Goal: Task Accomplishment & Management: Manage account settings

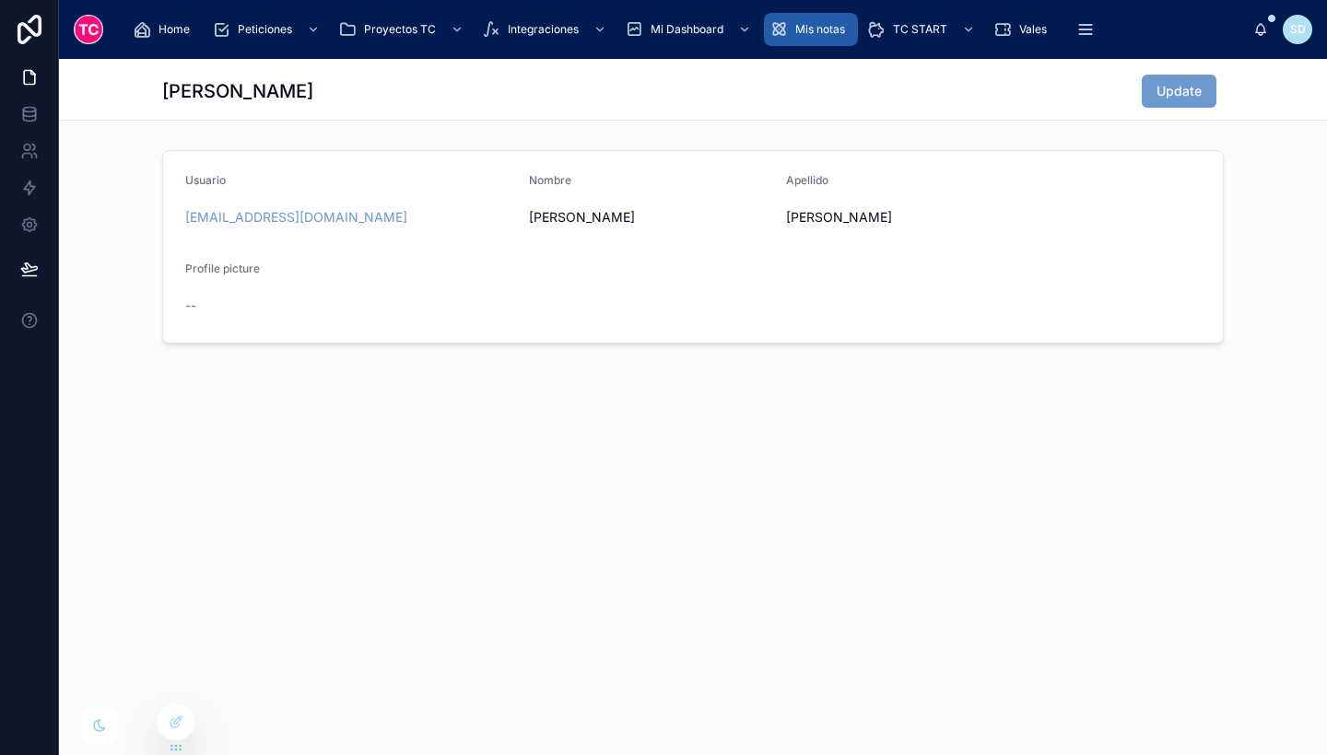
click at [806, 29] on span "Mis notas" at bounding box center [820, 29] width 50 height 15
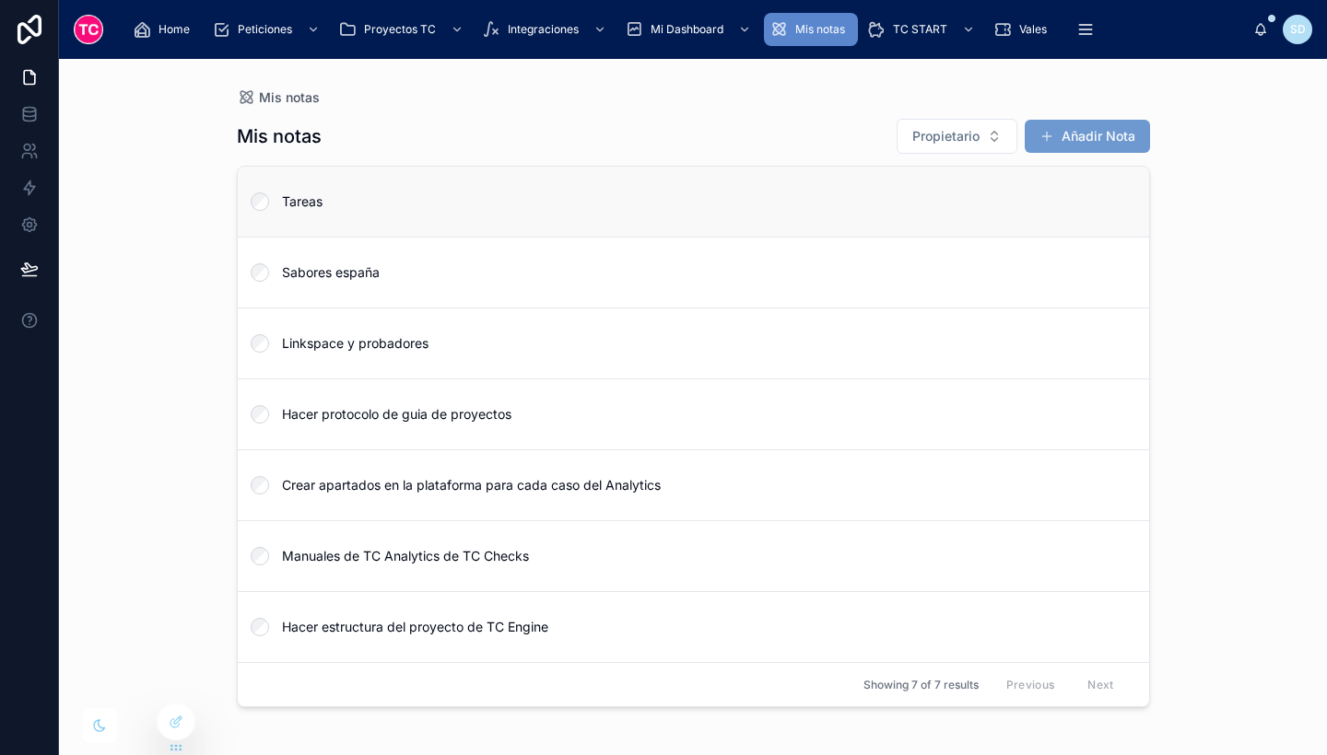
click at [479, 211] on link "Tareas" at bounding box center [693, 202] width 911 height 70
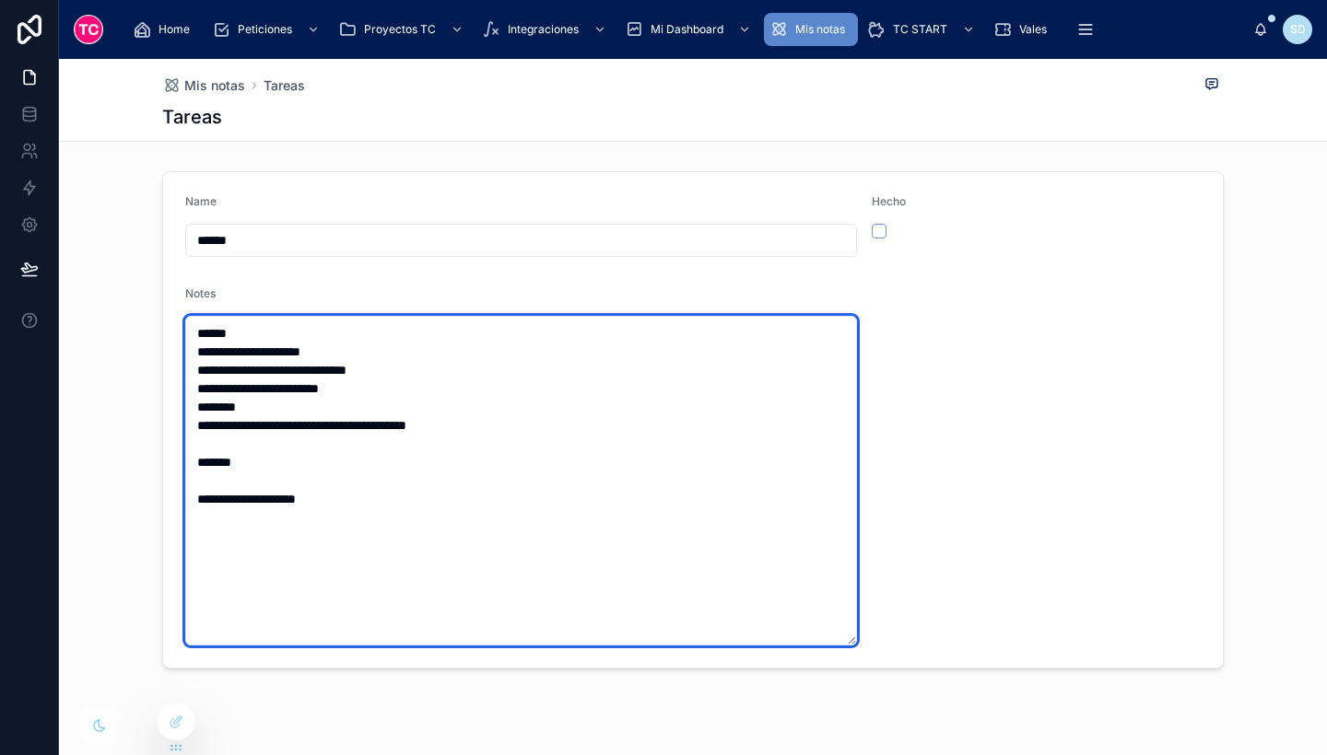
click at [336, 403] on textarea "**********" at bounding box center [521, 481] width 672 height 330
drag, startPoint x: 339, startPoint y: 505, endPoint x: 193, endPoint y: 442, distance: 159.3
click at [193, 442] on textarea "**********" at bounding box center [521, 481] width 672 height 330
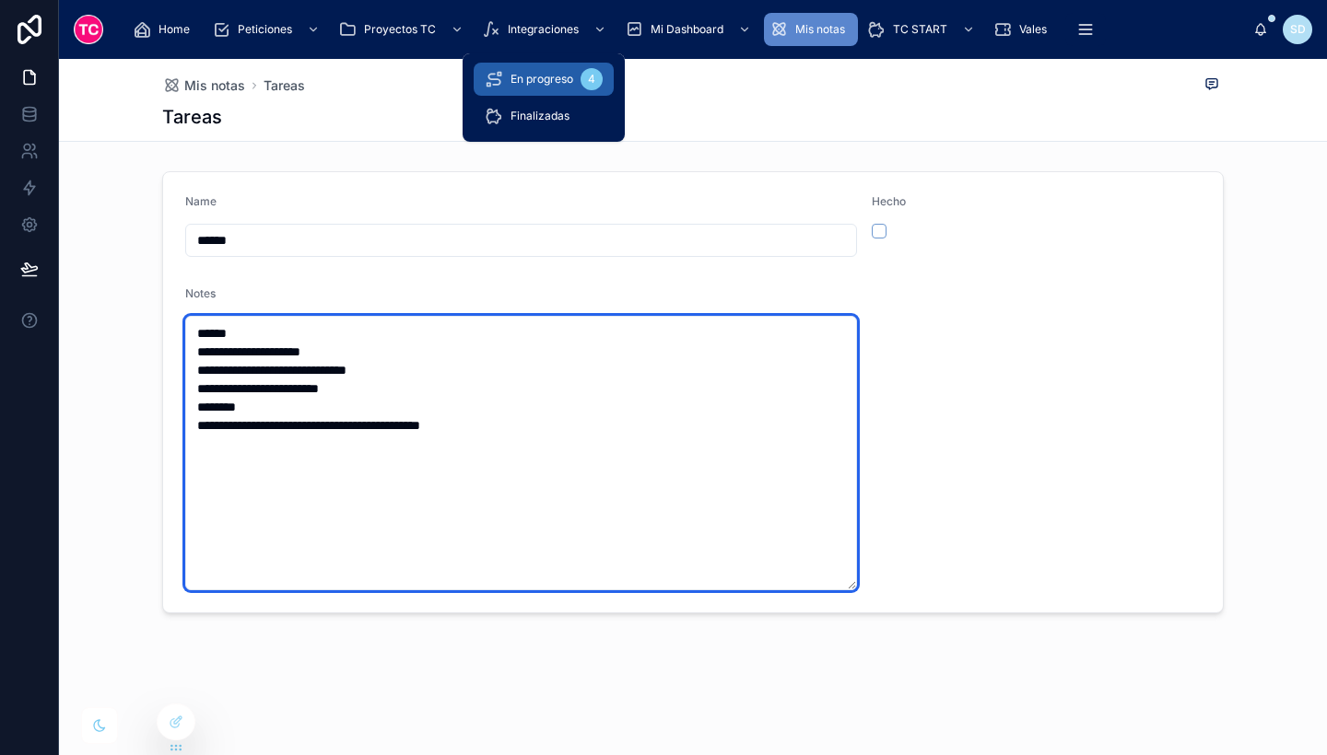
type textarea "**********"
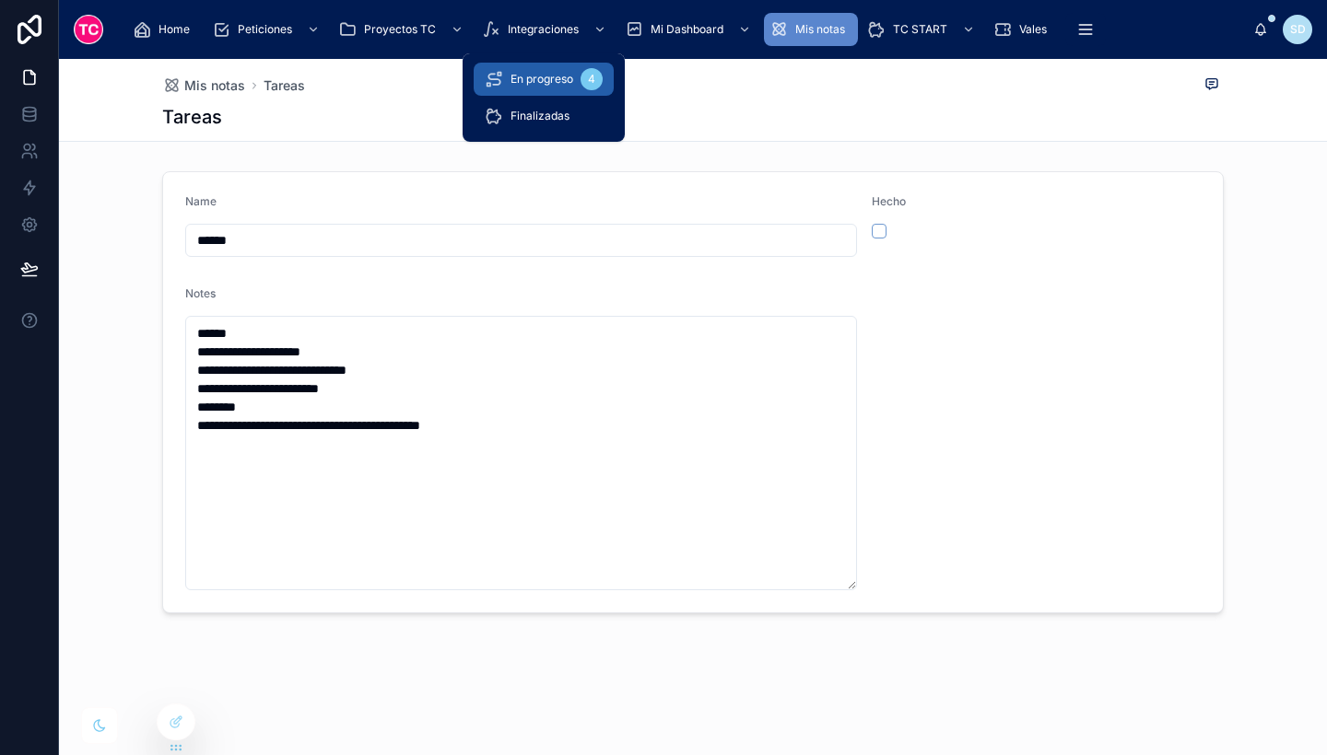
click at [549, 85] on span "En progreso" at bounding box center [541, 79] width 63 height 15
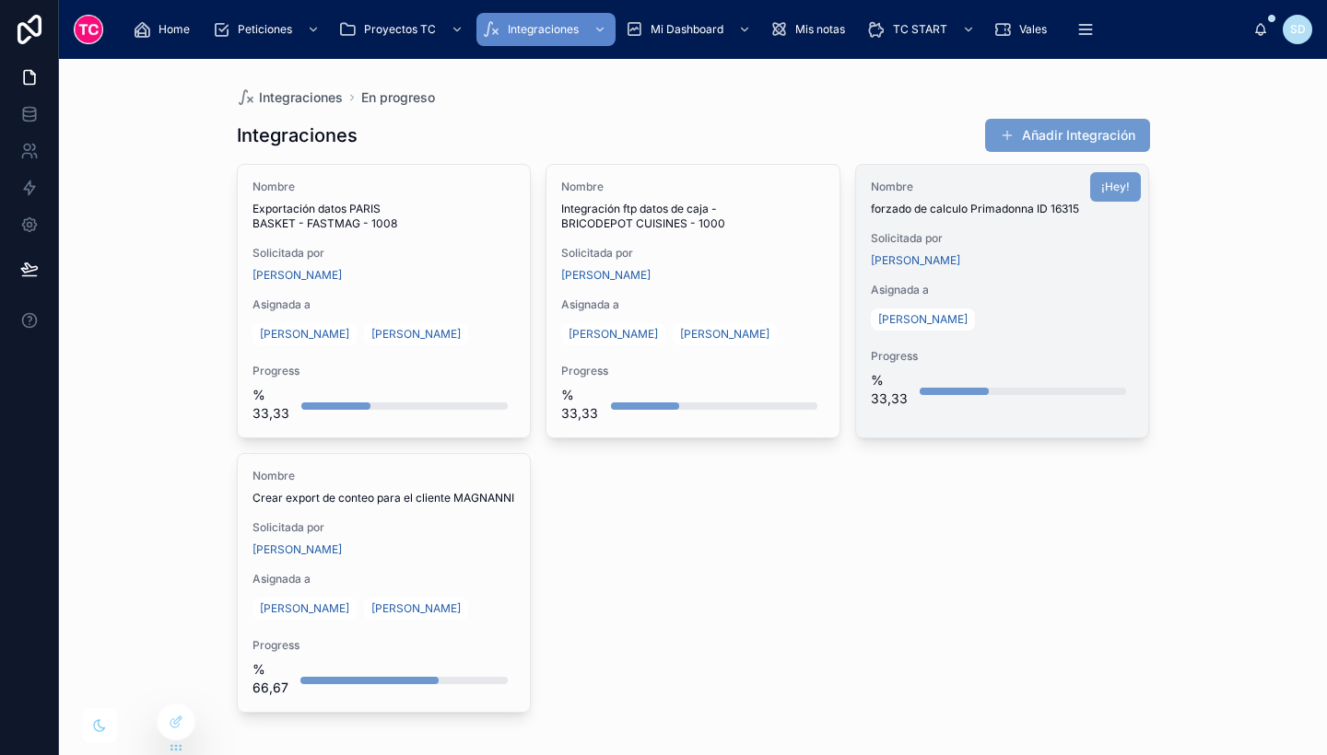
click at [940, 270] on div "Nombre forzado de calculo Primadonna ID 16315 Solicitada por [PERSON_NAME] a [P…" at bounding box center [1002, 294] width 293 height 258
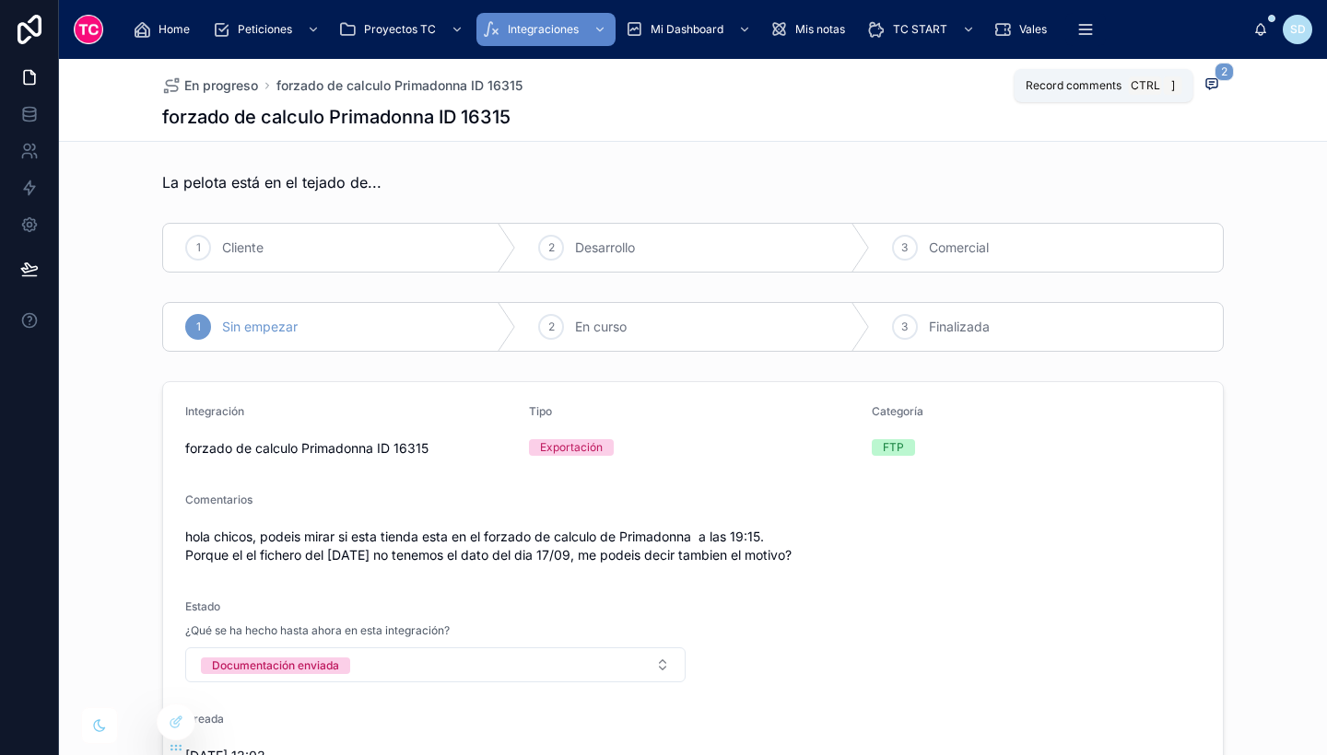
click at [1214, 75] on span "2" at bounding box center [1223, 72] width 19 height 18
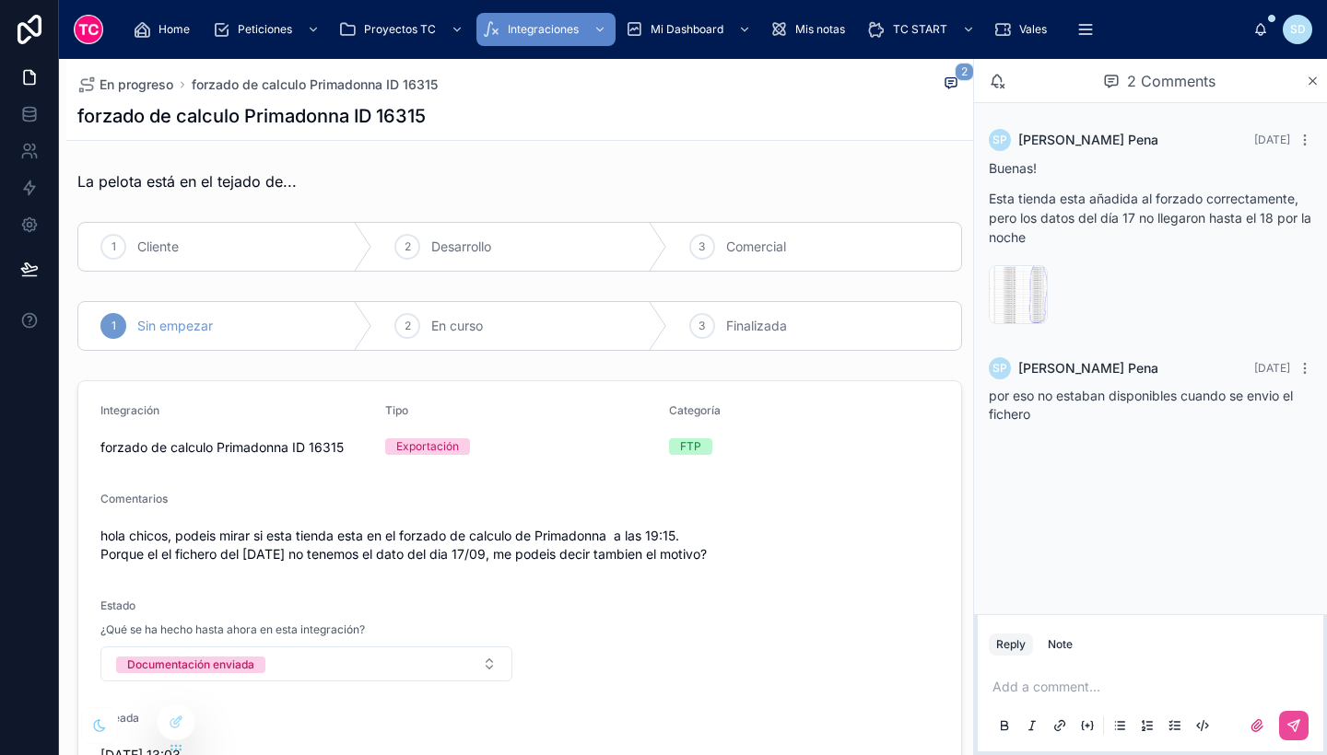
click at [801, 550] on span "hola chicos, podeis mirar si esta tienda esta en el forzado de calculo de Prima…" at bounding box center [519, 545] width 838 height 37
click at [1308, 63] on div "2 Comments" at bounding box center [1150, 81] width 353 height 44
click at [1311, 71] on div "2 Comments" at bounding box center [1150, 81] width 353 height 44
click at [1314, 78] on icon at bounding box center [1312, 80] width 7 height 7
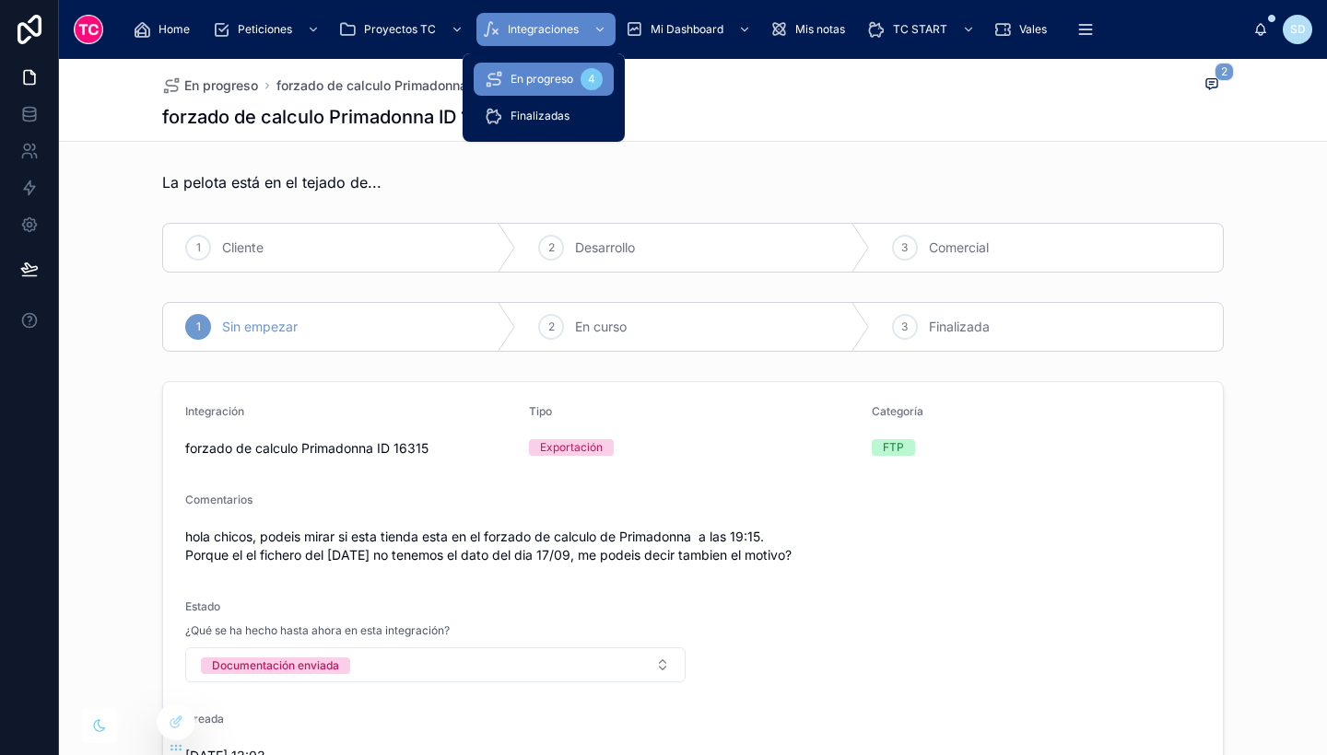
click at [521, 88] on div "En progreso 4" at bounding box center [544, 78] width 118 height 29
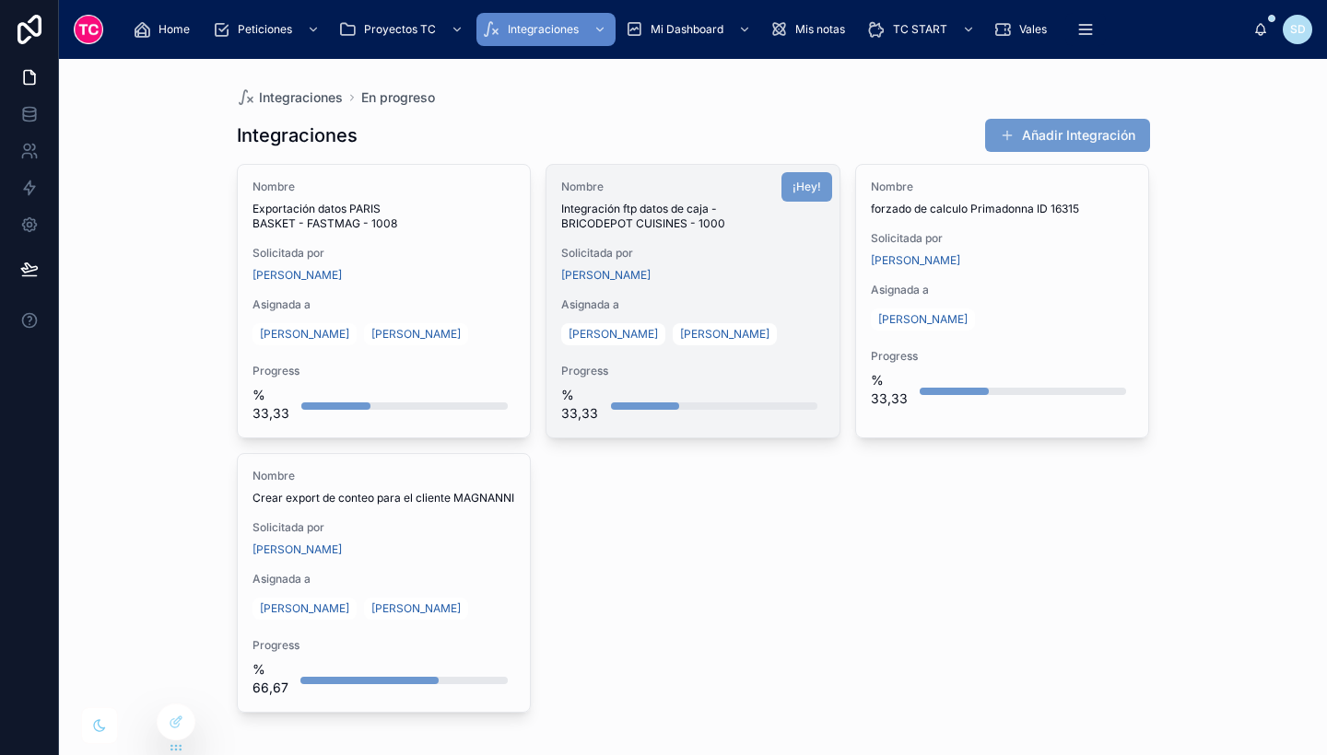
click at [806, 272] on div "[PERSON_NAME]" at bounding box center [692, 275] width 263 height 15
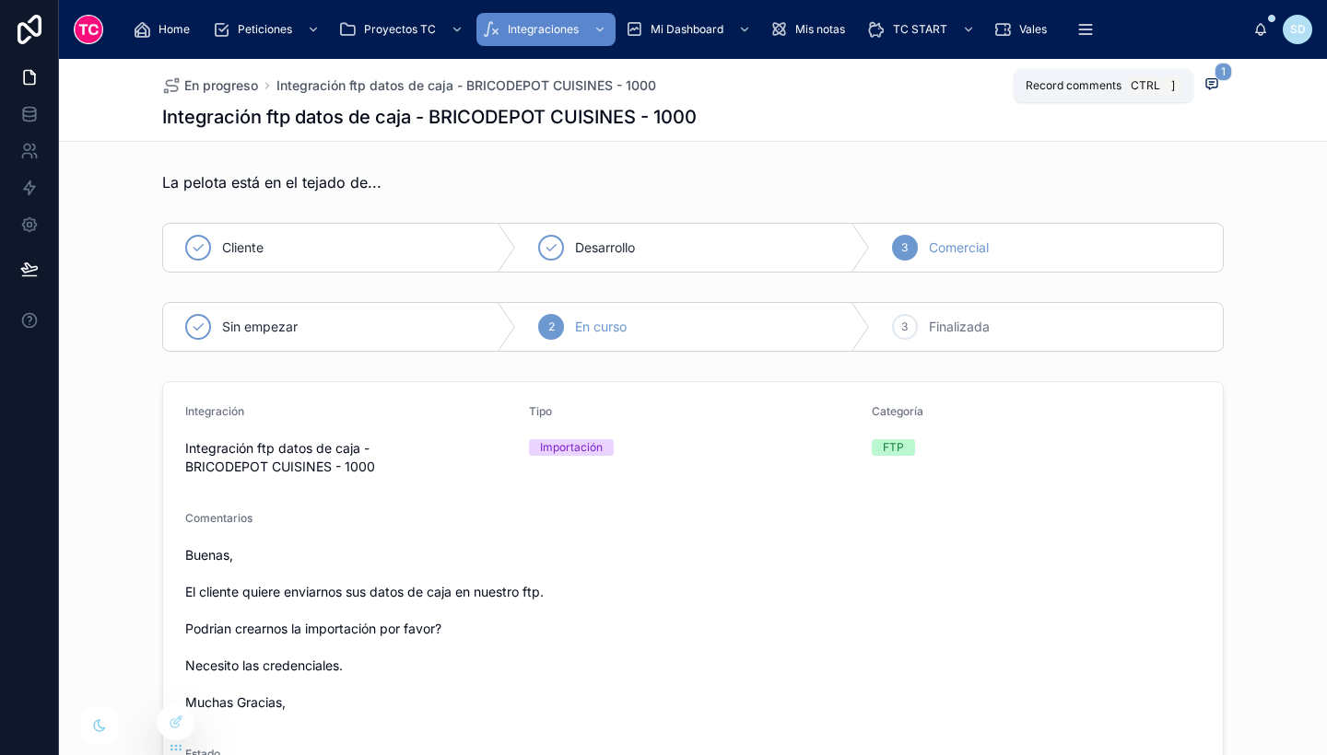
click at [1214, 74] on span "1" at bounding box center [1223, 72] width 18 height 18
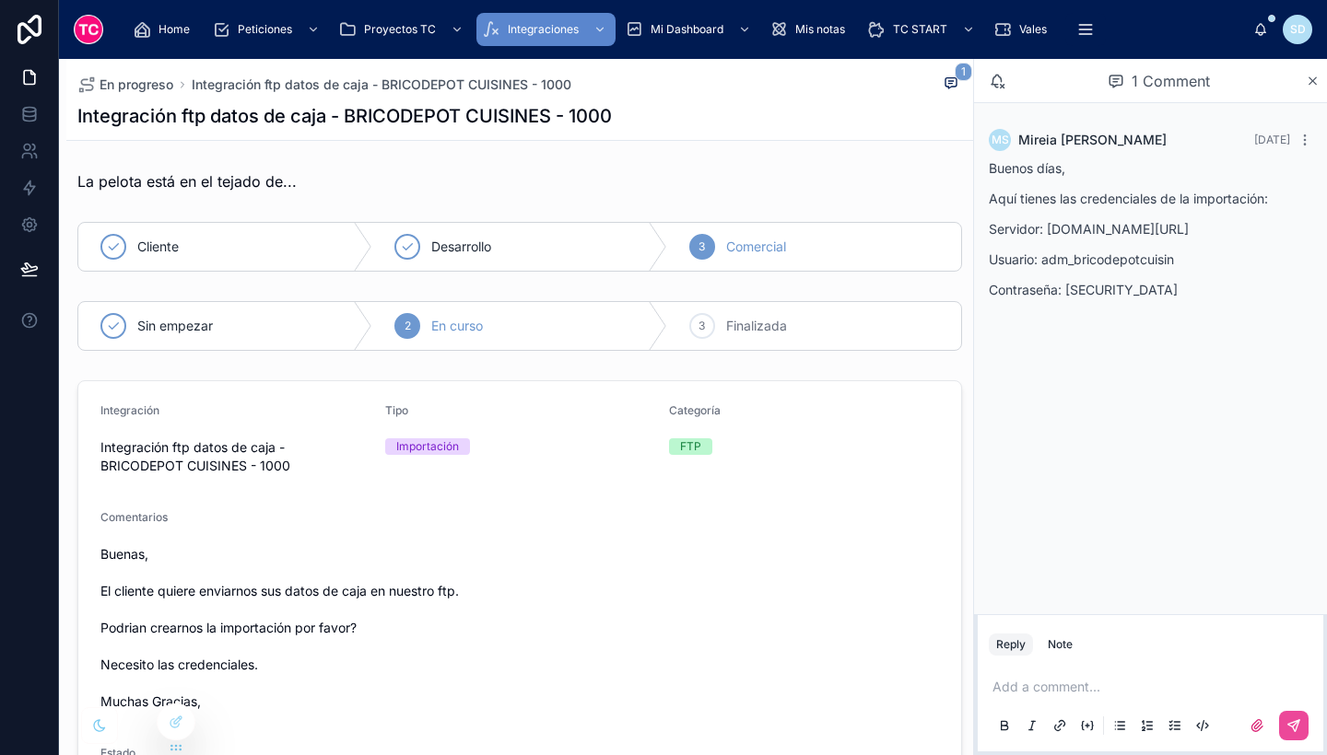
click at [751, 489] on form "Integración Integración ftp datos de caja - BRICODEPOT CUISINES - 1000 Tipo Imp…" at bounding box center [519, 740] width 883 height 719
click at [860, 540] on div "Comentarios Buenas, El cliente quiere enviarnos sus datos de caja en nuestro ft…" at bounding box center [519, 613] width 838 height 206
click at [155, 83] on span "En progreso" at bounding box center [137, 85] width 74 height 18
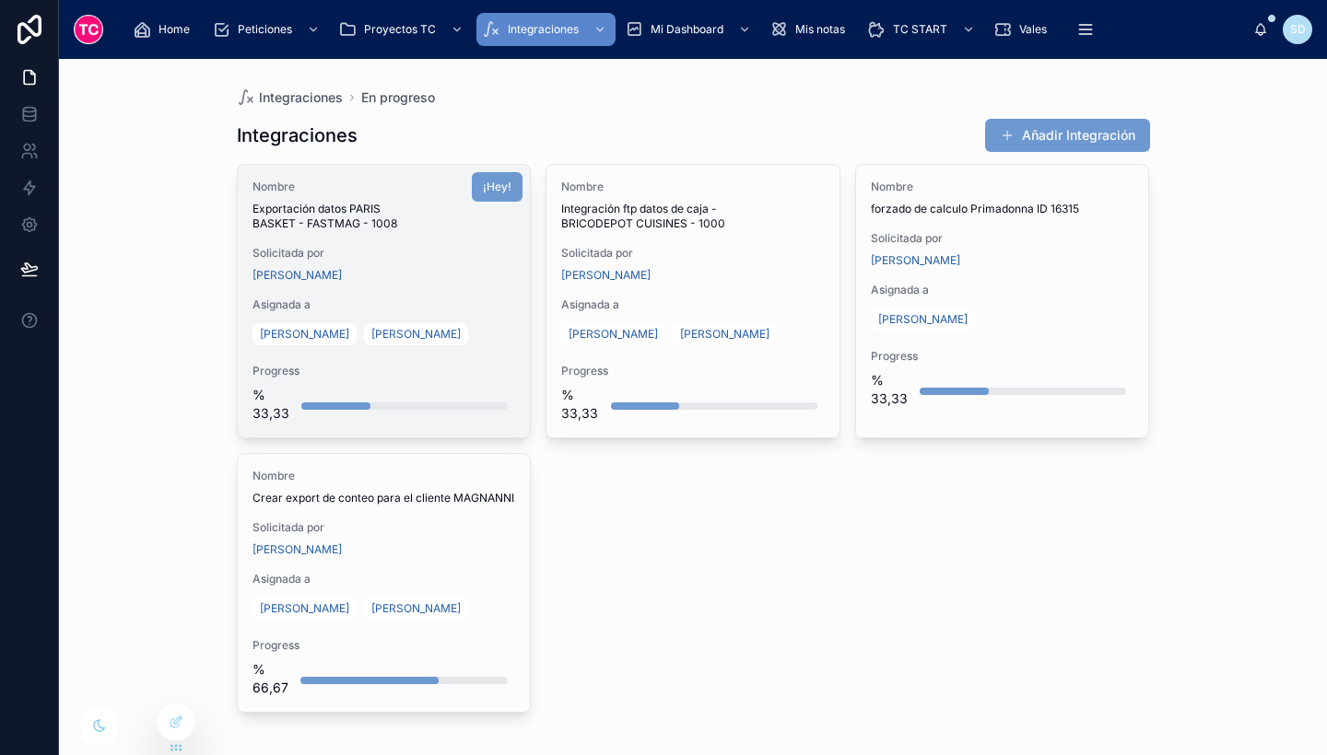
click at [467, 261] on div "Solicitada por [PERSON_NAME]" at bounding box center [383, 264] width 263 height 37
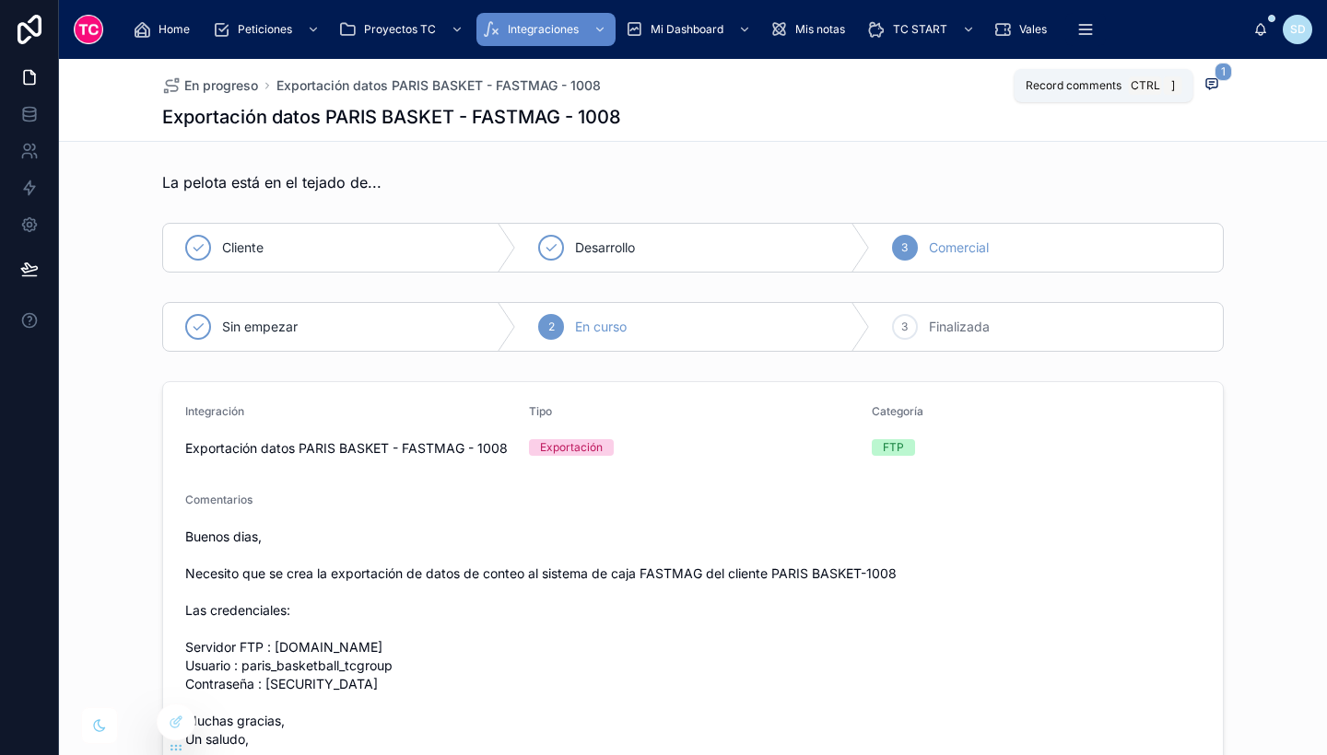
click at [1206, 79] on icon at bounding box center [1211, 84] width 11 height 10
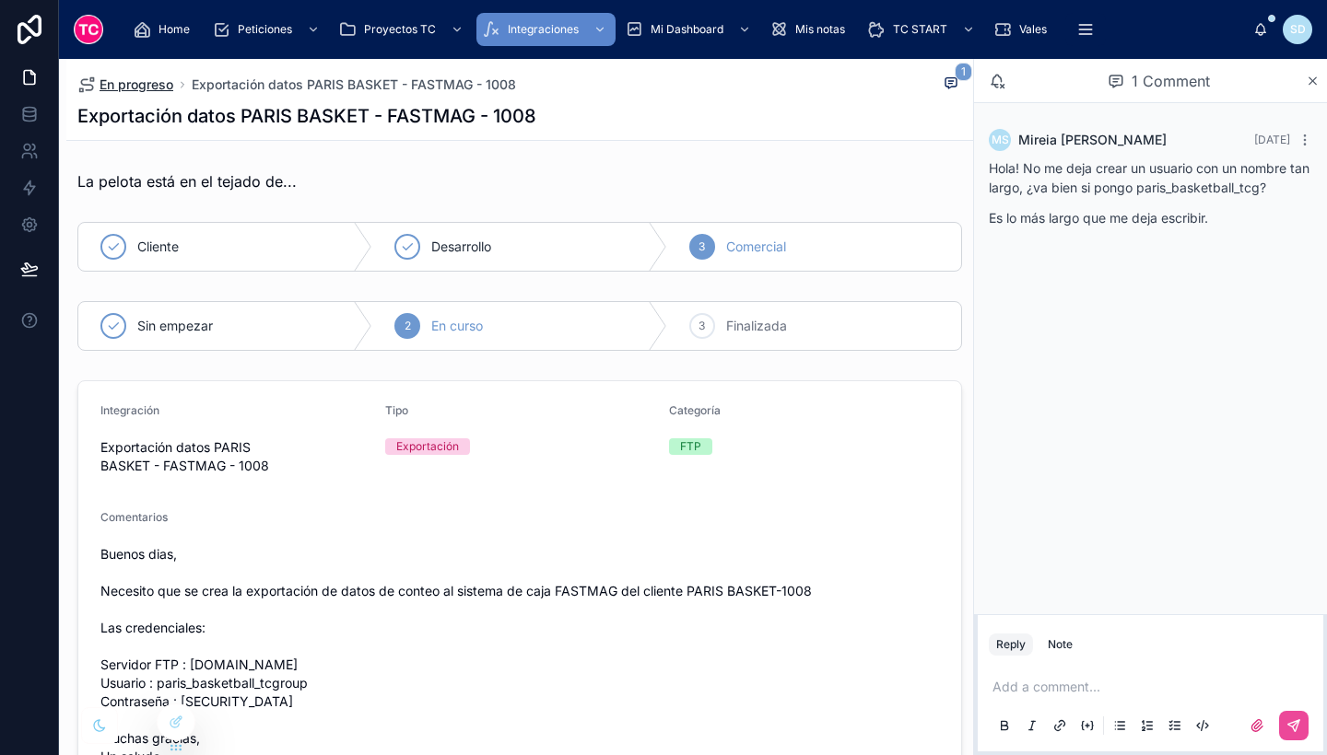
click at [143, 80] on span "En progreso" at bounding box center [137, 85] width 74 height 18
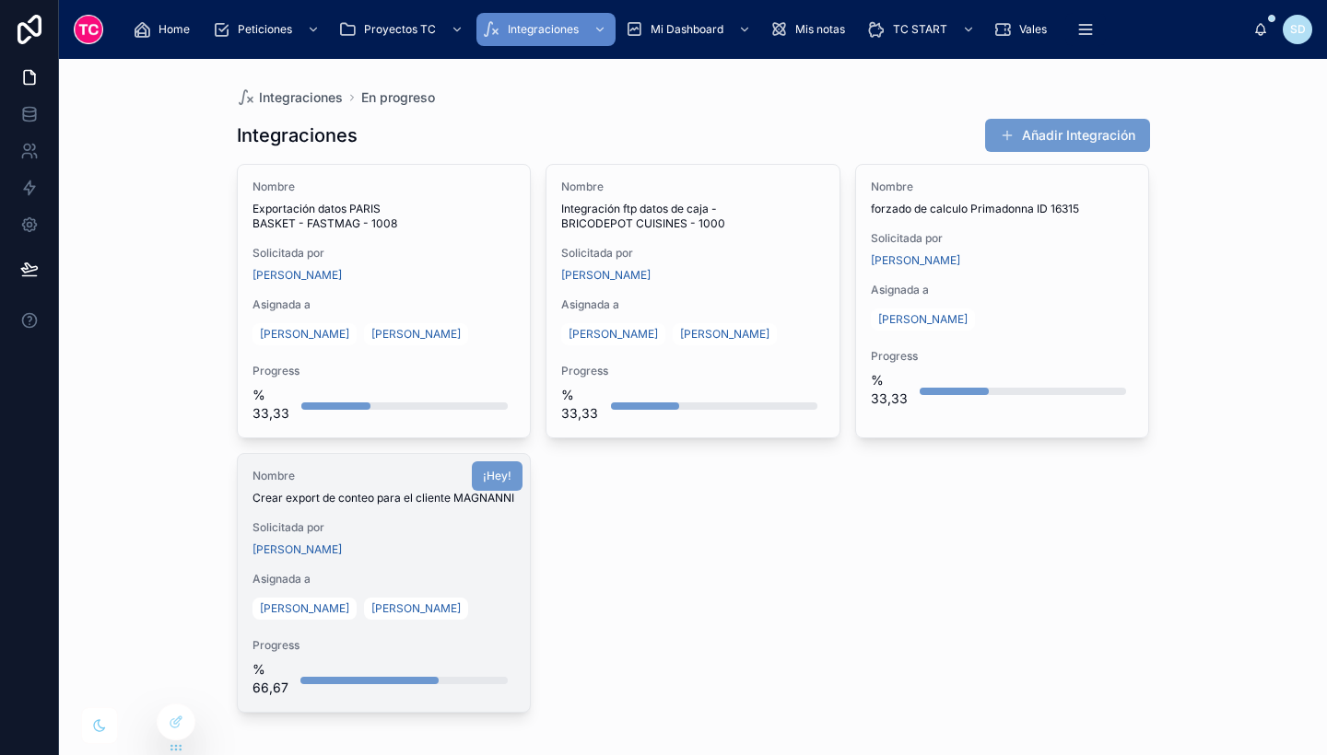
click at [485, 565] on div "Nombre Crear export de conteo para el cliente MAGNANNI Solicitada por [PERSON_N…" at bounding box center [384, 583] width 293 height 258
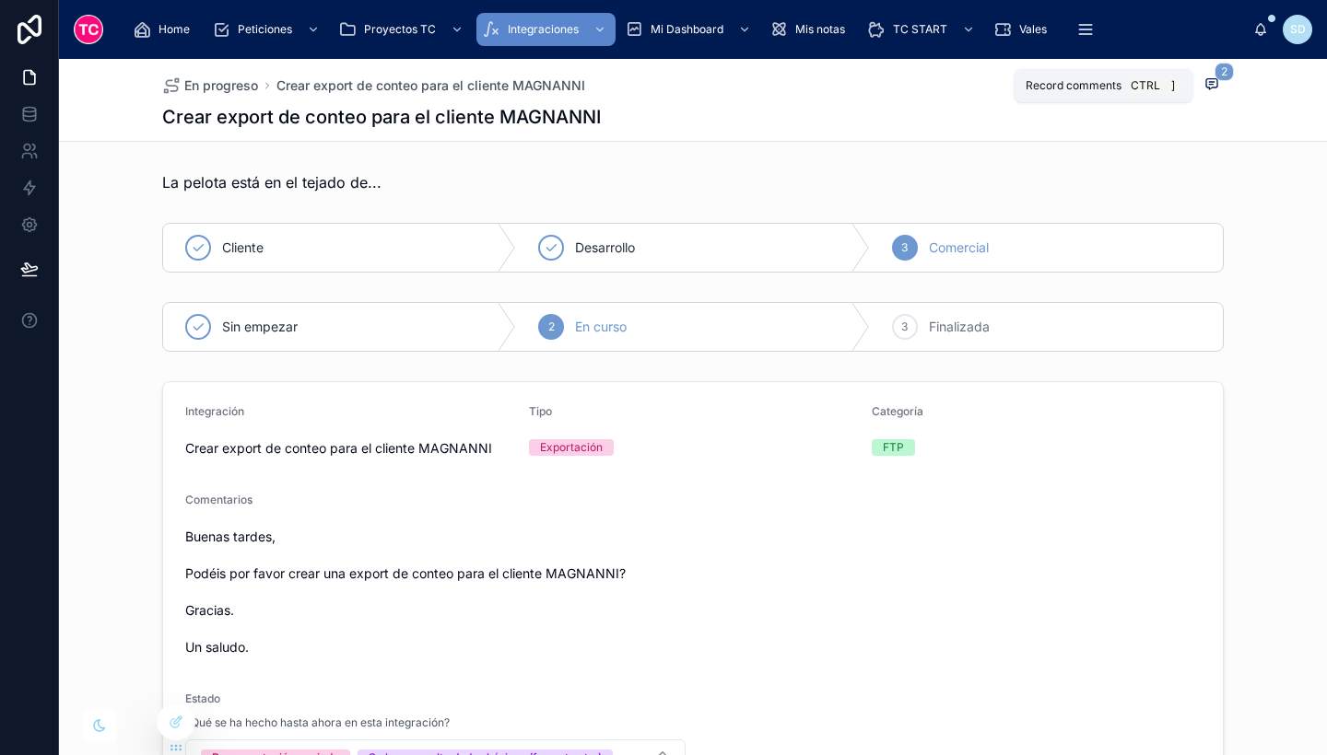
click at [1206, 86] on icon at bounding box center [1211, 83] width 15 height 15
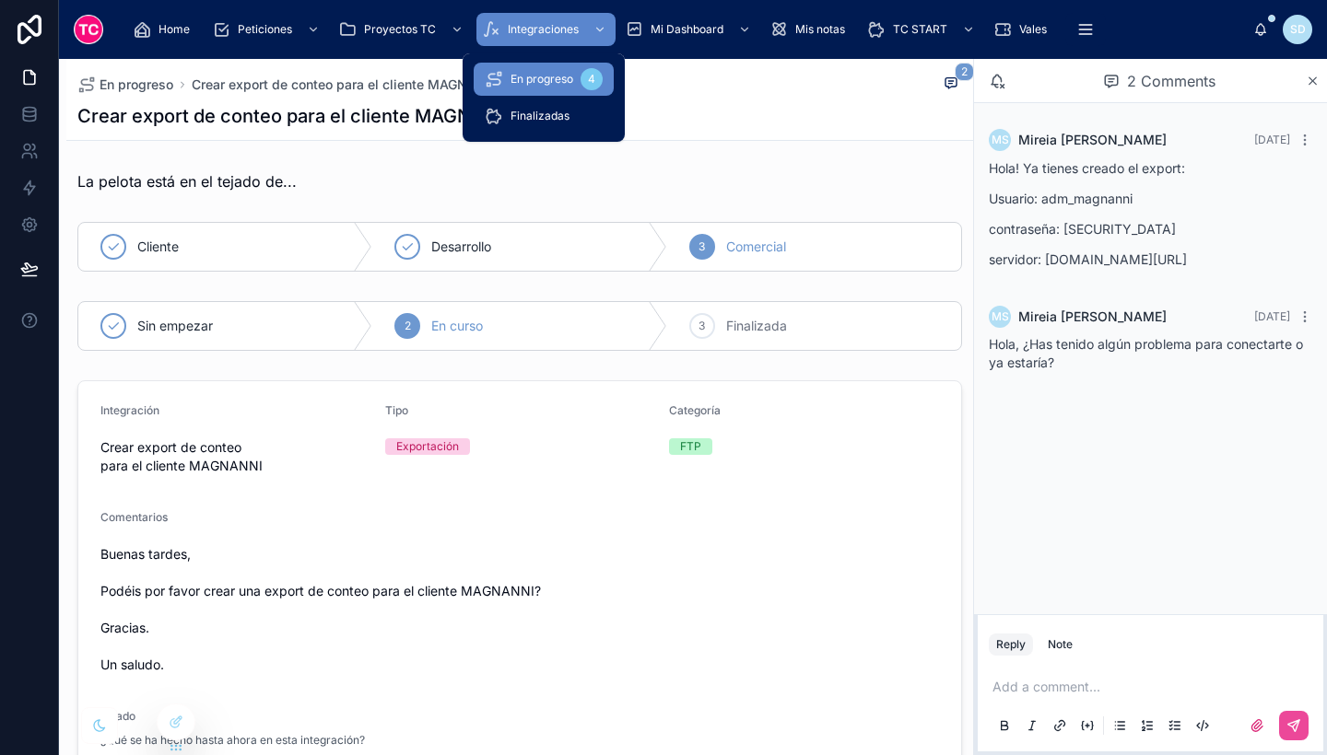
click at [521, 88] on div "En progreso 4" at bounding box center [544, 78] width 118 height 29
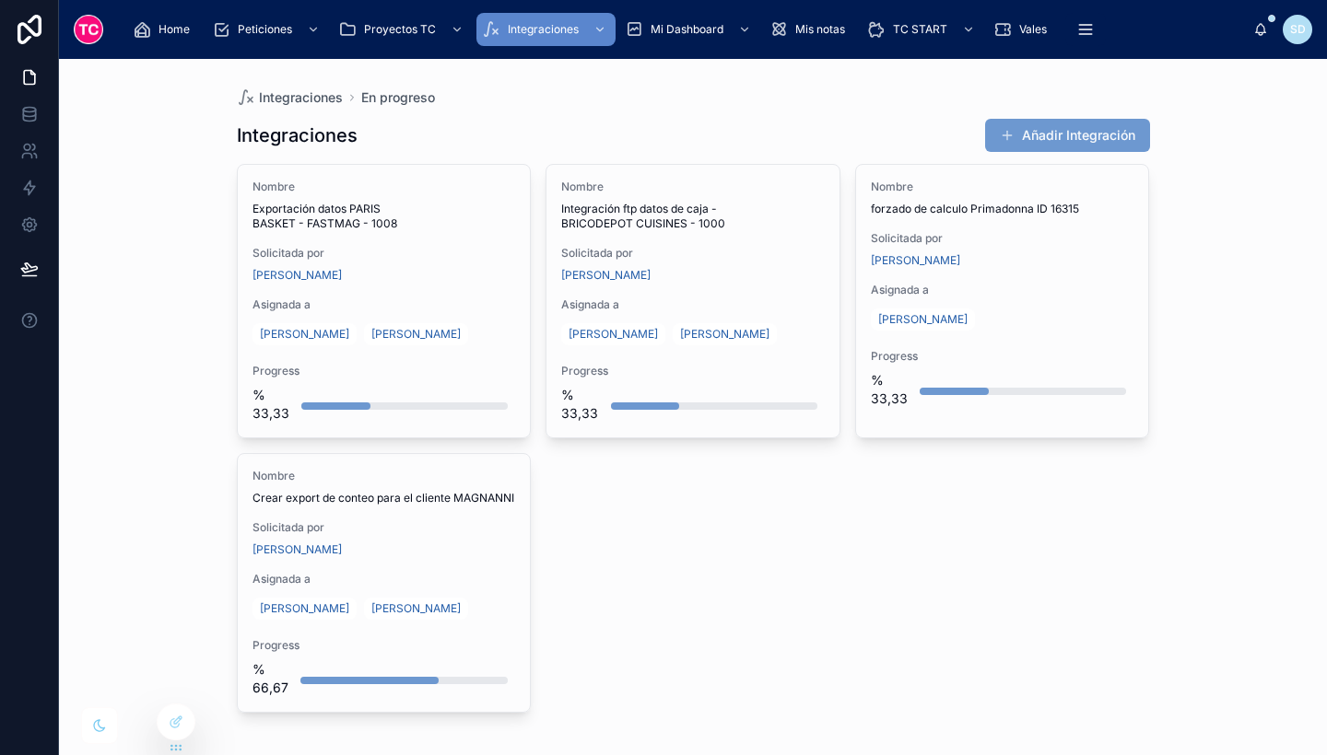
click at [1220, 215] on div "Integraciones En progreso Integraciones Añadir Integración Nombre Exportación d…" at bounding box center [693, 407] width 1268 height 697
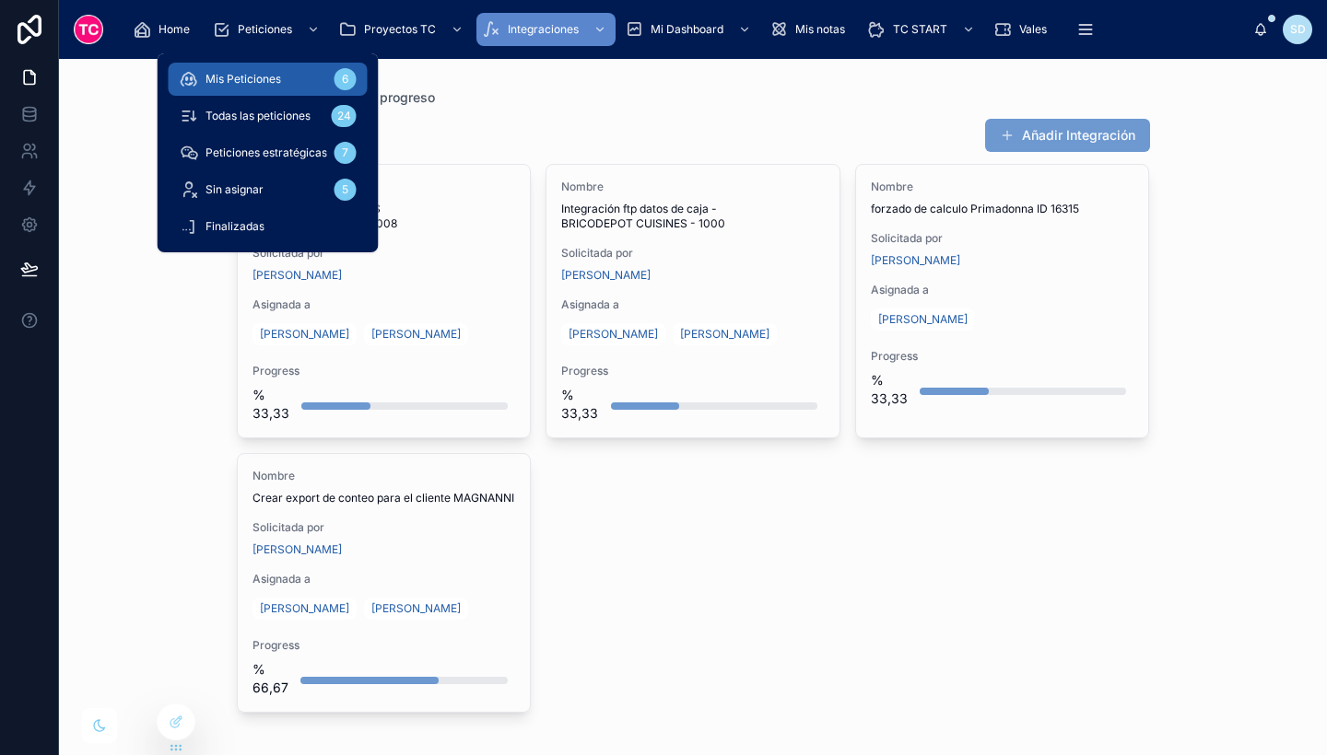
click at [263, 85] on span "Mis Peticiones" at bounding box center [243, 79] width 76 height 15
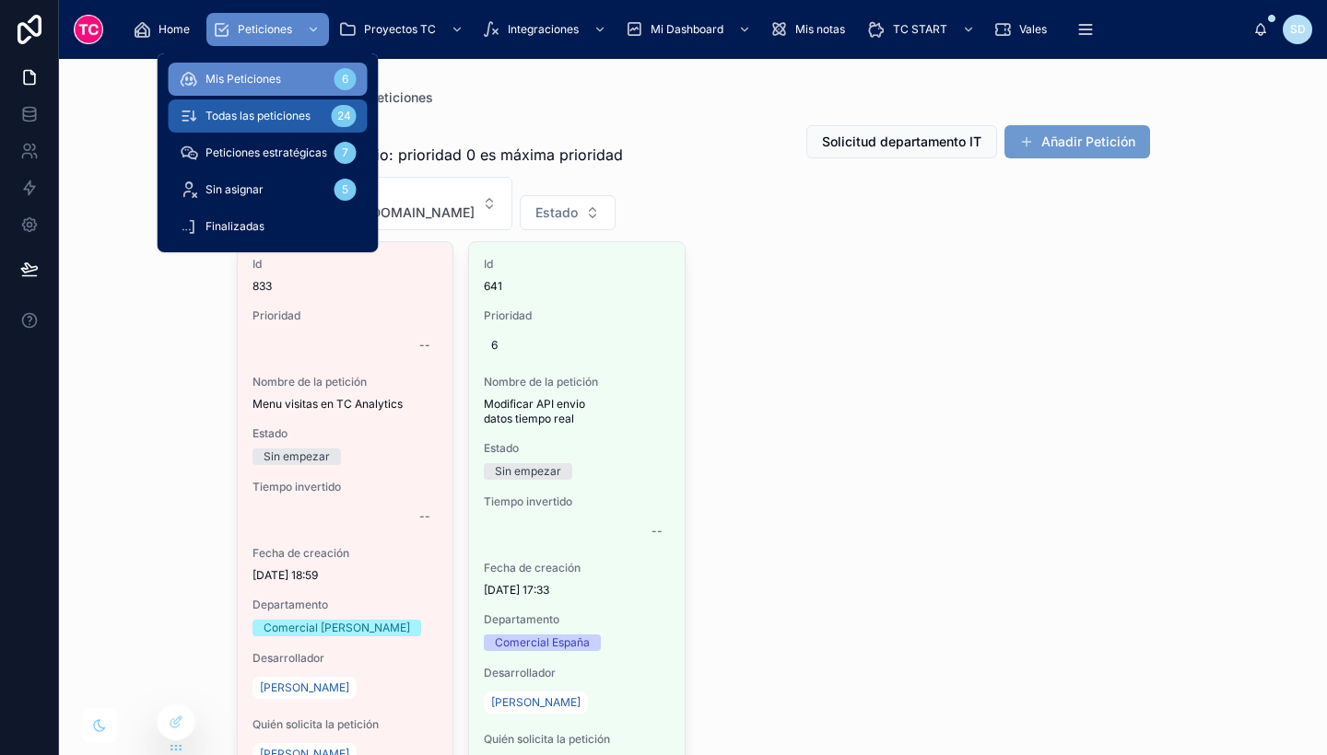
click at [260, 111] on span "Todas las peticiones" at bounding box center [257, 116] width 105 height 15
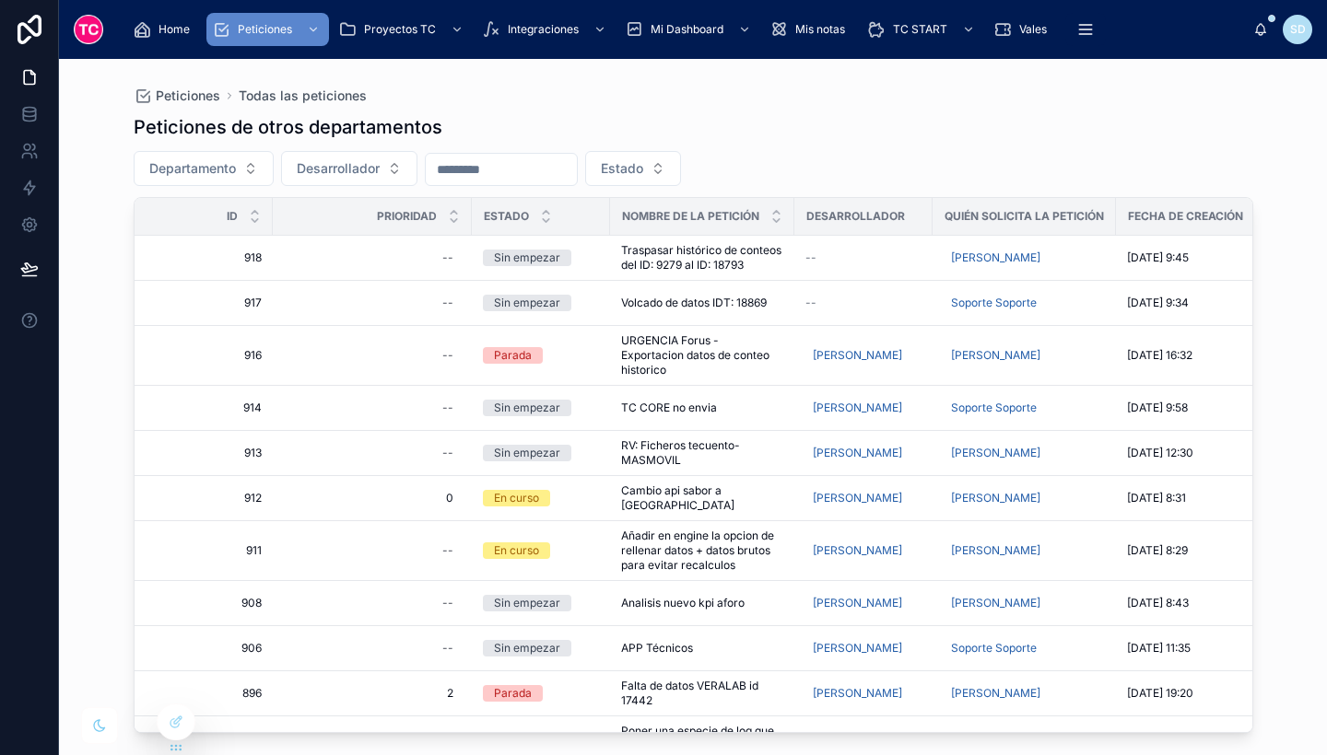
click at [934, 115] on div "Peticiones de otros departamentos" at bounding box center [693, 127] width 1119 height 26
click at [646, 158] on button "Estado" at bounding box center [633, 168] width 96 height 35
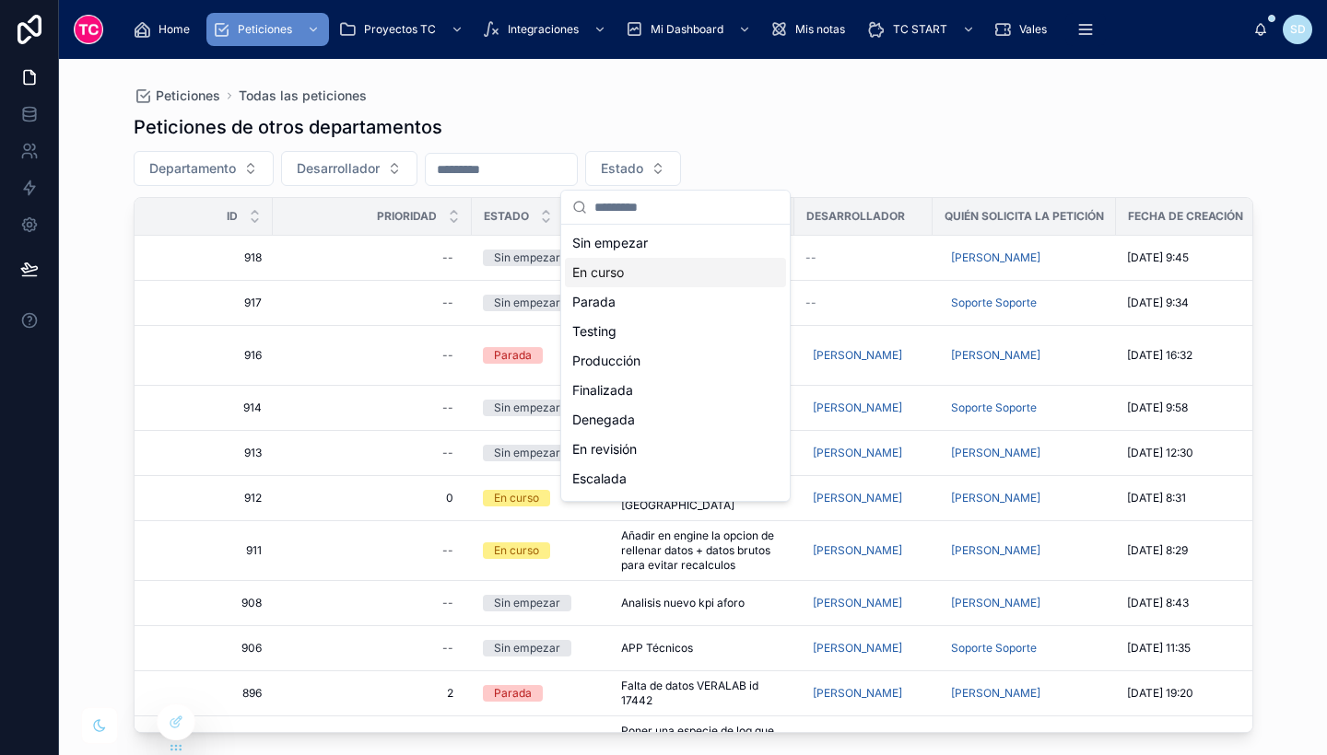
click at [634, 269] on div "En curso" at bounding box center [675, 272] width 221 height 29
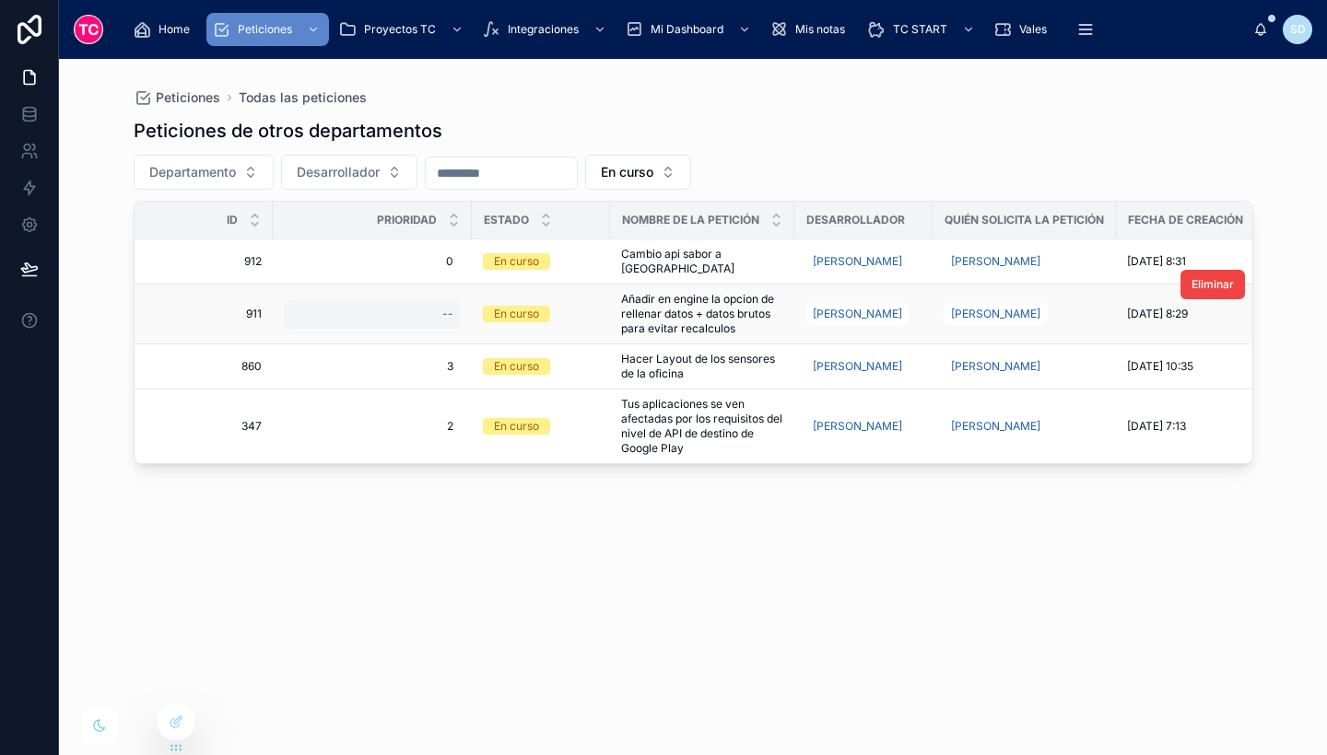
click at [383, 310] on div "--" at bounding box center [372, 313] width 177 height 29
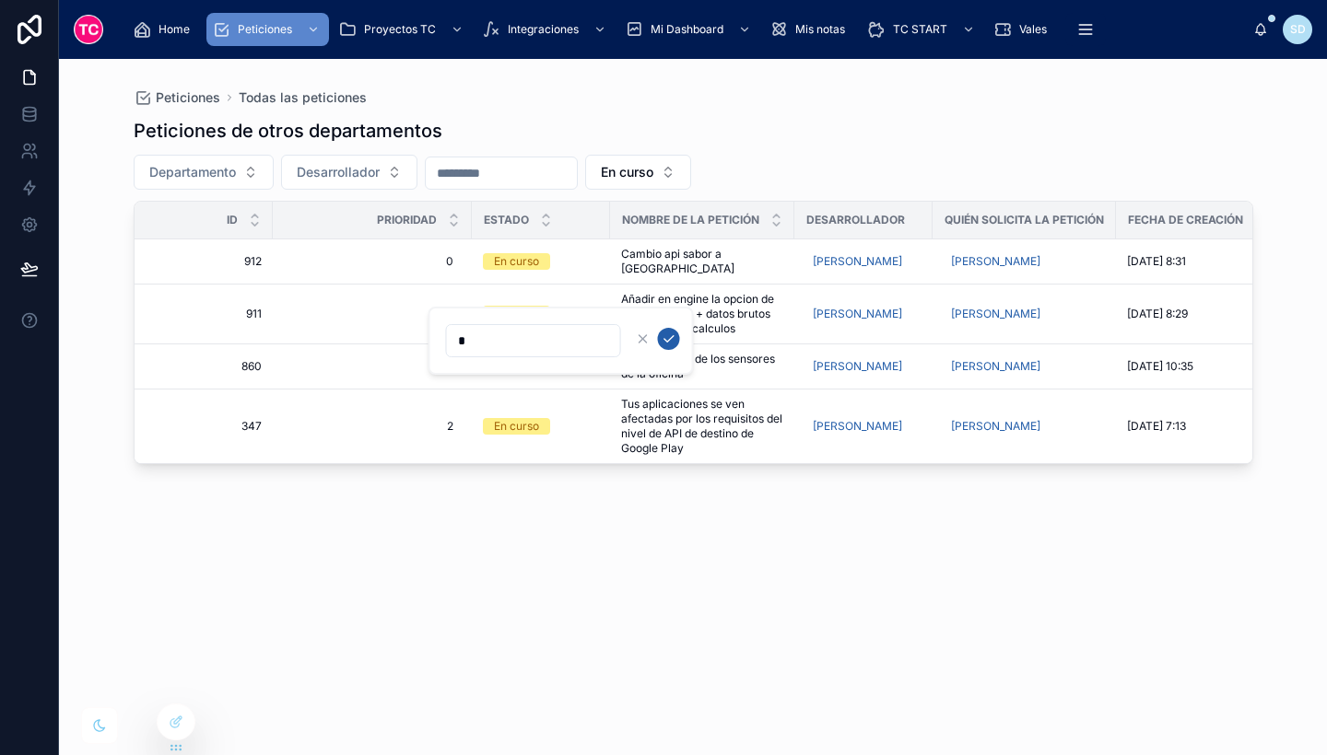
type input "*"
click at [668, 336] on icon "submit" at bounding box center [669, 339] width 15 height 15
click at [653, 172] on span "En curso" at bounding box center [627, 172] width 53 height 18
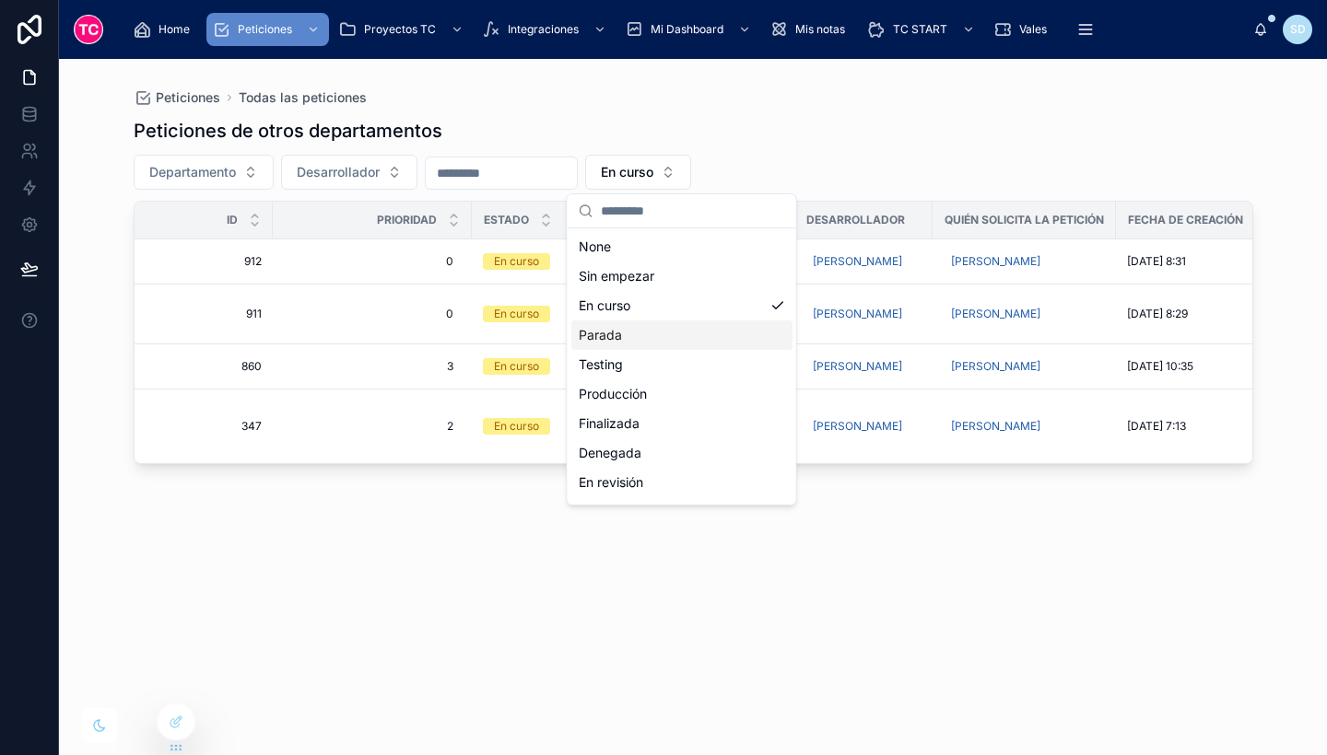
click at [669, 330] on div "Parada" at bounding box center [681, 335] width 221 height 29
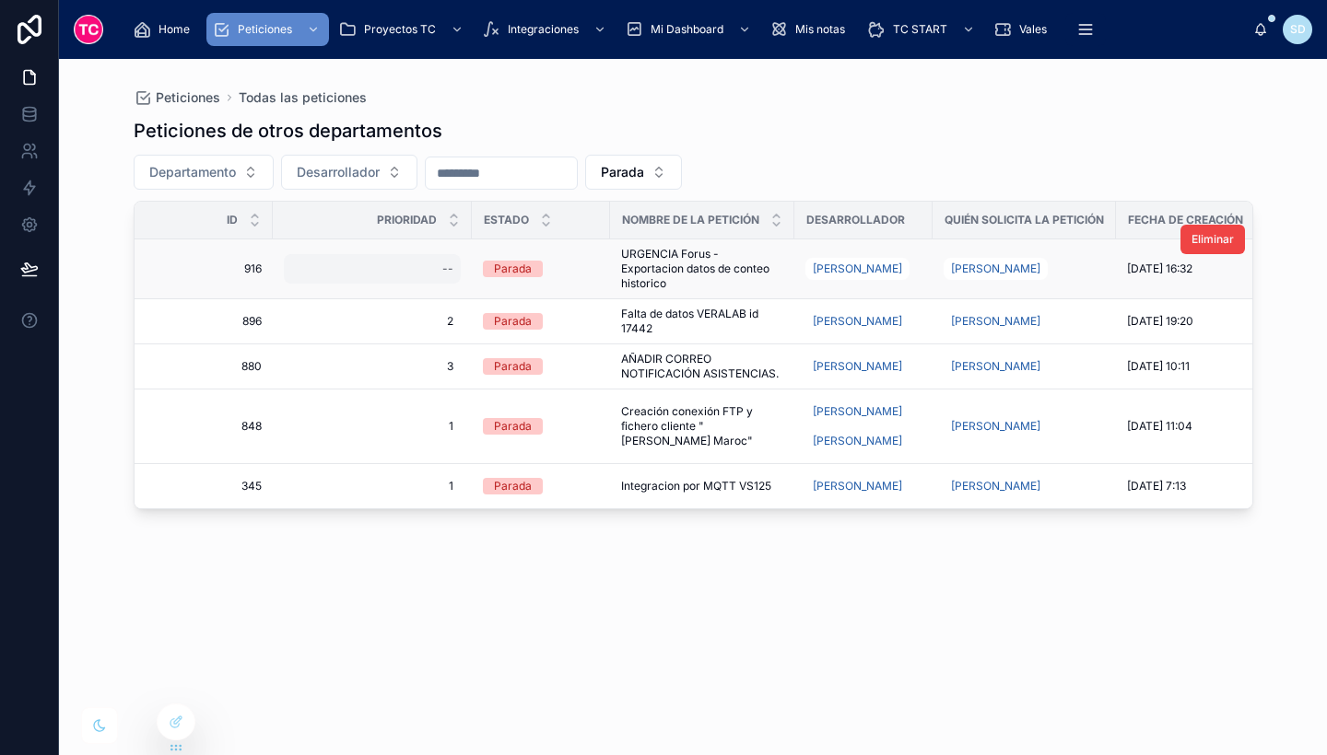
click at [424, 273] on div "--" at bounding box center [372, 268] width 177 height 29
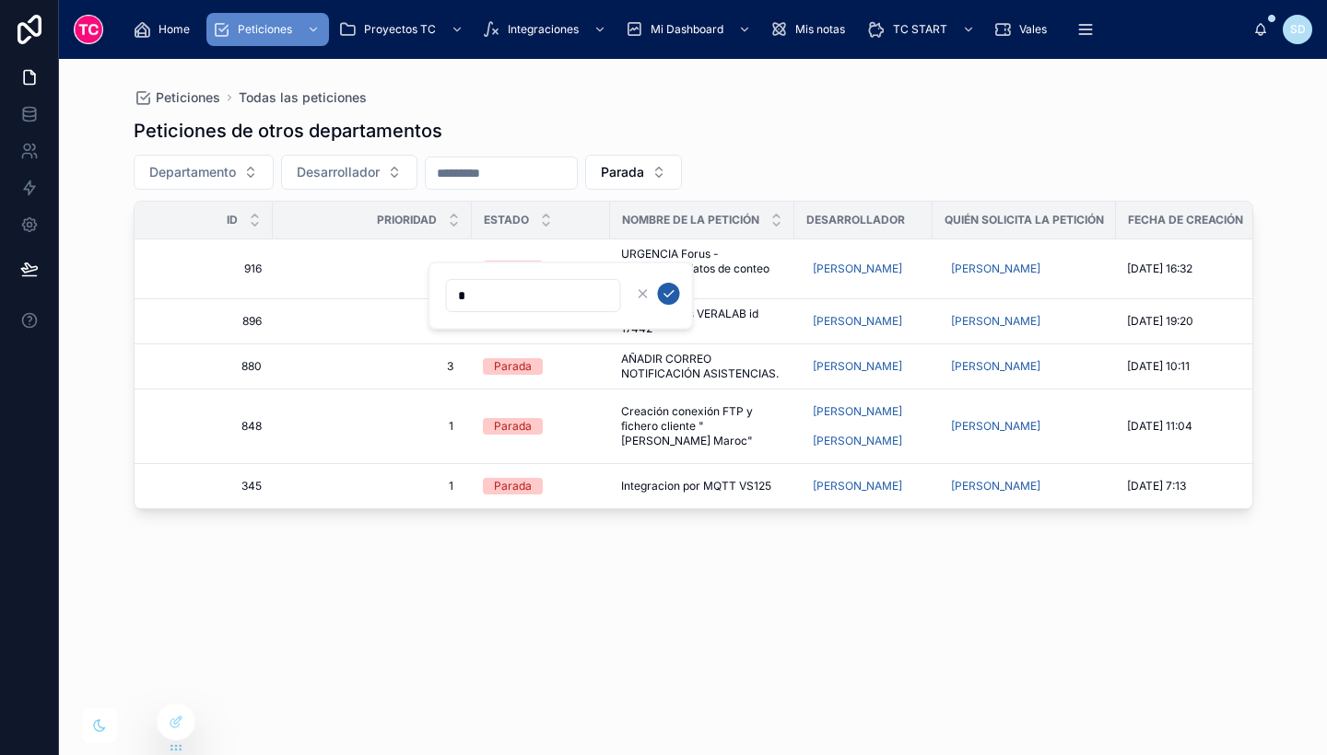
type input "*"
click at [670, 289] on icon "submit" at bounding box center [669, 294] width 15 height 15
click at [685, 271] on span "URGENCIA Forus - Exportacion datos de conteo historico" at bounding box center [702, 269] width 162 height 44
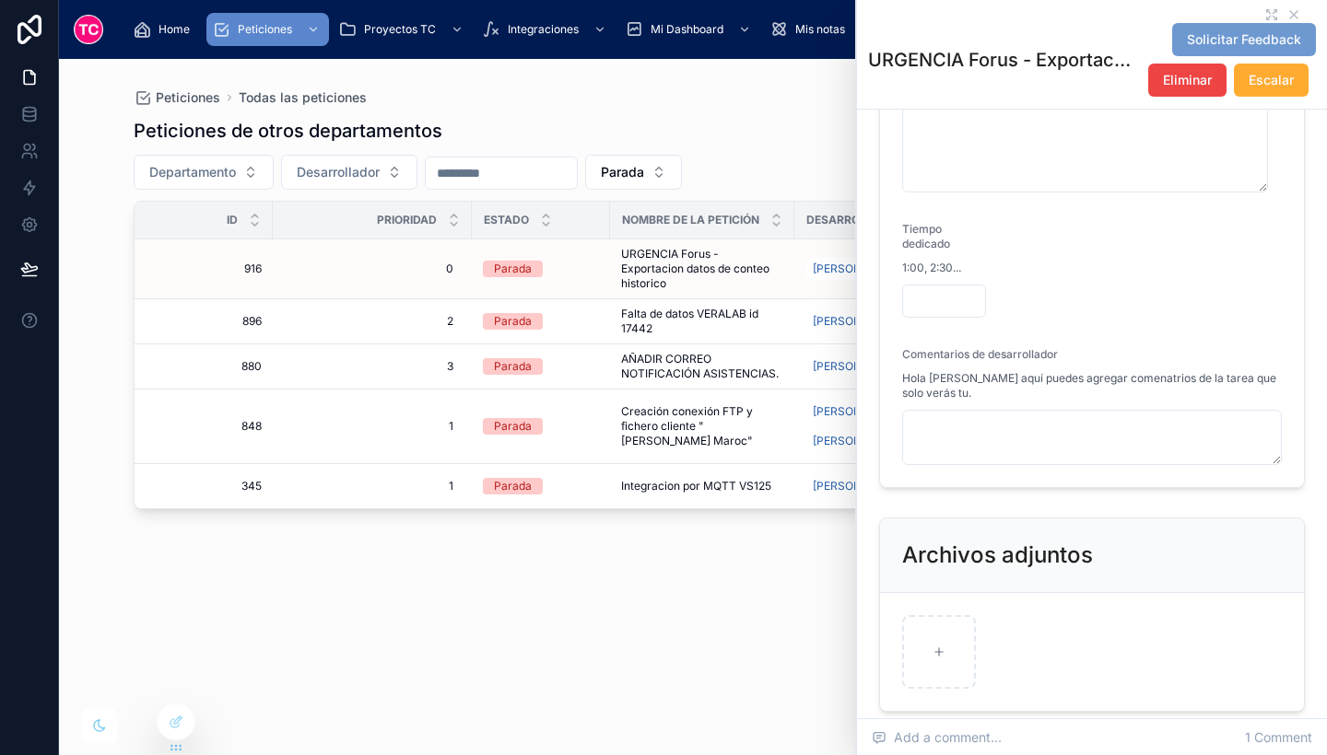
scroll to position [1055, 0]
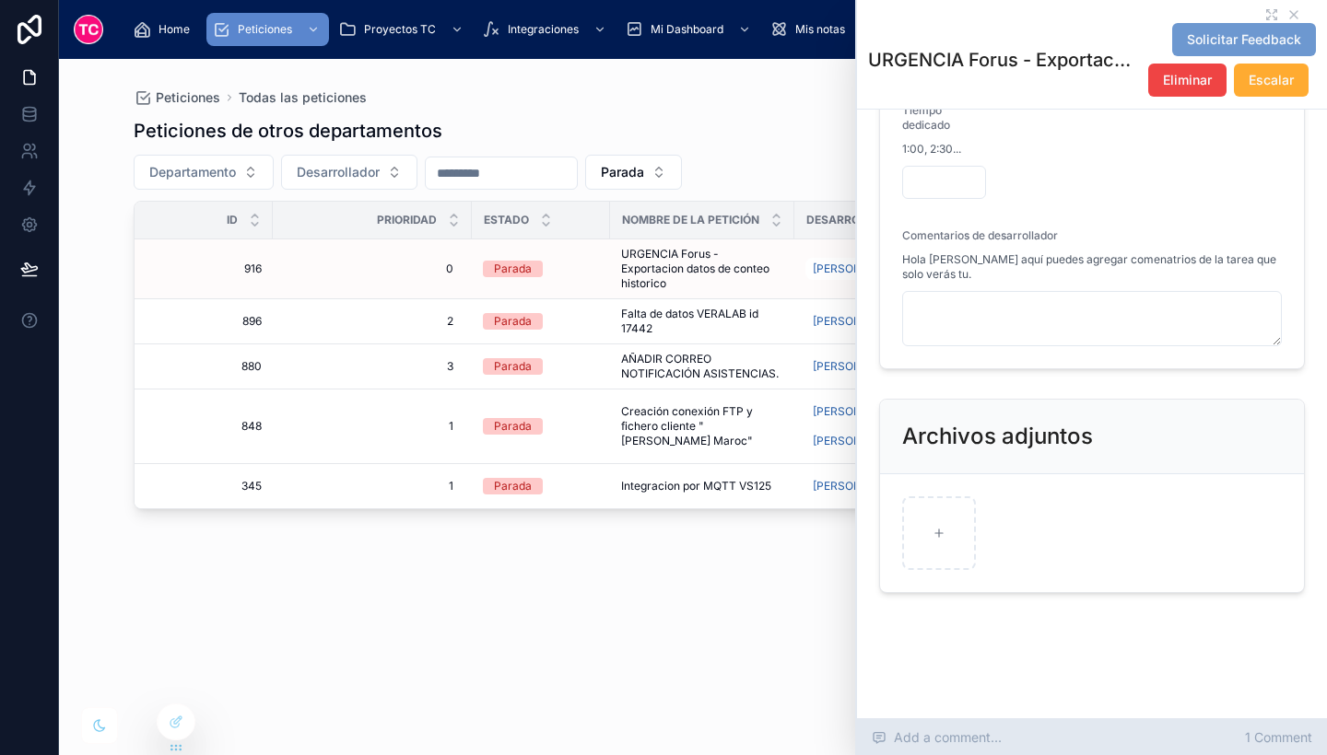
click at [1264, 730] on span "1 Comment" at bounding box center [1278, 738] width 67 height 18
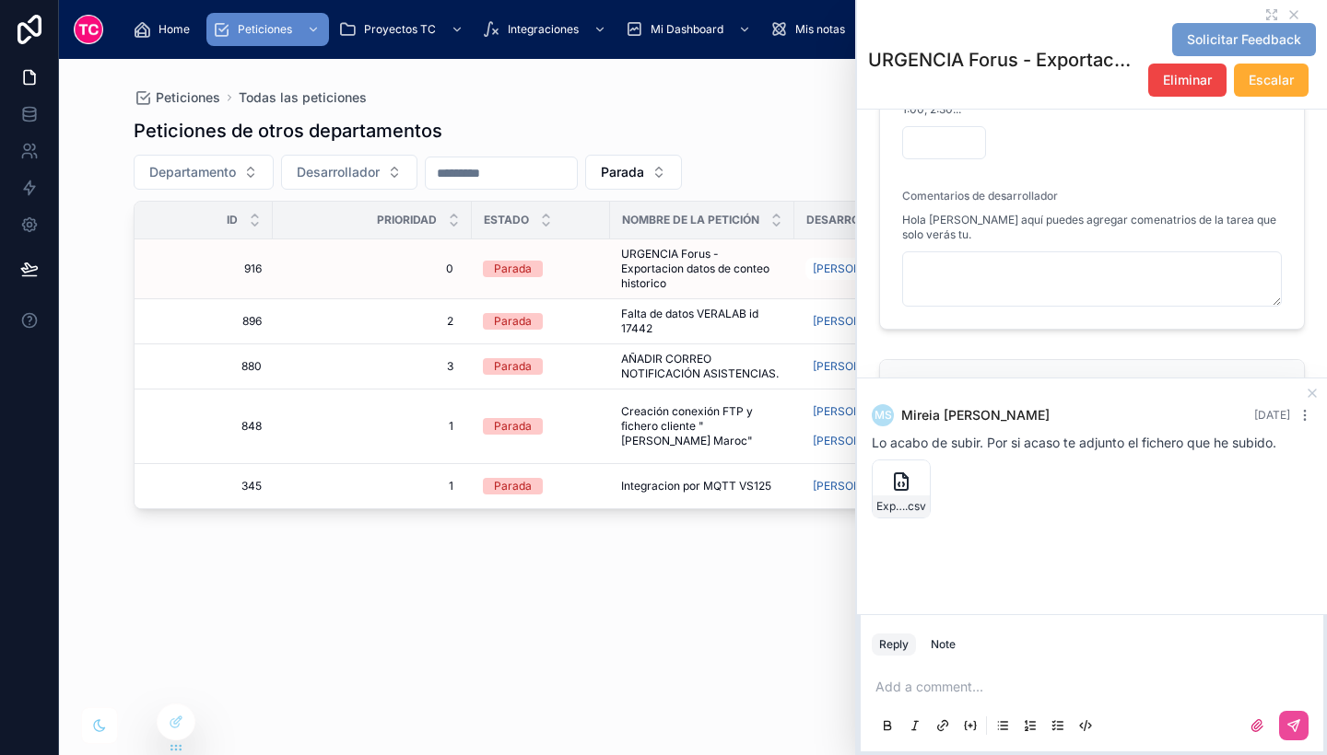
click at [805, 599] on div "Peticiones de otros departamentos Departamento Desarrollador Parada Id Priorida…" at bounding box center [693, 420] width 1119 height 626
click at [1286, 11] on icon at bounding box center [1293, 14] width 15 height 15
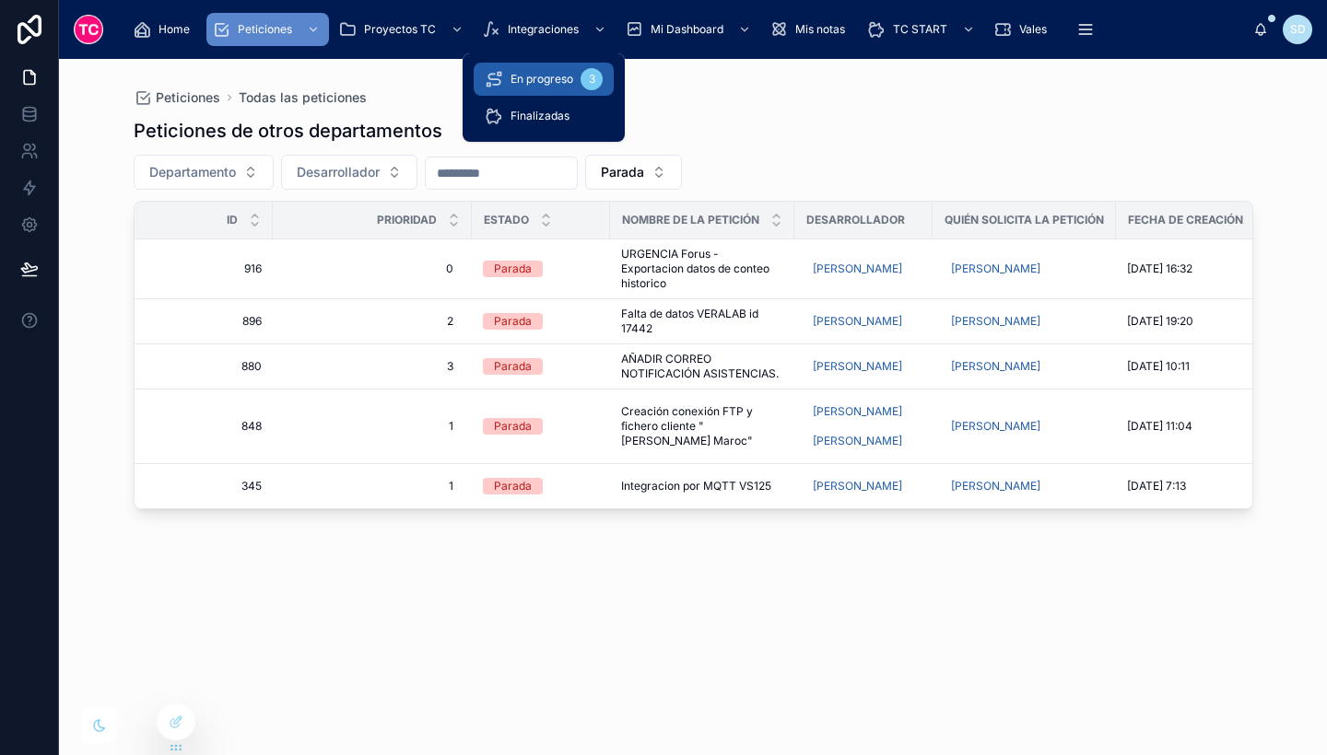
click at [560, 74] on span "En progreso" at bounding box center [541, 79] width 63 height 15
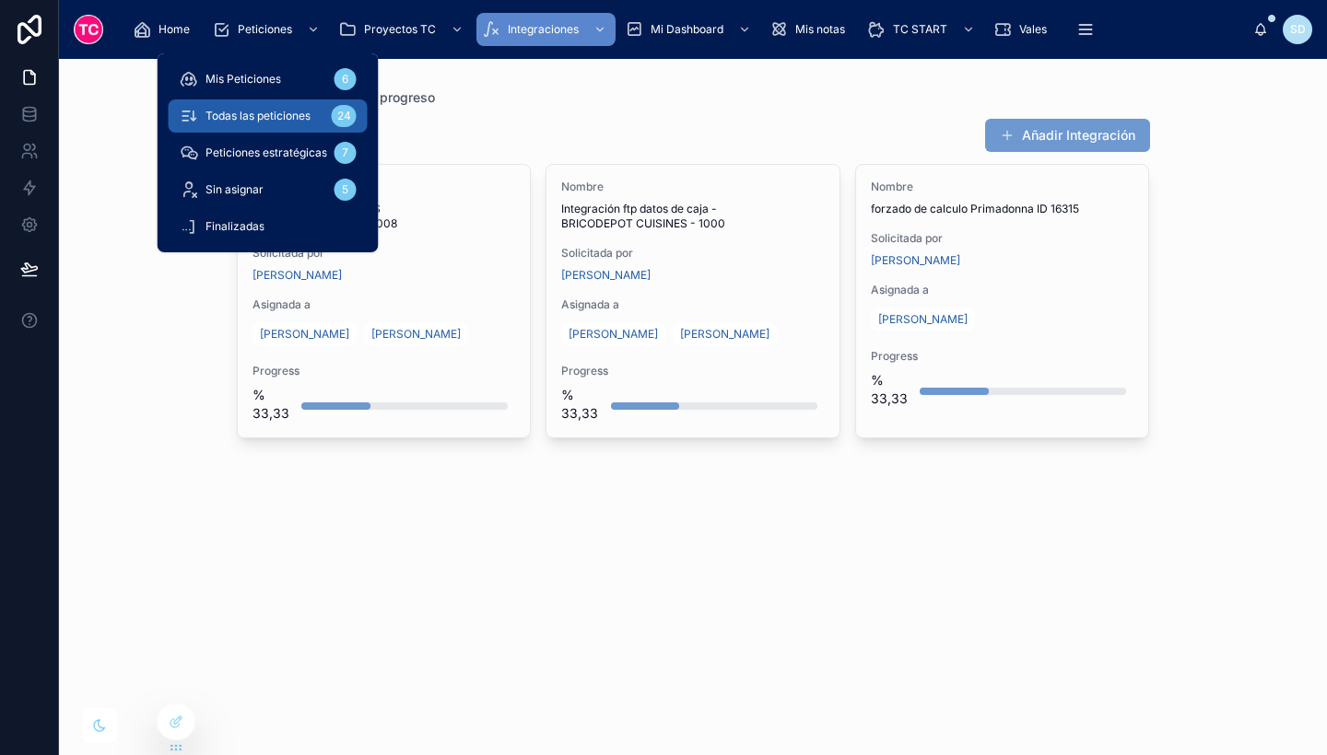
click at [258, 117] on span "Todas las peticiones" at bounding box center [257, 116] width 105 height 15
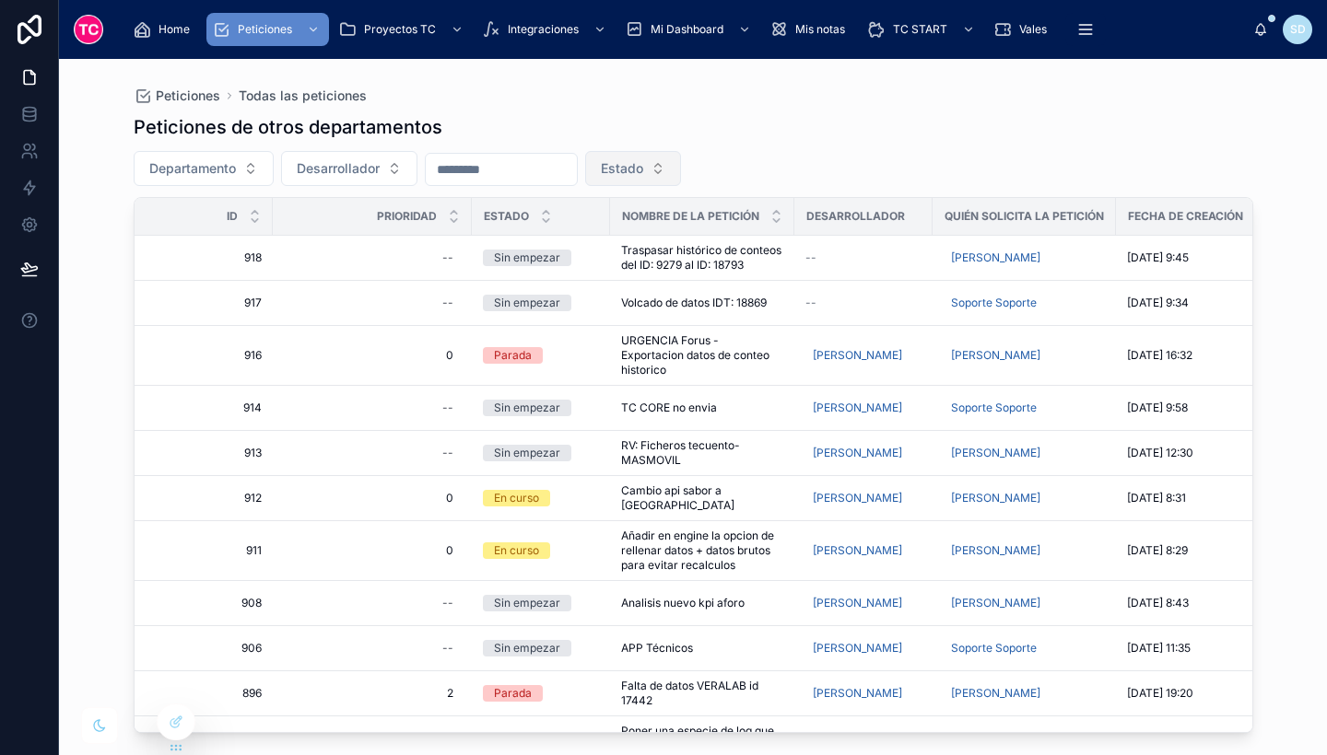
click at [643, 176] on span "Estado" at bounding box center [622, 168] width 42 height 18
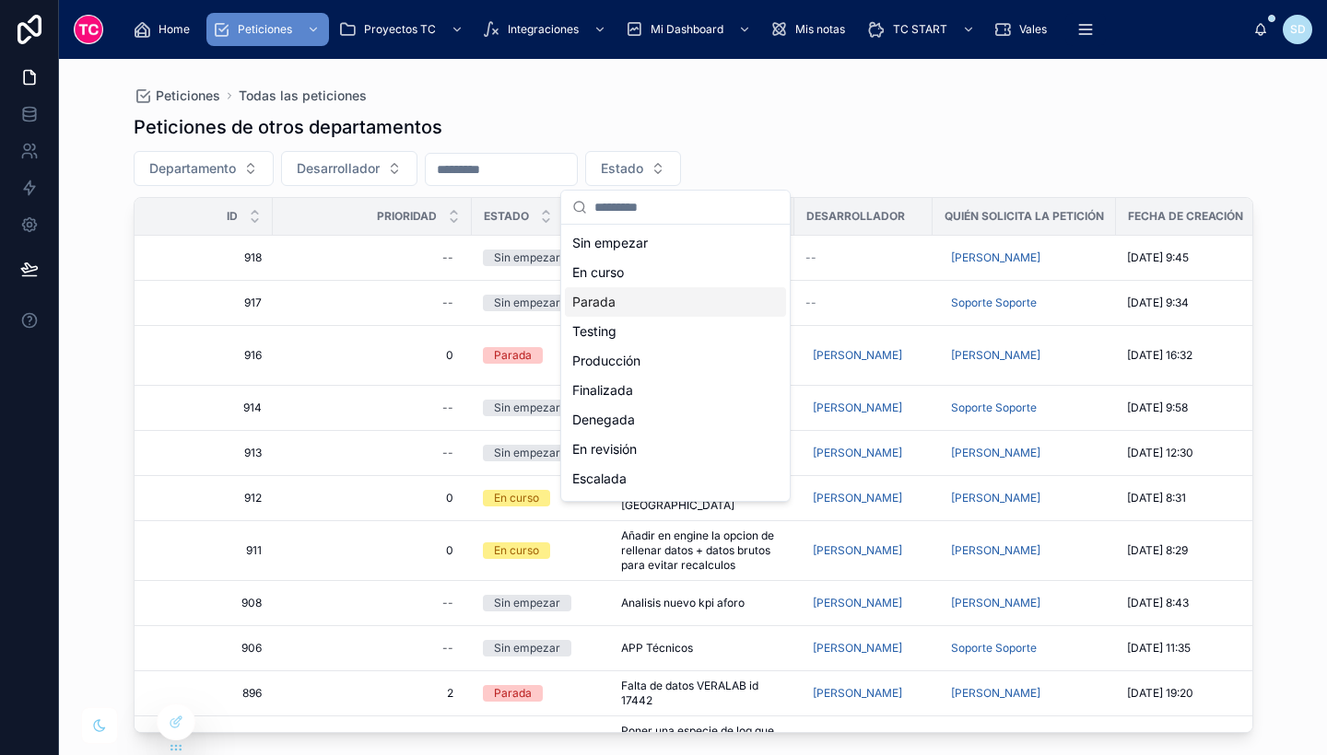
click at [665, 299] on div "Parada" at bounding box center [675, 301] width 221 height 29
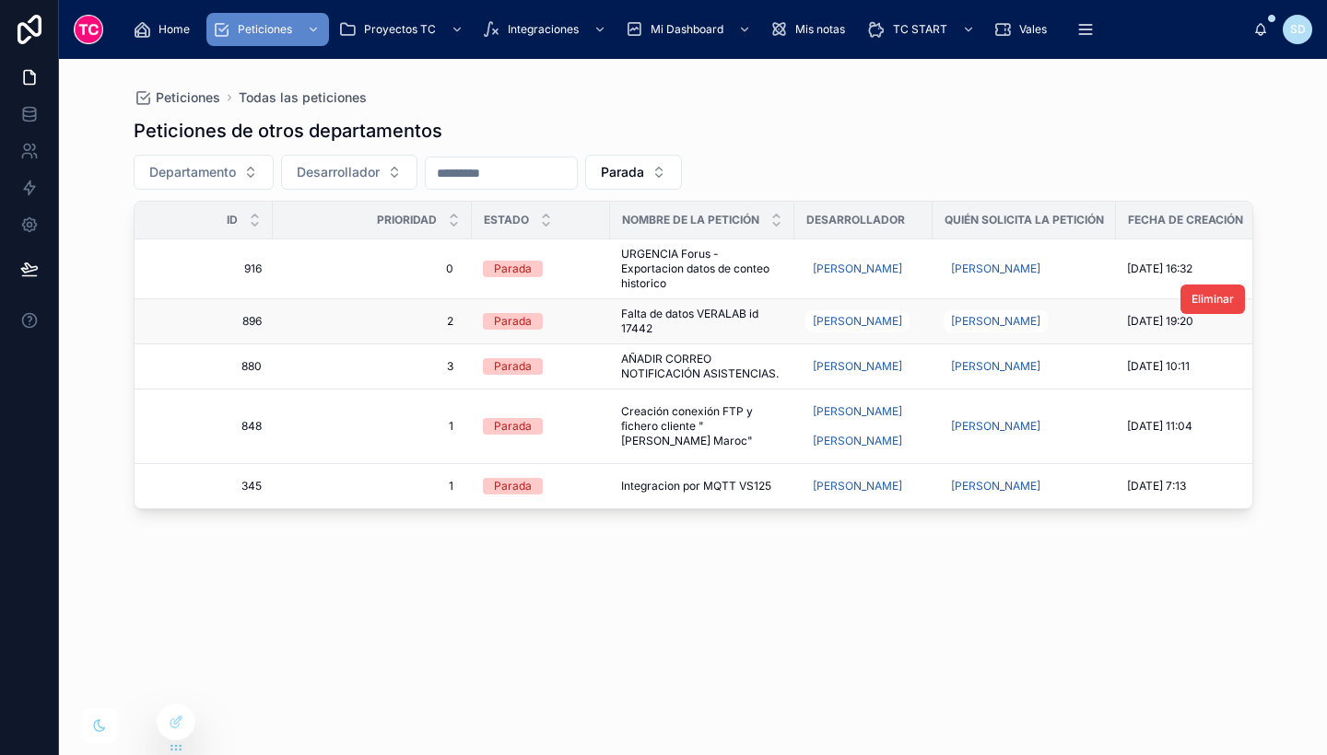
click at [699, 326] on span "Falta de datos VERALAB id 17442" at bounding box center [702, 321] width 162 height 29
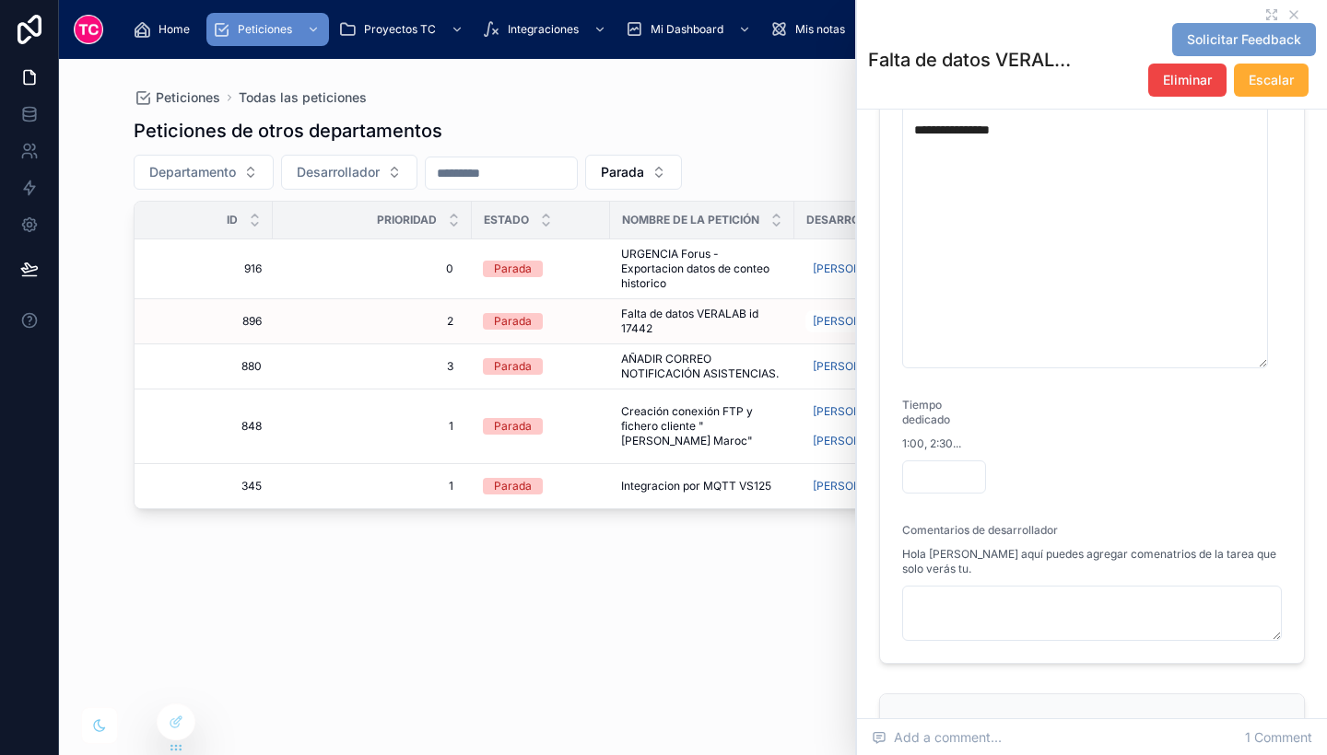
scroll to position [758, 0]
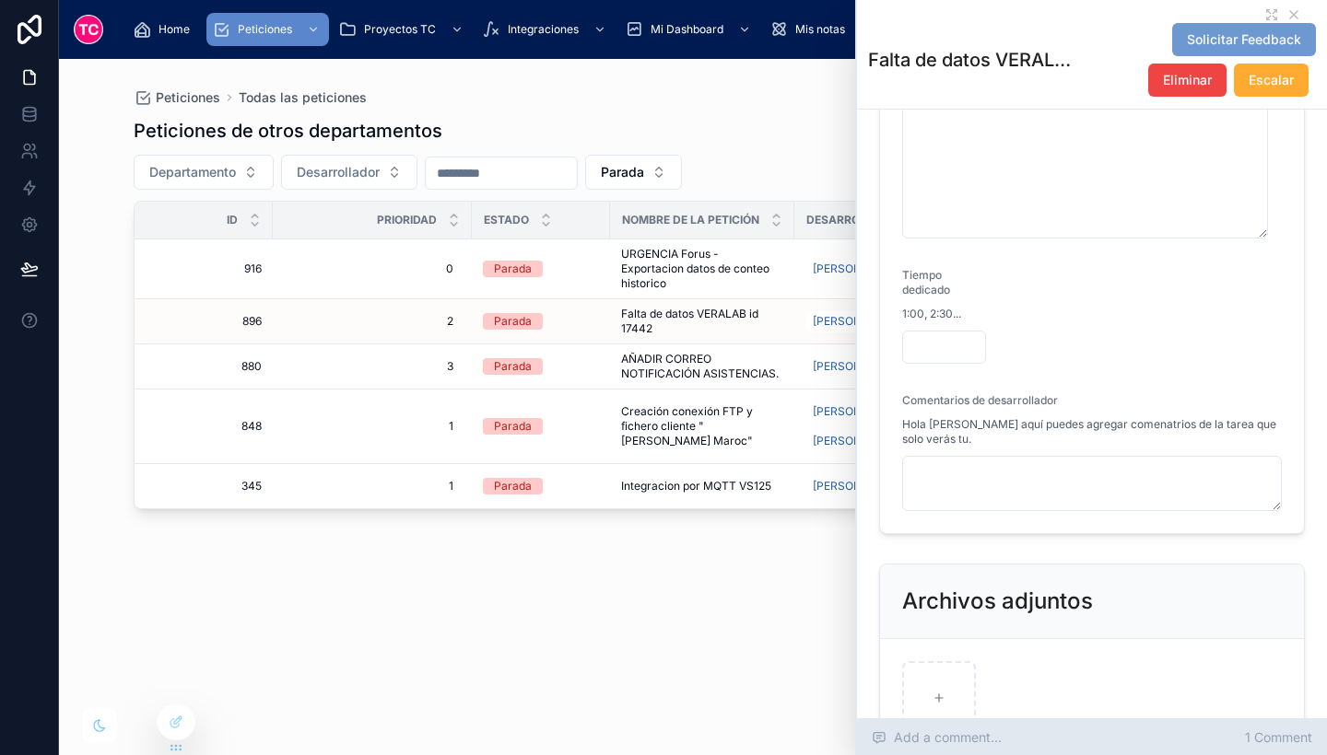
click at [1284, 735] on span "1 Comment" at bounding box center [1278, 738] width 67 height 18
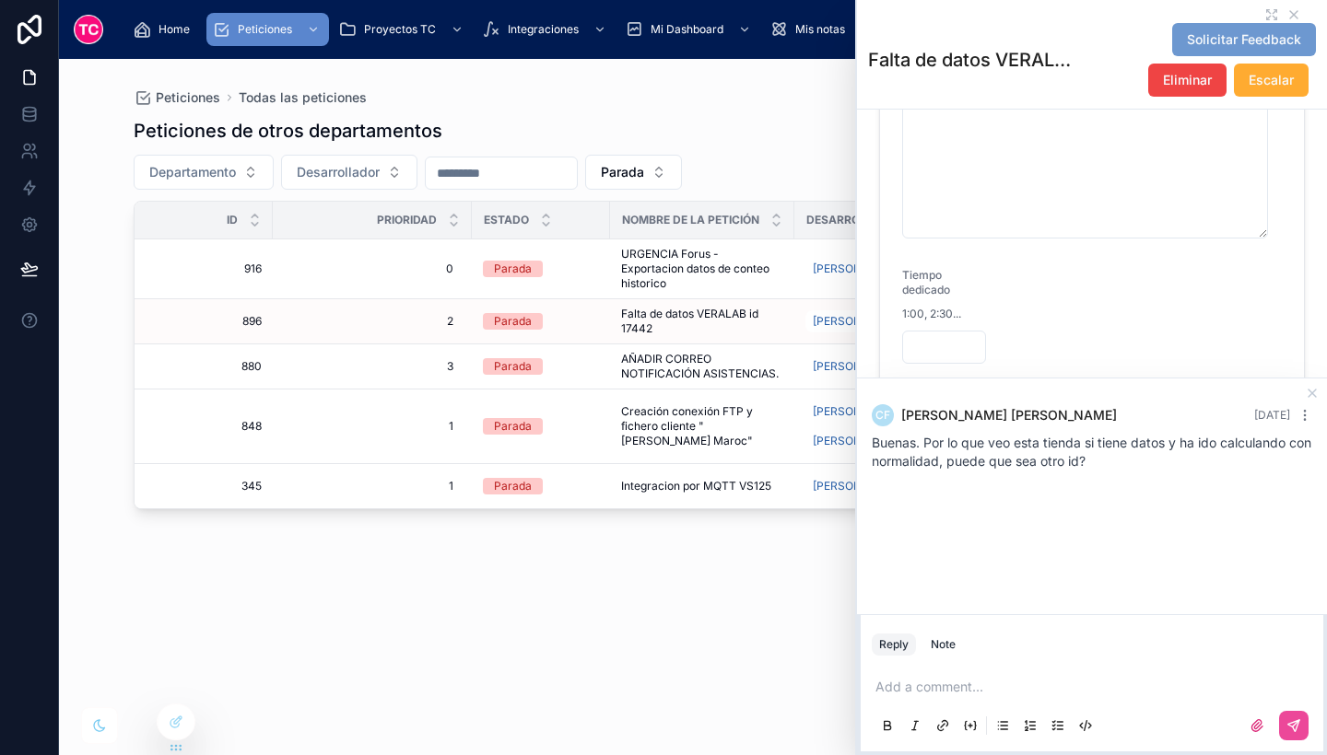
click at [697, 579] on div "Peticiones de otros departamentos Departamento Desarrollador Parada Id Priorida…" at bounding box center [693, 420] width 1119 height 626
click at [662, 358] on span "AÑADIR CORREO NOTIFICACIÓN ASISTENCIAS." at bounding box center [702, 366] width 162 height 29
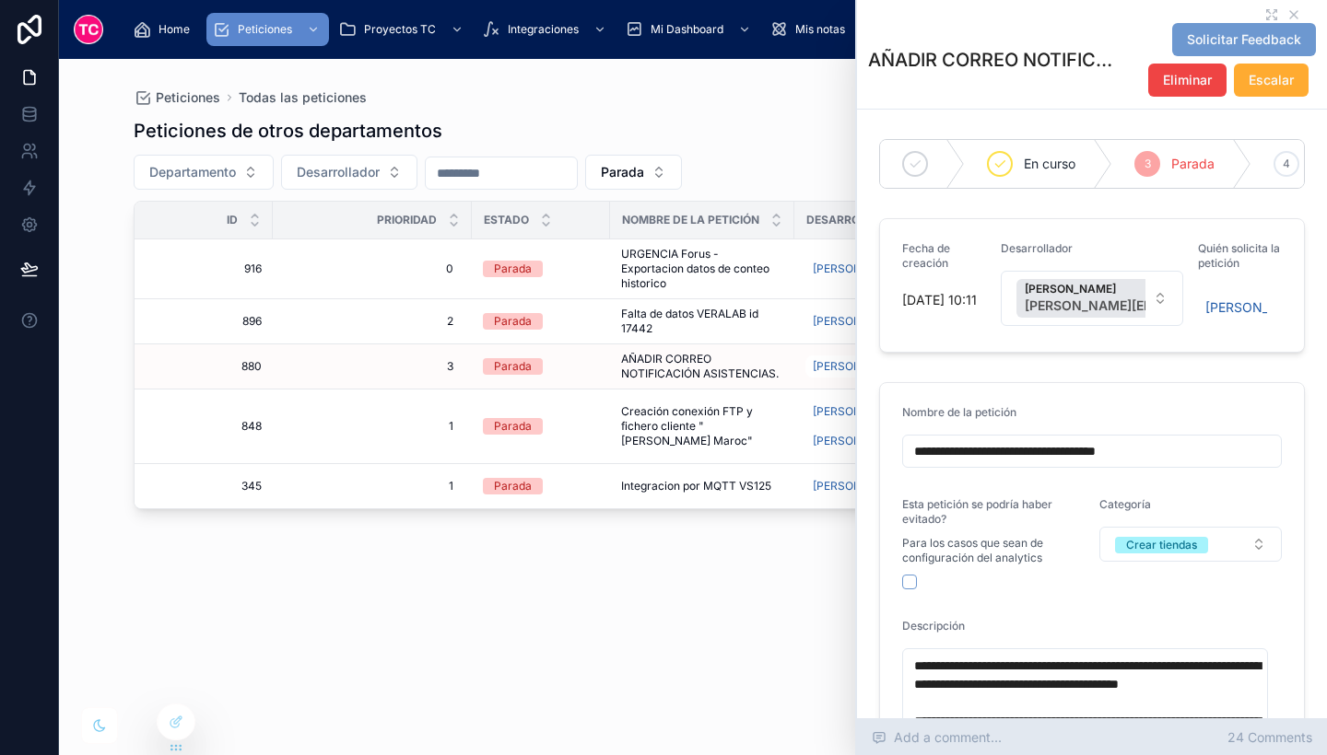
click at [1275, 741] on span "24 Comments" at bounding box center [1269, 738] width 85 height 18
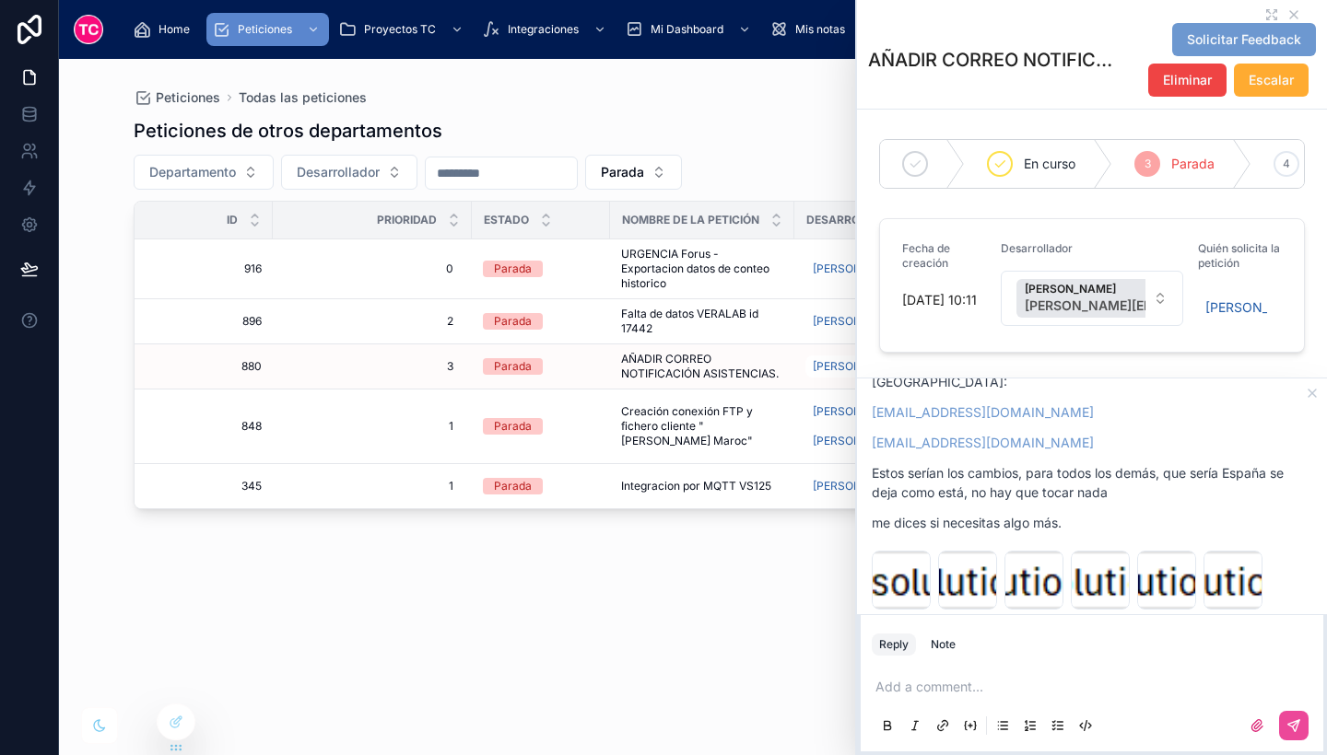
scroll to position [3038, 0]
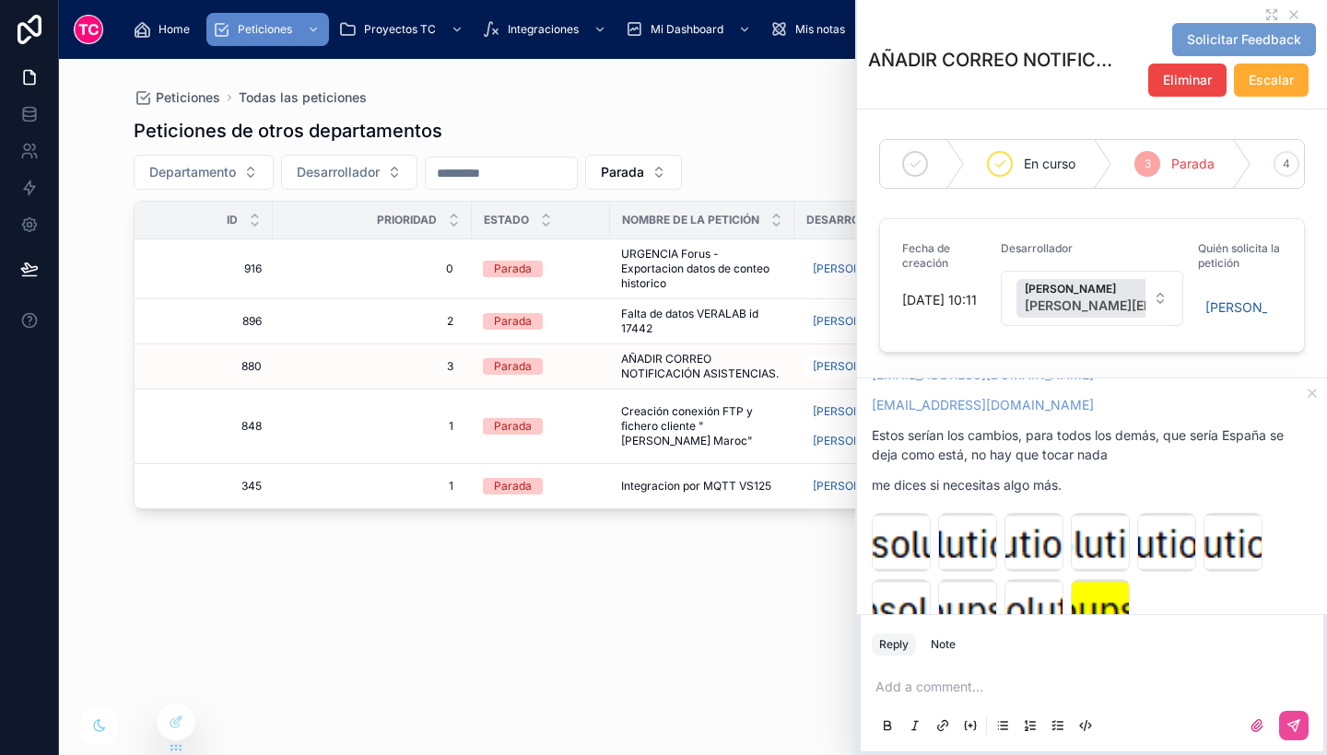
click at [633, 621] on div "Peticiones de otros departamentos Departamento Desarrollador Parada Id Priorida…" at bounding box center [693, 420] width 1119 height 626
click at [713, 427] on span "Creación conexión FTP y fichero cliente "[PERSON_NAME] Maroc"" at bounding box center [702, 426] width 162 height 44
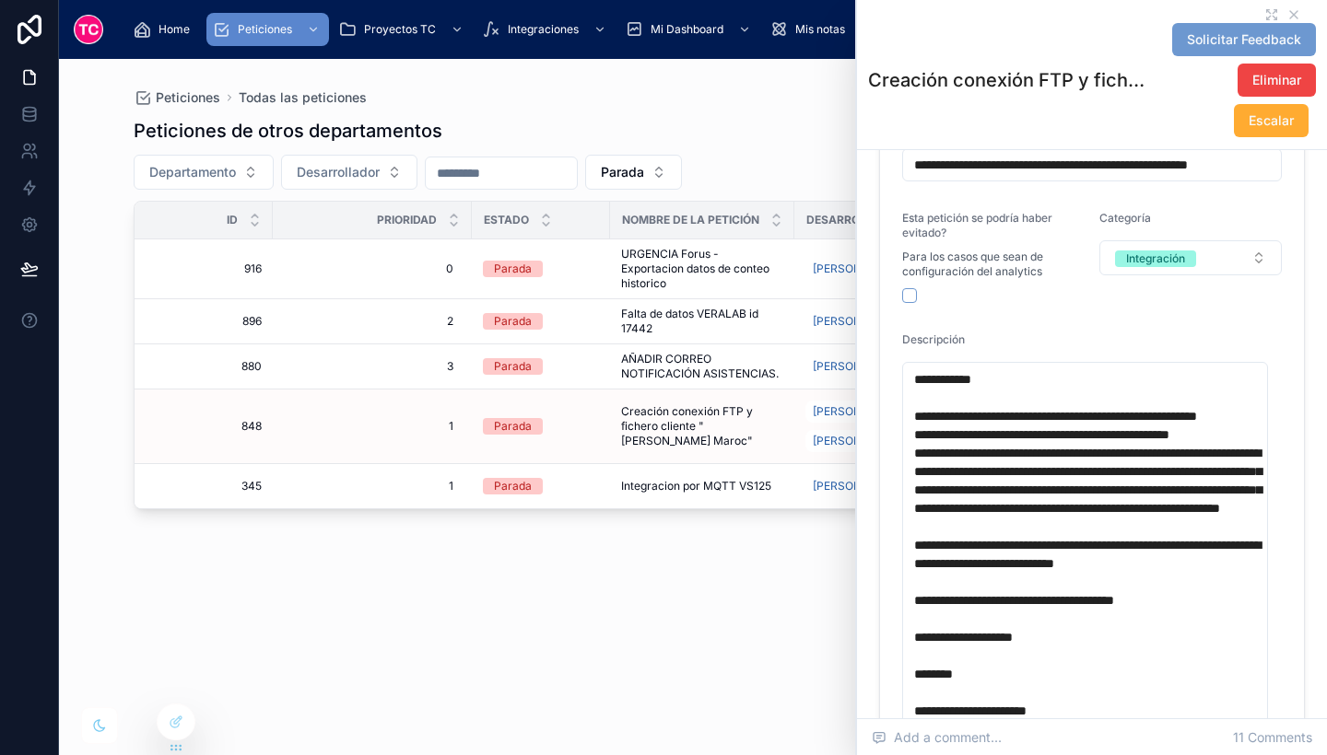
scroll to position [404, 0]
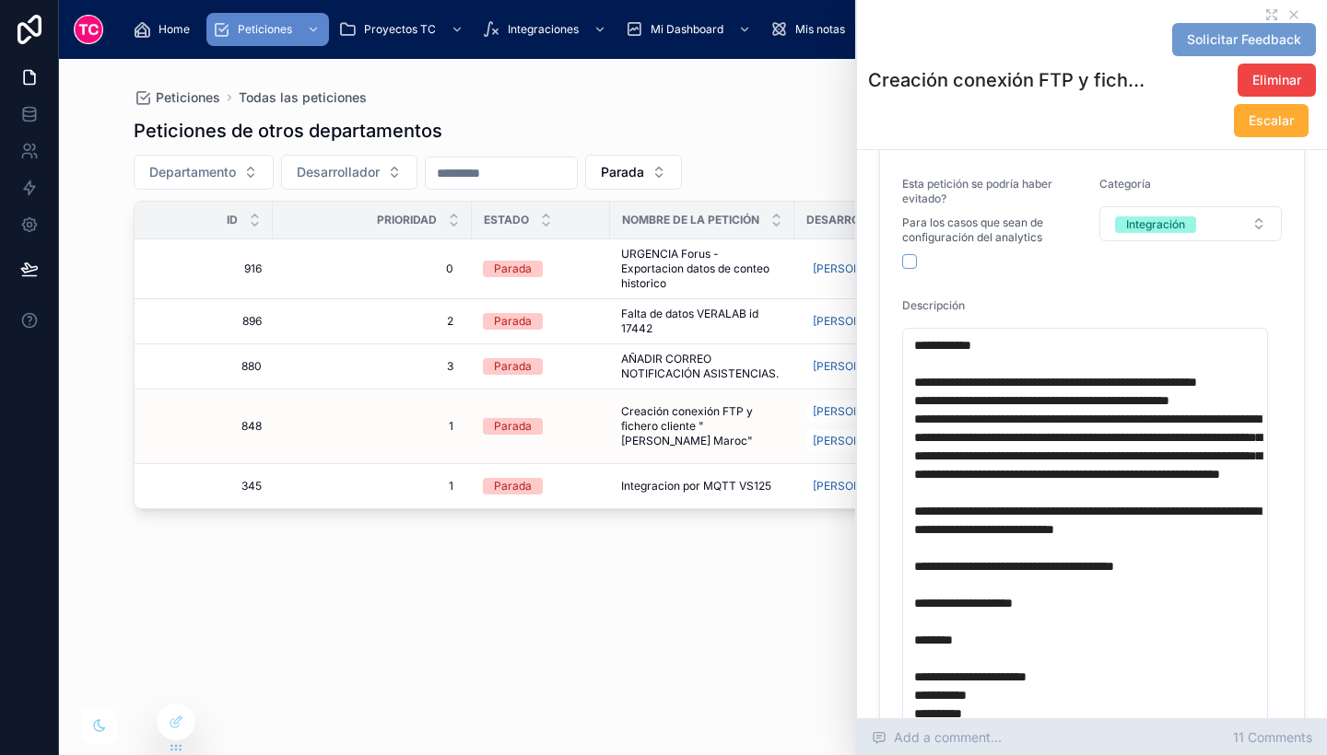
click at [1270, 742] on span "11 Comments" at bounding box center [1272, 738] width 79 height 18
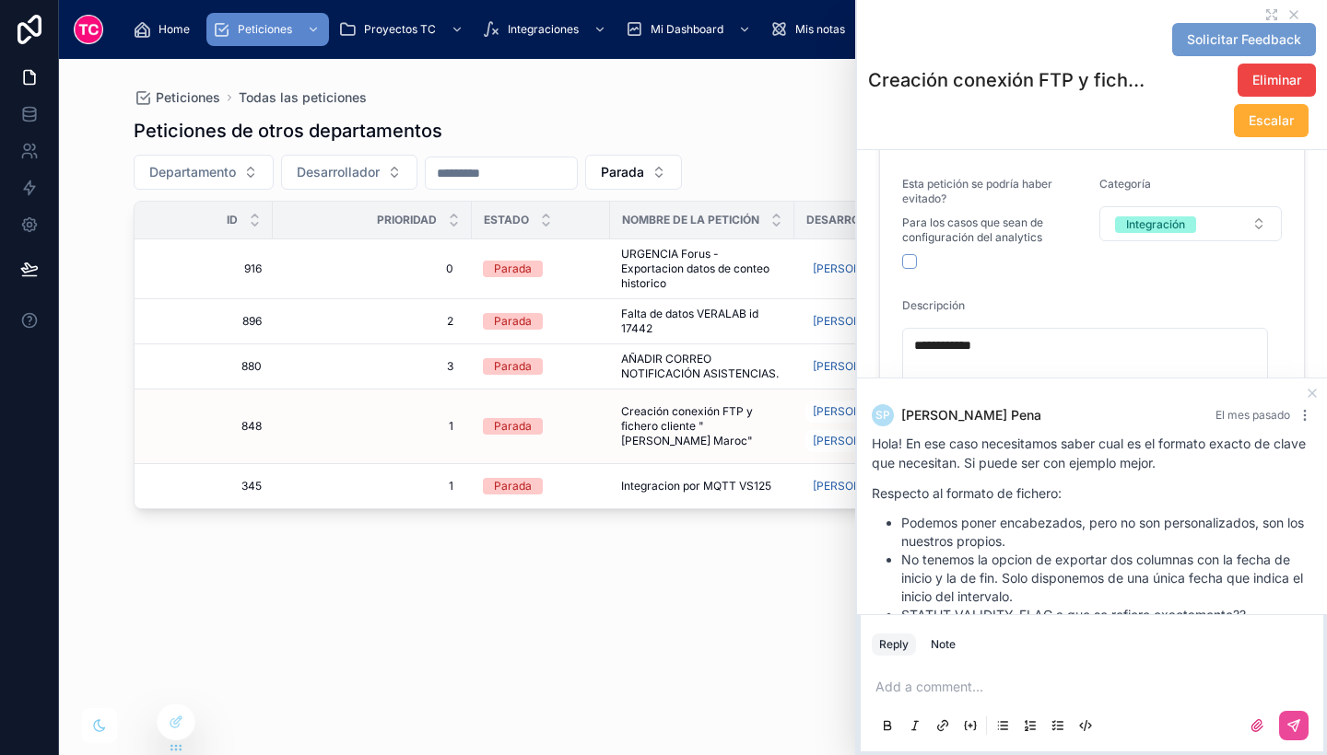
scroll to position [1386, 0]
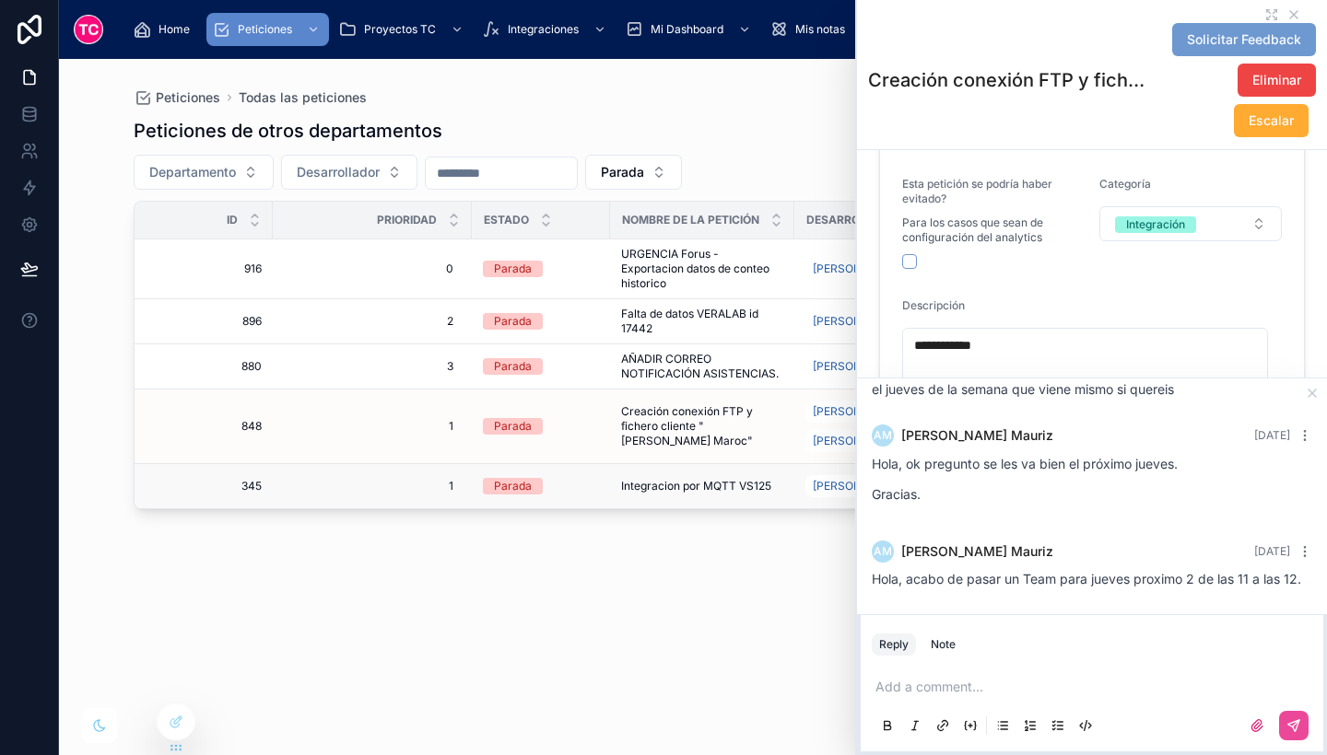
click at [697, 479] on span "Integracion por MQTT VS125" at bounding box center [696, 486] width 150 height 15
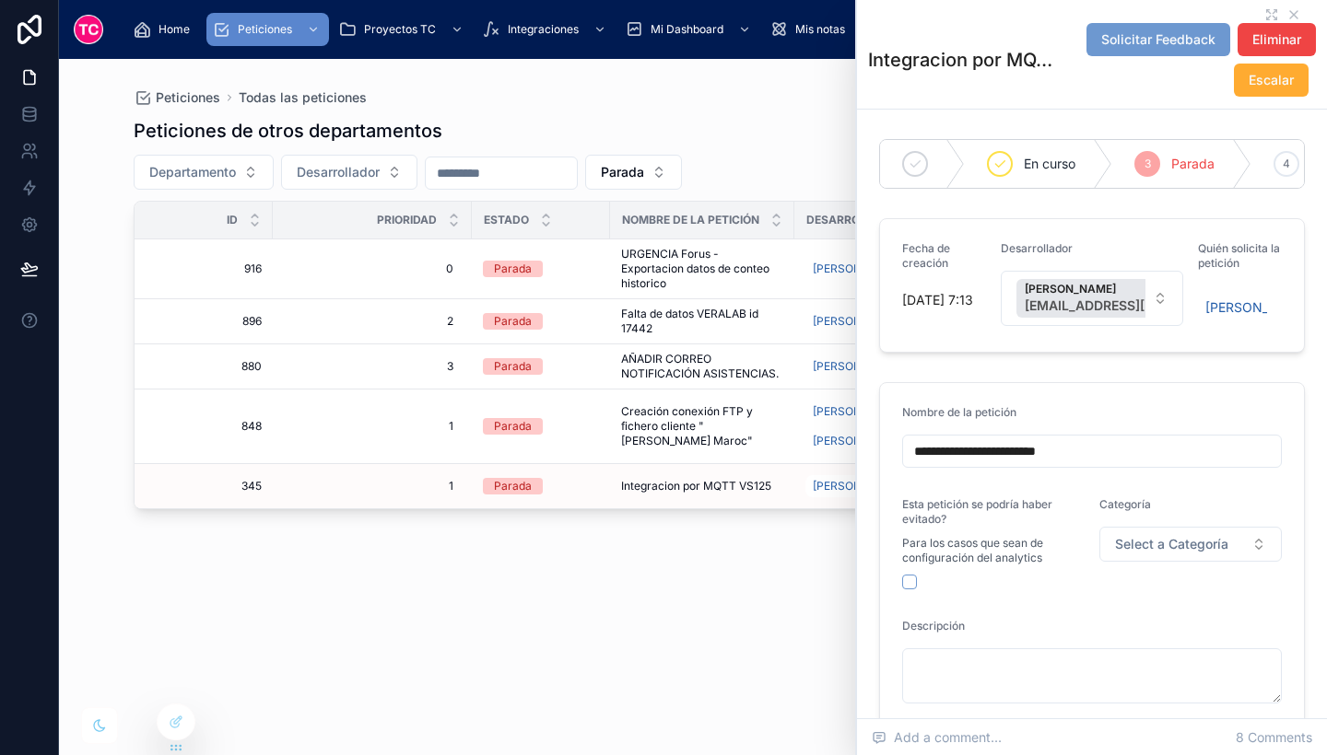
scroll to position [662, 0]
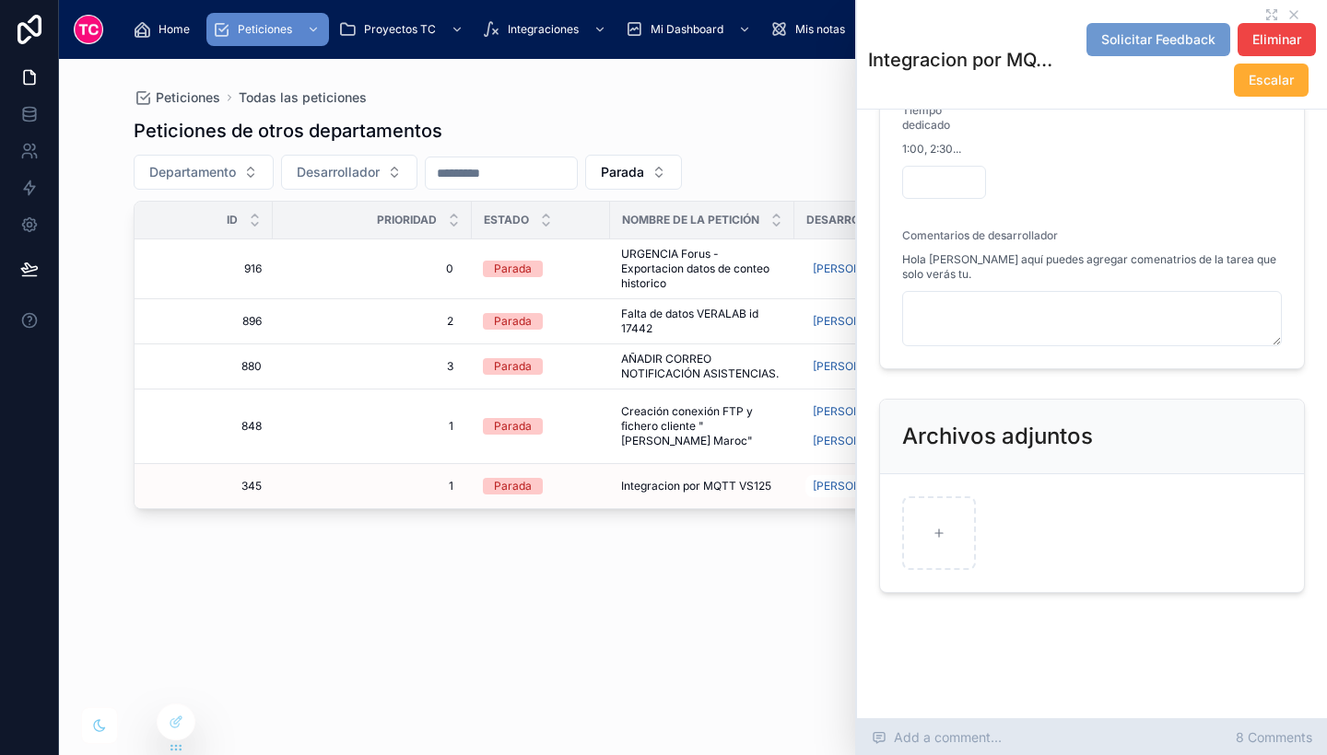
click at [1271, 737] on span "8 Comments" at bounding box center [1273, 738] width 76 height 18
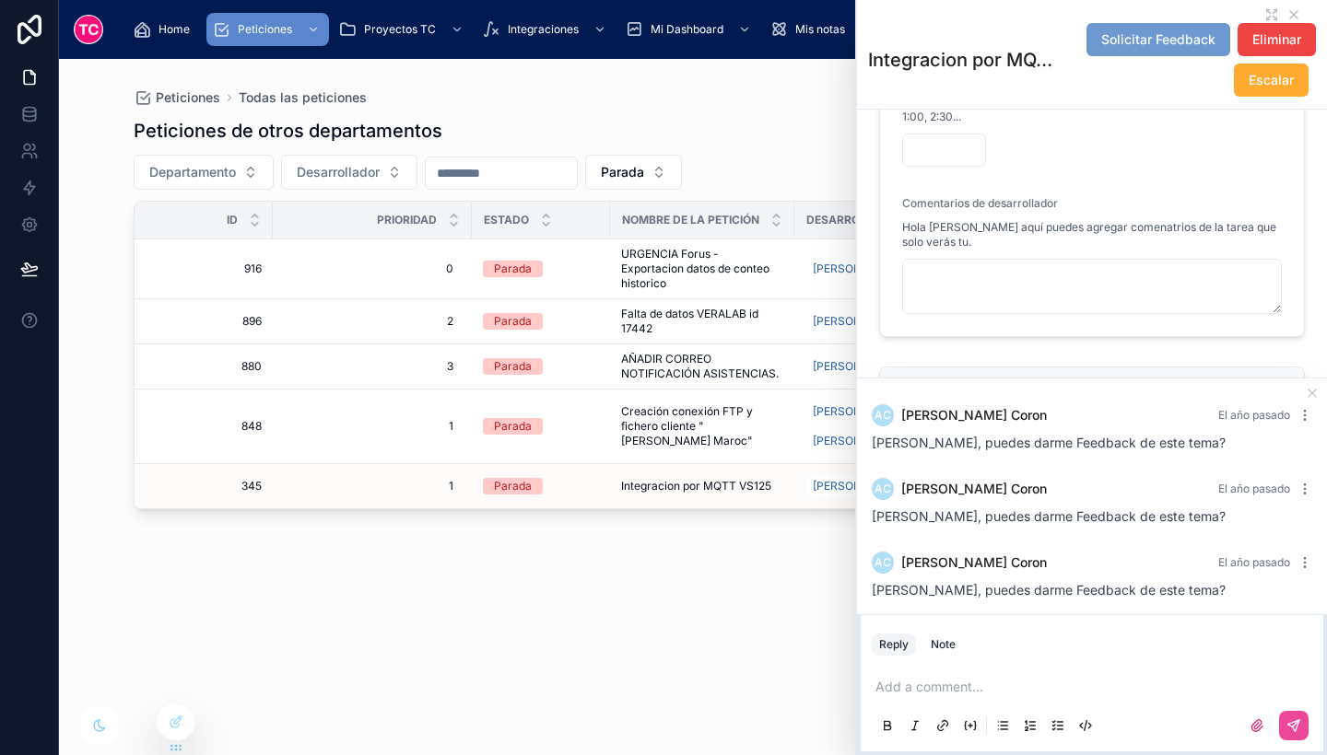
scroll to position [380, 0]
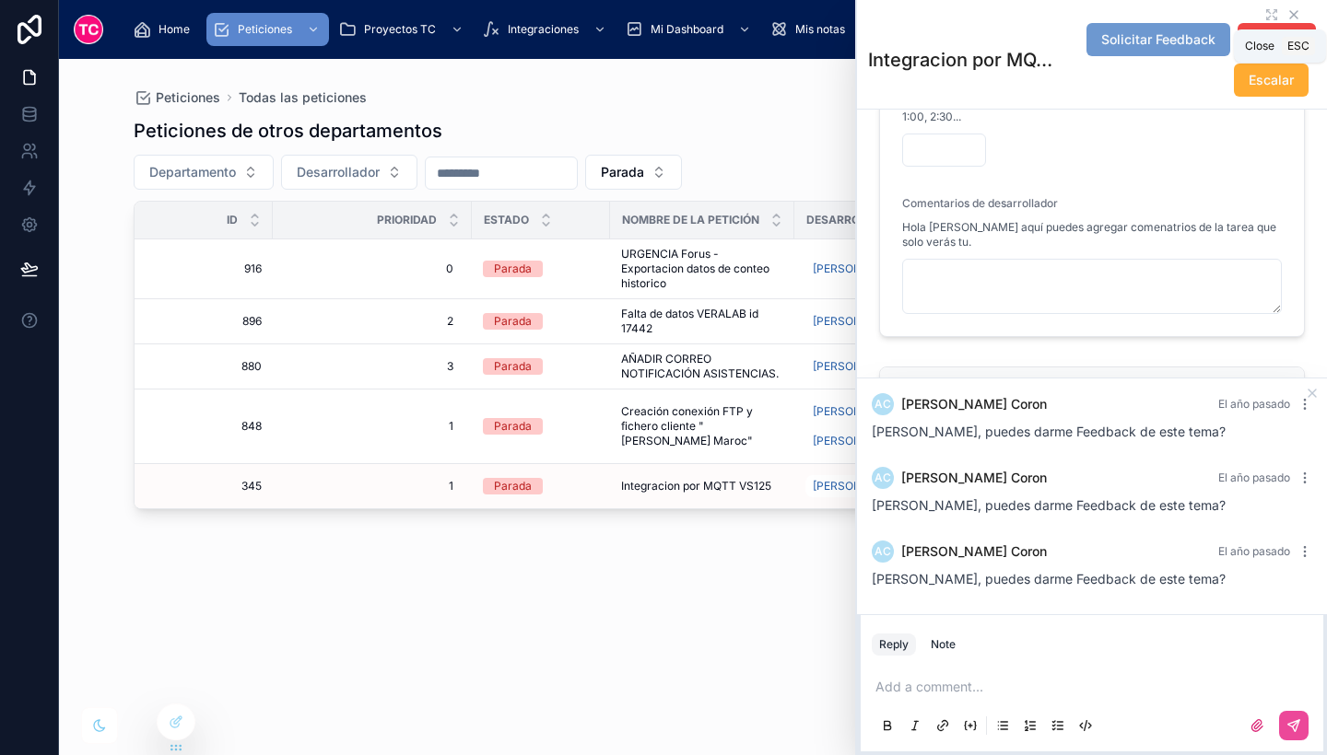
click at [1286, 11] on icon at bounding box center [1293, 14] width 15 height 15
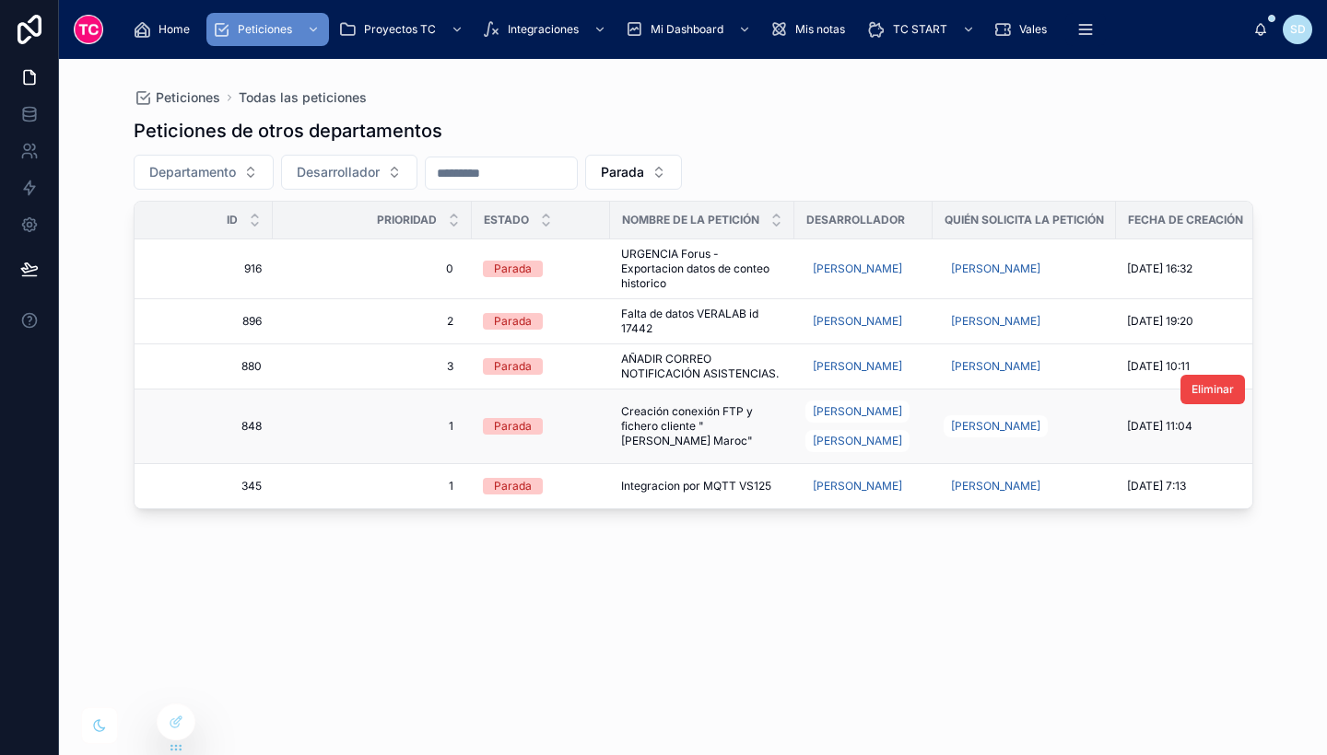
click at [686, 411] on span "Creación conexión FTP y fichero cliente "[PERSON_NAME] Maroc"" at bounding box center [702, 426] width 162 height 44
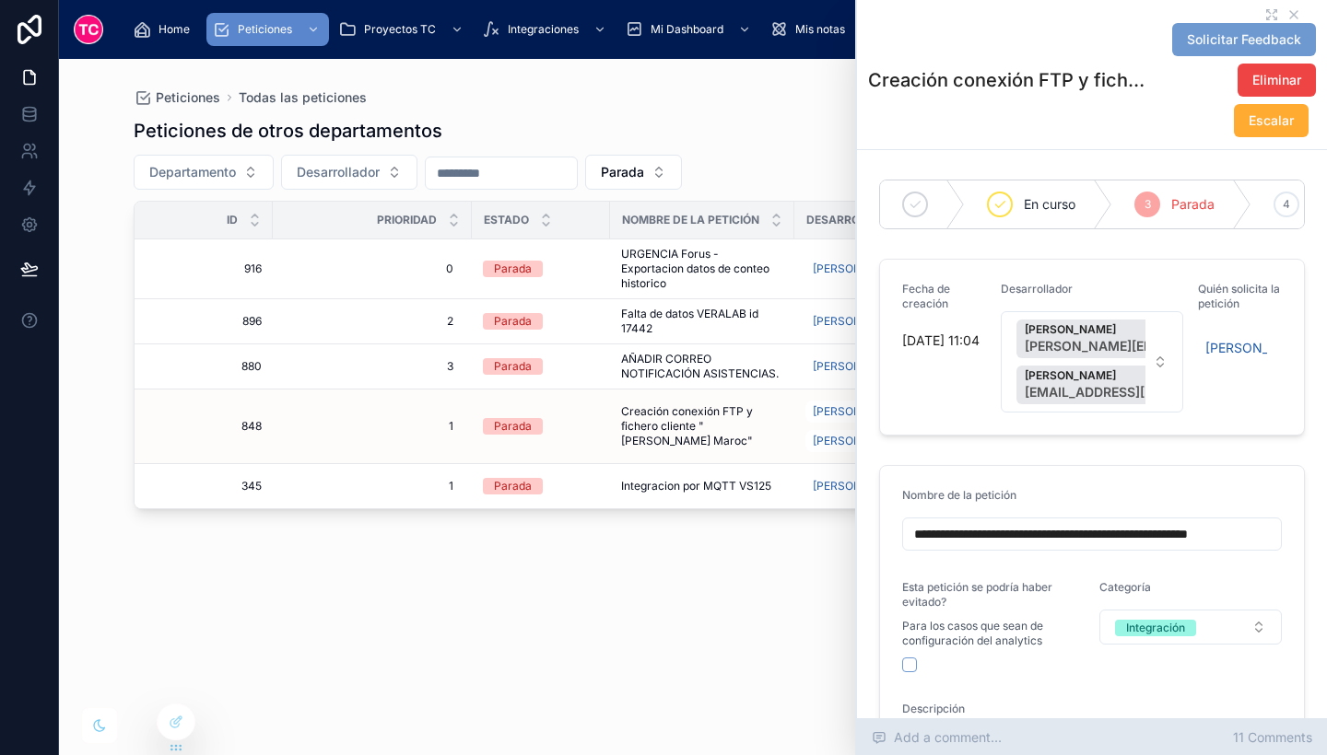
click at [1268, 751] on div "Add a comment... 11 Comments" at bounding box center [1092, 738] width 470 height 37
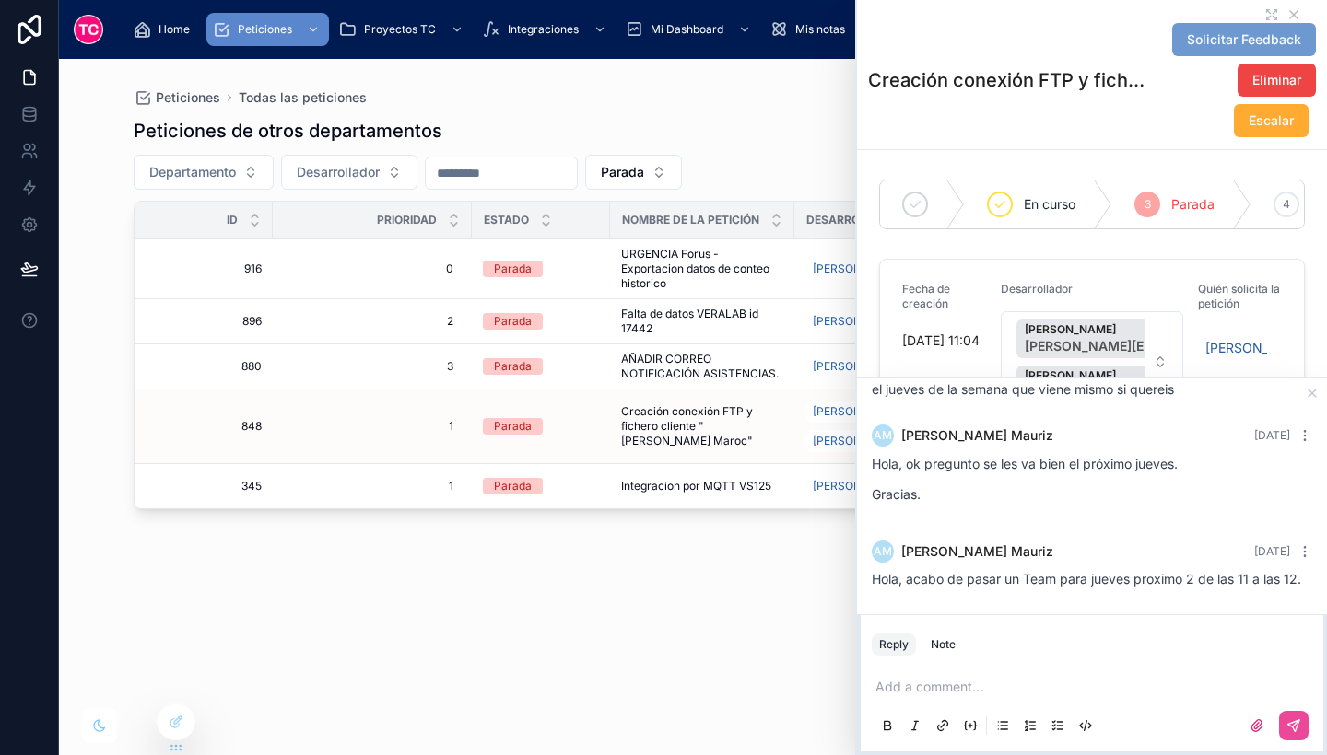
scroll to position [1385, 0]
click at [699, 631] on div "Peticiones de otros departamentos Departamento Desarrollador Parada Id Priorida…" at bounding box center [693, 420] width 1119 height 626
click at [1290, 12] on icon at bounding box center [1293, 14] width 7 height 7
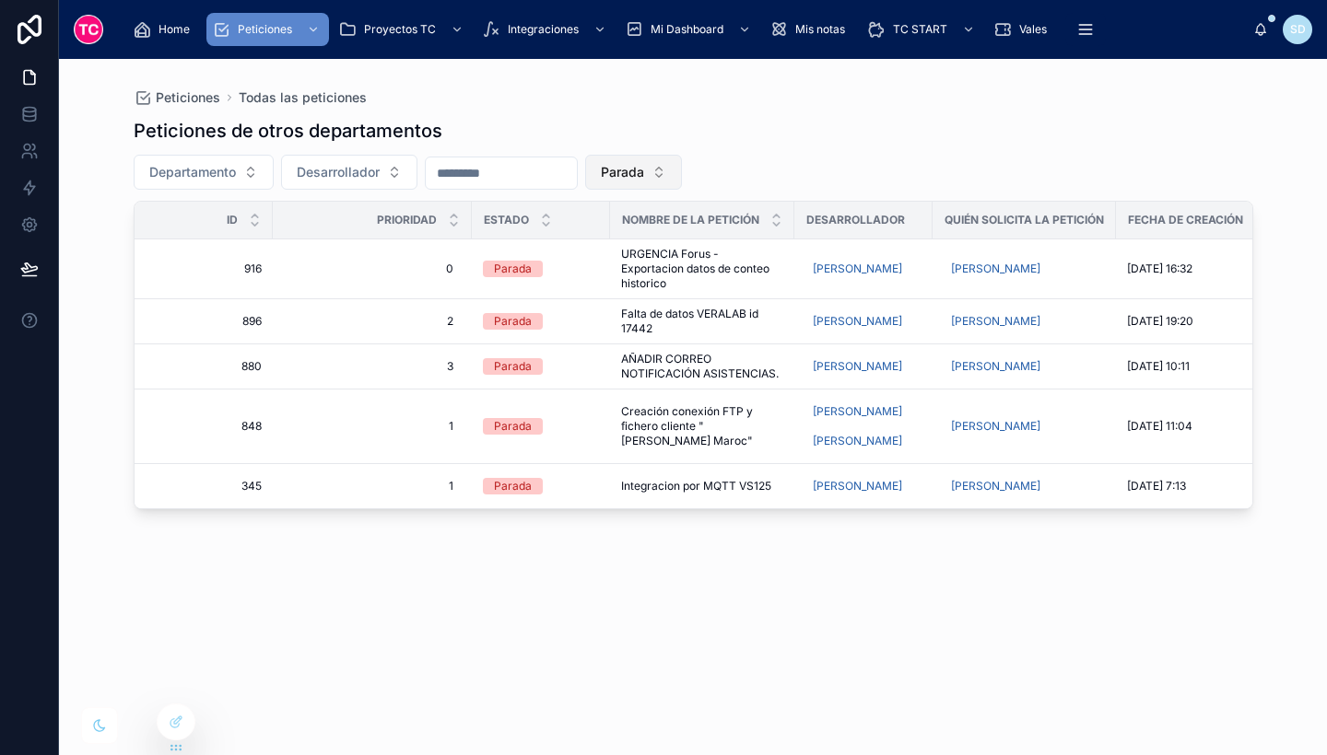
click at [644, 173] on span "Parada" at bounding box center [622, 172] width 43 height 18
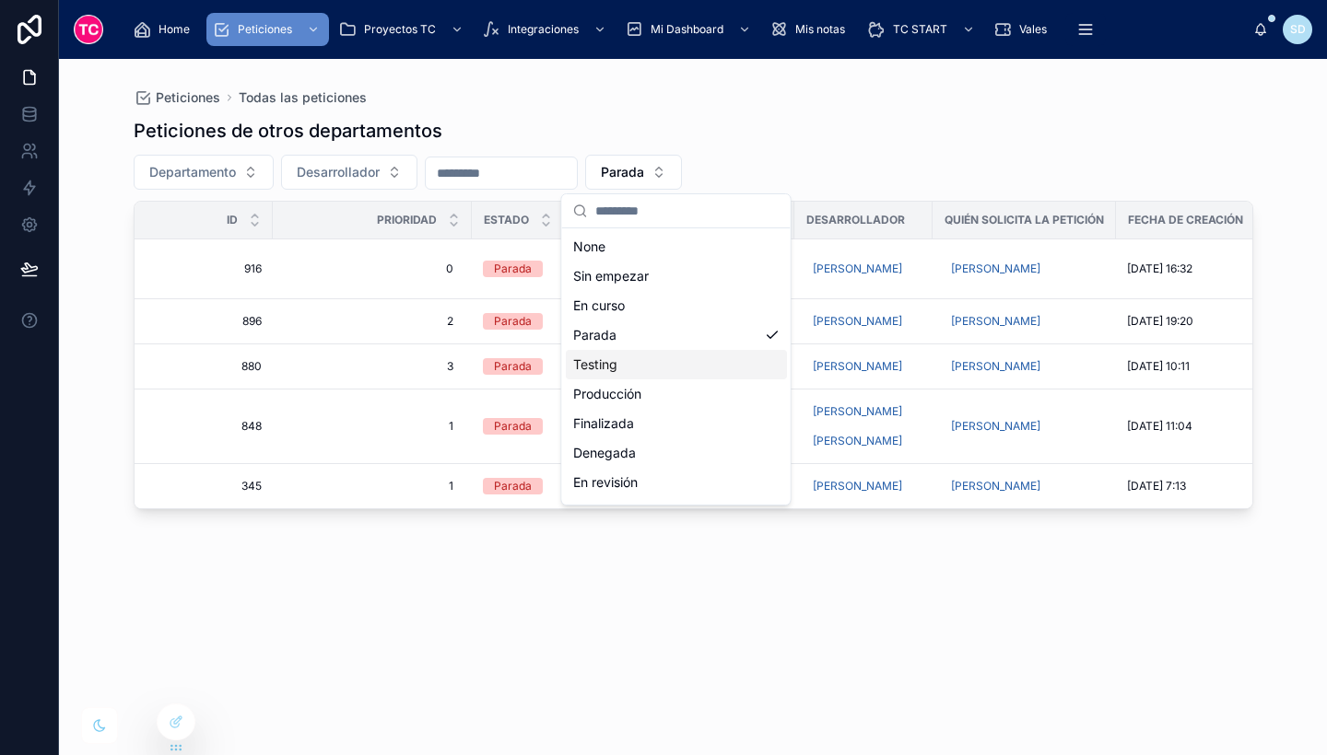
click at [656, 358] on div "Testing" at bounding box center [676, 364] width 221 height 29
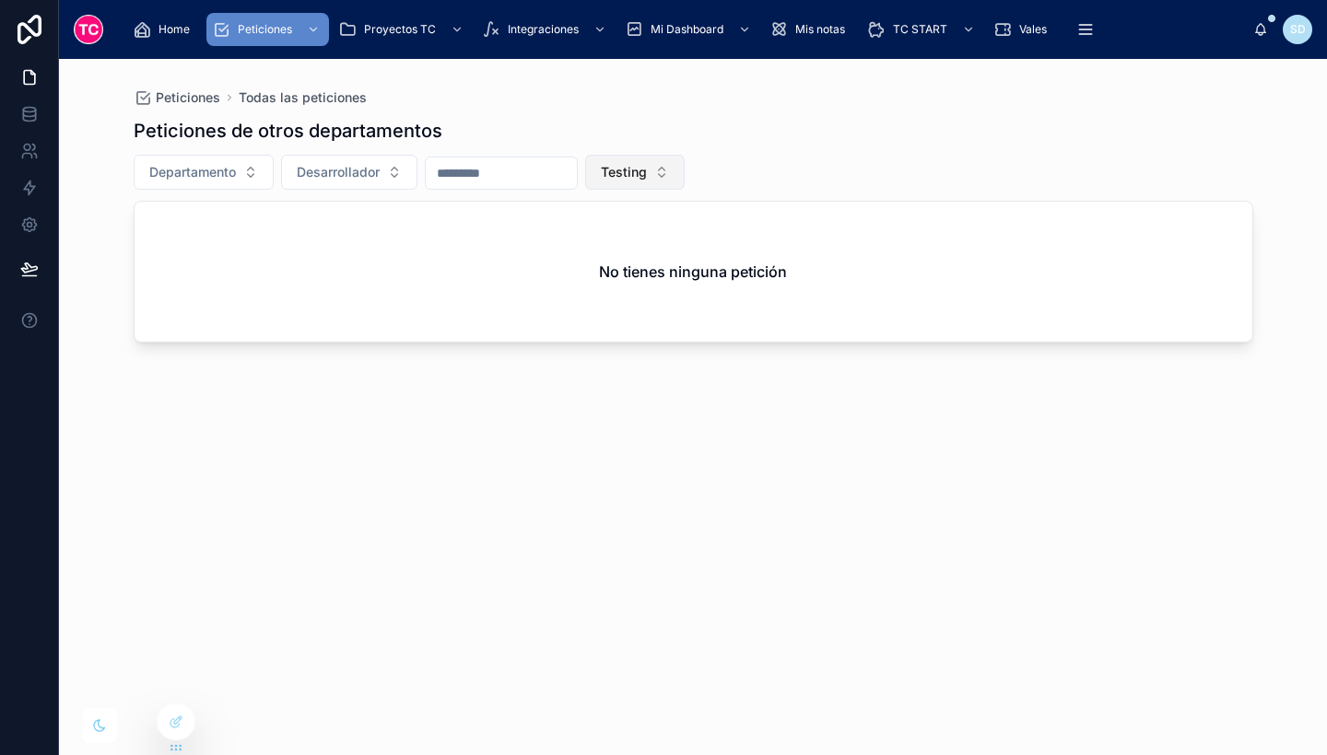
click at [647, 169] on span "Testing" at bounding box center [624, 172] width 46 height 18
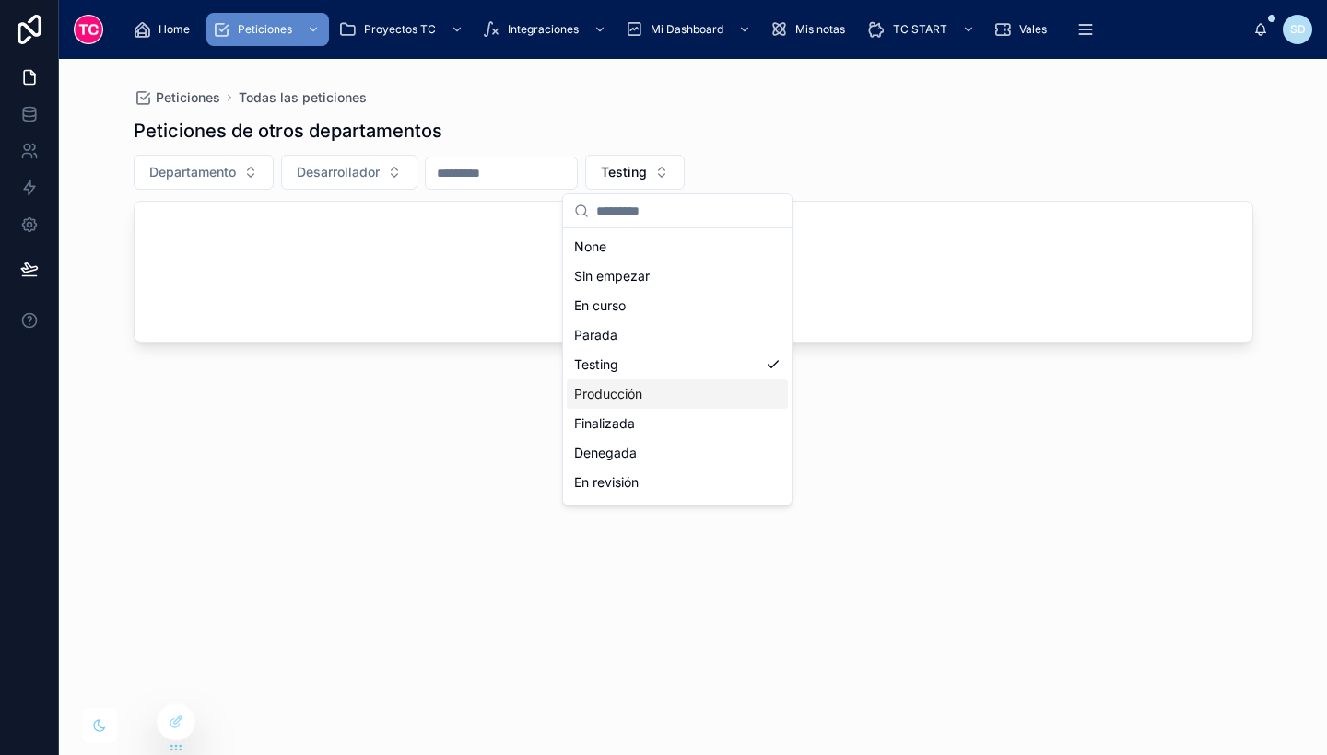
click at [661, 403] on div "Producción" at bounding box center [677, 394] width 221 height 29
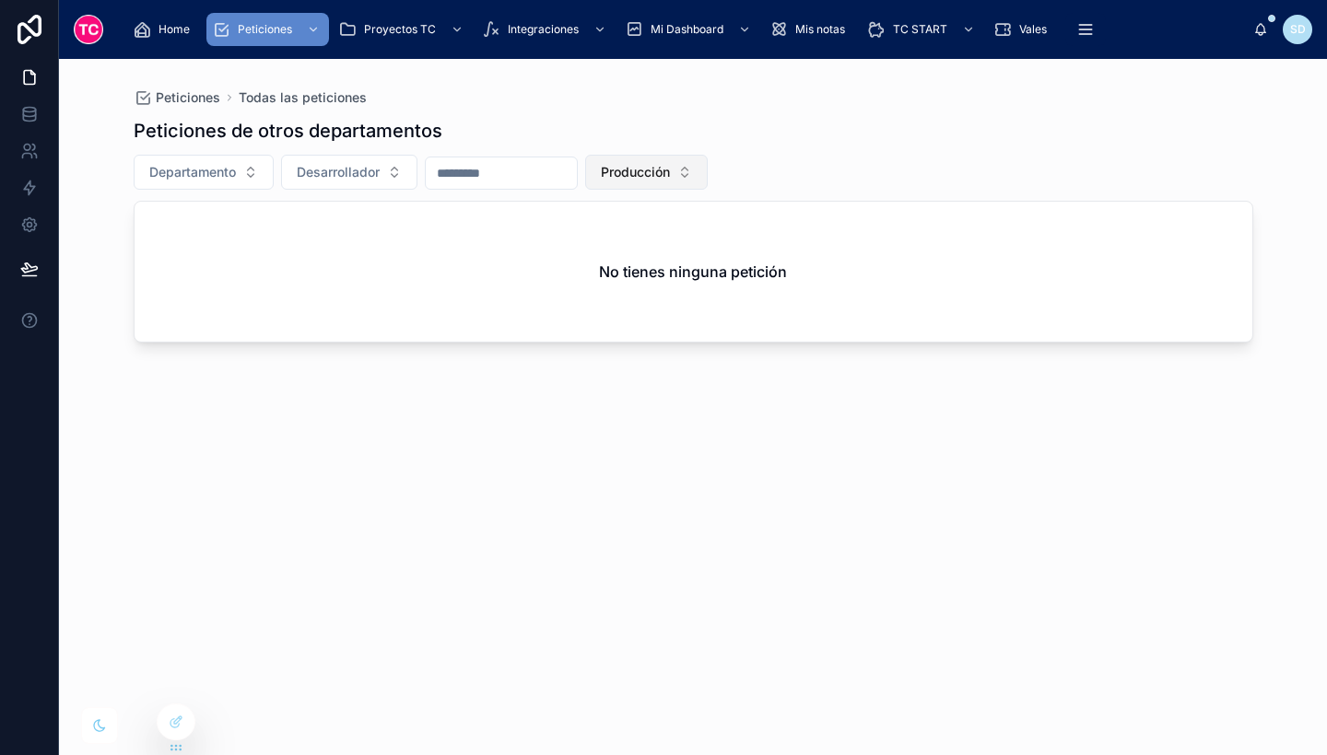
click at [670, 177] on span "Producción" at bounding box center [635, 172] width 69 height 18
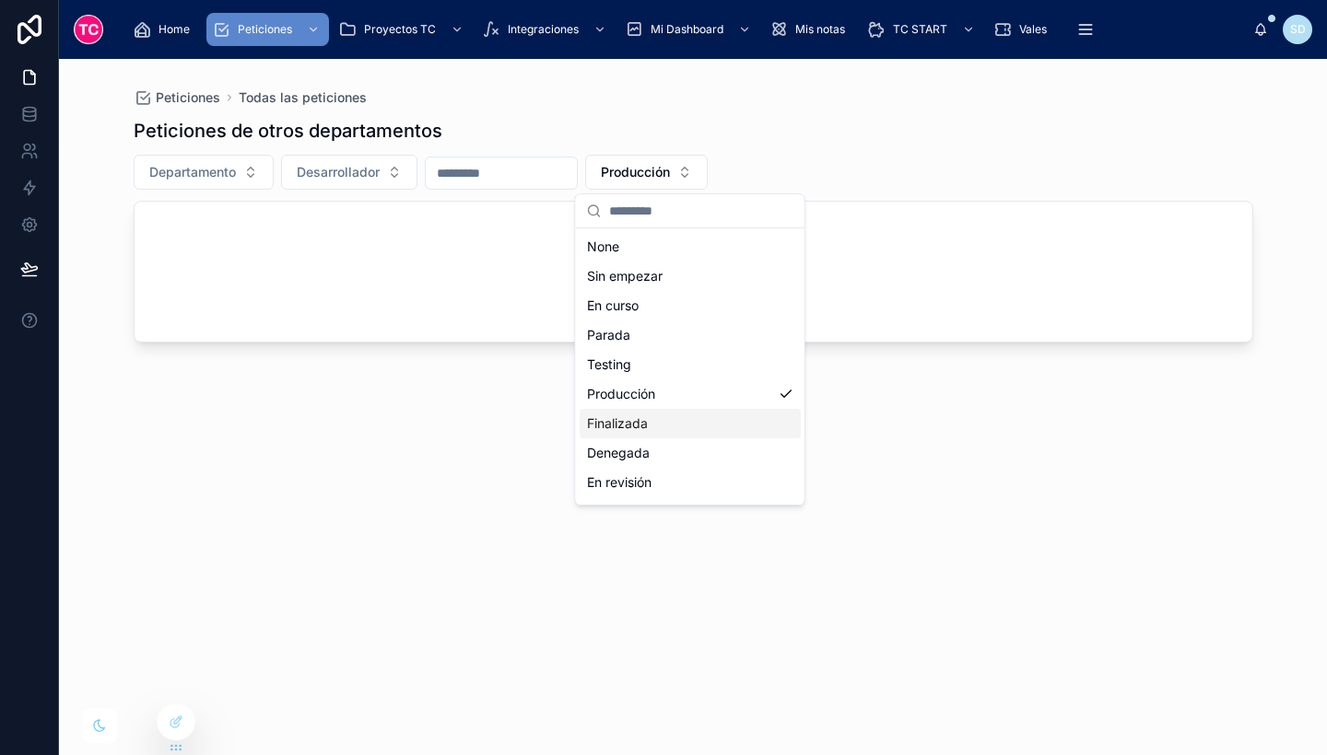
click at [661, 431] on div "Finalizada" at bounding box center [690, 423] width 221 height 29
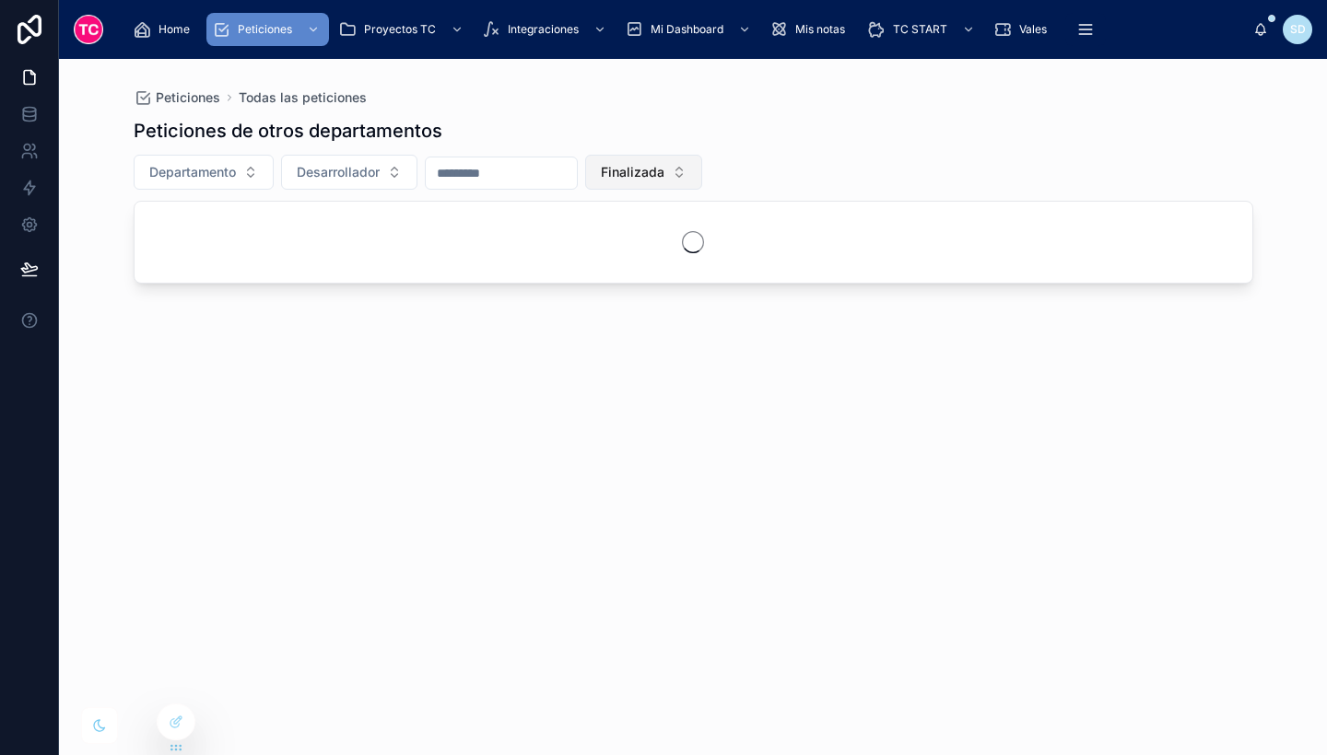
click at [664, 177] on span "Finalizada" at bounding box center [633, 172] width 64 height 18
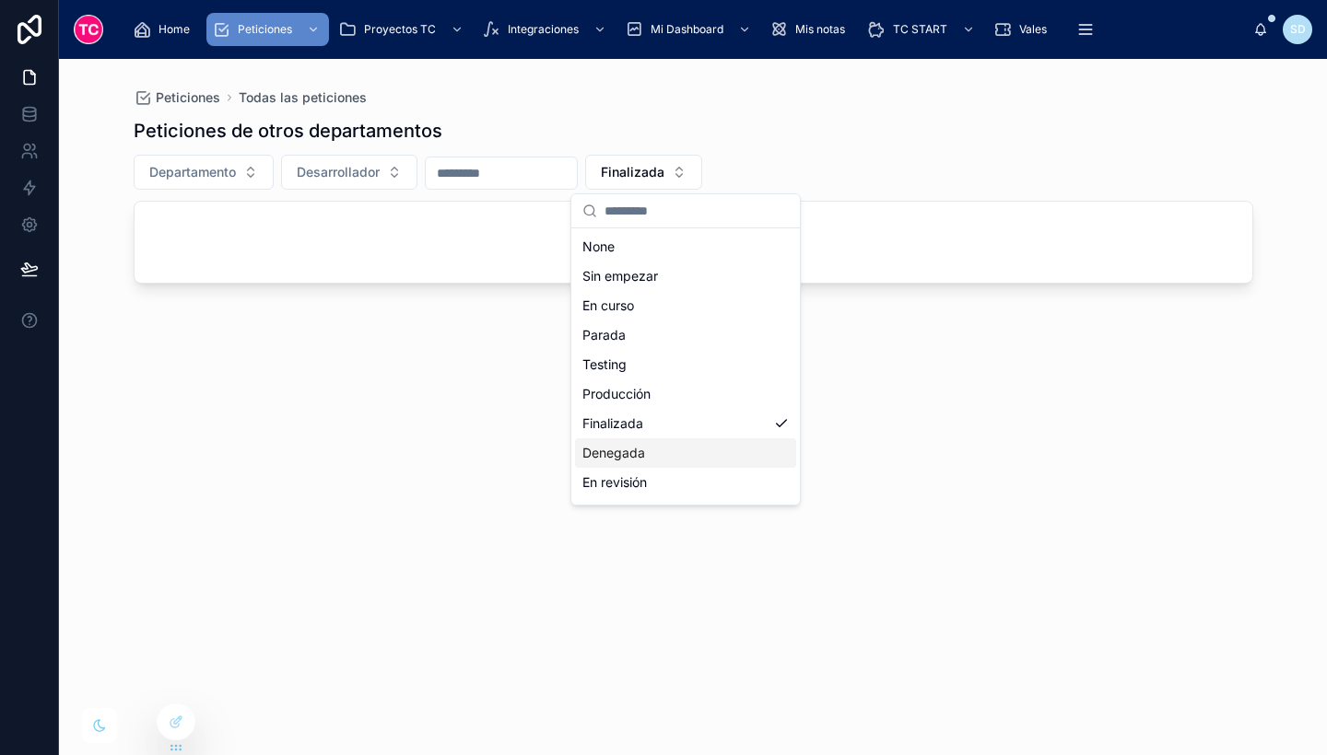
click at [678, 452] on div "Denegada" at bounding box center [685, 453] width 221 height 29
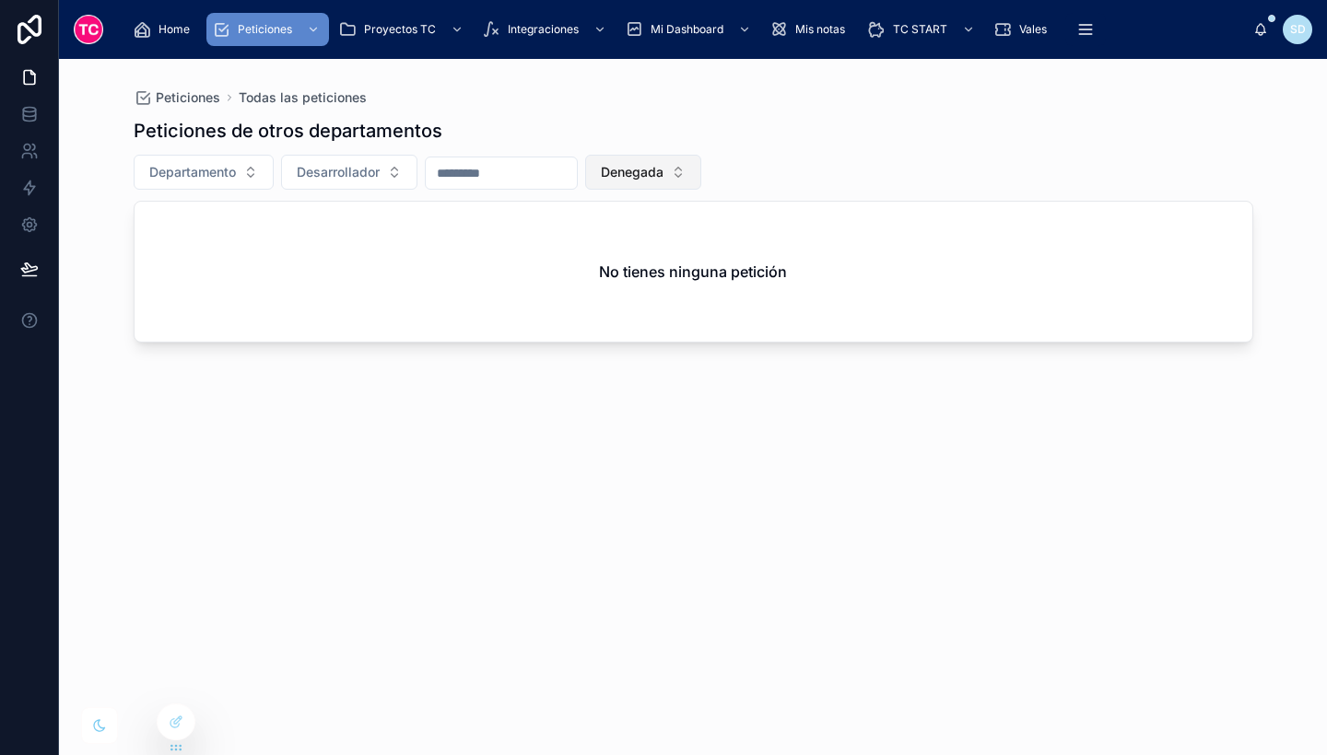
click at [681, 161] on button "Denegada" at bounding box center [643, 172] width 116 height 35
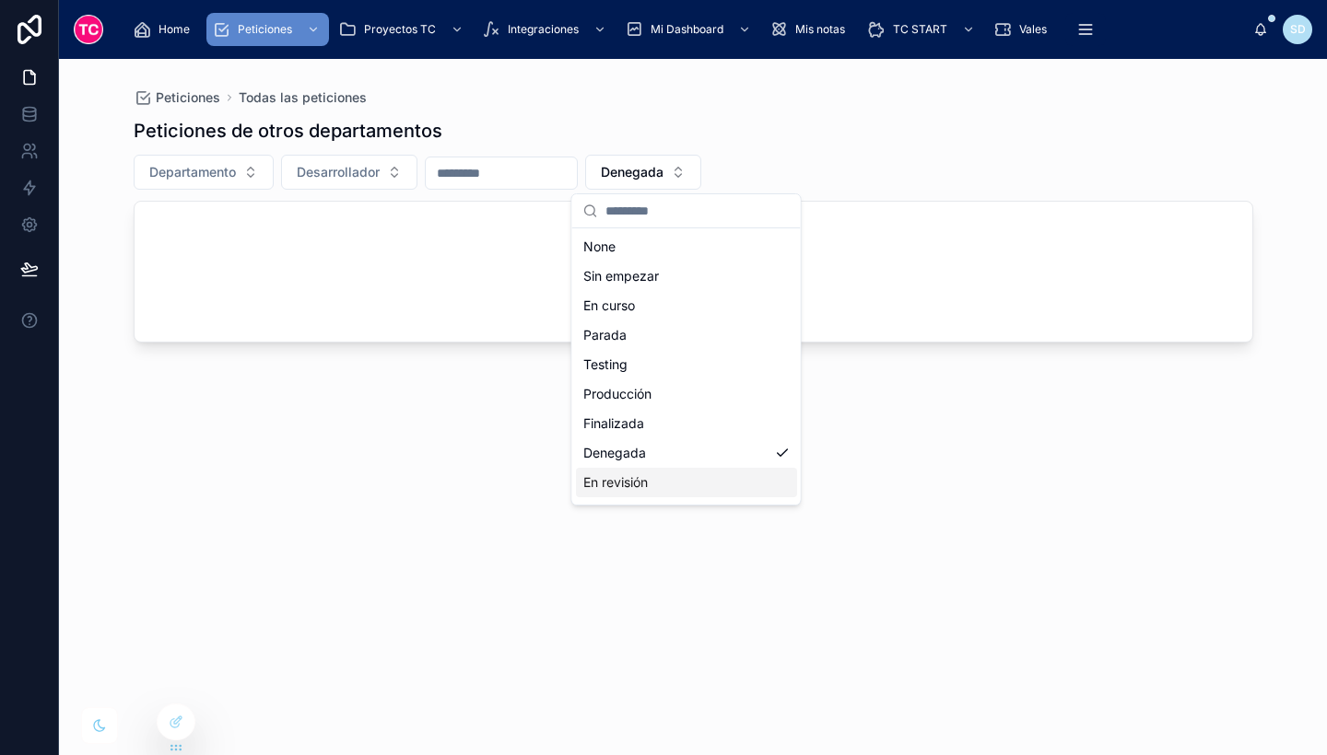
click at [673, 484] on div "En revisión" at bounding box center [686, 482] width 221 height 29
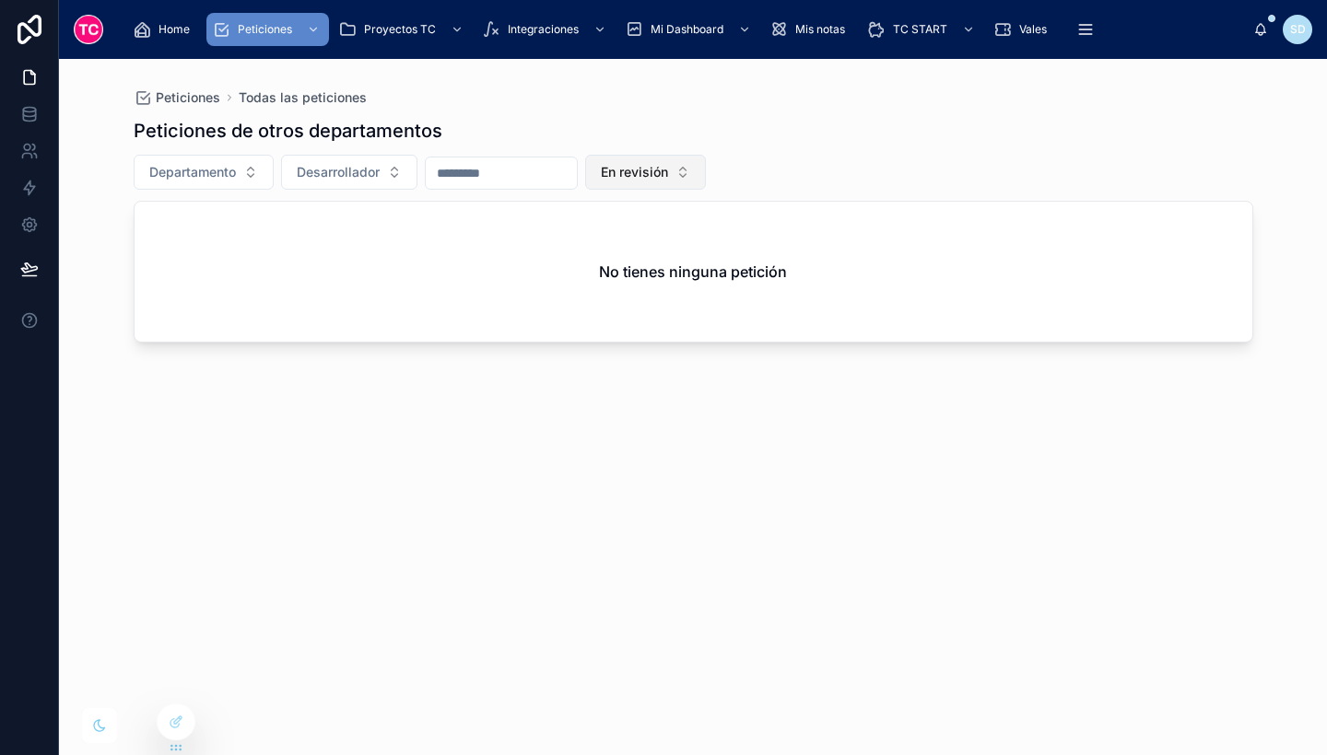
click at [684, 160] on button "En revisión" at bounding box center [645, 172] width 121 height 35
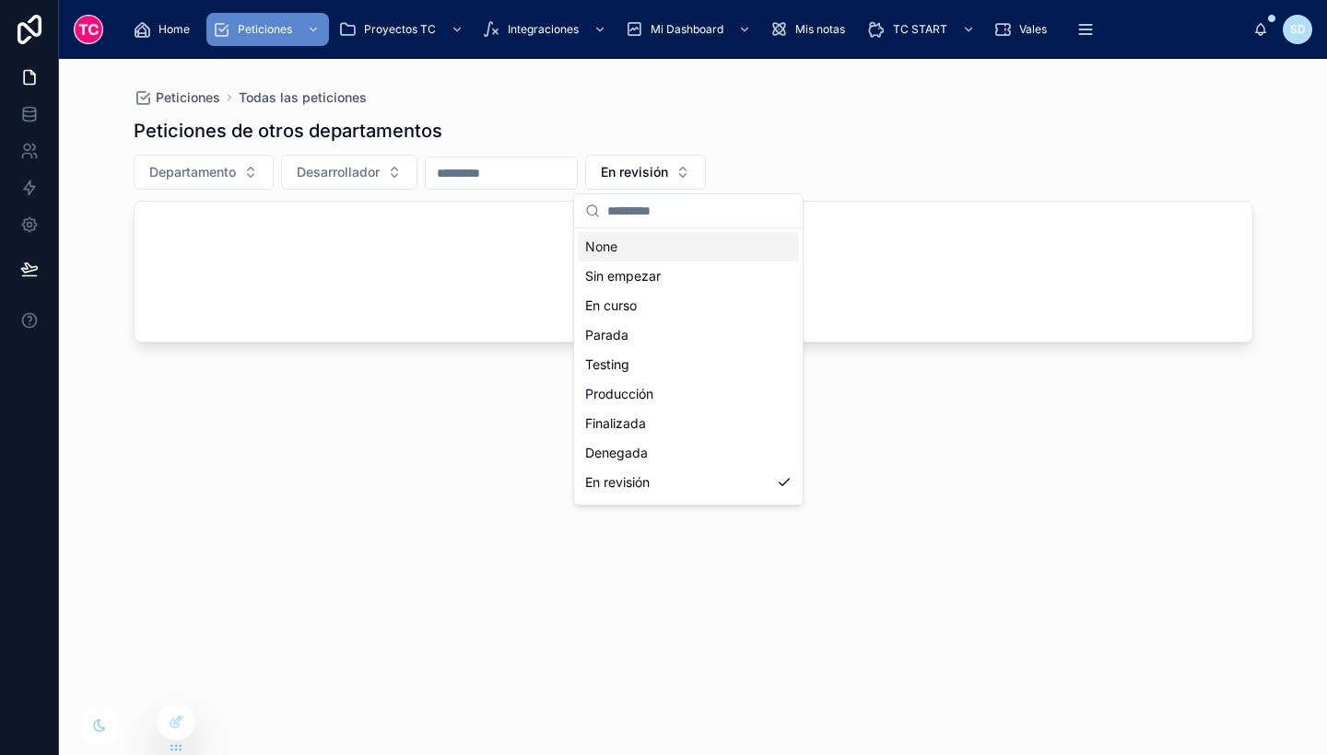
click at [662, 253] on div "None" at bounding box center [688, 246] width 221 height 29
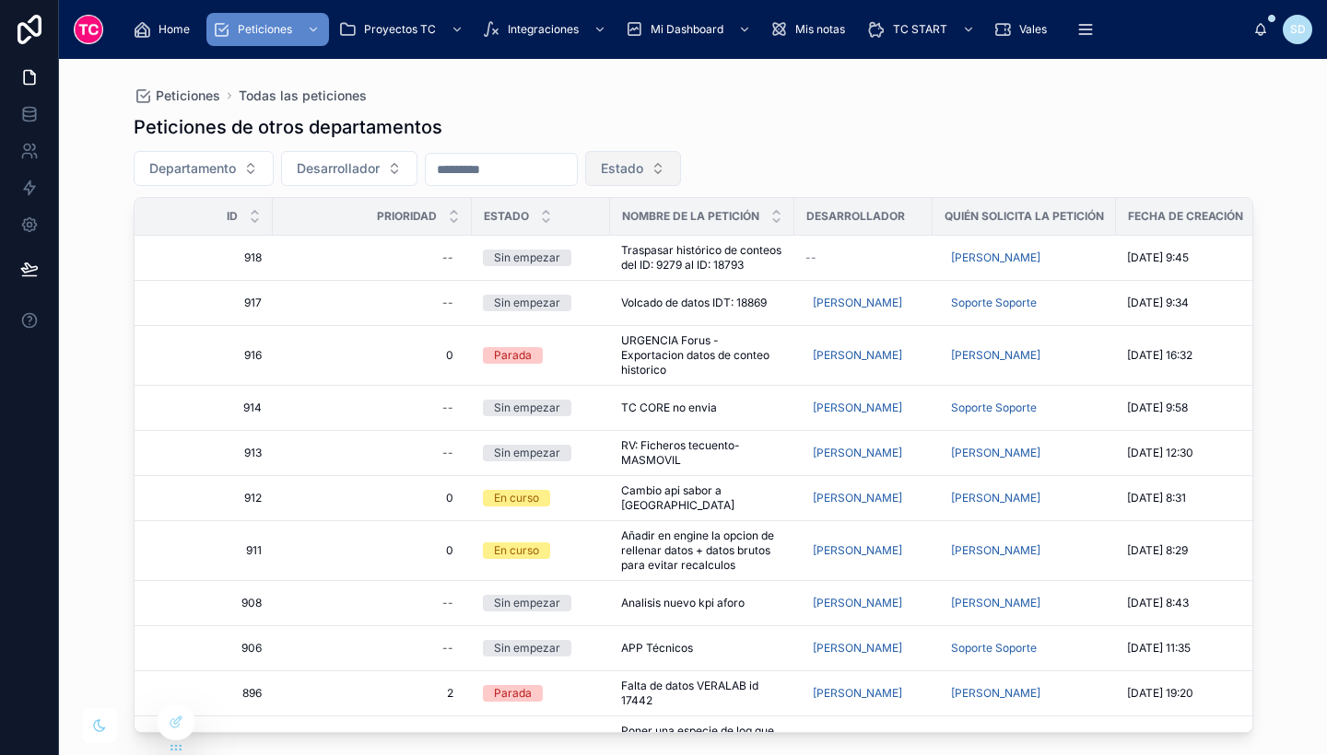
click at [643, 176] on span "Estado" at bounding box center [622, 168] width 42 height 18
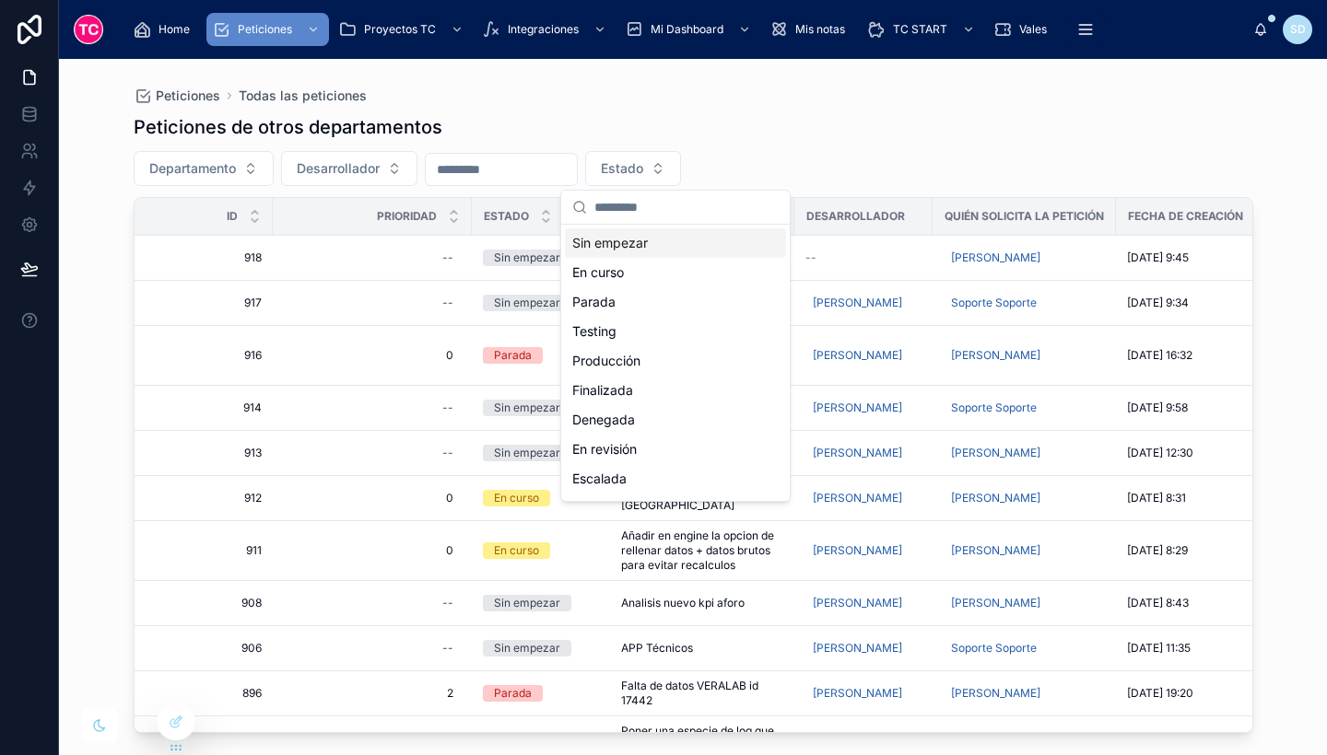
click at [619, 249] on div "Sin empezar" at bounding box center [675, 242] width 221 height 29
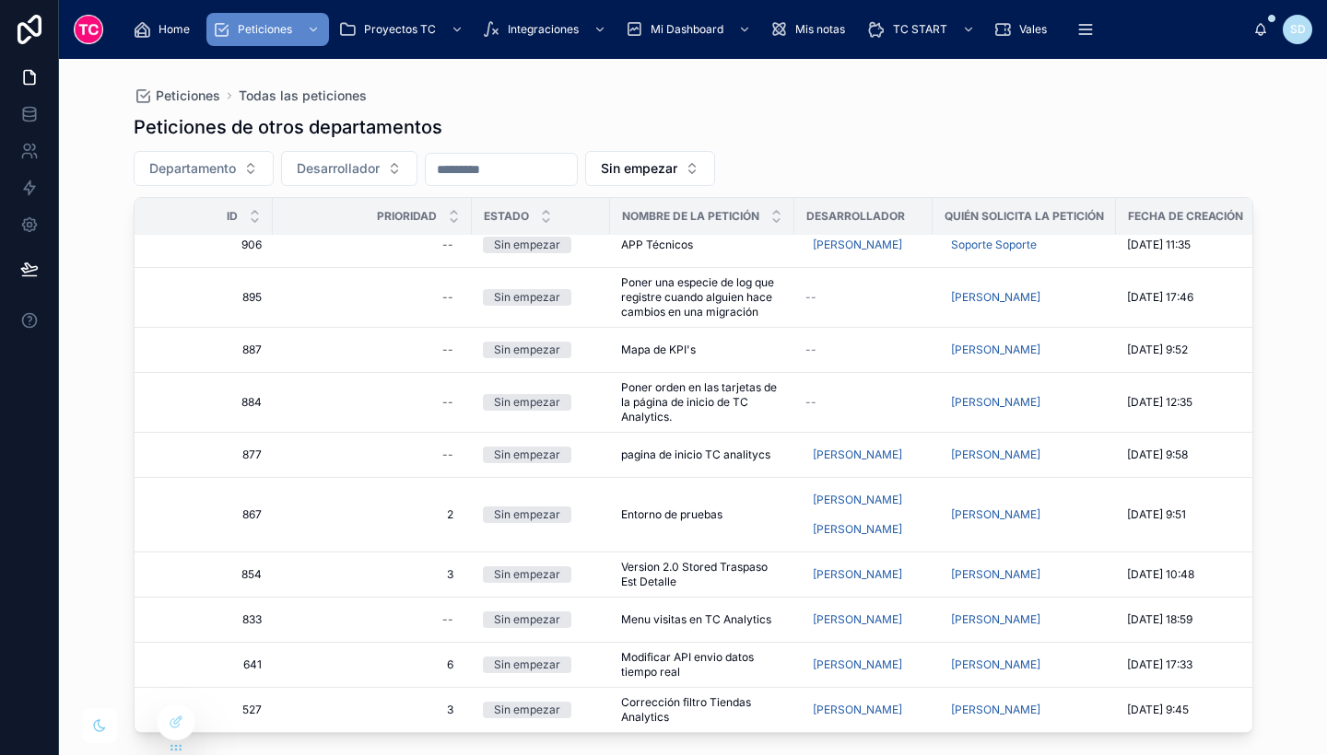
scroll to position [297, 0]
click at [725, 650] on span "Modificar API envio datos tiempo real" at bounding box center [702, 664] width 162 height 29
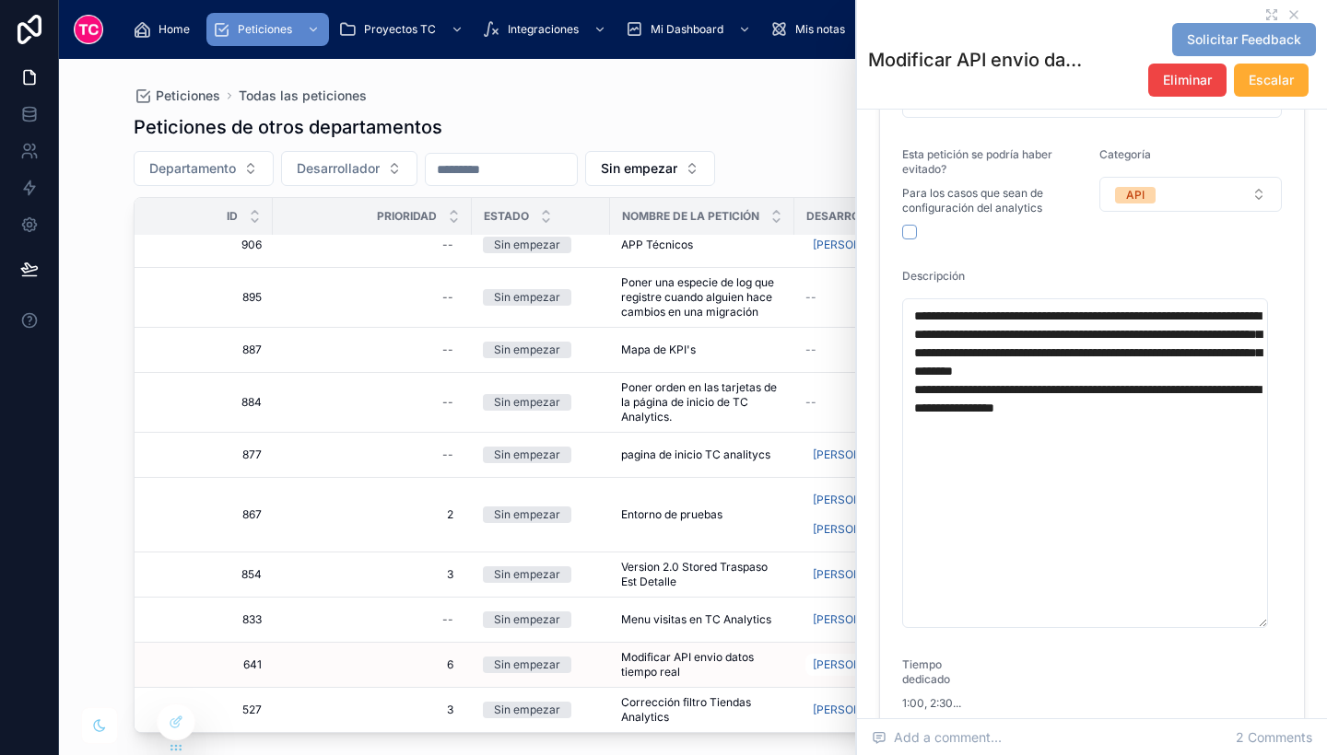
scroll to position [351, 0]
click at [1184, 77] on span "Eliminar" at bounding box center [1187, 80] width 49 height 18
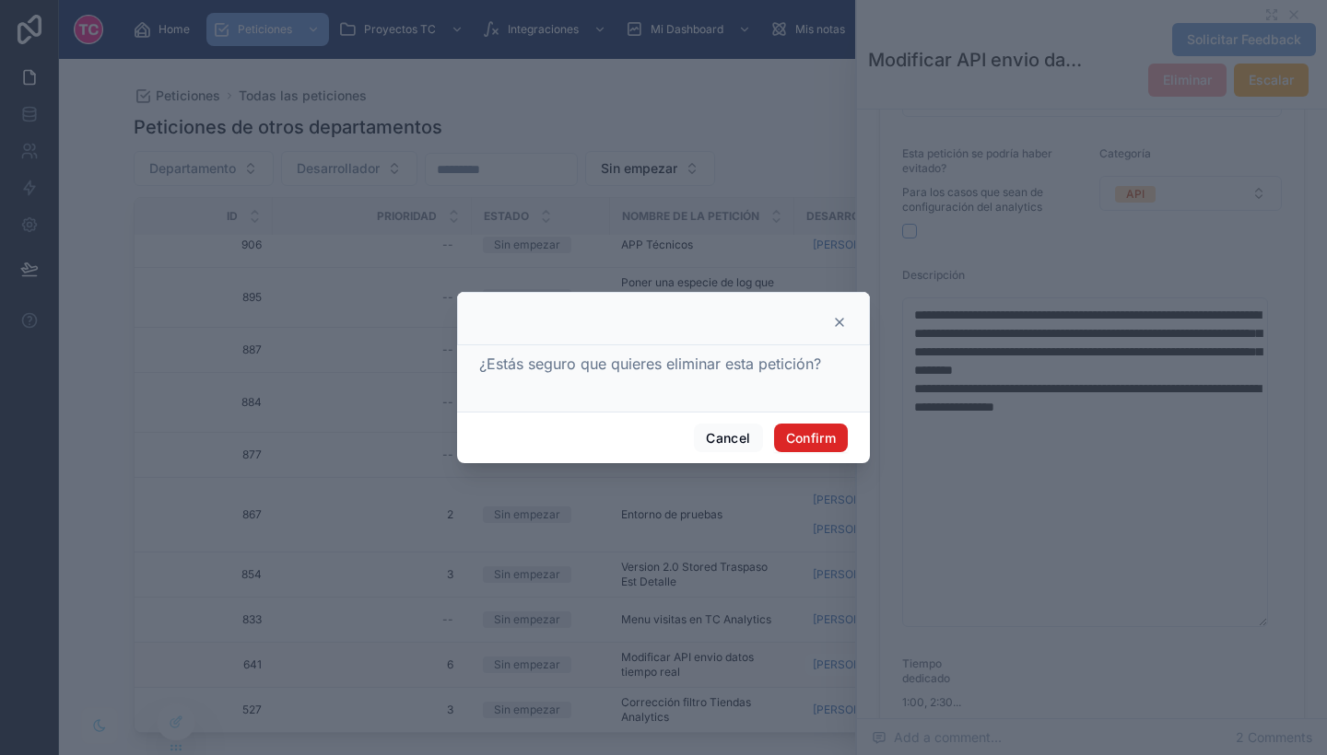
click at [808, 440] on button "Confirm" at bounding box center [811, 438] width 74 height 29
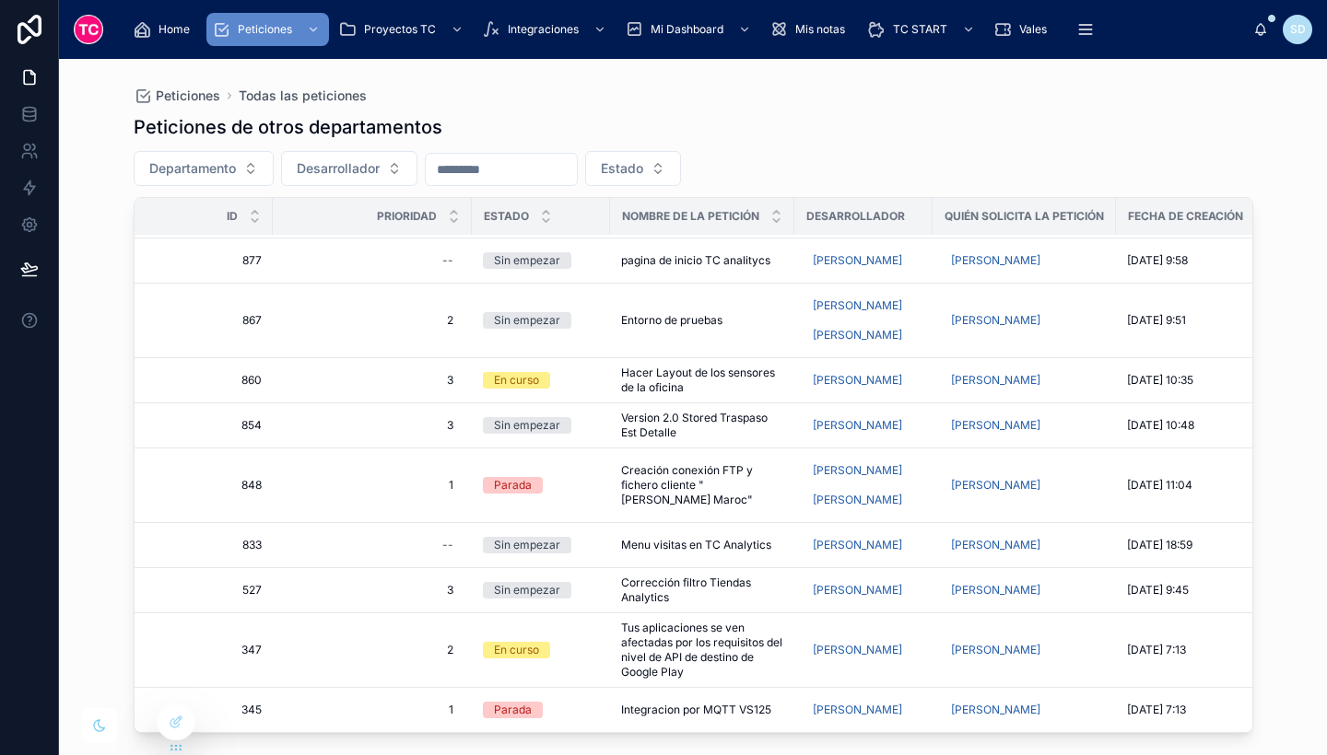
scroll to position [745, 0]
click at [716, 538] on span "Menu visitas en TC Analytics" at bounding box center [696, 545] width 150 height 15
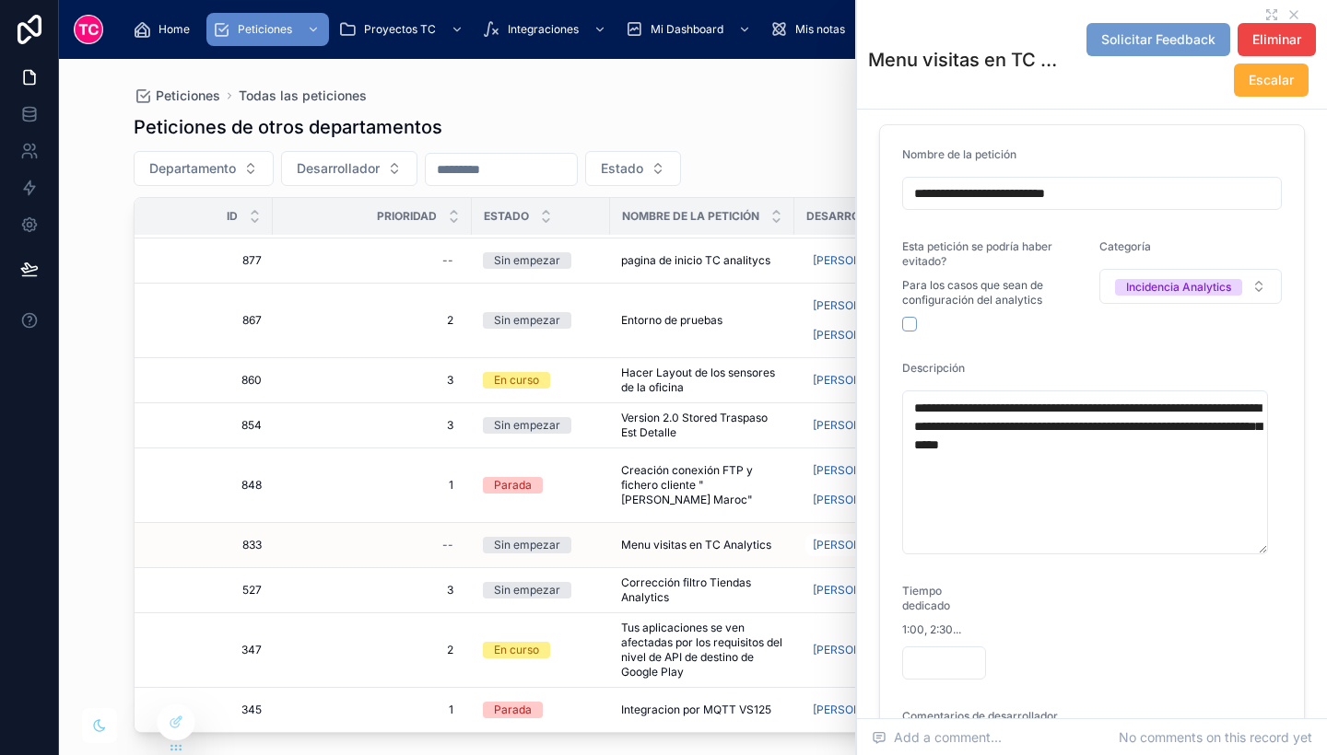
scroll to position [260, 0]
click at [1286, 10] on icon at bounding box center [1293, 14] width 15 height 15
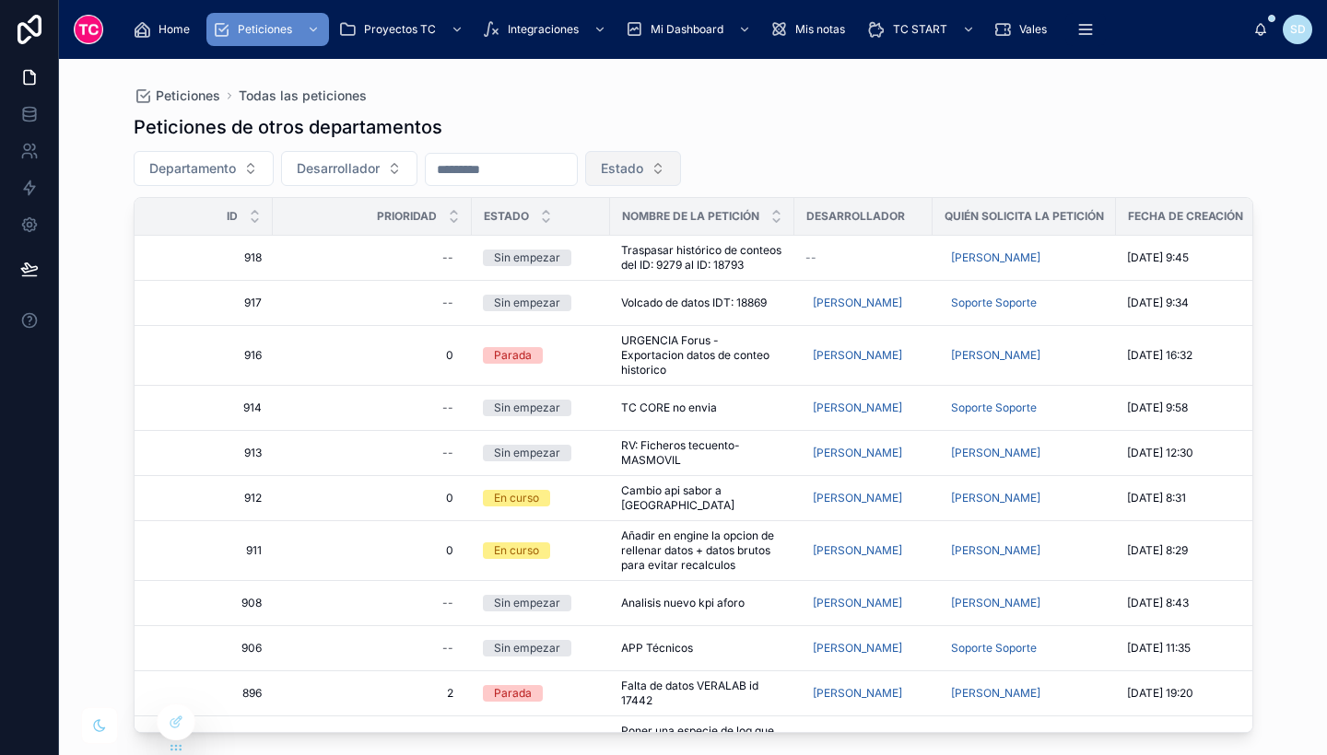
click at [670, 183] on button "Estado" at bounding box center [633, 168] width 96 height 35
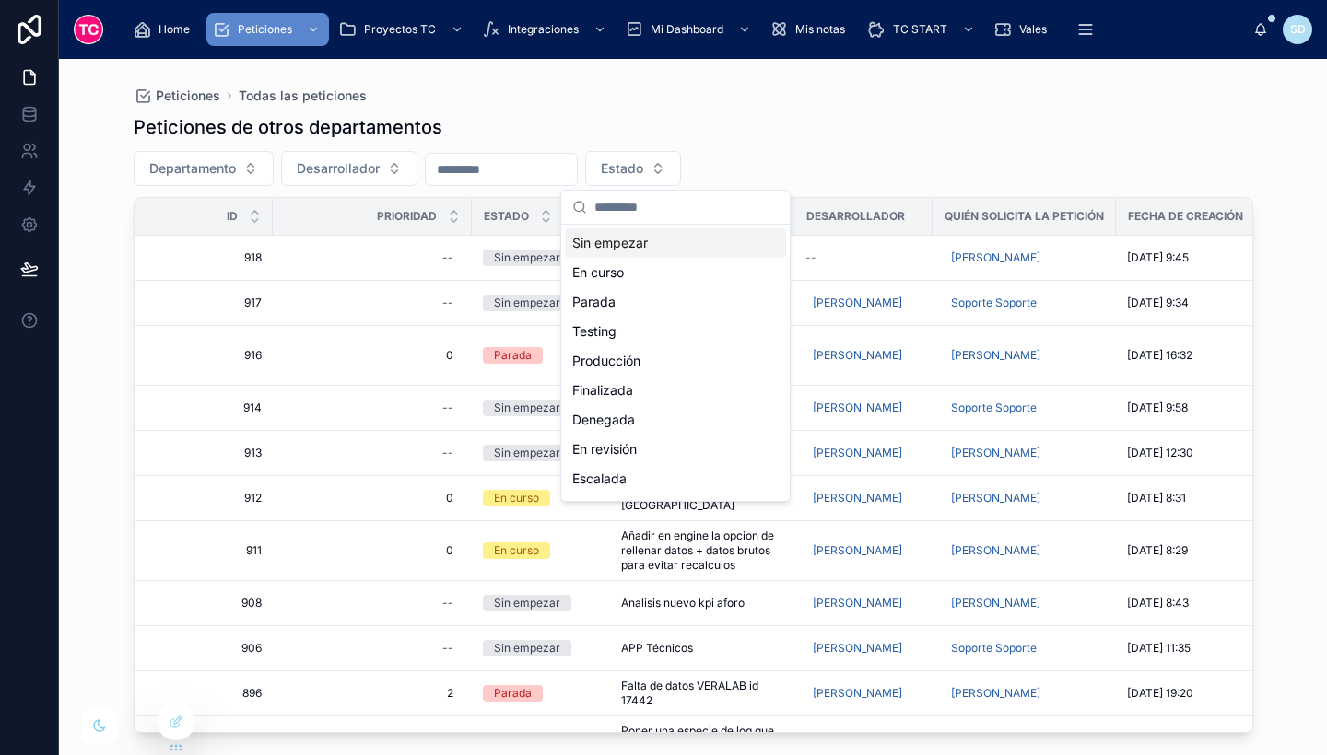
click at [685, 248] on div "Sin empezar" at bounding box center [675, 242] width 221 height 29
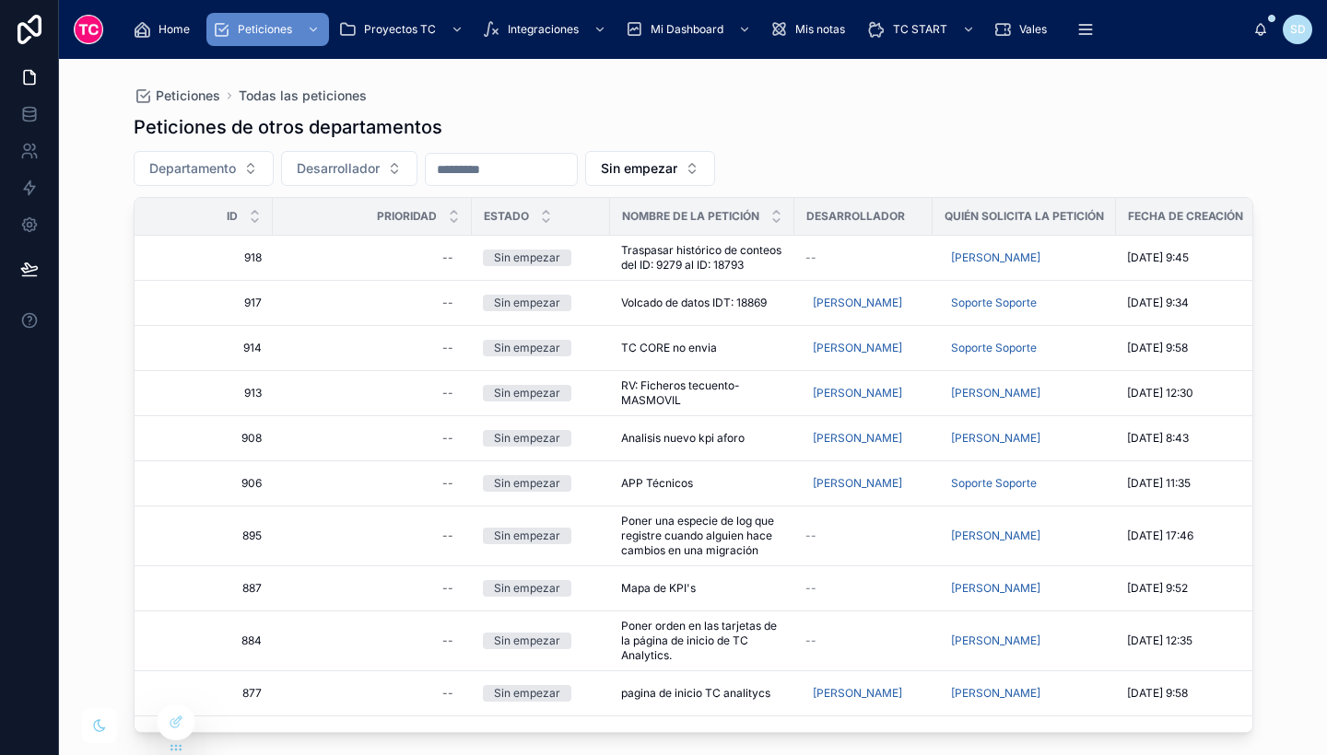
click at [1156, 115] on div "Peticiones de otros departamentos" at bounding box center [693, 127] width 1119 height 26
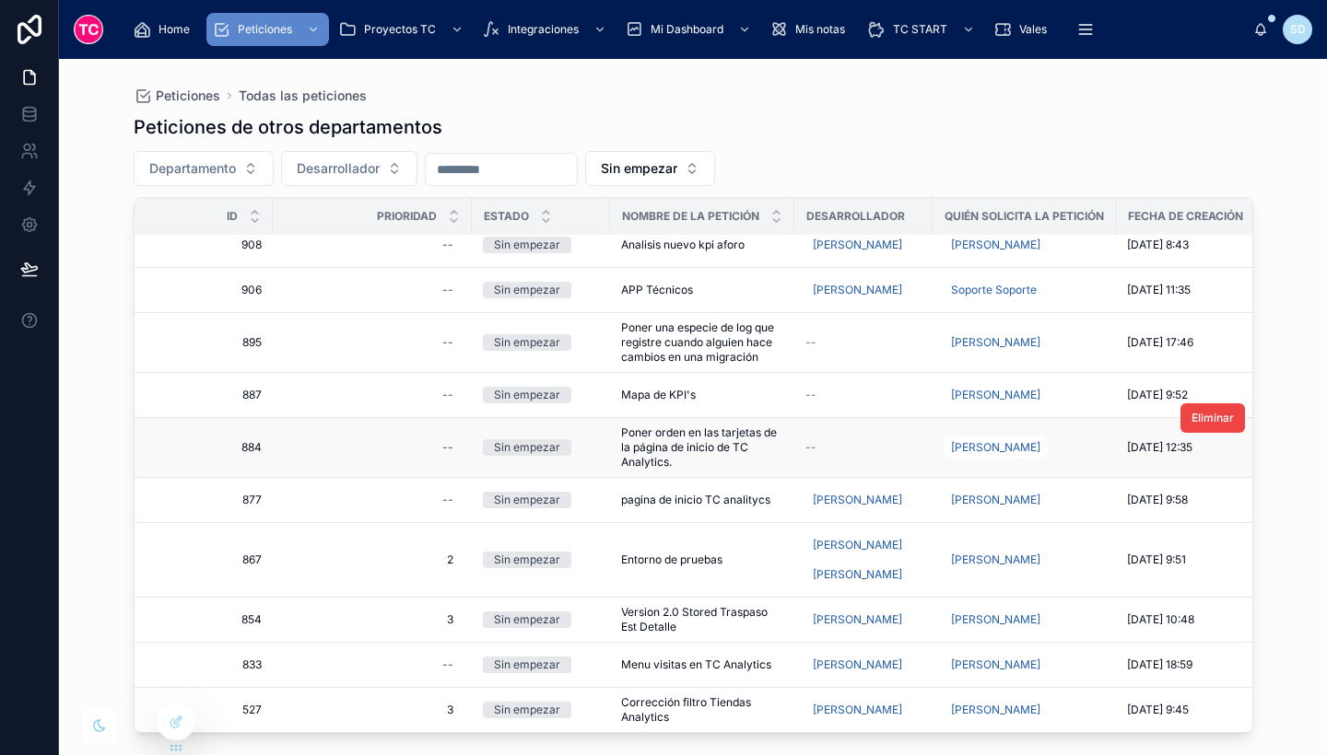
scroll to position [252, 0]
click at [815, 440] on span "--" at bounding box center [810, 447] width 11 height 15
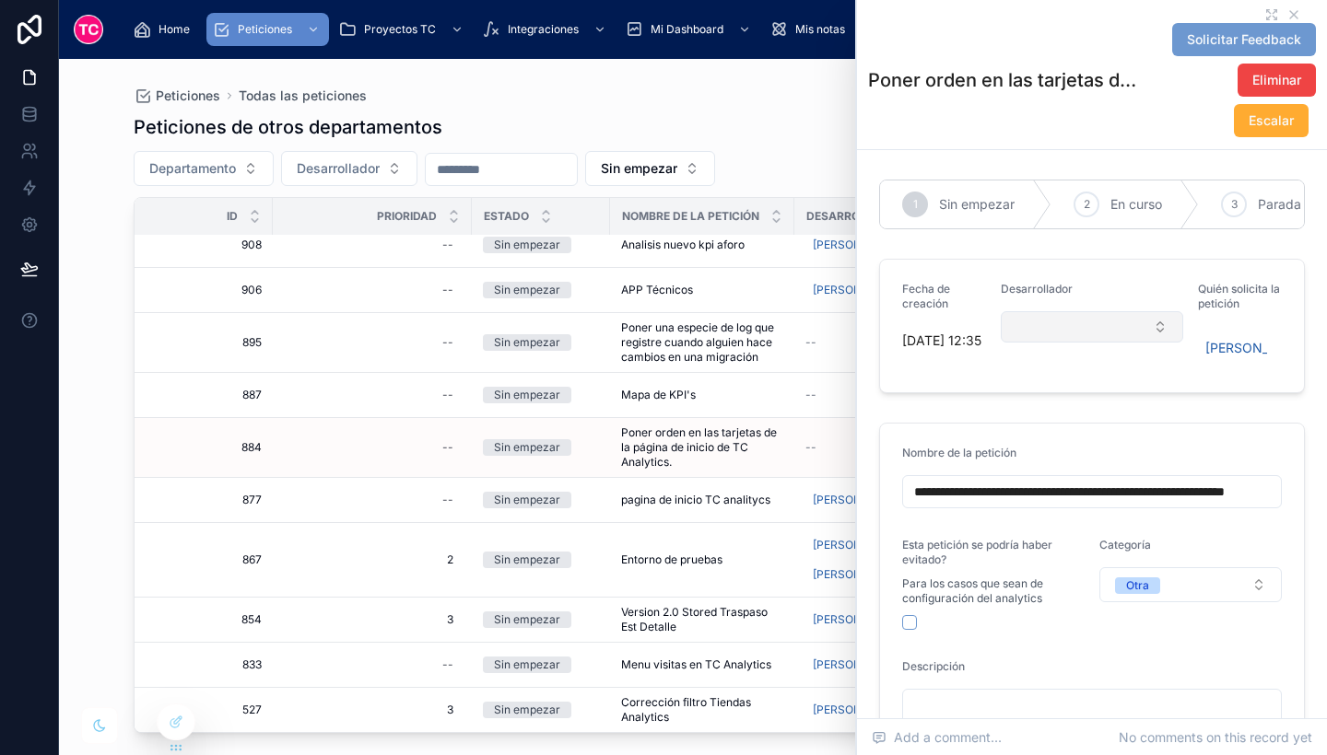
click at [1042, 339] on button "Select Button" at bounding box center [1092, 326] width 182 height 31
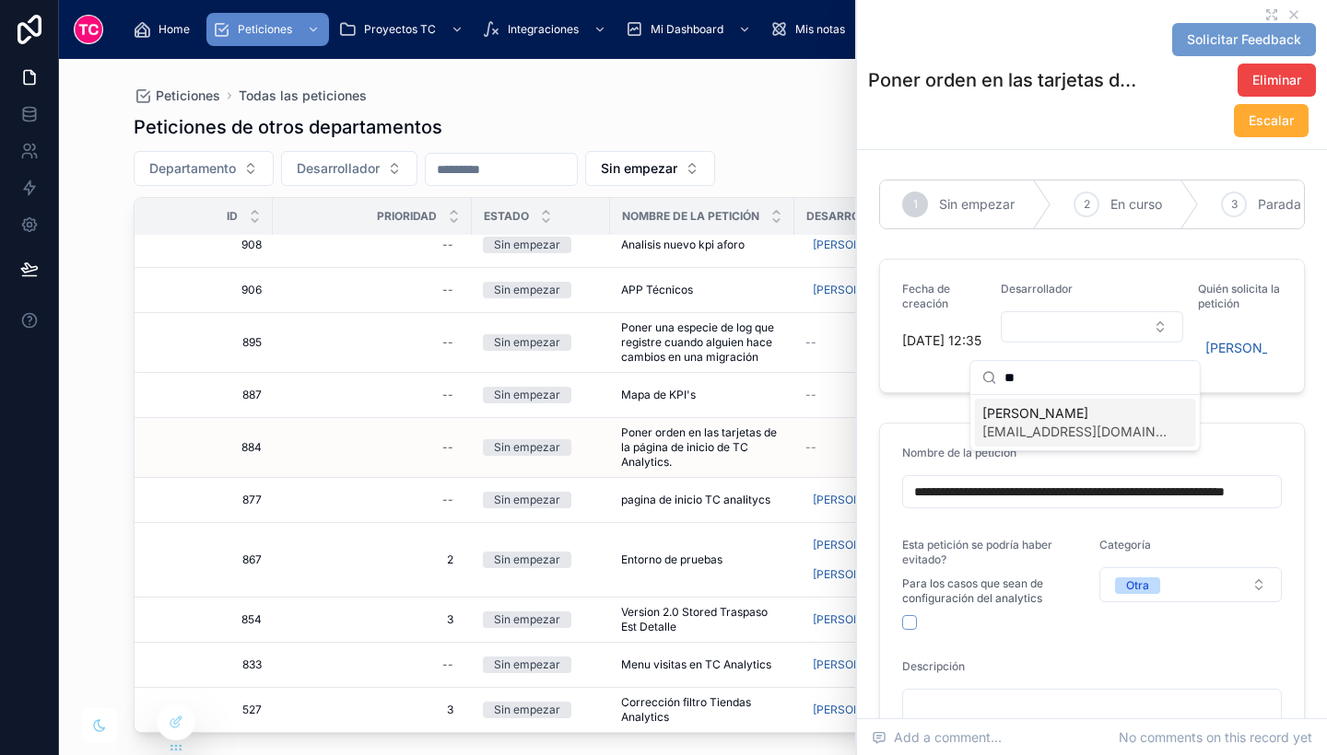
type input "**"
click at [1063, 430] on span "[EMAIL_ADDRESS][DOMAIN_NAME]" at bounding box center [1074, 432] width 184 height 18
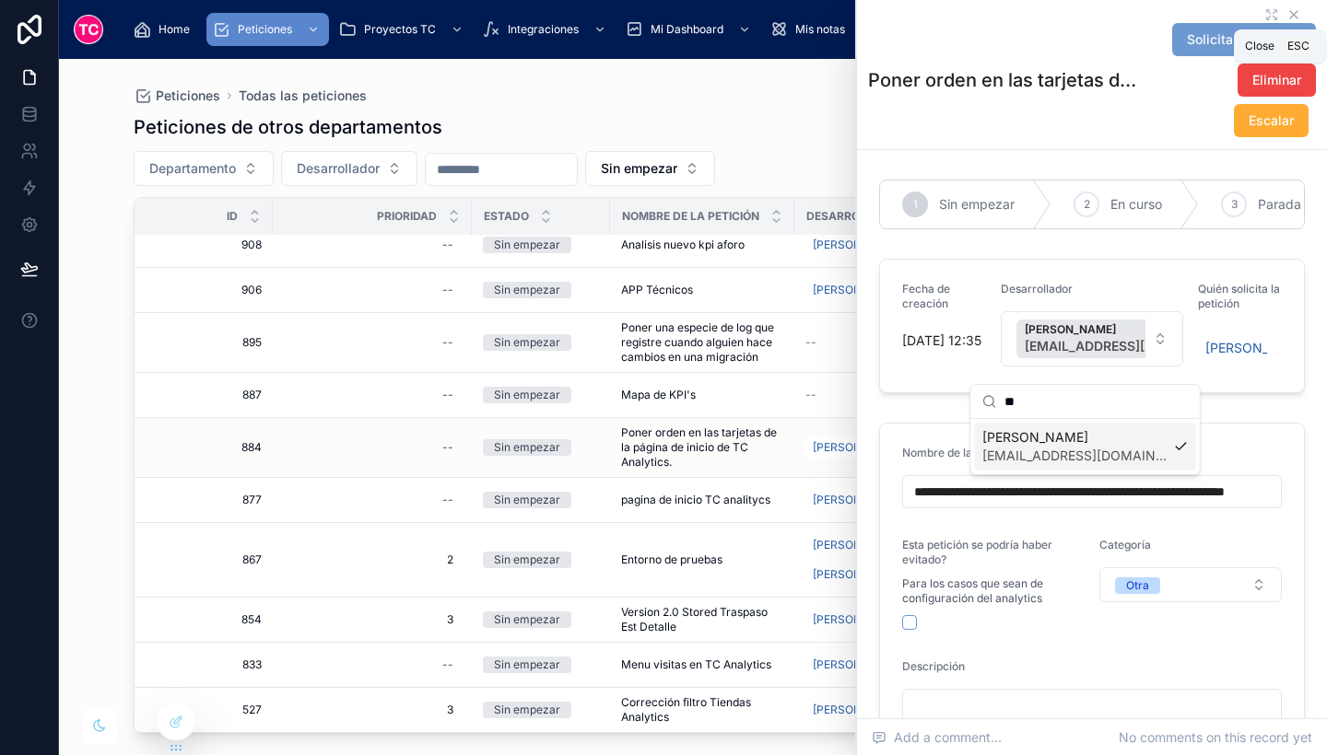
click at [1286, 10] on icon at bounding box center [1293, 14] width 15 height 15
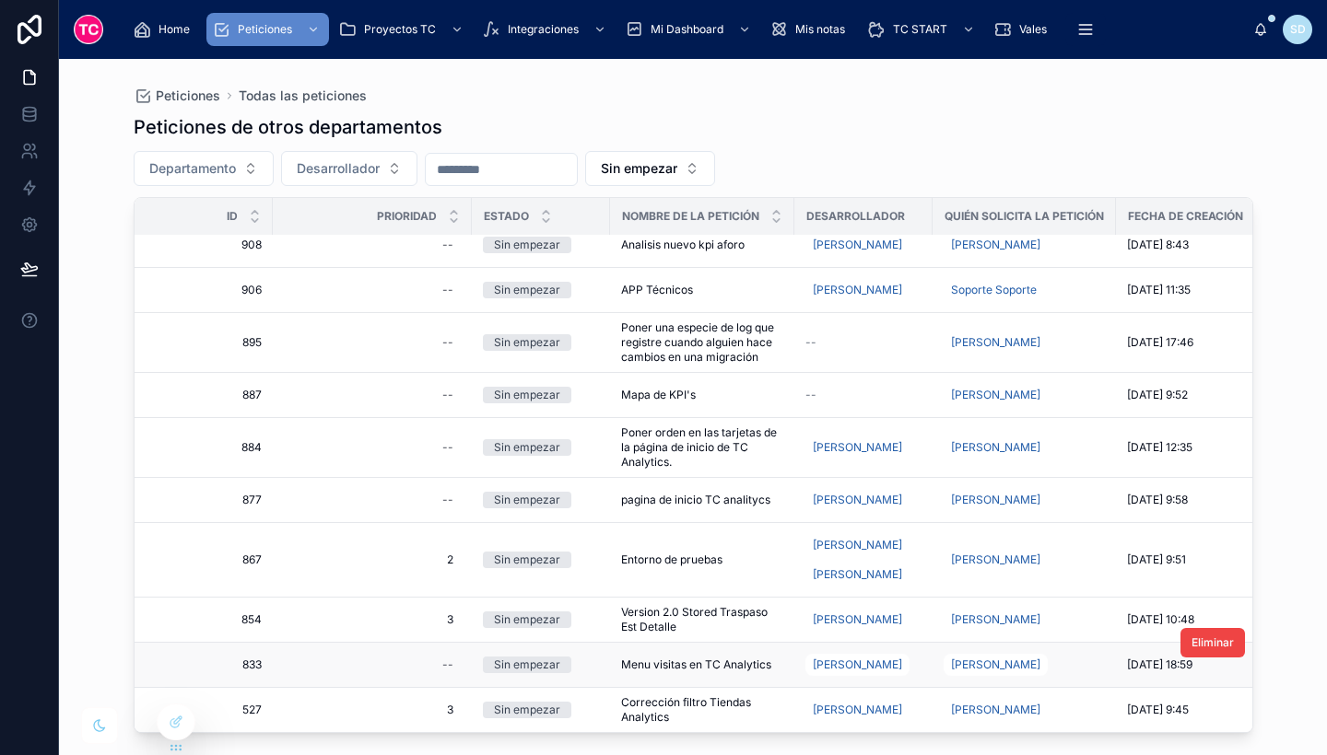
scroll to position [239, 0]
click at [915, 650] on div "[PERSON_NAME]" at bounding box center [863, 664] width 116 height 29
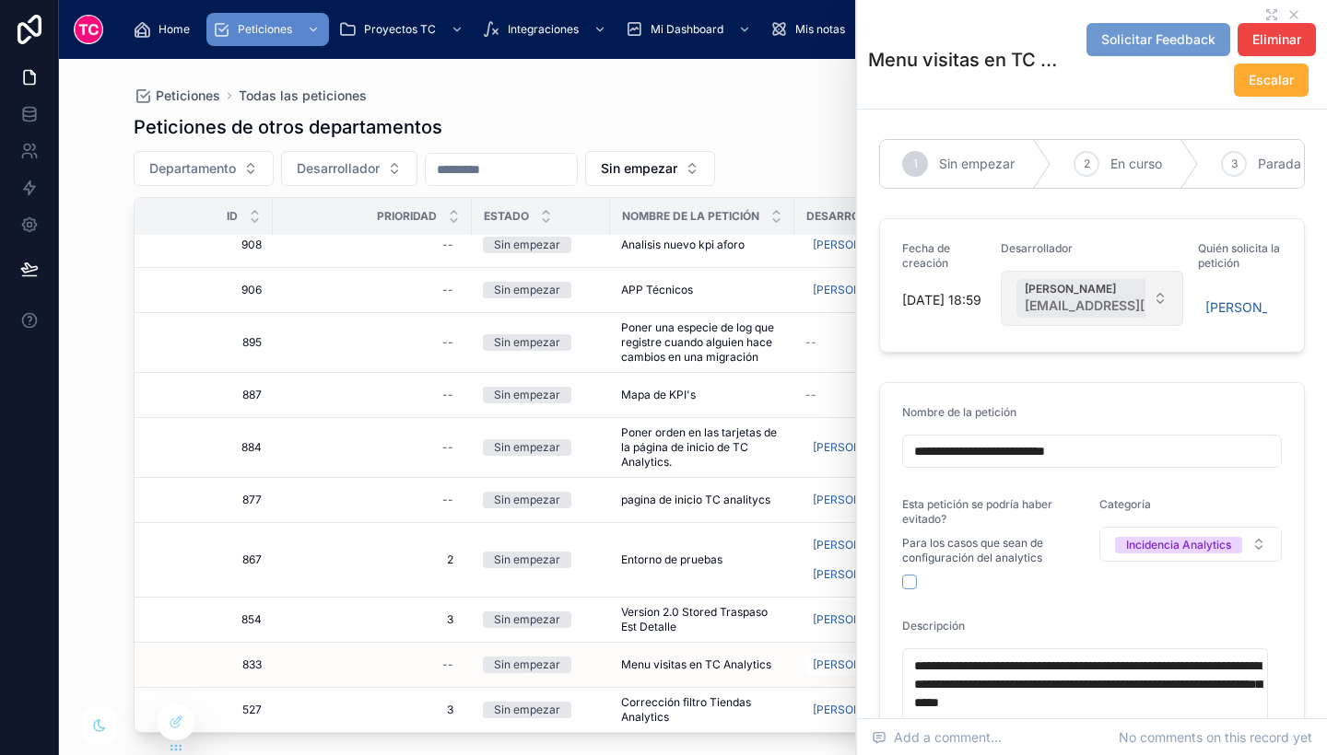
click at [1092, 312] on span "[EMAIL_ADDRESS][DOMAIN_NAME]" at bounding box center [1137, 306] width 224 height 18
click at [1075, 297] on button "Select Button" at bounding box center [1092, 286] width 182 height 31
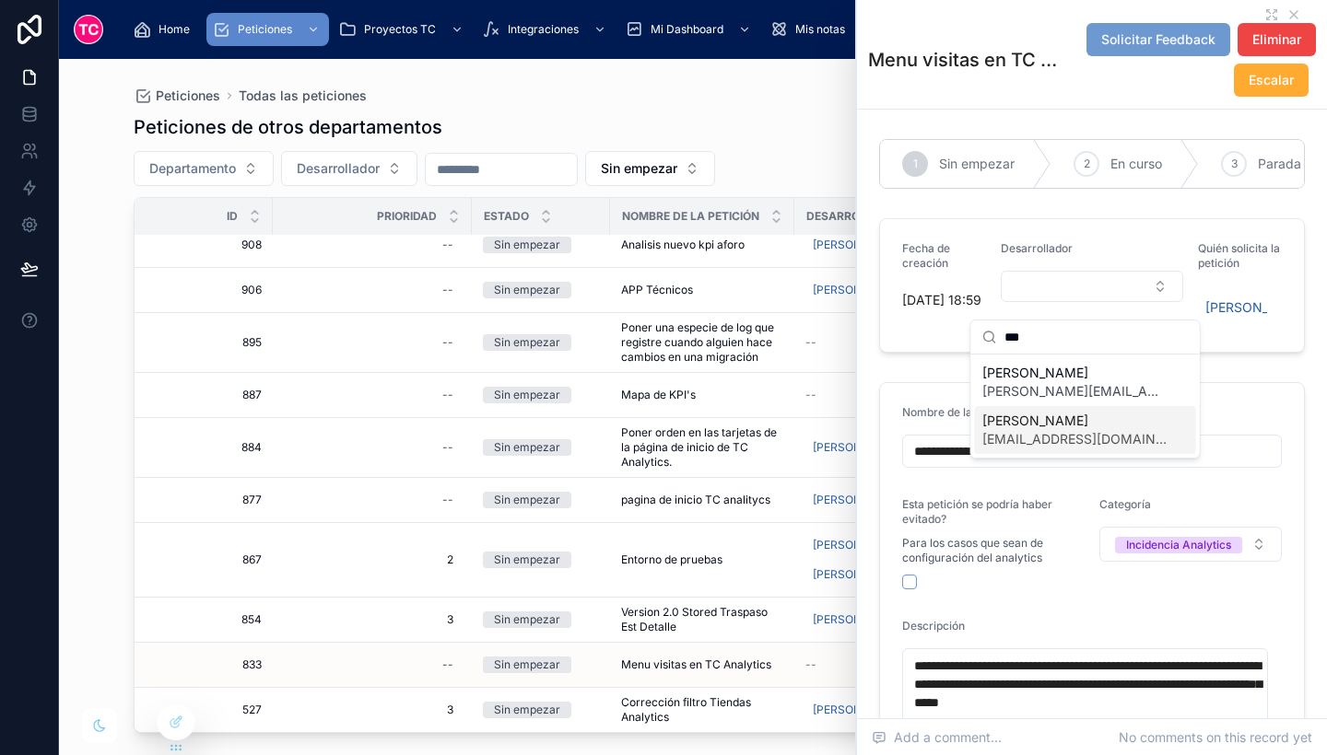
type input "***"
click at [1079, 433] on span "[EMAIL_ADDRESS][DOMAIN_NAME]" at bounding box center [1074, 439] width 184 height 18
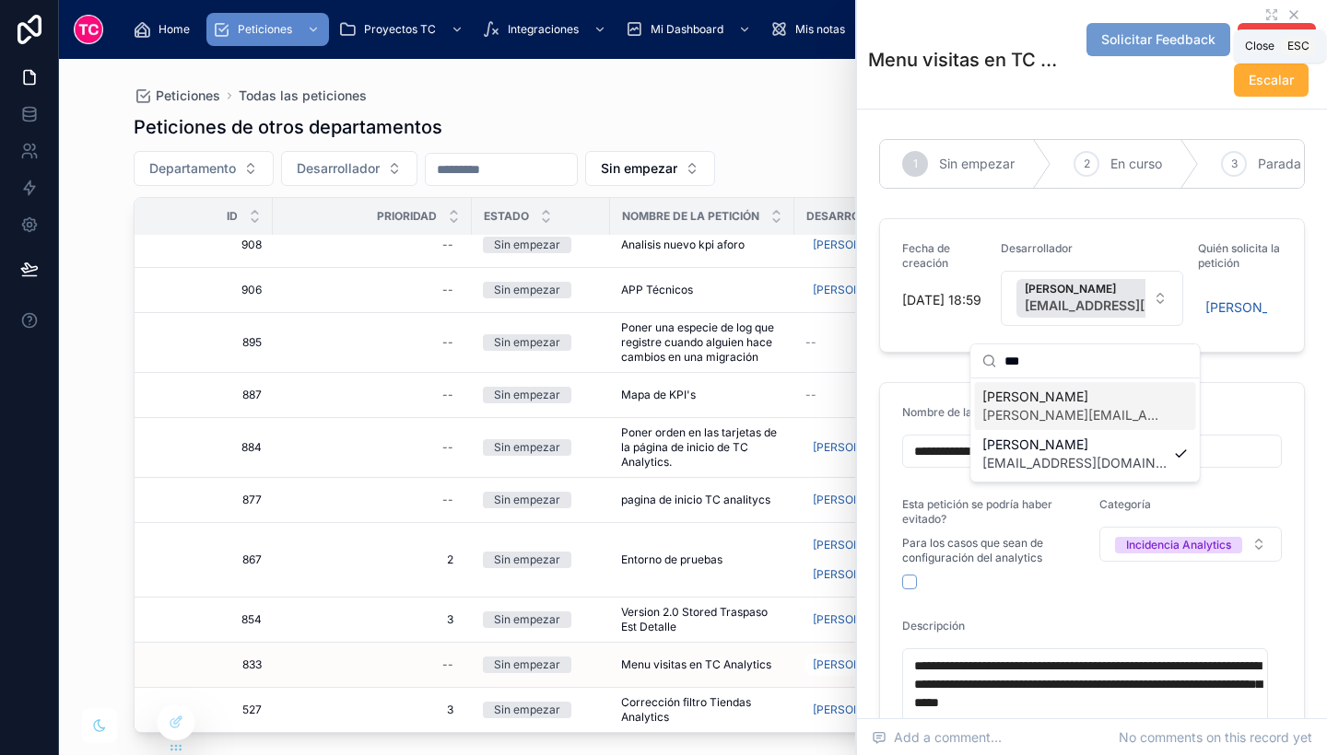
click at [1286, 11] on icon at bounding box center [1293, 14] width 15 height 15
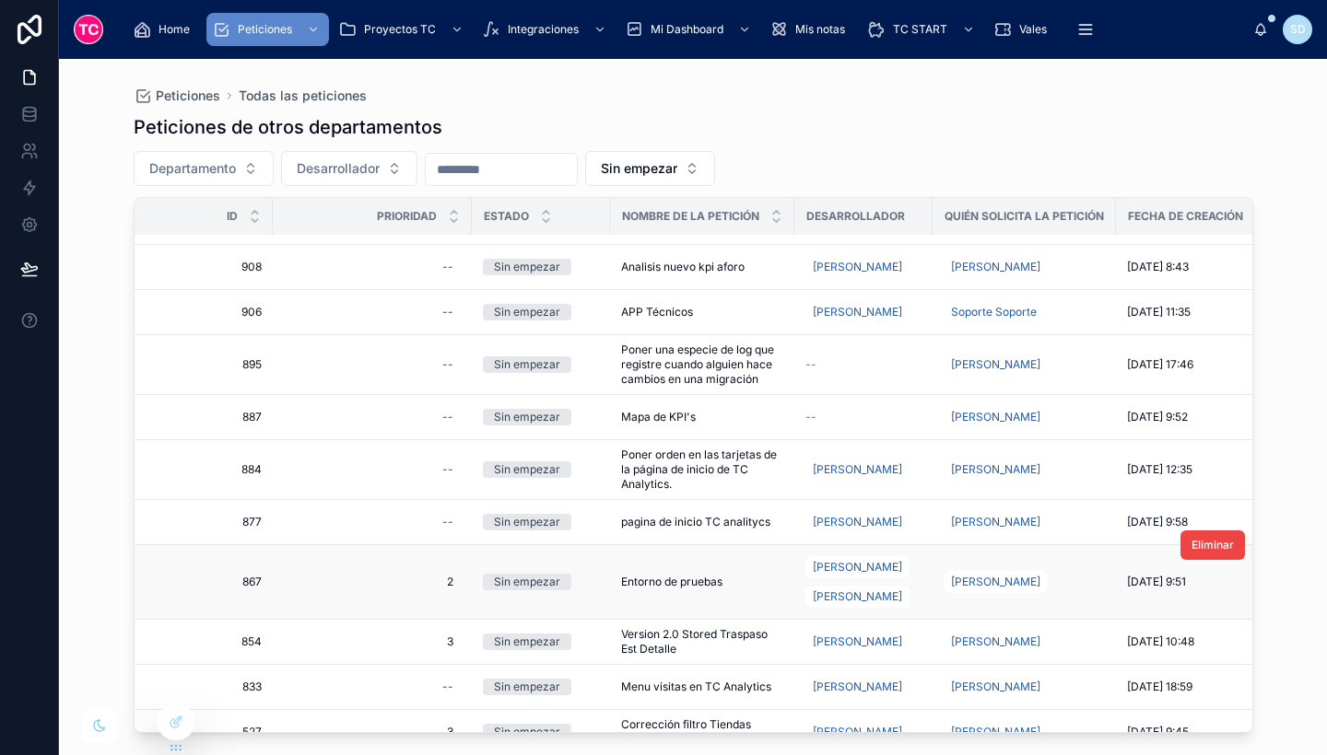
scroll to position [124, 0]
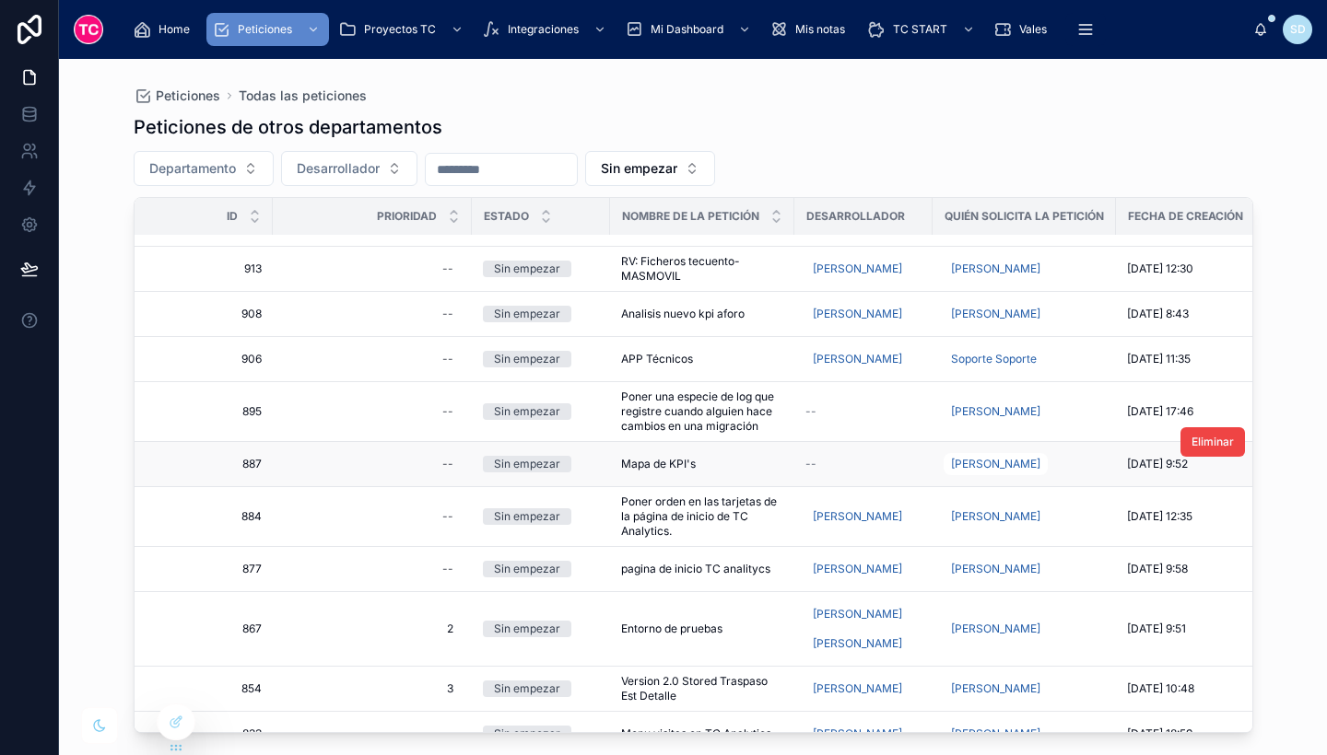
click at [870, 472] on div "--" at bounding box center [863, 464] width 116 height 15
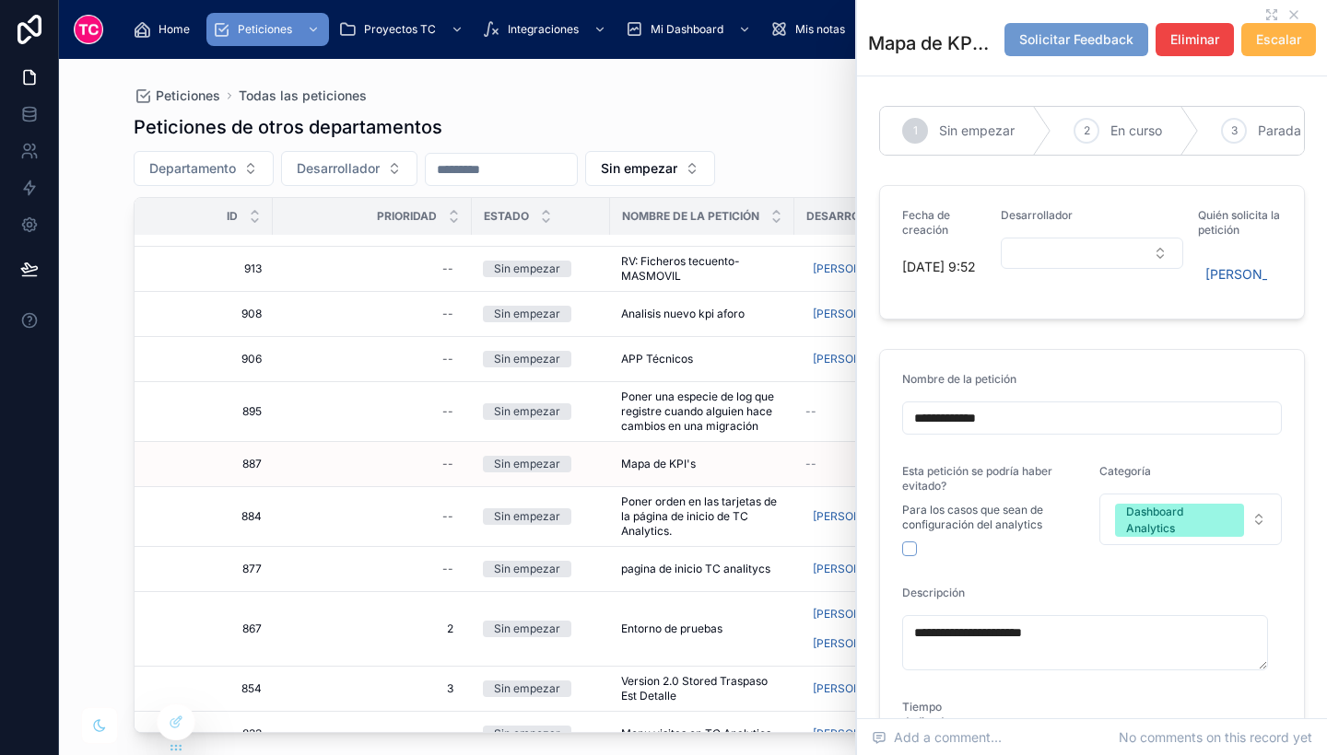
click at [1257, 49] on span "Escalar" at bounding box center [1278, 39] width 45 height 18
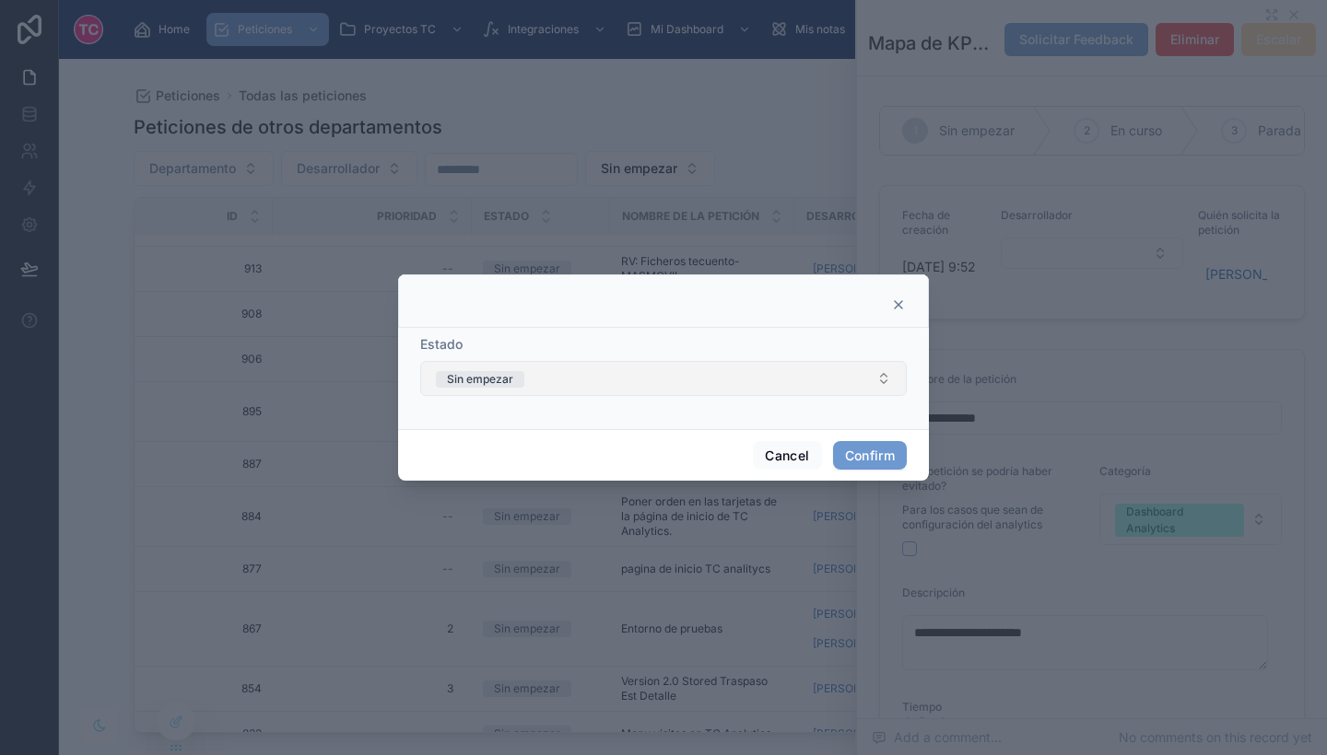
click at [816, 392] on button "Sin empezar" at bounding box center [663, 378] width 486 height 35
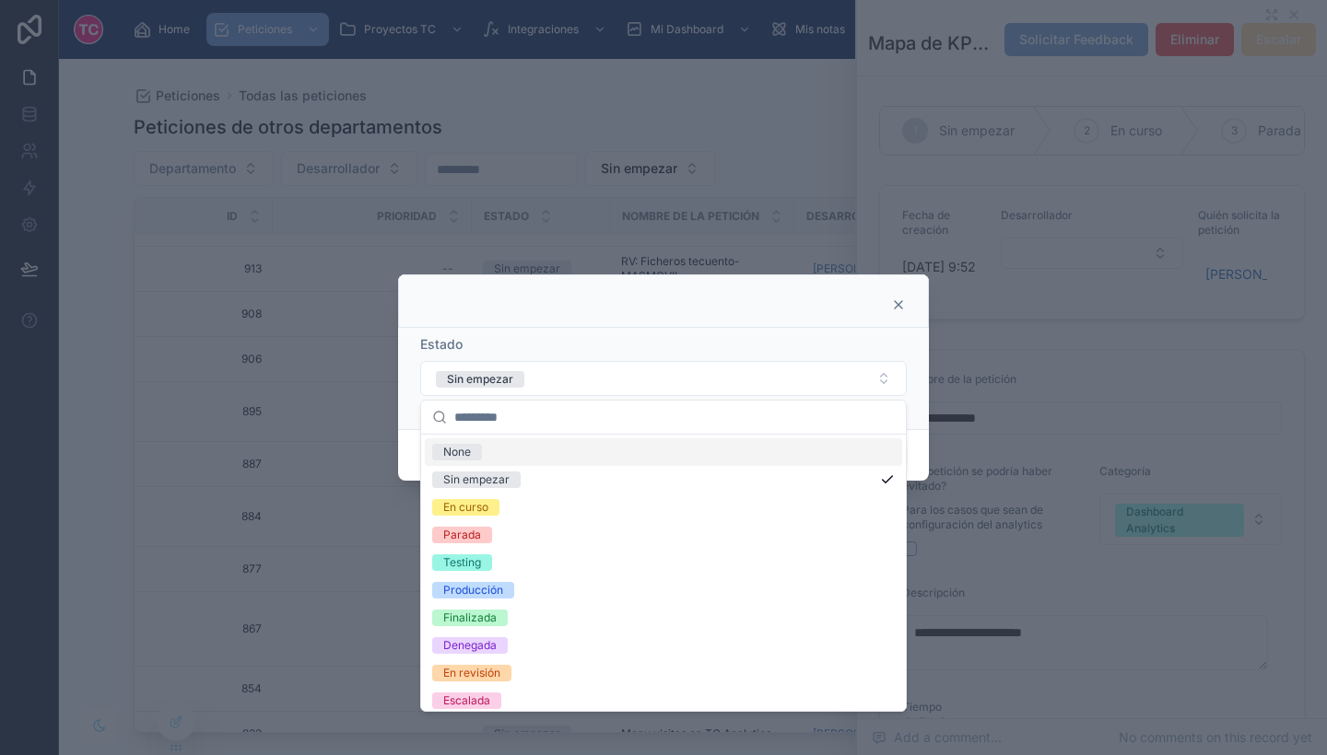
click at [795, 447] on div "None" at bounding box center [663, 453] width 477 height 28
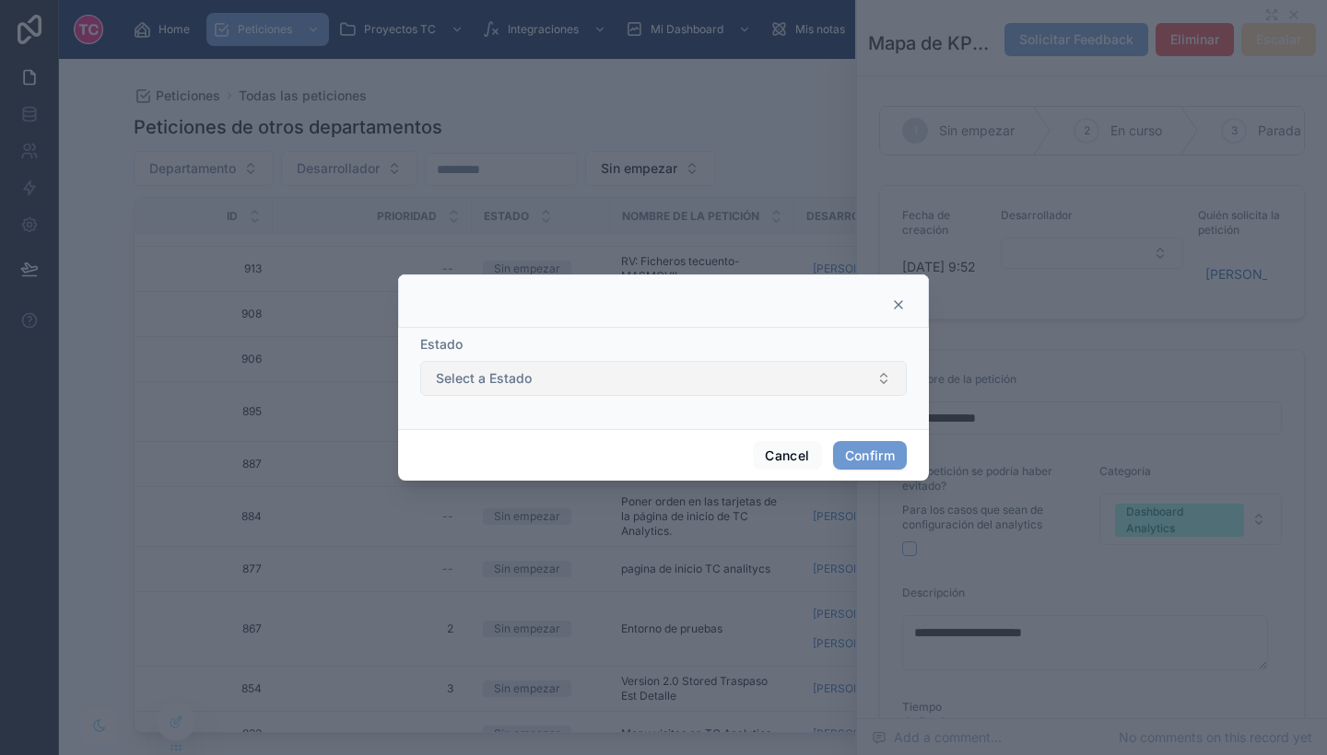
click at [751, 365] on button "Select a Estado" at bounding box center [663, 378] width 486 height 35
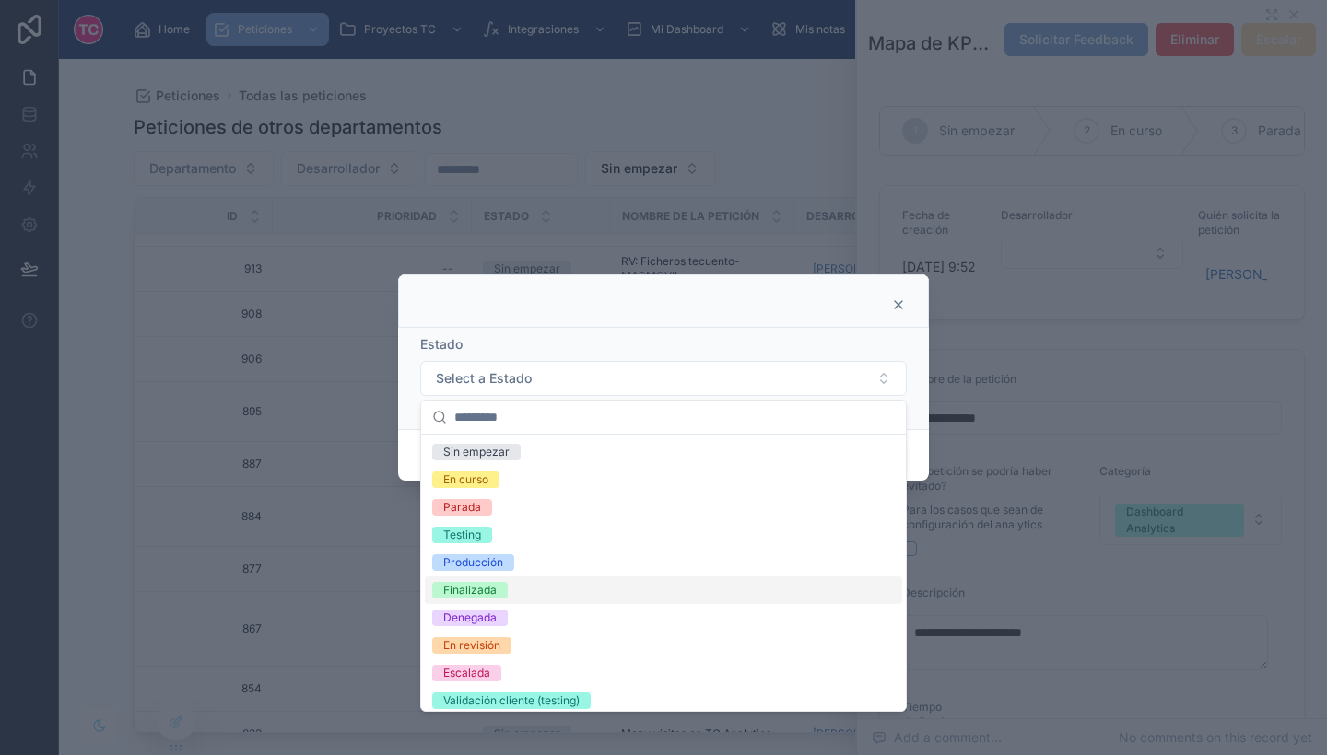
scroll to position [63, 0]
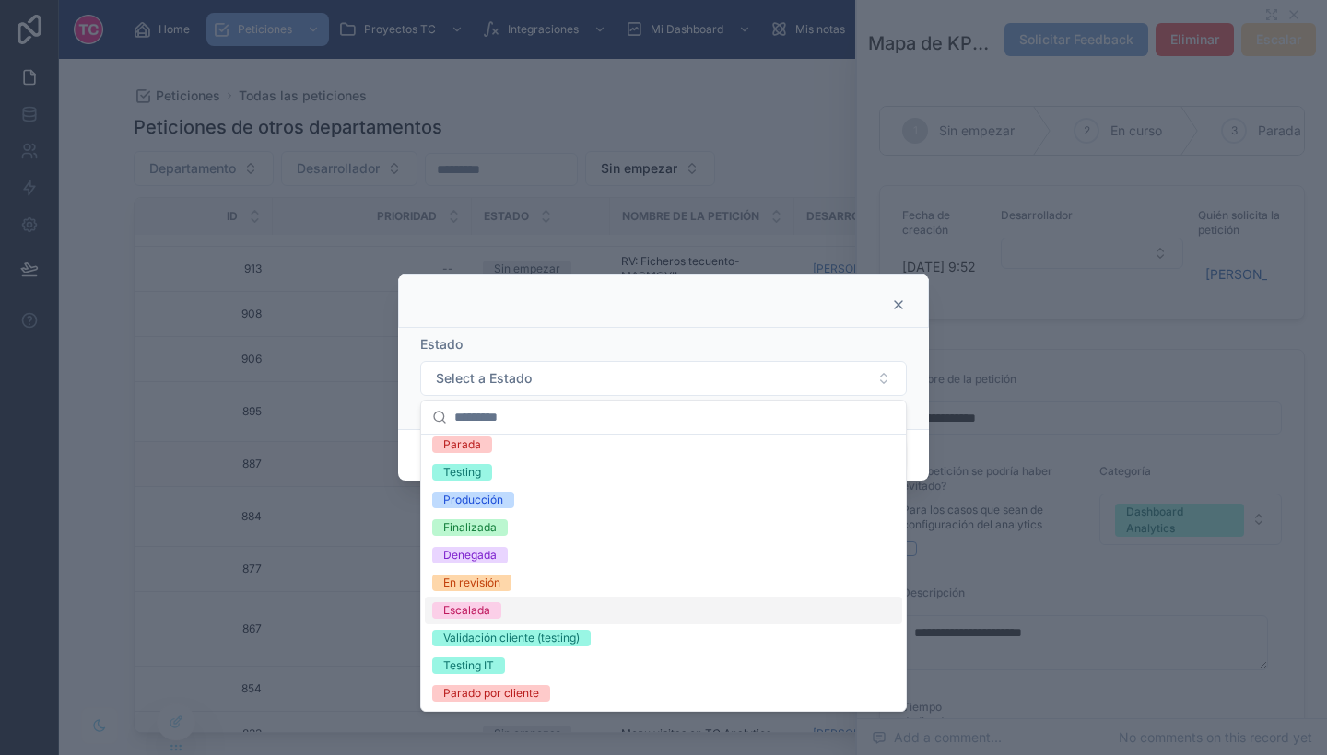
click at [569, 610] on div "Escalada" at bounding box center [663, 611] width 477 height 28
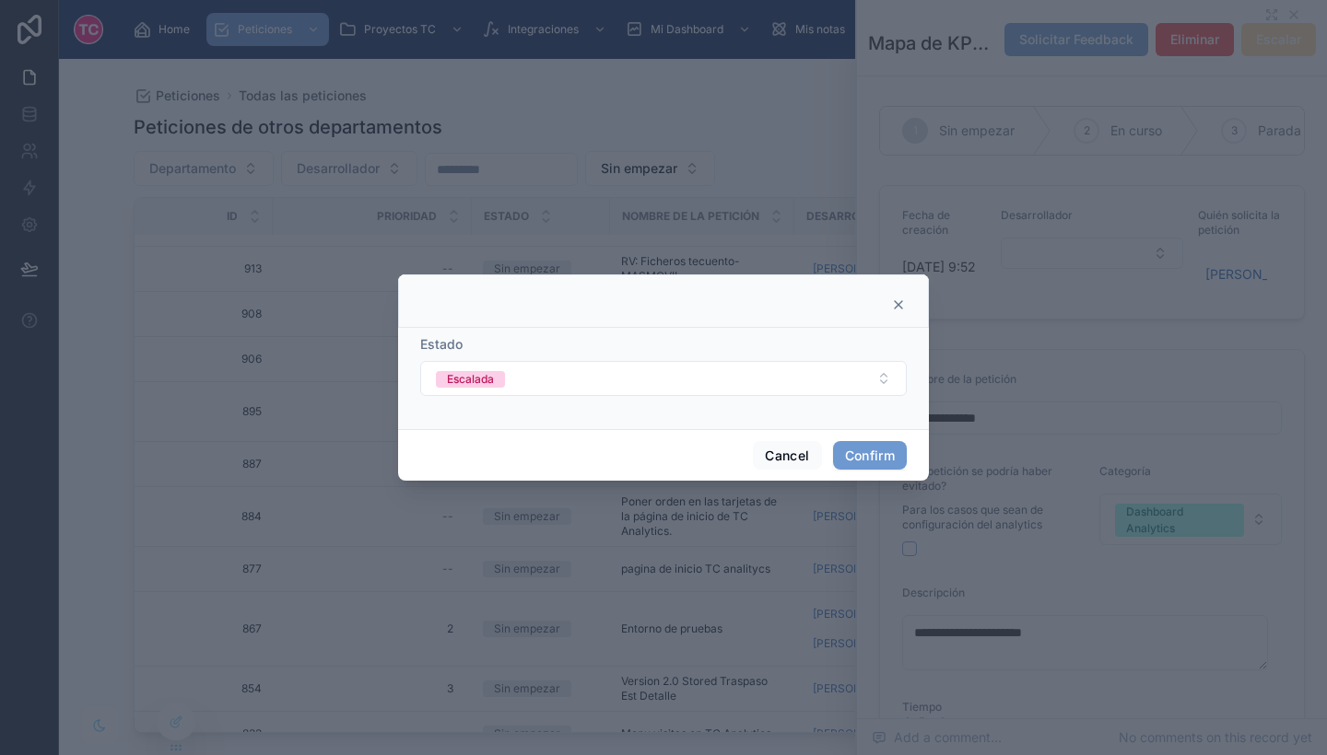
click at [895, 438] on div "Cancel Confirm" at bounding box center [663, 455] width 531 height 53
click at [865, 450] on button "Confirm" at bounding box center [870, 455] width 74 height 29
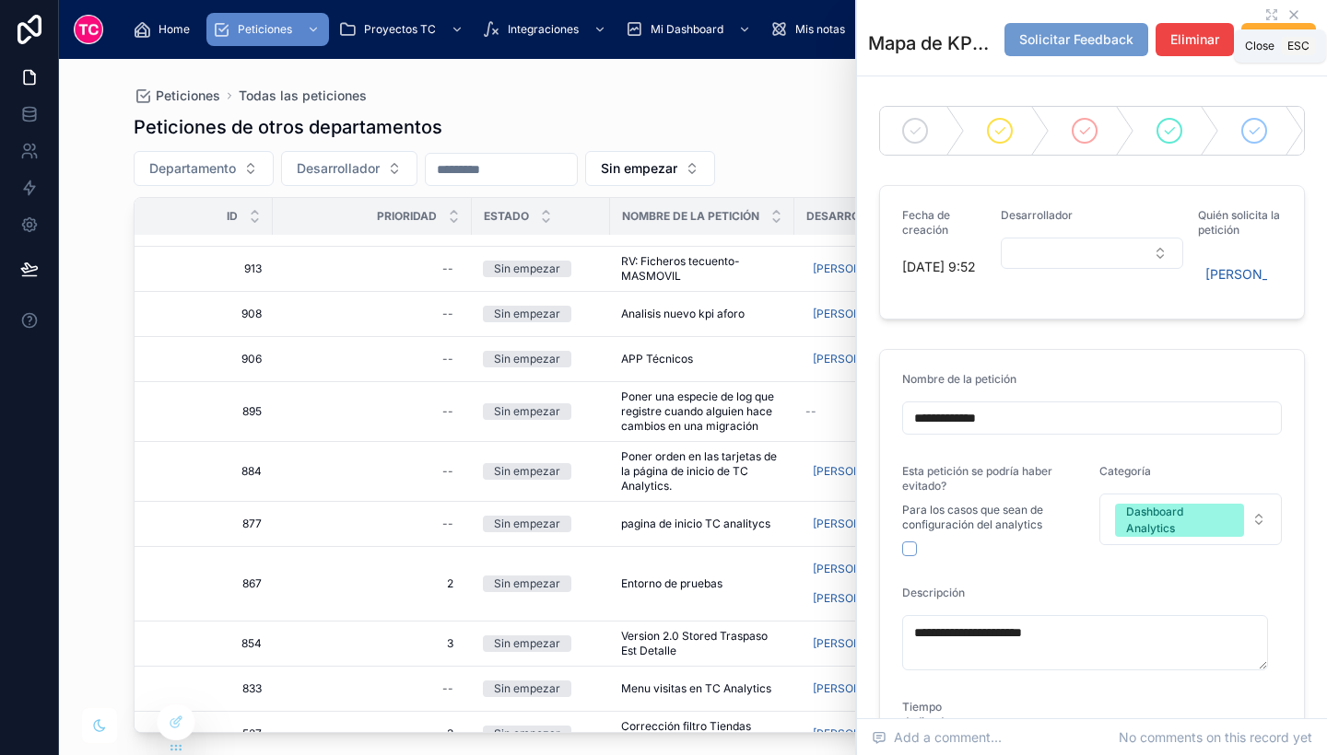
click at [1286, 10] on icon at bounding box center [1293, 14] width 15 height 15
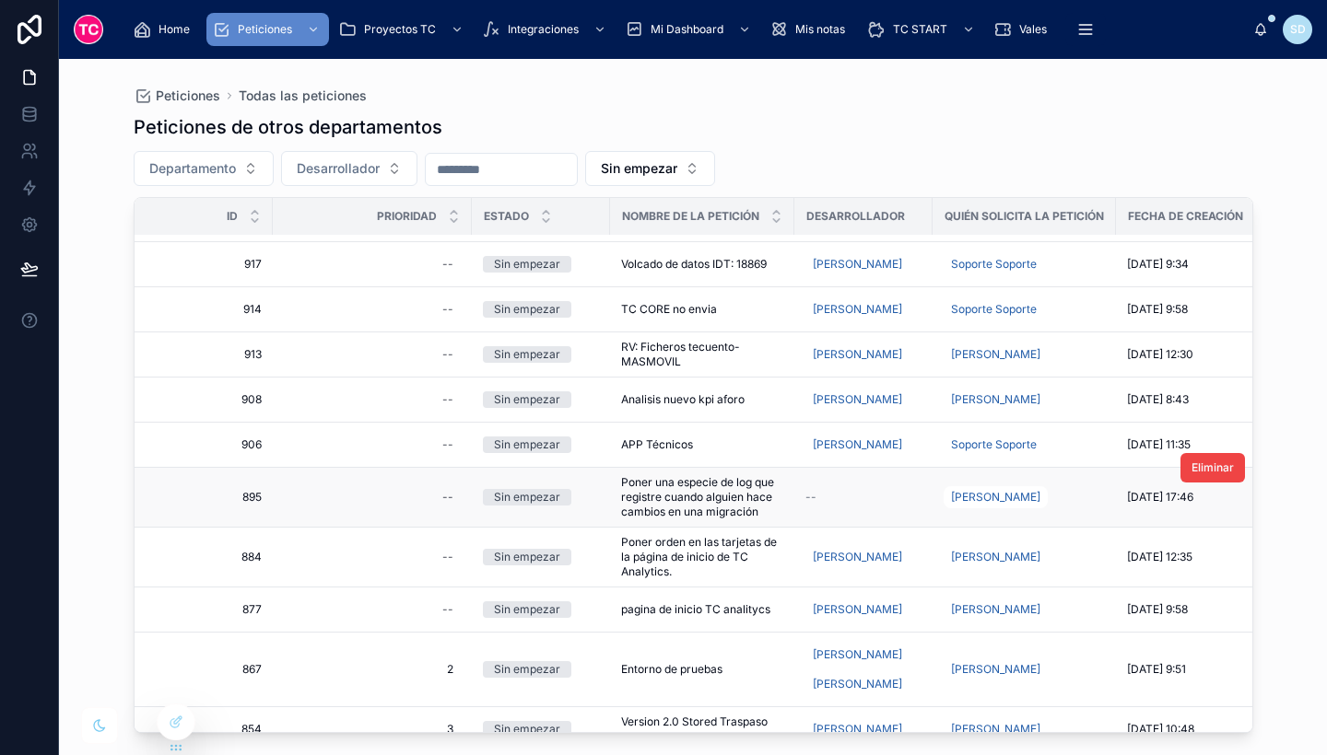
scroll to position [38, 0]
click at [843, 506] on div "--" at bounding box center [863, 498] width 116 height 15
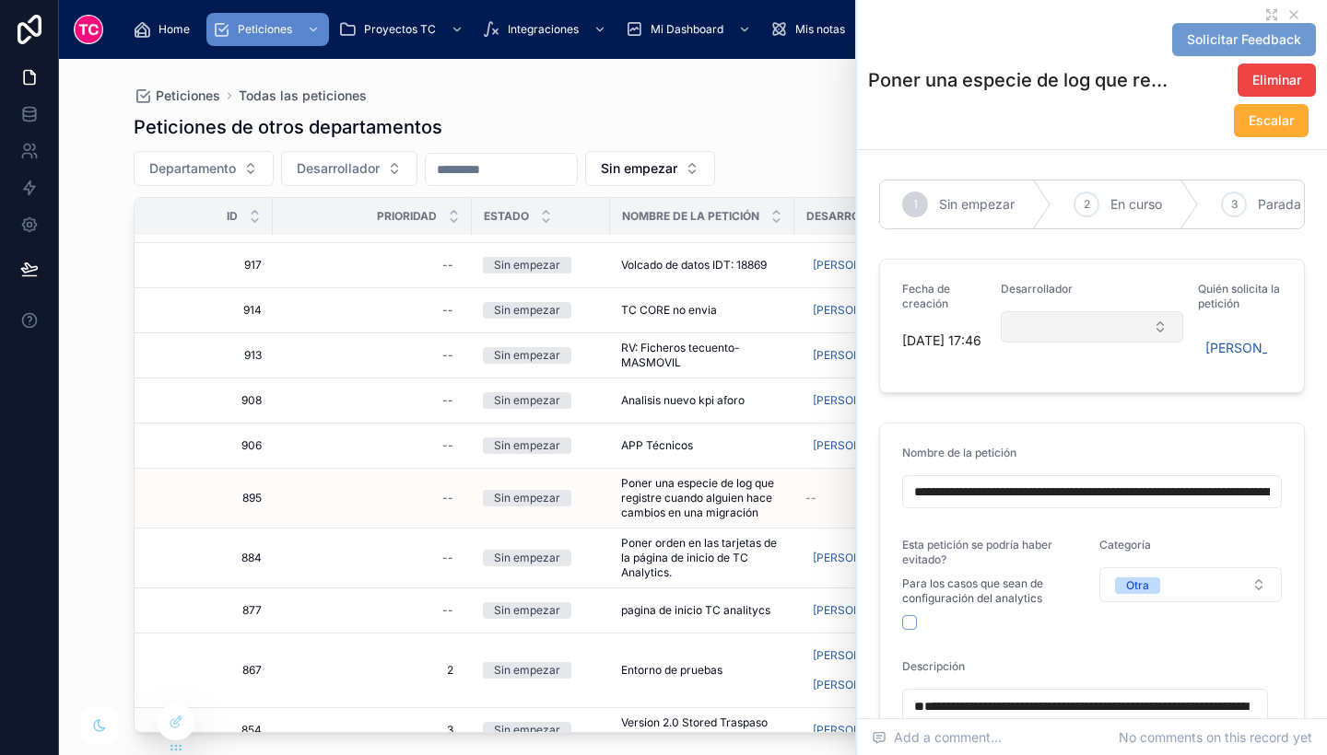
click at [1048, 343] on button "Select Button" at bounding box center [1092, 326] width 182 height 31
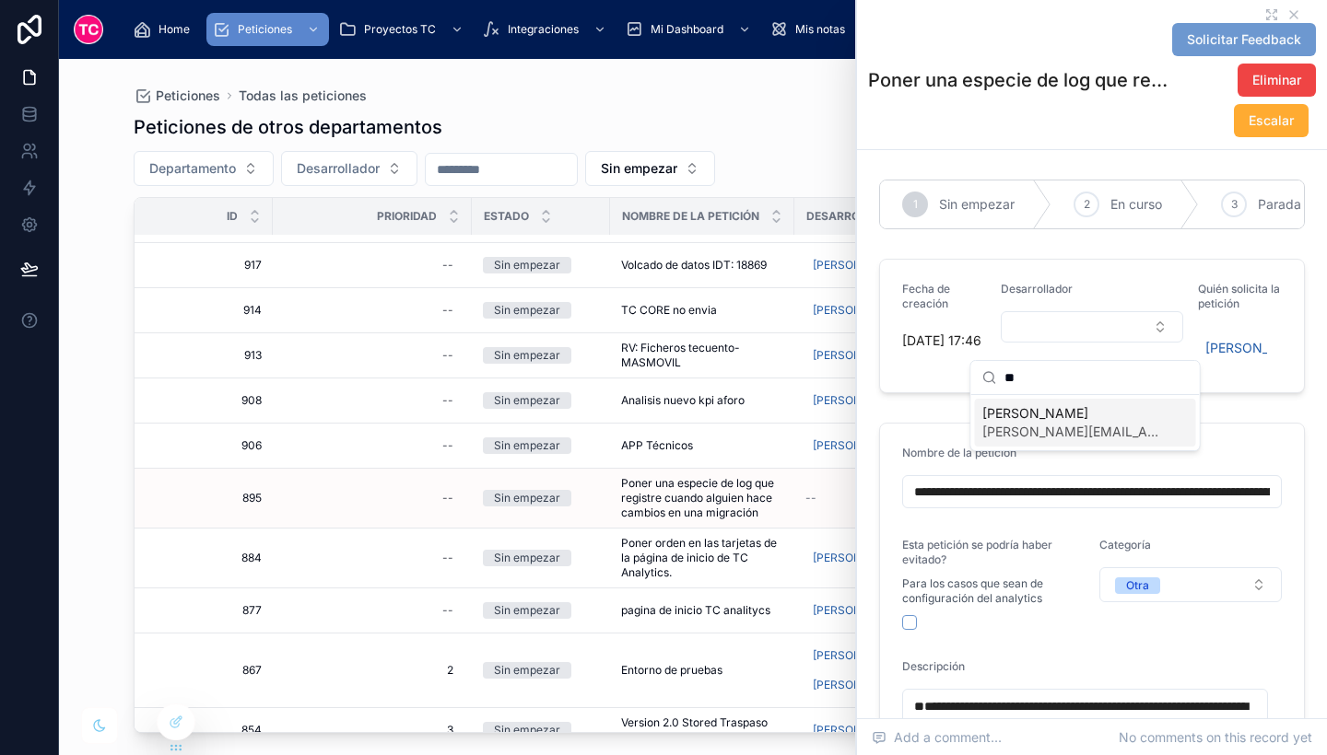
type input "**"
click at [1059, 427] on span "[PERSON_NAME][EMAIL_ADDRESS][DOMAIN_NAME]" at bounding box center [1074, 432] width 184 height 18
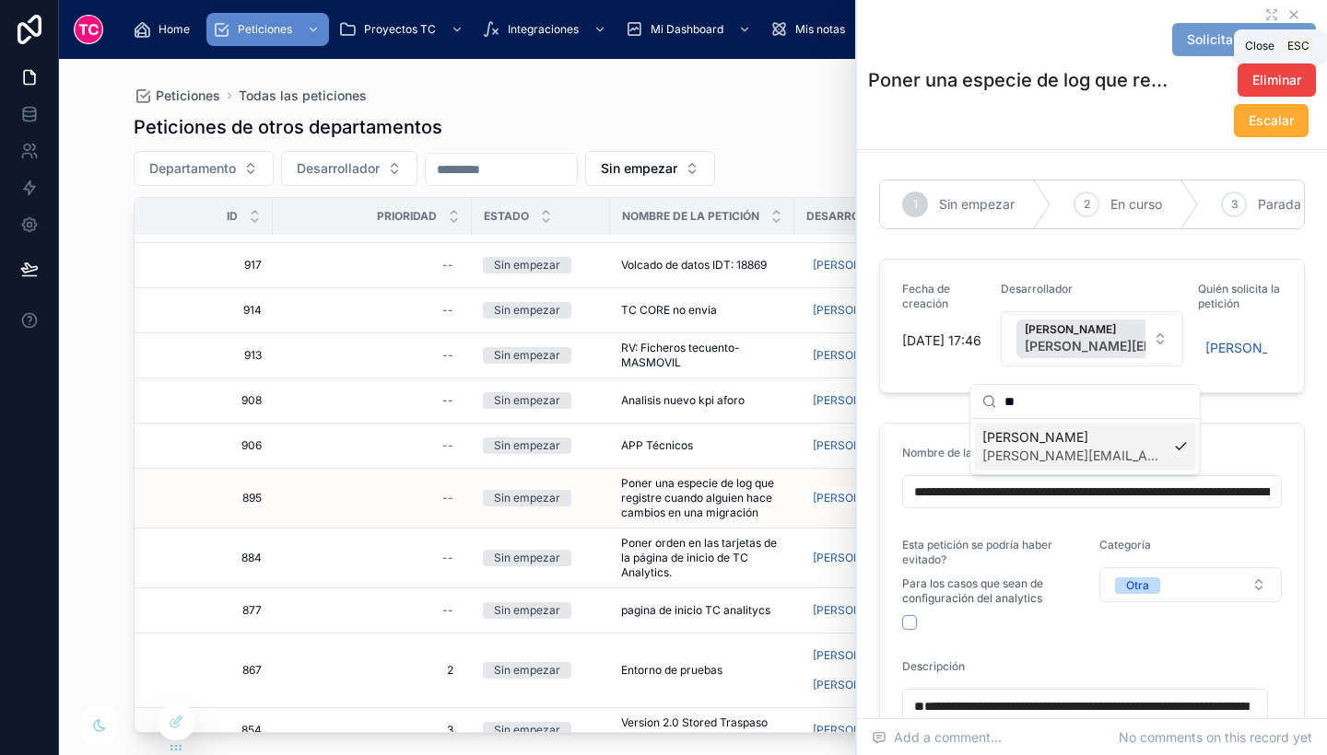
click at [1290, 13] on icon at bounding box center [1293, 14] width 7 height 7
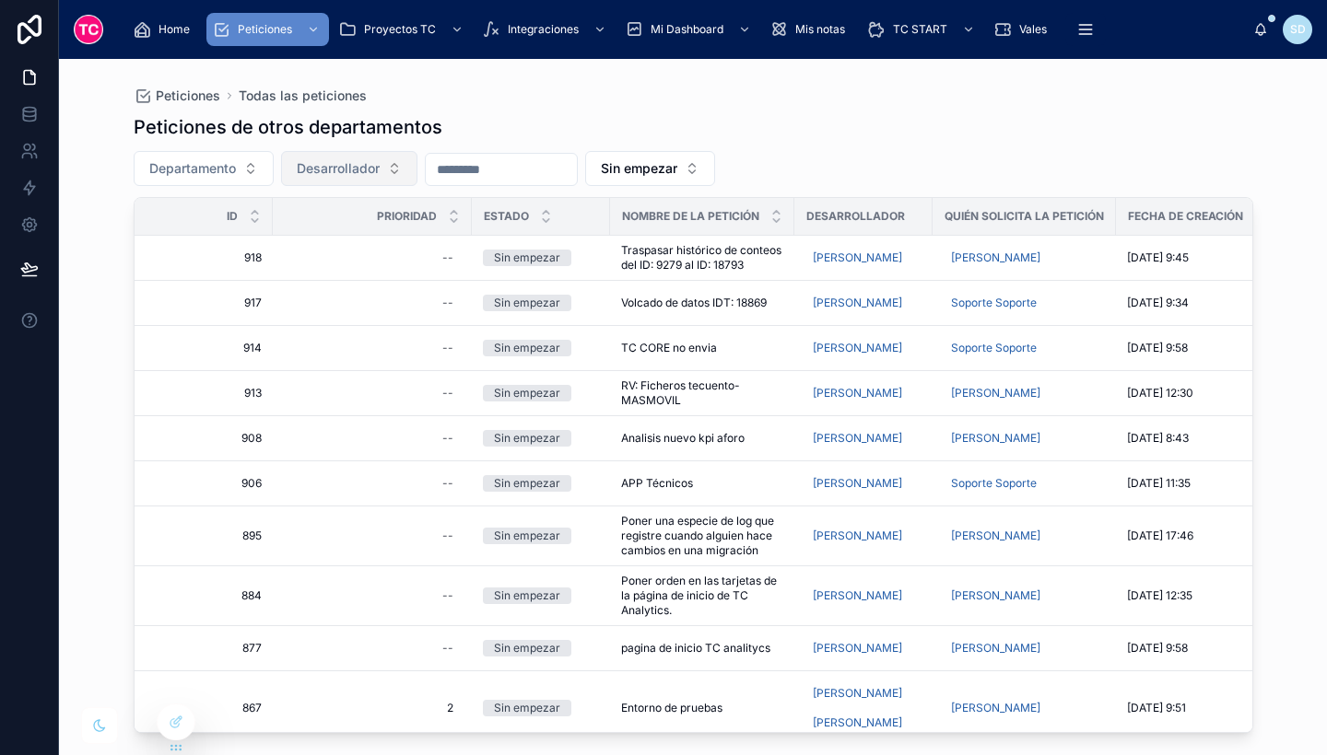
click at [379, 163] on span "Desarrollador" at bounding box center [338, 168] width 83 height 18
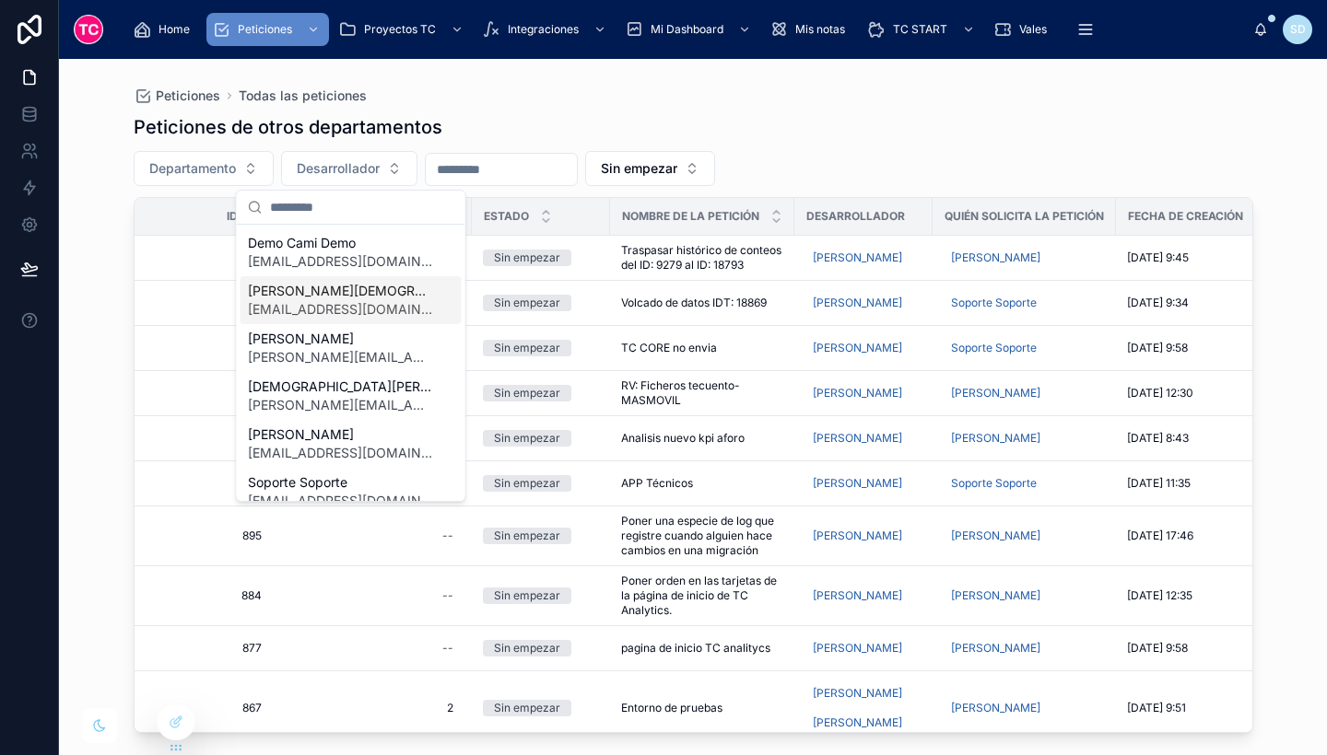
click at [364, 299] on span "[PERSON_NAME][DEMOGRAPHIC_DATA]" at bounding box center [340, 291] width 184 height 18
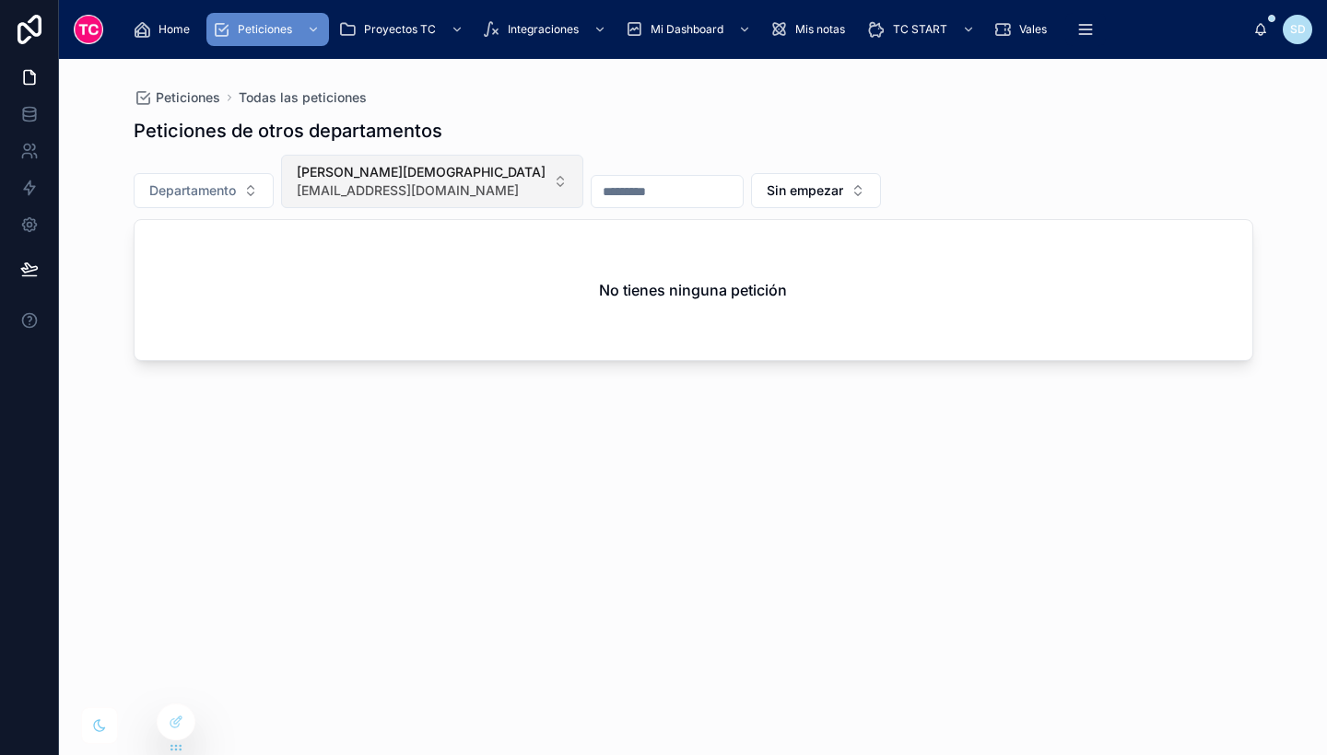
click at [334, 170] on span "[PERSON_NAME][DEMOGRAPHIC_DATA]" at bounding box center [421, 172] width 249 height 18
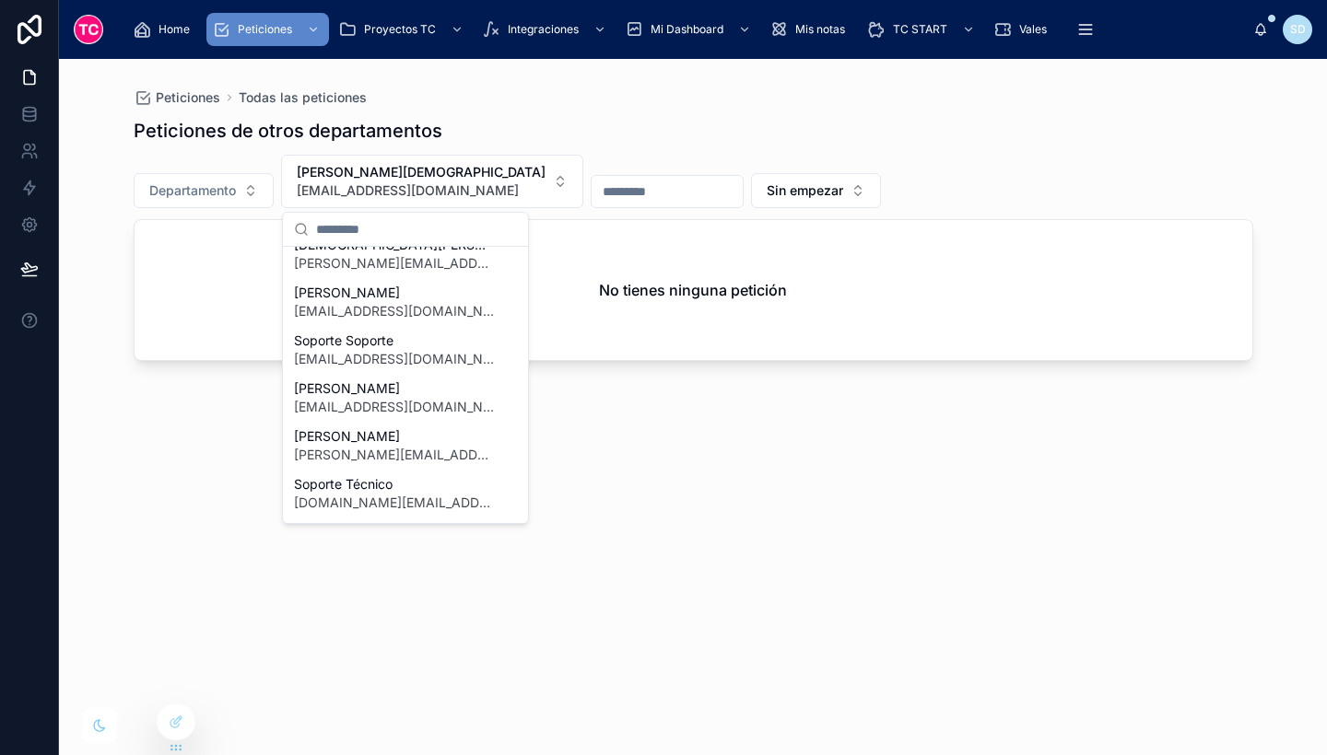
scroll to position [199, 0]
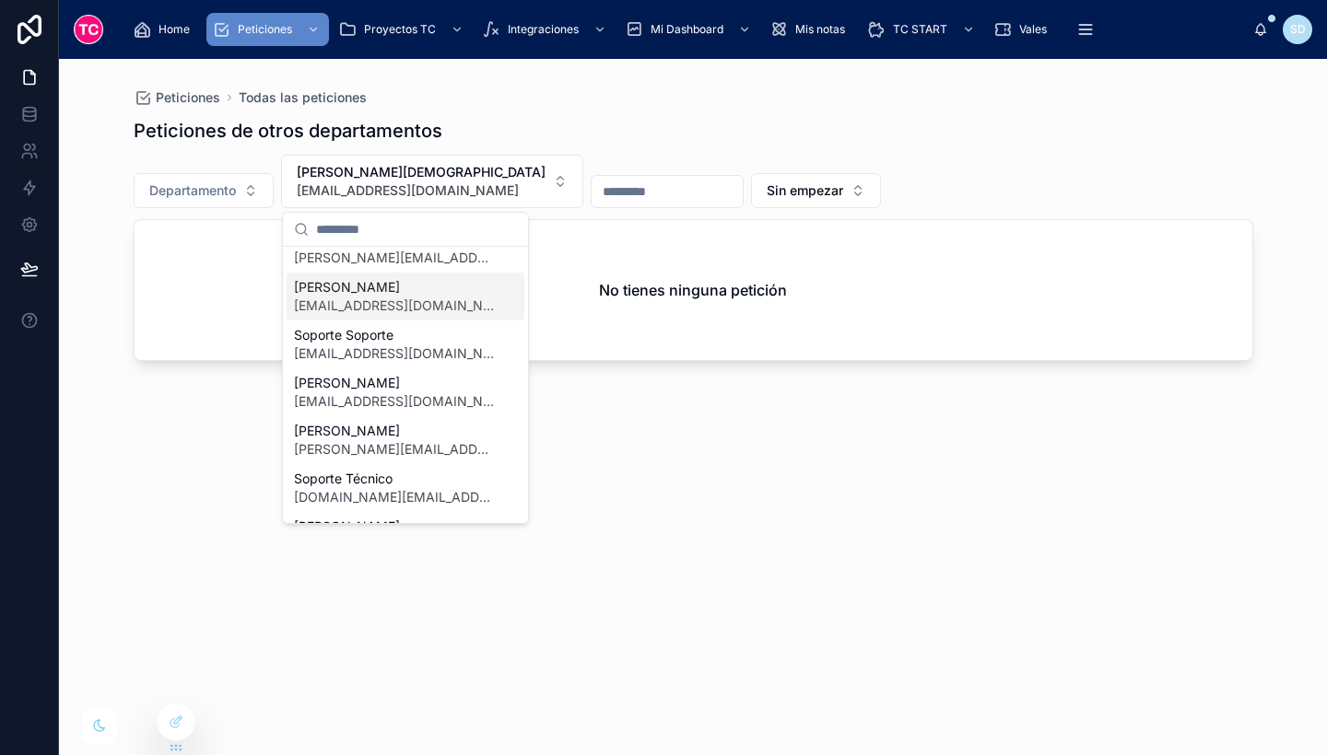
click at [345, 308] on span "[EMAIL_ADDRESS][DOMAIN_NAME]" at bounding box center [394, 306] width 201 height 18
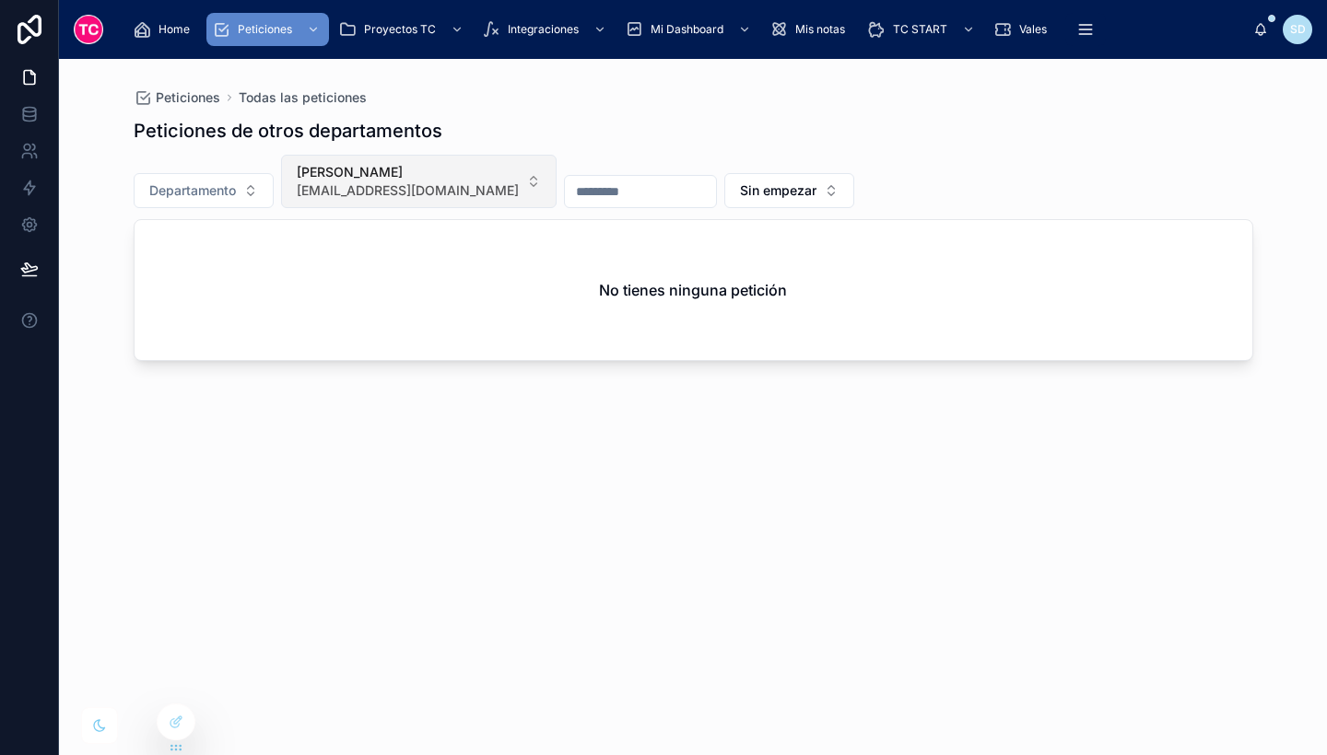
click at [394, 199] on span "[EMAIL_ADDRESS][DOMAIN_NAME]" at bounding box center [408, 190] width 222 height 18
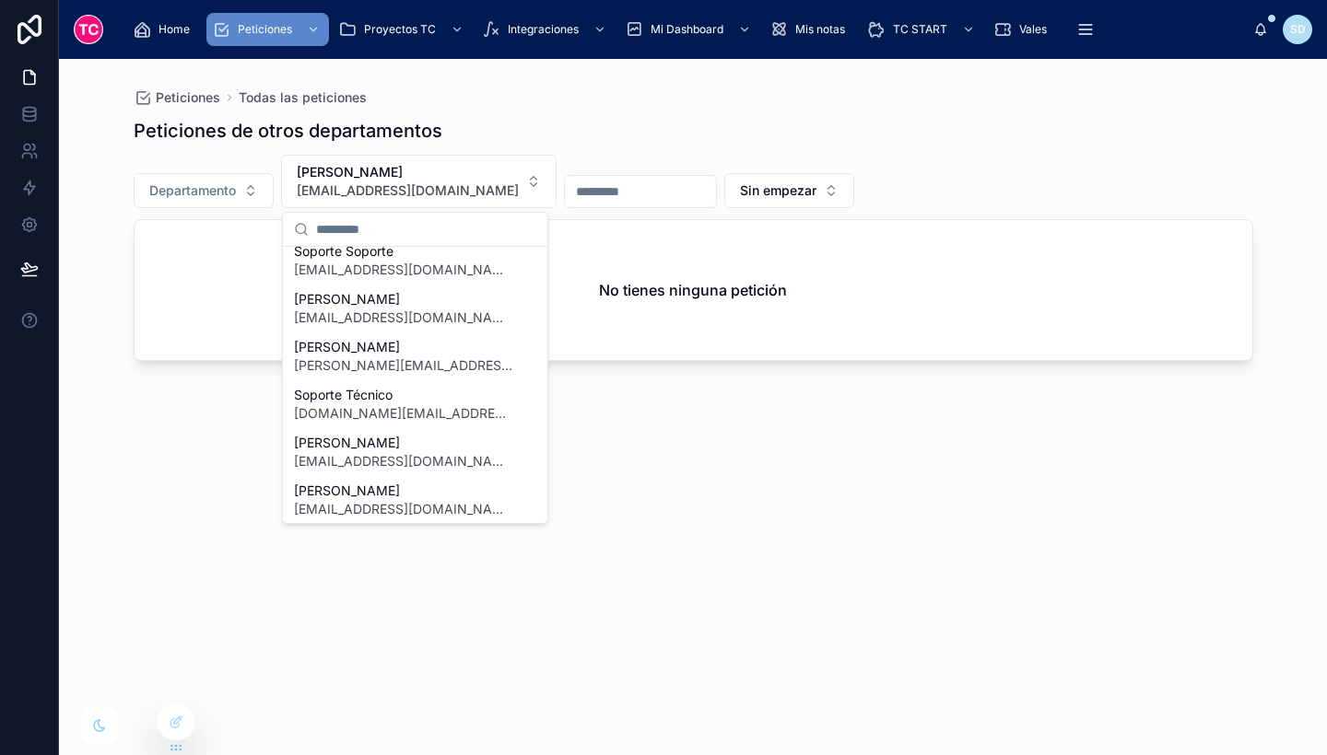
scroll to position [286, 0]
click at [385, 359] on span "[PERSON_NAME][EMAIL_ADDRESS][DOMAIN_NAME]" at bounding box center [404, 363] width 220 height 18
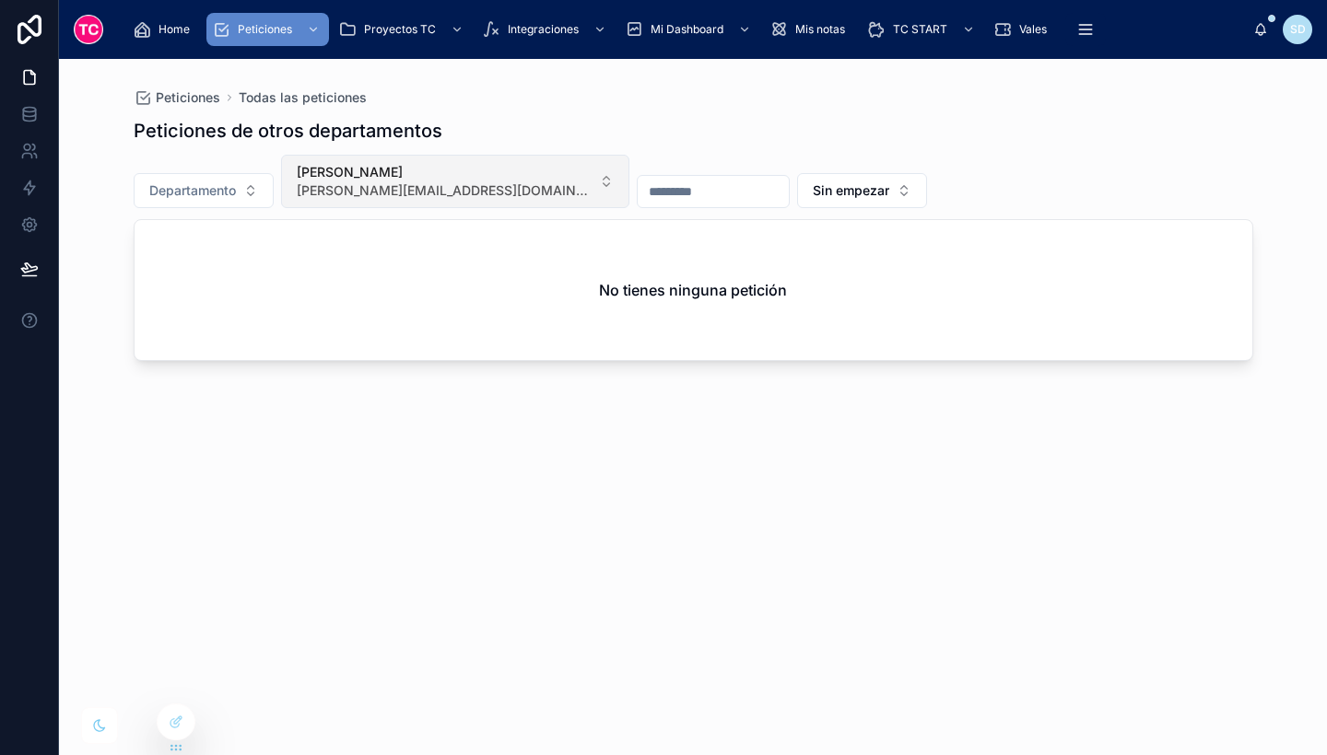
click at [365, 161] on button "Ricard Comas [EMAIL_ADDRESS][DOMAIN_NAME]" at bounding box center [455, 181] width 348 height 53
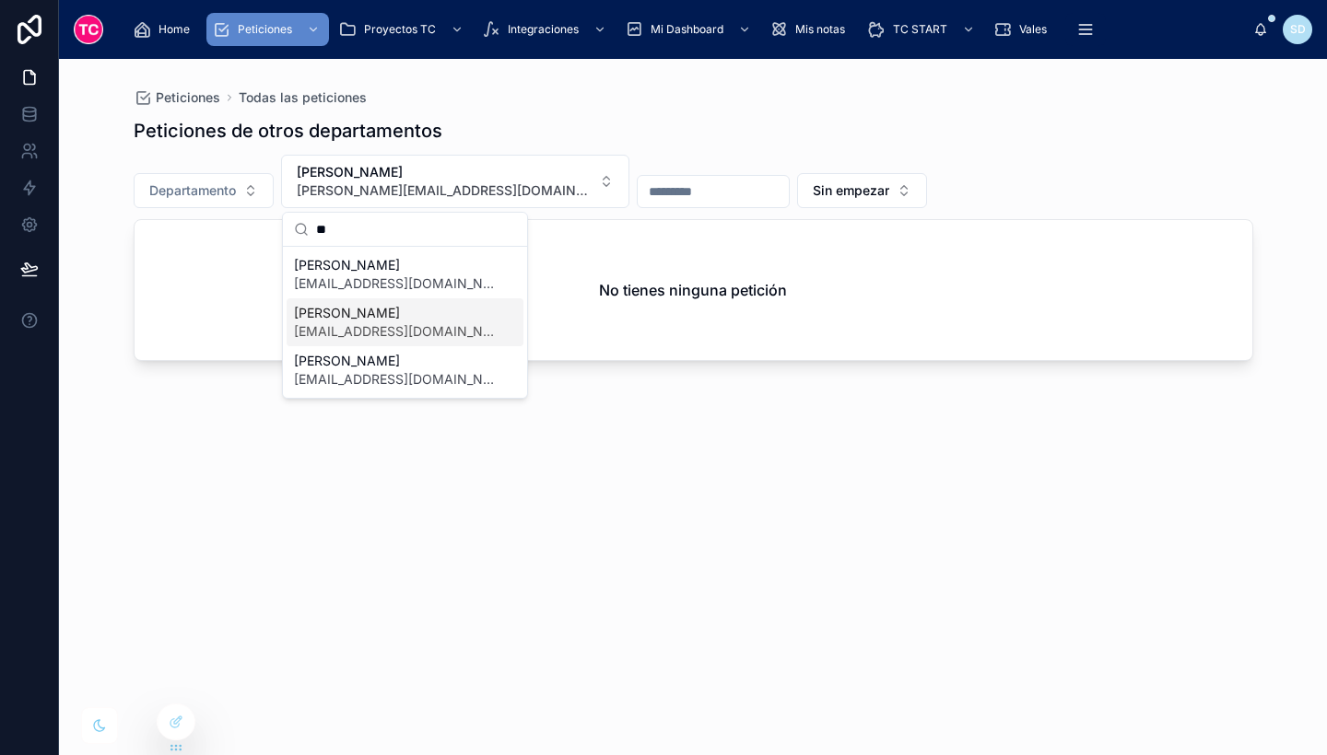
type input "**"
click at [398, 305] on span "[PERSON_NAME]" at bounding box center [394, 313] width 200 height 18
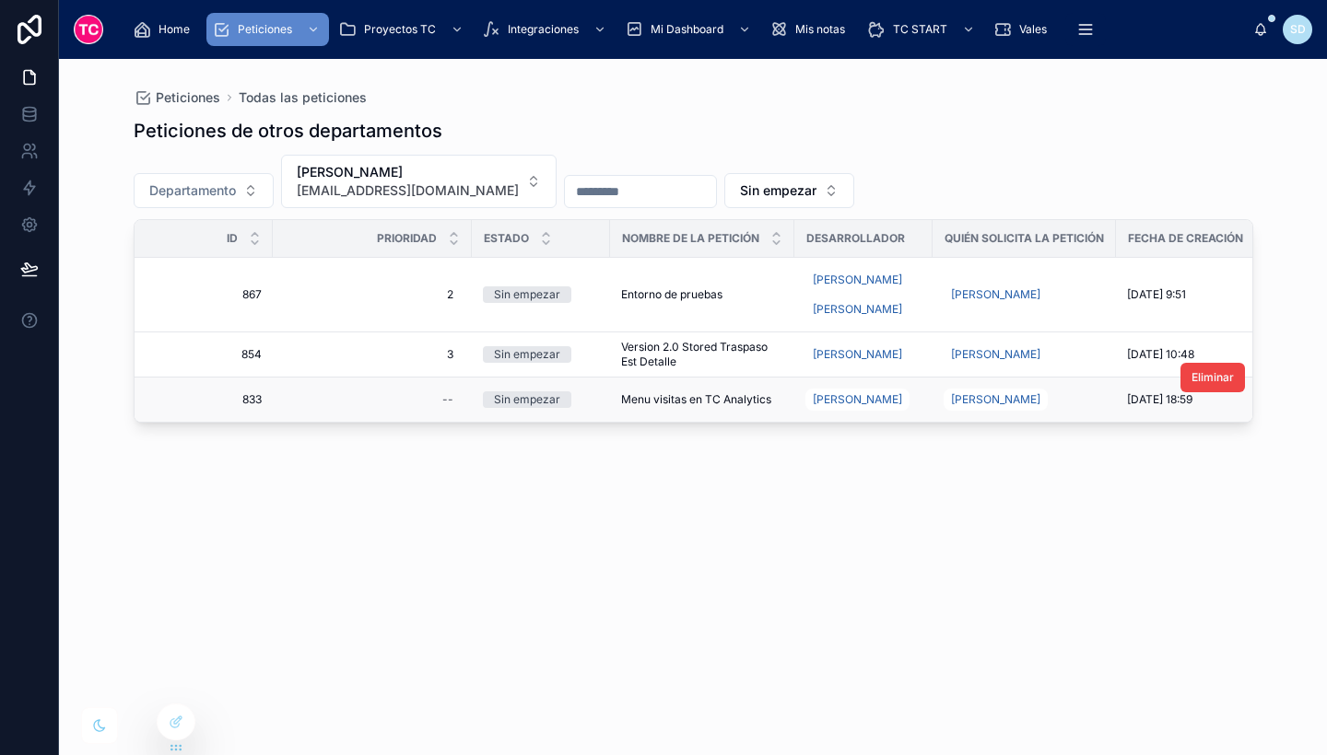
click at [725, 399] on span "Menu visitas en TC Analytics" at bounding box center [696, 399] width 150 height 15
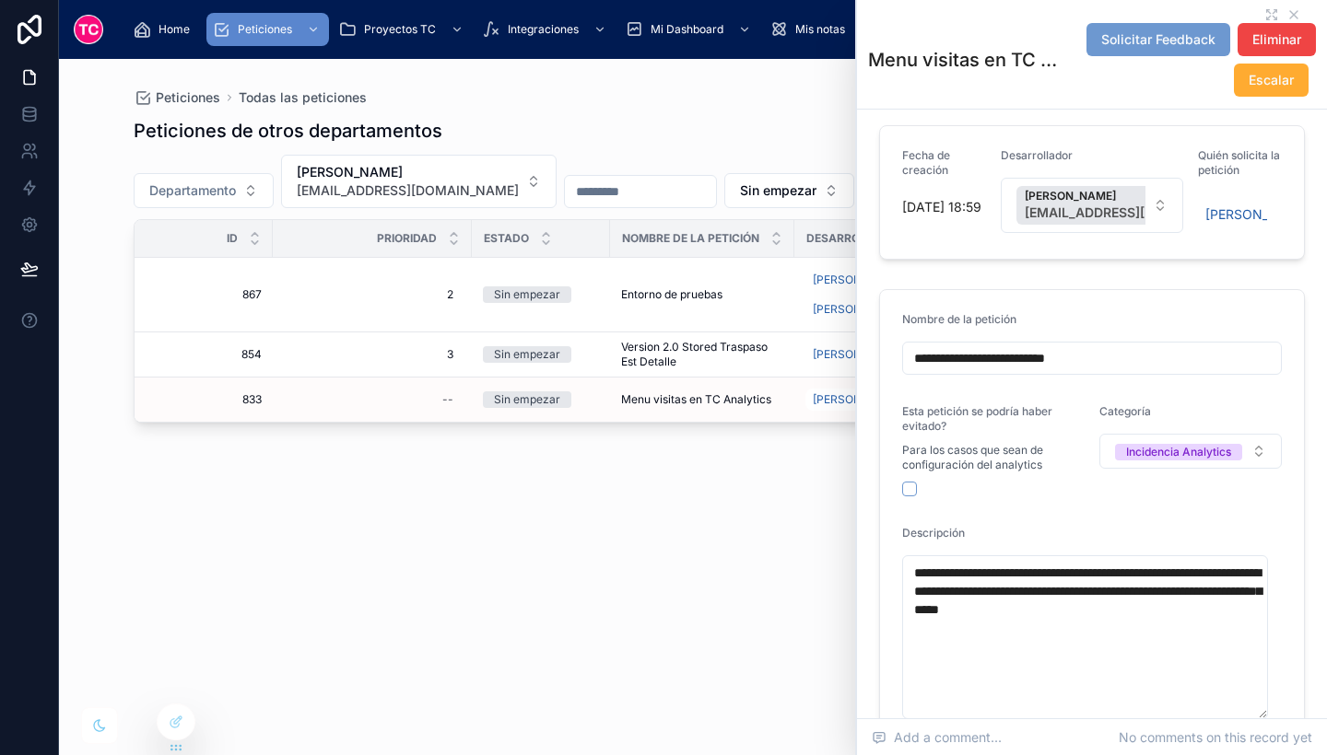
scroll to position [94, 0]
click at [437, 404] on div "--" at bounding box center [372, 399] width 177 height 29
type input "*"
click at [669, 420] on icon "submit" at bounding box center [669, 424] width 15 height 15
click at [790, 184] on span "Sin empezar" at bounding box center [778, 190] width 76 height 18
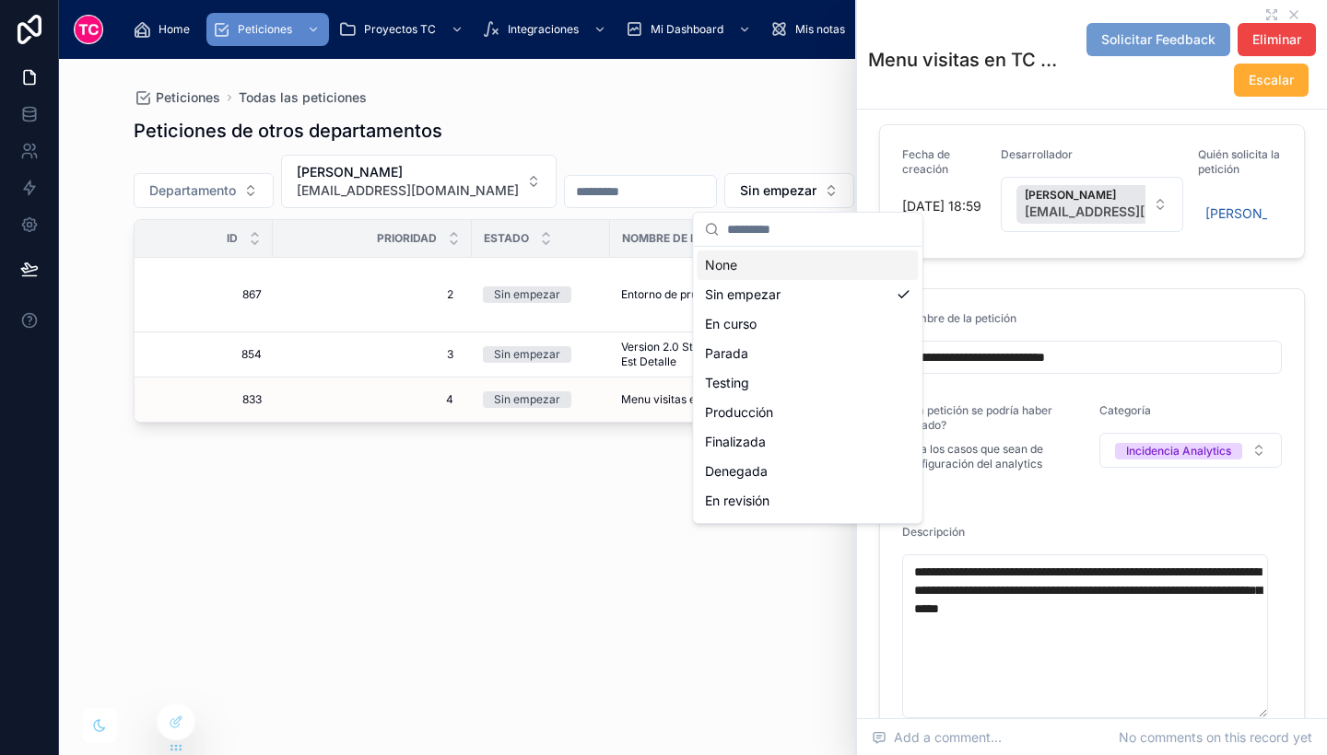
click at [774, 261] on div "None" at bounding box center [807, 265] width 221 height 29
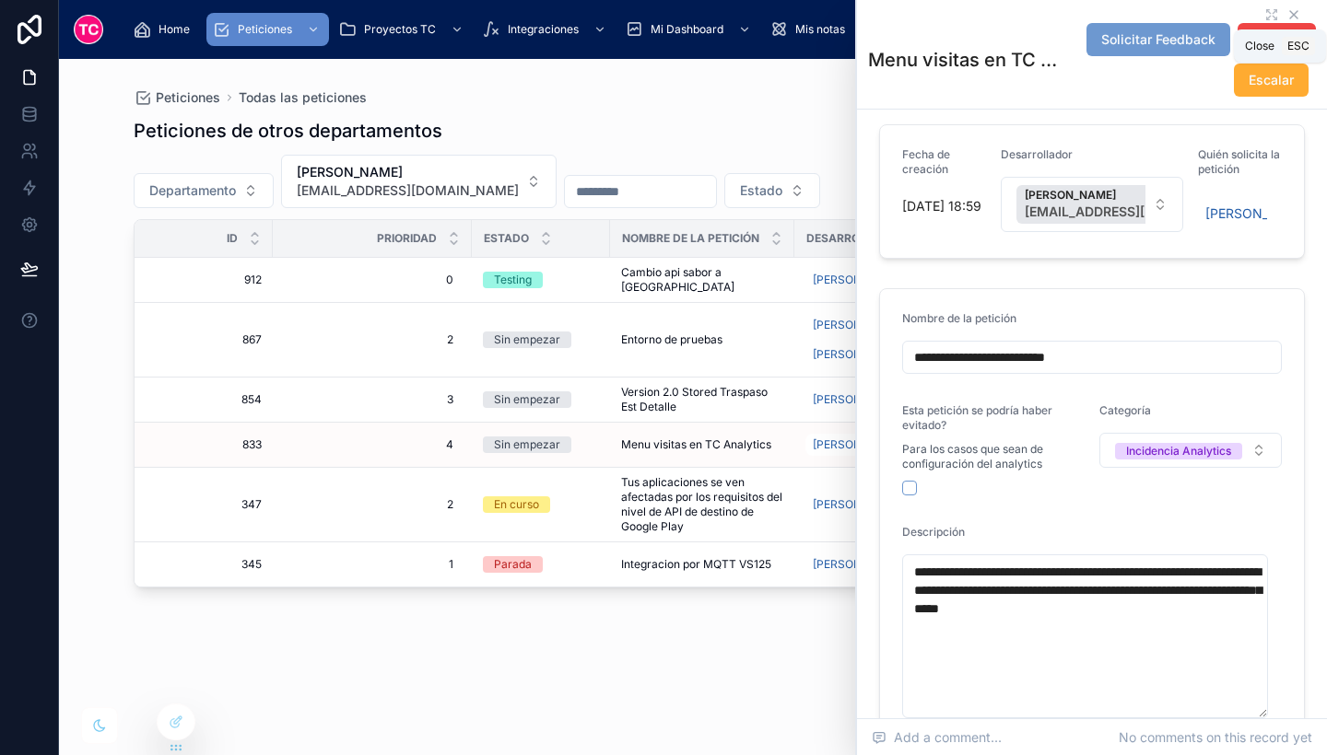
click at [1286, 12] on icon at bounding box center [1293, 14] width 15 height 15
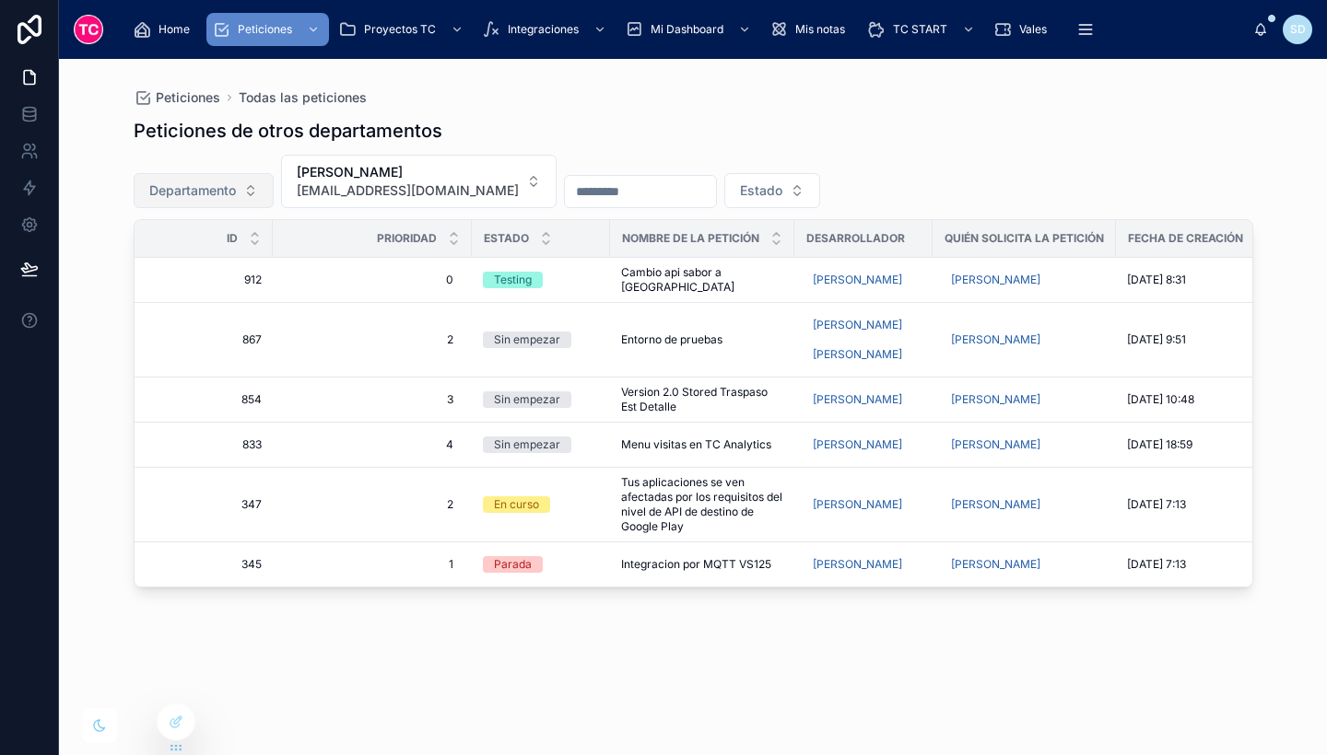
click at [248, 182] on button "Departamento" at bounding box center [204, 190] width 140 height 35
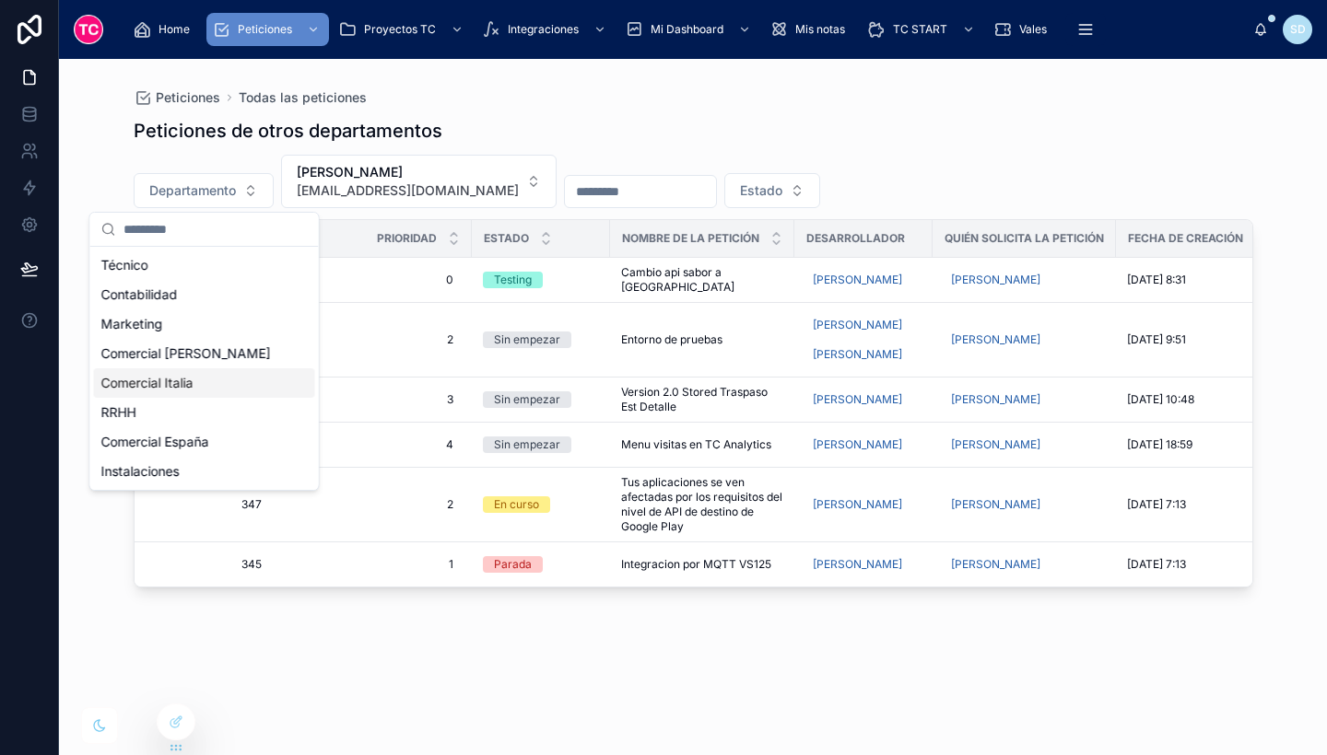
click at [220, 373] on div "Comercial Italia" at bounding box center [204, 383] width 221 height 29
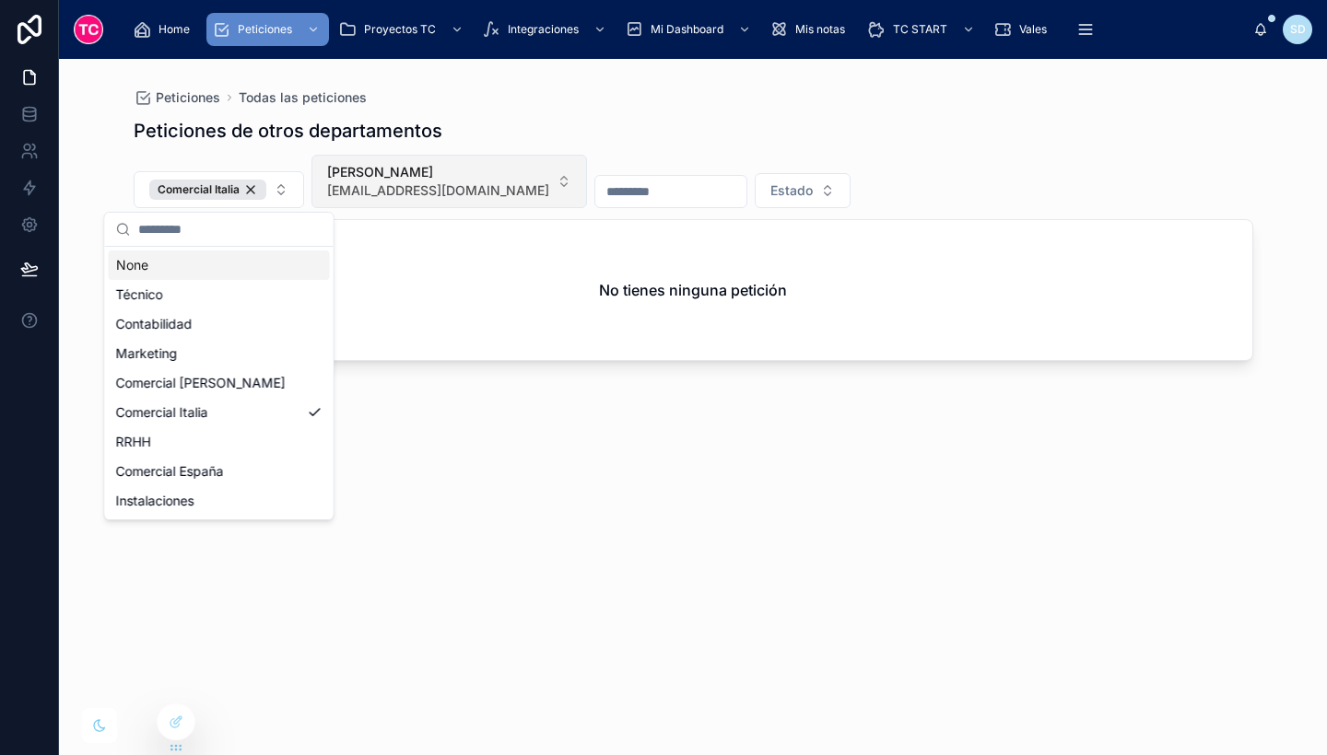
click at [424, 181] on span "[PERSON_NAME]" at bounding box center [438, 172] width 222 height 18
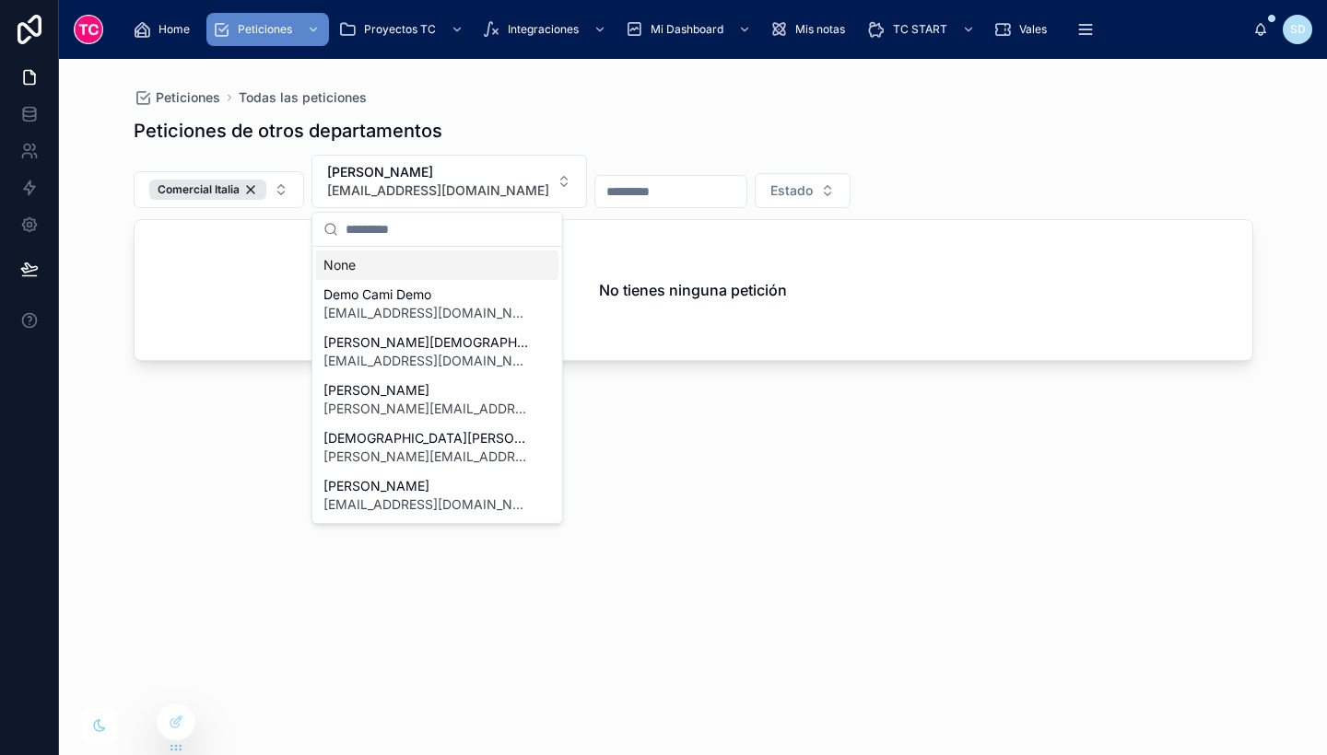
click at [404, 276] on div "None" at bounding box center [437, 265] width 242 height 29
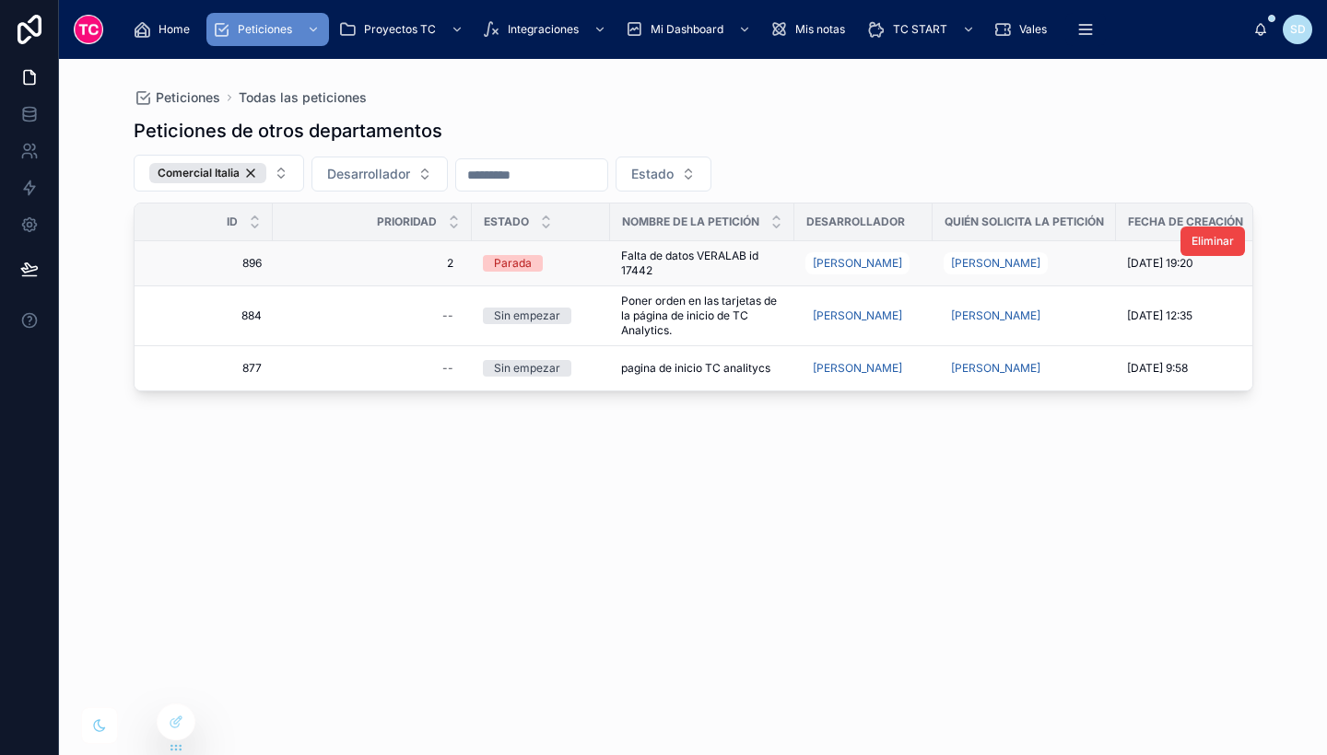
click at [686, 268] on span "Falta de datos VERALAB id 17442" at bounding box center [702, 263] width 162 height 29
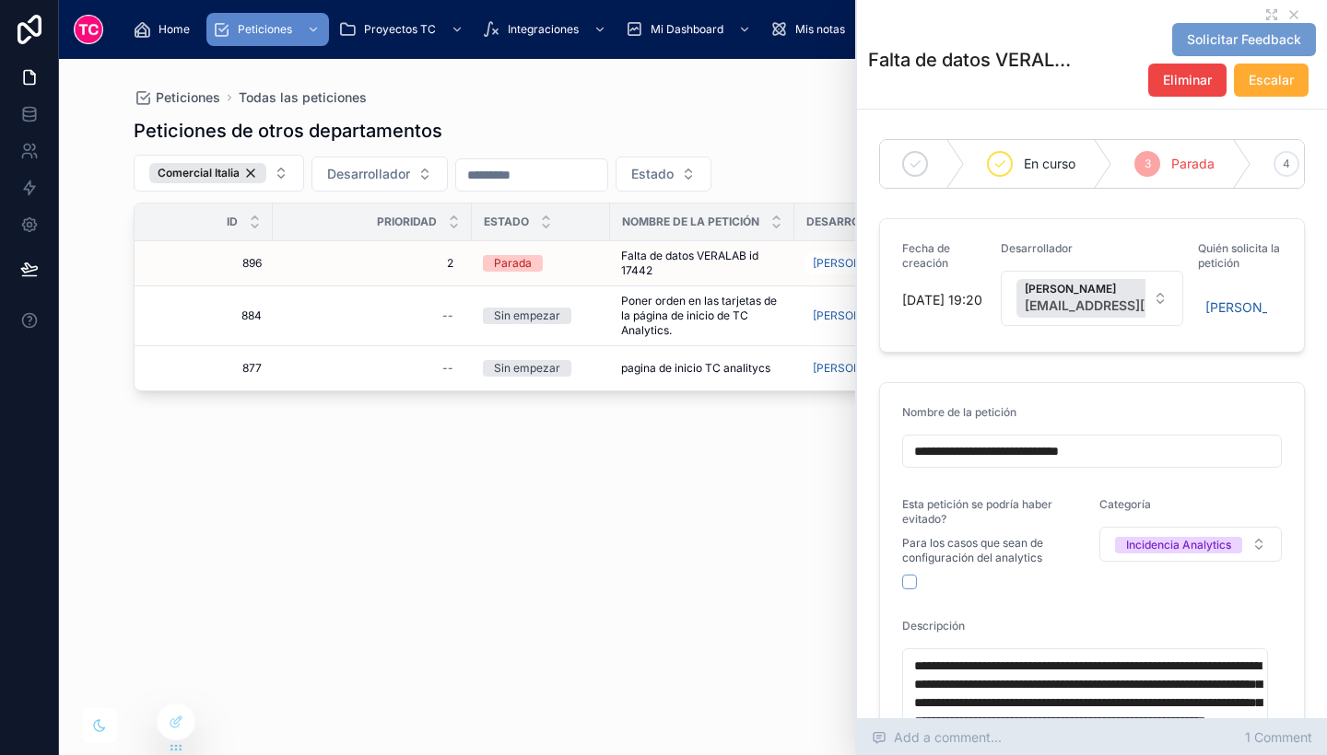
click at [1265, 735] on span "1 Comment" at bounding box center [1278, 738] width 67 height 18
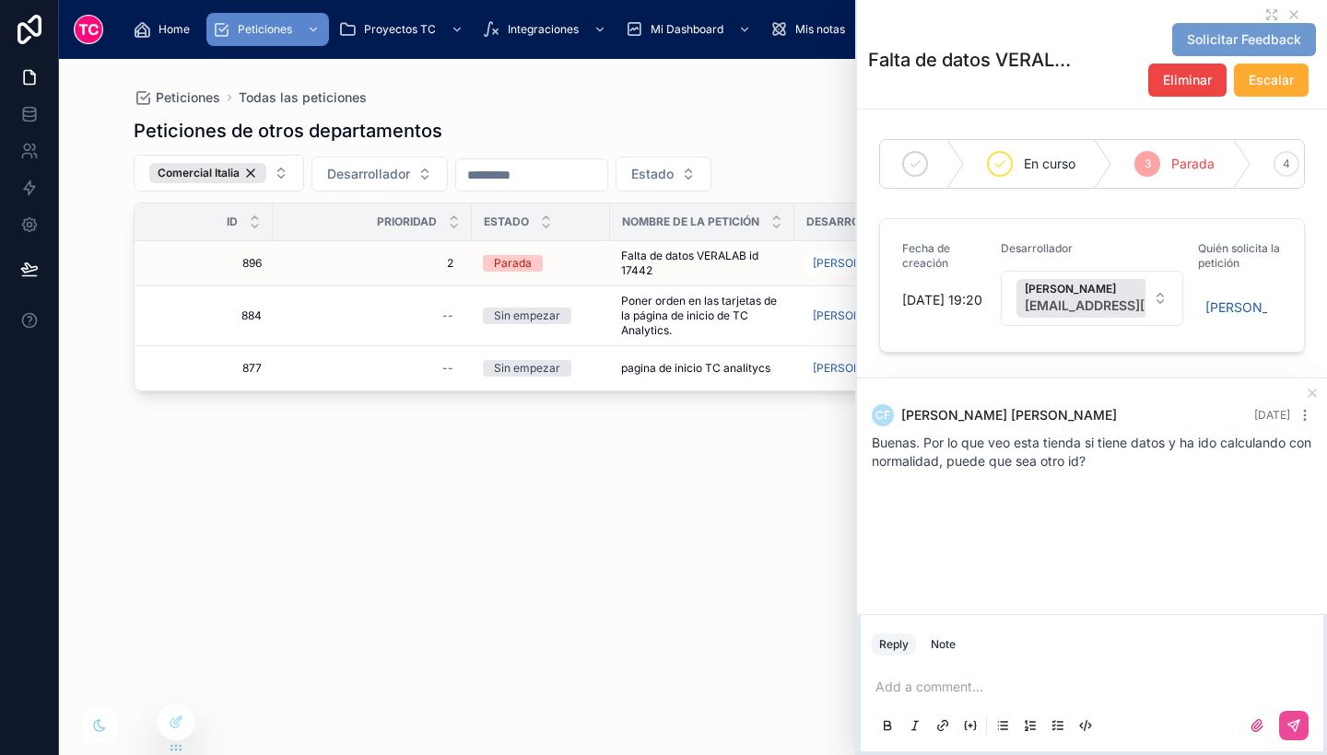
click at [1265, 735] on label at bounding box center [1256, 725] width 29 height 29
click at [0, 0] on input "file" at bounding box center [0, 0] width 0 height 0
click at [933, 702] on div "Add a comment..." at bounding box center [1092, 705] width 440 height 77
click at [917, 689] on p at bounding box center [1095, 687] width 440 height 18
click at [1288, 722] on icon at bounding box center [1293, 726] width 15 height 15
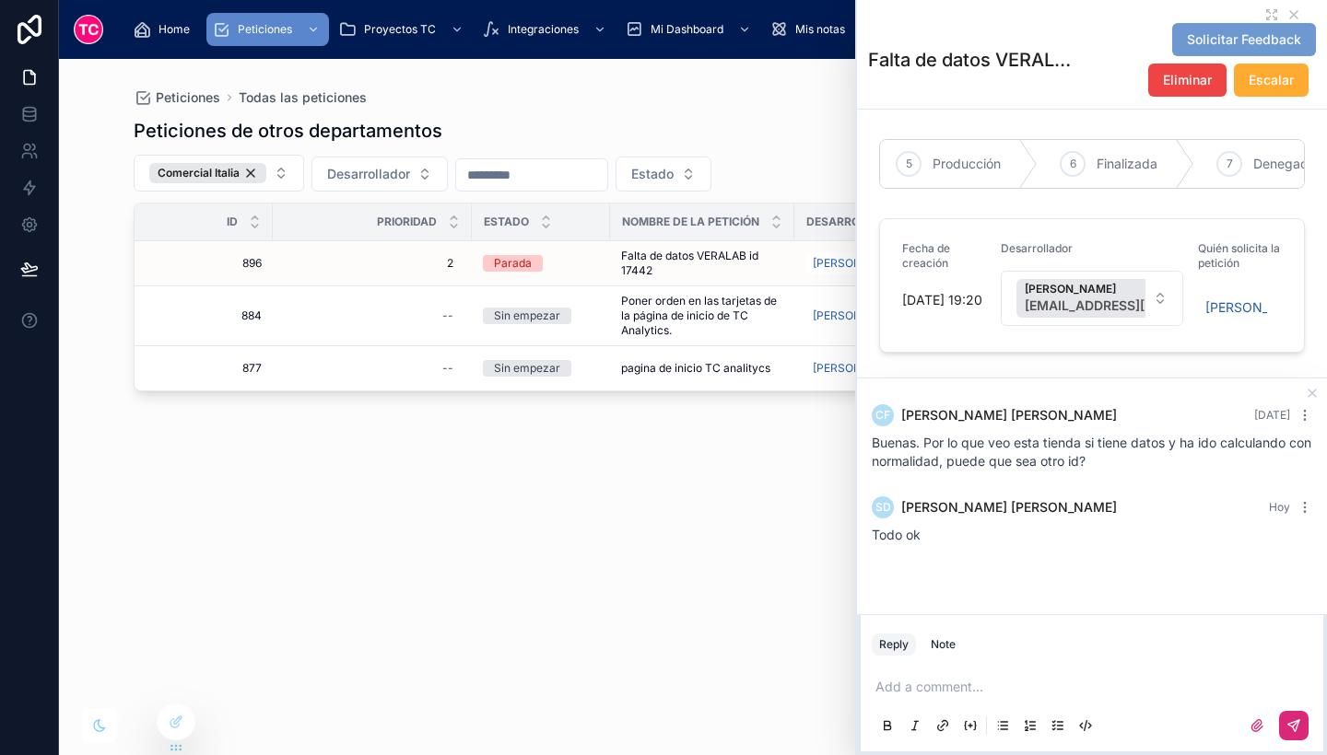
scroll to position [0, 510]
click at [1082, 170] on icon at bounding box center [1079, 164] width 15 height 15
click at [544, 509] on div "Peticiones de otros departamentos Comercial Italia Desarrollador Estado Id Prio…" at bounding box center [693, 420] width 1119 height 626
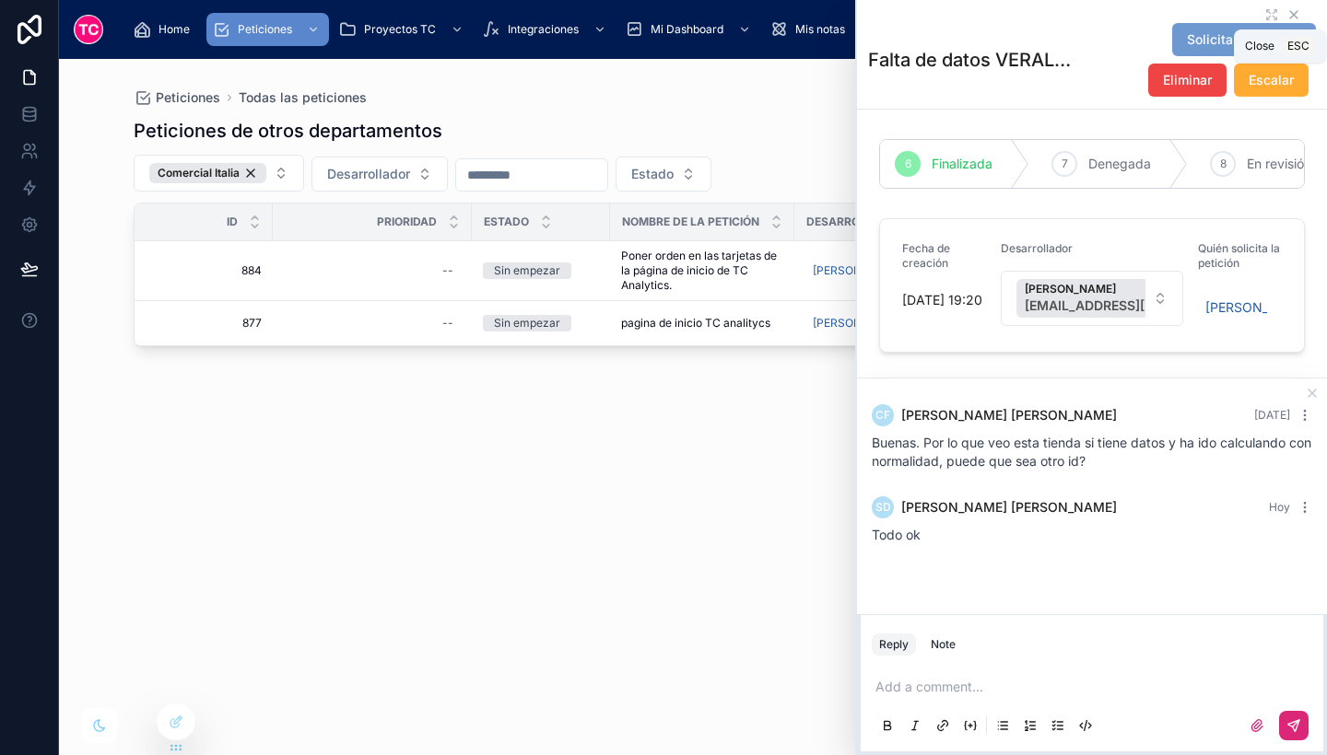
click at [1290, 14] on icon at bounding box center [1293, 14] width 7 height 7
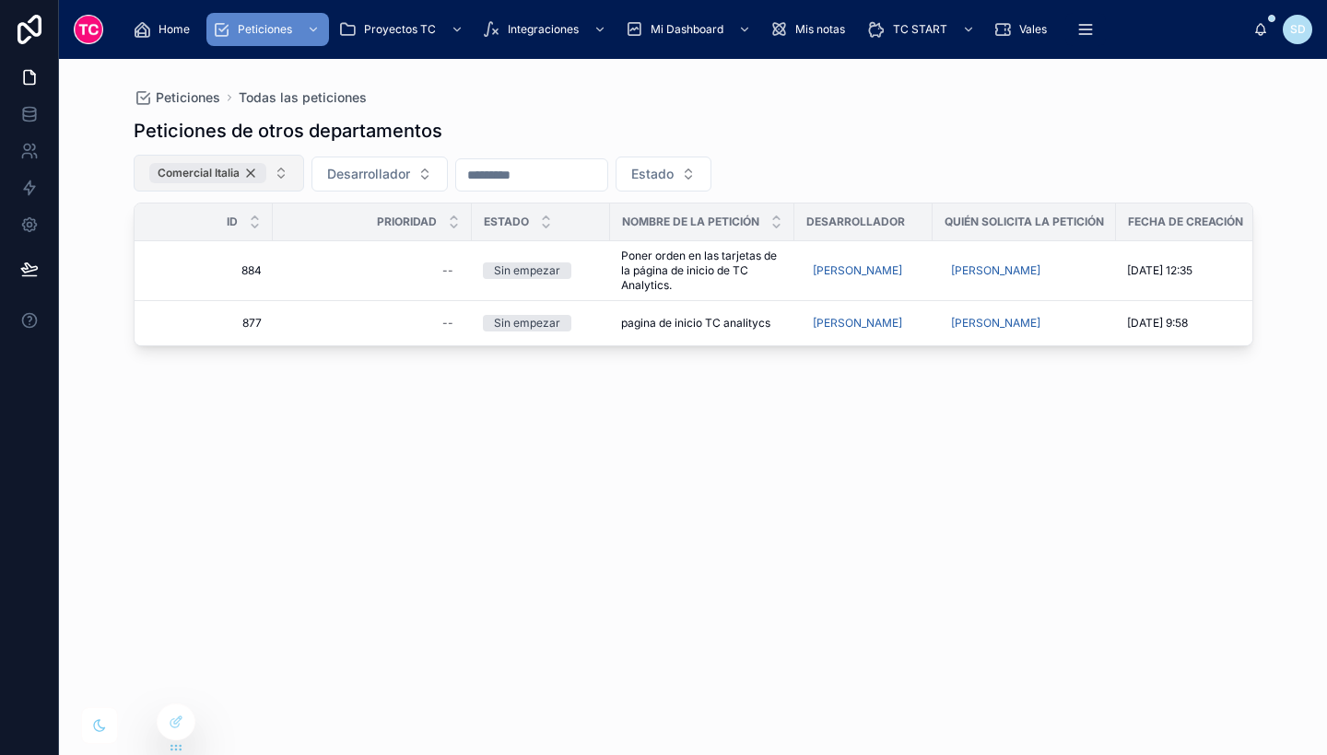
click at [251, 170] on div "Comercial Italia" at bounding box center [207, 173] width 117 height 20
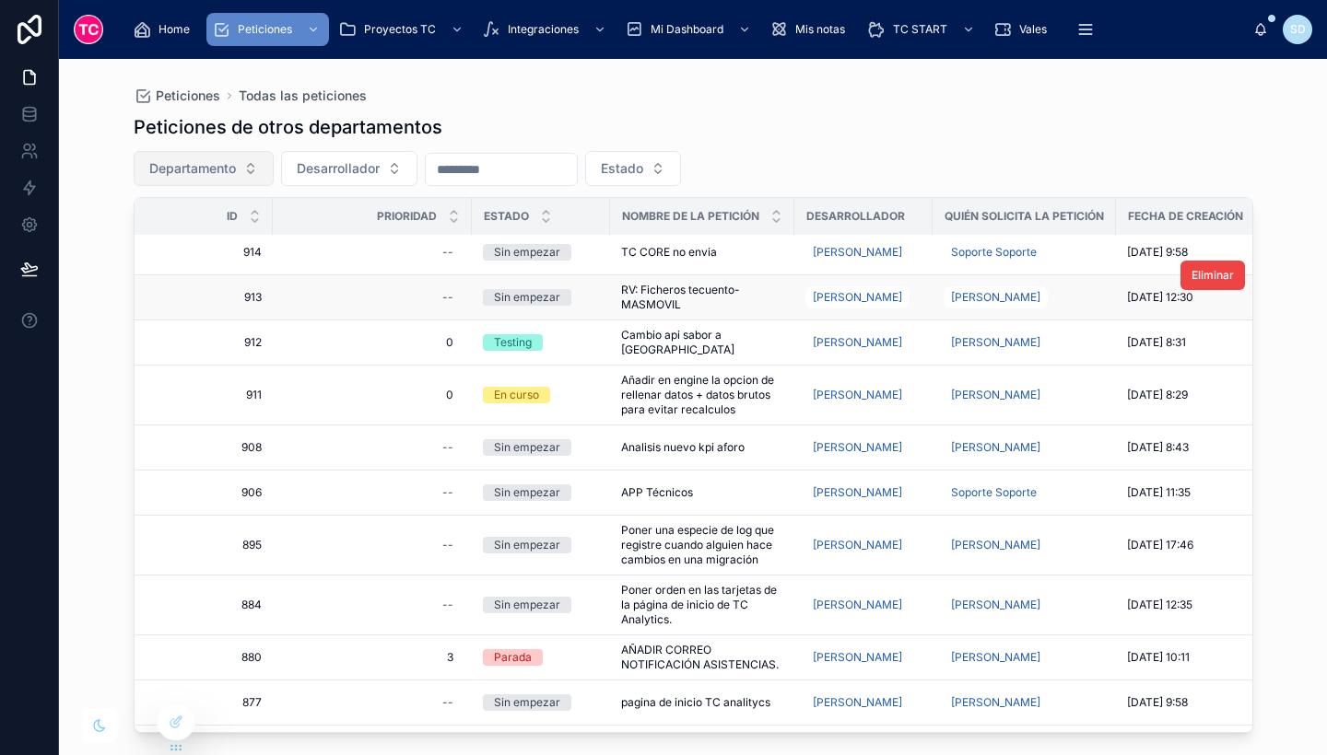
scroll to position [157, 0]
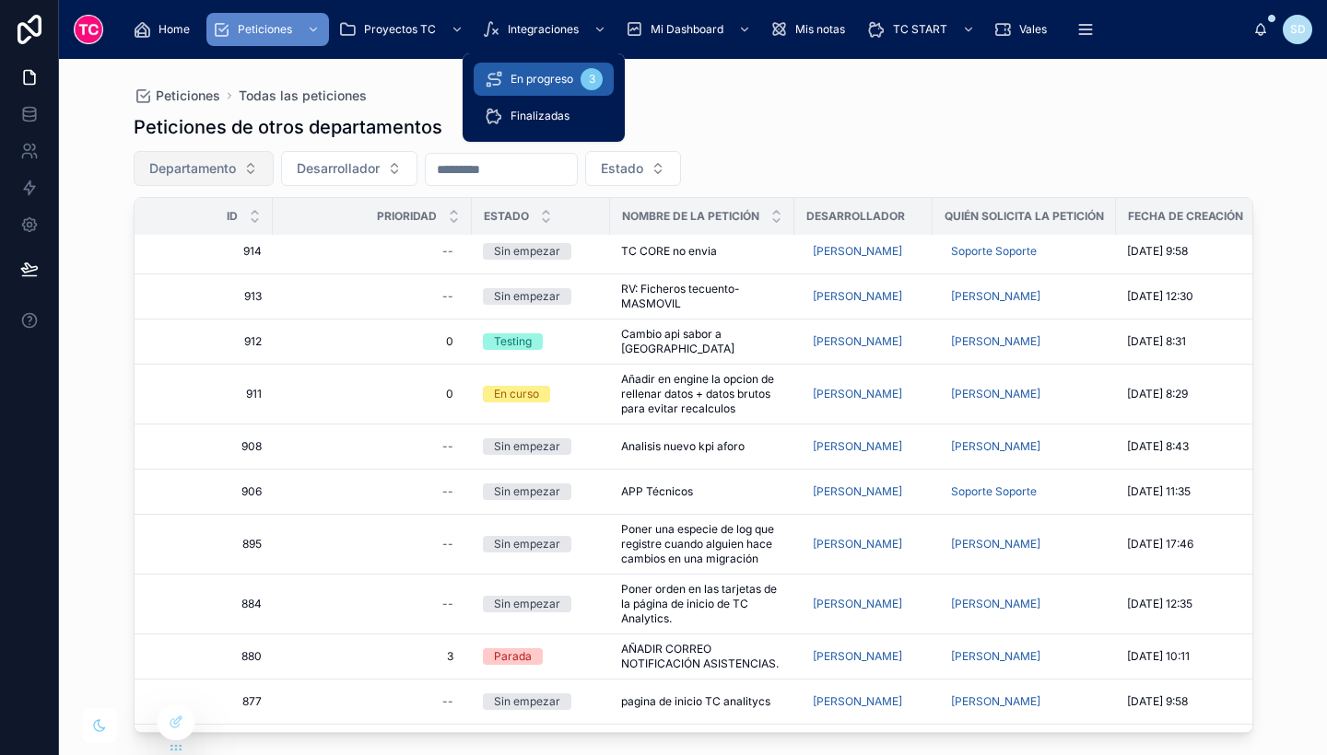
click at [552, 77] on span "En progreso" at bounding box center [541, 79] width 63 height 15
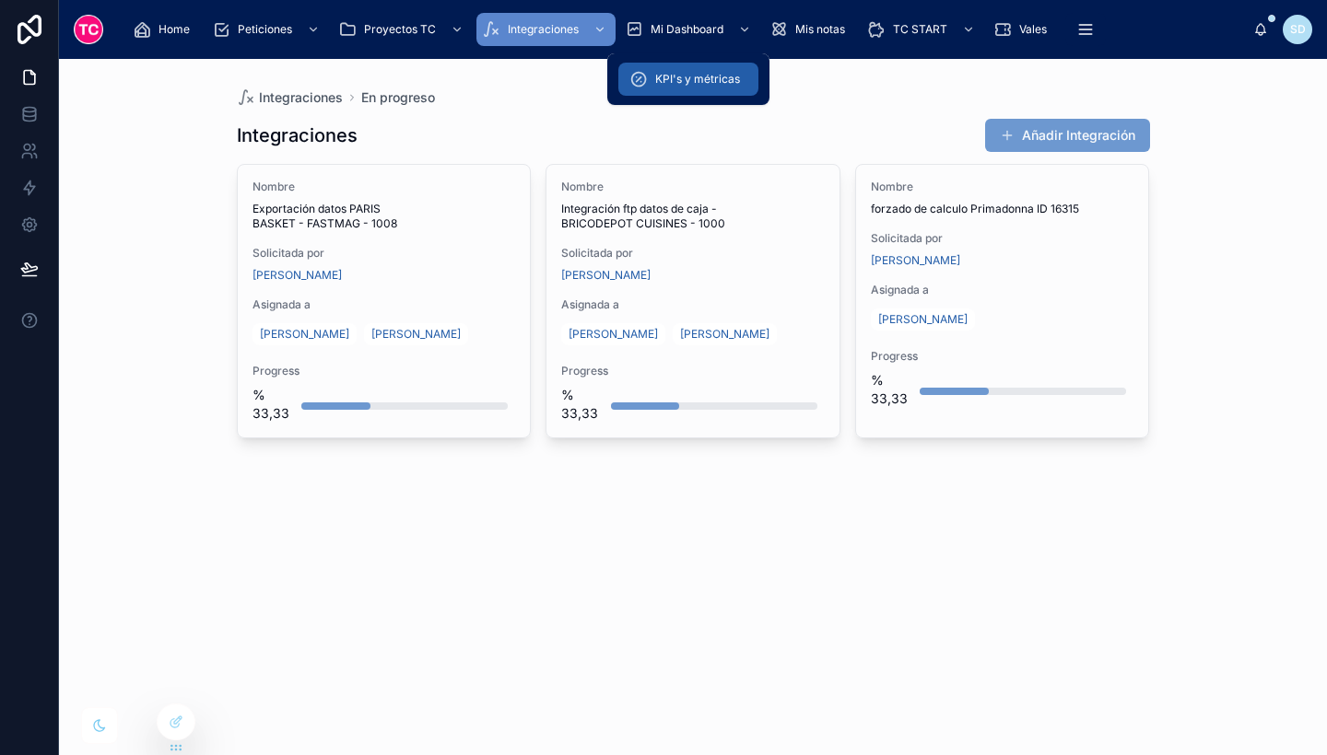
click at [702, 91] on div "KPI's y métricas" at bounding box center [688, 78] width 118 height 29
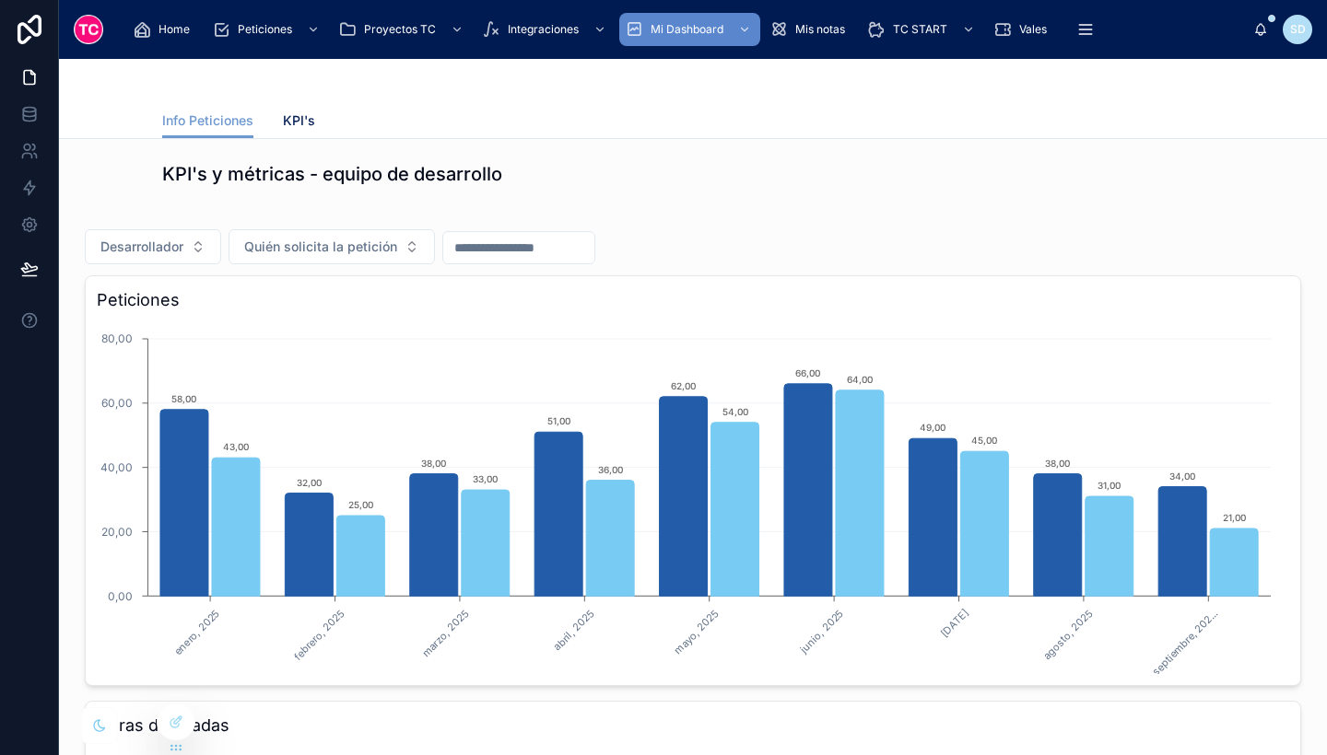
click at [287, 132] on link "KPI's" at bounding box center [299, 122] width 32 height 37
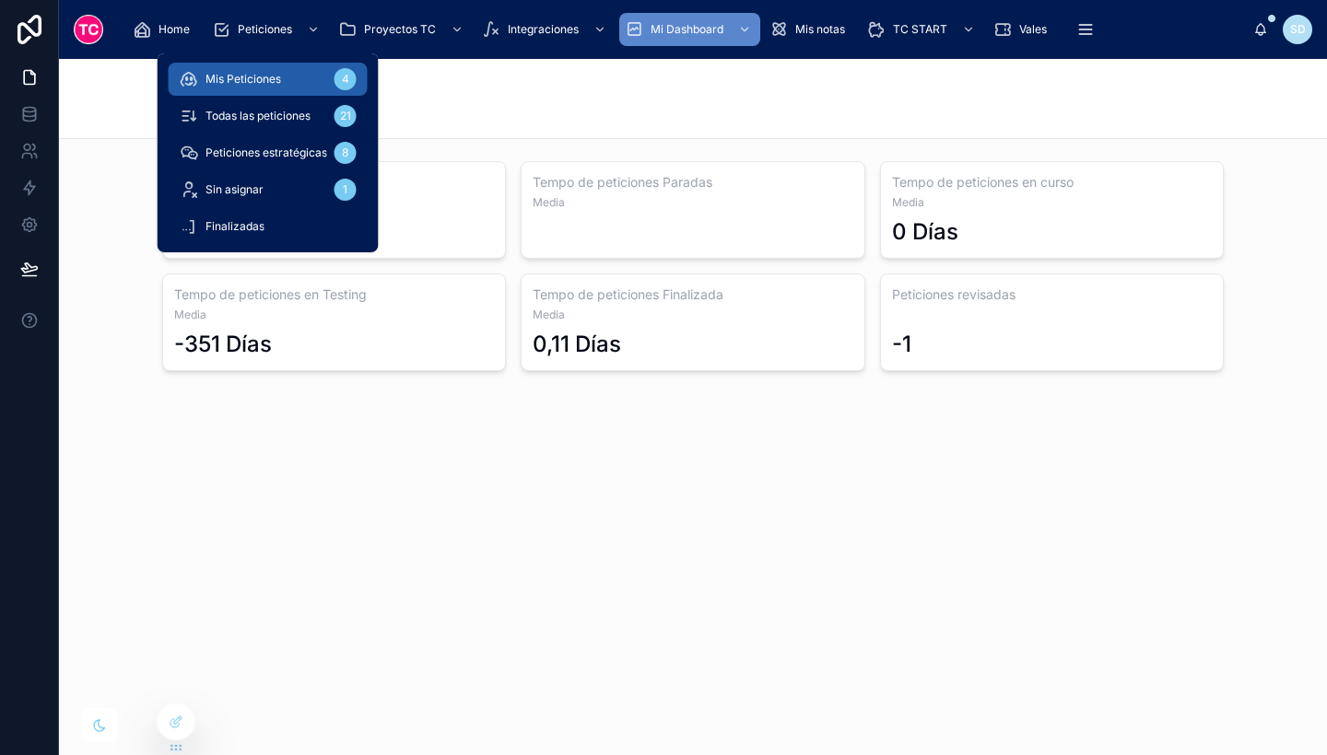
click at [283, 77] on div "Mis Peticiones 4" at bounding box center [268, 78] width 177 height 29
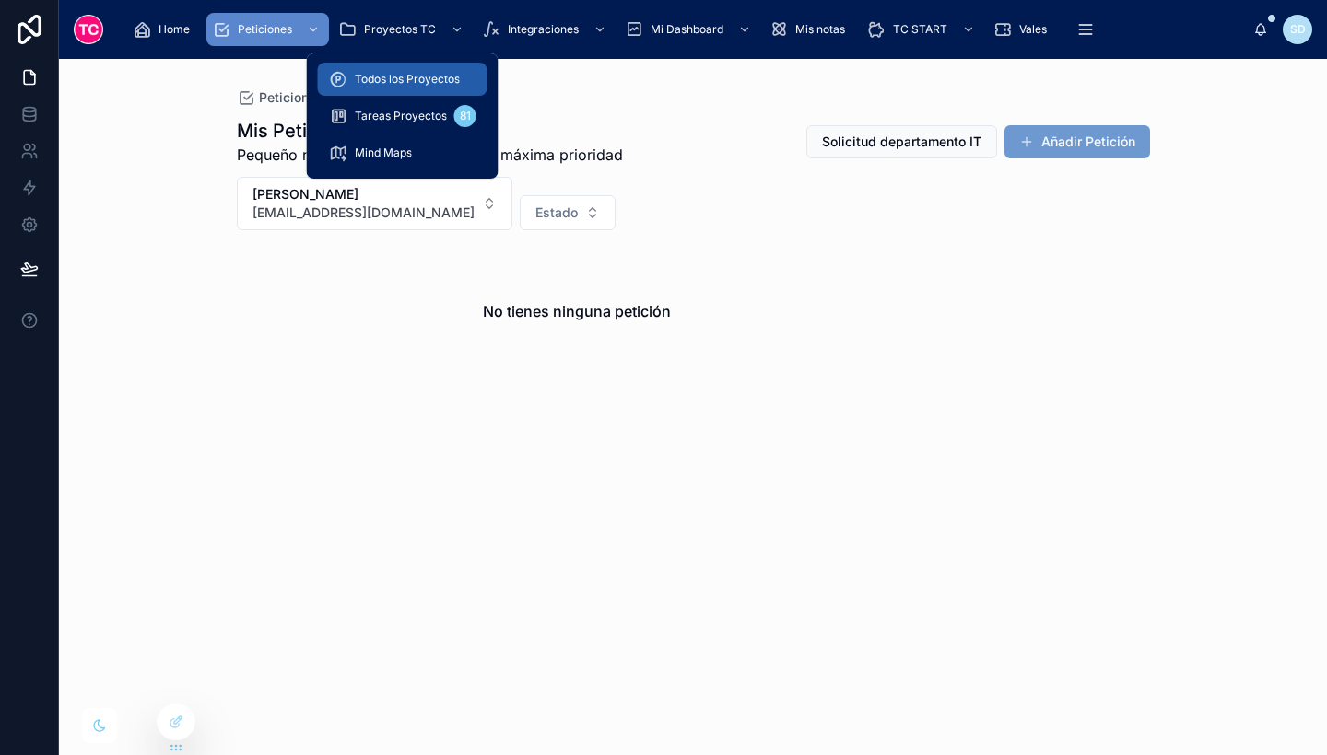
click at [416, 70] on div "Todos los Proyectos" at bounding box center [402, 78] width 147 height 29
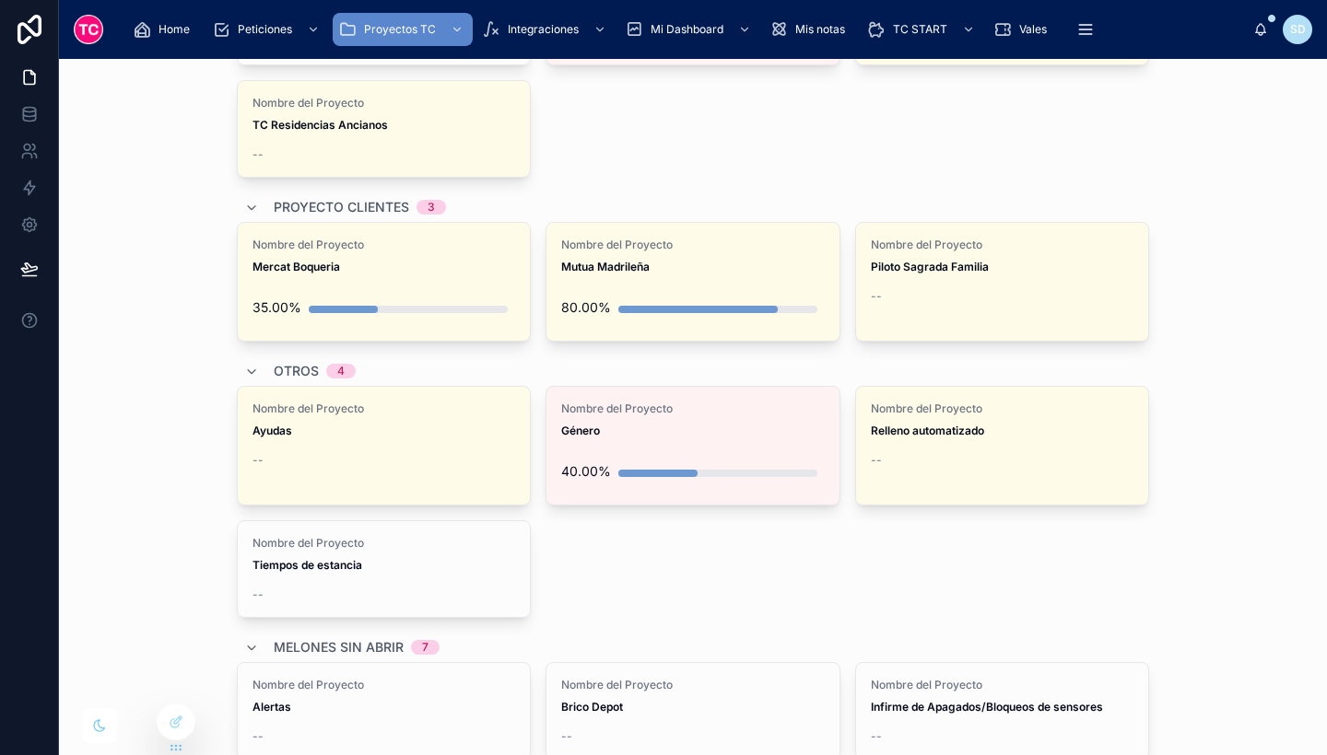
scroll to position [673, 0]
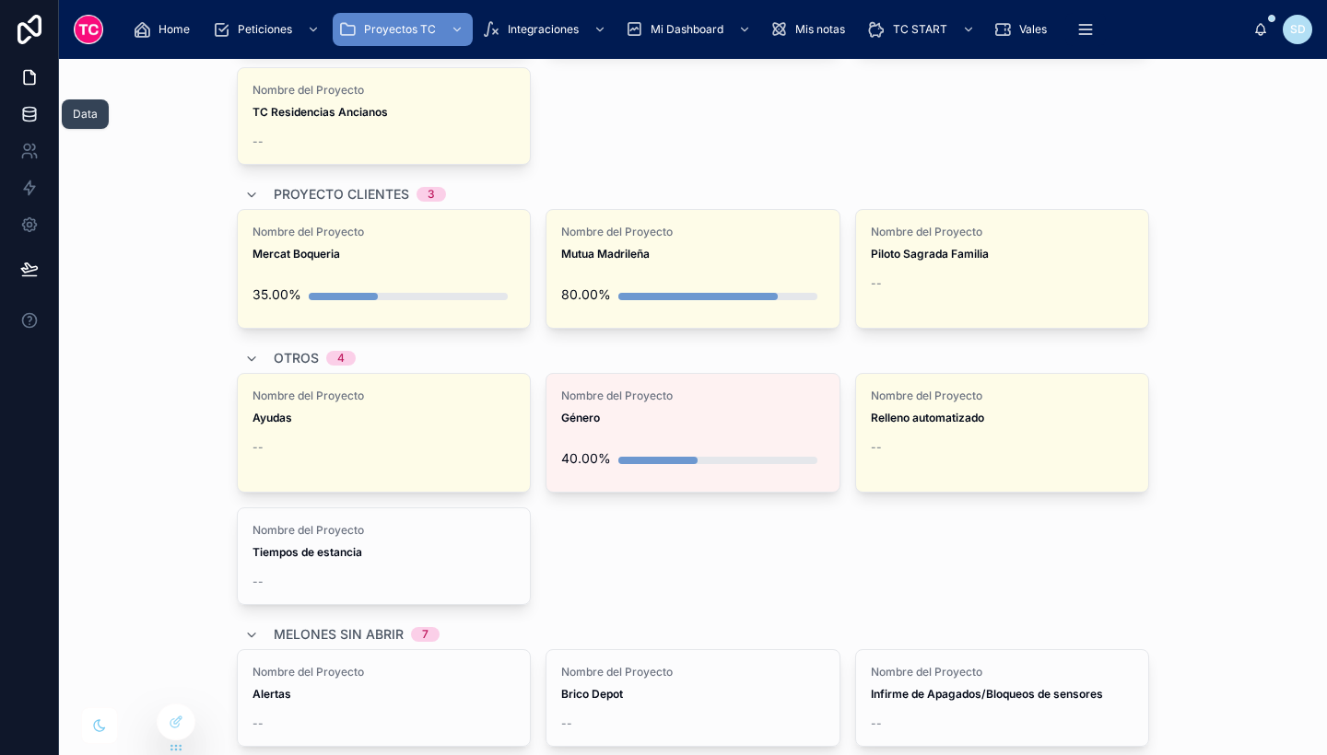
click at [14, 122] on link at bounding box center [29, 114] width 58 height 37
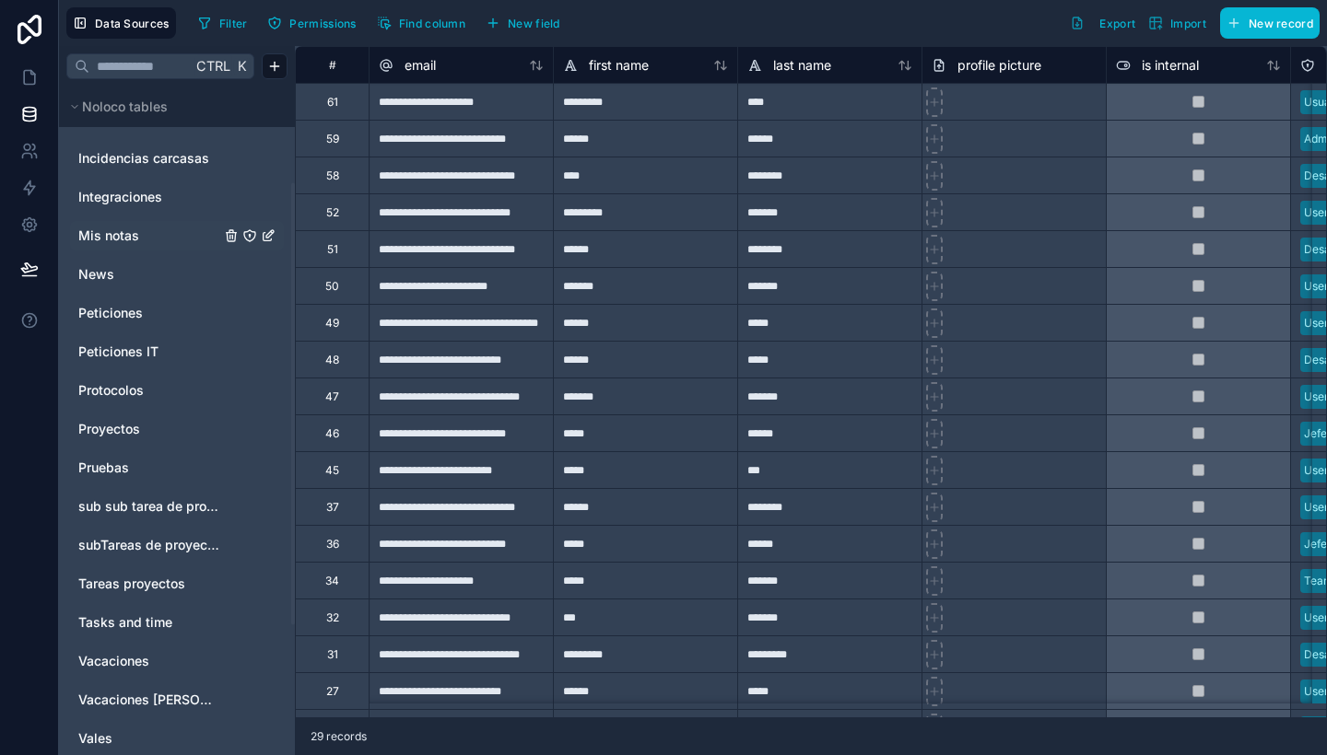
scroll to position [157, 0]
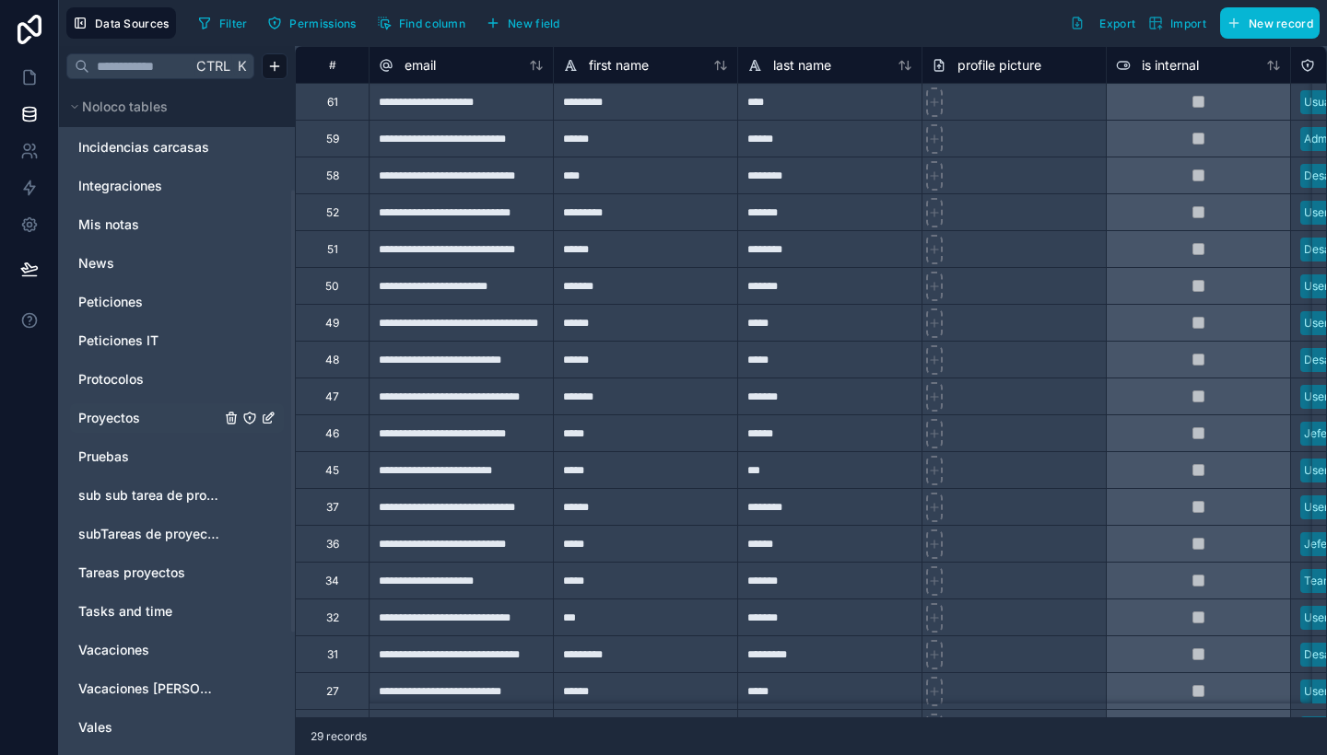
click at [145, 406] on div "Proyectos" at bounding box center [177, 418] width 214 height 29
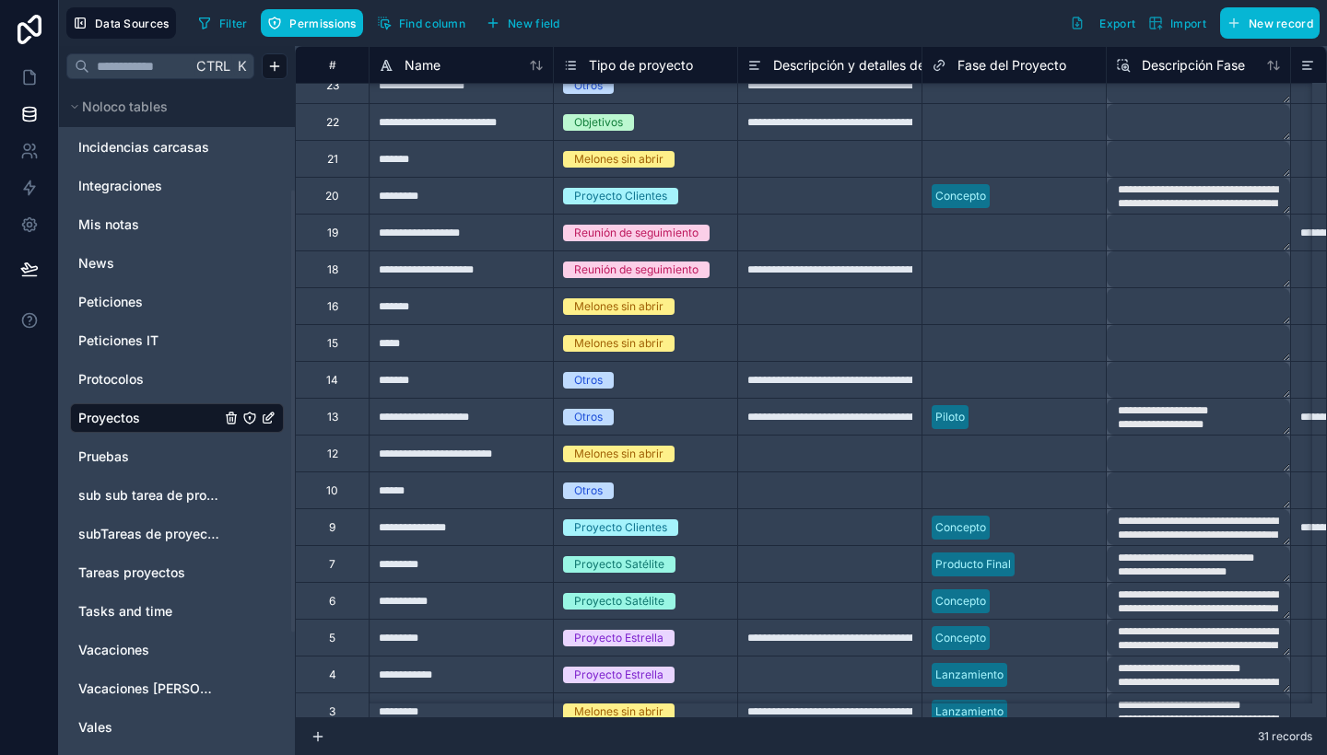
scroll to position [525, 0]
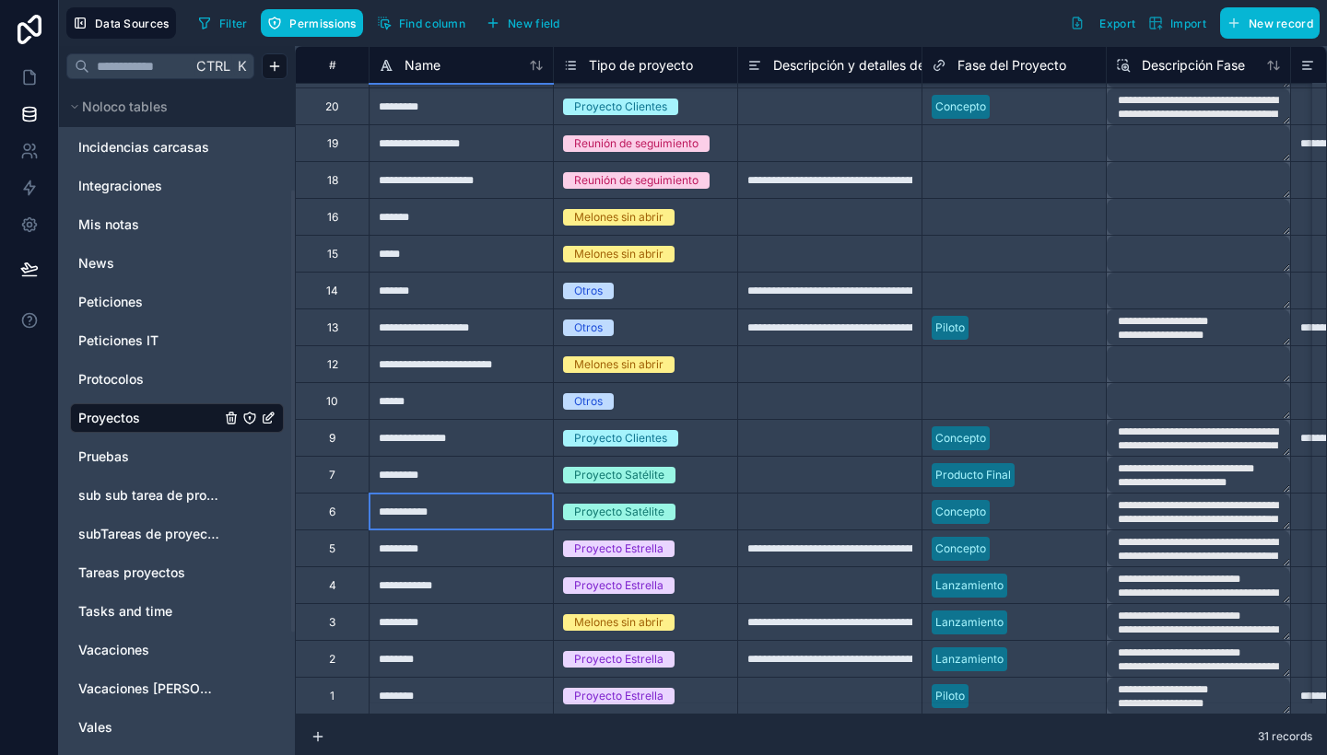
click at [463, 501] on div "**********" at bounding box center [461, 511] width 184 height 37
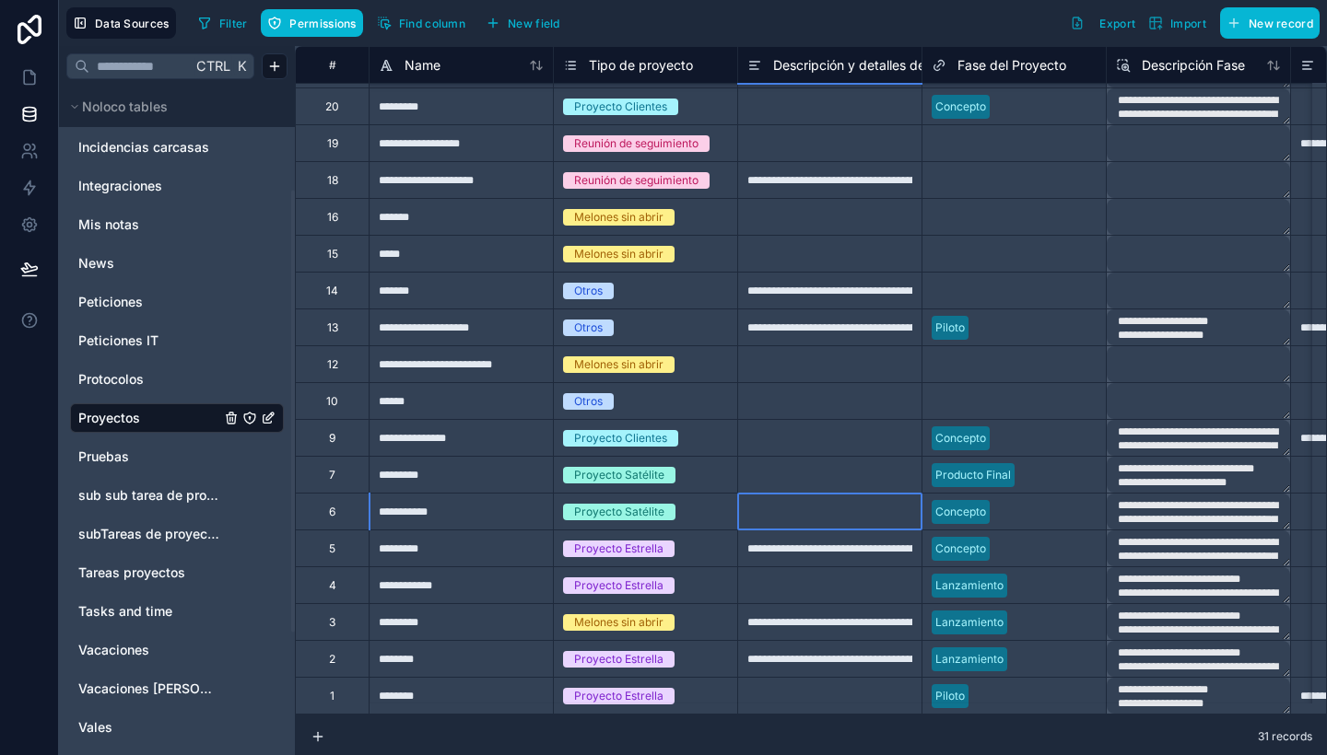
click at [817, 504] on div at bounding box center [829, 511] width 184 height 37
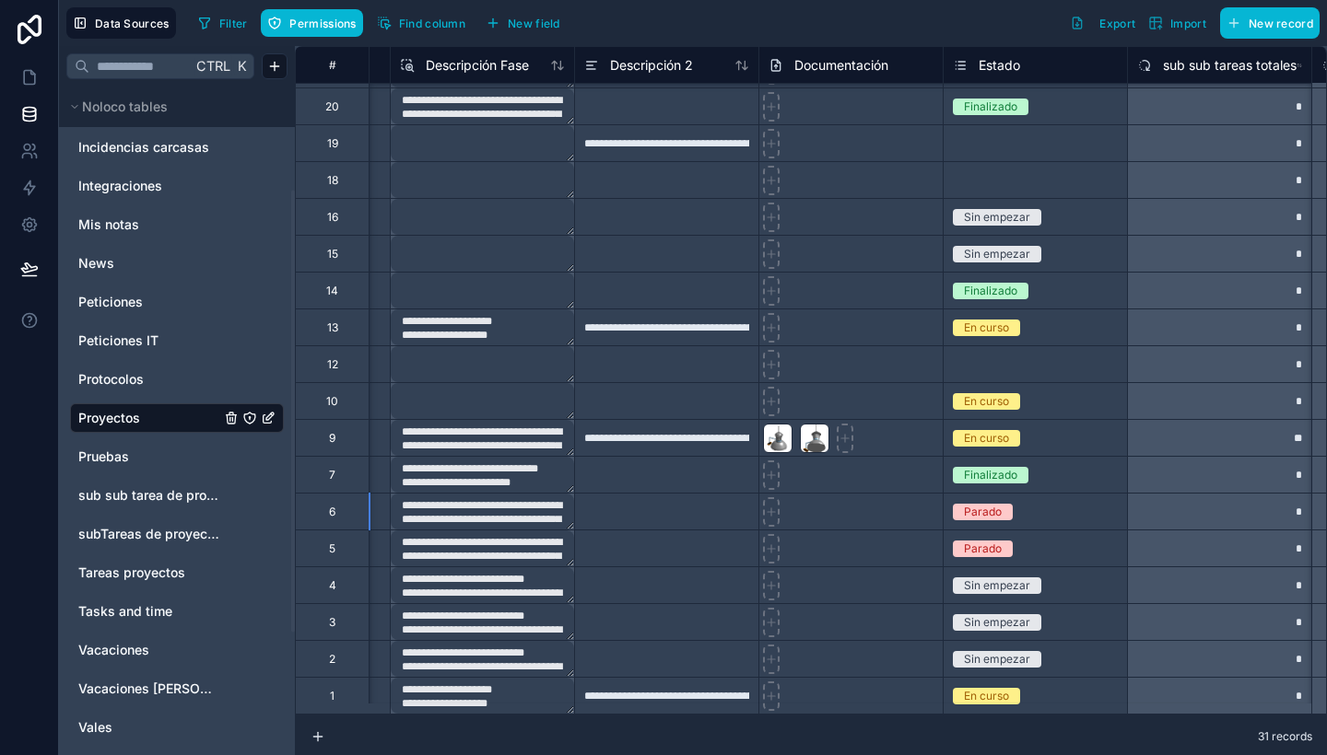
scroll to position [525, 722]
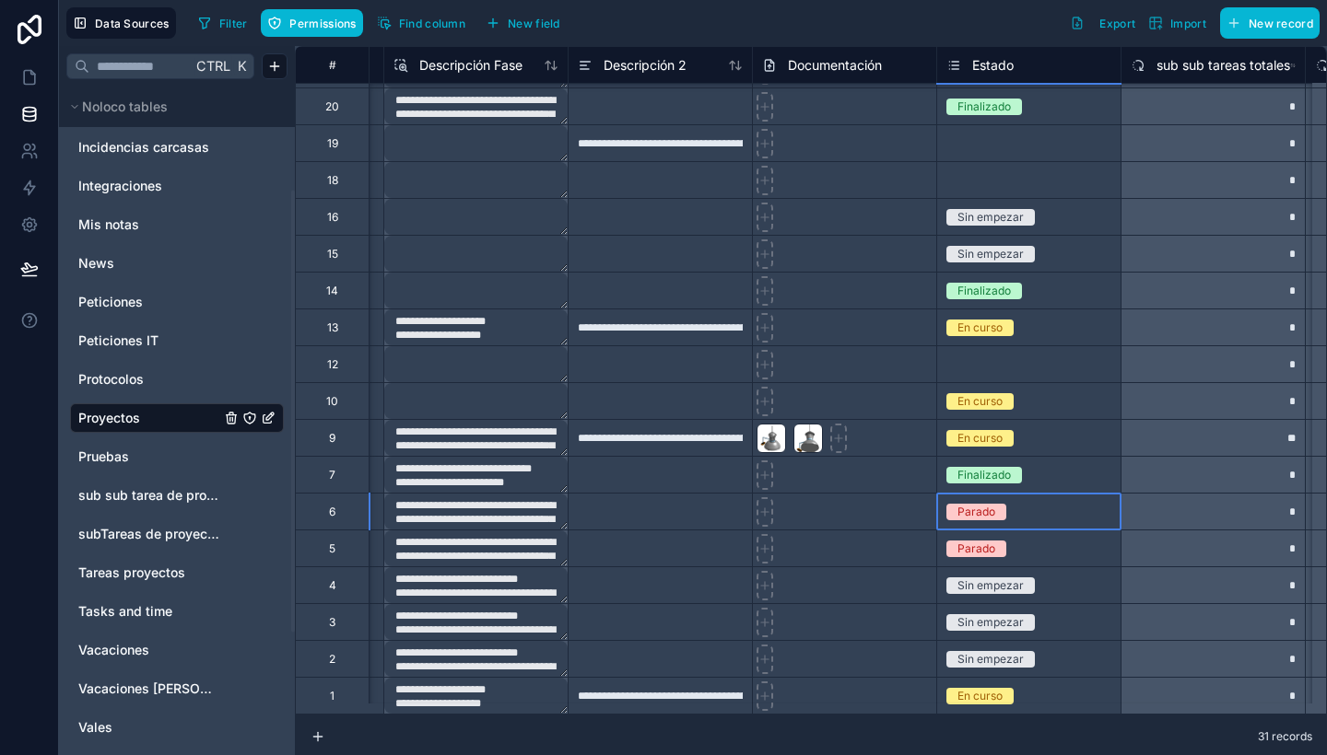
click at [1036, 502] on div "Parado" at bounding box center [1028, 512] width 183 height 20
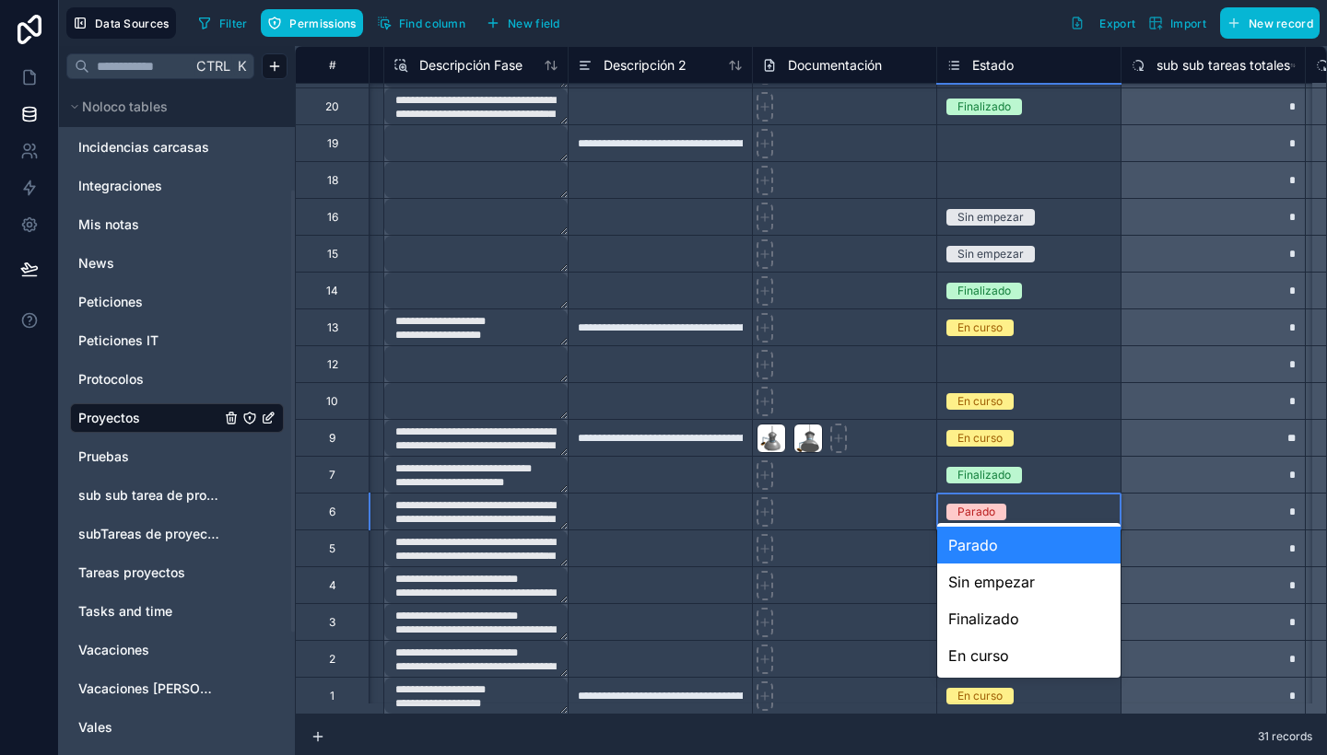
click at [1036, 502] on div "Parado" at bounding box center [1028, 512] width 183 height 20
click at [1013, 657] on div "En curso" at bounding box center [1028, 656] width 183 height 37
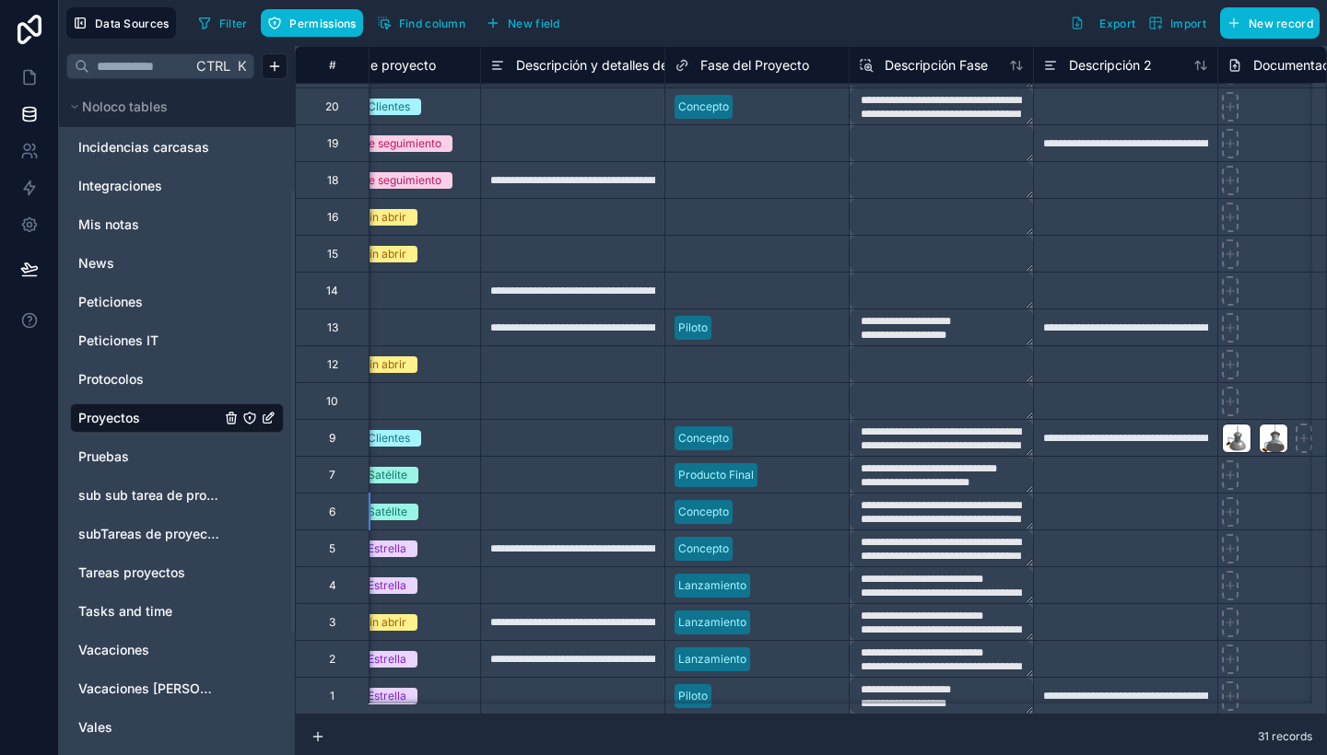
scroll to position [521, 0]
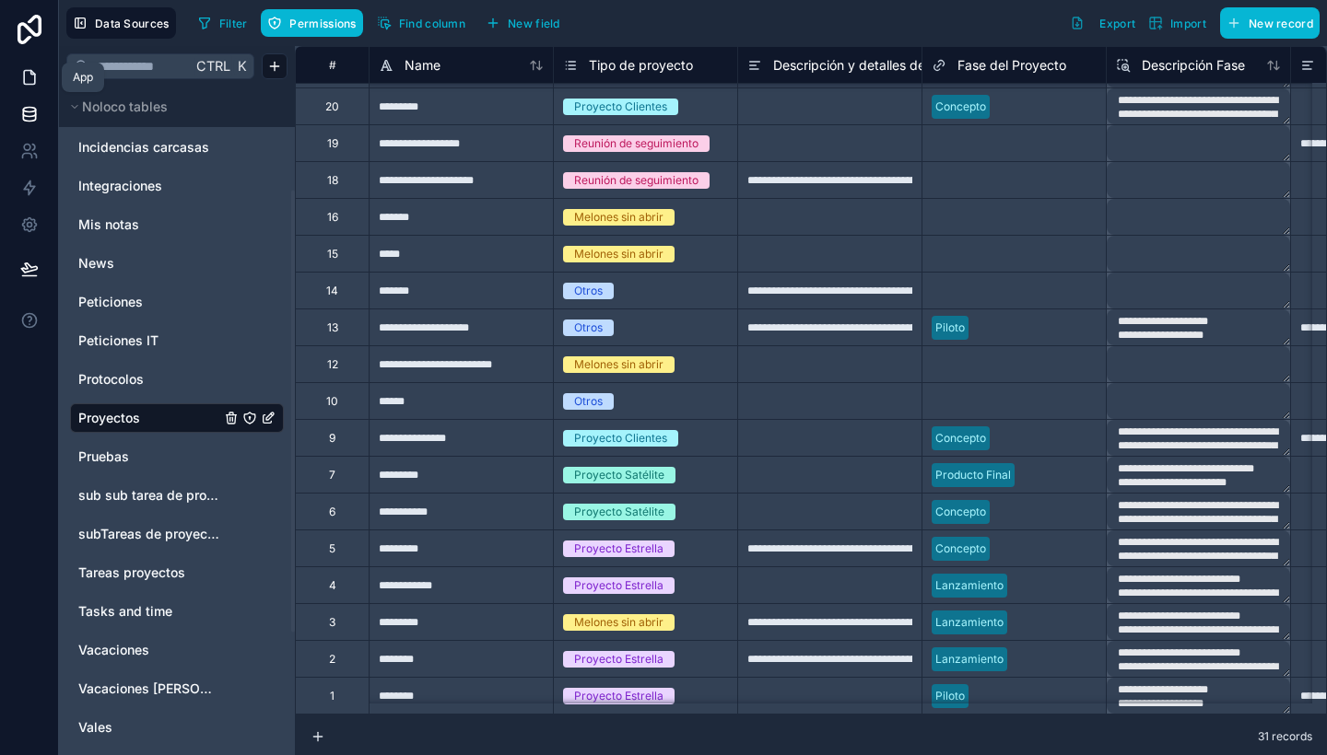
click at [25, 80] on icon at bounding box center [29, 77] width 18 height 18
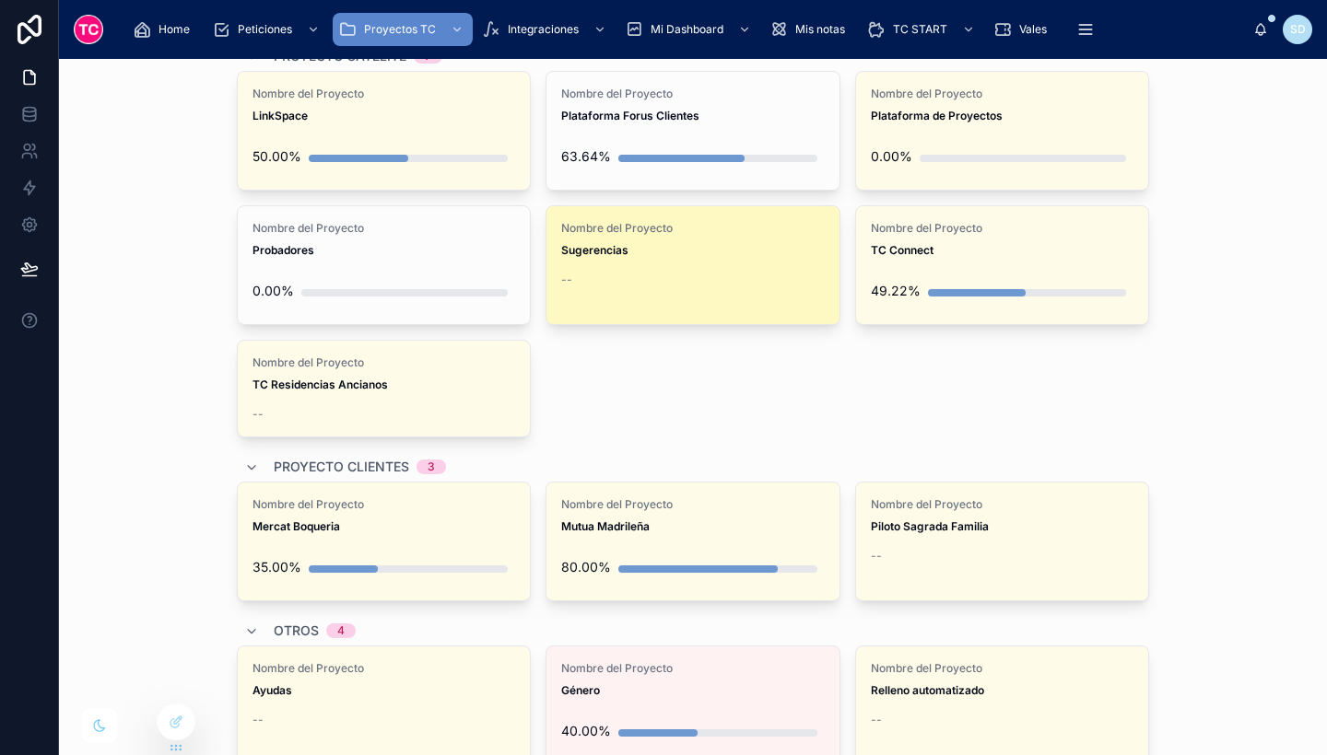
scroll to position [402, 0]
click at [685, 250] on span "Sugerencias" at bounding box center [692, 249] width 263 height 15
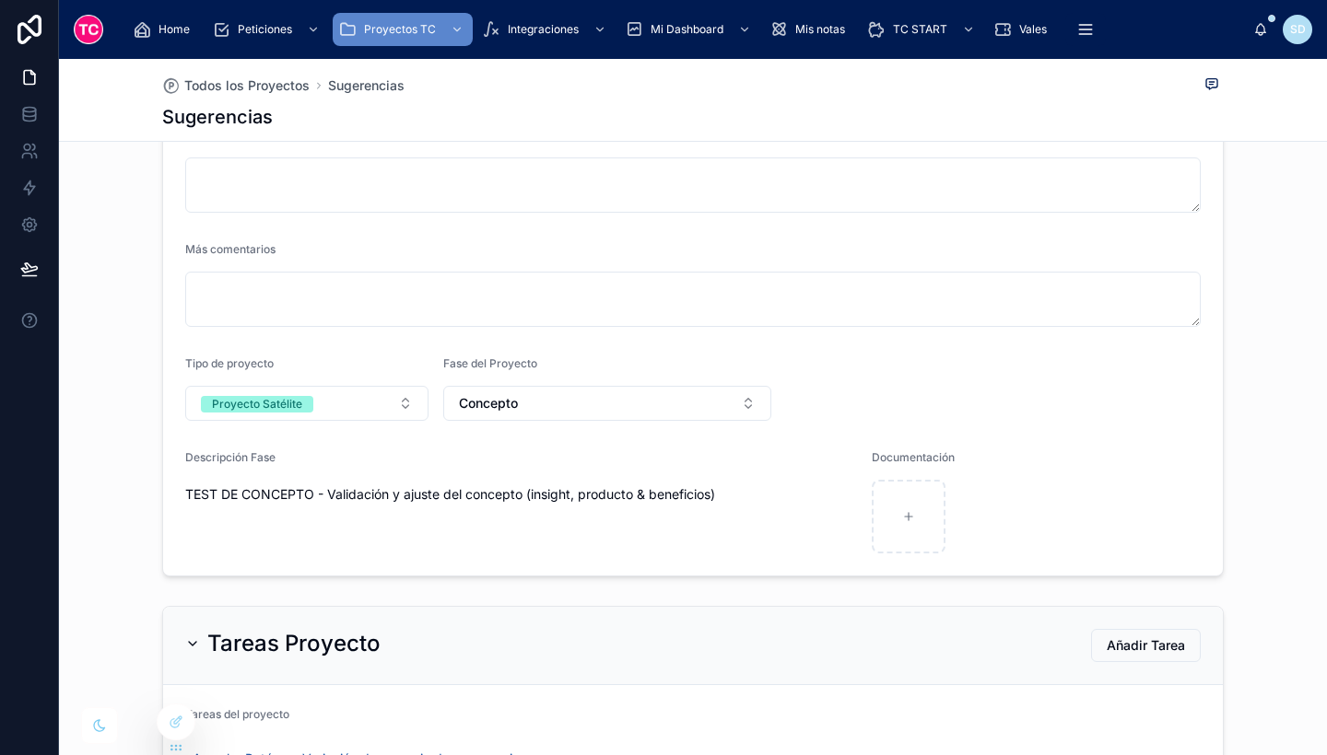
scroll to position [561, 0]
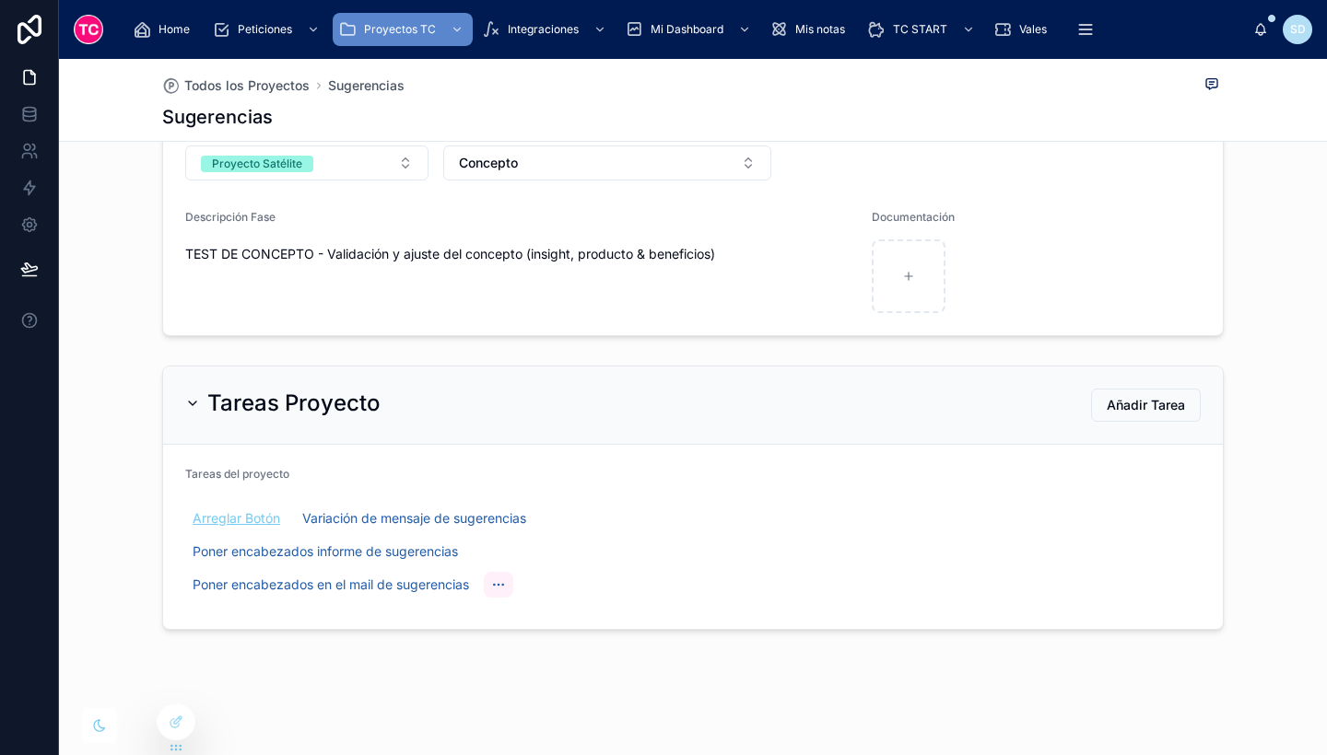
click at [233, 516] on span "Arreglar Botón" at bounding box center [237, 518] width 88 height 18
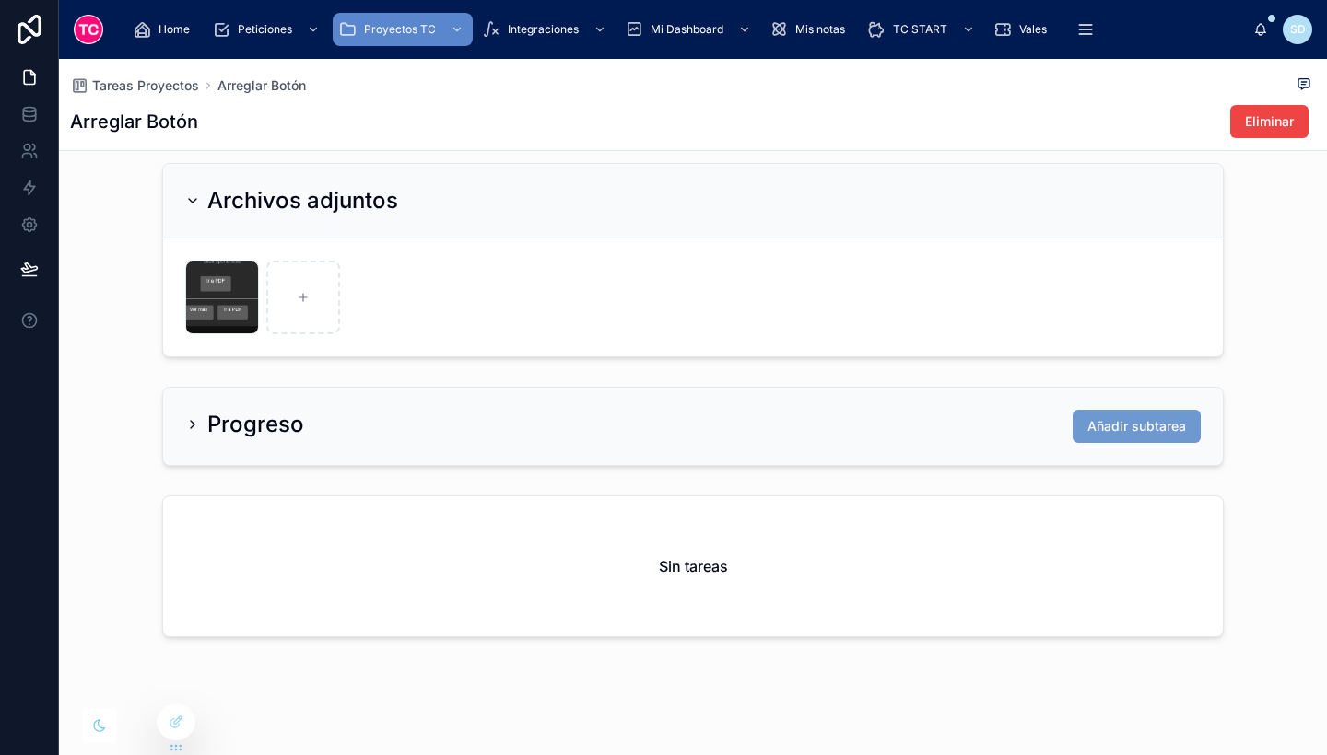
scroll to position [814, 0]
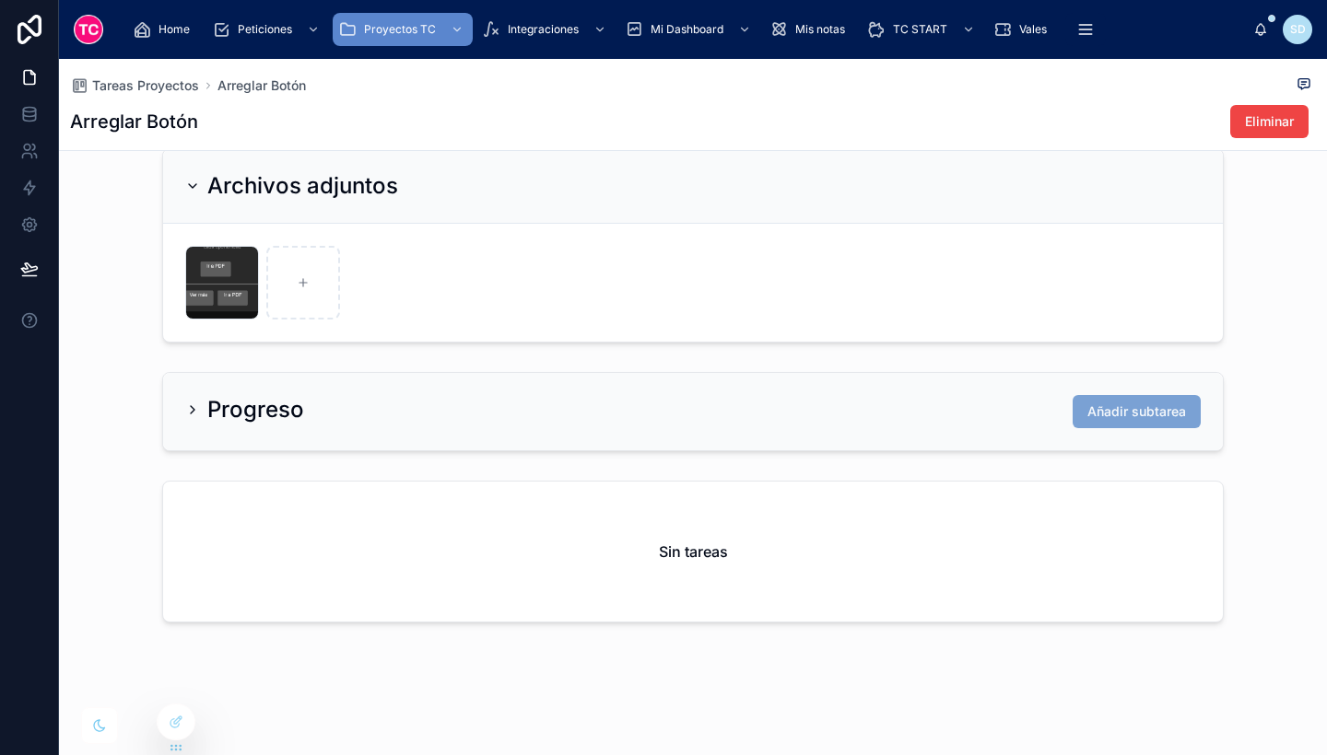
click at [1122, 412] on span "Añadir subtarea" at bounding box center [1136, 412] width 99 height 18
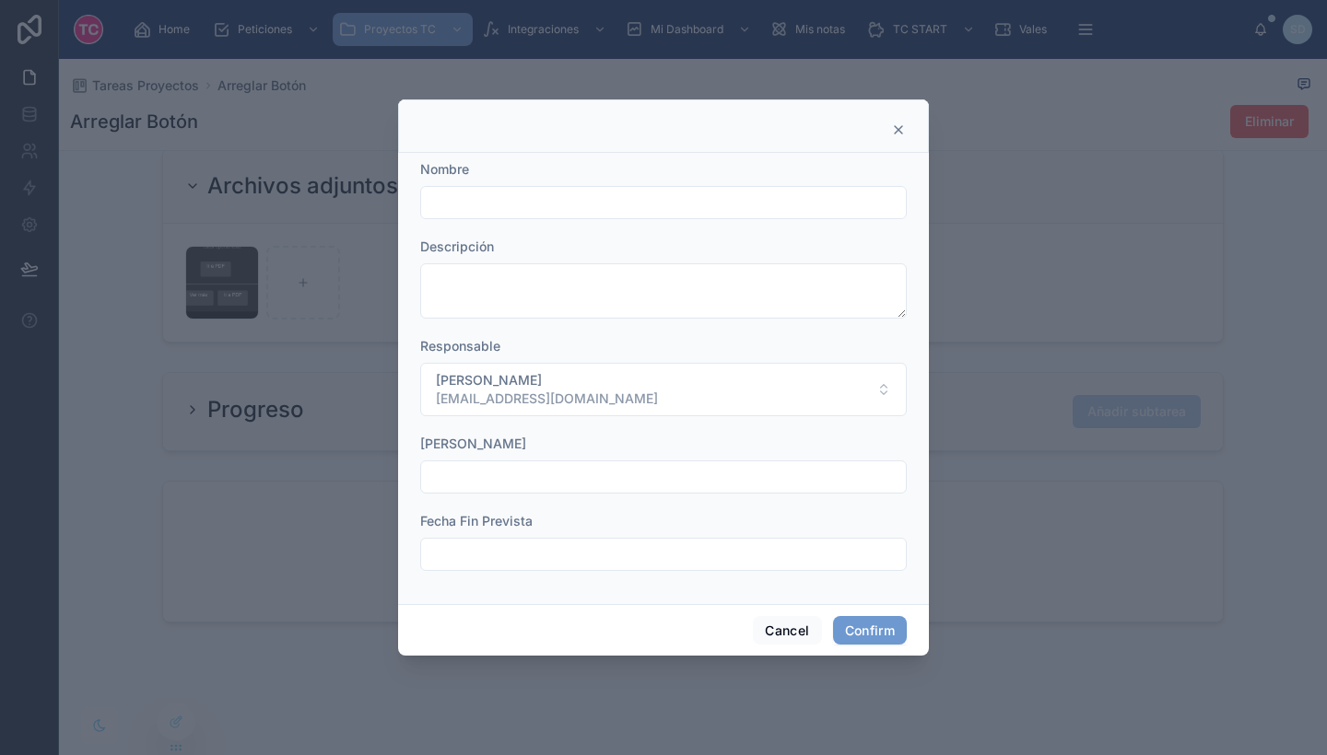
click at [607, 206] on input "text" at bounding box center [663, 203] width 485 height 26
type input "**********"
click at [856, 627] on button "Confirm" at bounding box center [870, 630] width 74 height 29
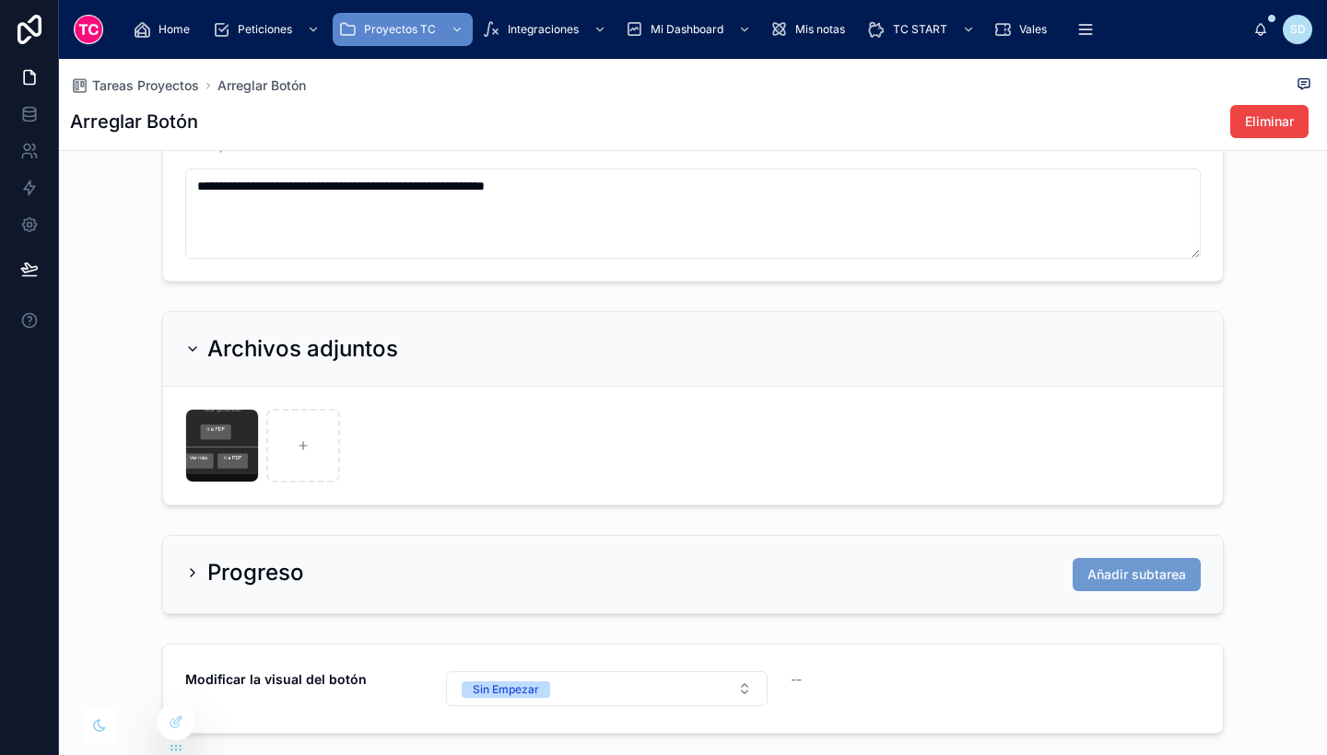
scroll to position [763, 0]
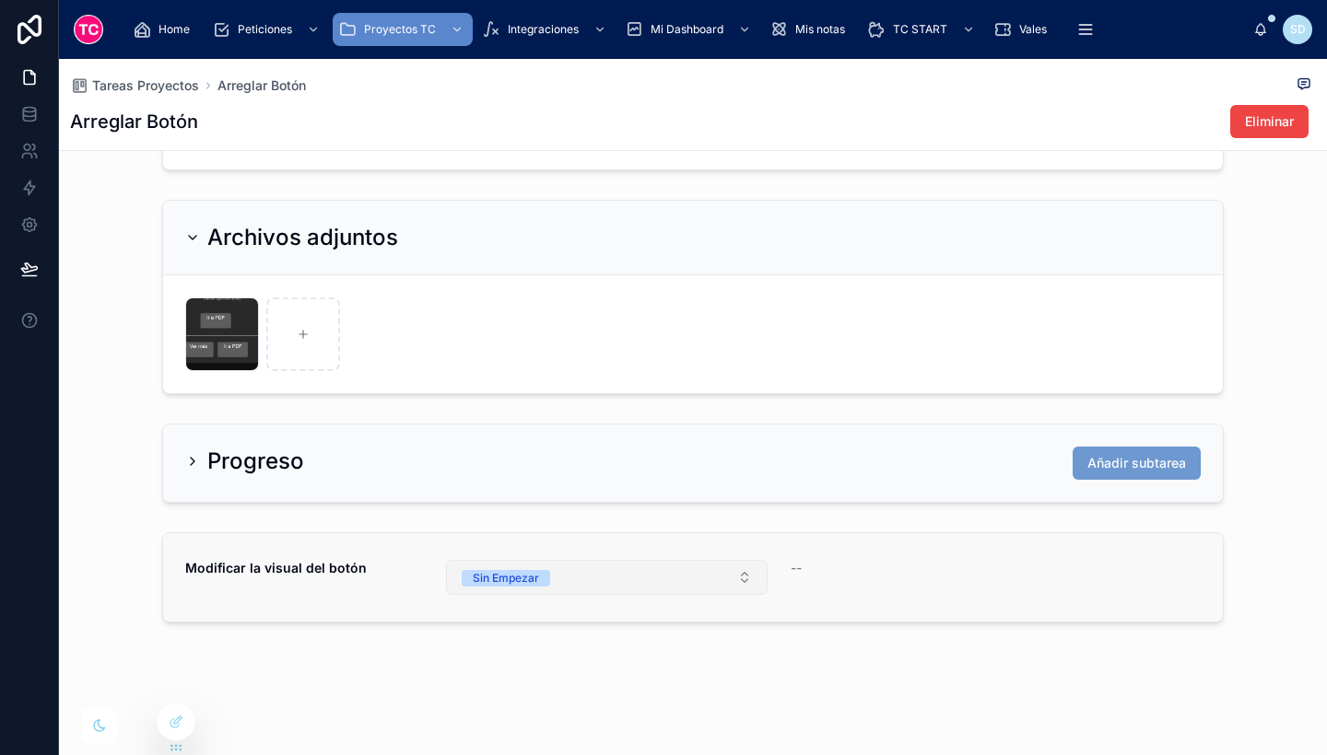
click at [630, 577] on button "Sin Empezar" at bounding box center [607, 577] width 322 height 35
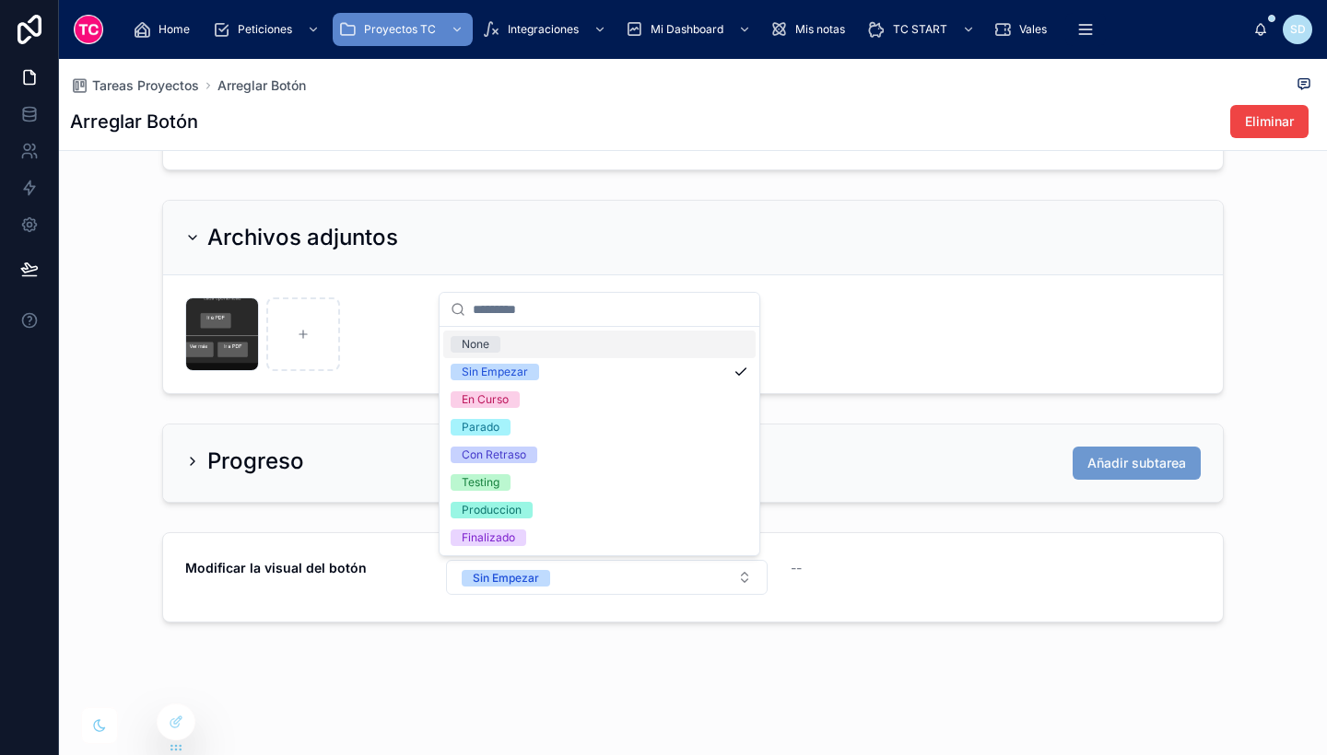
click at [589, 333] on div "None" at bounding box center [599, 345] width 312 height 28
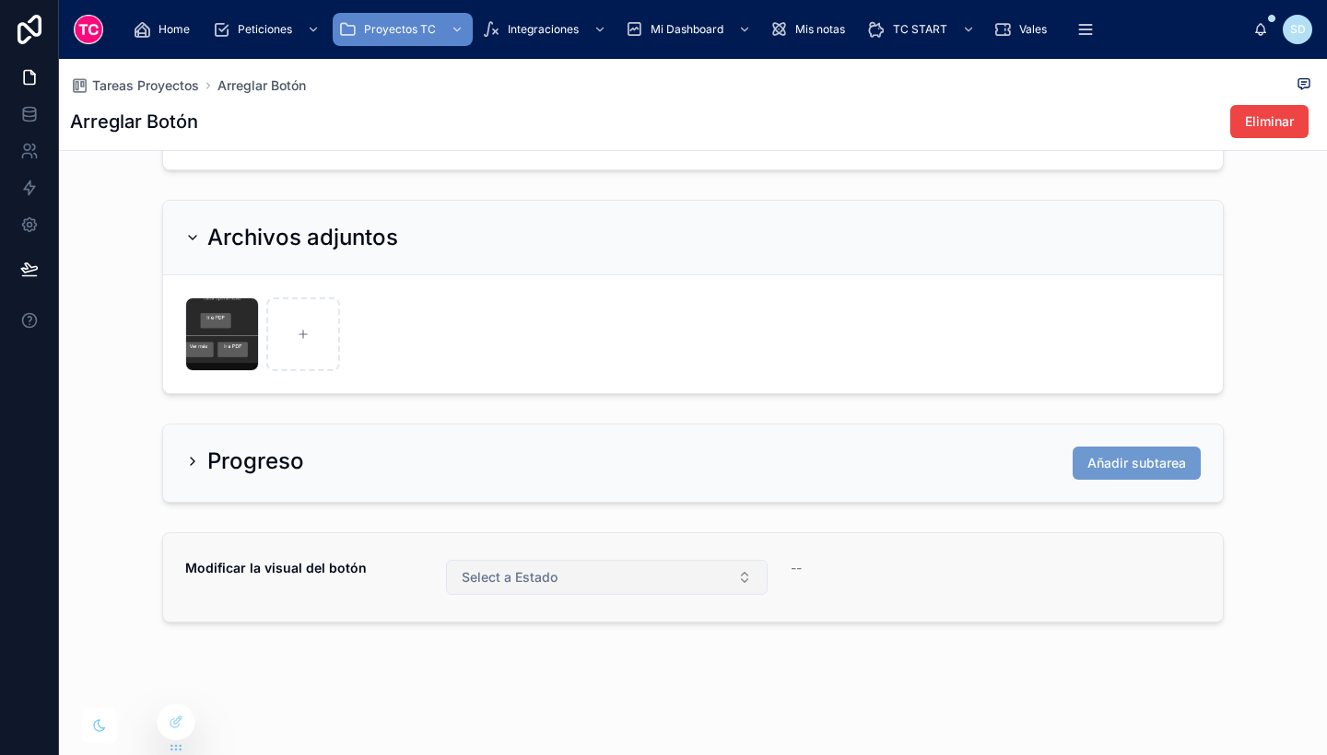
click at [531, 577] on span "Select a Estado" at bounding box center [510, 577] width 96 height 18
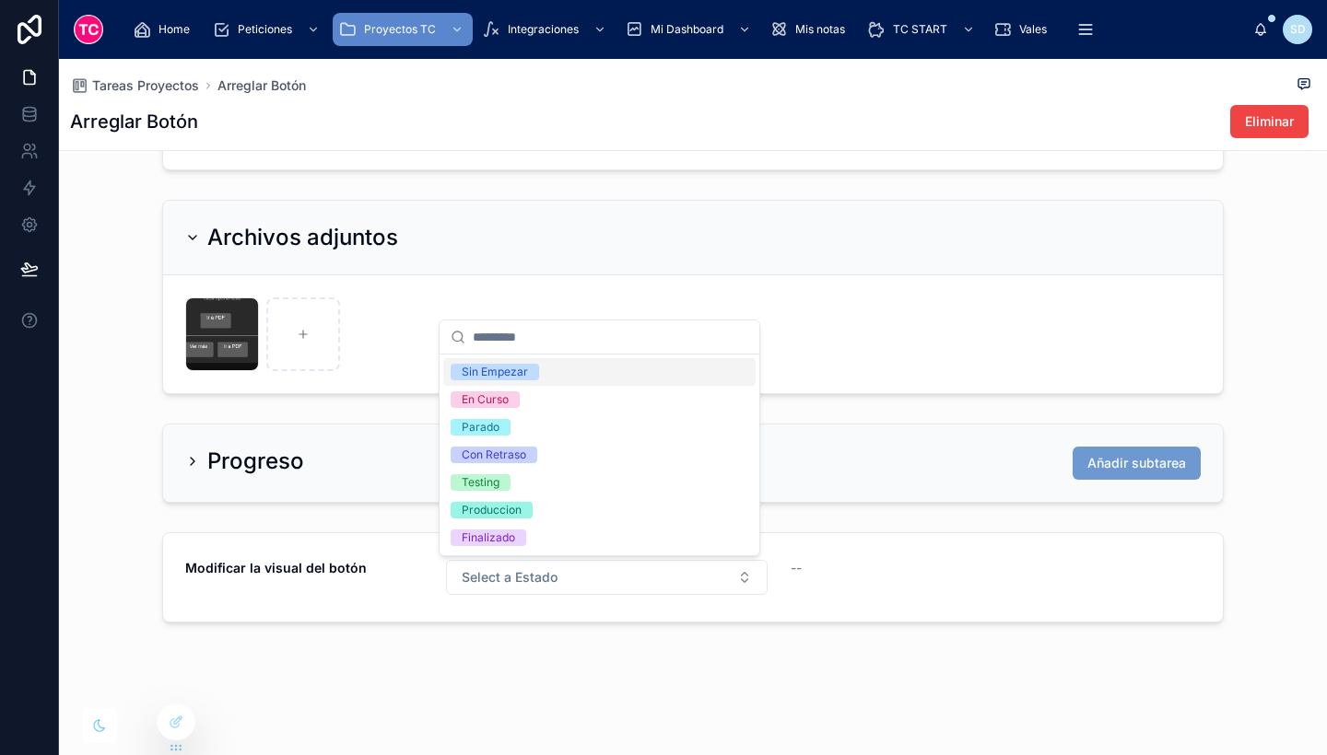
click at [537, 370] on span "Sin Empezar" at bounding box center [495, 372] width 88 height 17
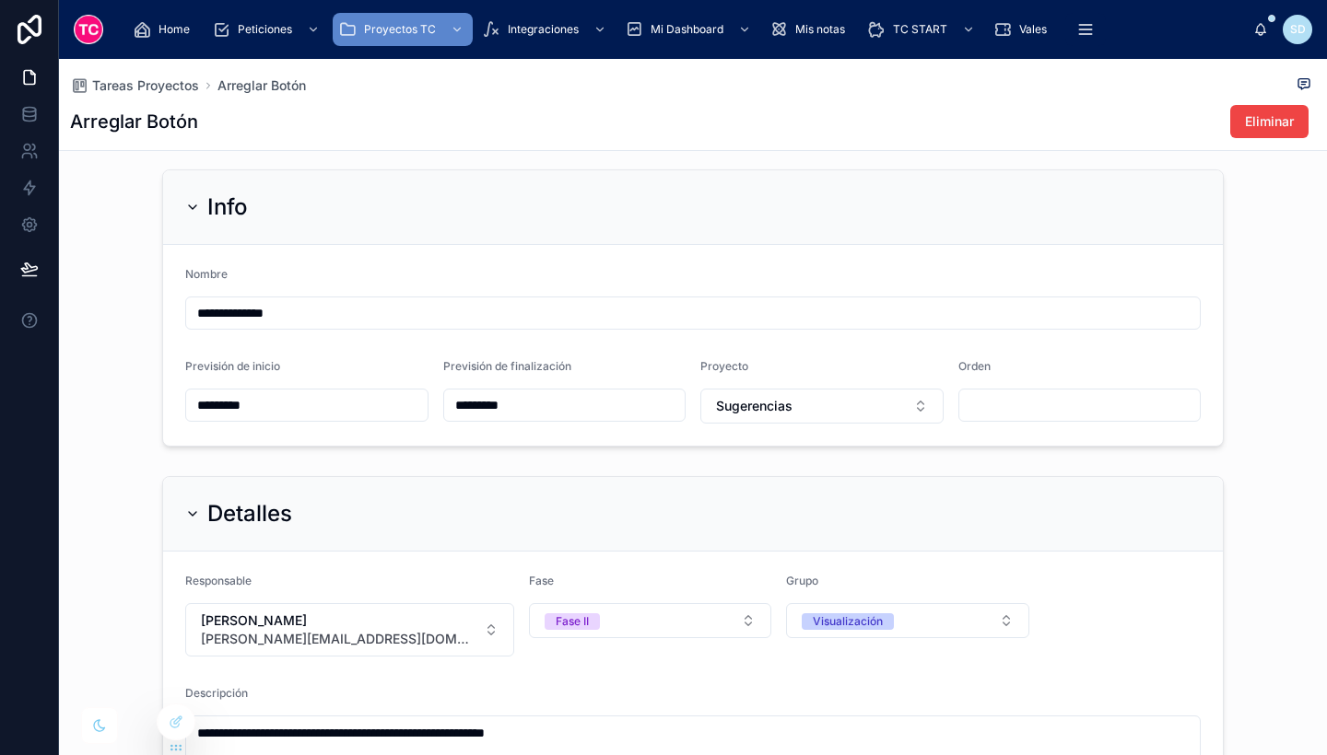
scroll to position [0, 0]
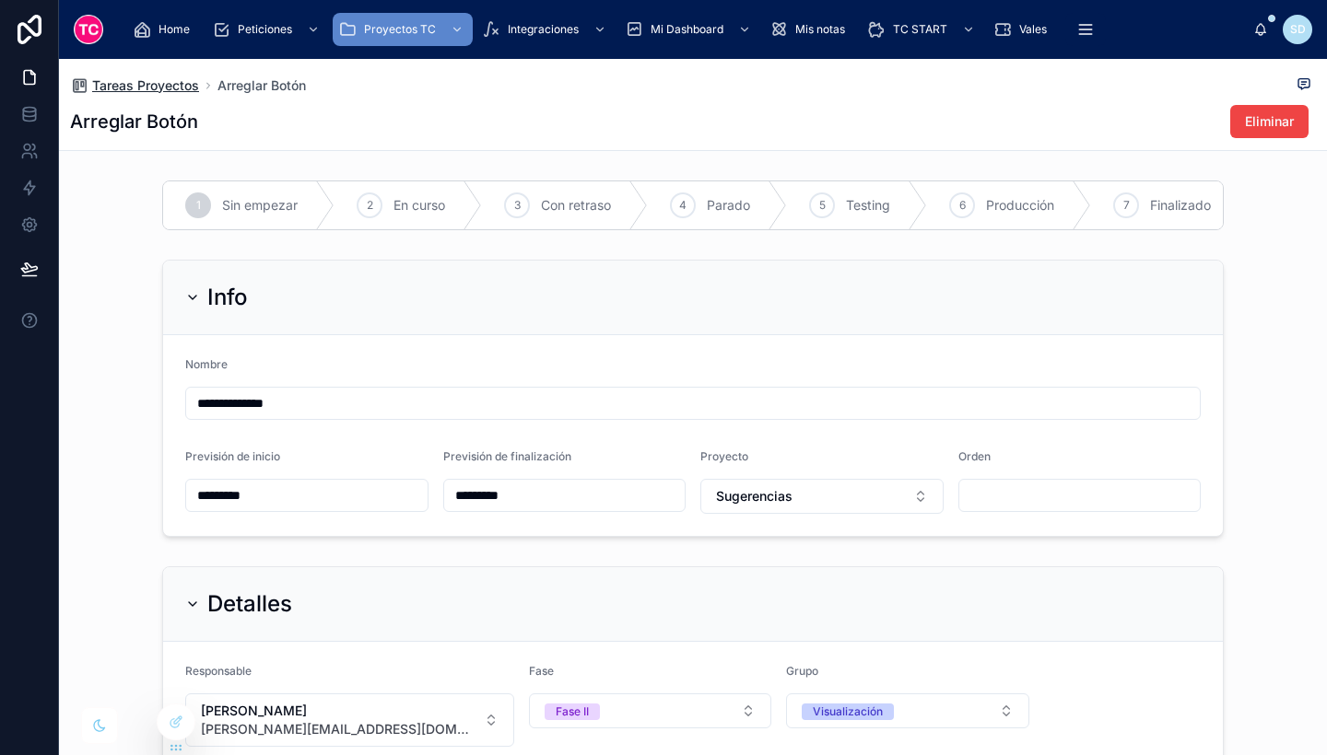
click at [160, 86] on span "Tareas Proyectos" at bounding box center [145, 85] width 107 height 18
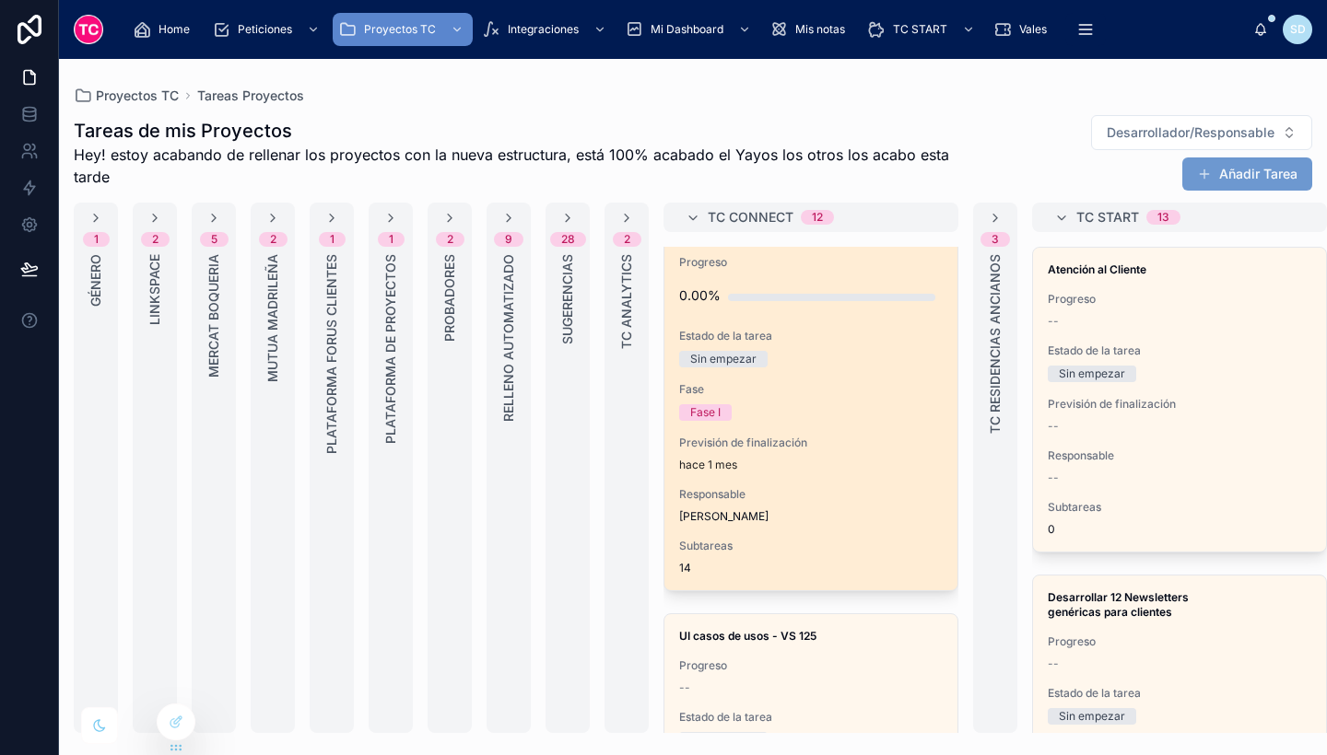
scroll to position [38, 0]
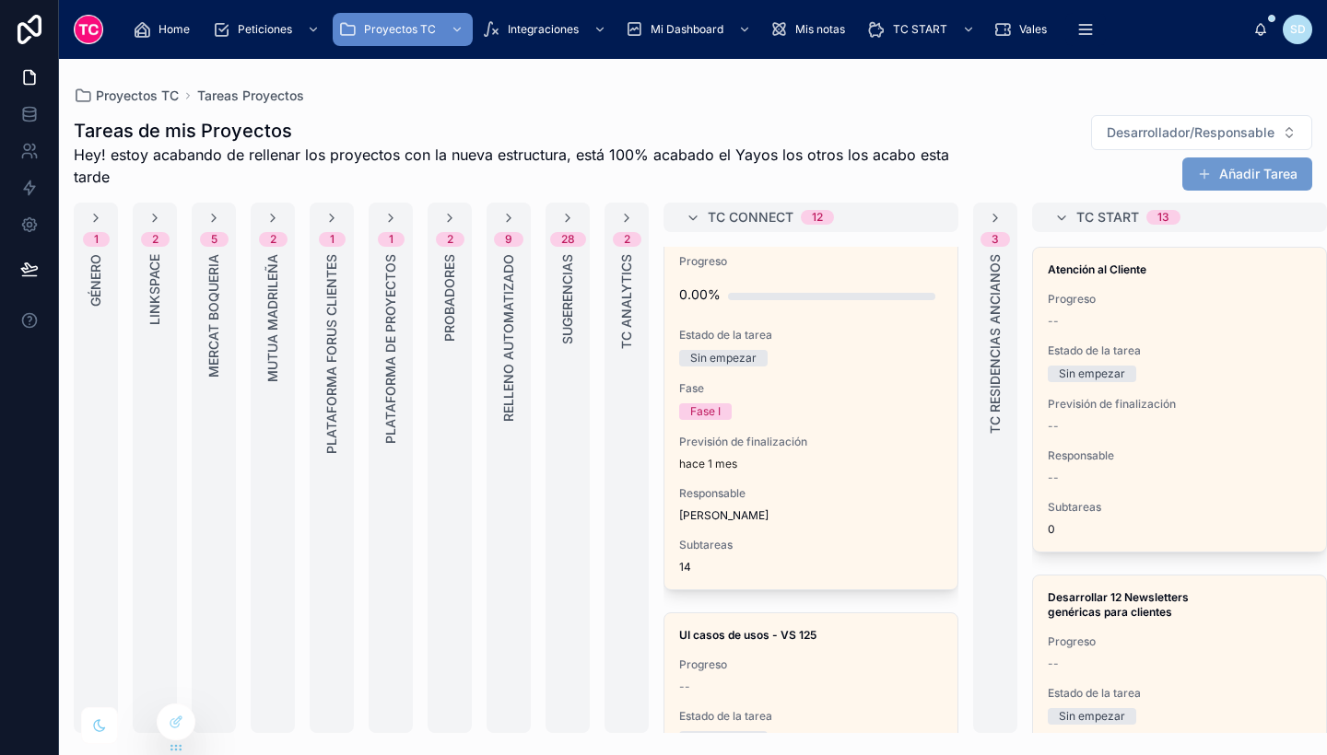
click at [560, 228] on div "28 Sugerencias" at bounding box center [567, 468] width 44 height 531
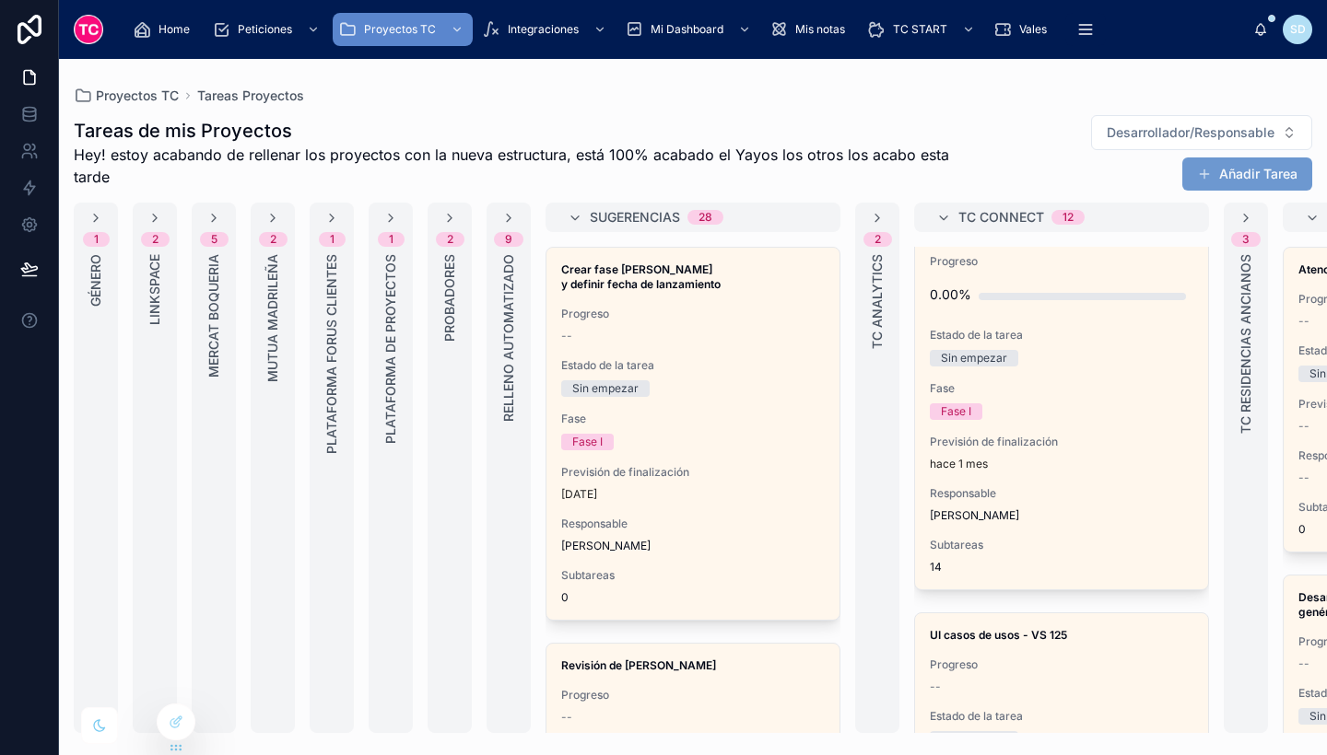
click at [987, 210] on span "TC Connect" at bounding box center [1001, 217] width 86 height 18
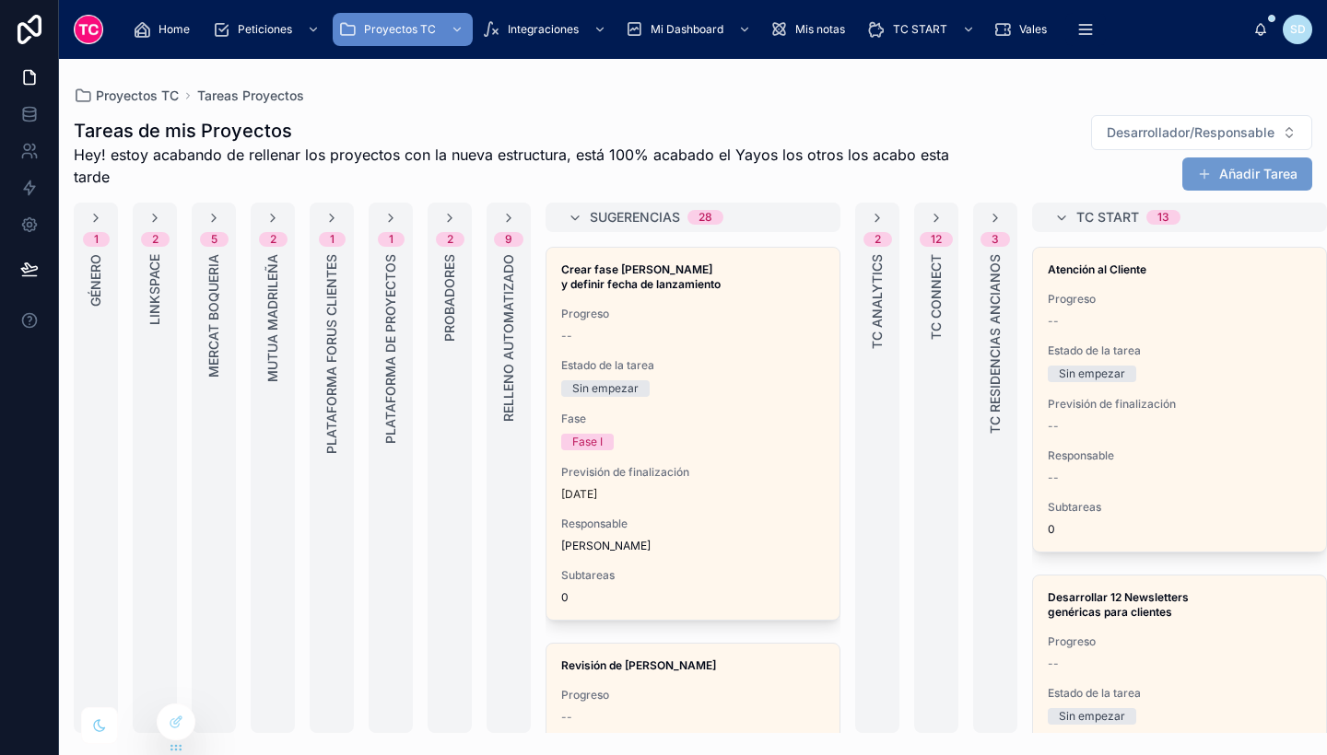
click at [1121, 216] on span "TC Start" at bounding box center [1107, 217] width 63 height 18
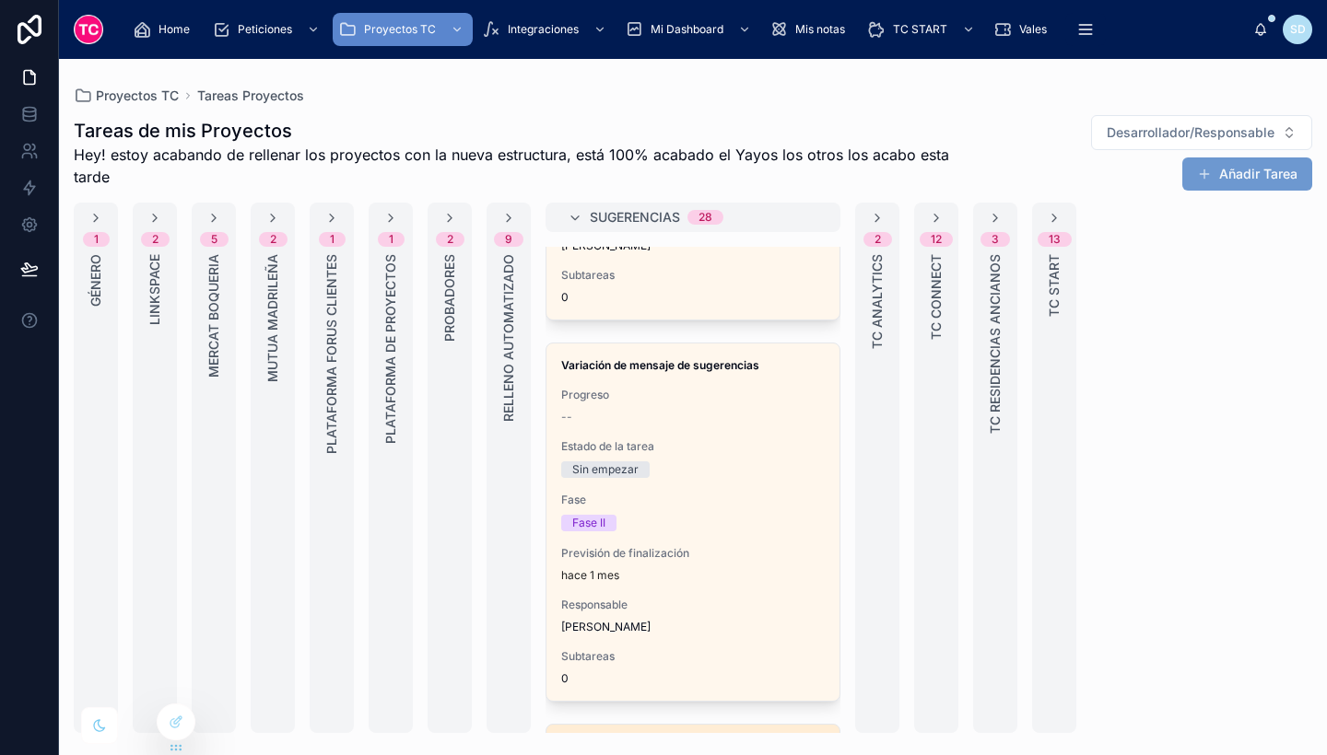
scroll to position [8882, 0]
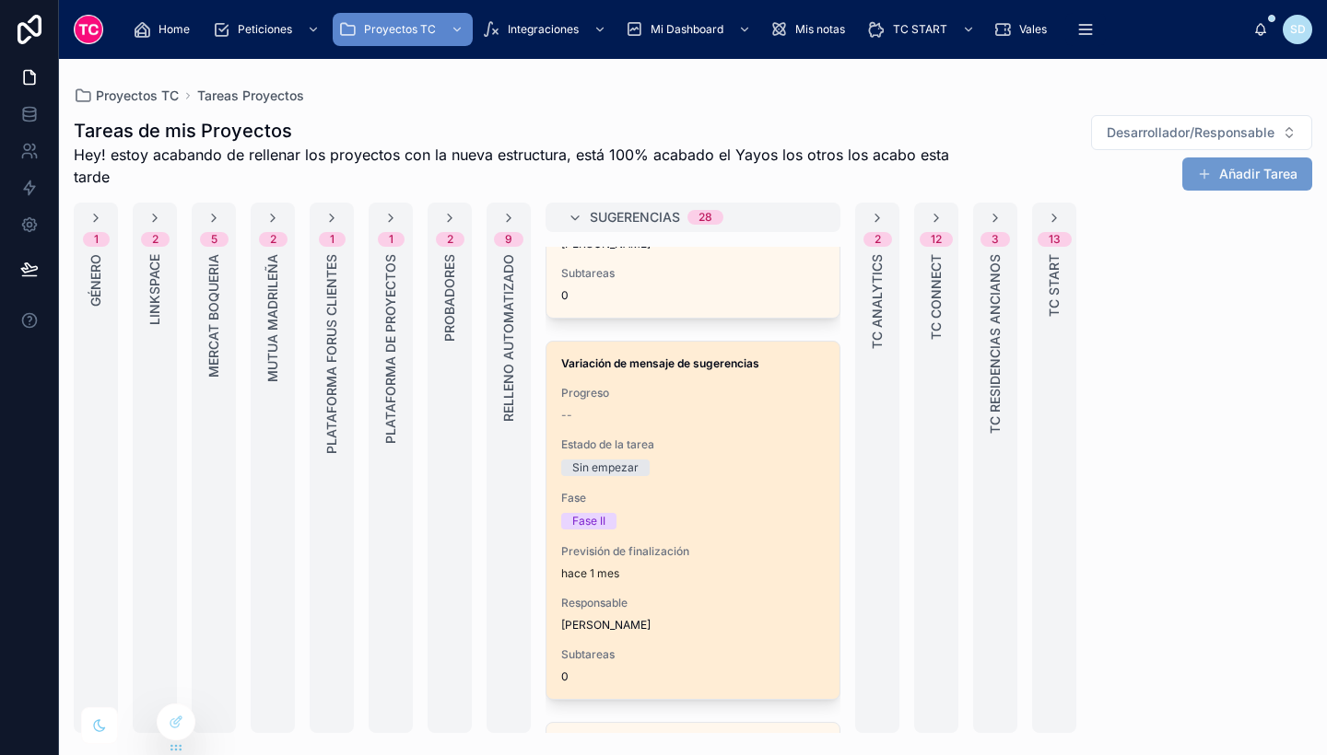
click at [738, 416] on div "Variación de mensaje de sugerencias Progreso -- Estado de la tarea Sin empezar …" at bounding box center [692, 520] width 293 height 357
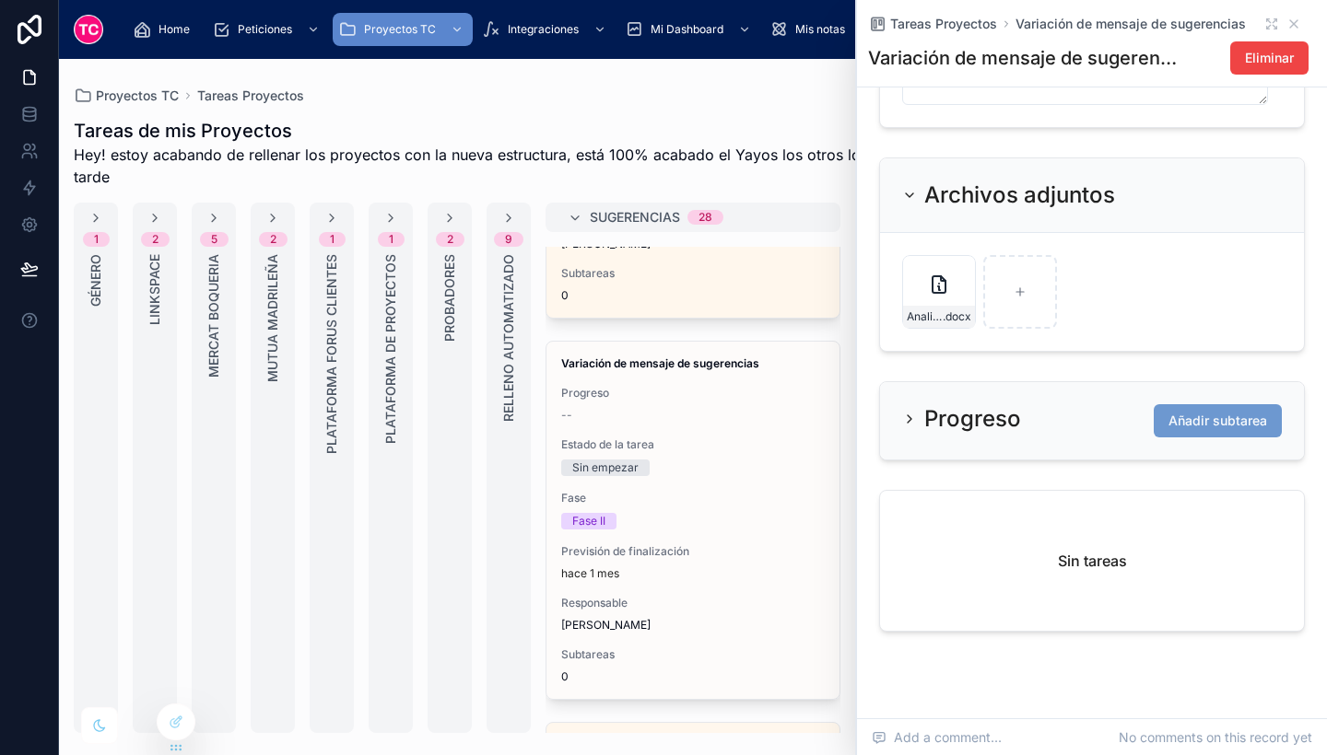
scroll to position [1012, 0]
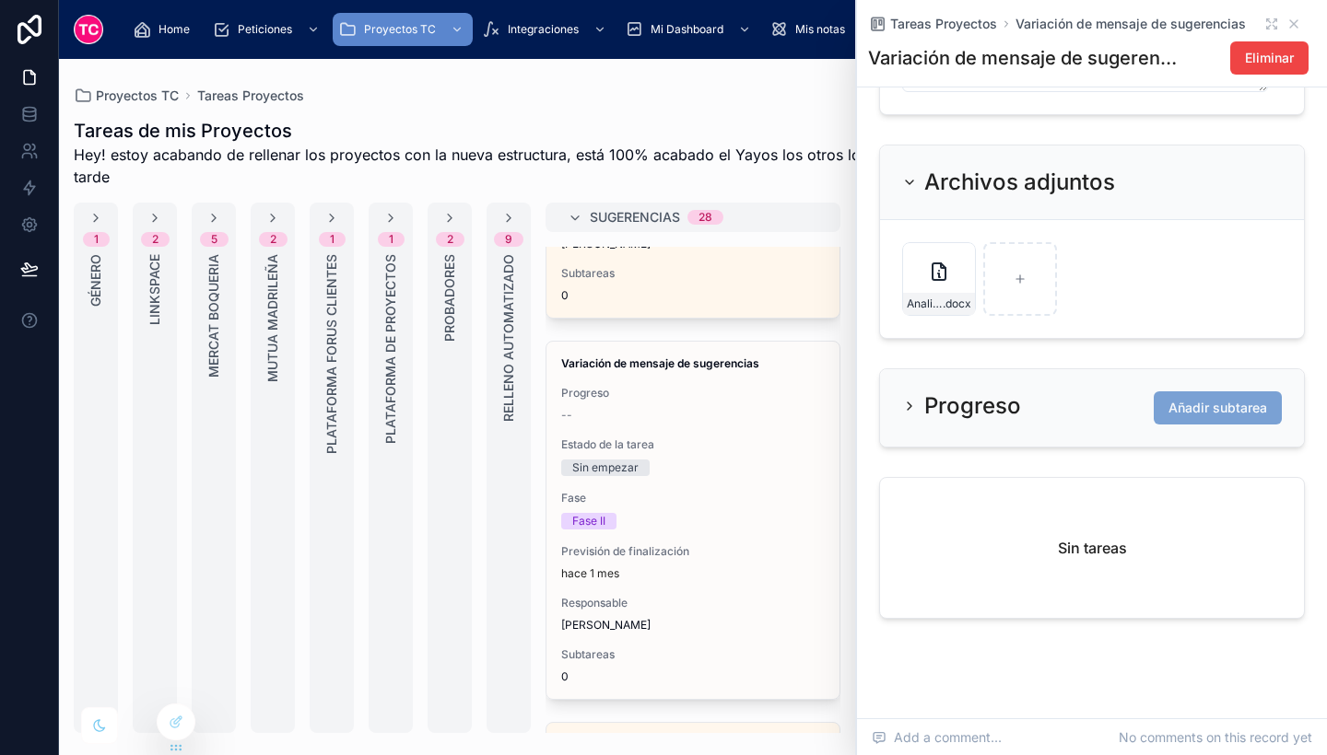
click at [1208, 417] on span "Añadir subtarea" at bounding box center [1217, 408] width 99 height 18
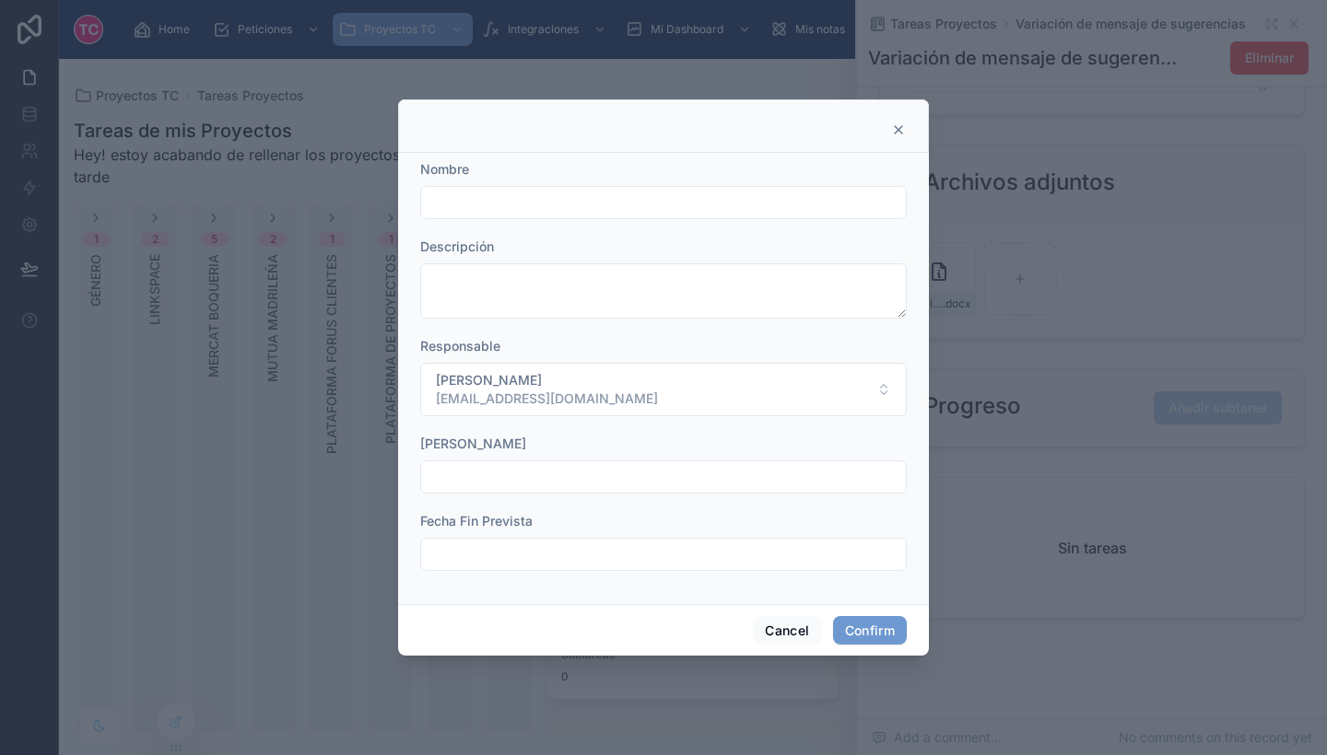
drag, startPoint x: 536, startPoint y: 186, endPoint x: 595, endPoint y: 217, distance: 66.8
click at [595, 217] on div at bounding box center [663, 202] width 486 height 33
click at [557, 205] on input "text" at bounding box center [663, 203] width 485 height 26
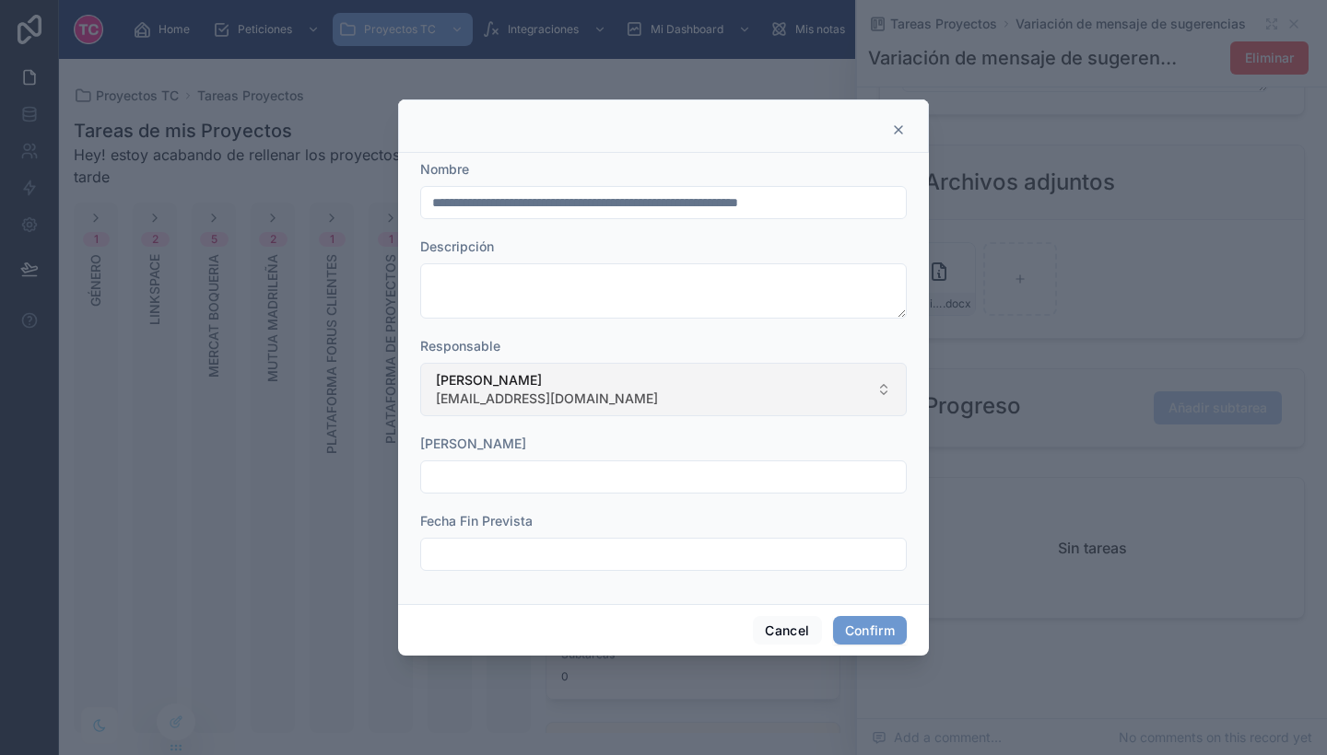
type input "**********"
click at [495, 370] on button "[PERSON_NAME] [EMAIL_ADDRESS][DOMAIN_NAME]" at bounding box center [663, 389] width 486 height 53
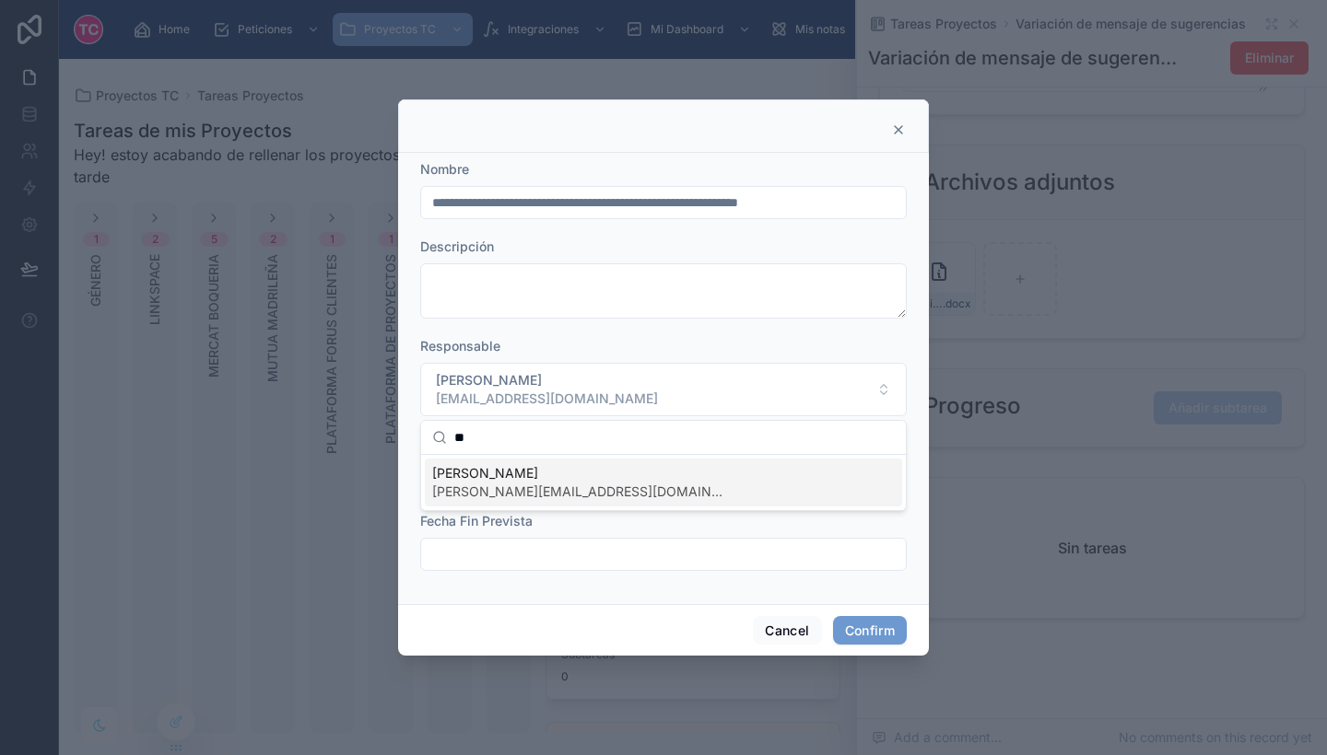
scroll to position [0, 0]
type input "**"
click at [530, 463] on div "Sheila Pena [EMAIL_ADDRESS][DOMAIN_NAME]" at bounding box center [663, 483] width 477 height 48
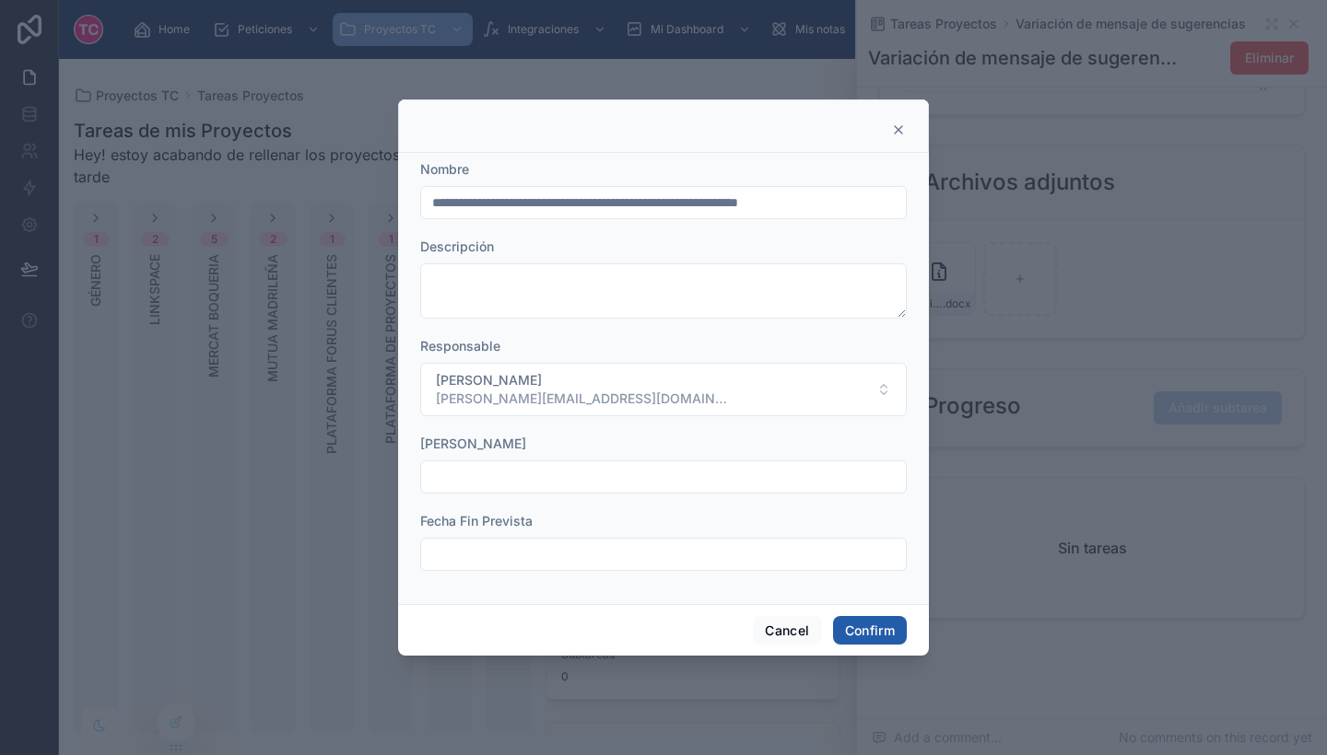
click at [852, 624] on button "Confirm" at bounding box center [870, 630] width 74 height 29
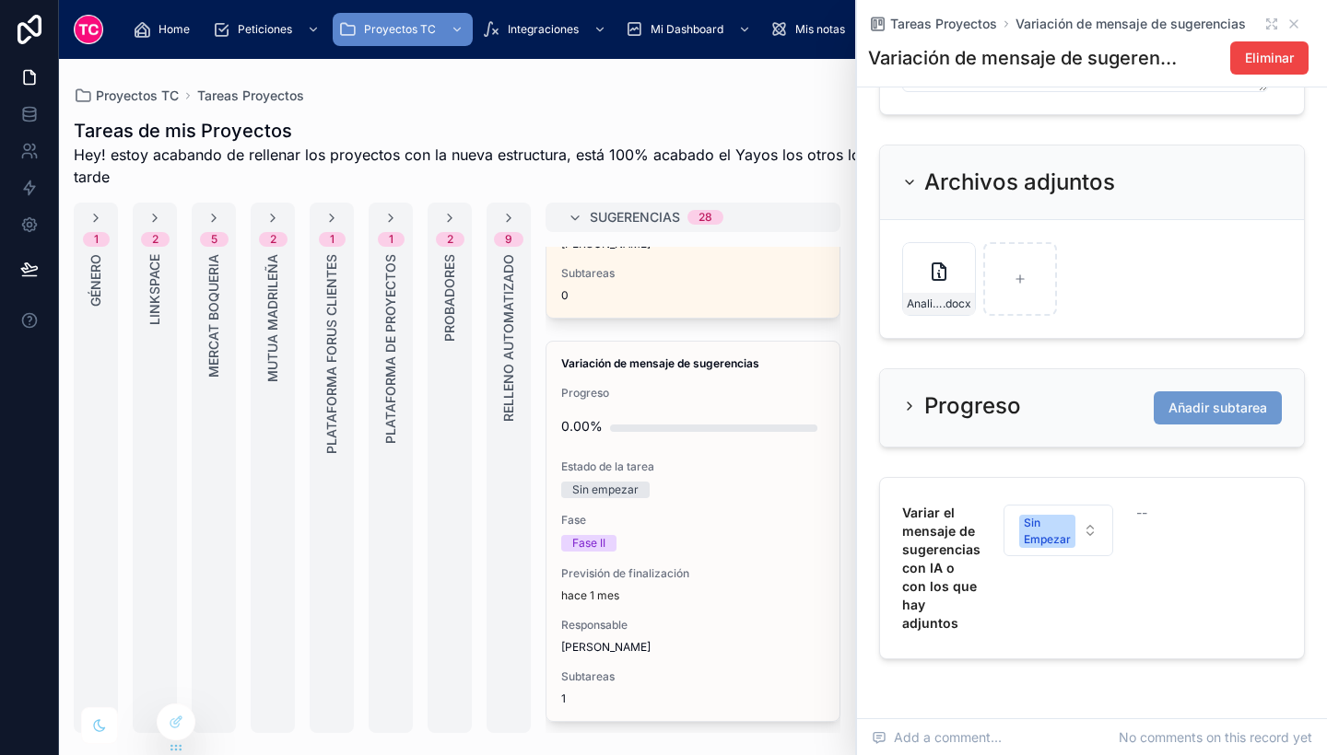
click at [1282, 16] on div "Tareas Proyectos Variación de mensaje de sugerencias" at bounding box center [1092, 24] width 448 height 18
click at [1286, 25] on icon at bounding box center [1293, 24] width 15 height 15
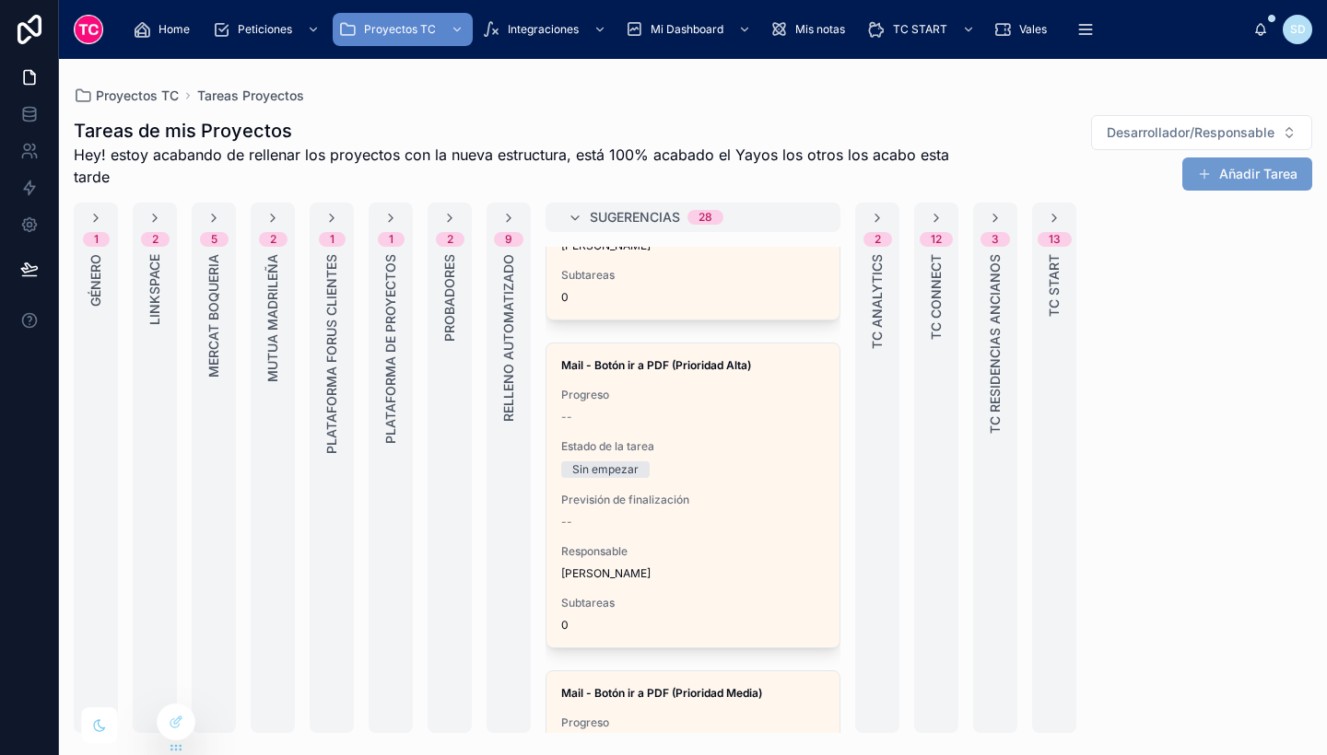
scroll to position [1647, 0]
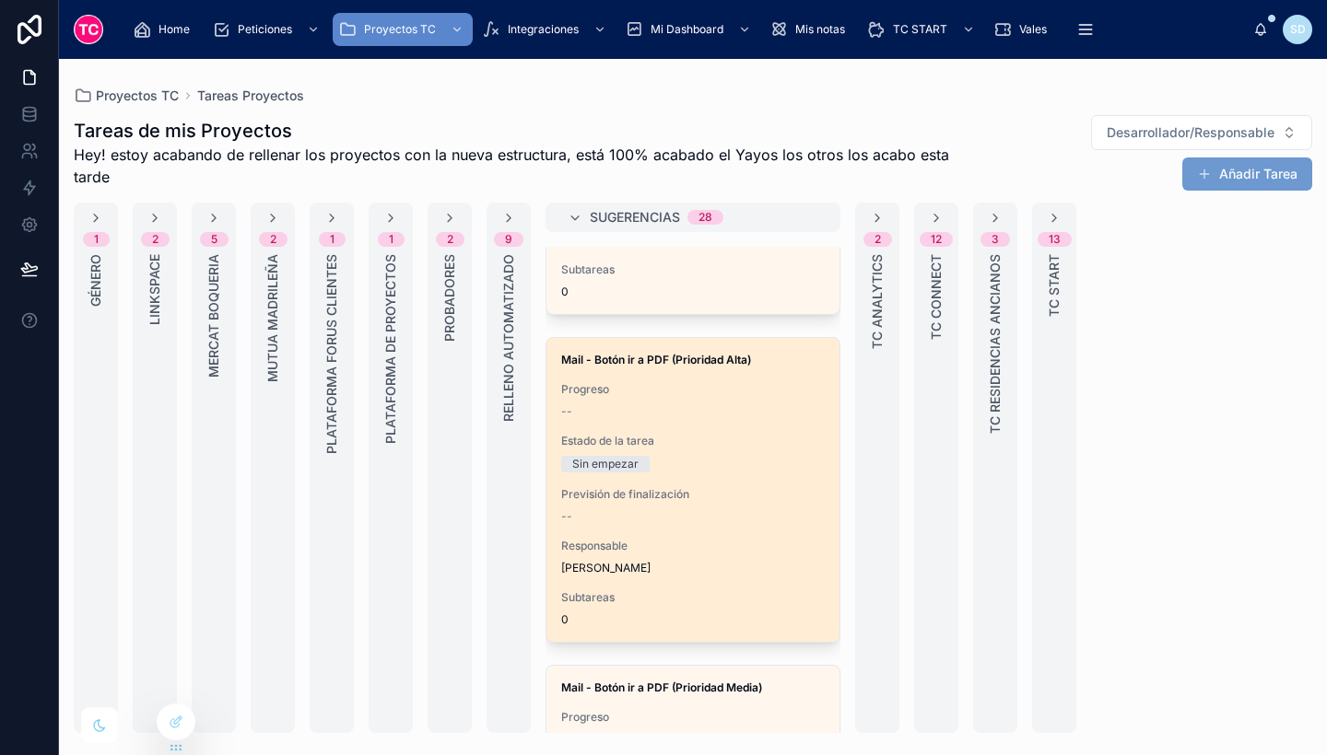
click at [675, 479] on div "Mail - Botón ir a PDF (Prioridad Alta) Progreso -- Estado de la tarea Sin empez…" at bounding box center [692, 490] width 293 height 304
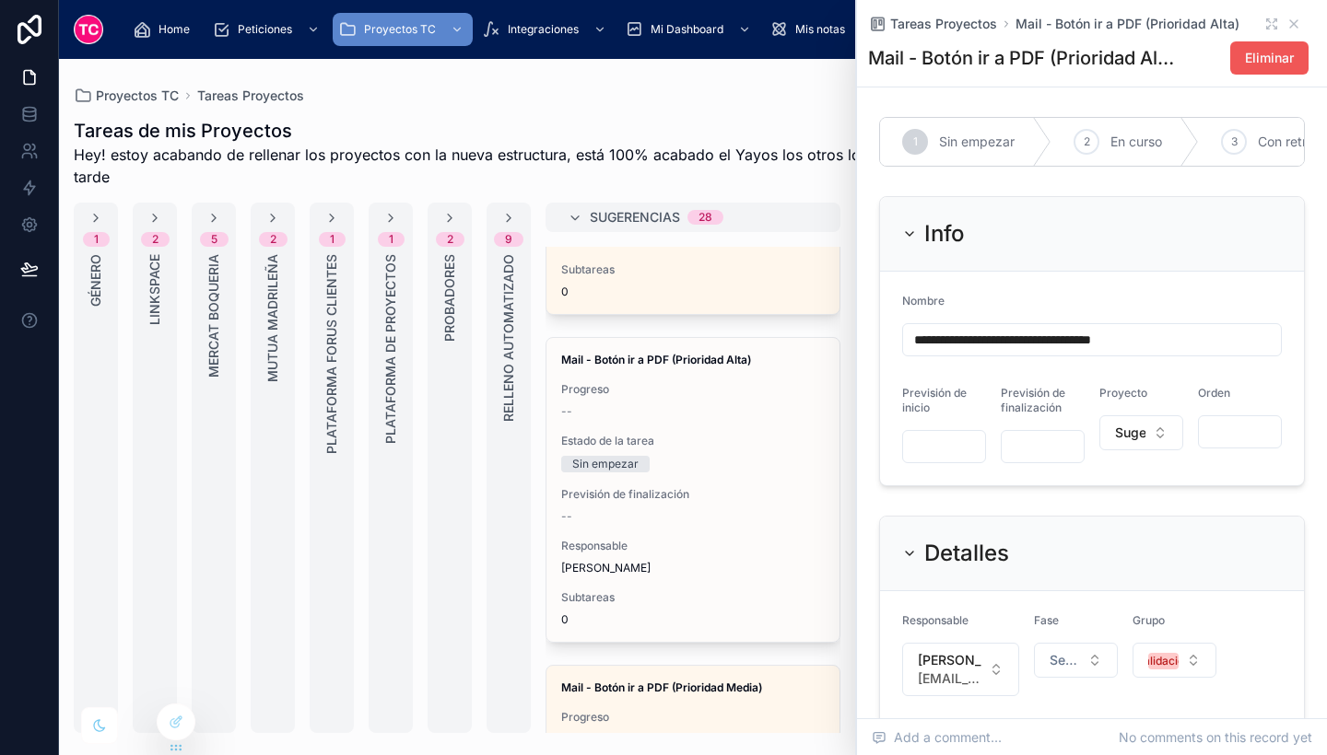
click at [1245, 53] on span "Eliminar" at bounding box center [1269, 58] width 49 height 18
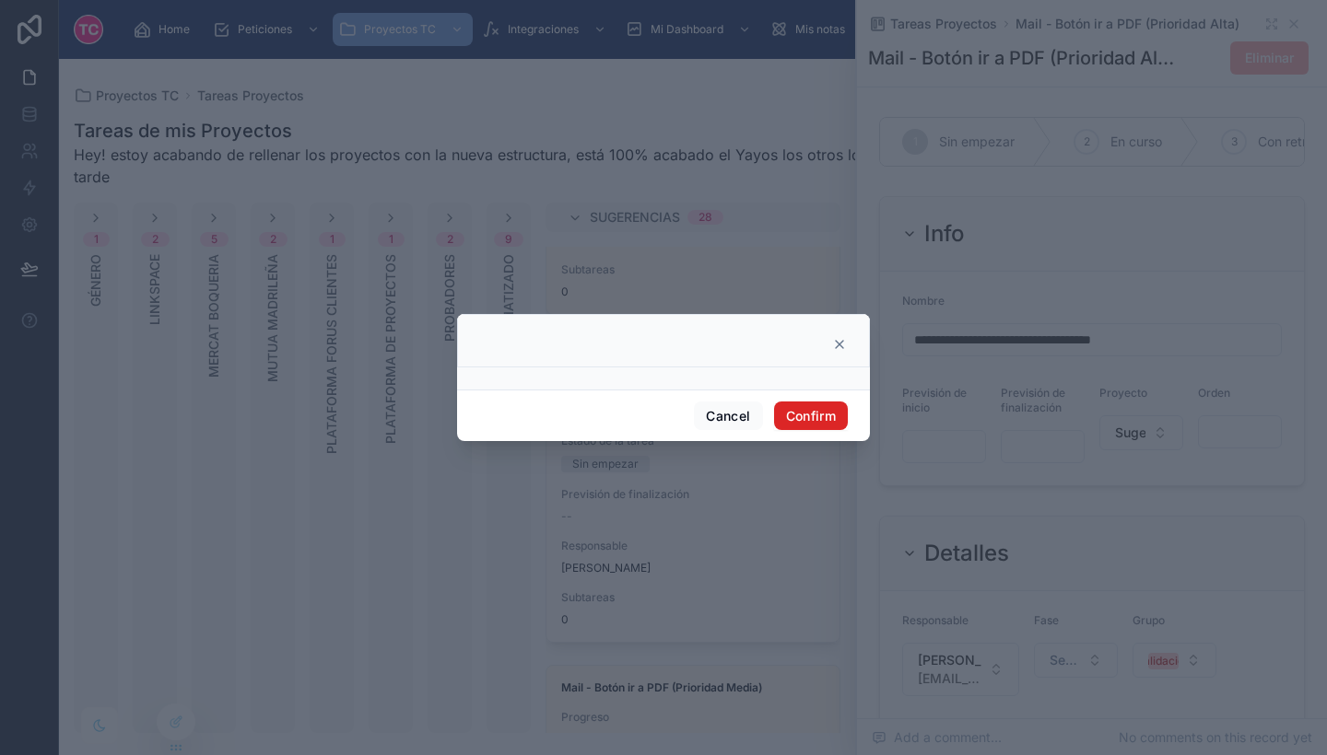
click at [828, 413] on button "Confirm" at bounding box center [811, 416] width 74 height 29
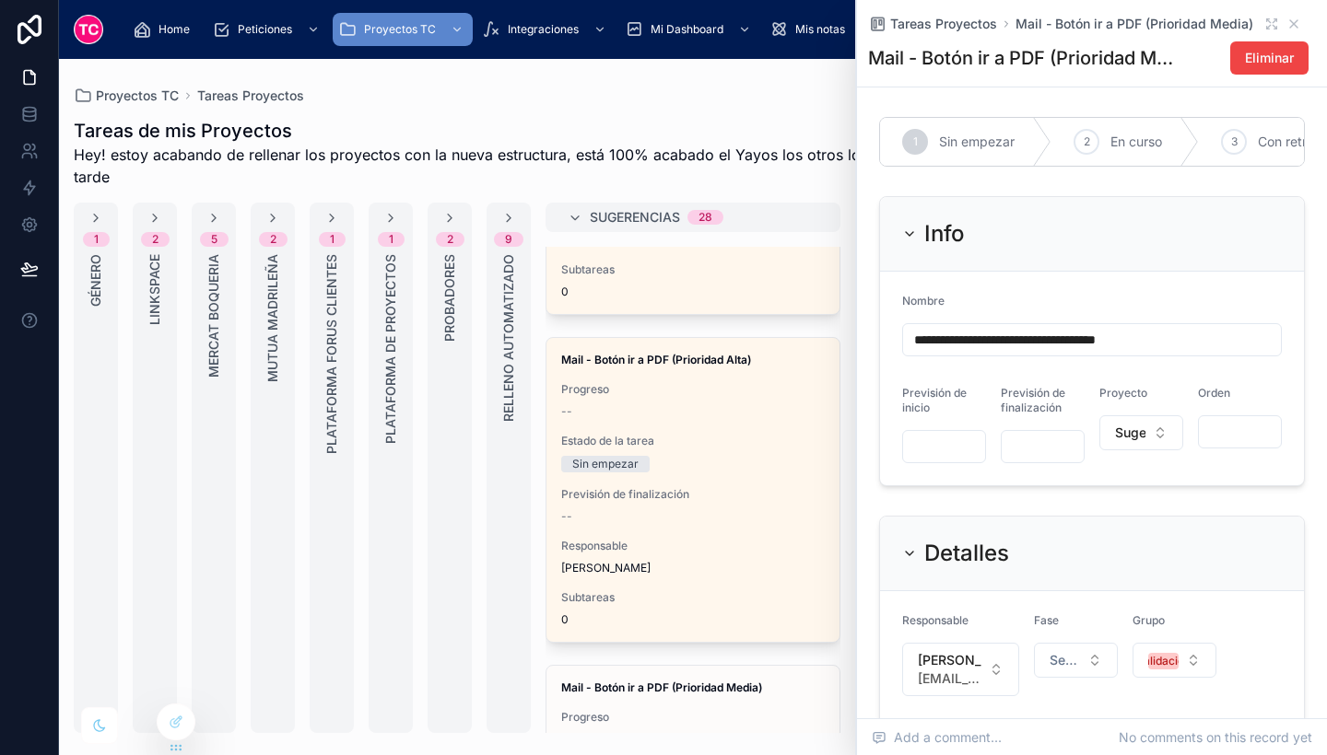
scroll to position [766, 0]
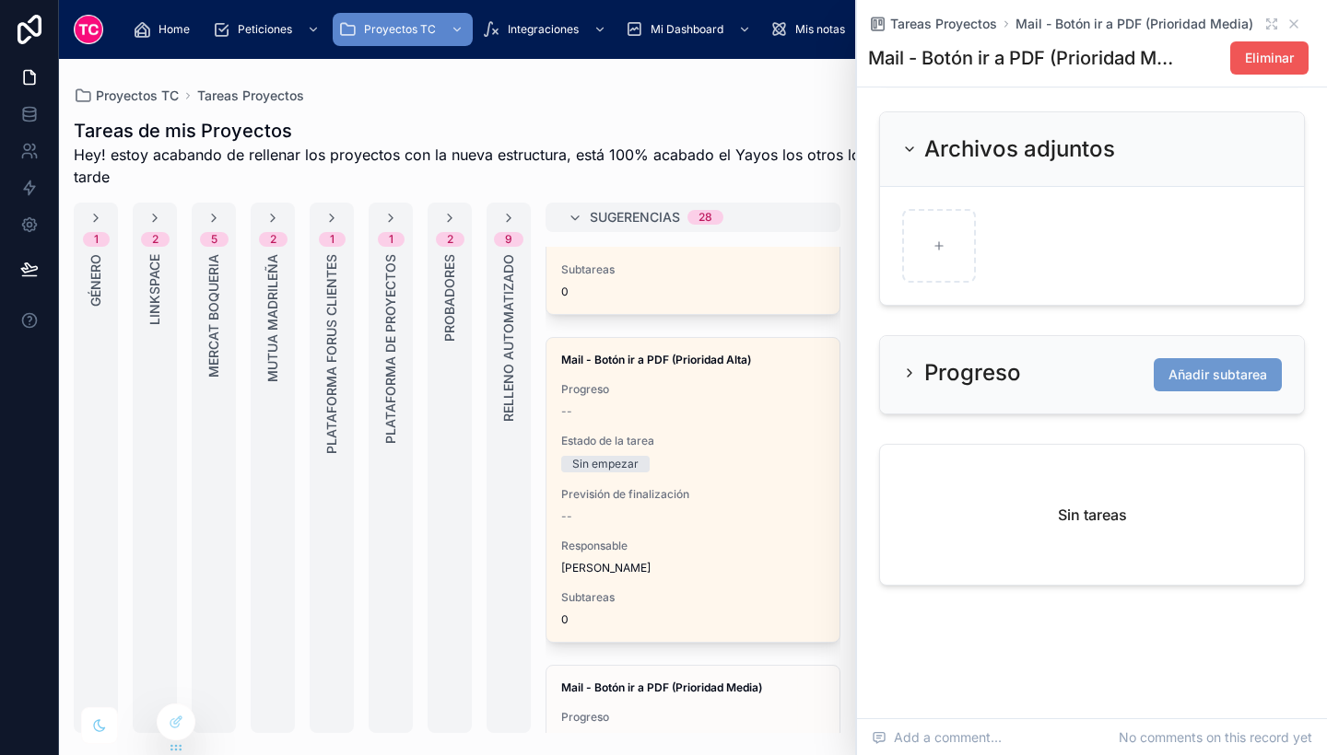
click at [1245, 63] on span "Eliminar" at bounding box center [1269, 58] width 49 height 18
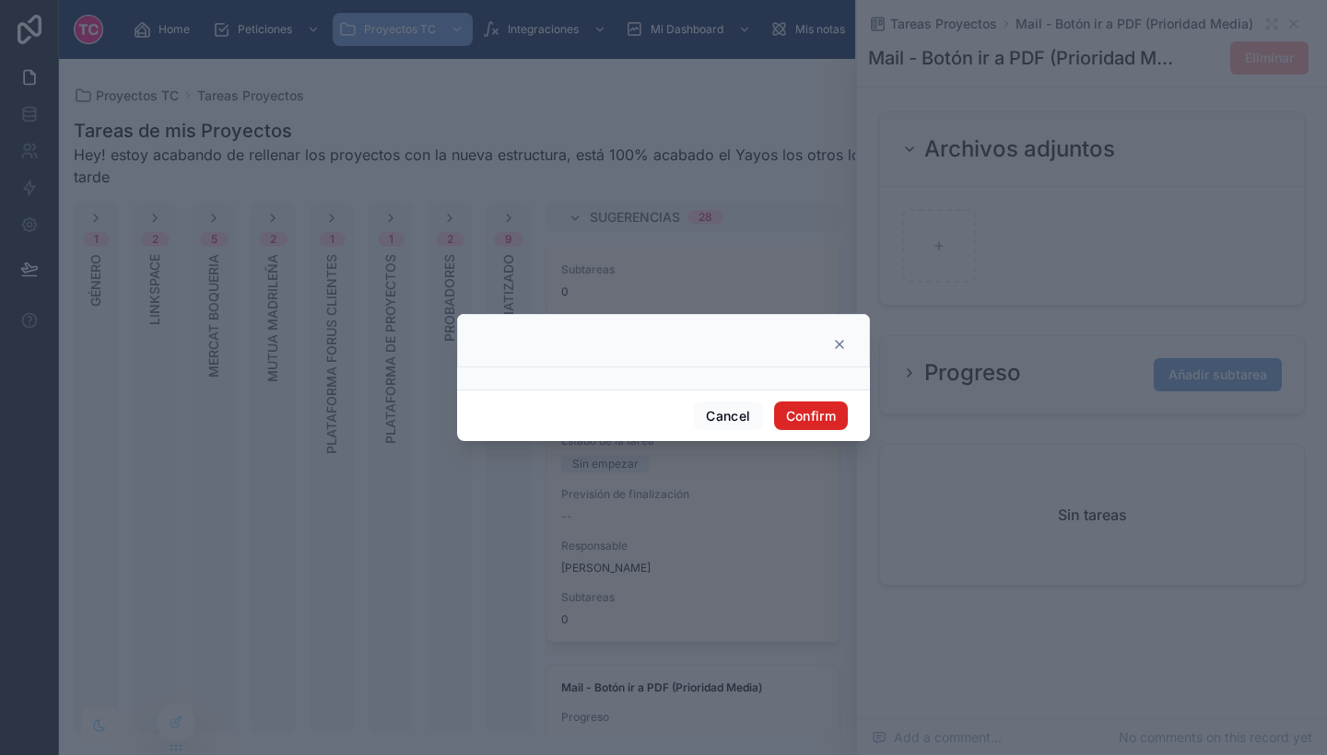
click at [813, 408] on button "Confirm" at bounding box center [811, 416] width 74 height 29
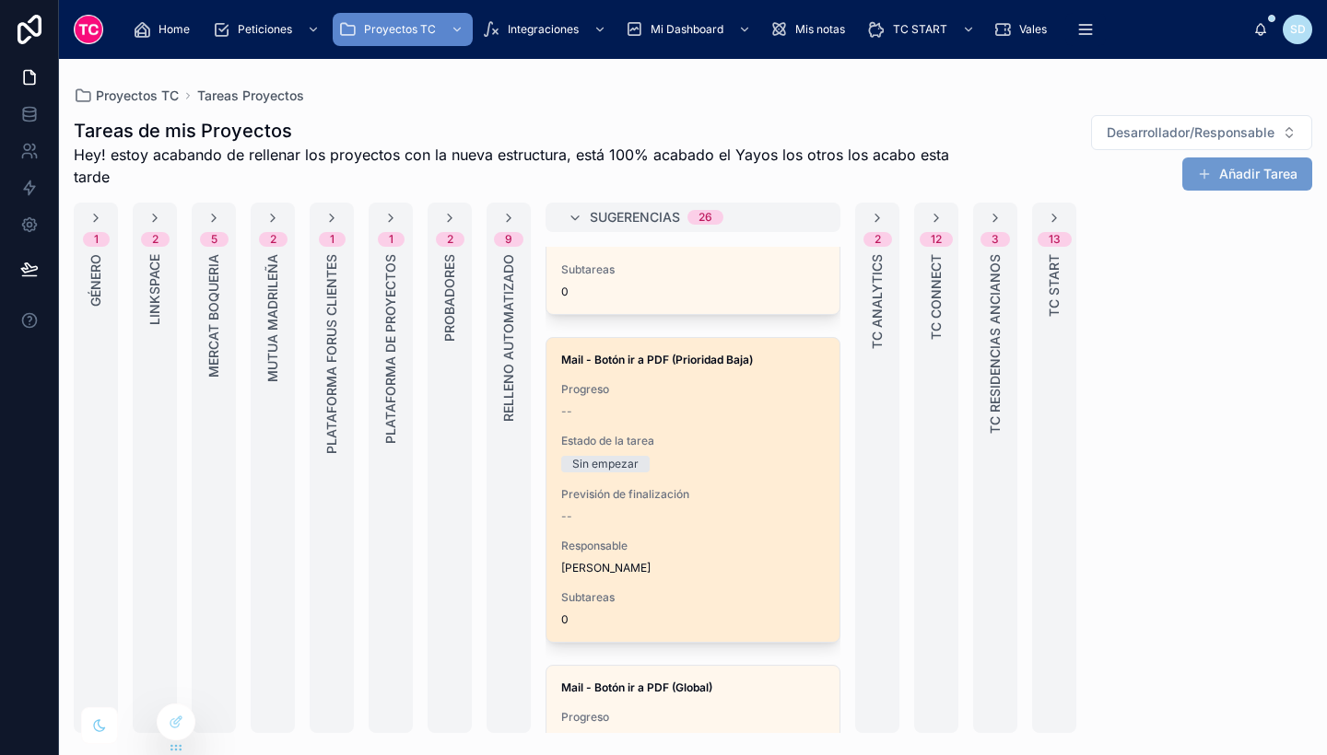
click at [700, 402] on div "Progreso --" at bounding box center [692, 400] width 263 height 37
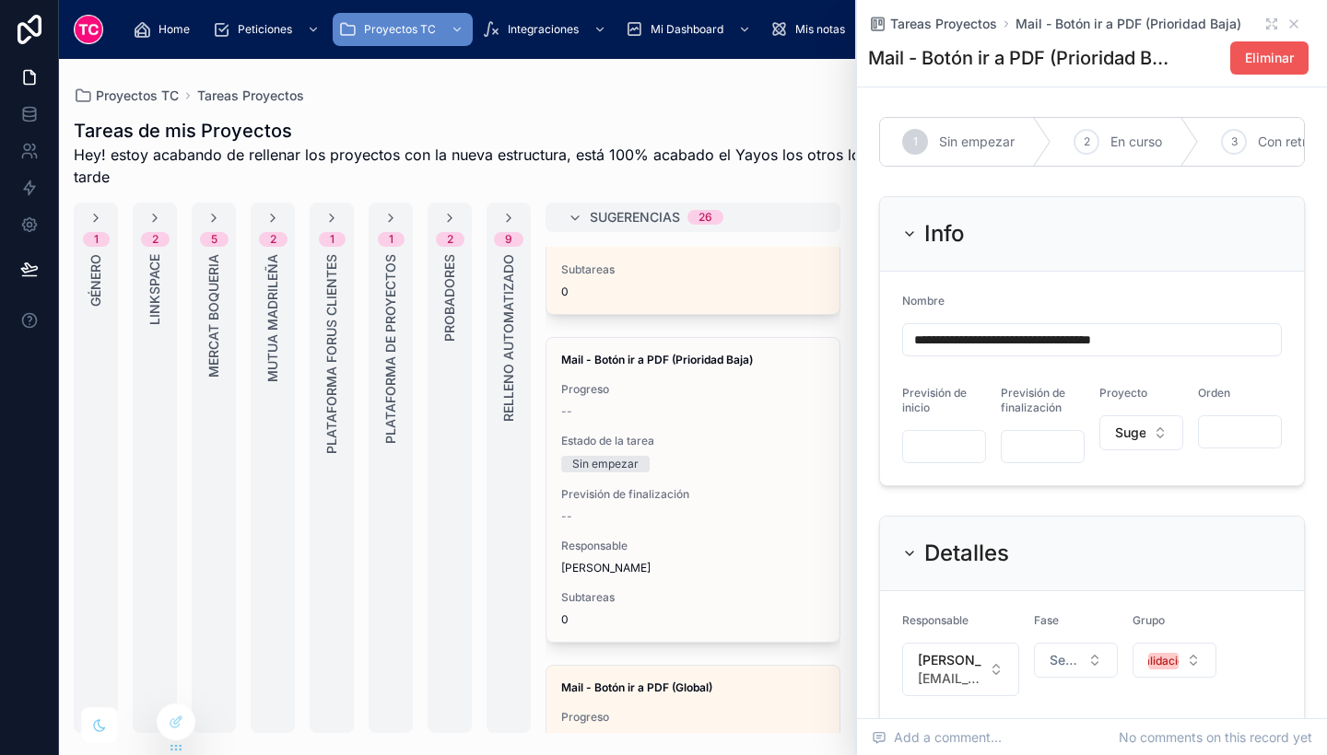
click at [1260, 59] on span "Eliminar" at bounding box center [1269, 58] width 49 height 18
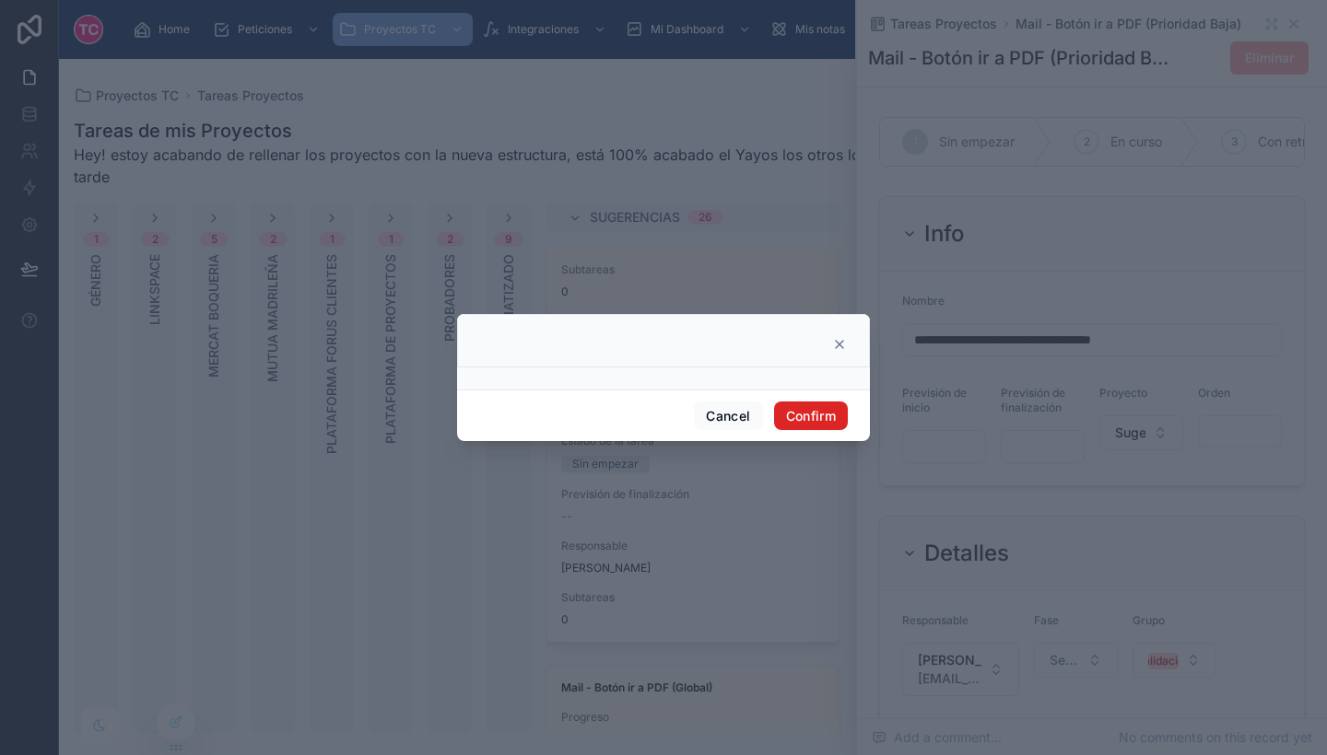
click at [811, 404] on button "Confirm" at bounding box center [811, 416] width 74 height 29
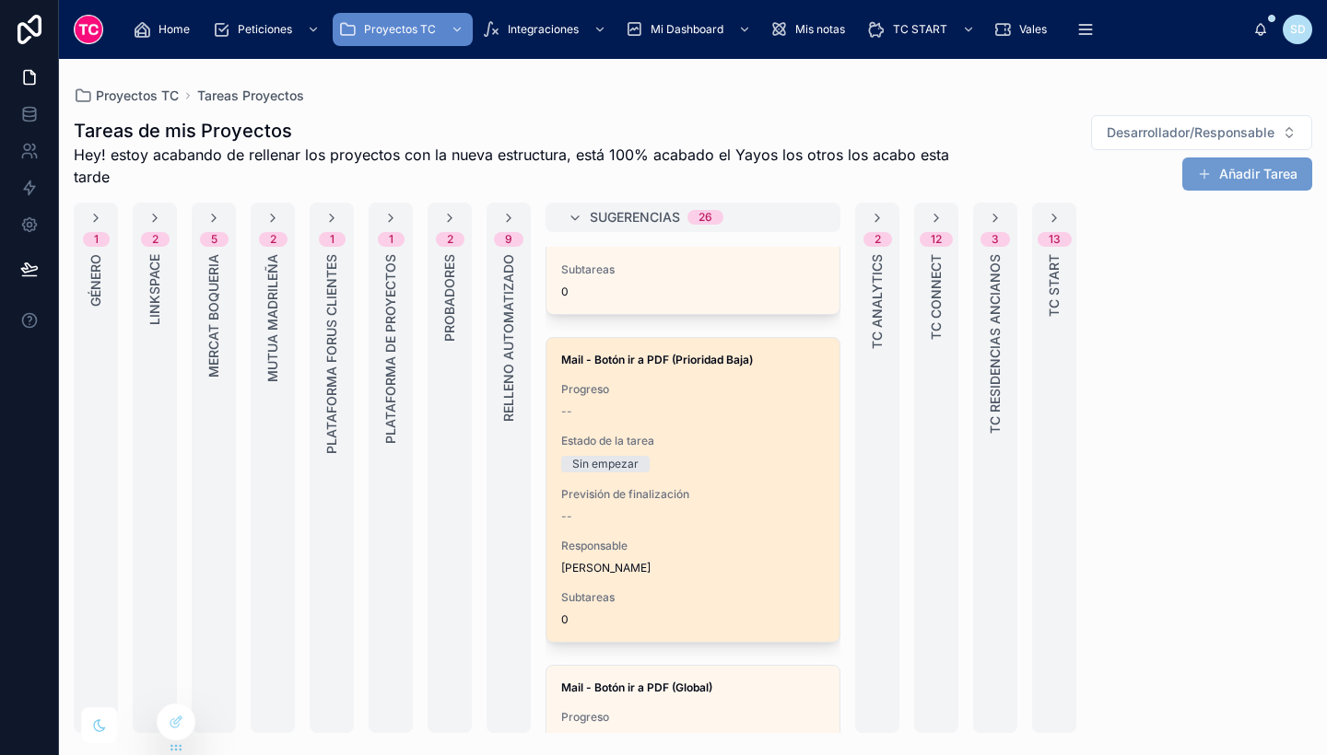
click at [713, 422] on div "Mail - Botón ir a PDF (Prioridad Baja) Progreso -- Estado de la tarea Sin empez…" at bounding box center [692, 490] width 293 height 304
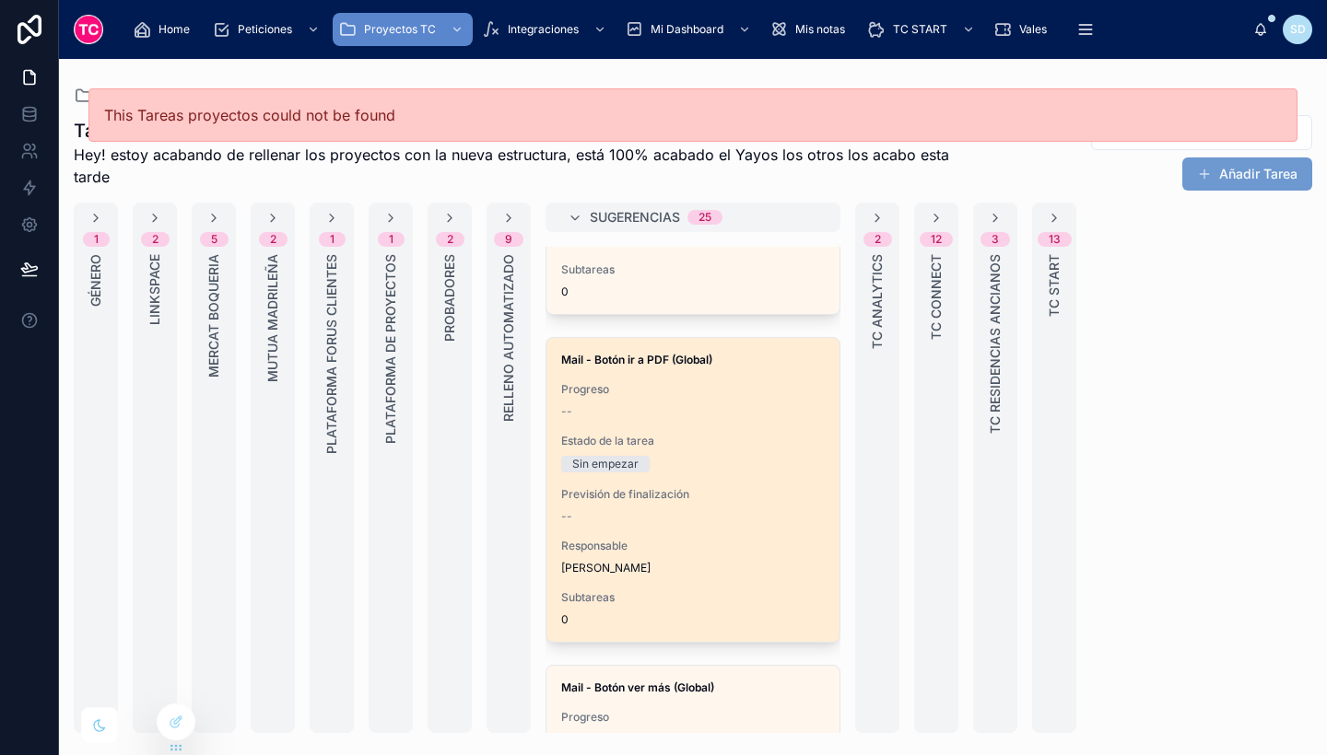
click at [732, 363] on span "Mail - Botón ir a PDF (Global)" at bounding box center [692, 360] width 263 height 15
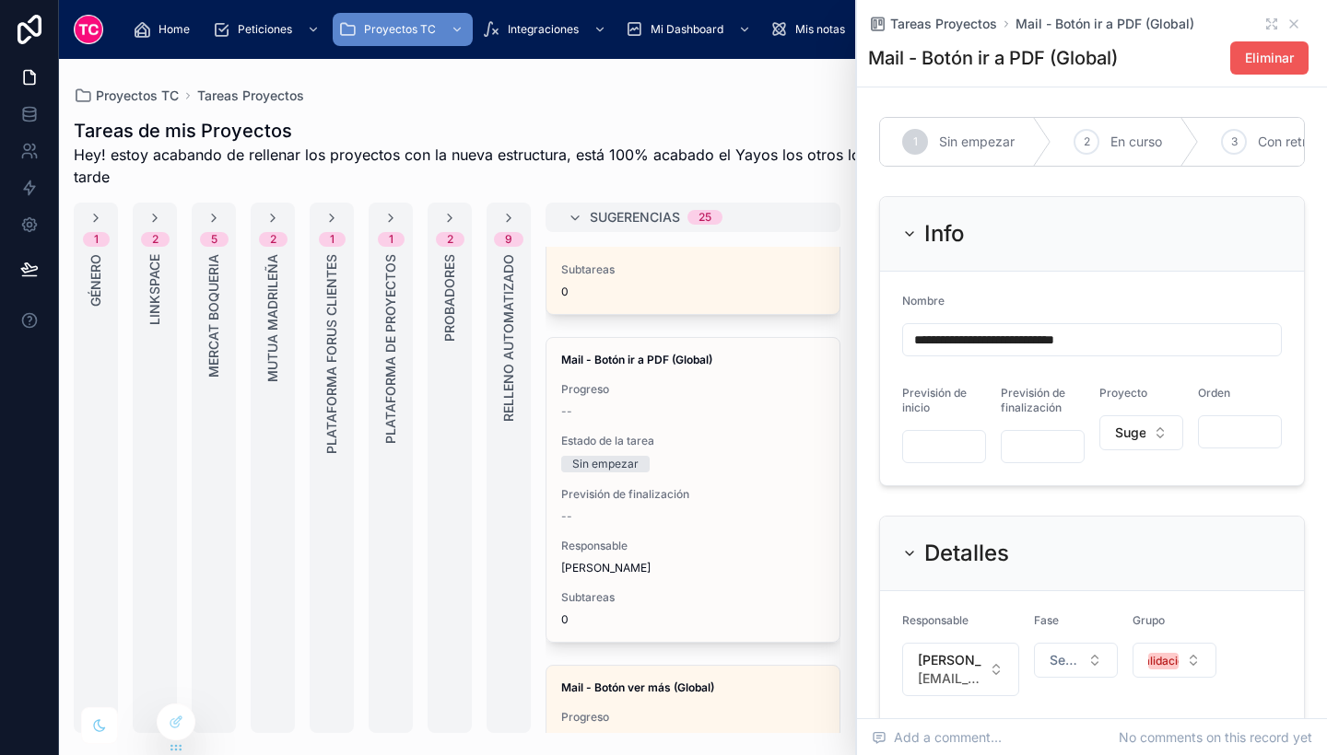
click at [1245, 65] on span "Eliminar" at bounding box center [1269, 58] width 49 height 18
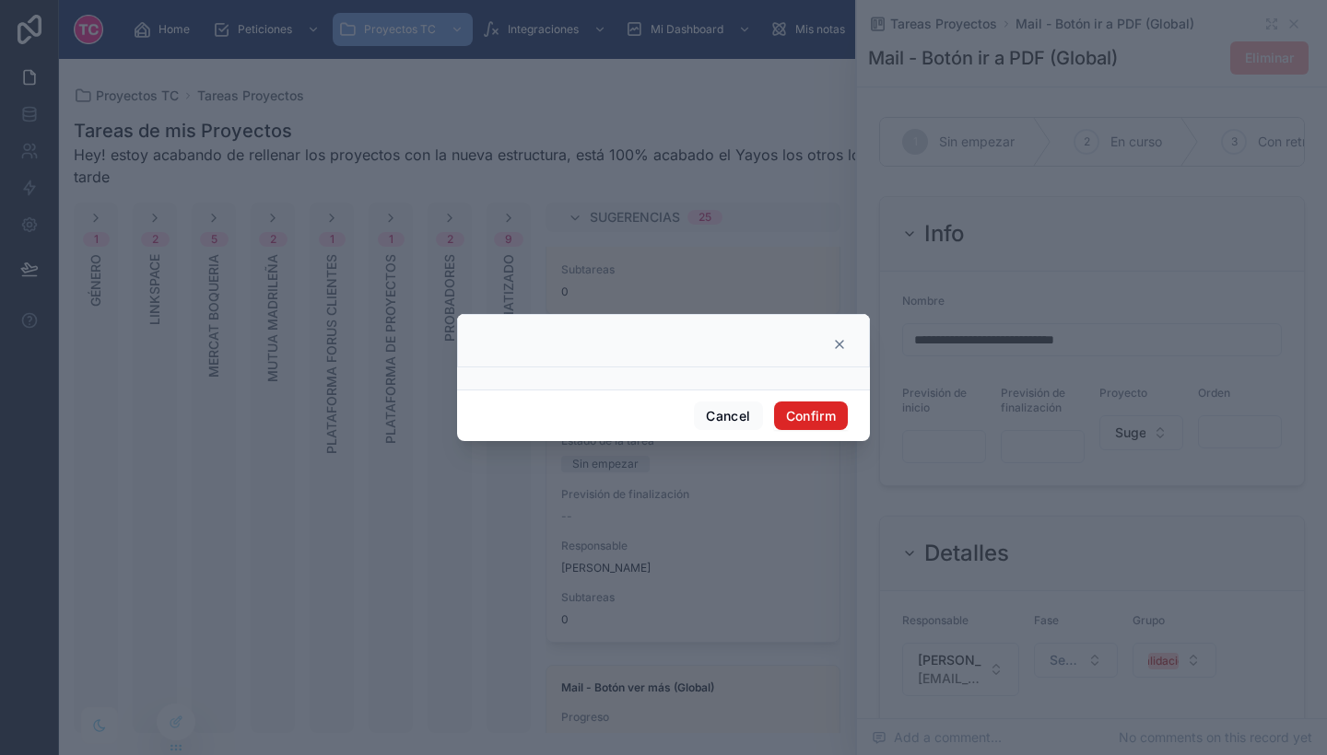
click at [817, 411] on button "Confirm" at bounding box center [811, 416] width 74 height 29
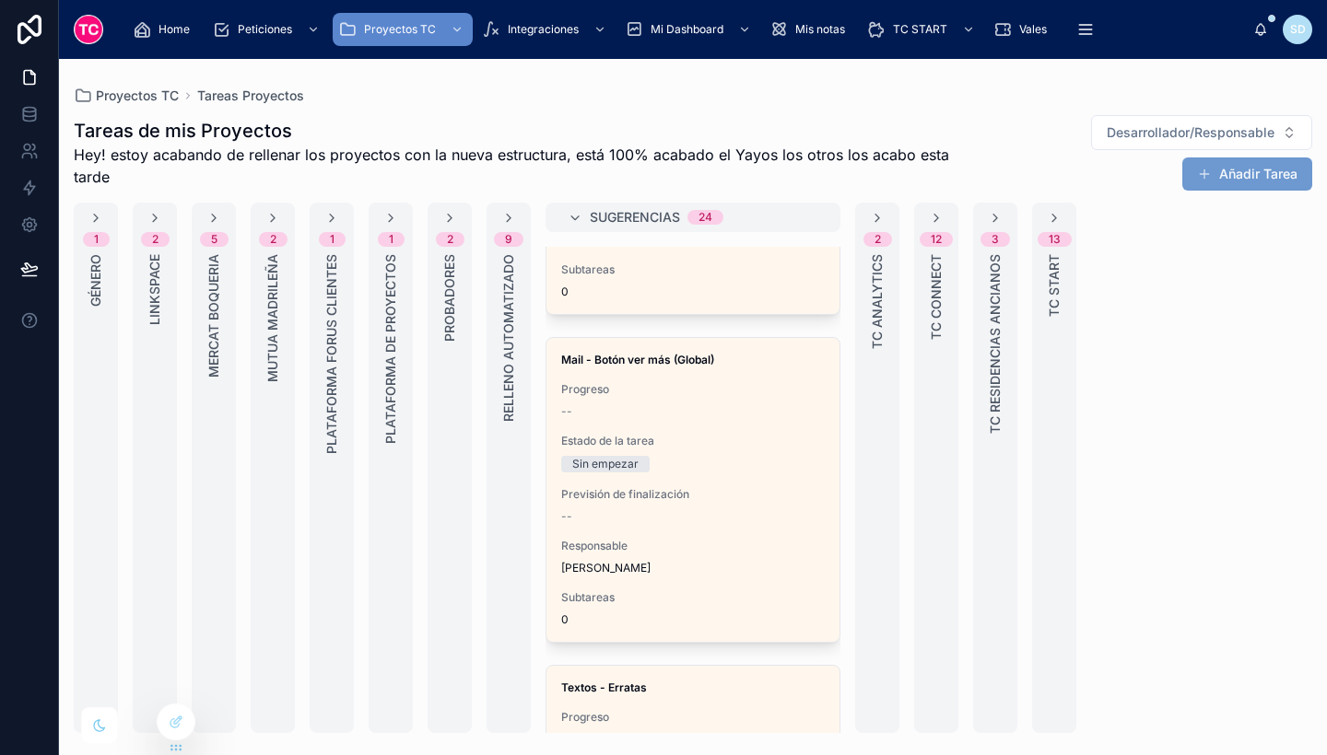
click at [739, 393] on span "Progreso" at bounding box center [692, 389] width 263 height 15
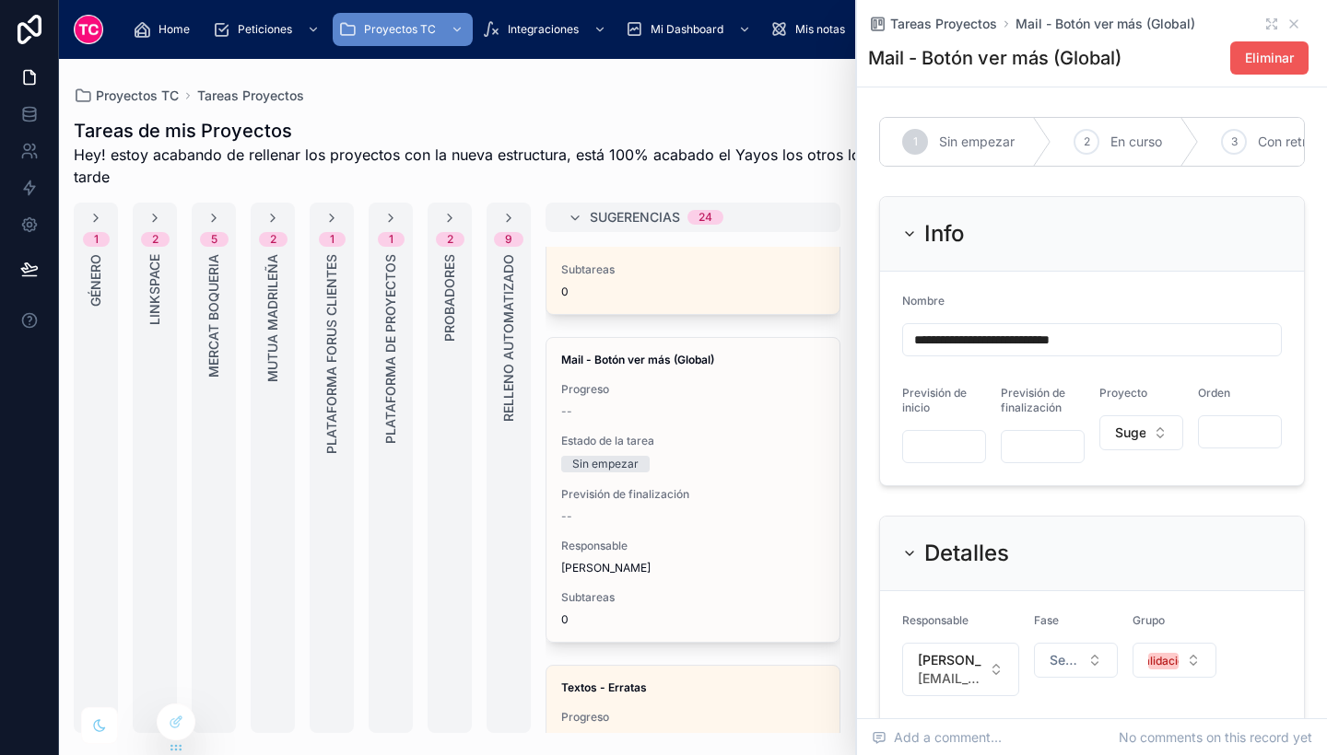
click at [1245, 59] on span "Eliminar" at bounding box center [1269, 58] width 49 height 18
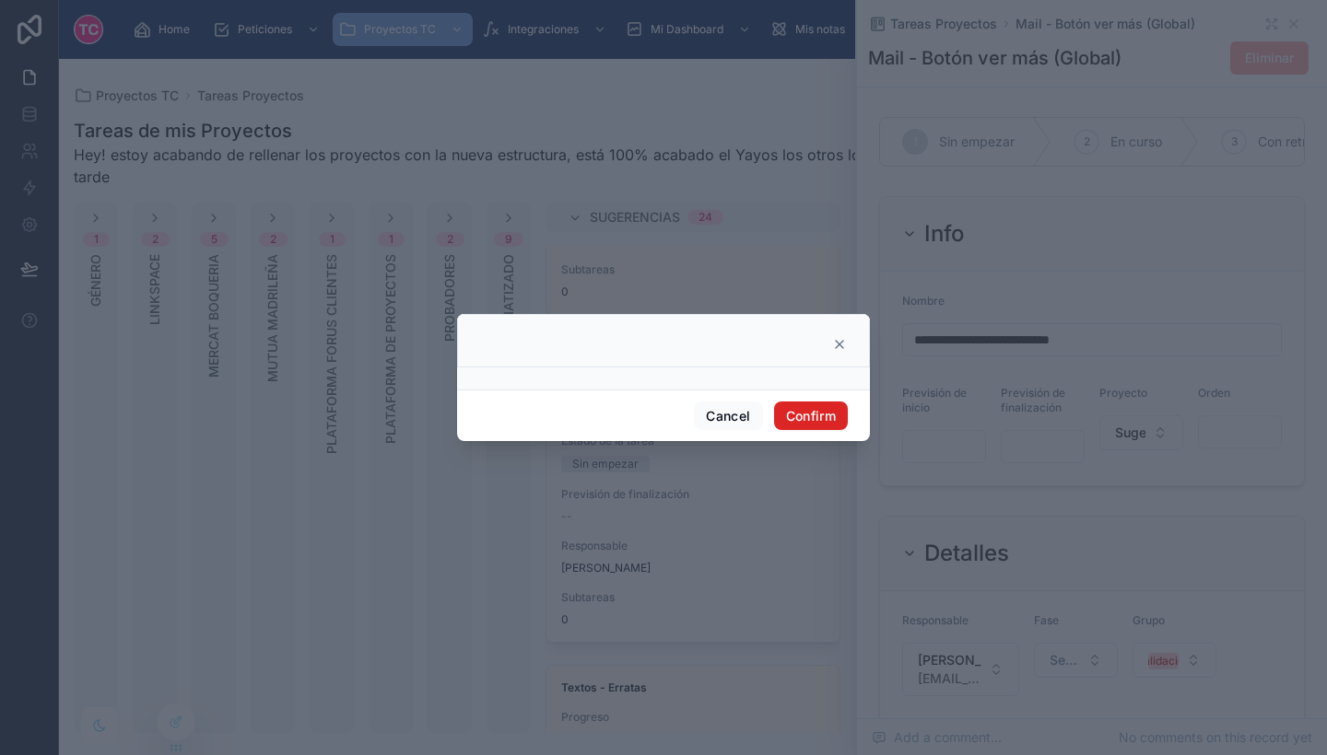
click at [804, 424] on button "Confirm" at bounding box center [811, 416] width 74 height 29
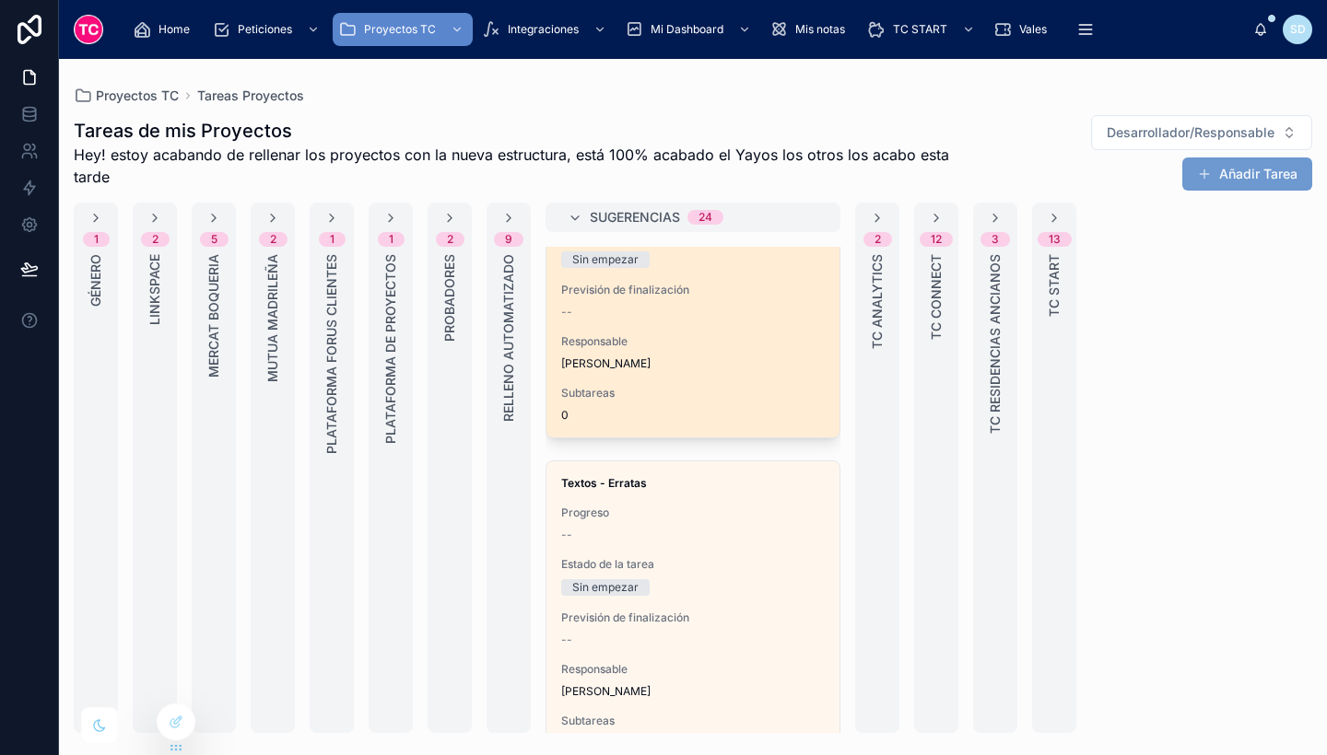
scroll to position [1525, 0]
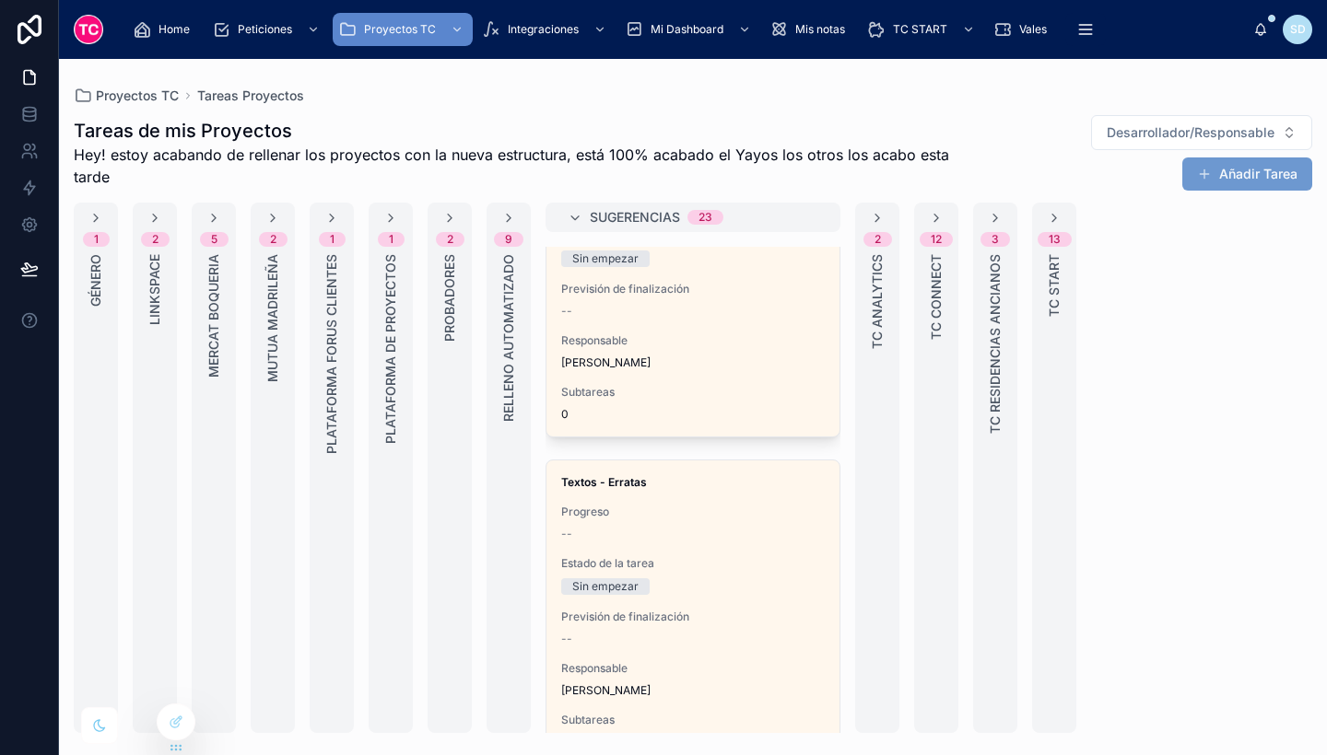
click at [715, 587] on div "Sin empezar" at bounding box center [692, 587] width 263 height 17
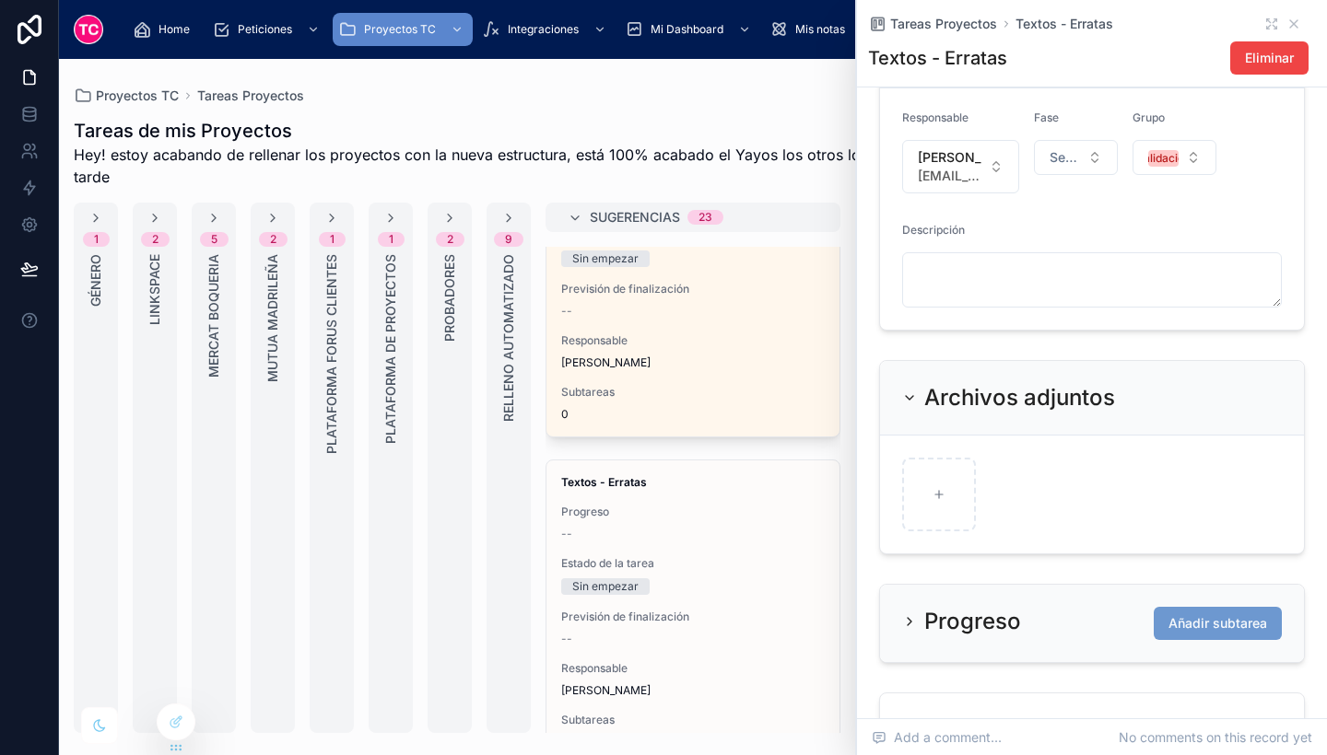
scroll to position [504, 0]
click at [1246, 47] on button "Eliminar" at bounding box center [1269, 57] width 78 height 33
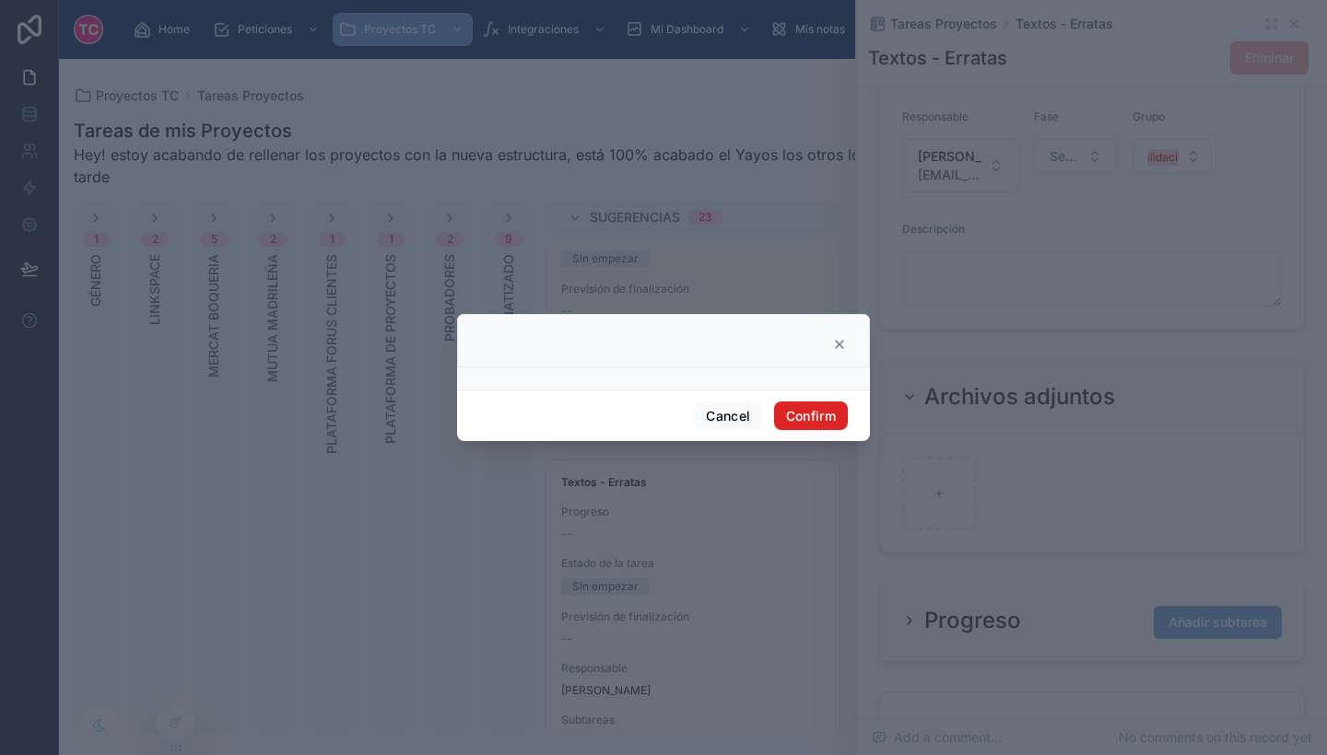
click at [838, 412] on button "Confirm" at bounding box center [811, 416] width 74 height 29
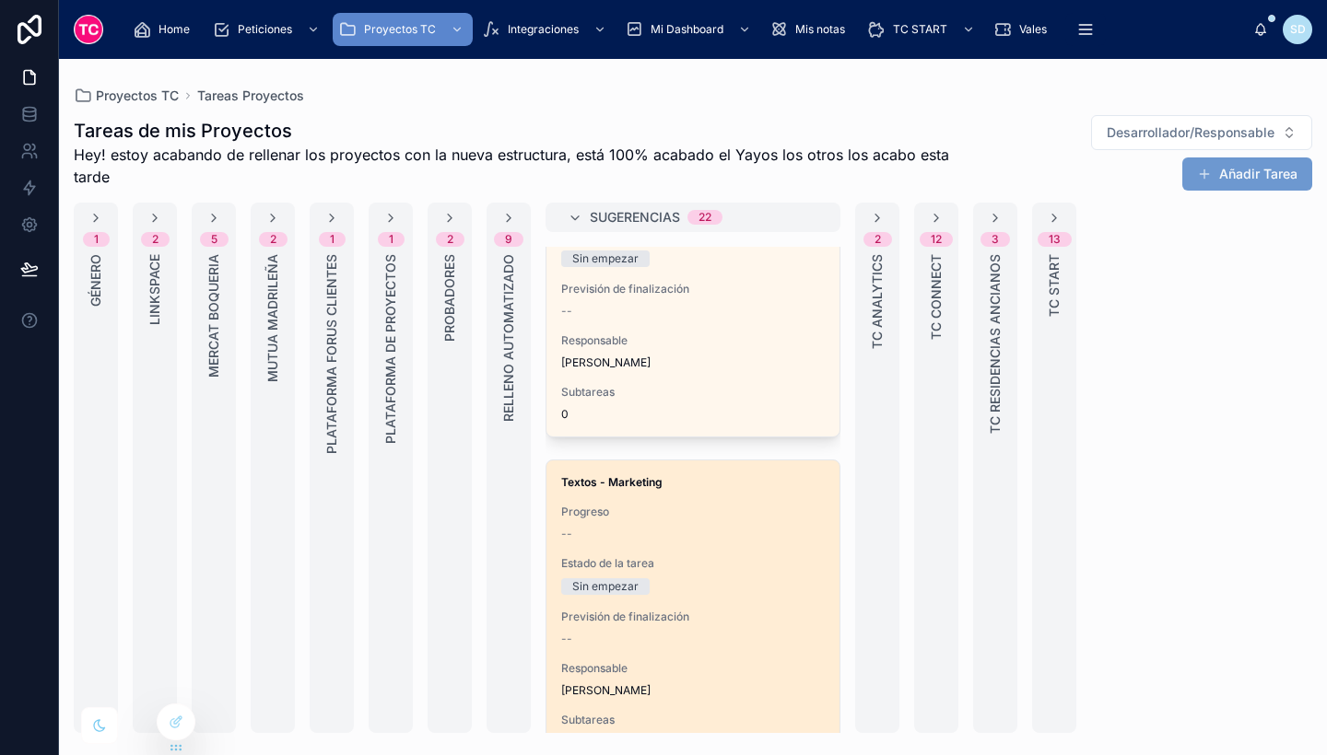
click at [735, 489] on span "Textos - Marketing" at bounding box center [692, 482] width 263 height 15
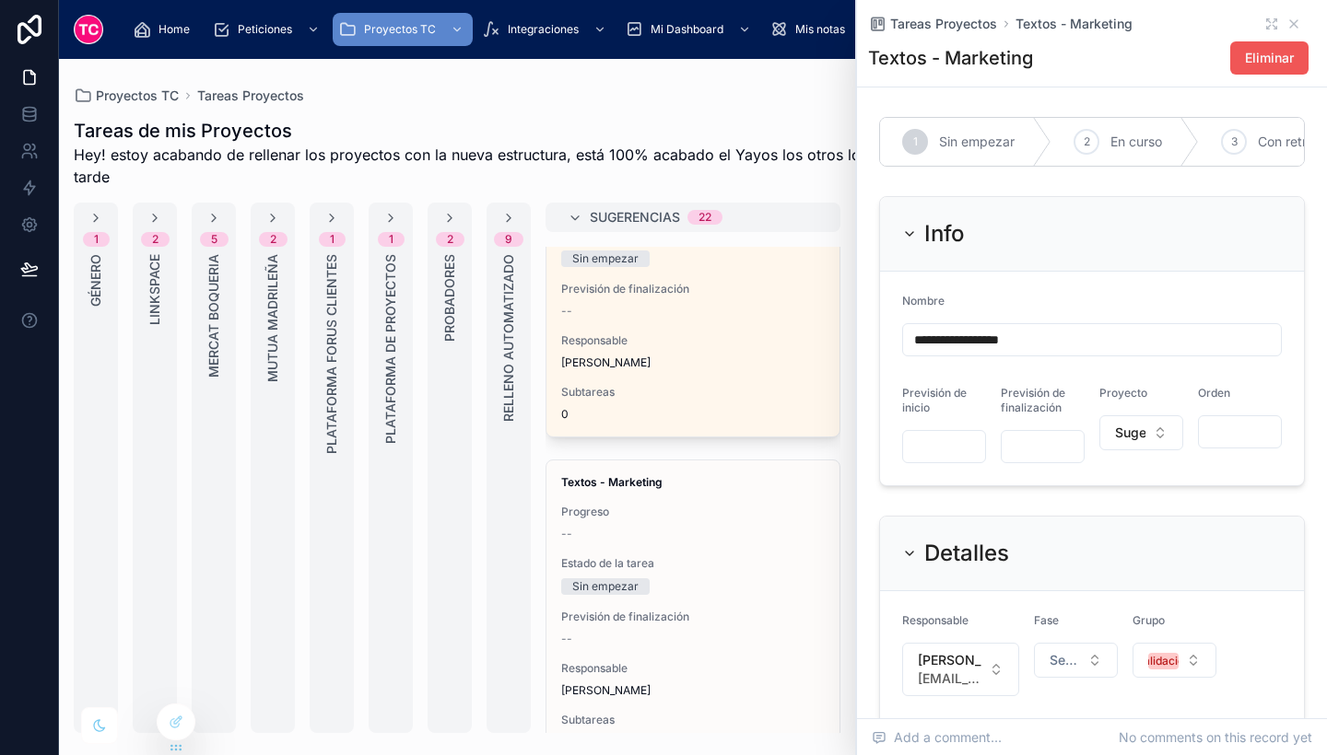
click at [1271, 53] on span "Eliminar" at bounding box center [1269, 58] width 49 height 18
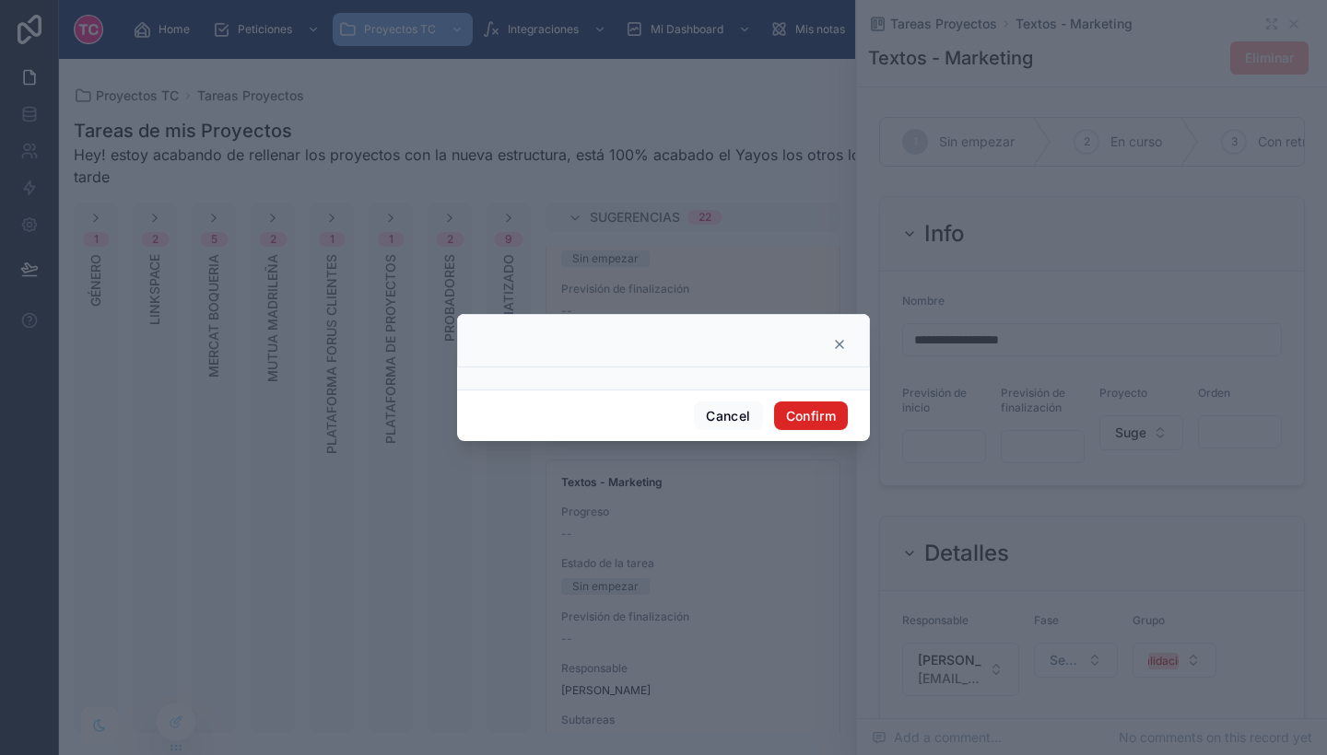
click at [827, 410] on button "Confirm" at bounding box center [811, 416] width 74 height 29
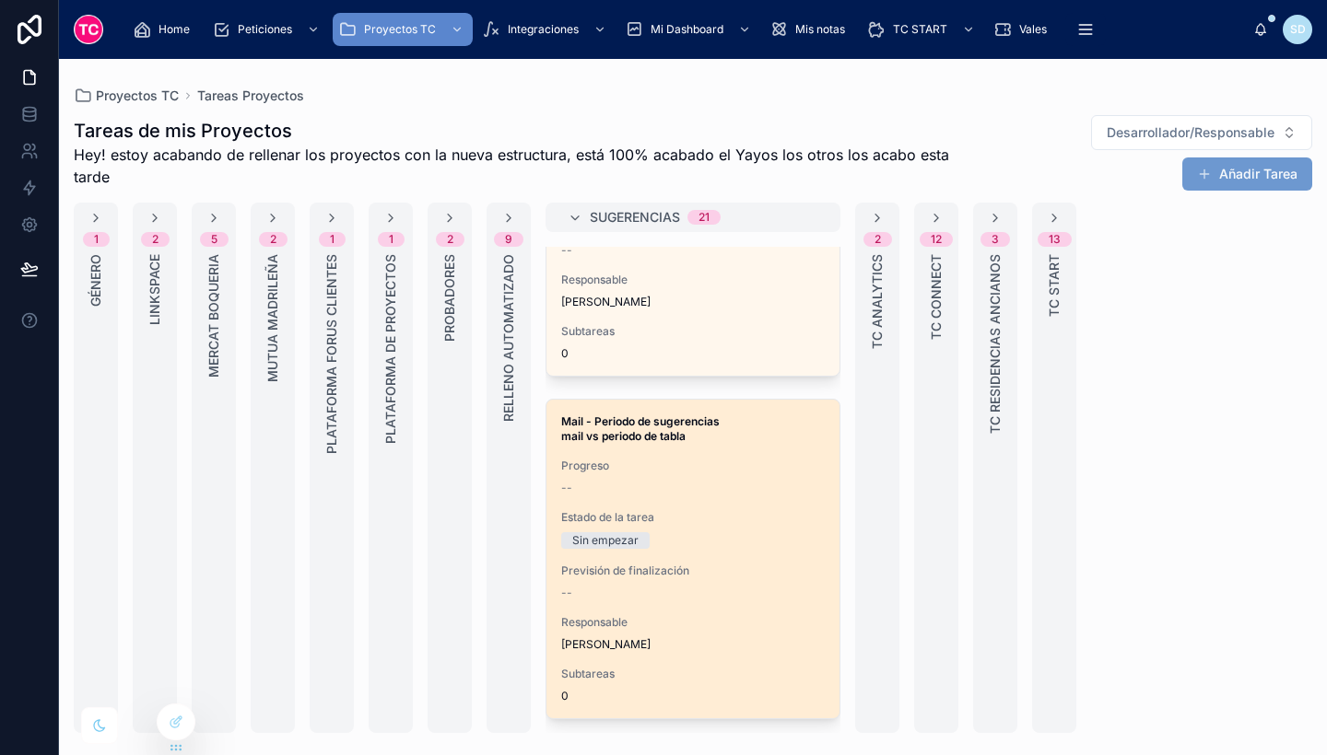
scroll to position [1247, 0]
click at [707, 490] on div "--" at bounding box center [692, 483] width 263 height 15
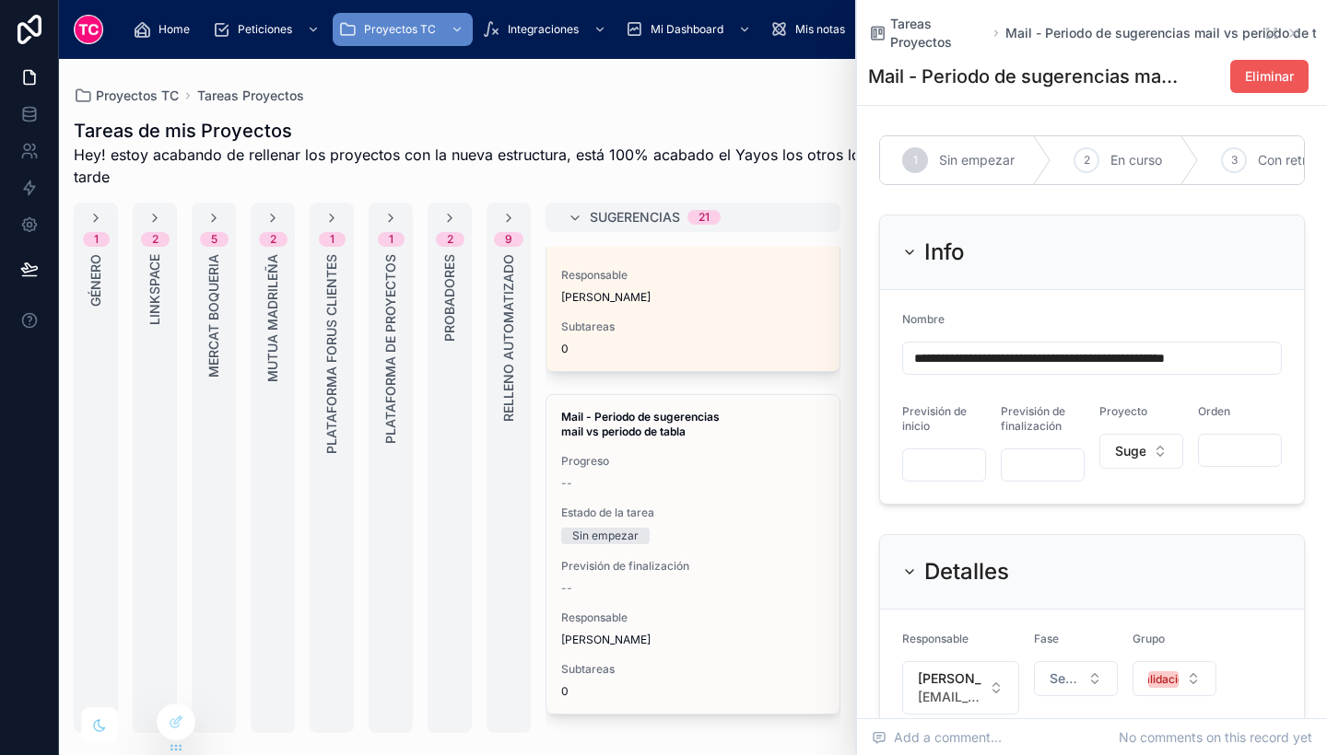
click at [1254, 69] on span "Eliminar" at bounding box center [1269, 76] width 49 height 18
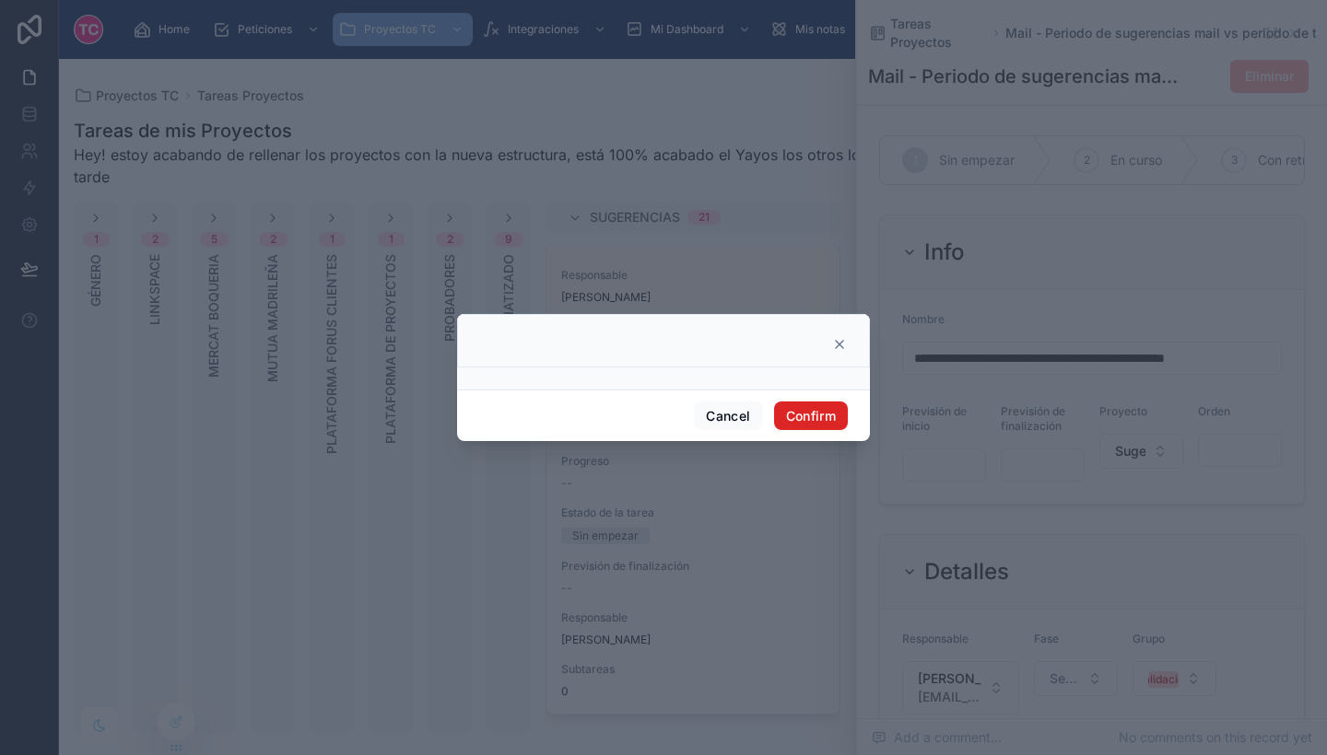
click at [814, 411] on button "Confirm" at bounding box center [811, 416] width 74 height 29
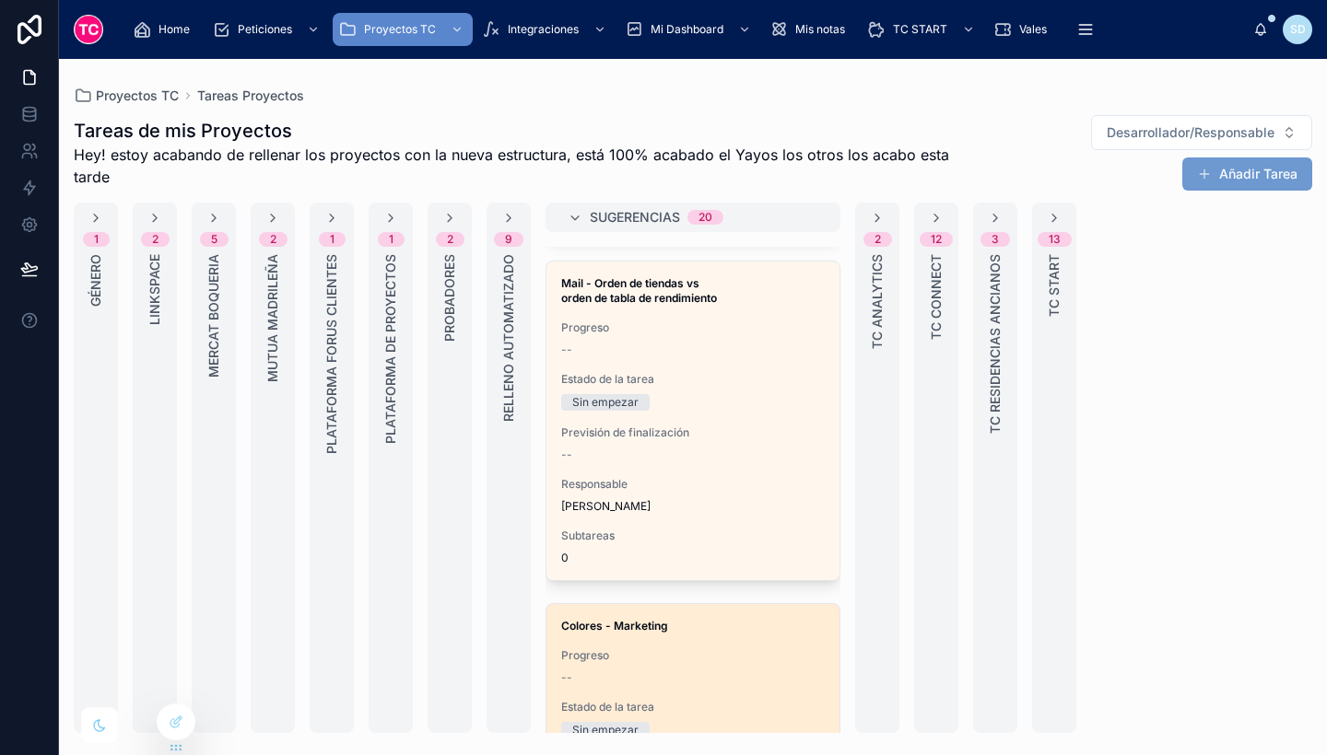
scroll to position [1022, 0]
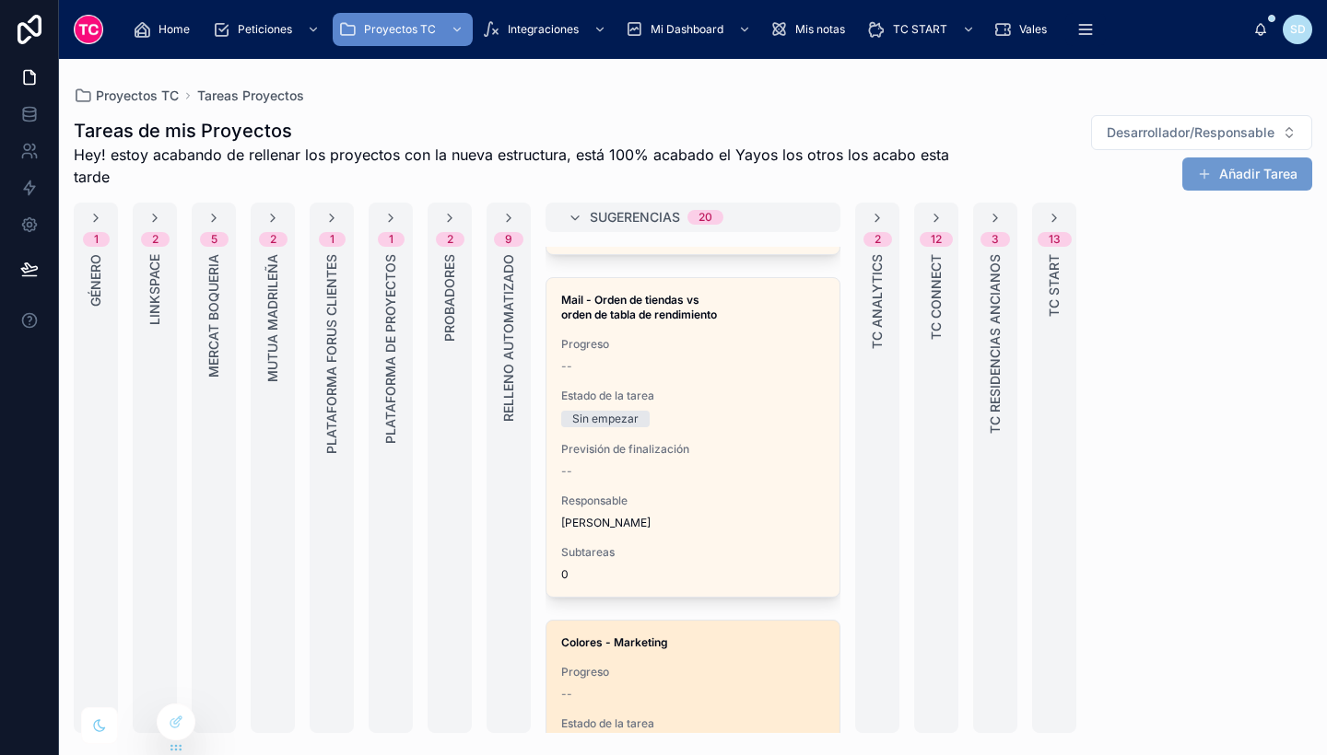
click at [745, 503] on span "Responsable" at bounding box center [692, 501] width 263 height 15
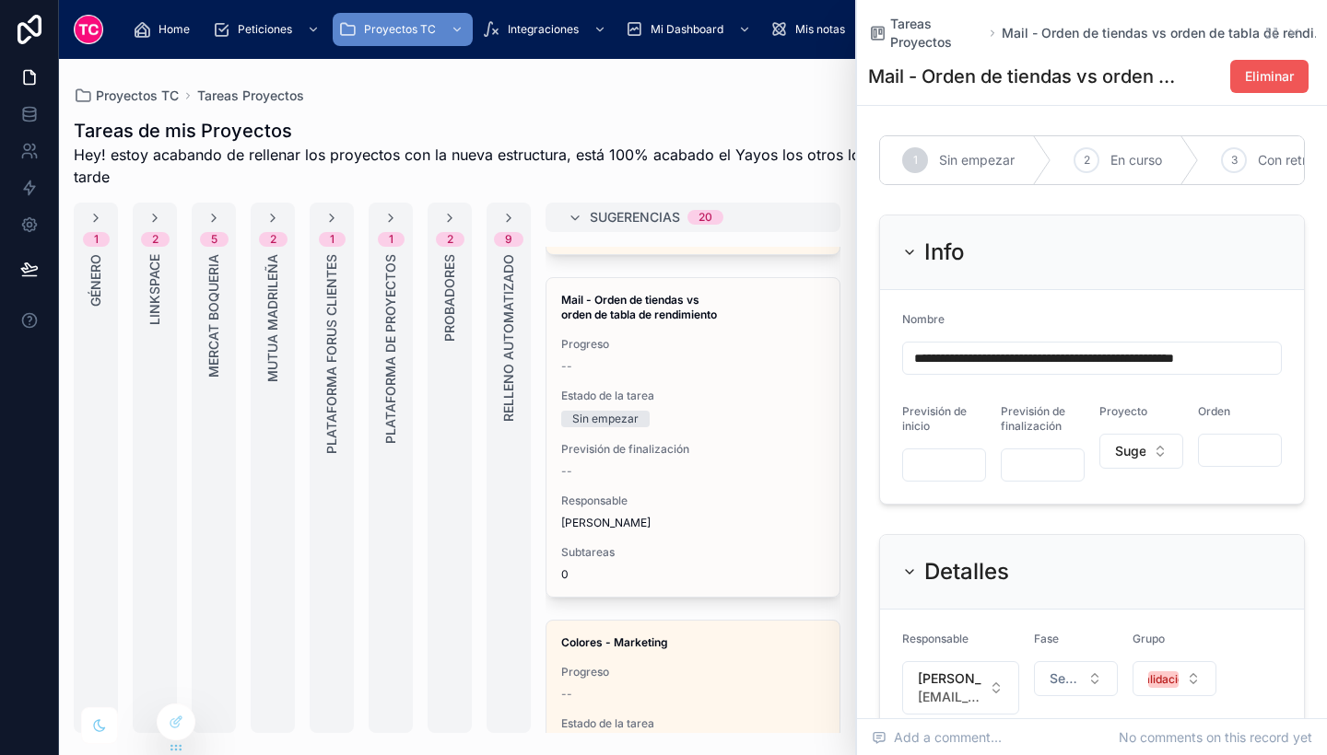
click at [1245, 82] on span "Eliminar" at bounding box center [1269, 76] width 49 height 18
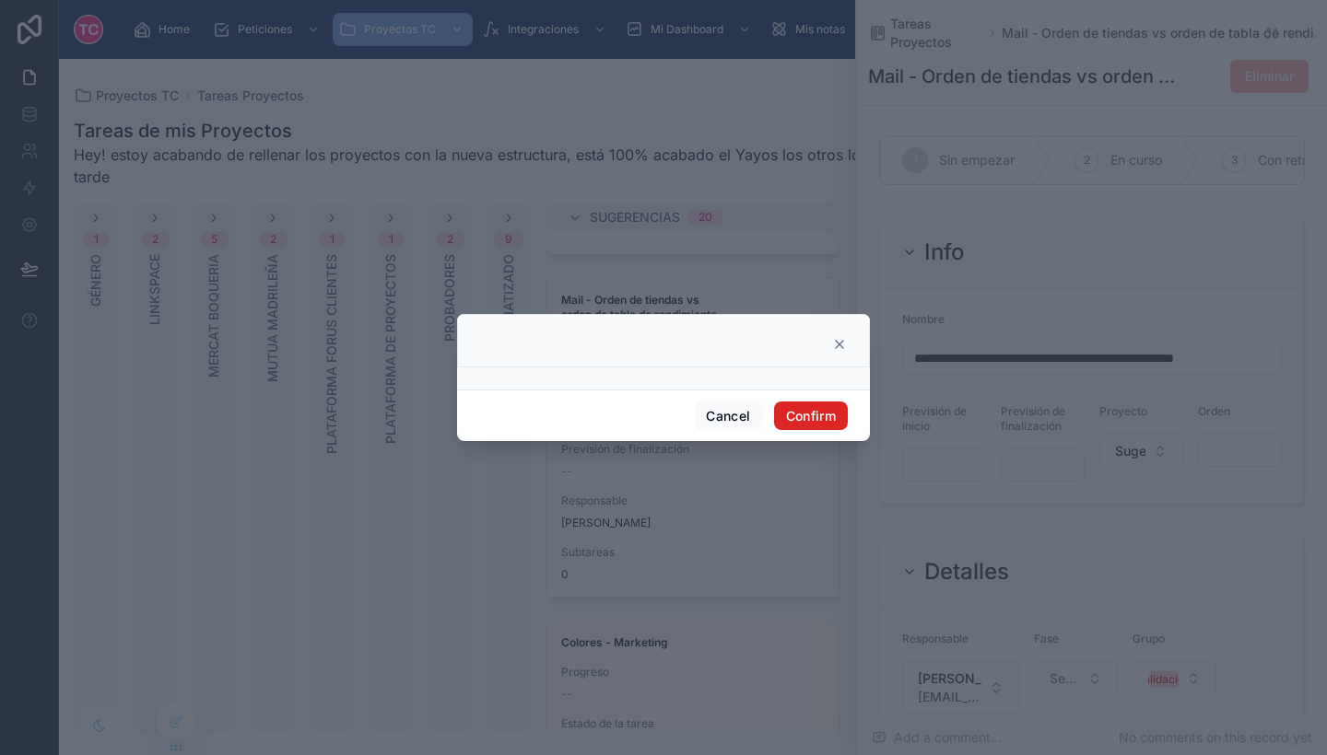
click at [815, 416] on button "Confirm" at bounding box center [811, 416] width 74 height 29
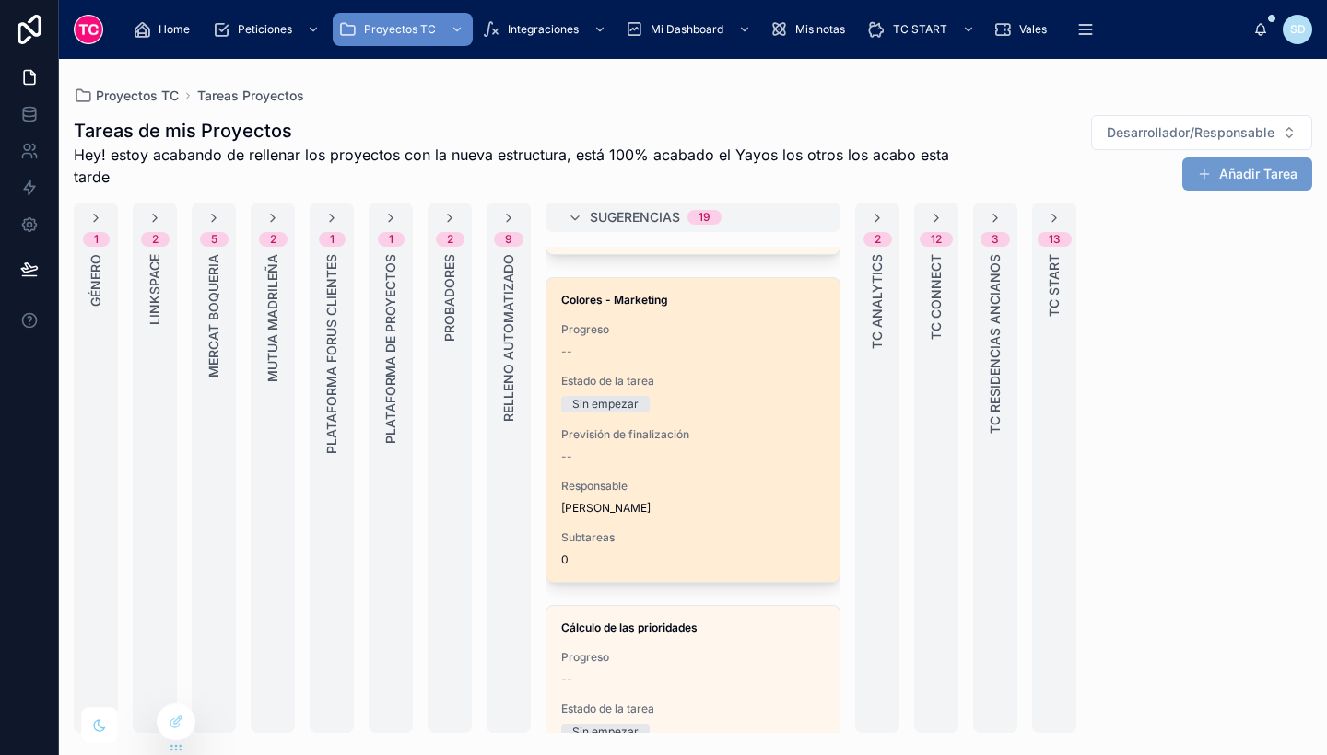
click at [726, 359] on div "Colores - Marketing Progreso -- Estado de la tarea Sin empezar Previsión de fin…" at bounding box center [692, 430] width 293 height 304
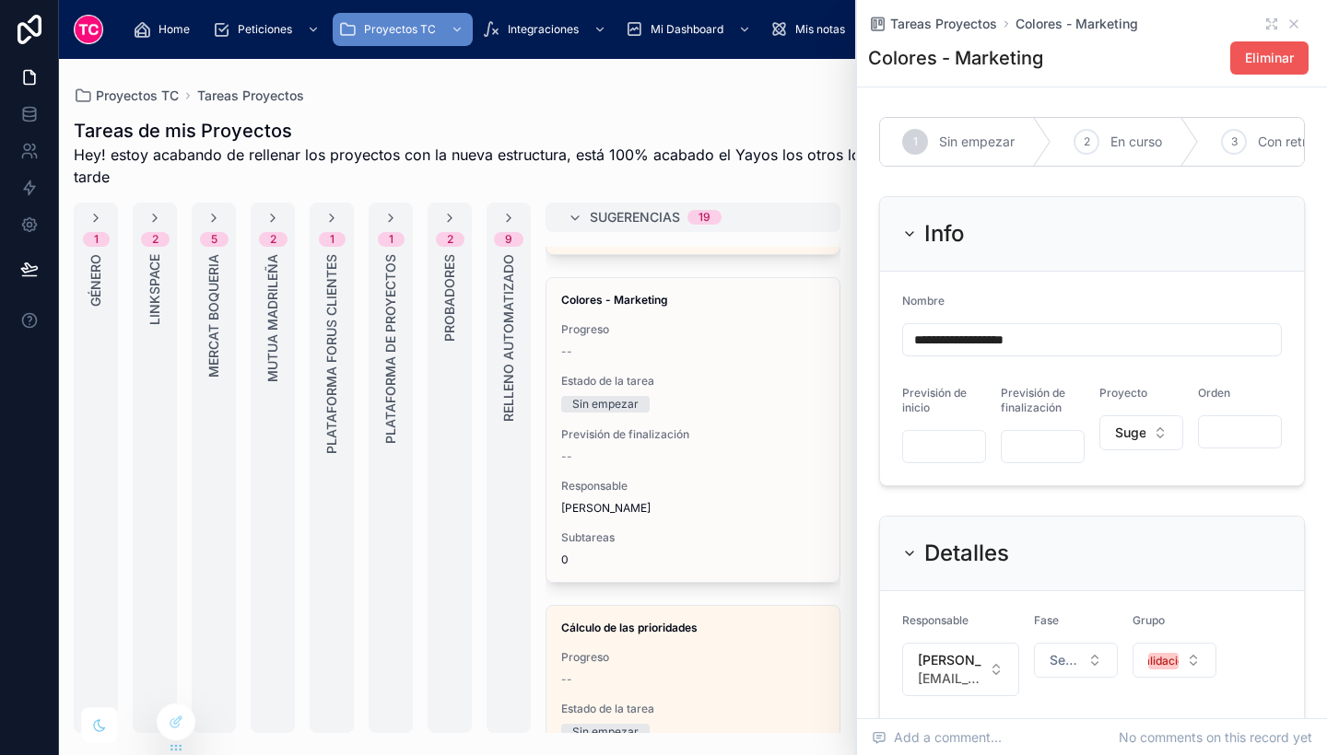
click at [1265, 49] on span "Eliminar" at bounding box center [1269, 58] width 49 height 18
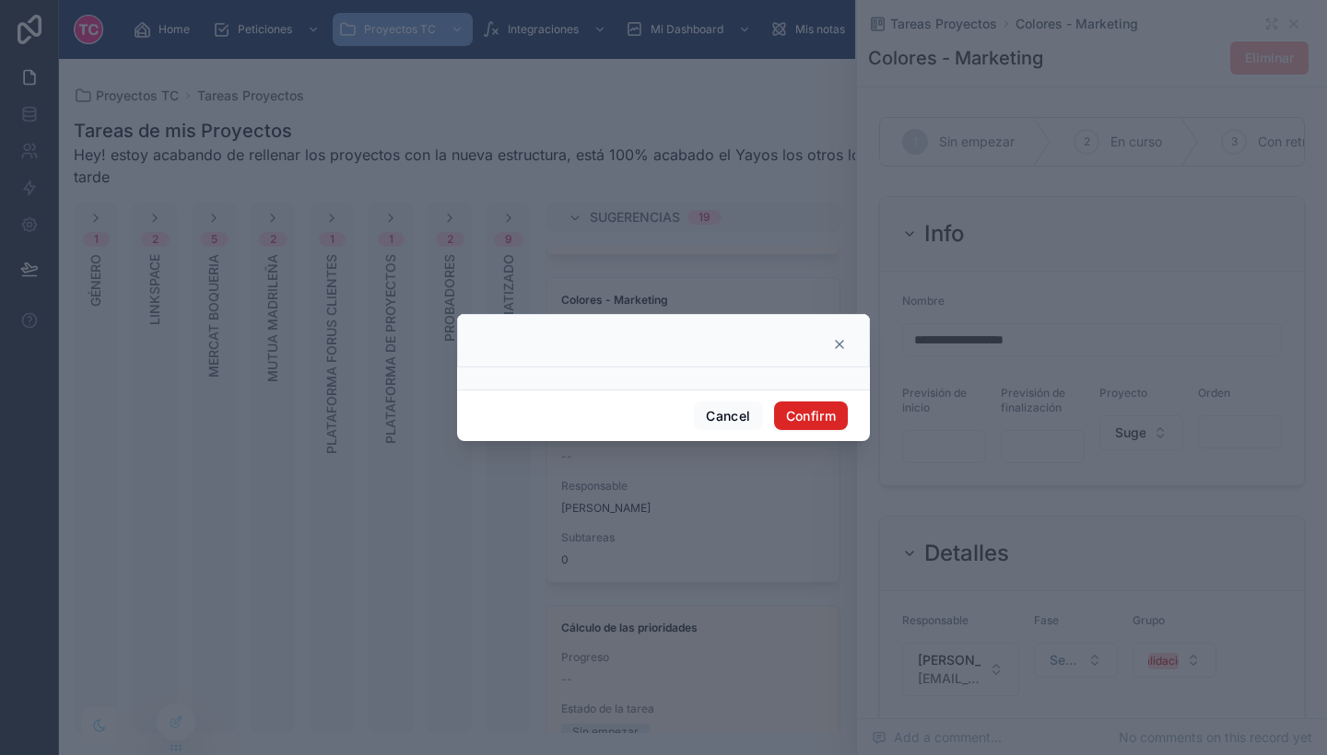
click at [813, 411] on button "Confirm" at bounding box center [811, 416] width 74 height 29
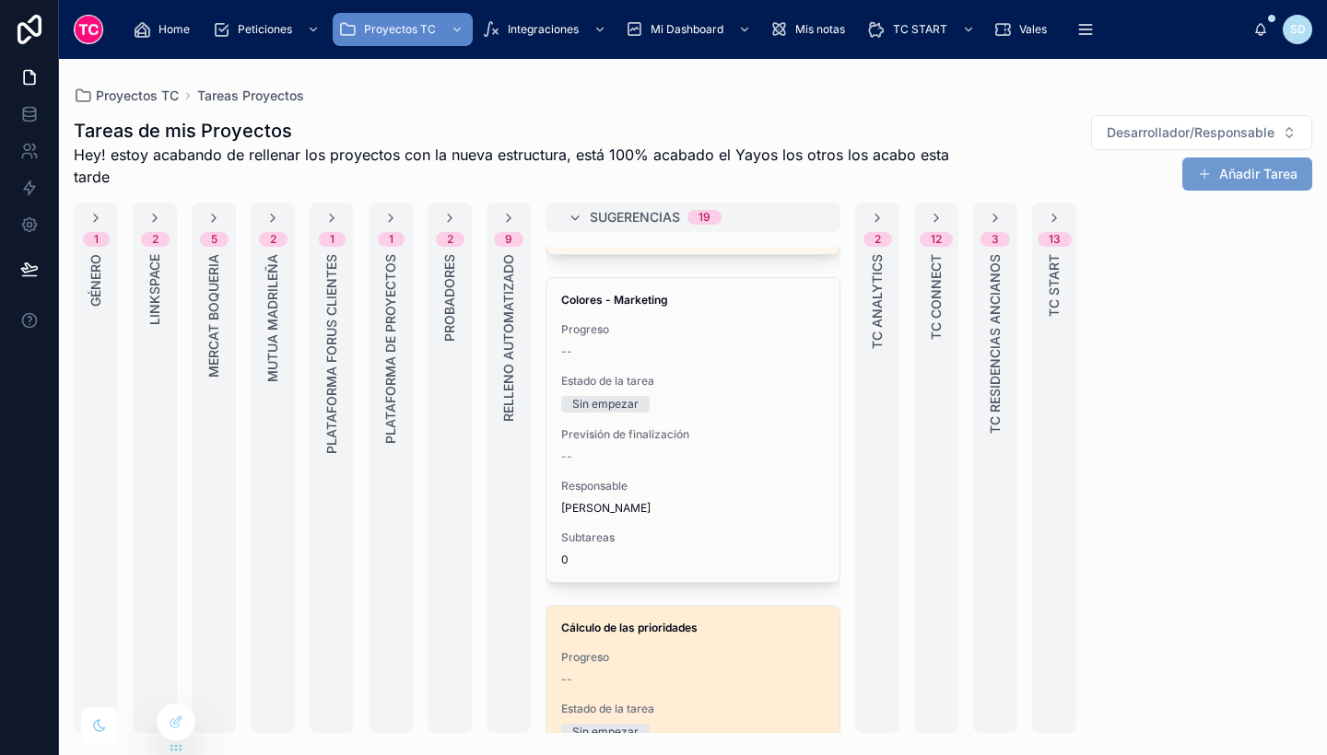
click at [747, 665] on div "Progreso --" at bounding box center [692, 668] width 263 height 37
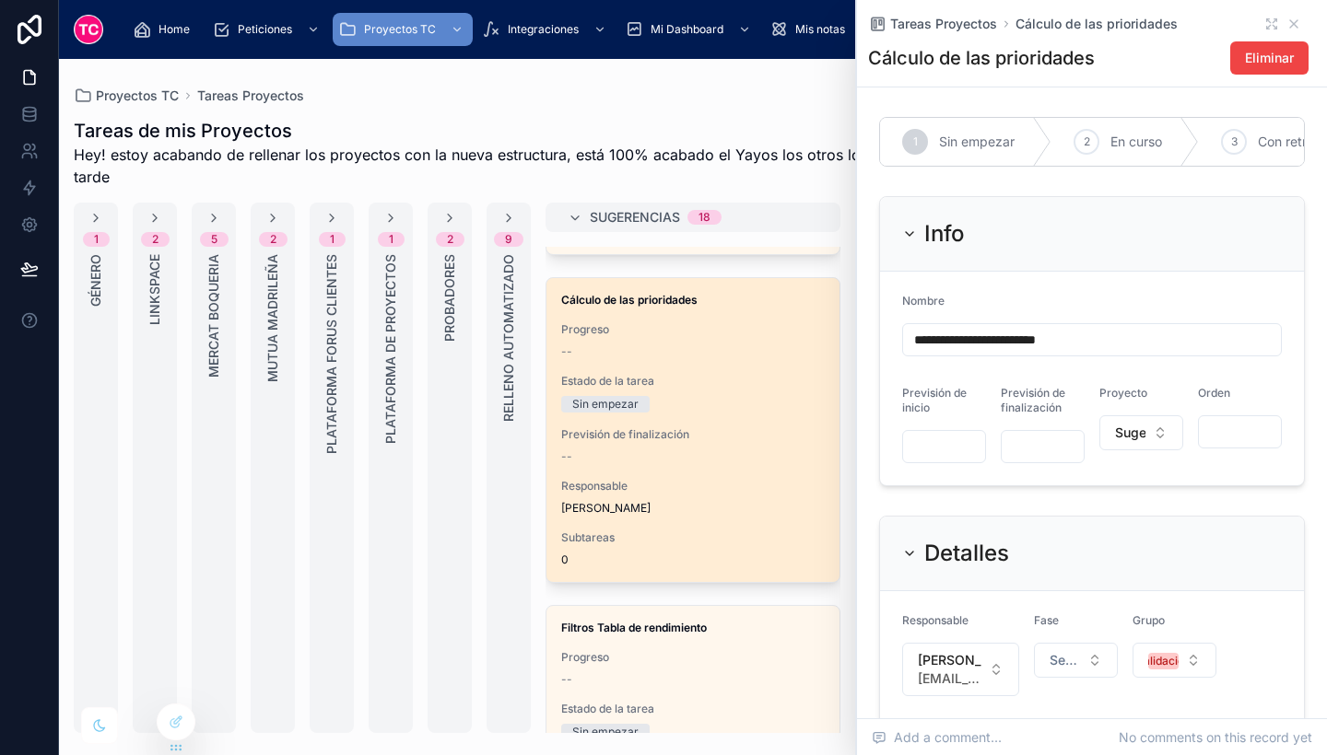
click at [749, 531] on span "Subtareas" at bounding box center [692, 538] width 263 height 15
click at [752, 351] on div "--" at bounding box center [692, 352] width 263 height 15
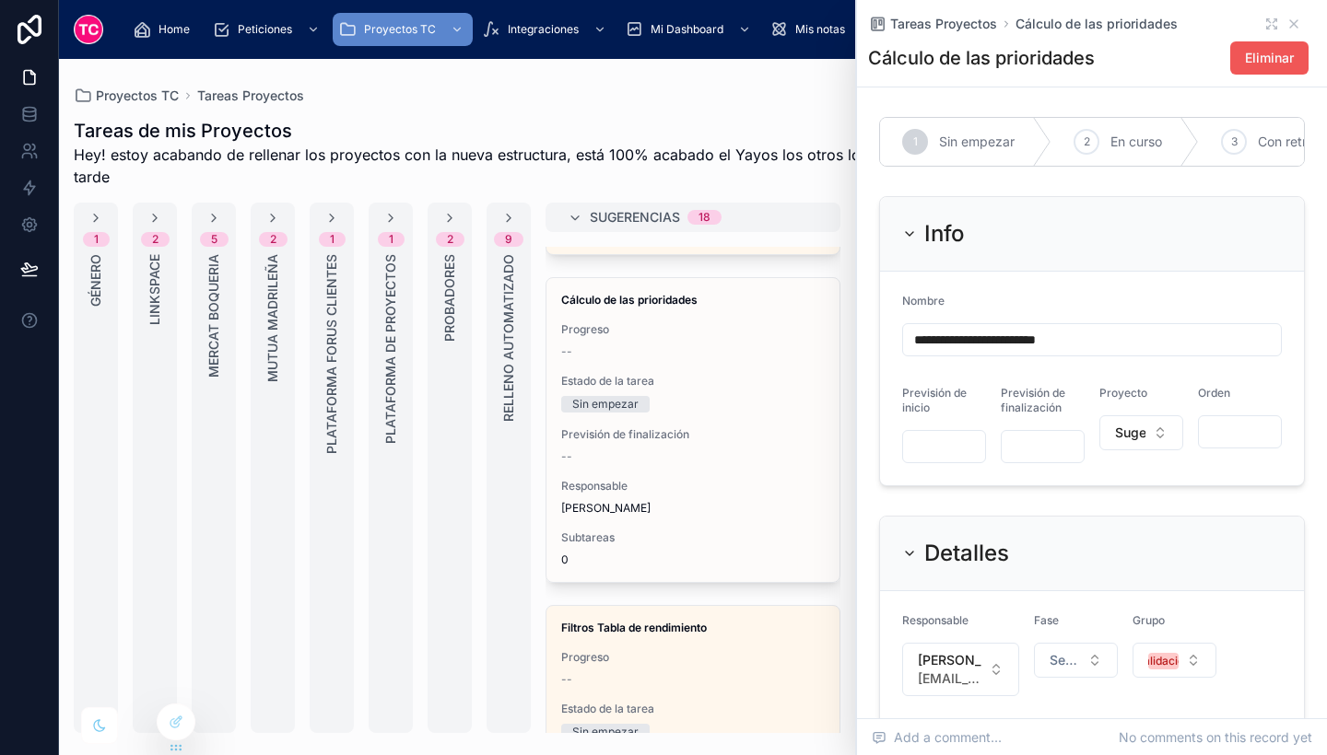
click at [1230, 67] on button "Eliminar" at bounding box center [1269, 57] width 78 height 33
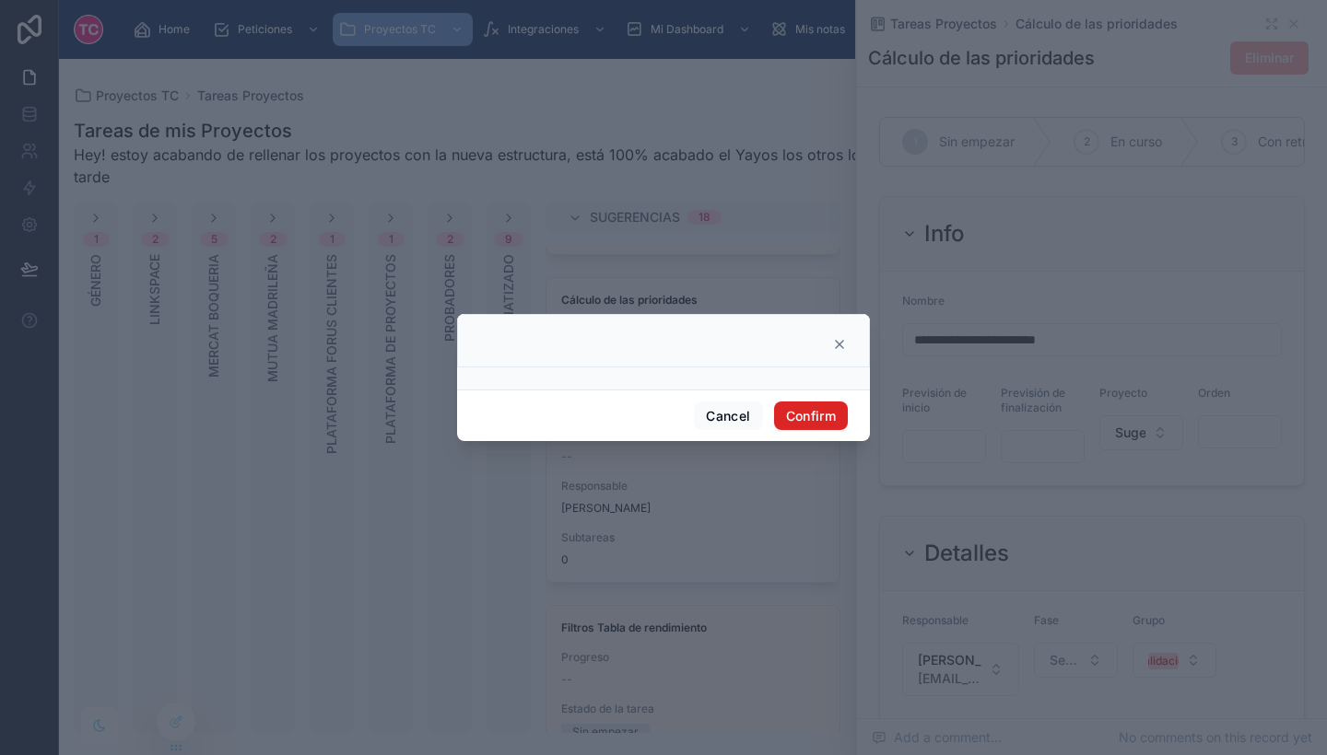
click at [809, 409] on button "Confirm" at bounding box center [811, 416] width 74 height 29
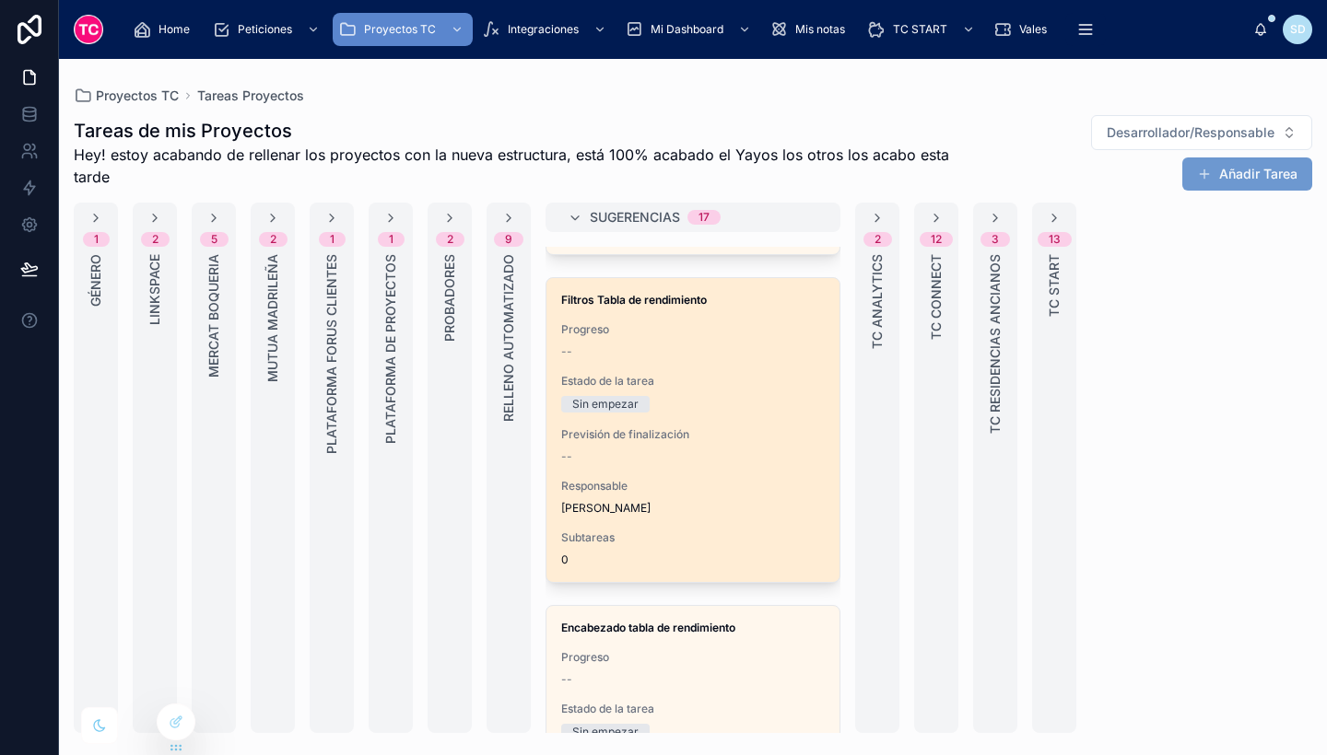
click at [730, 432] on span "Previsión de finalización" at bounding box center [692, 434] width 263 height 15
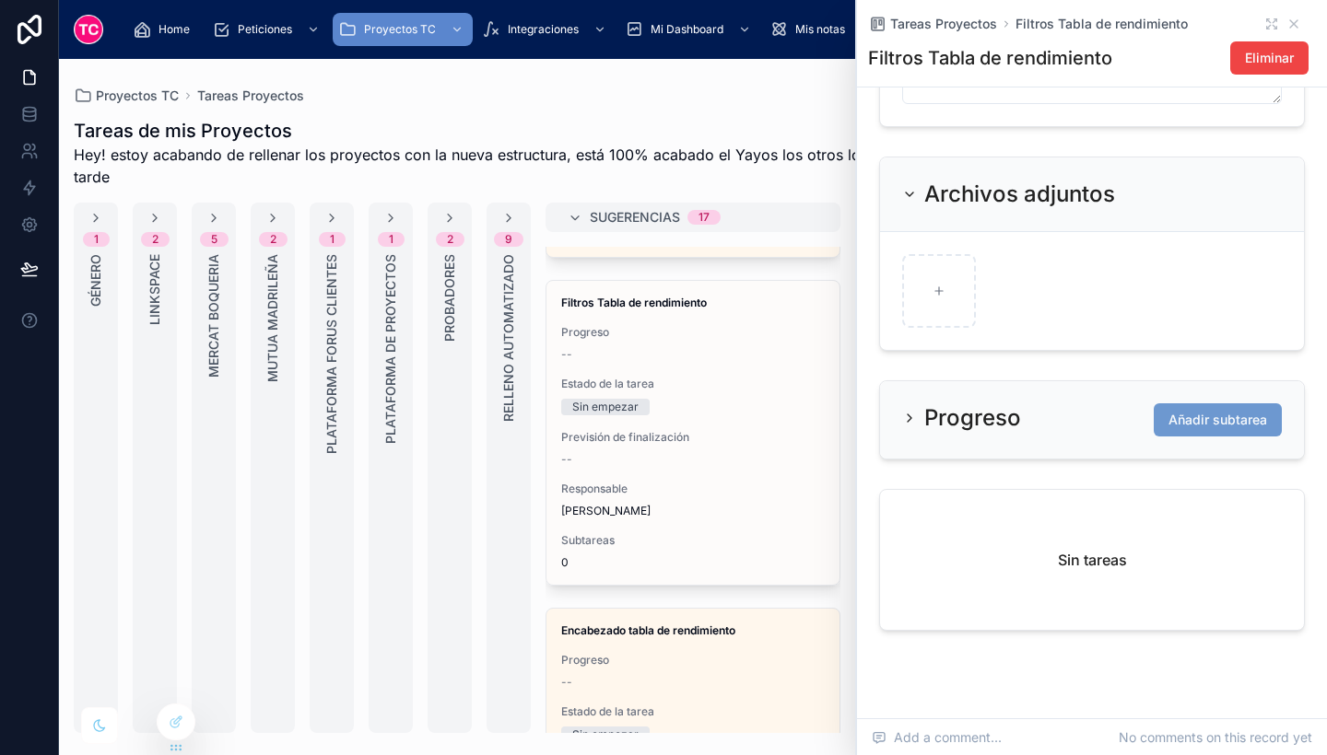
scroll to position [766, 0]
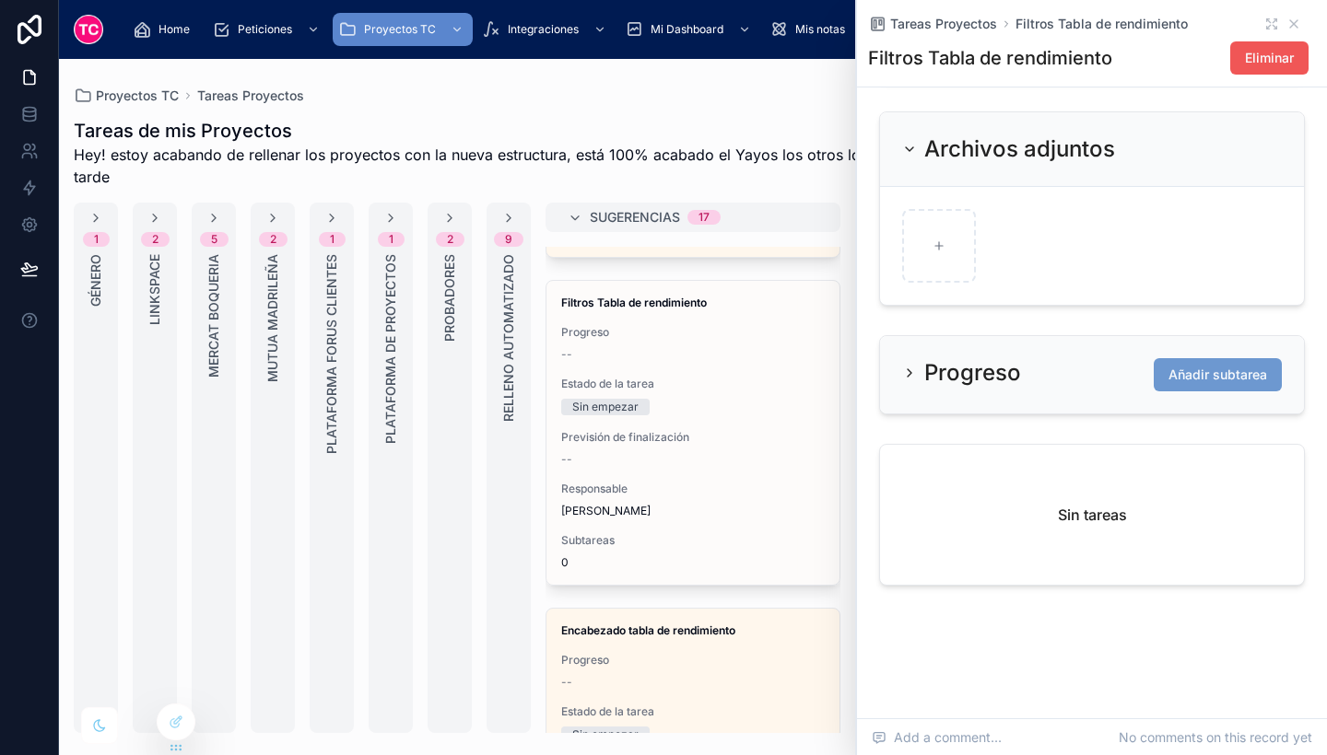
click at [1259, 68] on button "Eliminar" at bounding box center [1269, 57] width 78 height 33
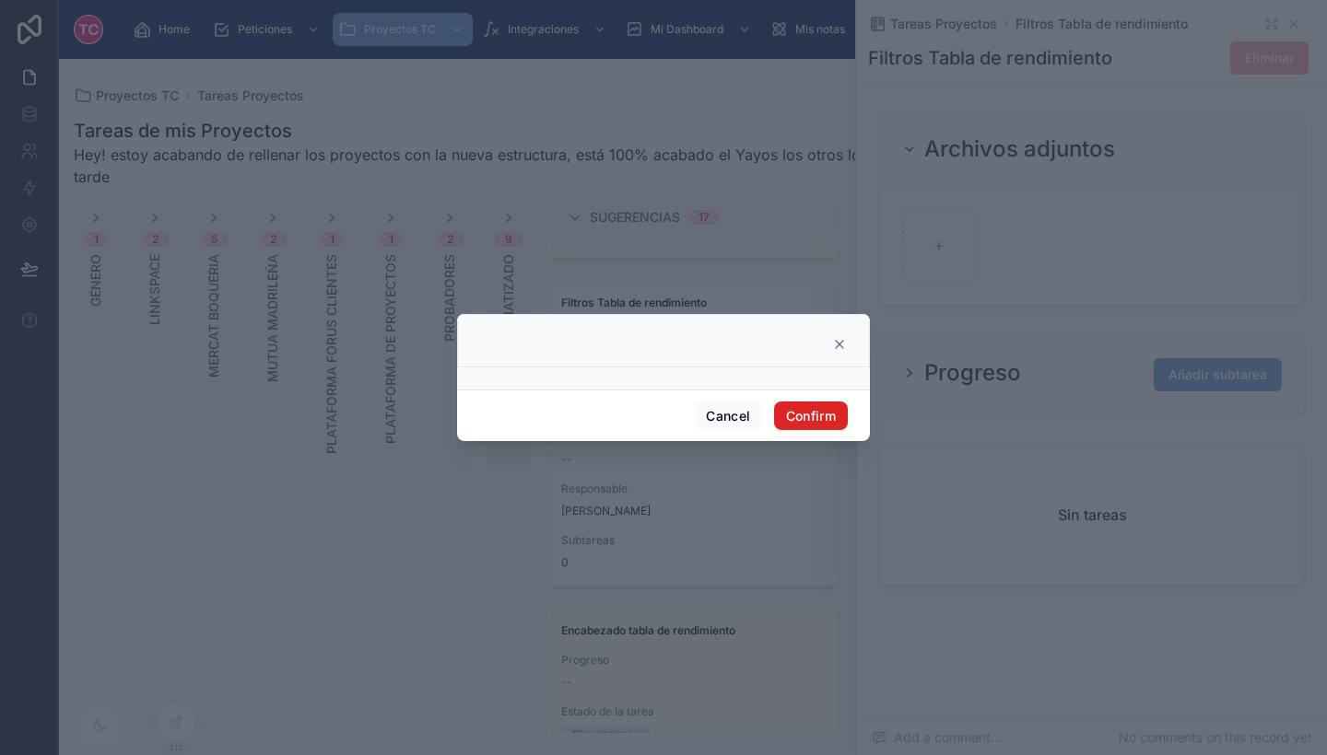
click at [823, 407] on button "Confirm" at bounding box center [811, 416] width 74 height 29
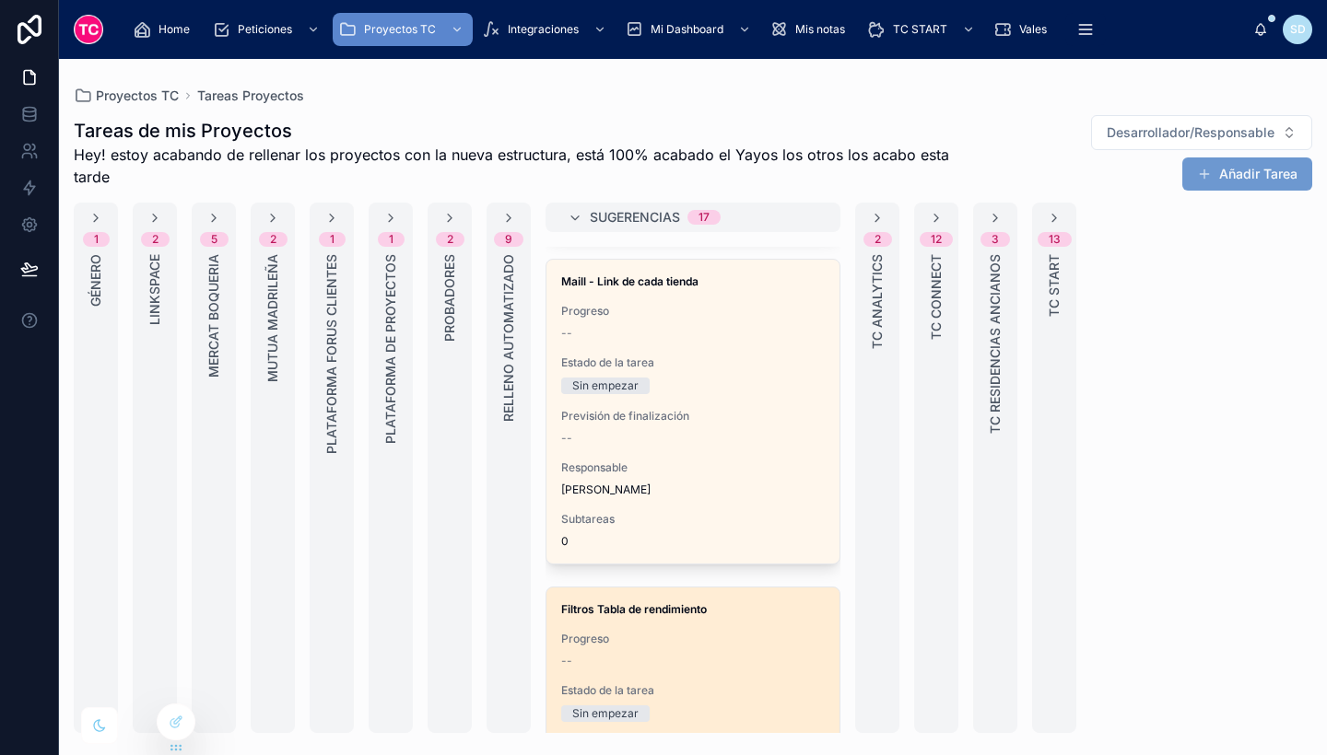
scroll to position [711, 0]
click at [762, 373] on div "Estado de la tarea Sin empezar" at bounding box center [692, 376] width 263 height 39
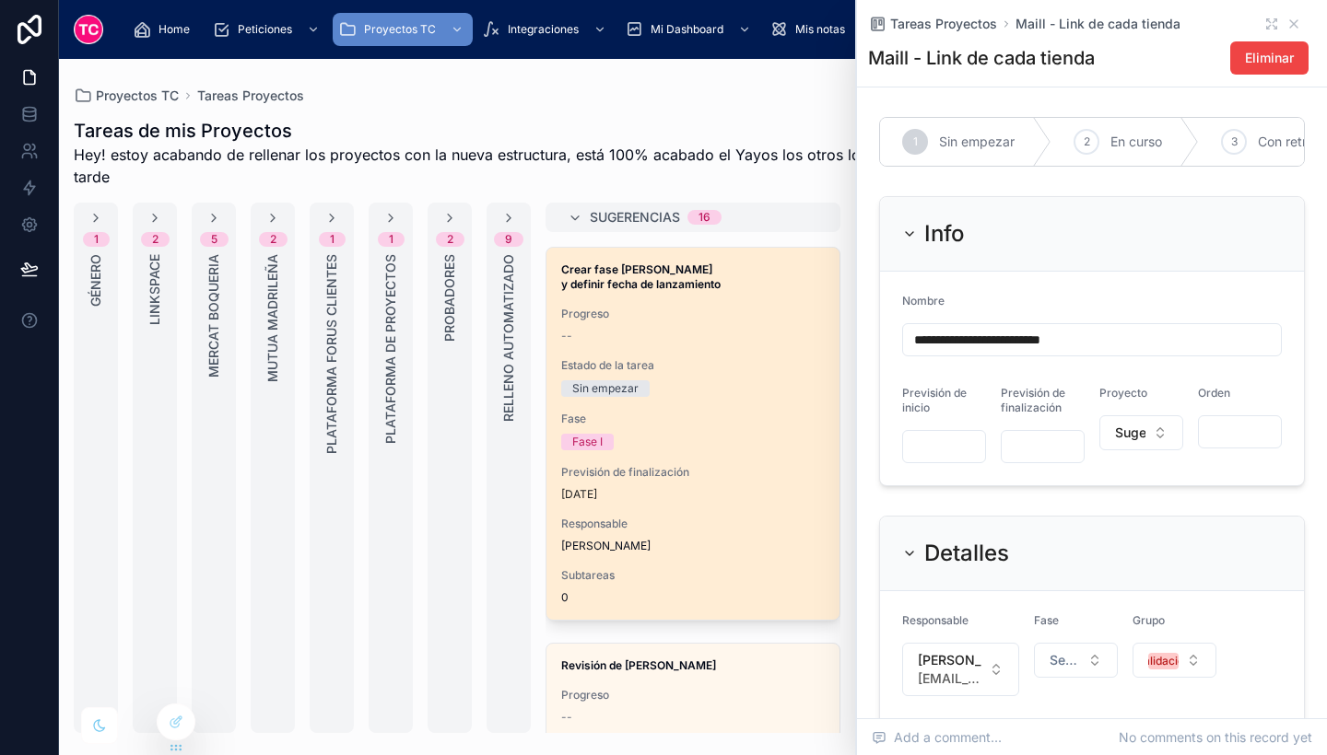
click at [715, 296] on div "Crear fase [PERSON_NAME] y definir fecha de lanzamiento Progreso -- Estado de l…" at bounding box center [692, 434] width 293 height 372
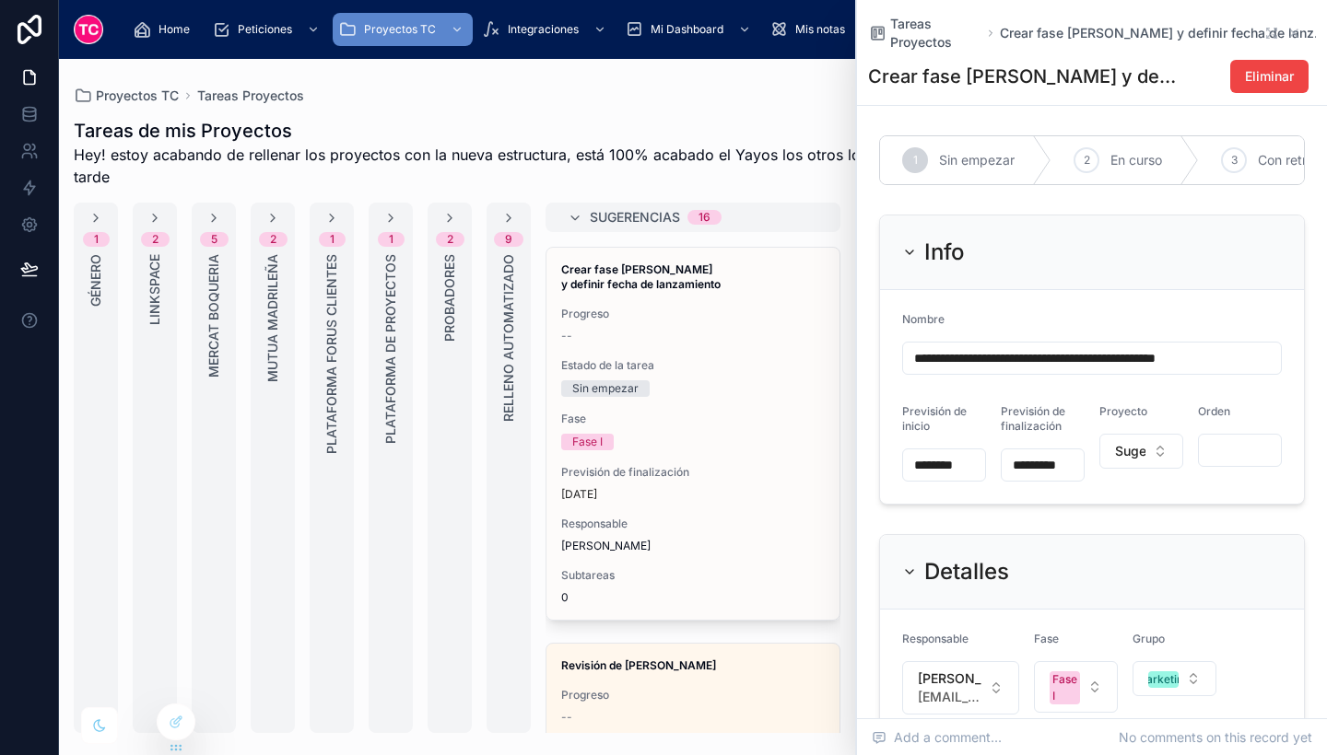
click at [964, 68] on h1 "Crear fase [PERSON_NAME] y definir fecha de lanzamiento" at bounding box center [1023, 77] width 310 height 26
drag, startPoint x: 909, startPoint y: 367, endPoint x: 1282, endPoint y: 344, distance: 373.8
click at [1282, 344] on form "**********" at bounding box center [1092, 397] width 424 height 214
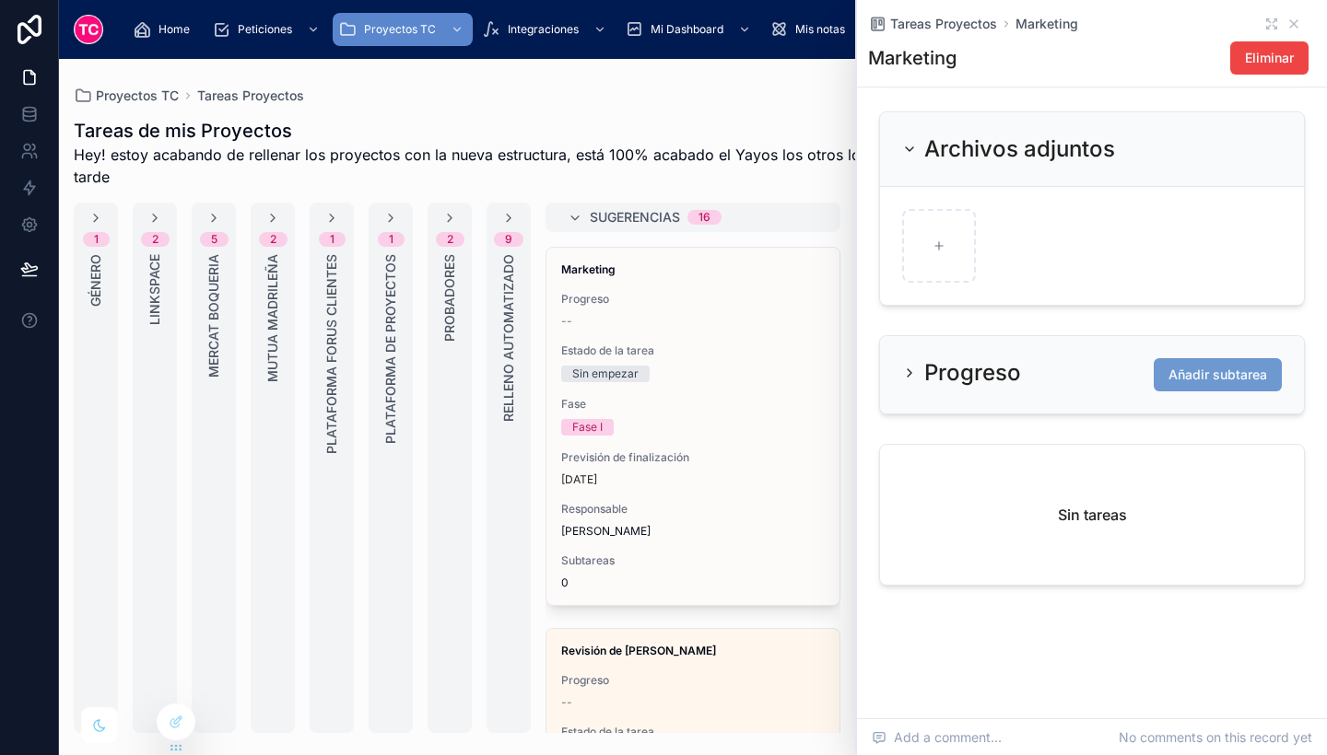
scroll to position [753, 0]
type input "*********"
click at [1216, 384] on span "Añadir subtarea" at bounding box center [1217, 375] width 99 height 18
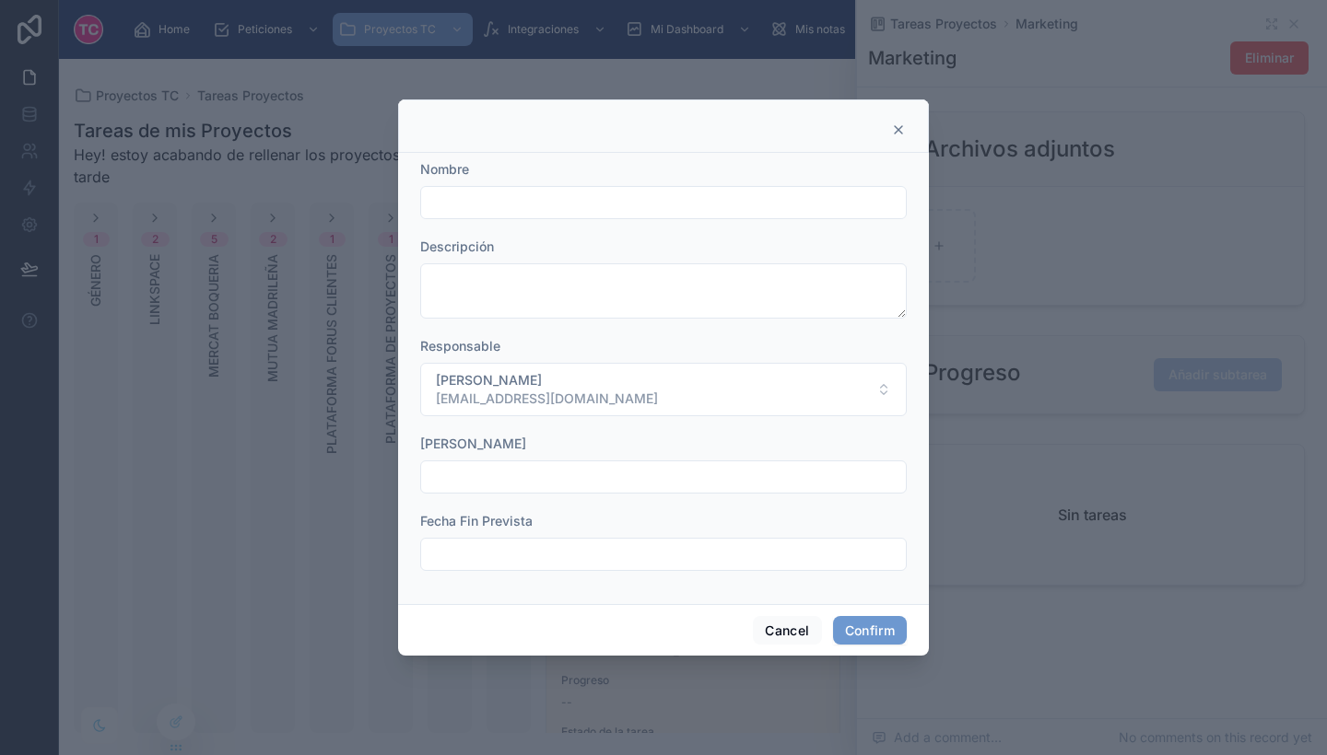
click at [599, 192] on input "text" at bounding box center [663, 203] width 485 height 26
paste input "**********"
drag, startPoint x: 577, startPoint y: 202, endPoint x: 814, endPoint y: 188, distance: 238.1
click at [814, 188] on div "**********" at bounding box center [663, 202] width 486 height 33
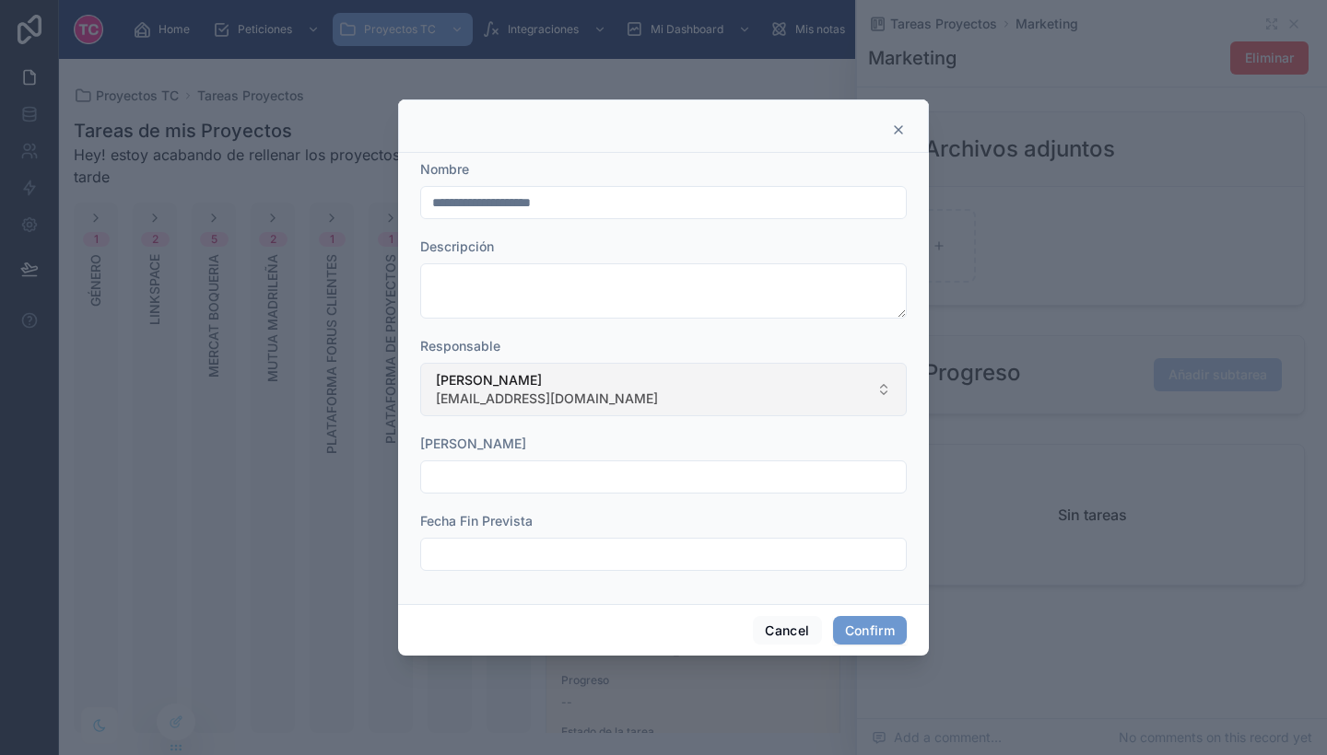
type input "**********"
click at [602, 381] on button "[PERSON_NAME] [EMAIL_ADDRESS][DOMAIN_NAME]" at bounding box center [663, 389] width 486 height 53
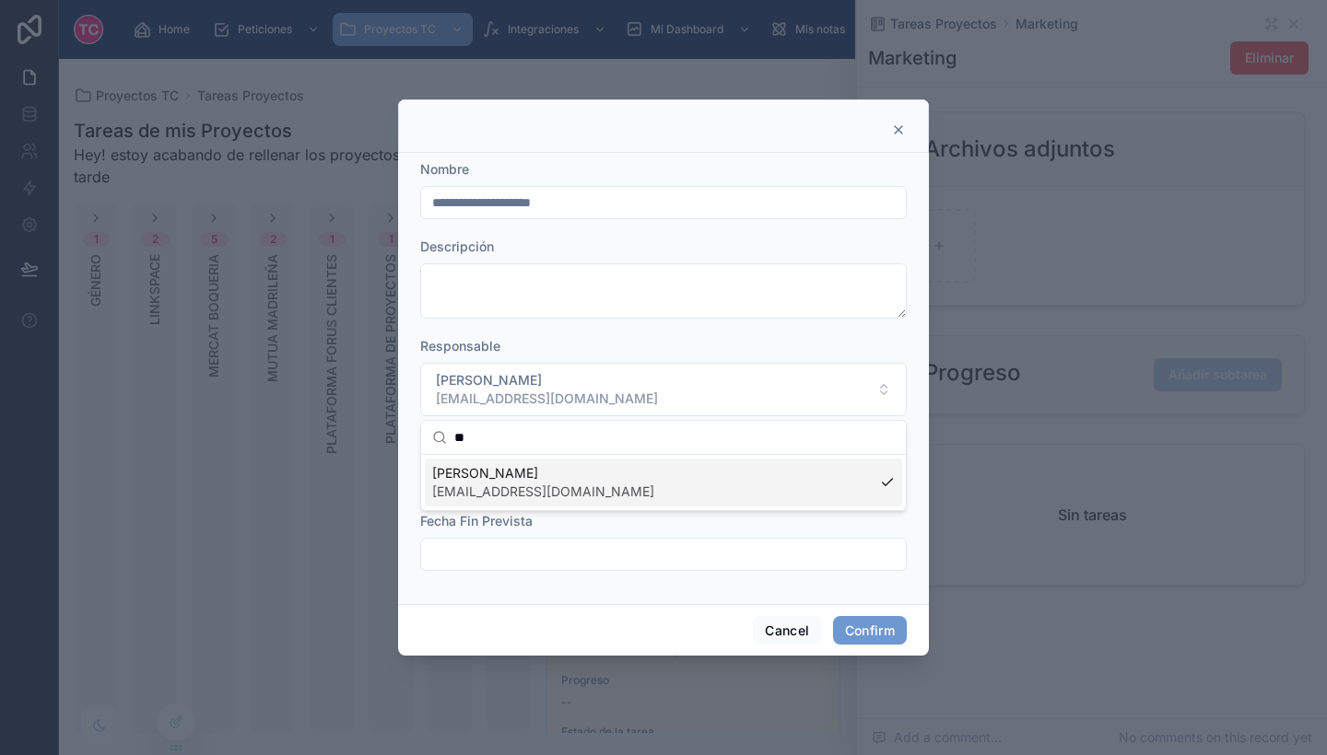
type input "*"
type input "***"
click at [592, 501] on div "[PERSON_NAME] [EMAIL_ADDRESS][DOMAIN_NAME]" at bounding box center [663, 483] width 477 height 48
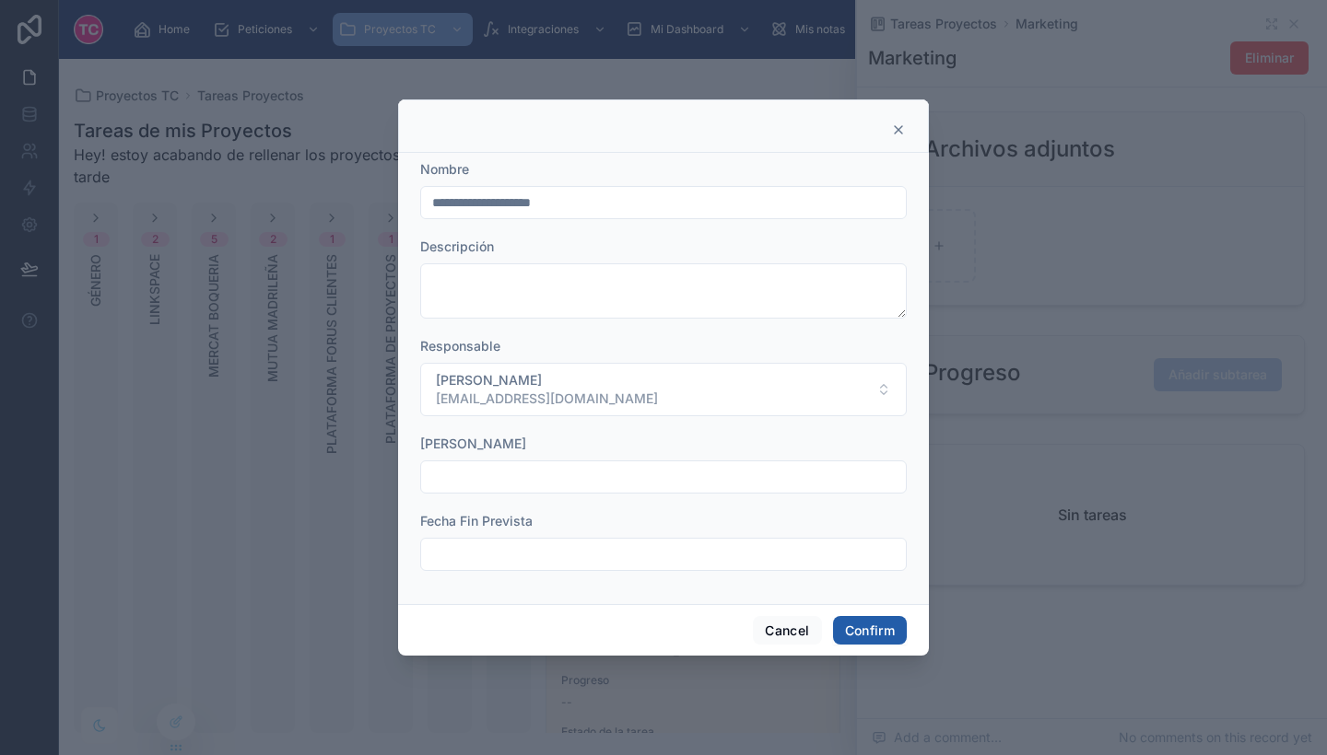
click at [861, 630] on button "Confirm" at bounding box center [870, 630] width 74 height 29
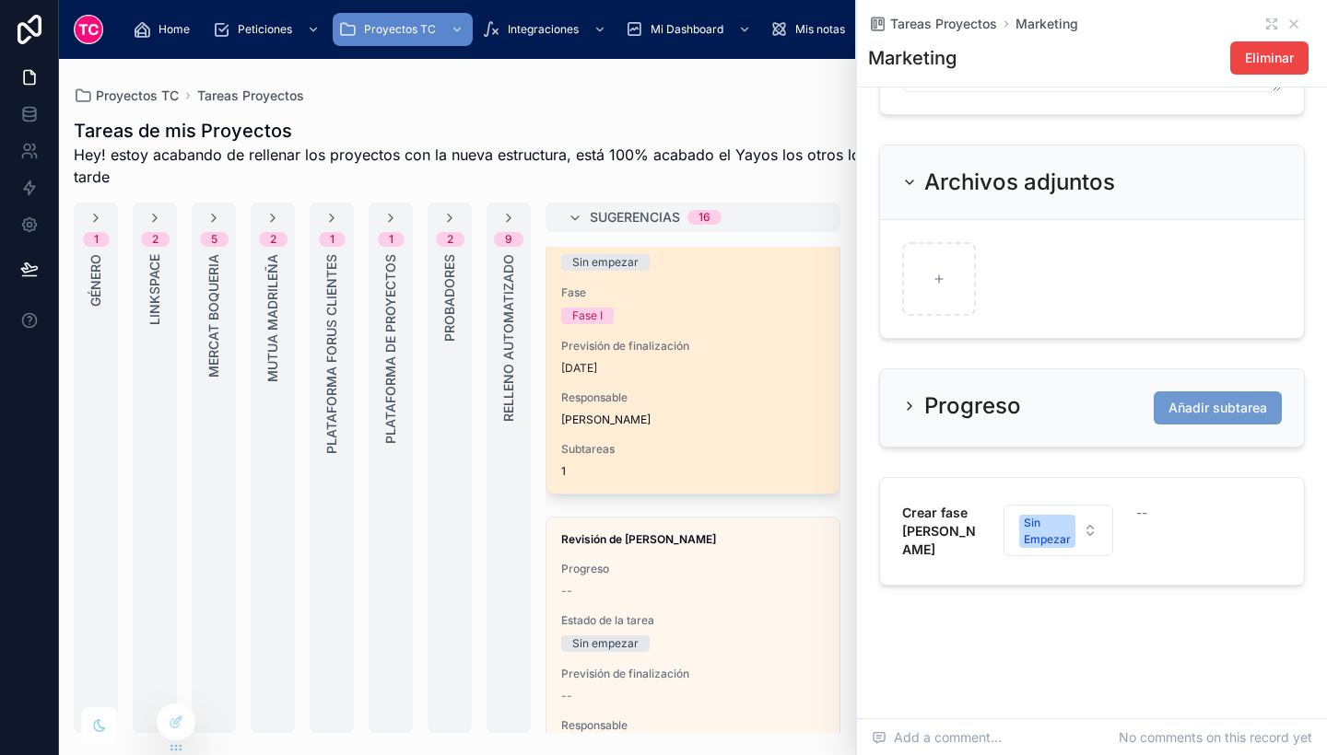
scroll to position [135, 0]
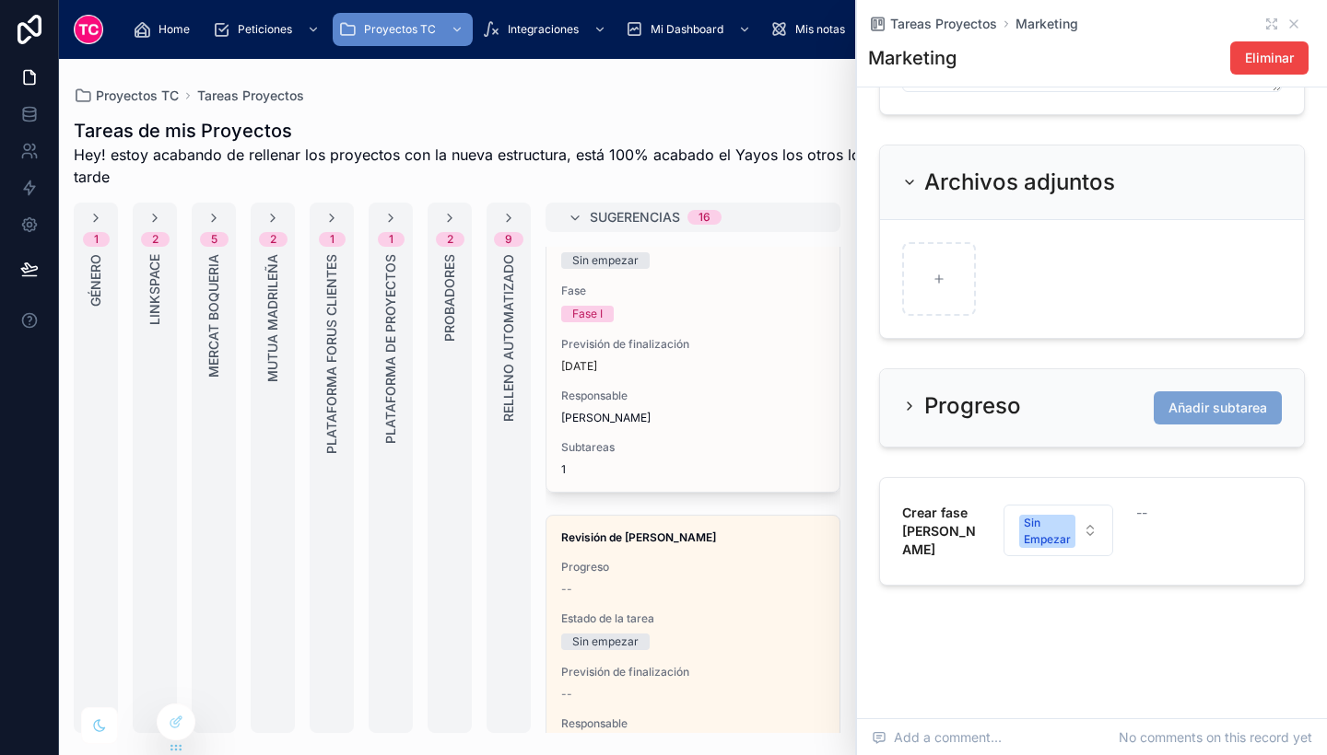
click at [1197, 402] on span "Añadir subtarea" at bounding box center [1217, 408] width 99 height 18
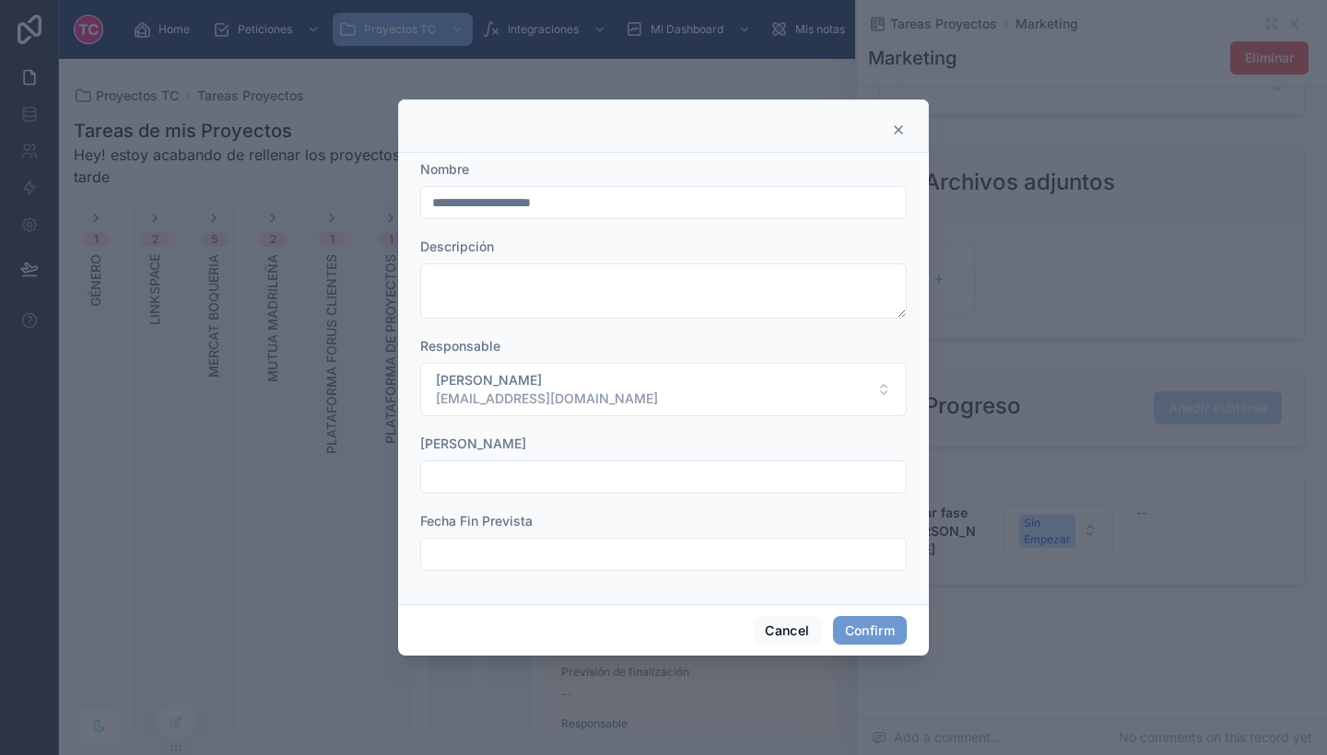
click at [634, 197] on input "**********" at bounding box center [663, 203] width 485 height 26
drag, startPoint x: 634, startPoint y: 197, endPoint x: 333, endPoint y: 188, distance: 301.4
click at [333, 188] on div "**********" at bounding box center [663, 377] width 1327 height 755
type input "*"
click at [896, 123] on icon at bounding box center [898, 130] width 15 height 15
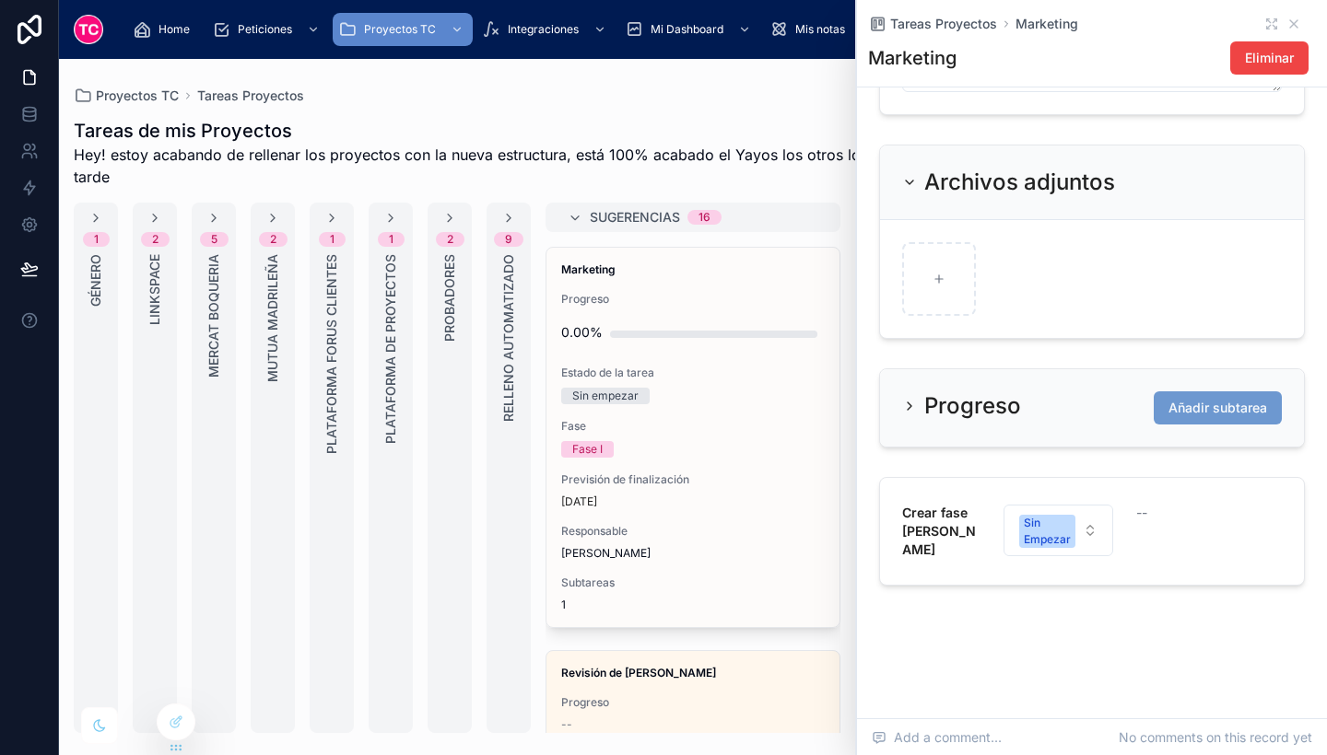
scroll to position [0, 0]
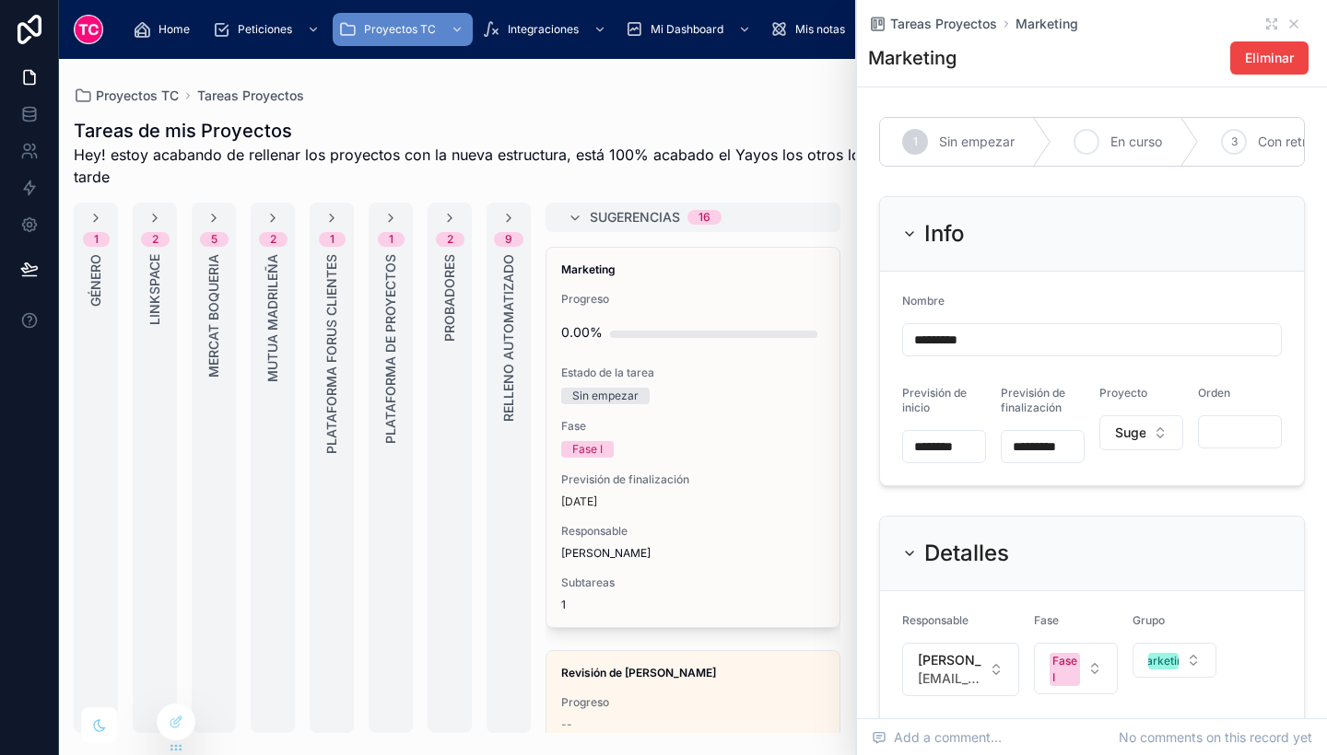
click at [1118, 123] on div "2 En curso" at bounding box center [1124, 142] width 147 height 48
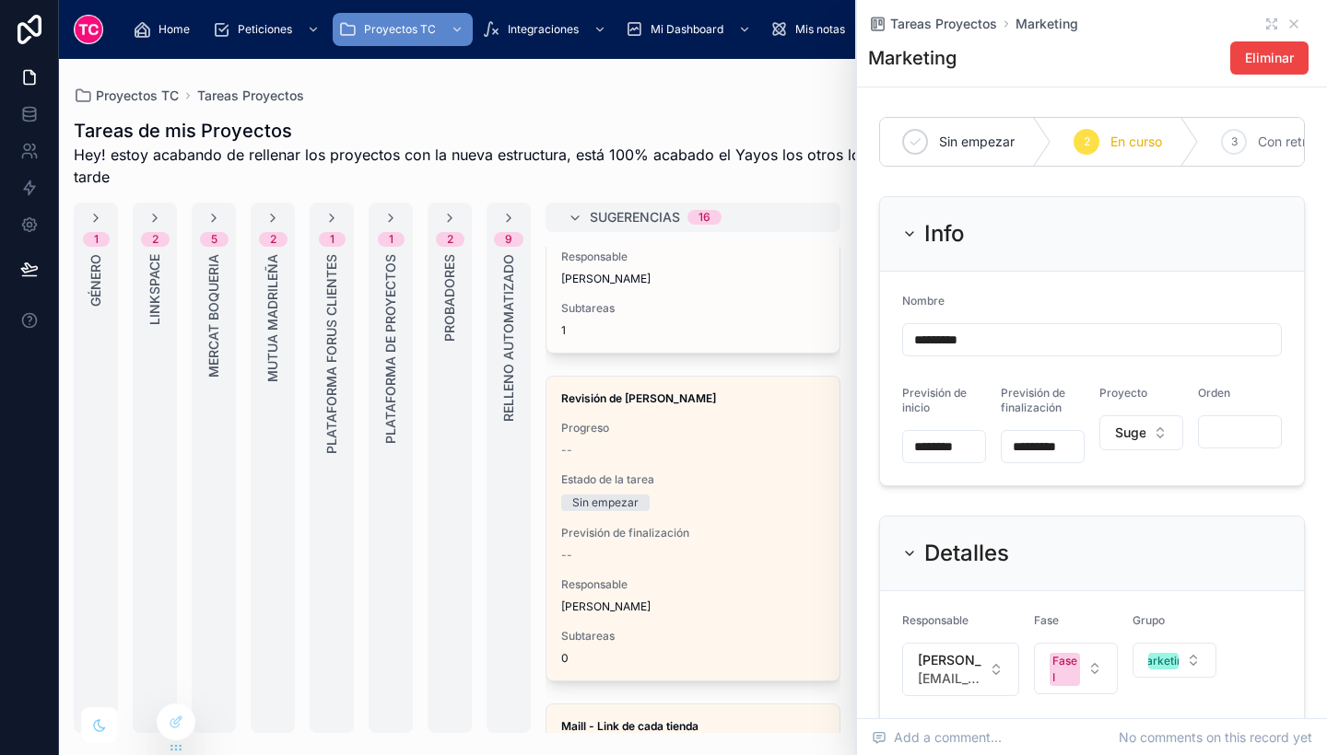
scroll to position [276, 0]
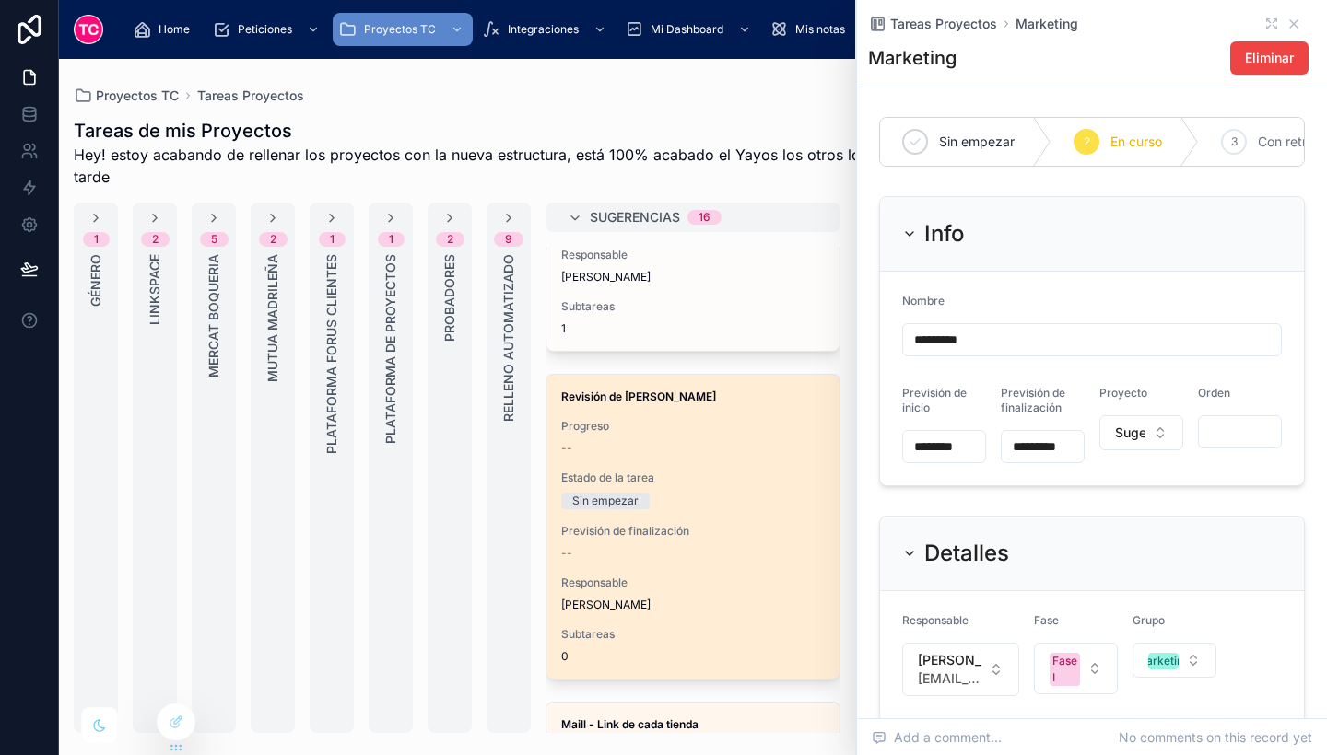
click at [713, 450] on div "--" at bounding box center [692, 448] width 263 height 15
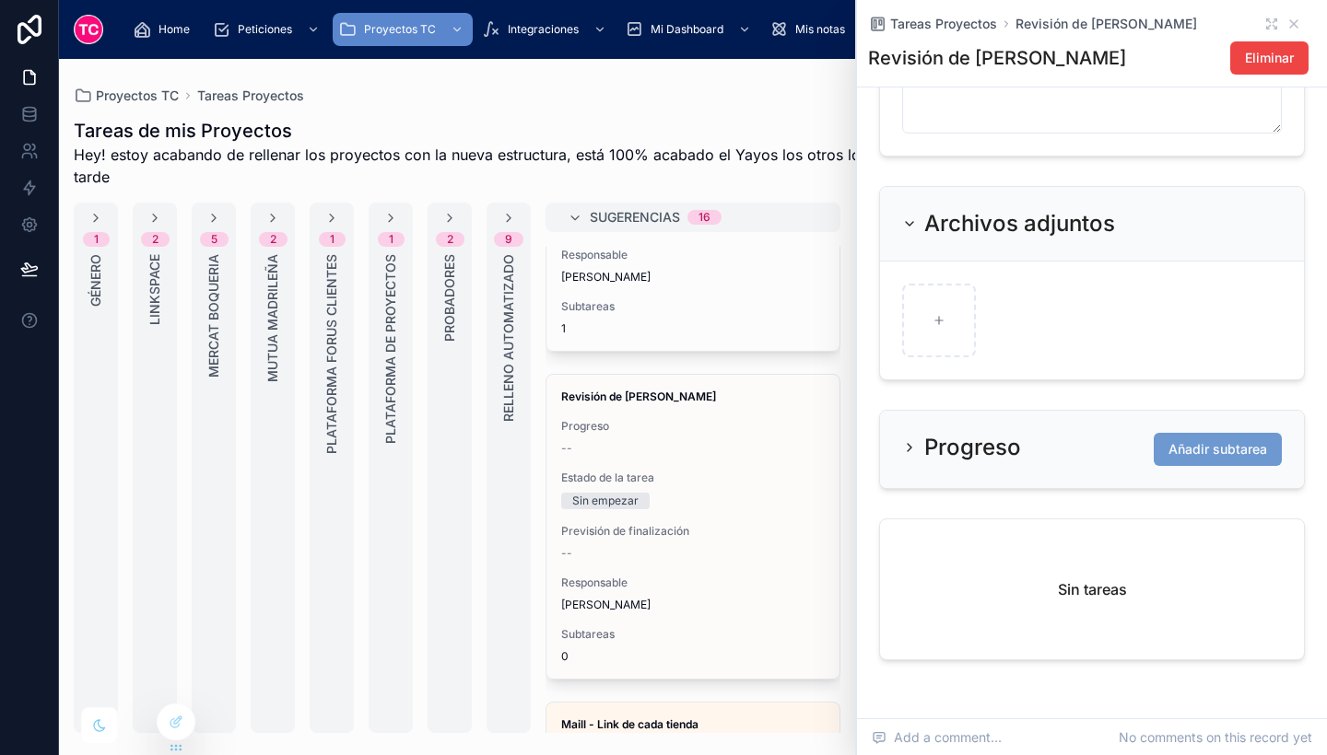
scroll to position [677, 0]
click at [1197, 449] on button "Añadir subtarea" at bounding box center [1217, 449] width 128 height 33
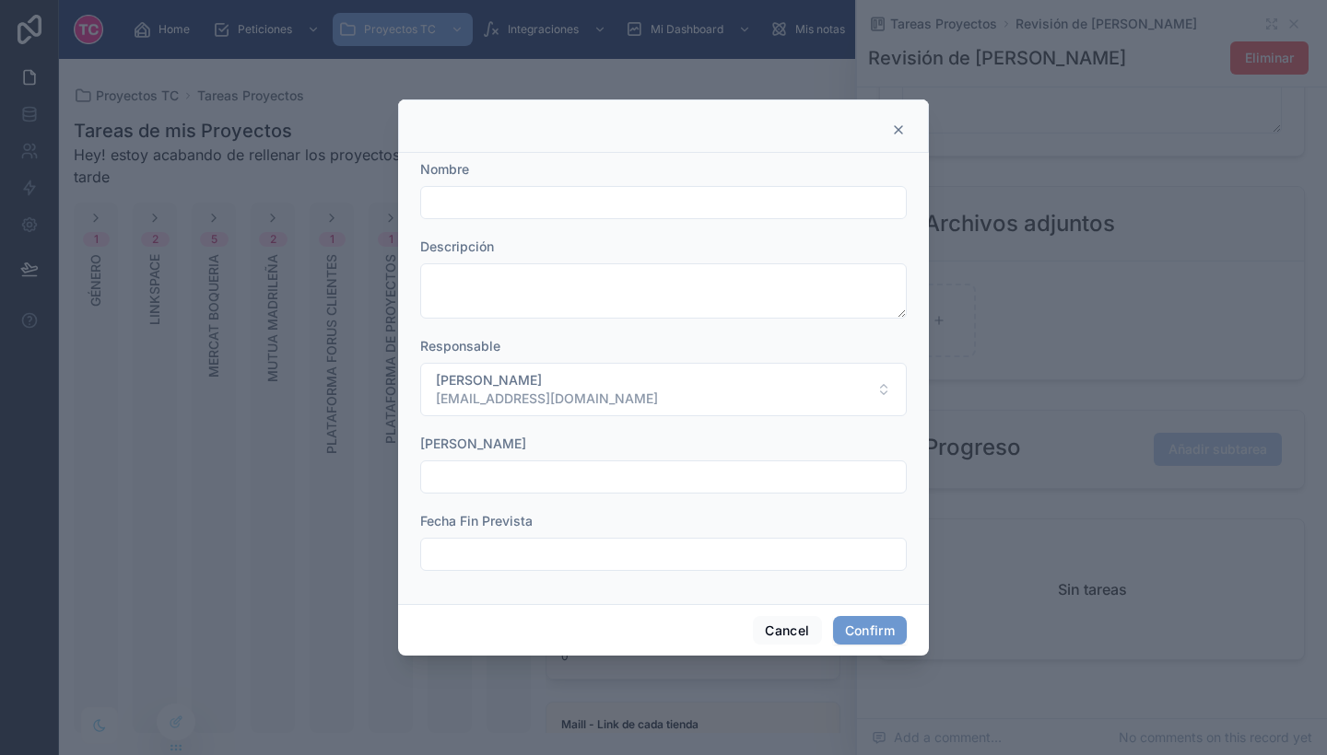
click at [607, 205] on input "text" at bounding box center [663, 203] width 485 height 26
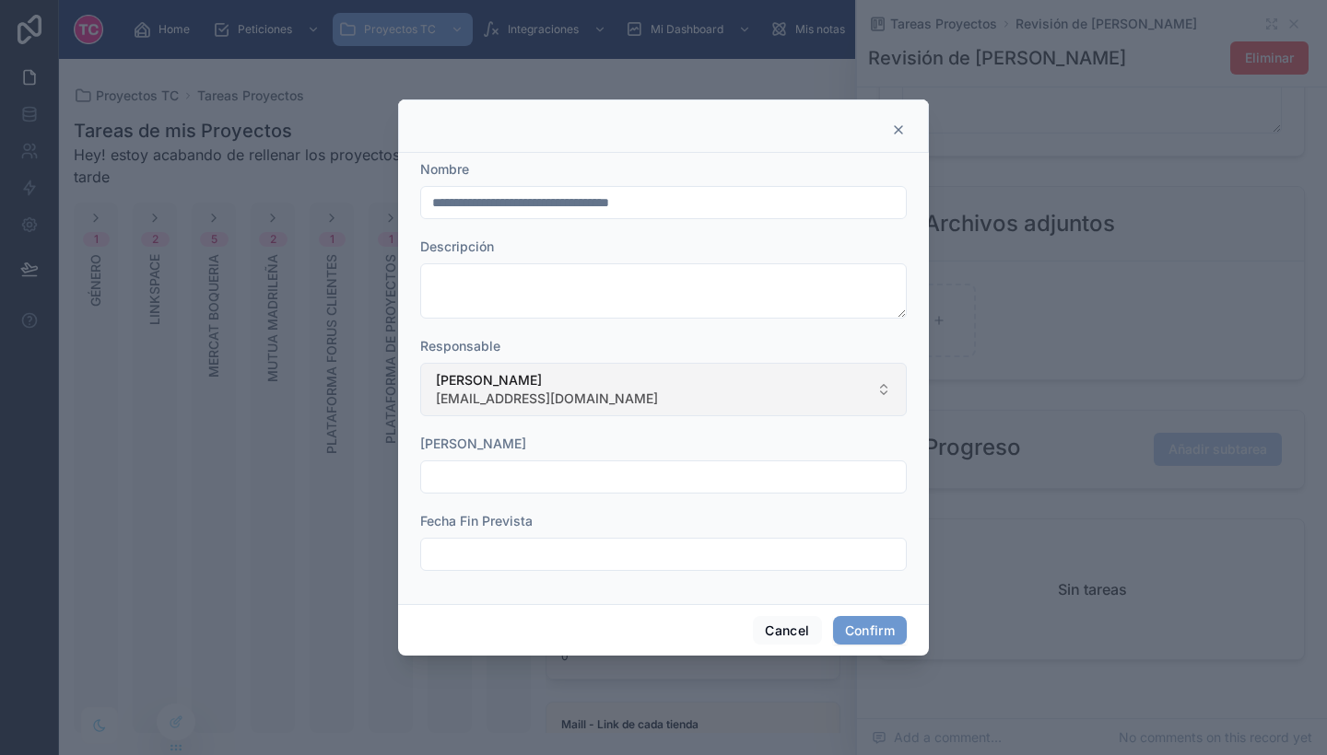
type input "**********"
click at [630, 392] on button "[PERSON_NAME] [EMAIL_ADDRESS][DOMAIN_NAME]" at bounding box center [663, 389] width 486 height 53
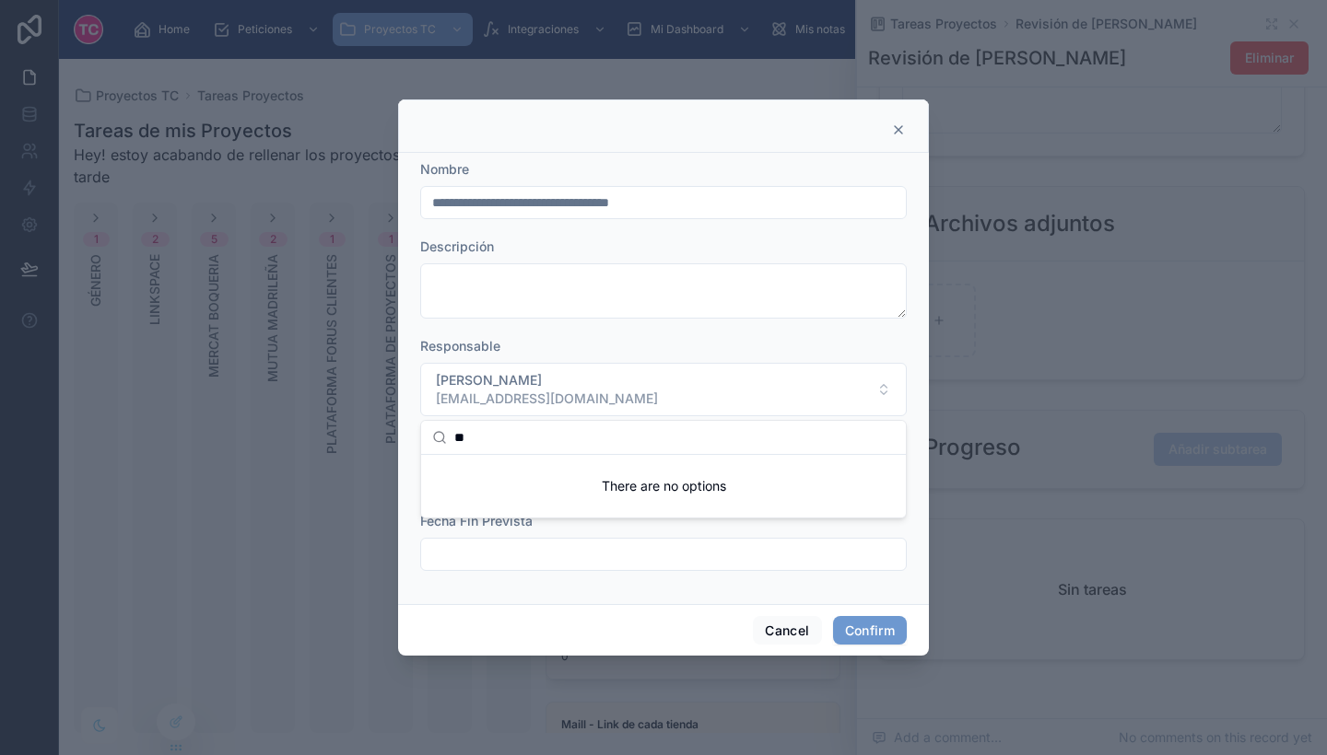
type input "*"
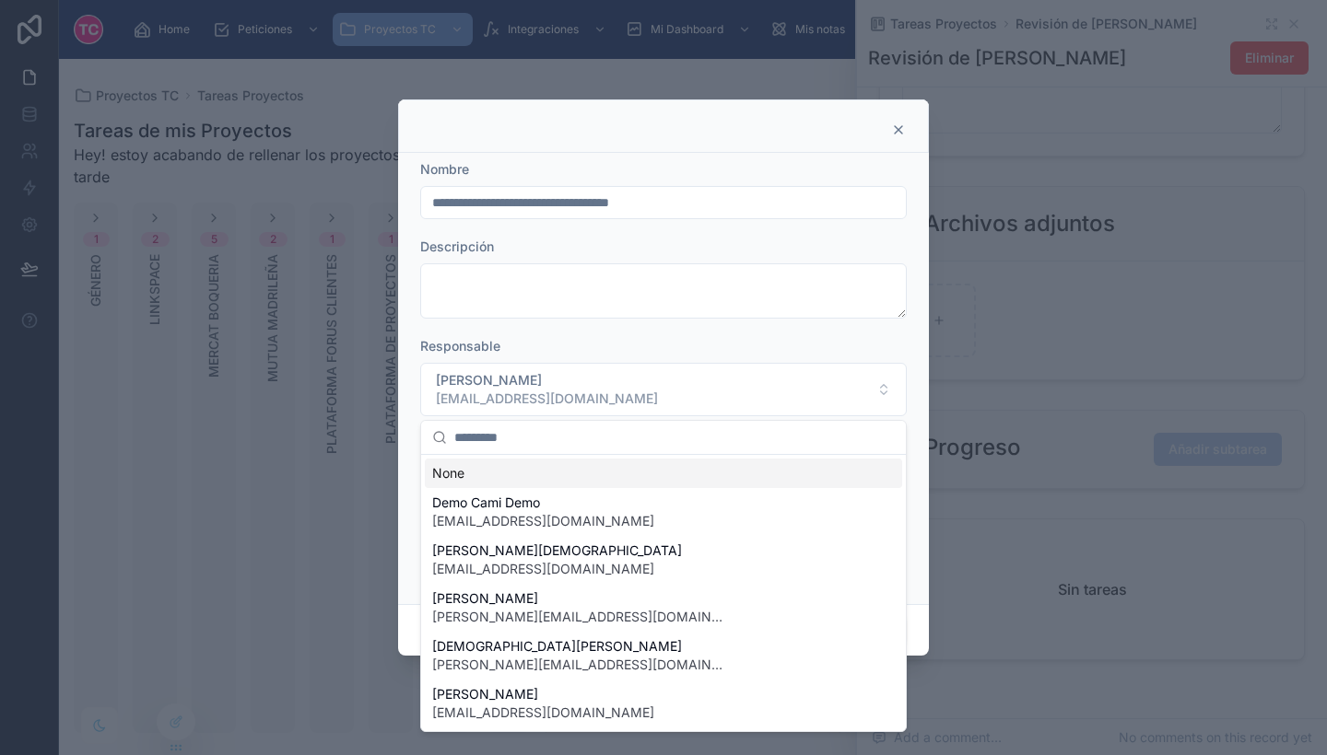
click at [896, 135] on icon at bounding box center [898, 130] width 15 height 15
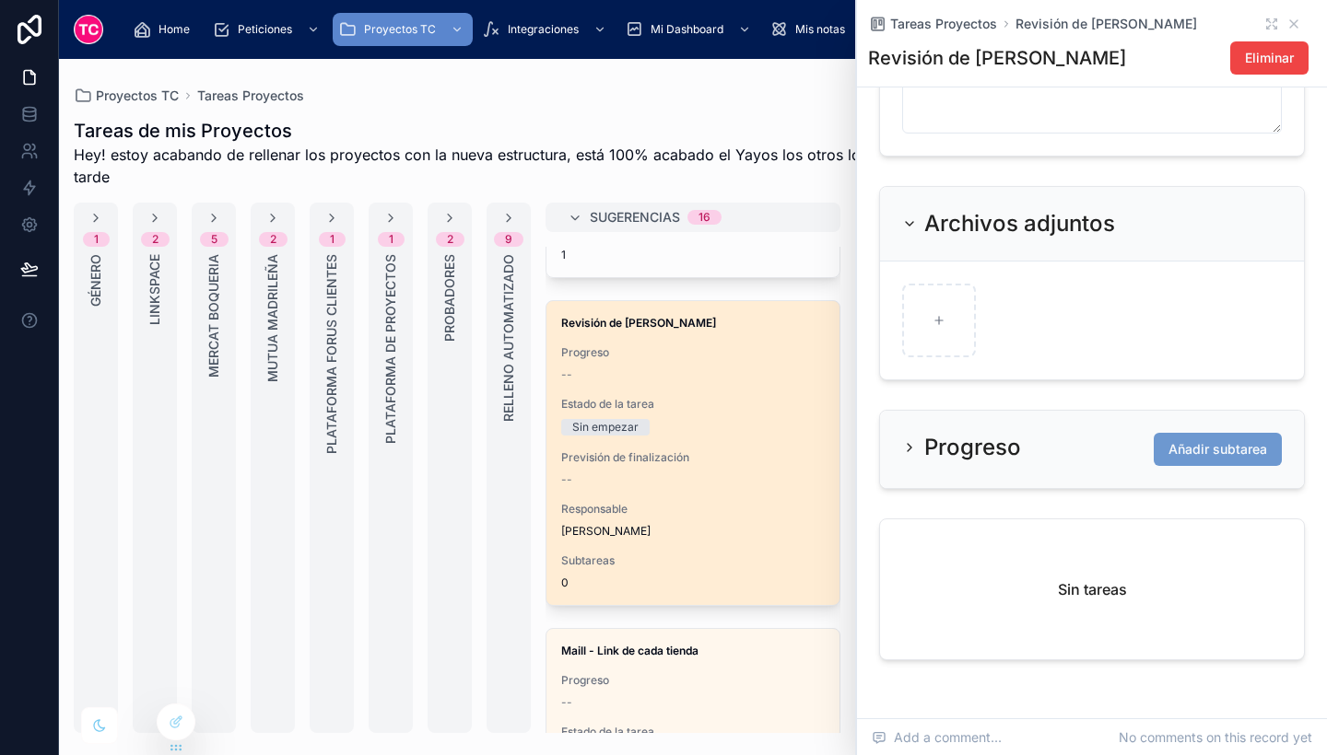
scroll to position [351, 0]
click at [731, 439] on div "Revisión de [PERSON_NAME] -- Estado de la tarea Sin empezar Previsión de finali…" at bounding box center [692, 452] width 293 height 304
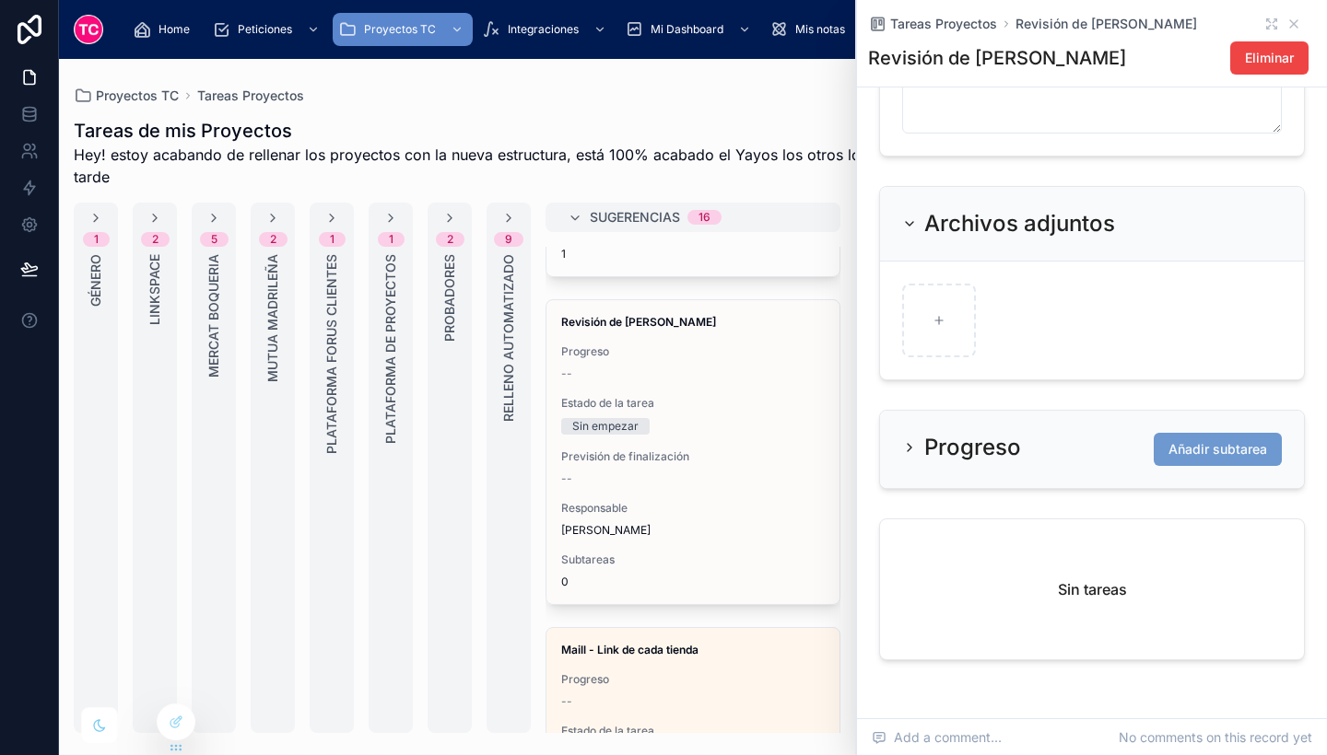
click at [731, 439] on div "Revisión de [PERSON_NAME] -- Estado de la tarea Sin empezar Previsión de finali…" at bounding box center [692, 452] width 293 height 304
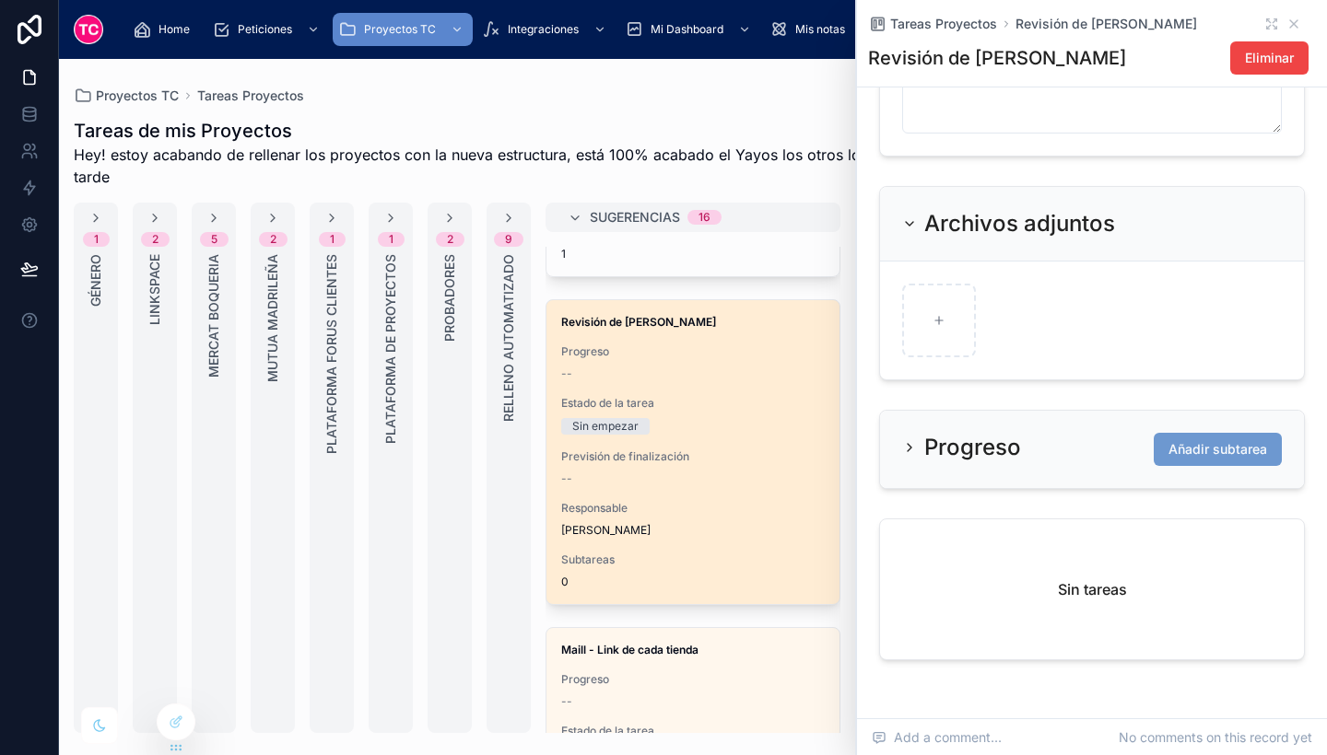
click at [741, 390] on div "Revisión de [PERSON_NAME] -- Estado de la tarea Sin empezar Previsión de finali…" at bounding box center [692, 452] width 293 height 304
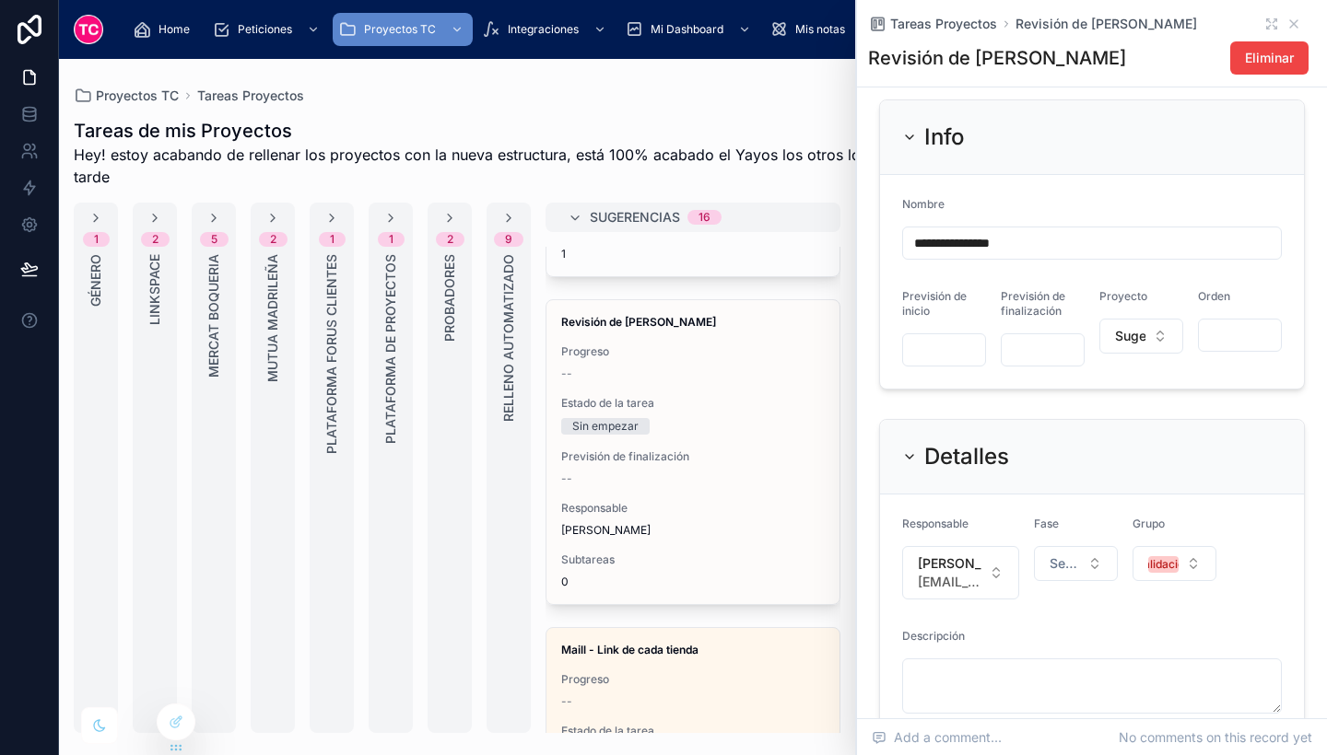
scroll to position [0, 0]
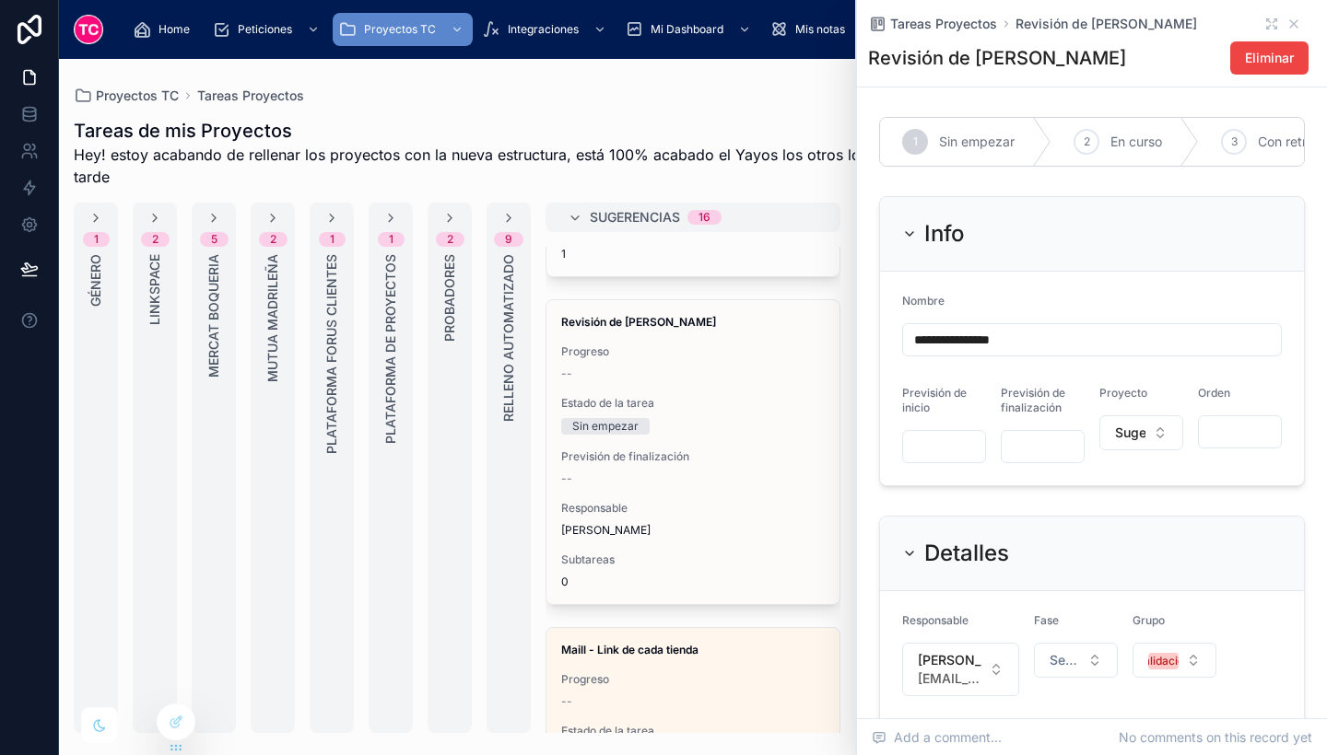
drag, startPoint x: 1063, startPoint y: 345, endPoint x: 973, endPoint y: 356, distance: 90.9
click at [973, 353] on input "**********" at bounding box center [1092, 340] width 378 height 26
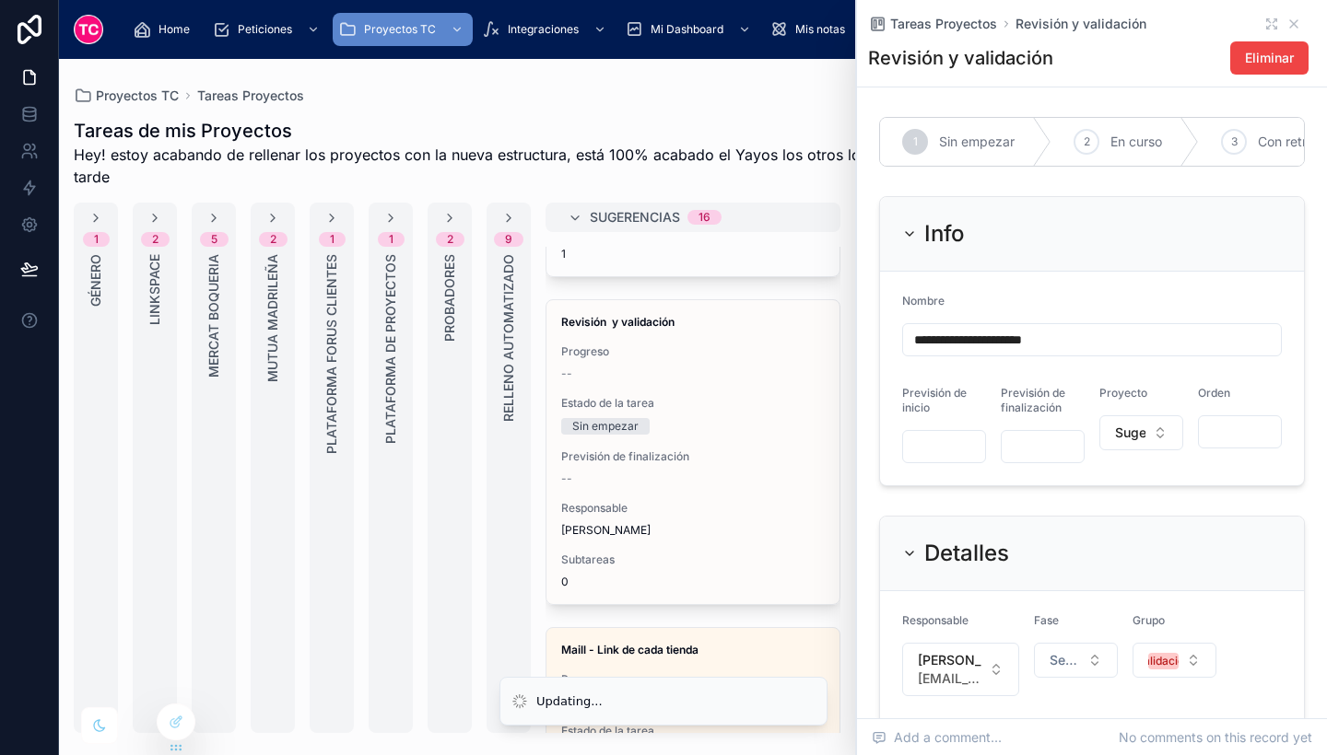
scroll to position [766, 0]
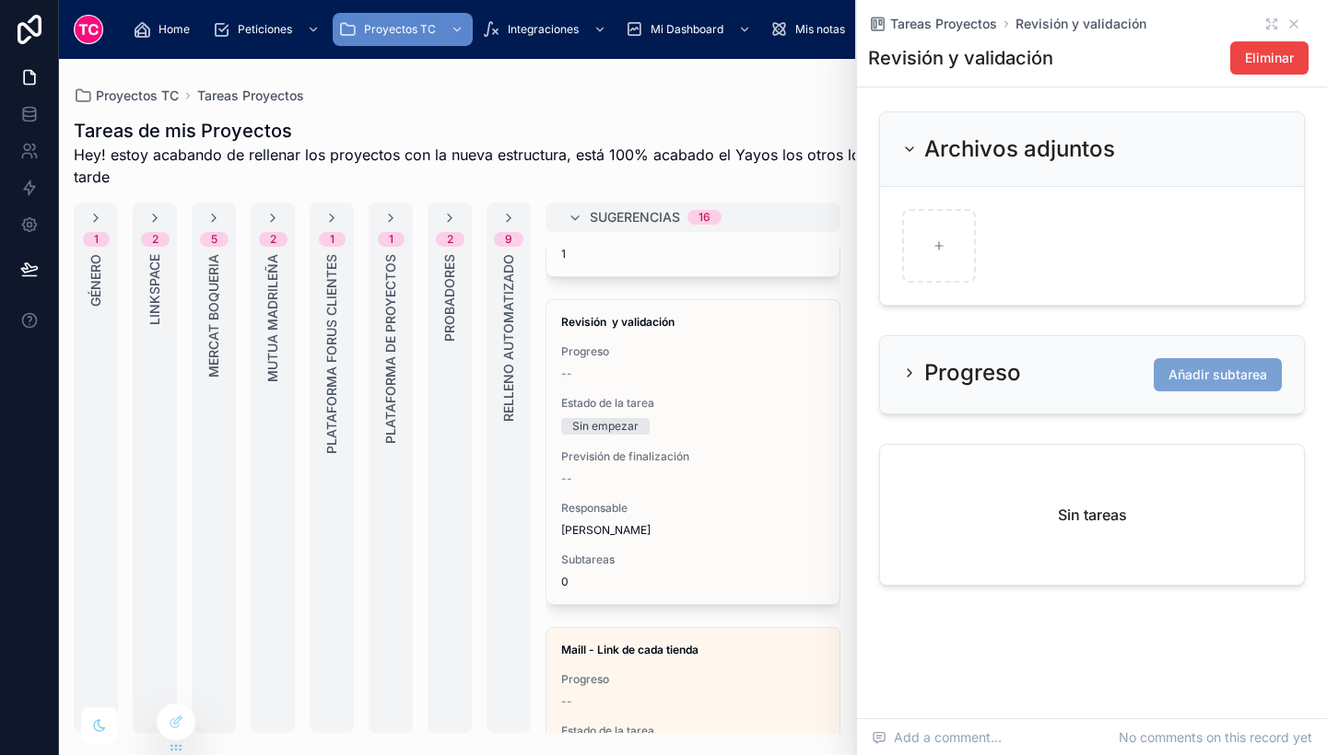
type input "**********"
click at [1171, 369] on span "Añadir subtarea" at bounding box center [1217, 375] width 99 height 18
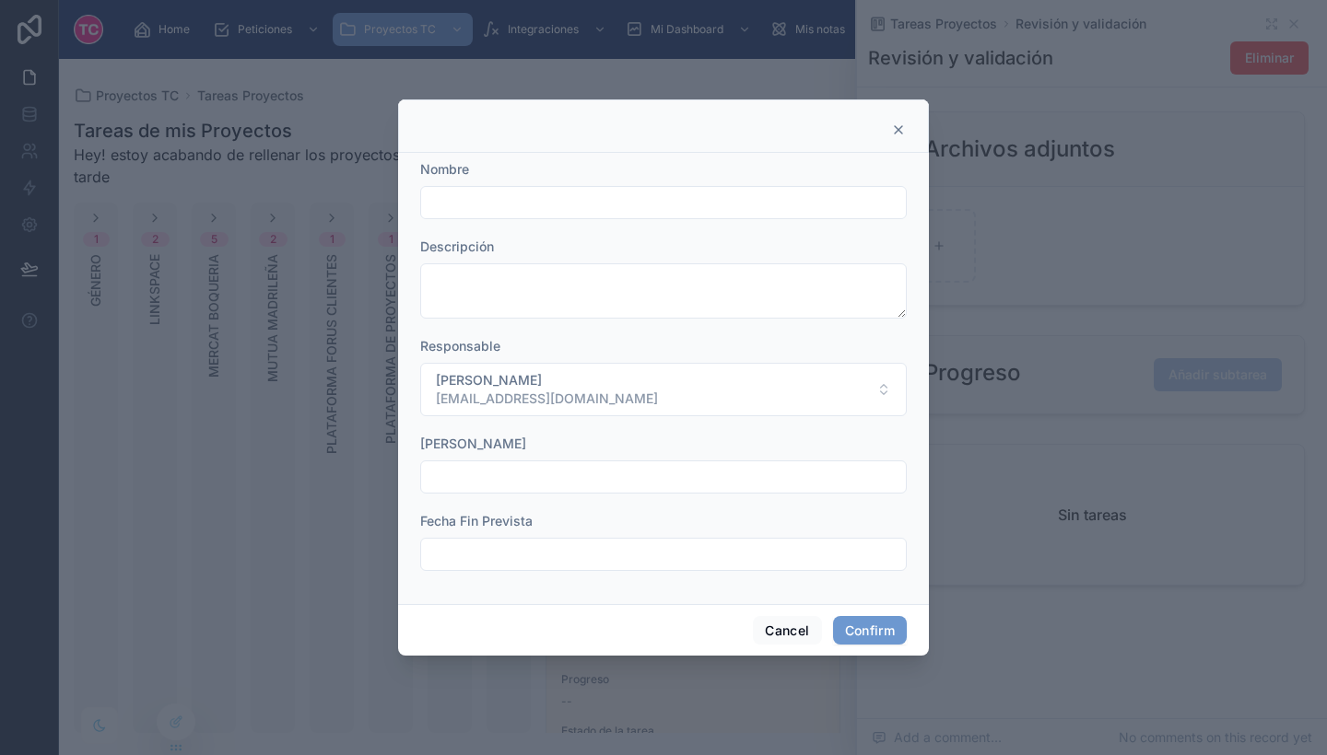
click at [497, 211] on input "text" at bounding box center [663, 203] width 485 height 26
type input "**********"
click at [869, 631] on button "Confirm" at bounding box center [870, 630] width 74 height 29
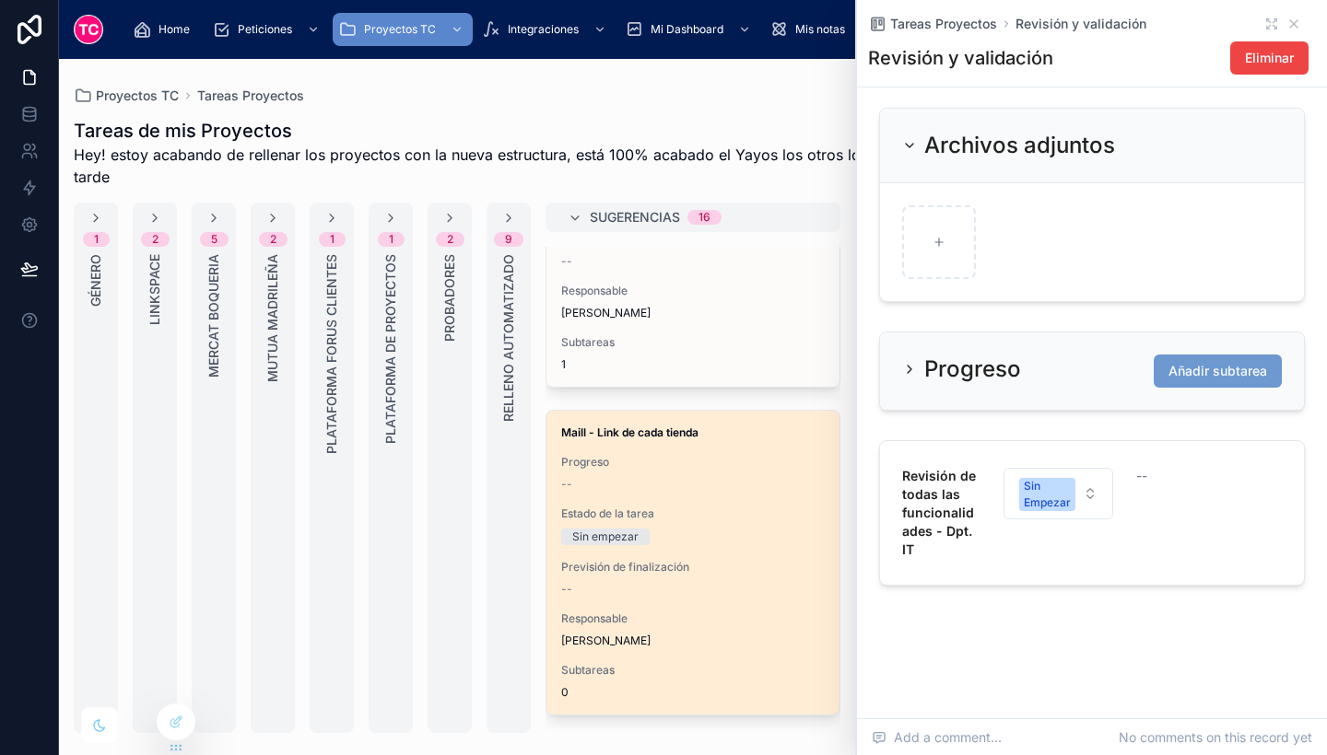
scroll to position [591, 0]
click at [754, 499] on div "Maill - Link de cada tienda Progreso -- Estado de la tarea Sin empezar Previsió…" at bounding box center [692, 562] width 293 height 304
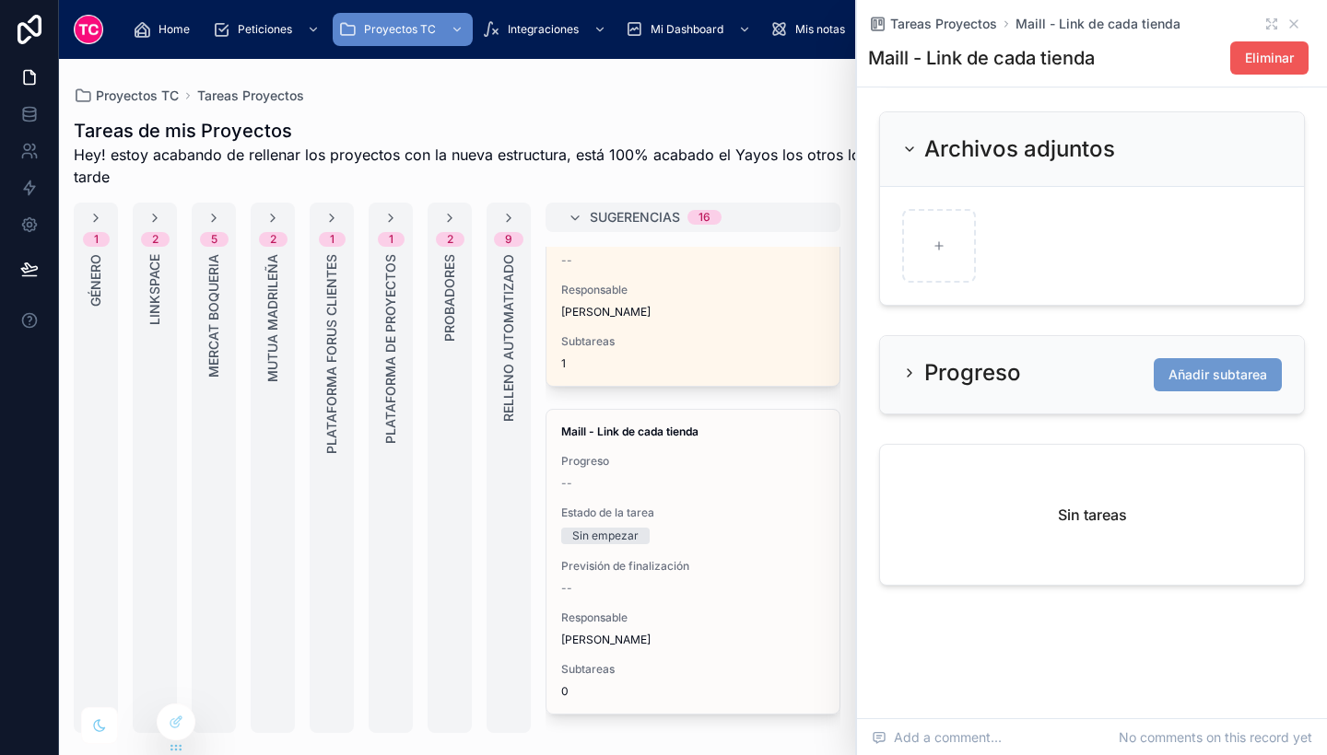
click at [1253, 62] on span "Eliminar" at bounding box center [1269, 58] width 49 height 18
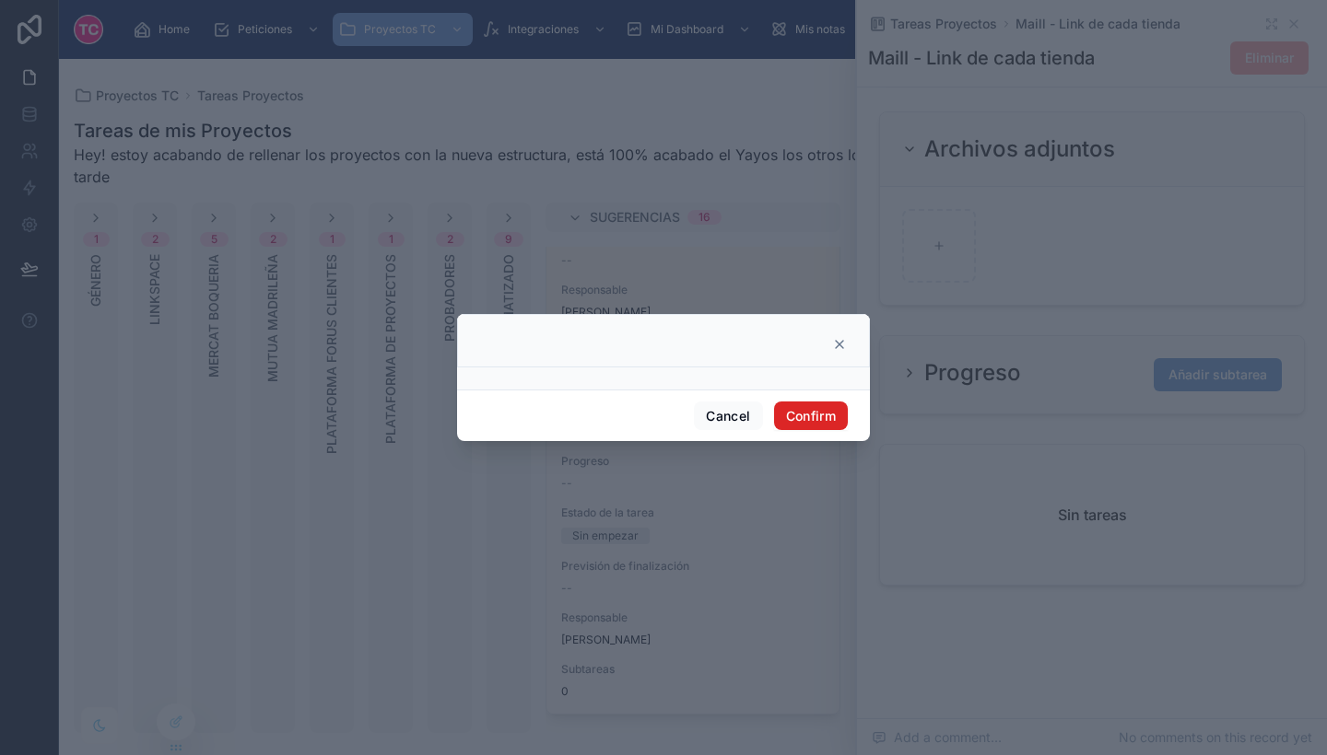
click at [814, 411] on button "Confirm" at bounding box center [811, 416] width 74 height 29
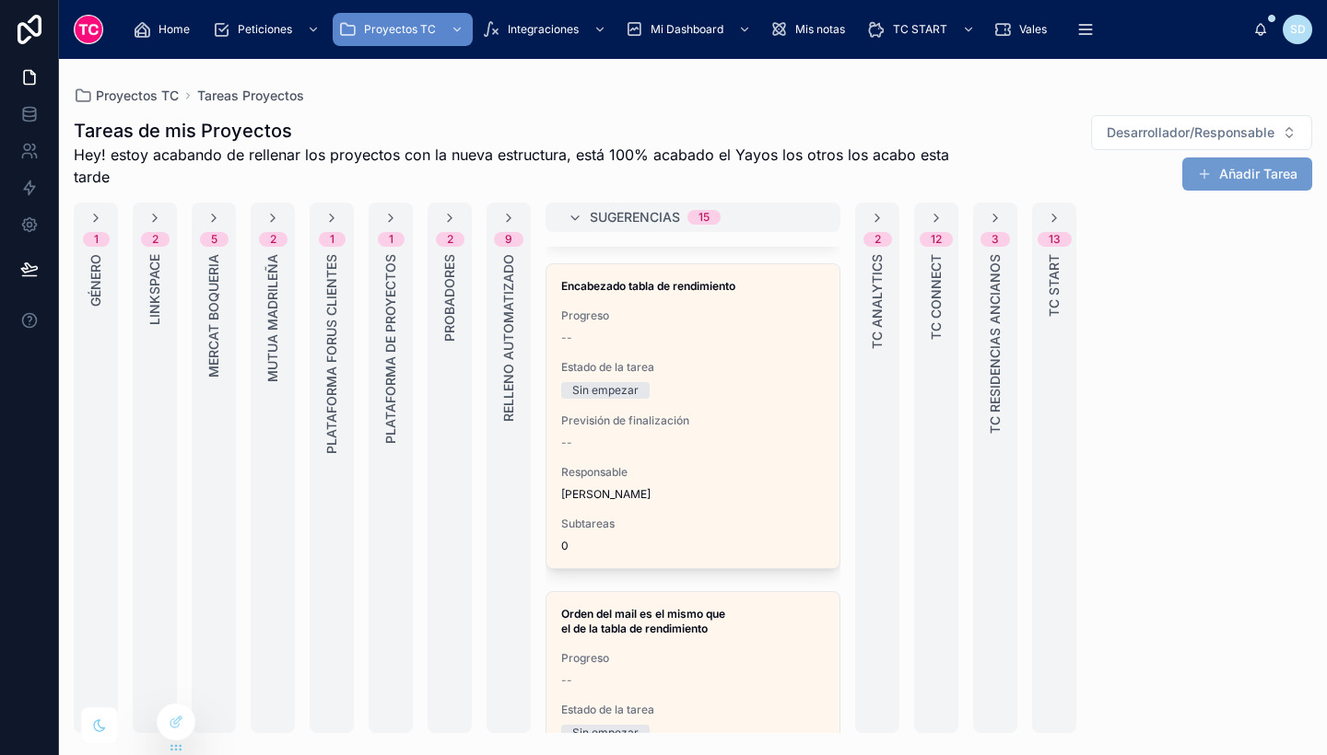
scroll to position [738, 0]
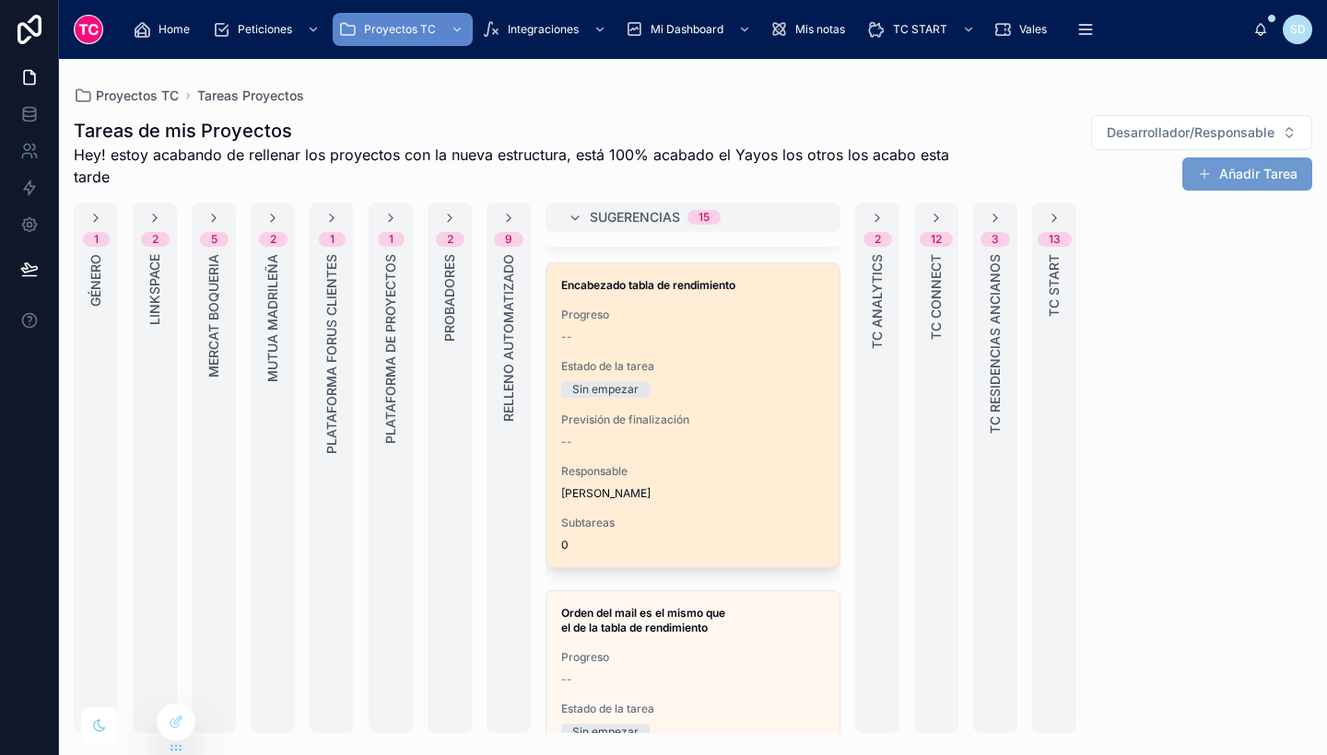
click at [728, 427] on div "Previsión de finalización --" at bounding box center [692, 431] width 263 height 37
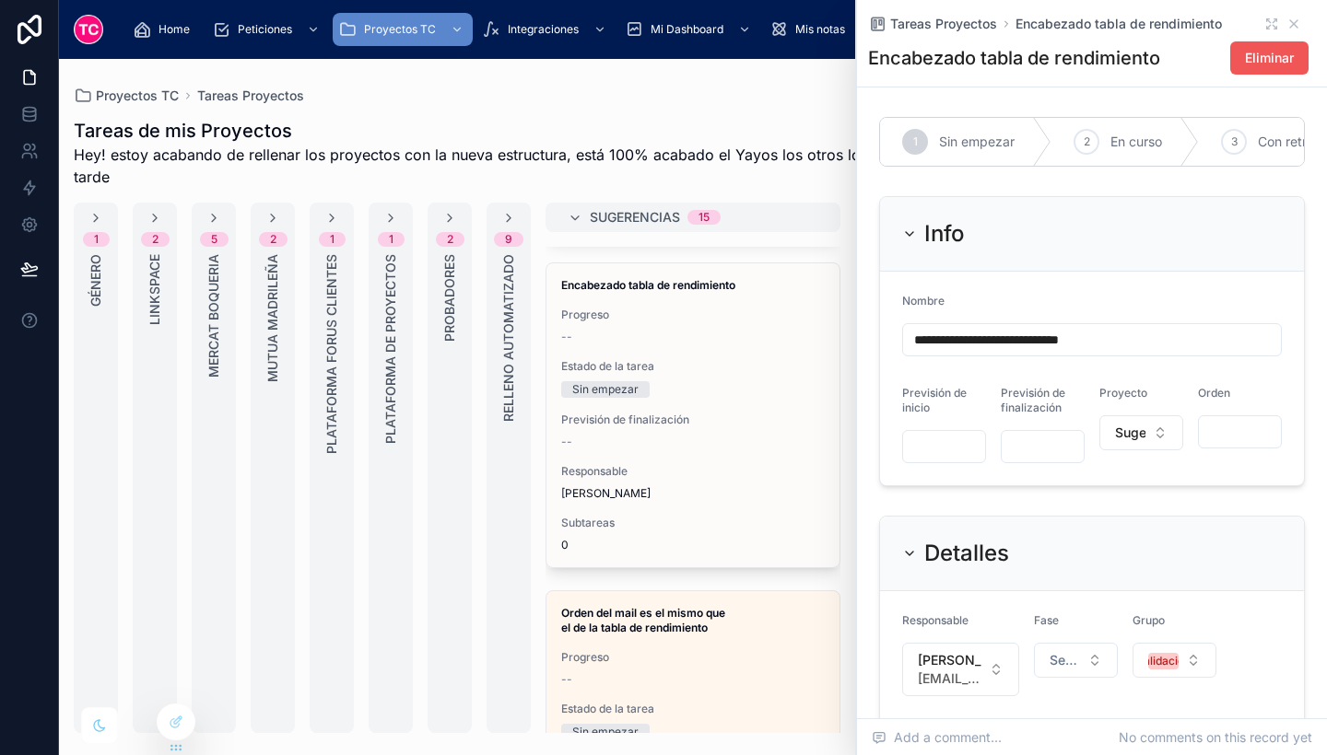
click at [1271, 58] on span "Eliminar" at bounding box center [1269, 58] width 49 height 18
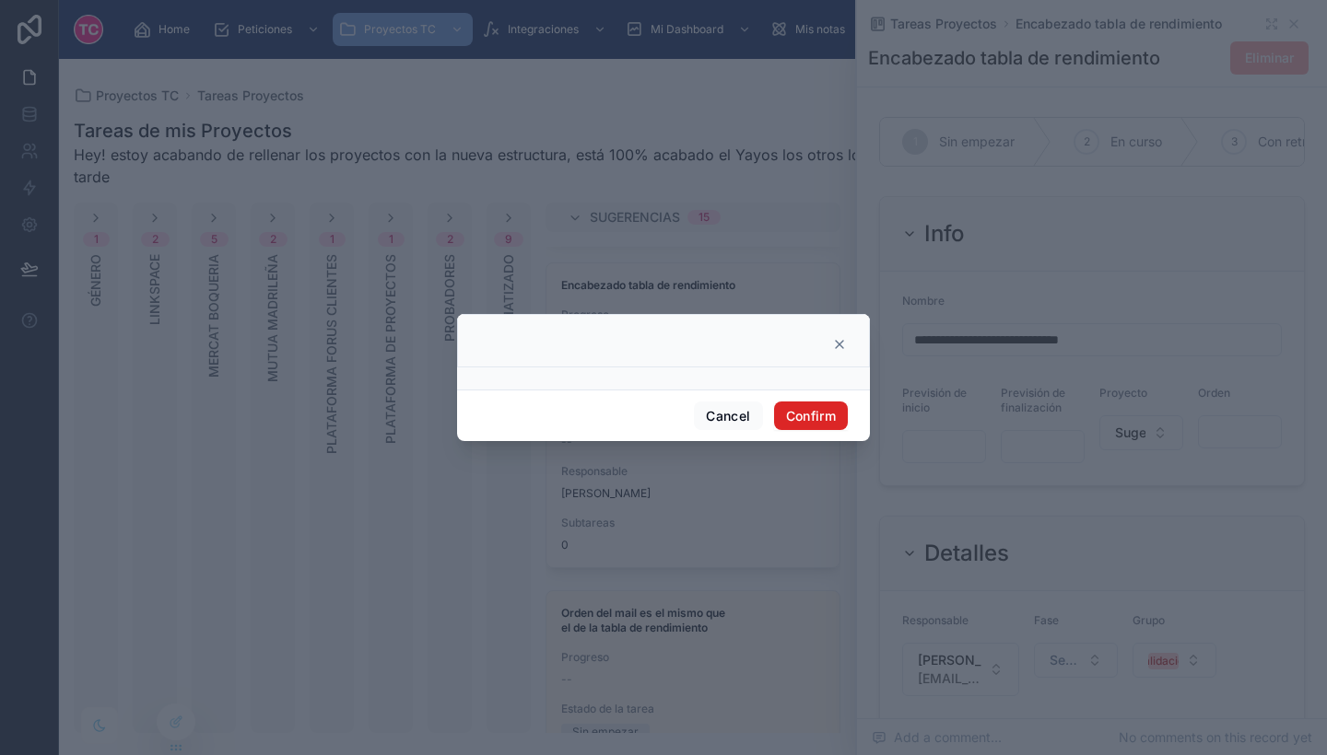
click at [799, 411] on button "Confirm" at bounding box center [811, 416] width 74 height 29
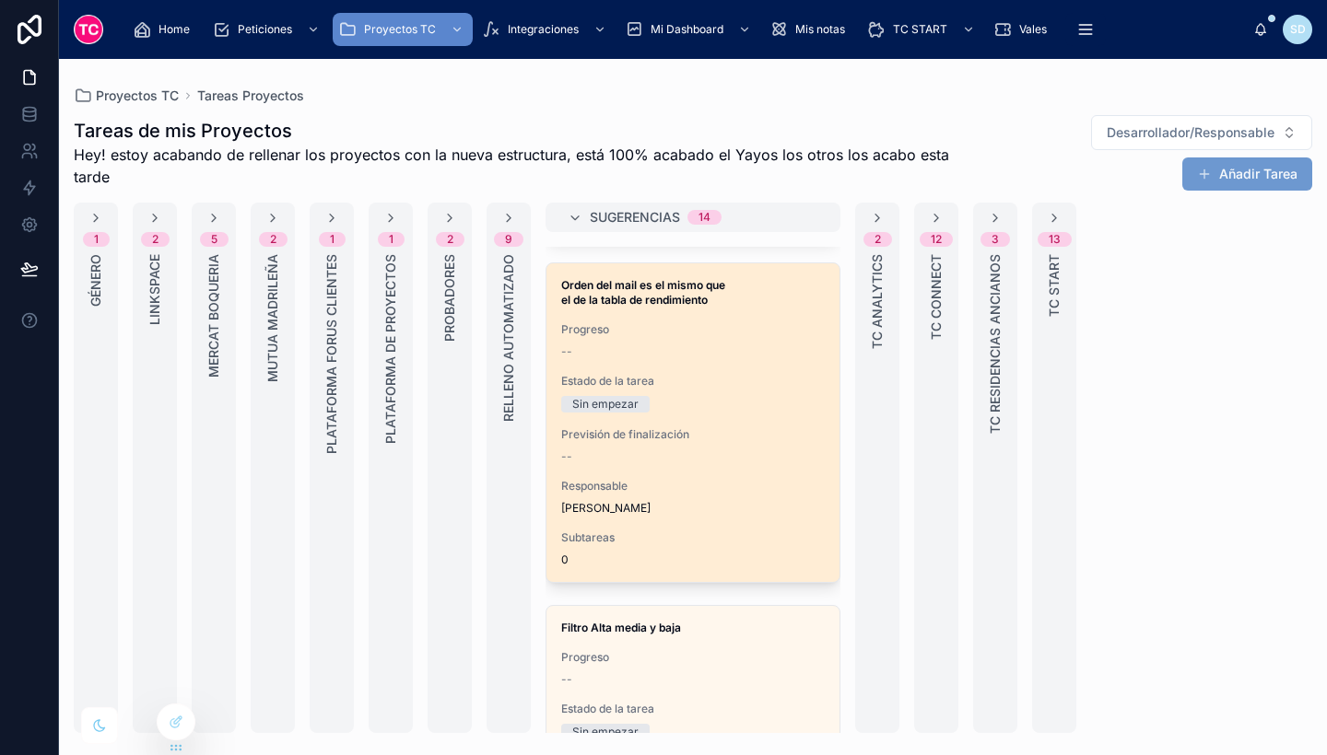
click at [724, 409] on div "Sin empezar" at bounding box center [692, 404] width 263 height 17
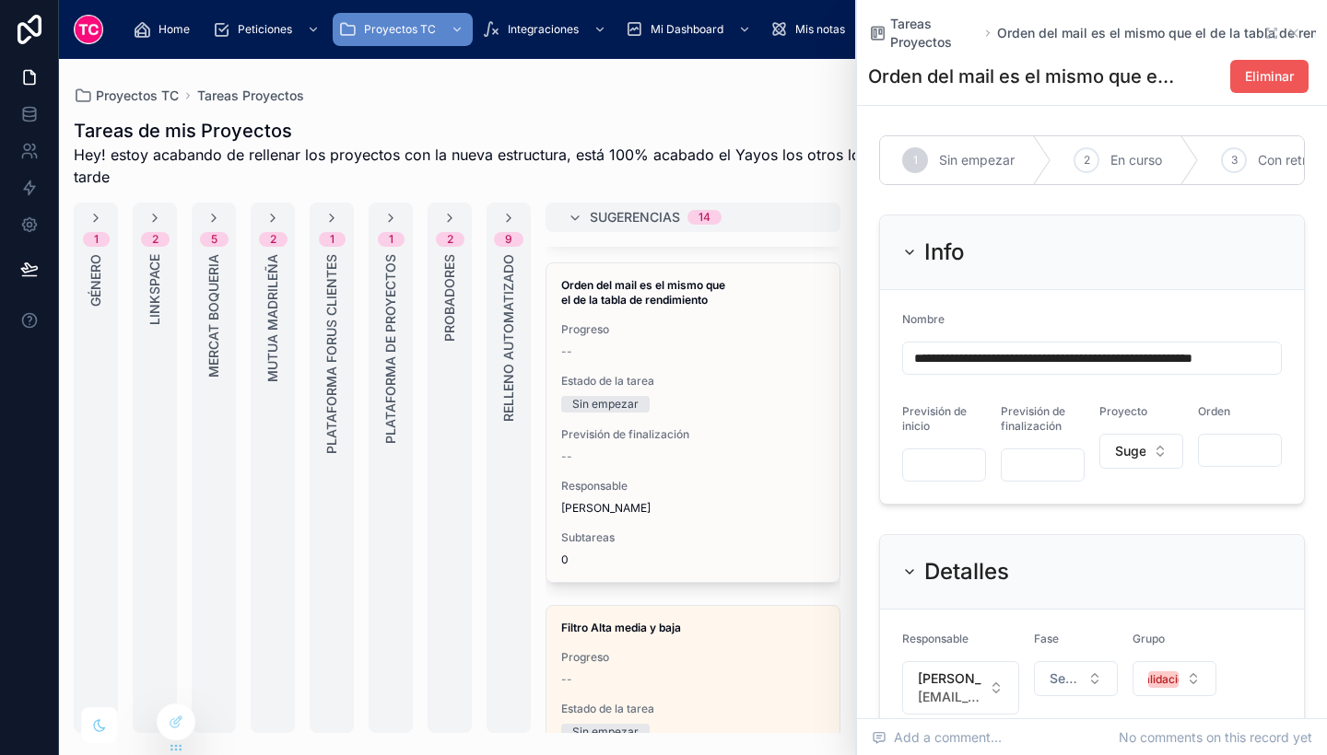
click at [1258, 64] on button "Eliminar" at bounding box center [1269, 76] width 78 height 33
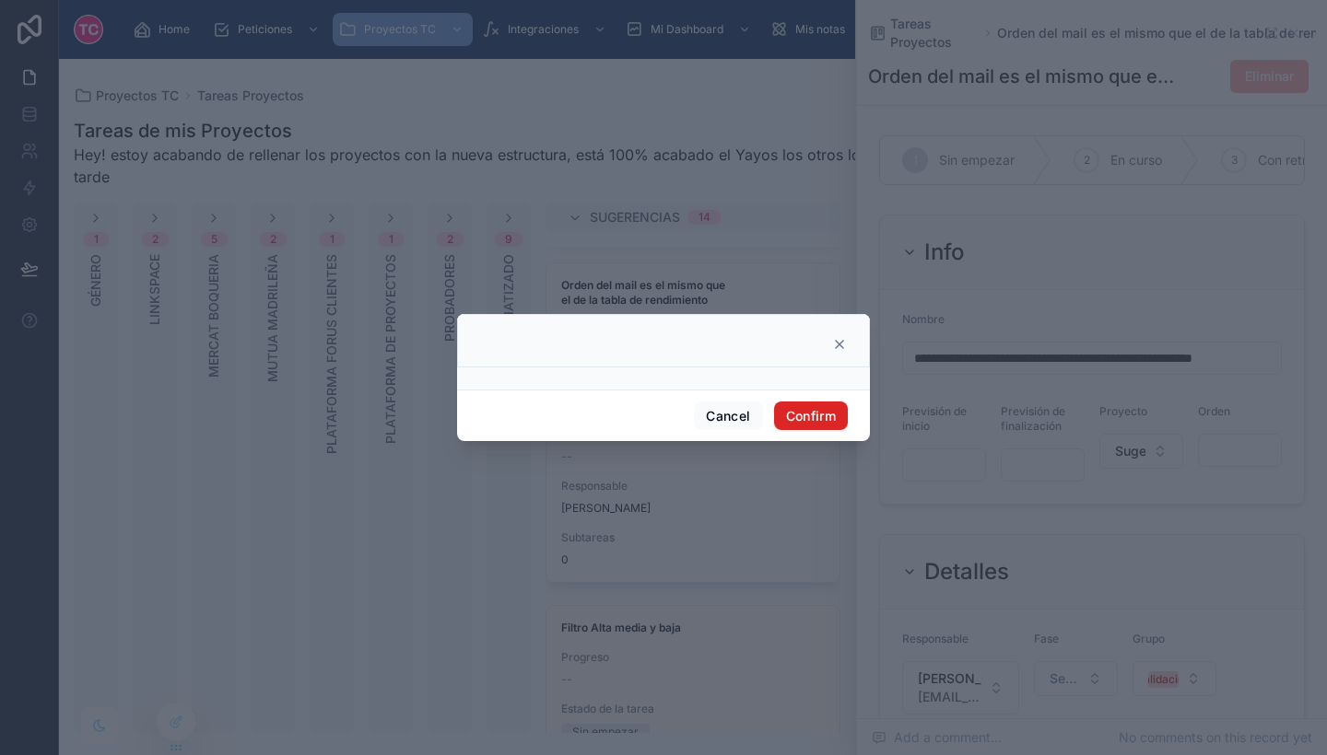
click at [809, 416] on button "Confirm" at bounding box center [811, 416] width 74 height 29
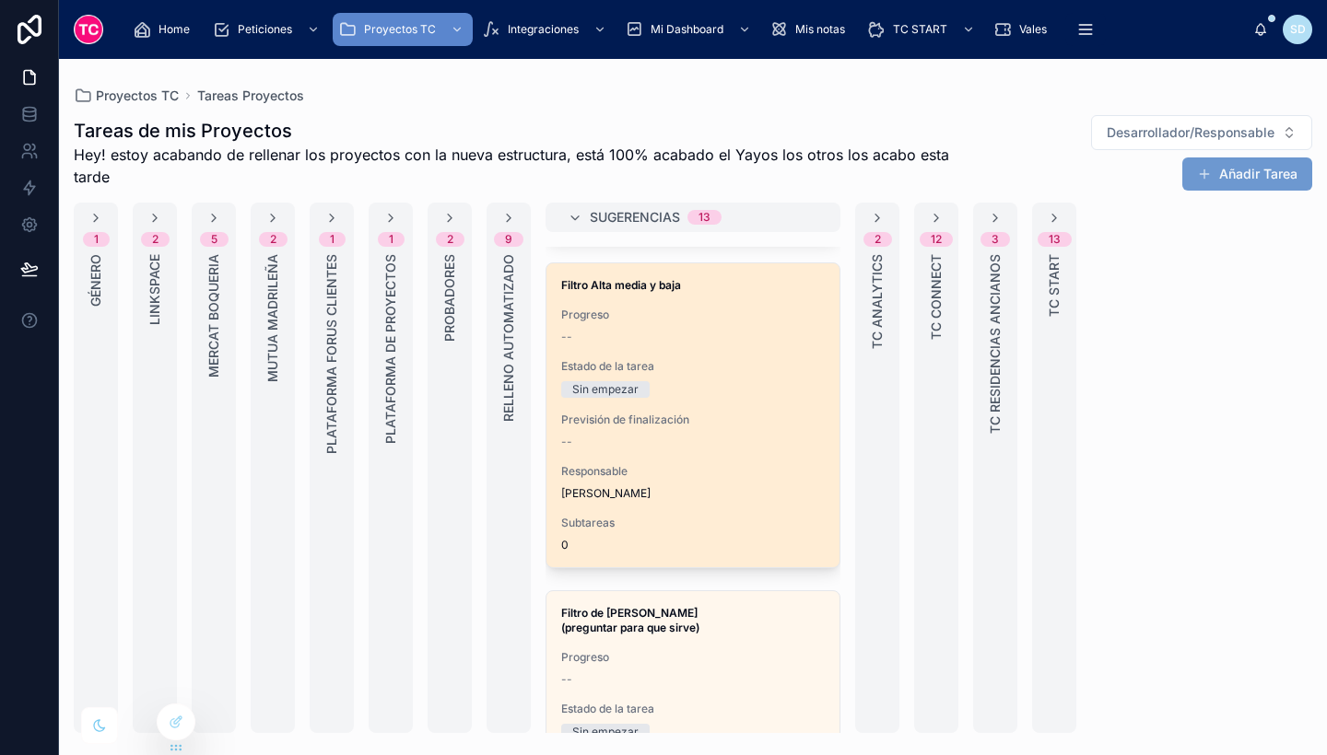
click at [771, 435] on div "--" at bounding box center [692, 442] width 263 height 15
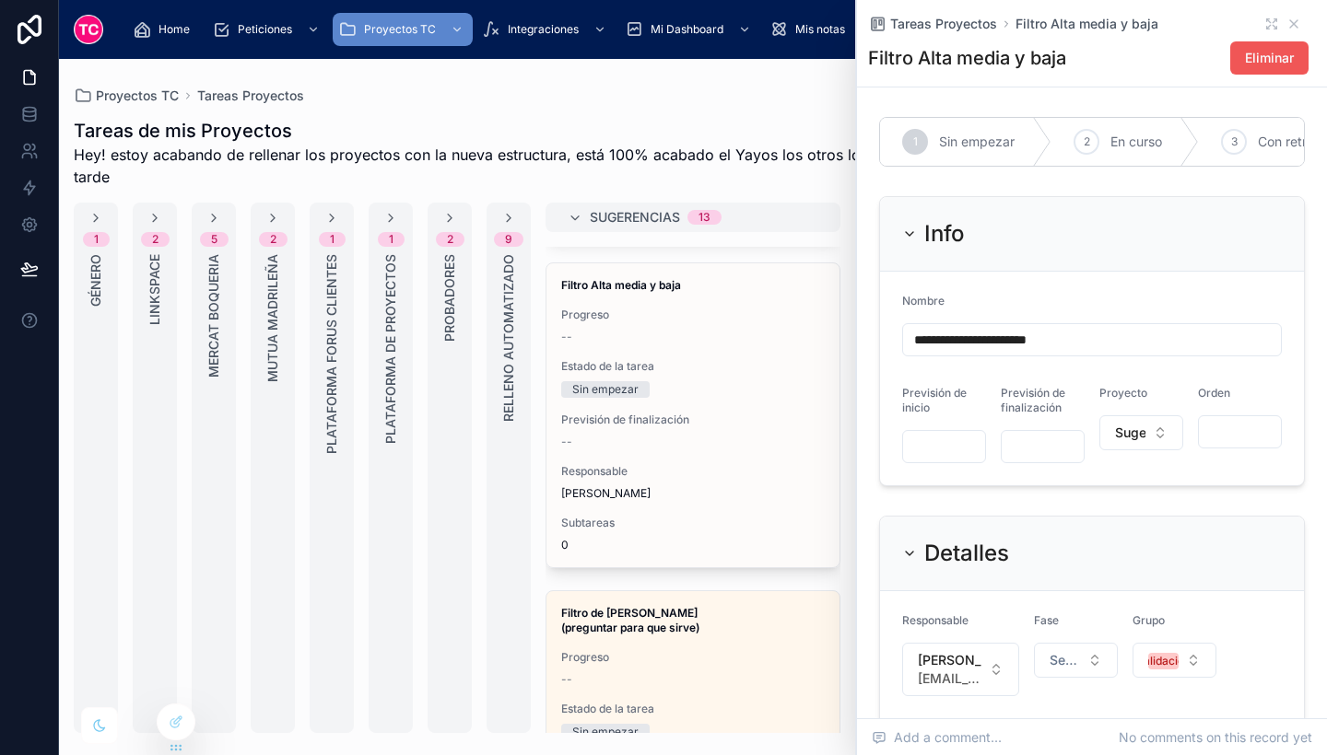
click at [1252, 67] on button "Eliminar" at bounding box center [1269, 57] width 78 height 33
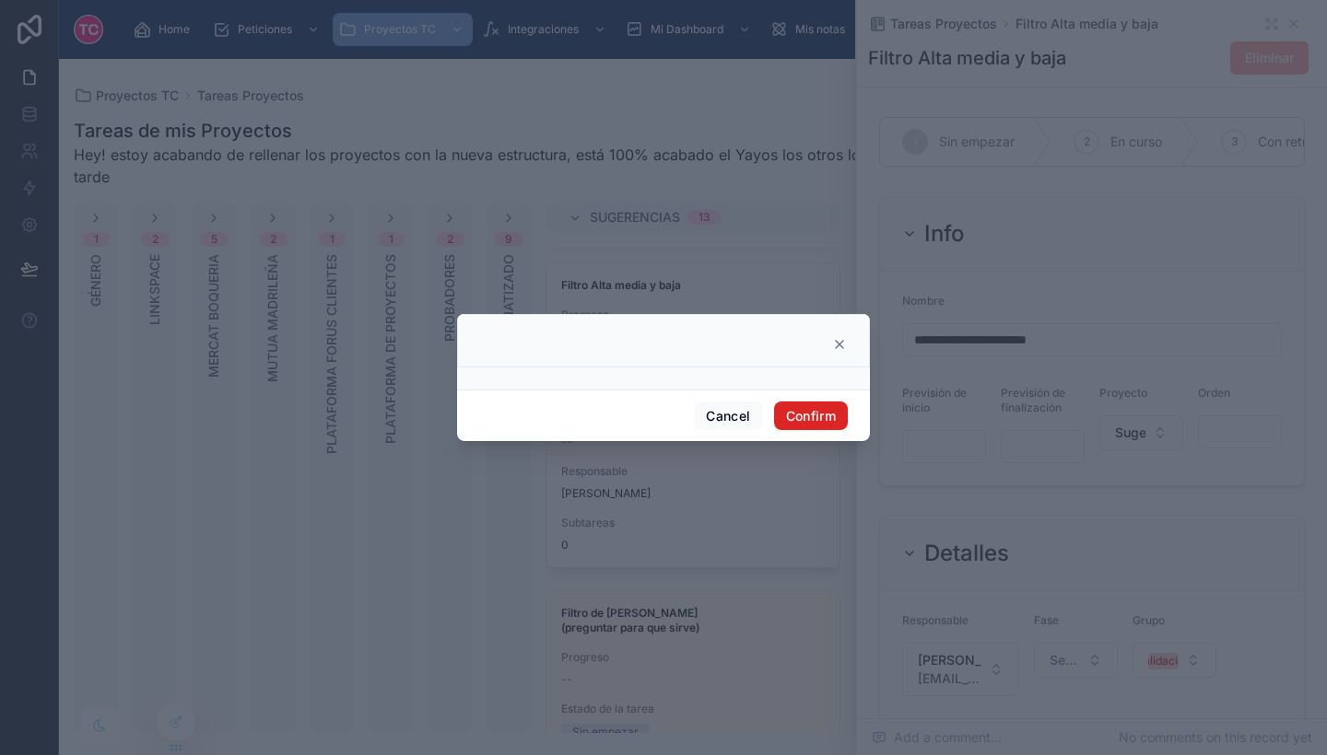
click at [830, 416] on button "Confirm" at bounding box center [811, 416] width 74 height 29
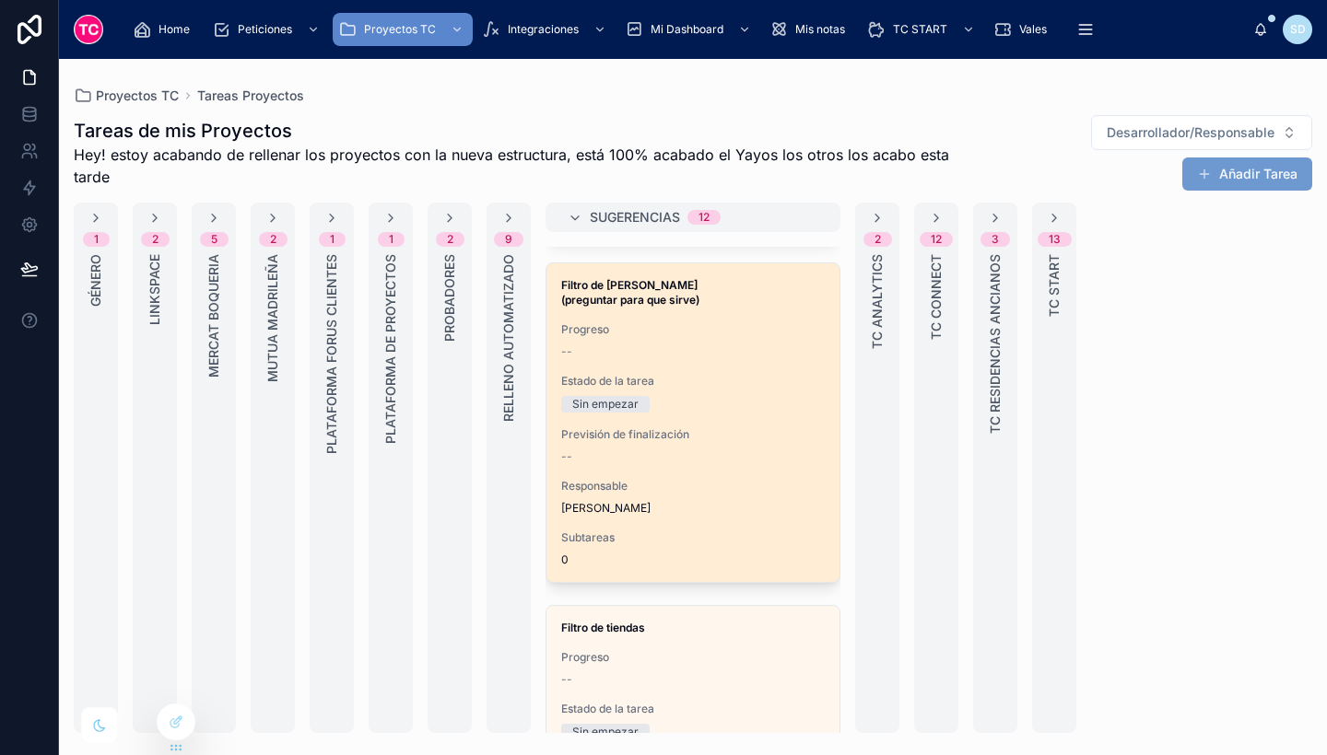
click at [767, 512] on div "Filtro de Fechas (preguntar para que sirve) Progreso -- Estado de la tarea Sin …" at bounding box center [692, 422] width 293 height 319
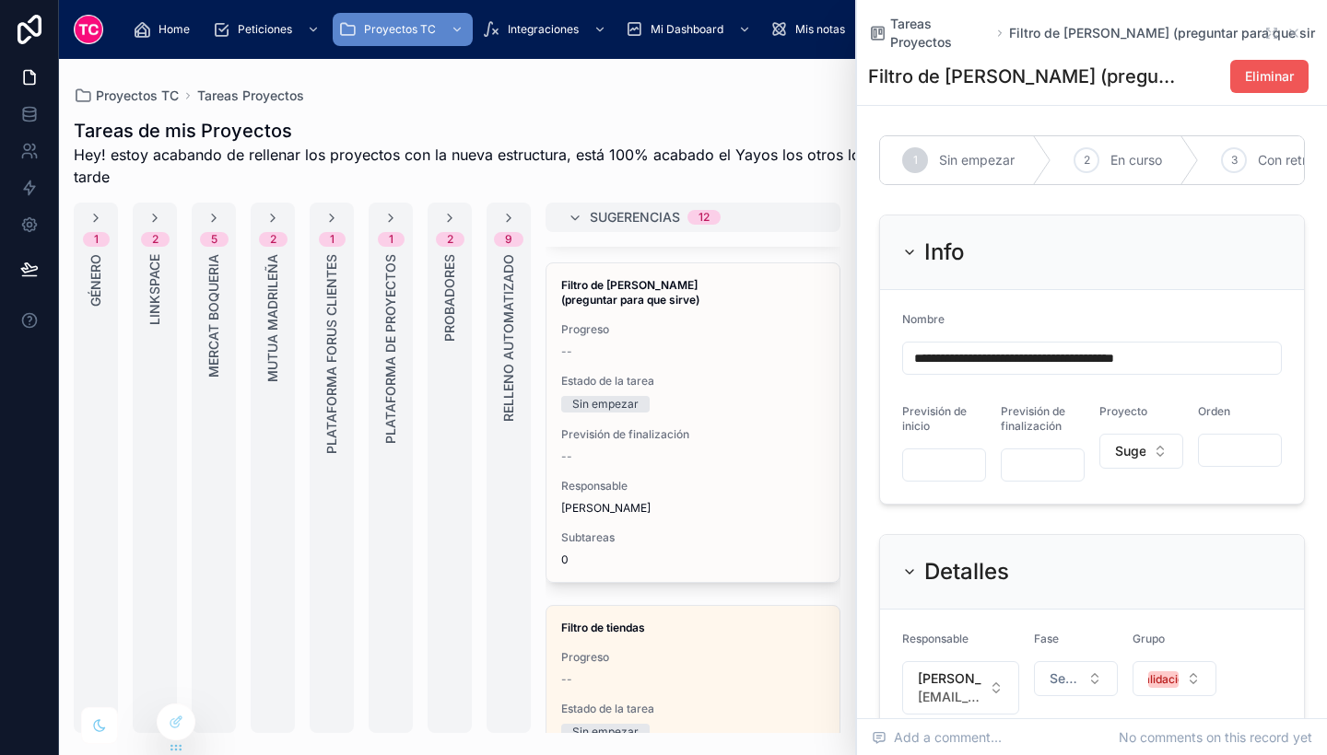
click at [1262, 60] on button "Eliminar" at bounding box center [1269, 76] width 78 height 33
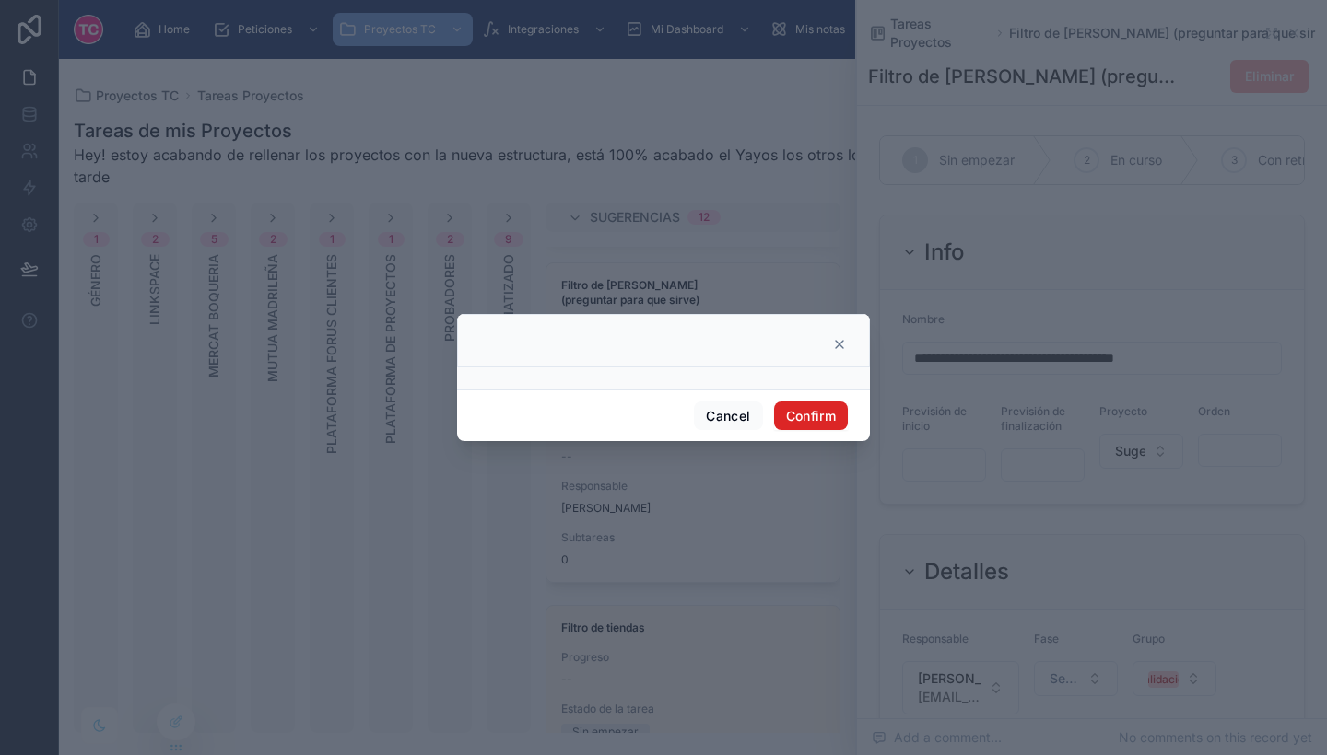
click at [822, 406] on button "Confirm" at bounding box center [811, 416] width 74 height 29
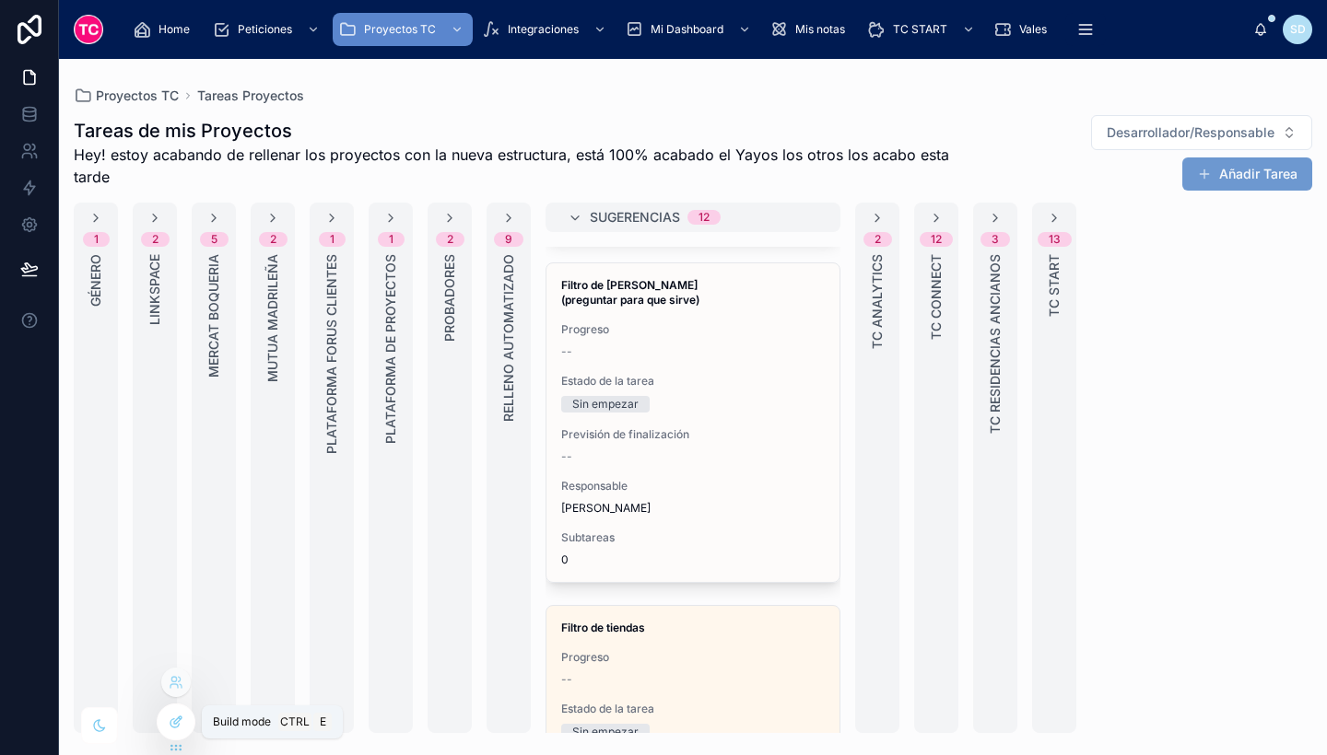
click at [170, 712] on div at bounding box center [176, 722] width 37 height 35
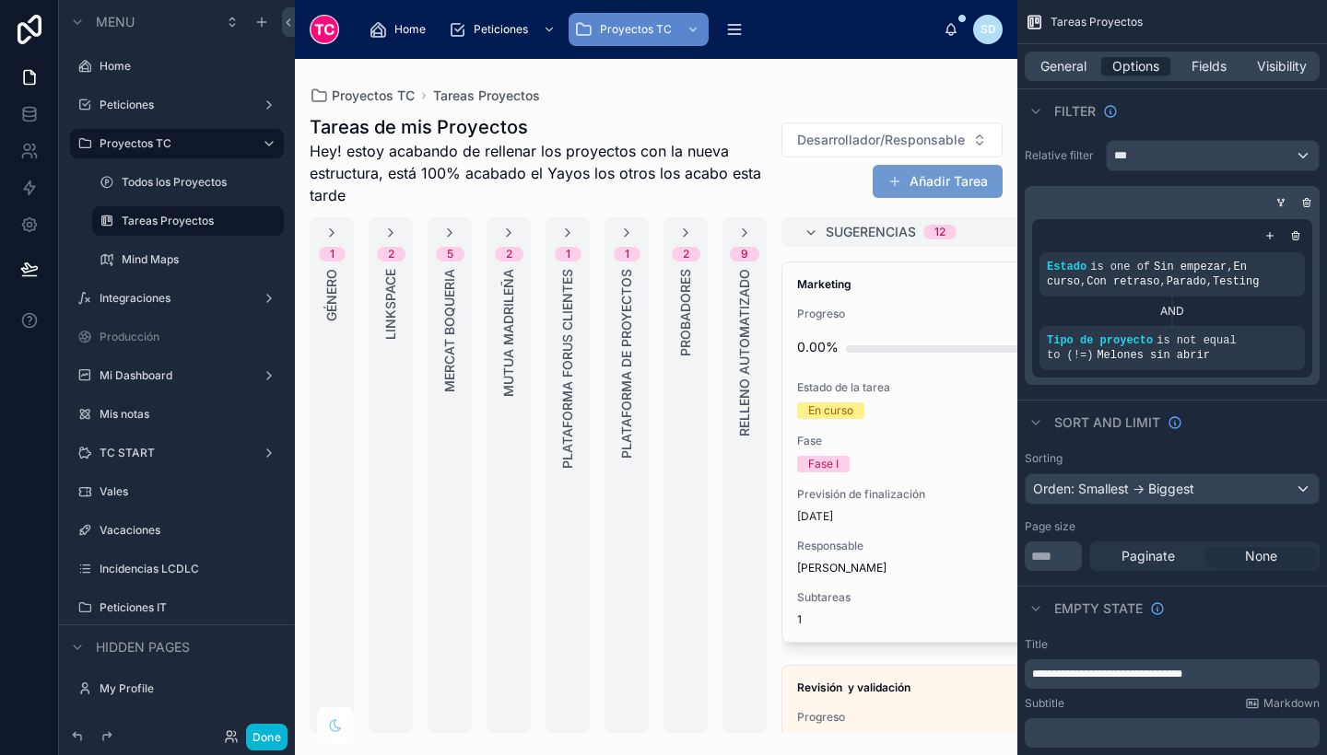
click at [590, 176] on div at bounding box center [656, 407] width 722 height 697
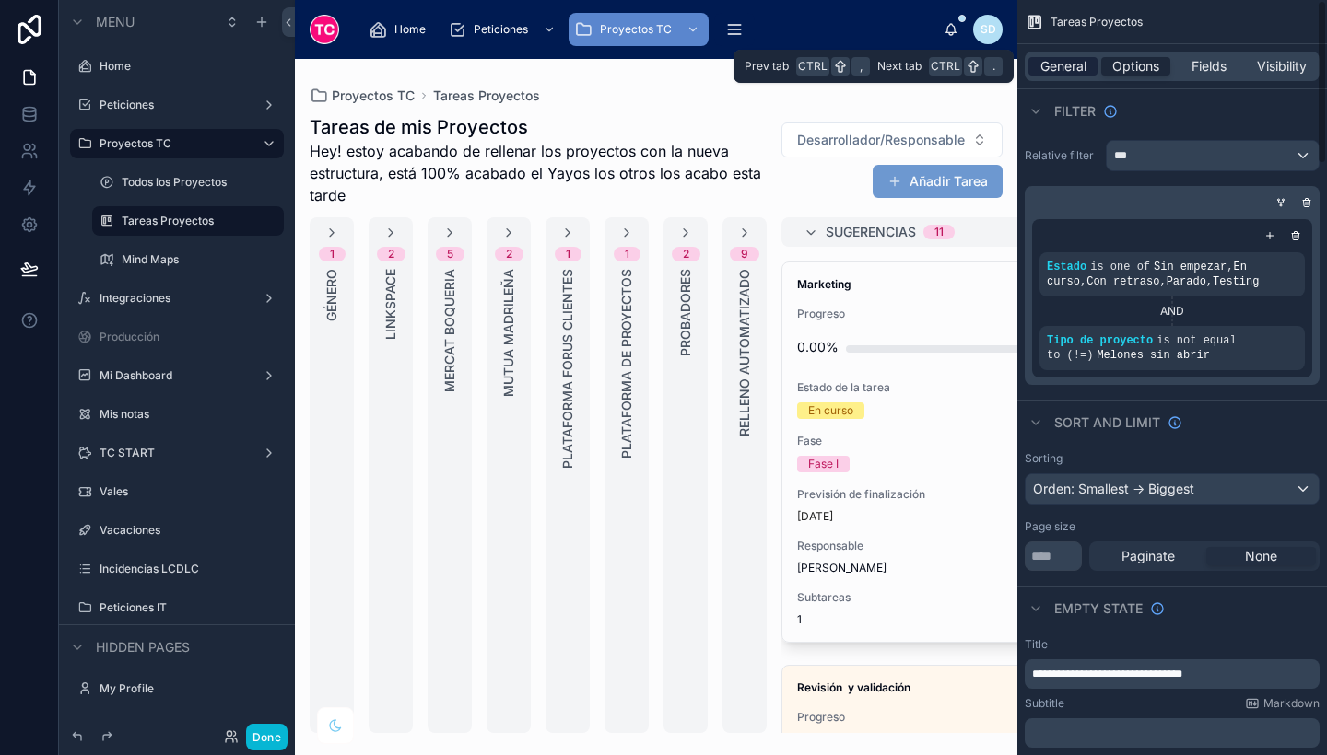
click at [1073, 73] on span "General" at bounding box center [1063, 66] width 46 height 18
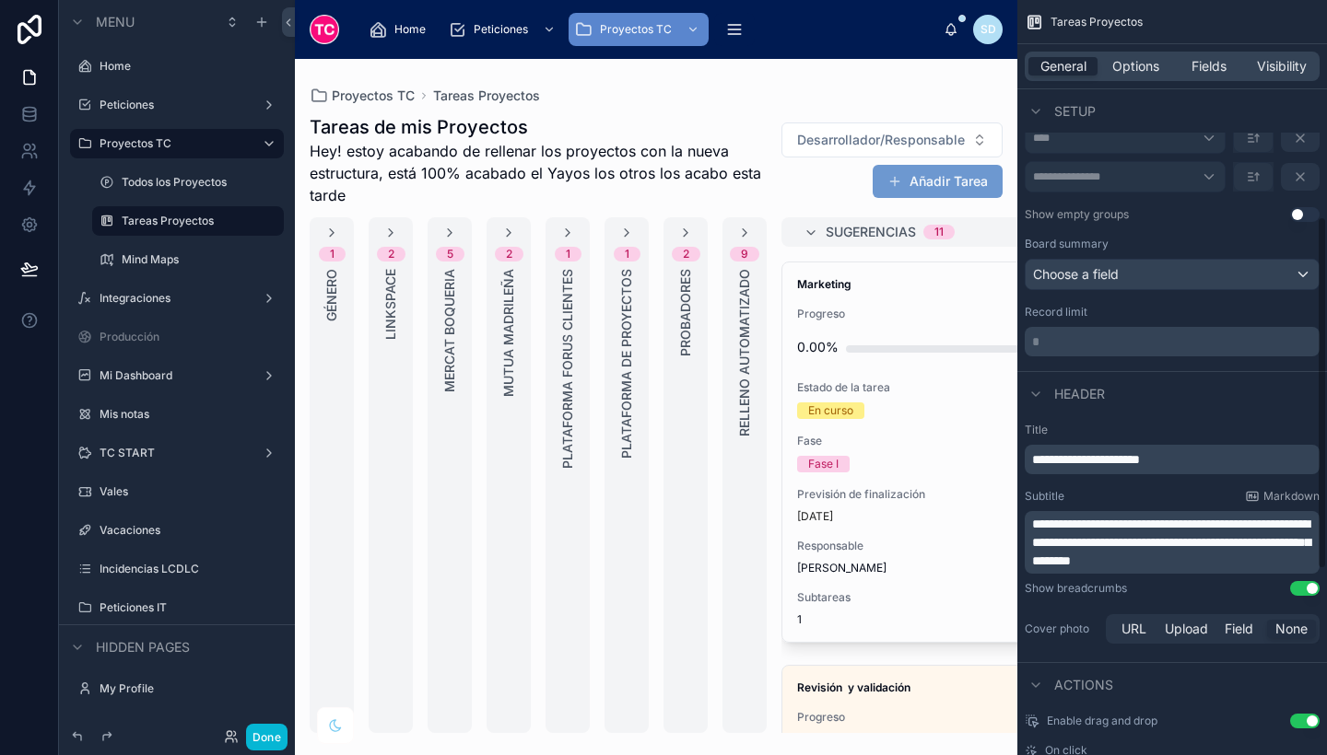
scroll to position [467, 0]
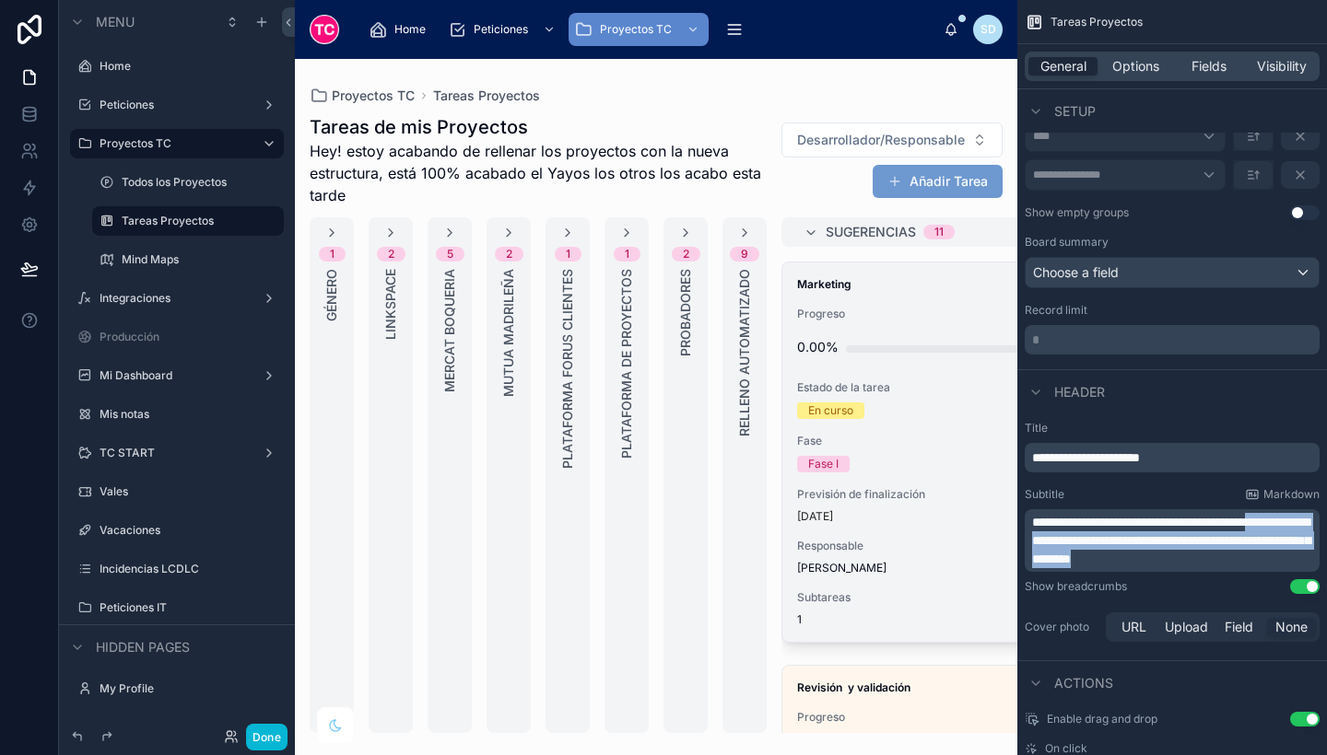
drag, startPoint x: 1289, startPoint y: 552, endPoint x: 986, endPoint y: 539, distance: 303.4
click at [986, 539] on div "Home Peticiones Proyectos TC Integraciones Producción Mi Dashboard Mis notas TC…" at bounding box center [811, 377] width 1032 height 755
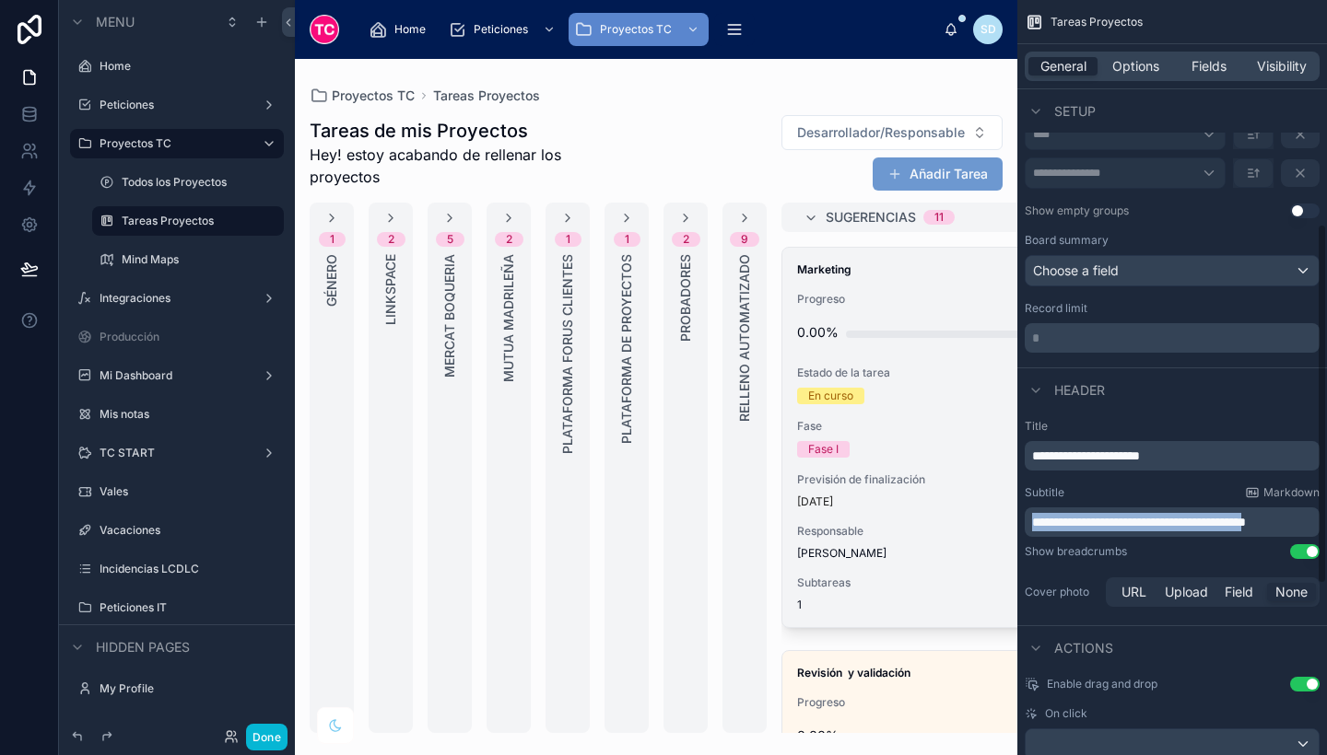
drag, startPoint x: 1316, startPoint y: 524, endPoint x: 920, endPoint y: 540, distance: 395.6
click at [920, 540] on div "Home Peticiones Proyectos TC Integraciones Producción Mi Dashboard Mis notas TC…" at bounding box center [811, 377] width 1032 height 755
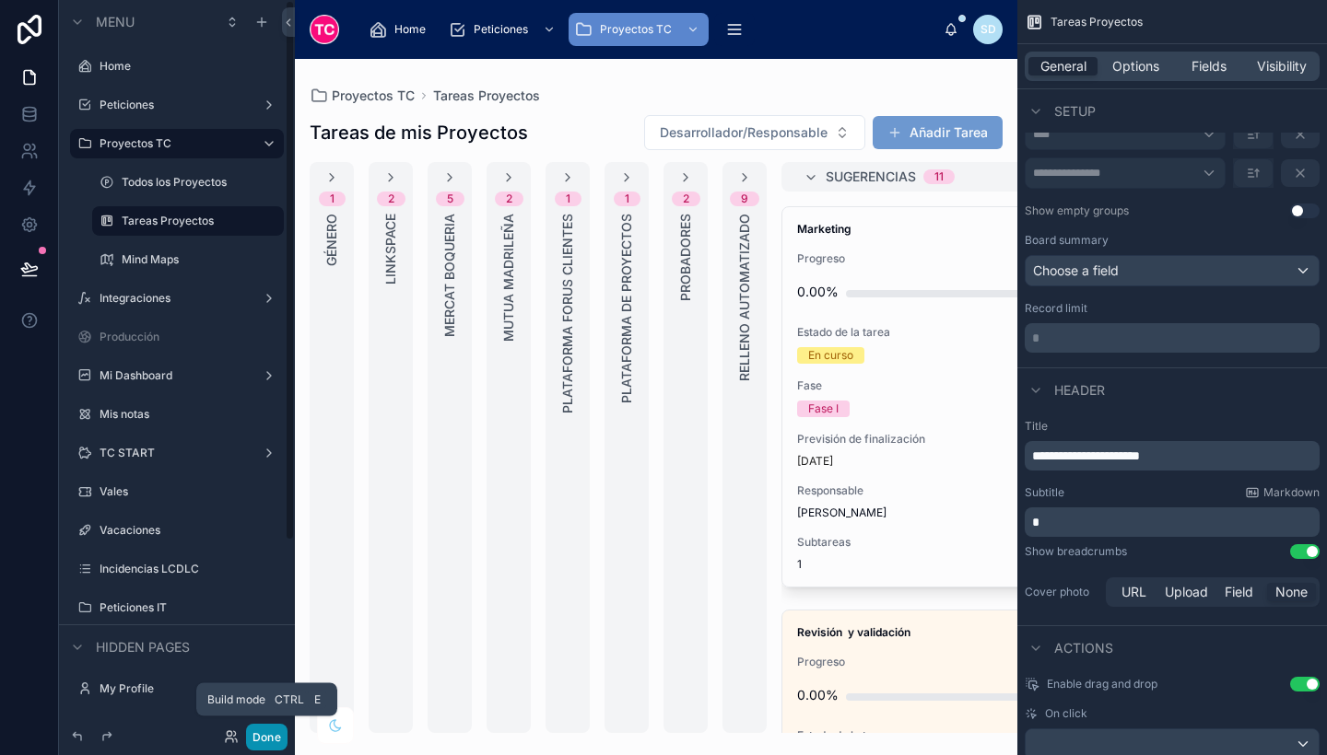
click at [272, 736] on button "Done" at bounding box center [266, 737] width 41 height 27
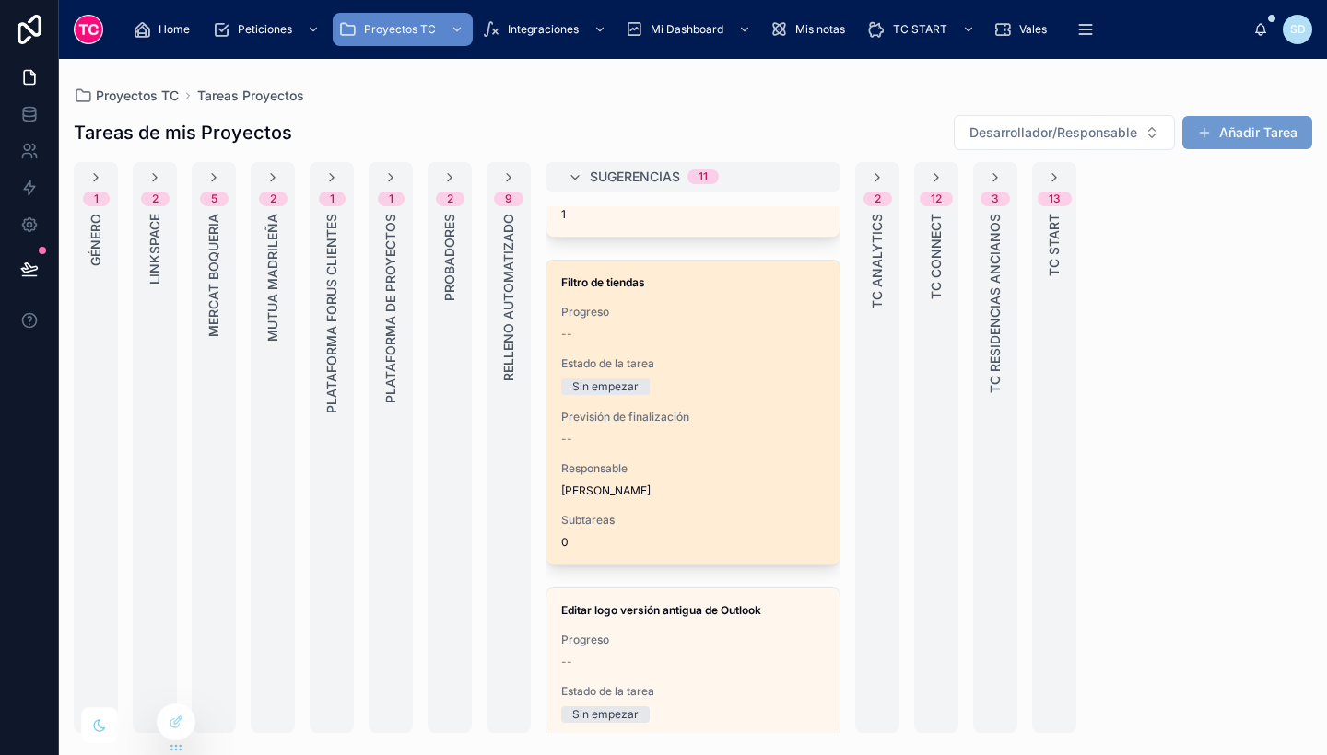
scroll to position [701, 0]
click at [755, 366] on span "Estado de la tarea" at bounding box center [692, 363] width 263 height 15
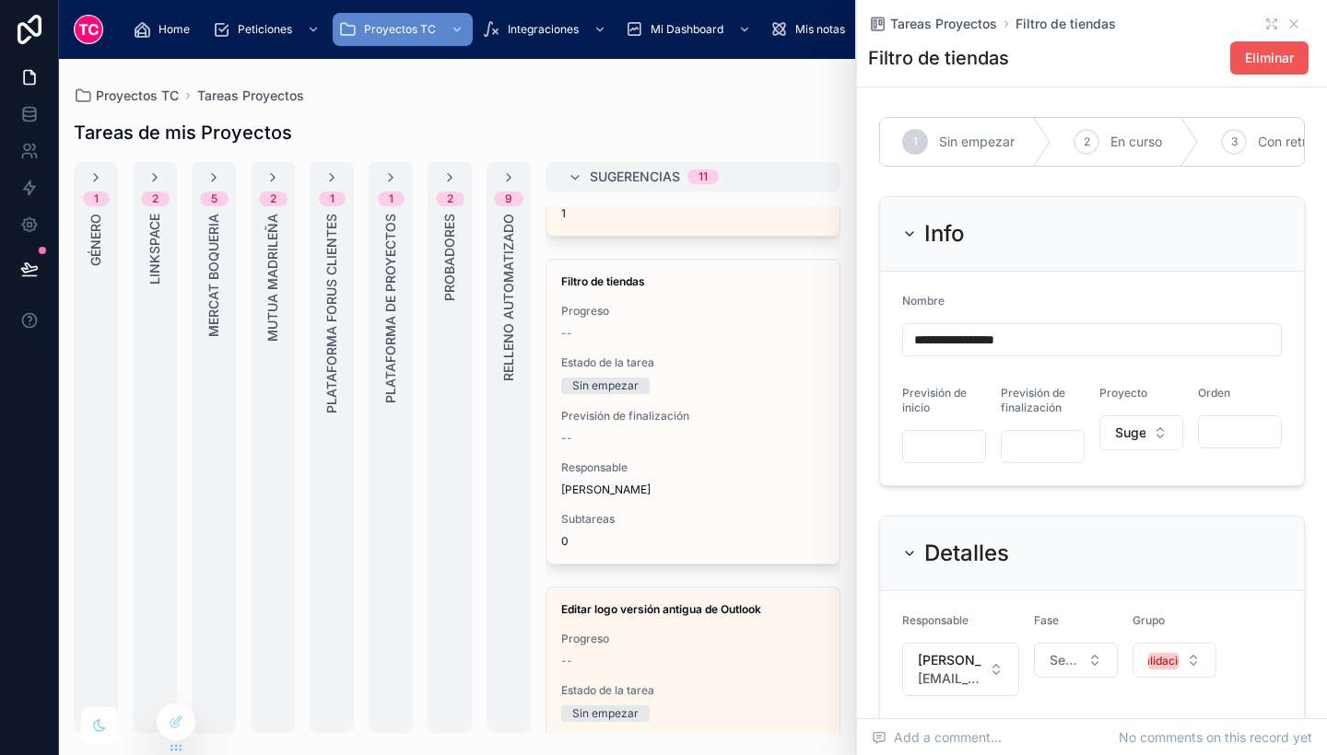
click at [1245, 55] on span "Eliminar" at bounding box center [1269, 58] width 49 height 18
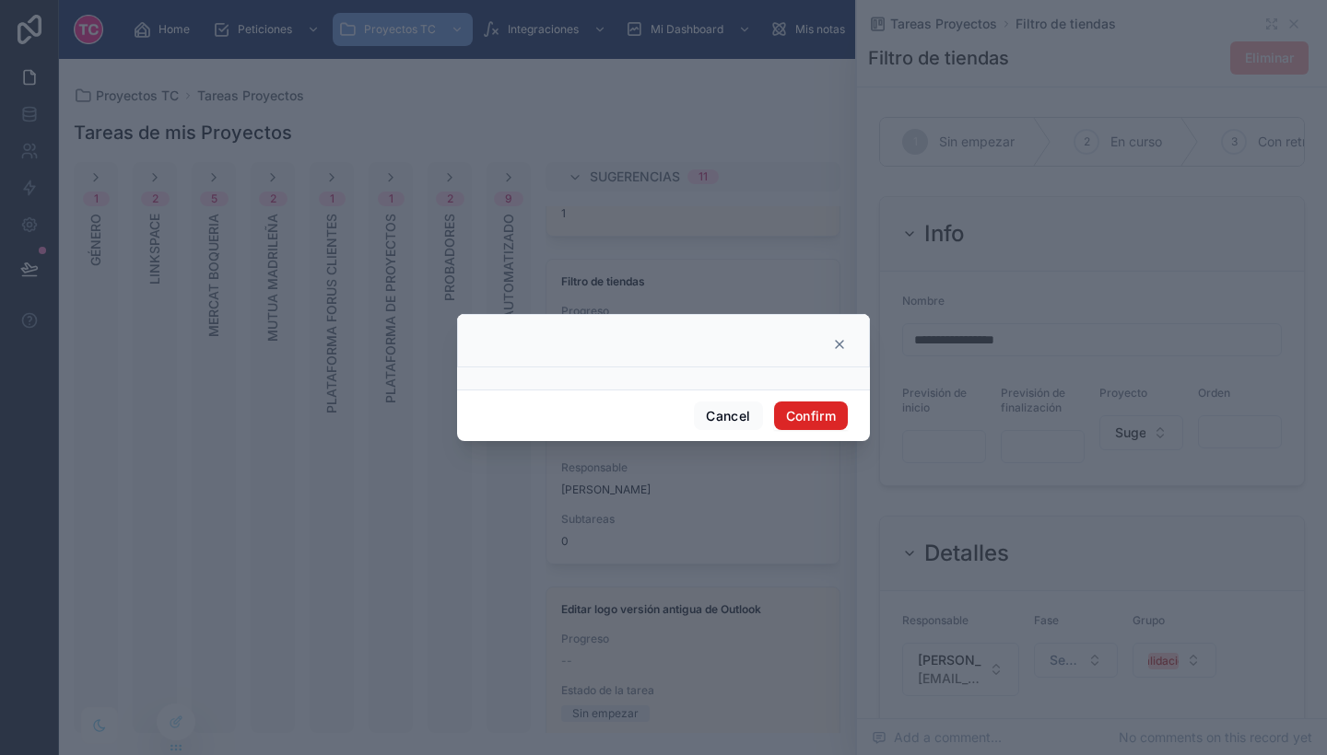
click at [827, 422] on button "Confirm" at bounding box center [811, 416] width 74 height 29
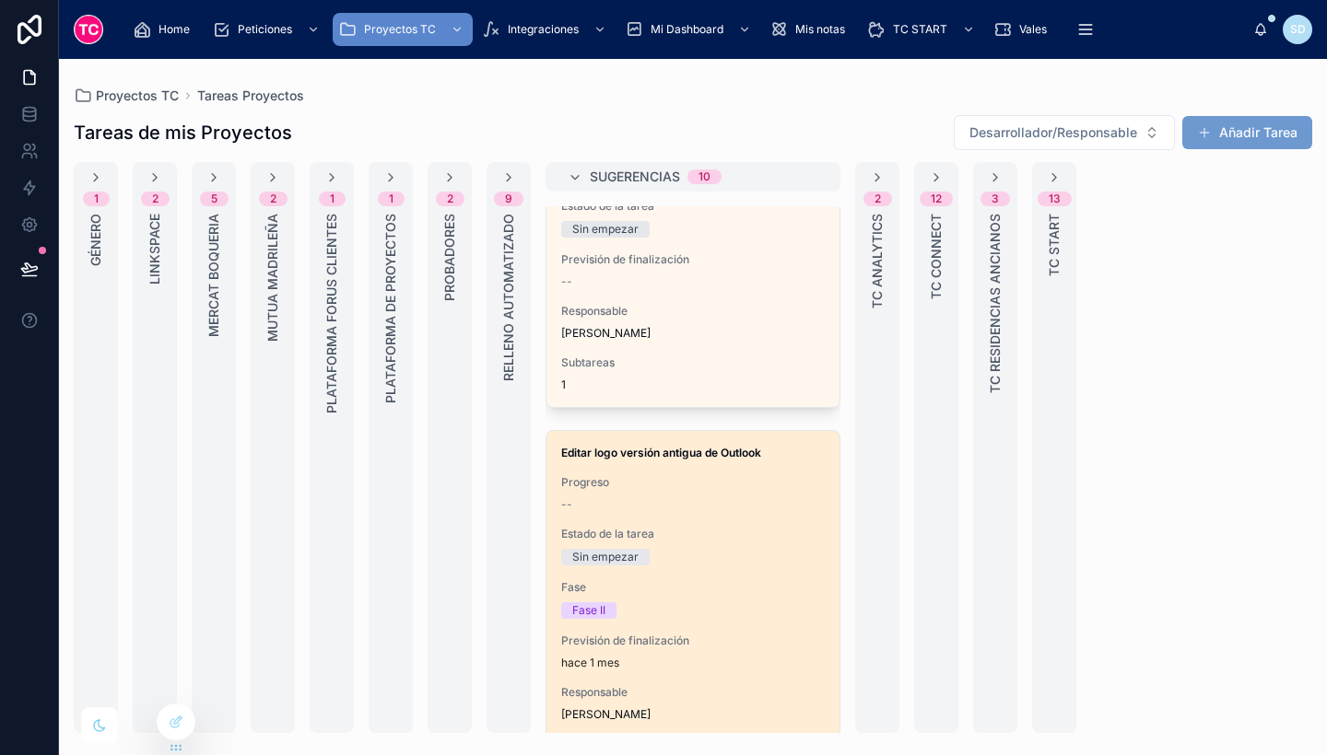
scroll to position [531, 0]
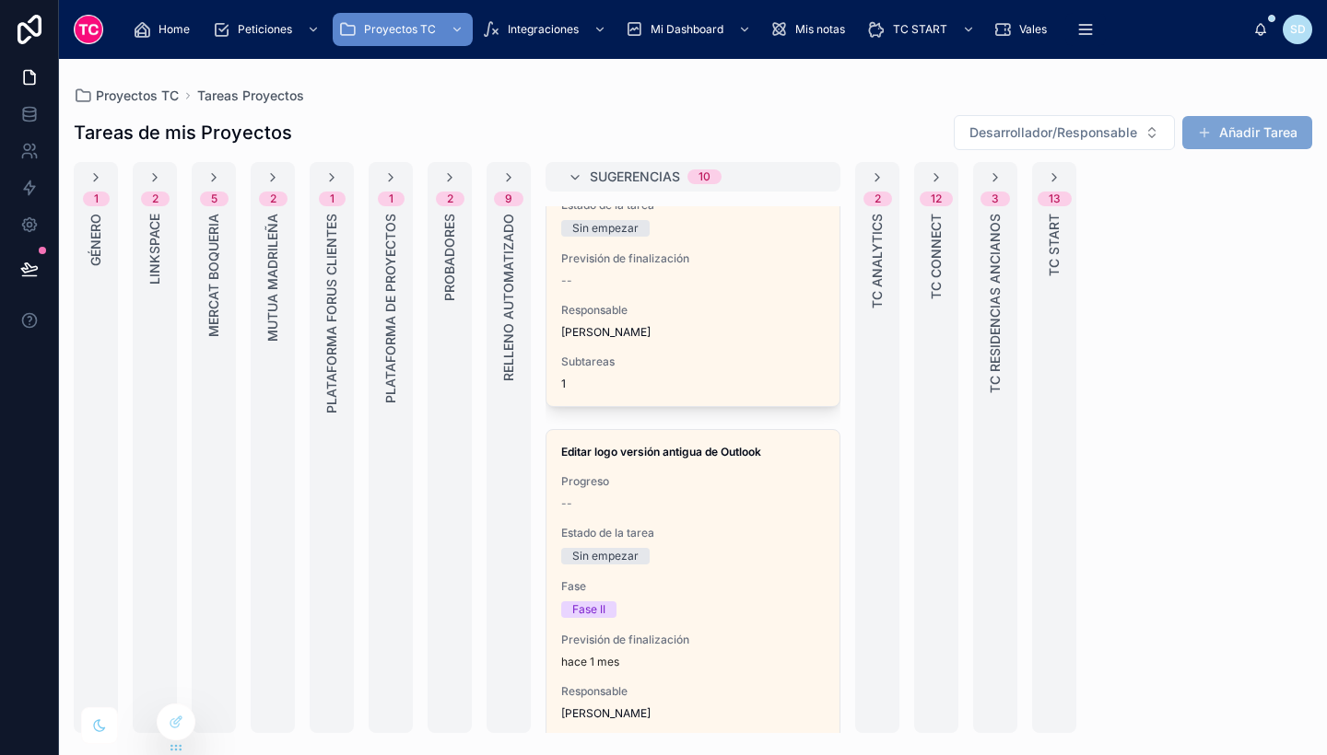
click at [1256, 135] on button "Añadir Tarea" at bounding box center [1247, 132] width 130 height 33
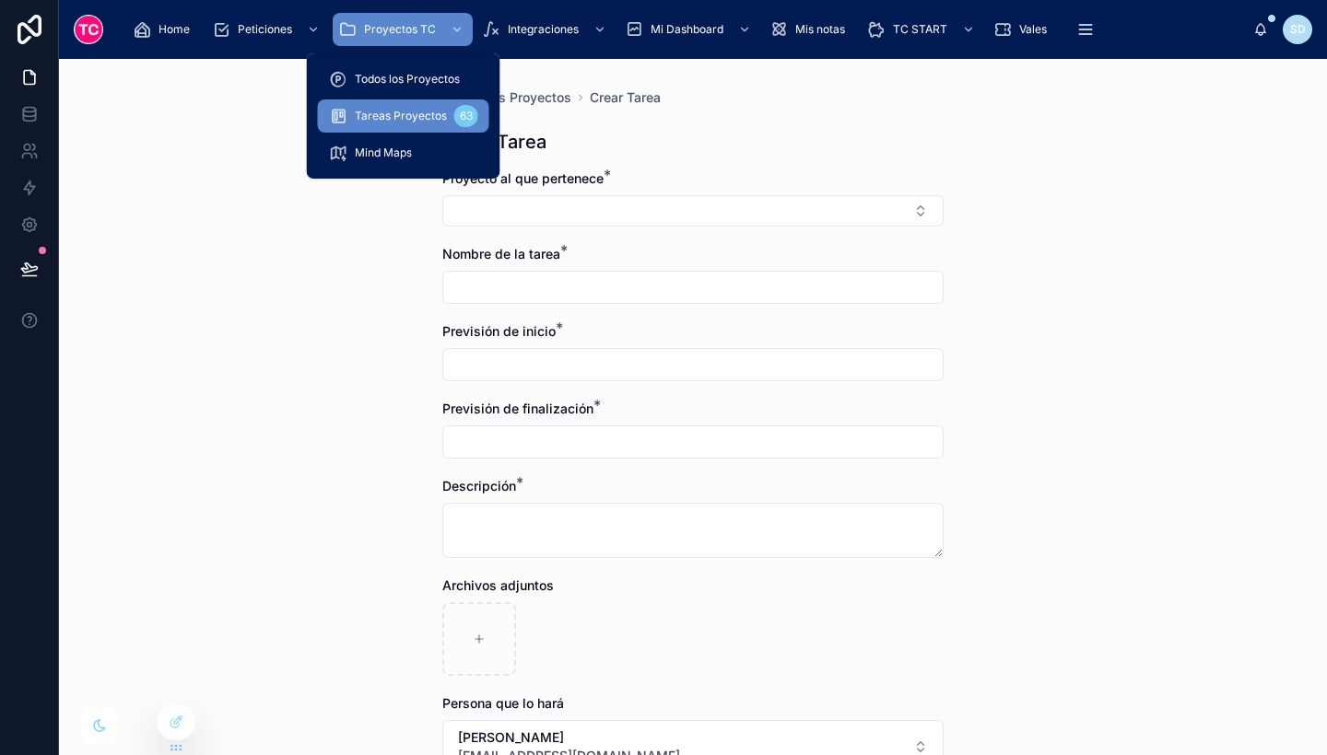
click at [381, 117] on span "Tareas Proyectos" at bounding box center [401, 116] width 92 height 15
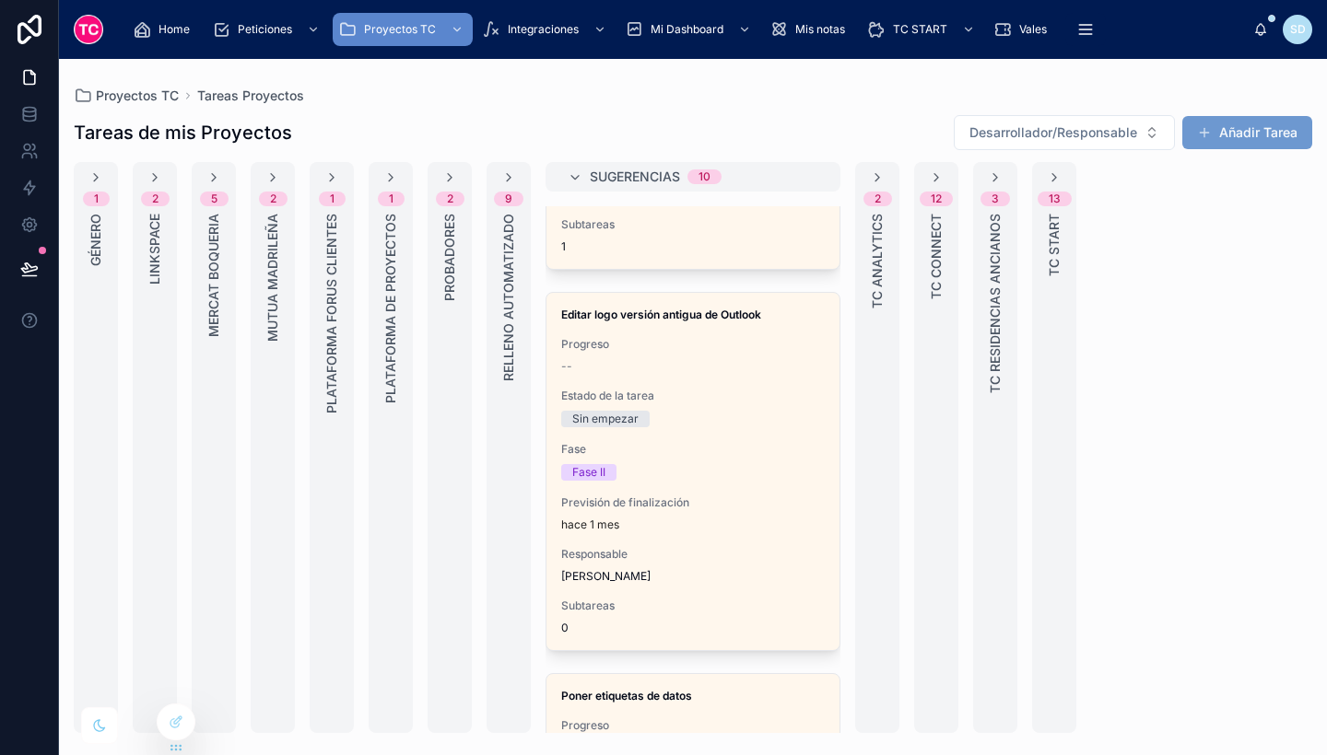
scroll to position [672, 0]
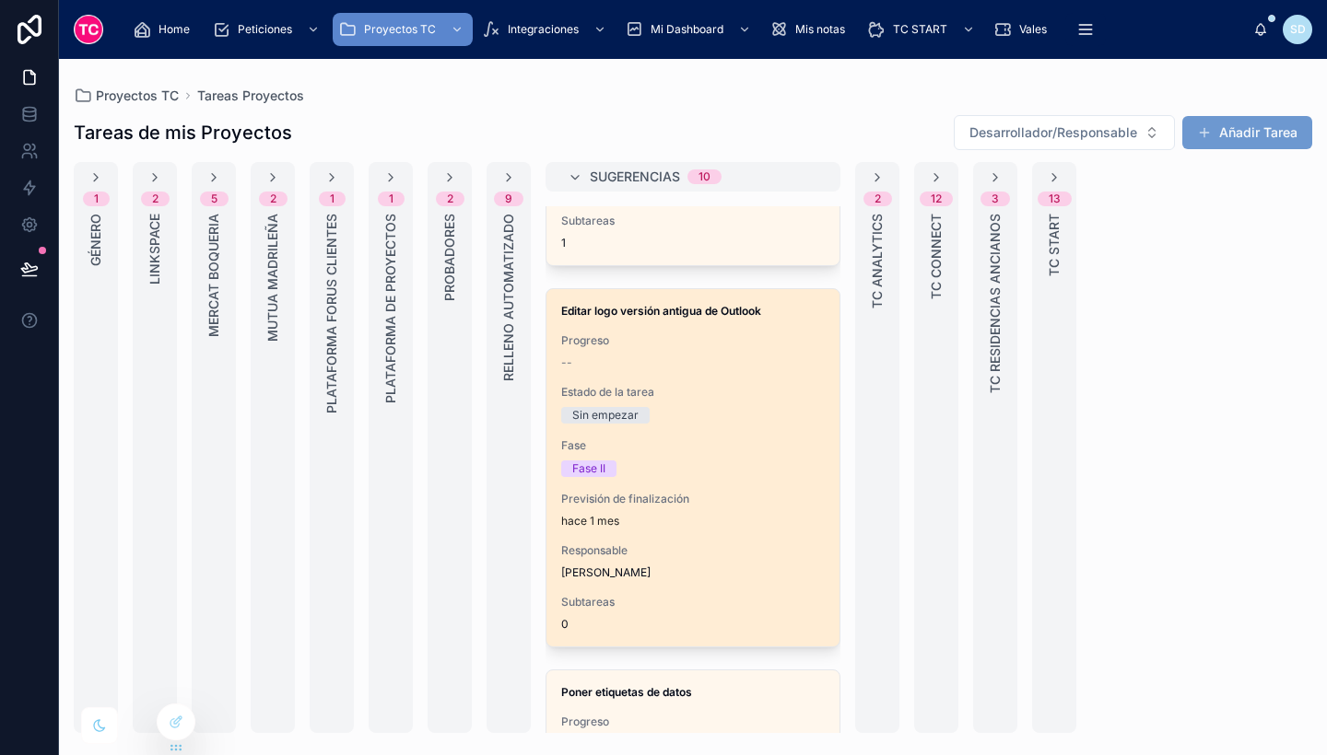
click at [711, 442] on span "Fase" at bounding box center [692, 446] width 263 height 15
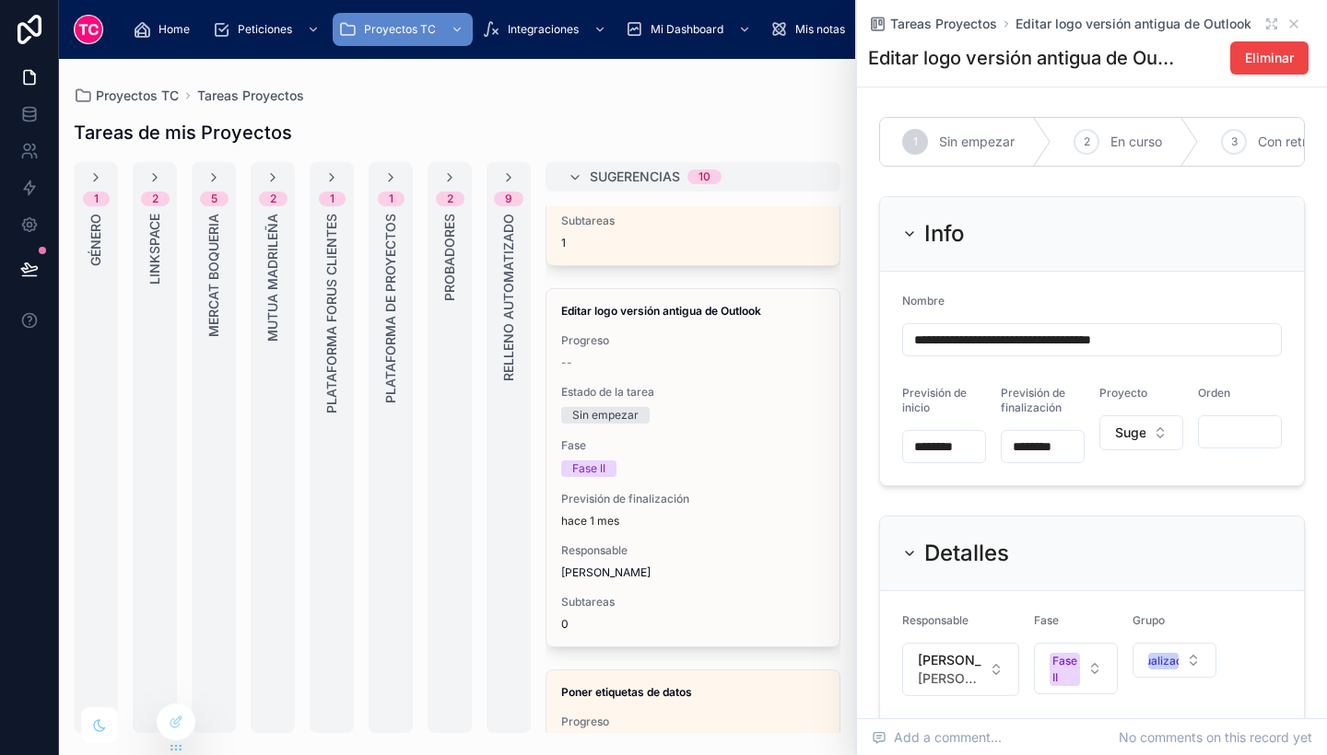
drag, startPoint x: 1173, startPoint y: 368, endPoint x: 1166, endPoint y: 353, distance: 16.1
click at [1166, 353] on div "**********" at bounding box center [1092, 339] width 380 height 33
drag, startPoint x: 1166, startPoint y: 353, endPoint x: 863, endPoint y: 320, distance: 304.9
click at [863, 320] on div "**********" at bounding box center [1092, 731] width 470 height 1243
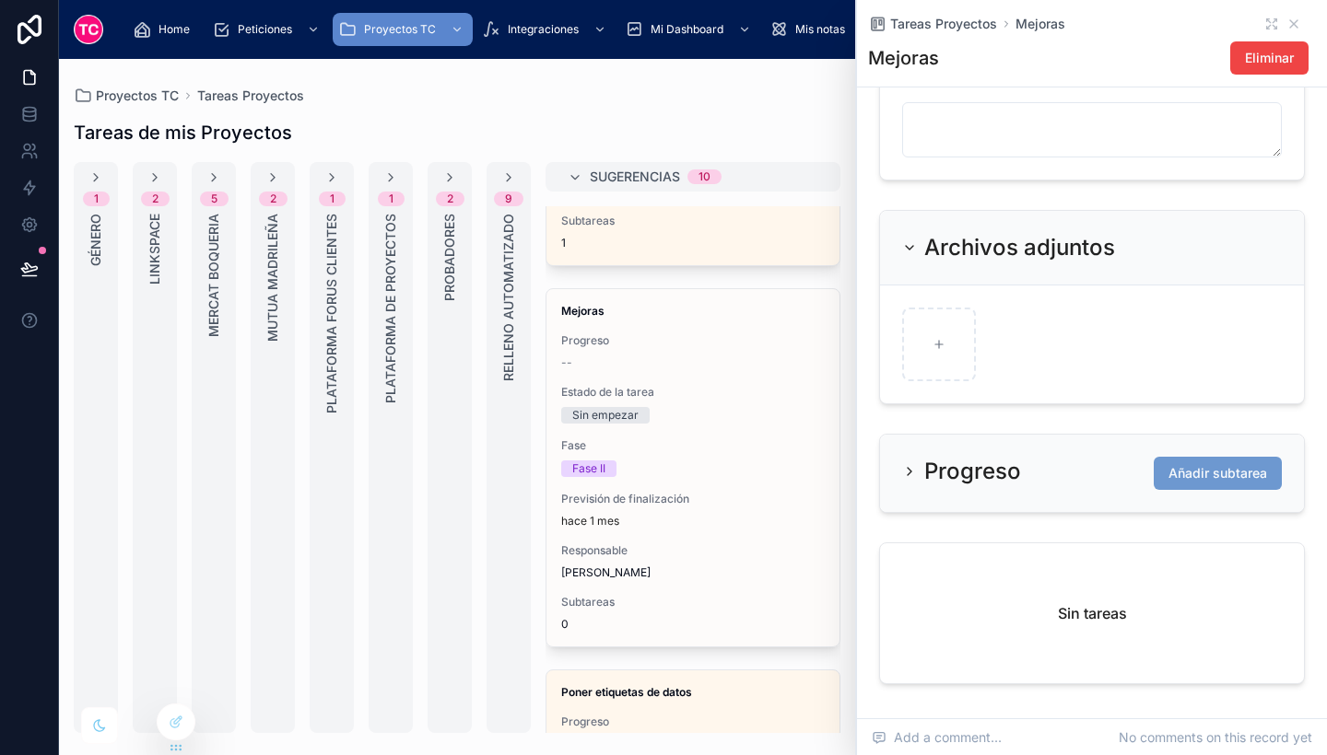
scroll to position [654, 0]
type input "*******"
click at [1216, 482] on span "Añadir subtarea" at bounding box center [1217, 472] width 99 height 18
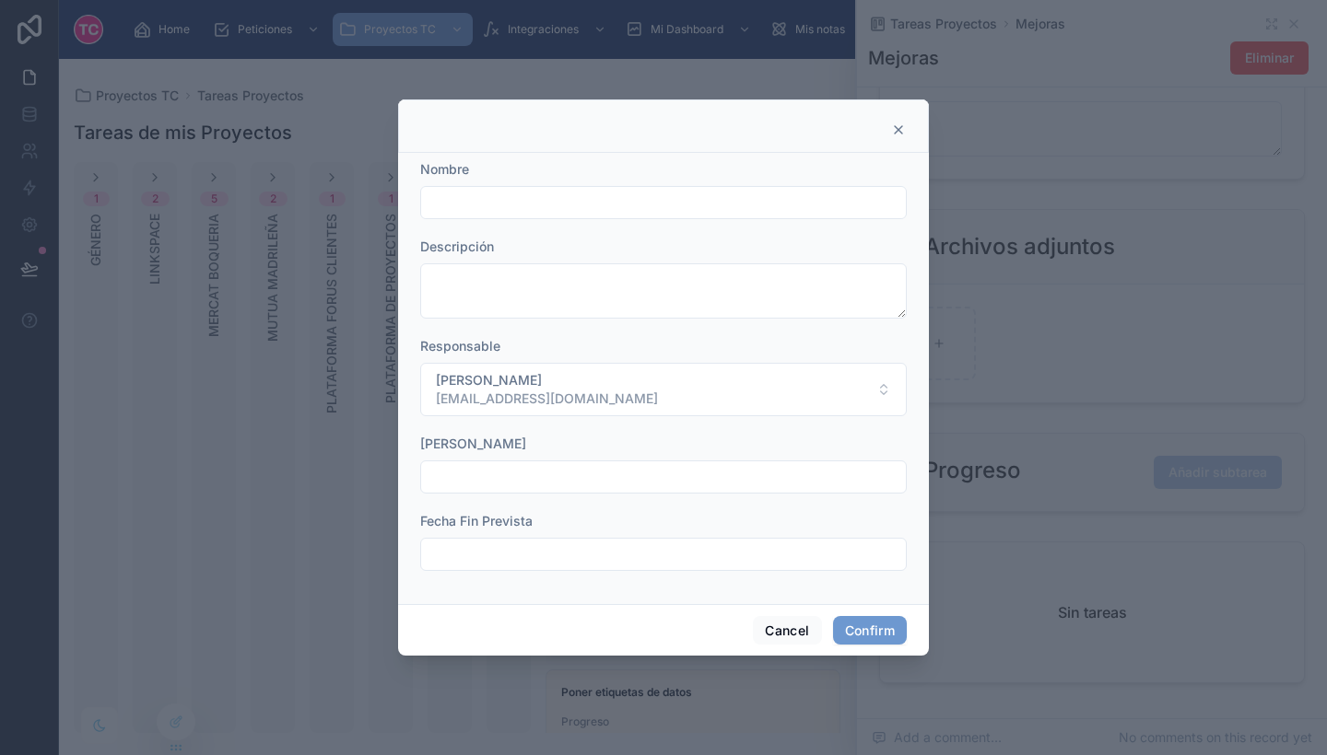
paste input "**********"
click at [642, 209] on input "**********" at bounding box center [663, 203] width 485 height 26
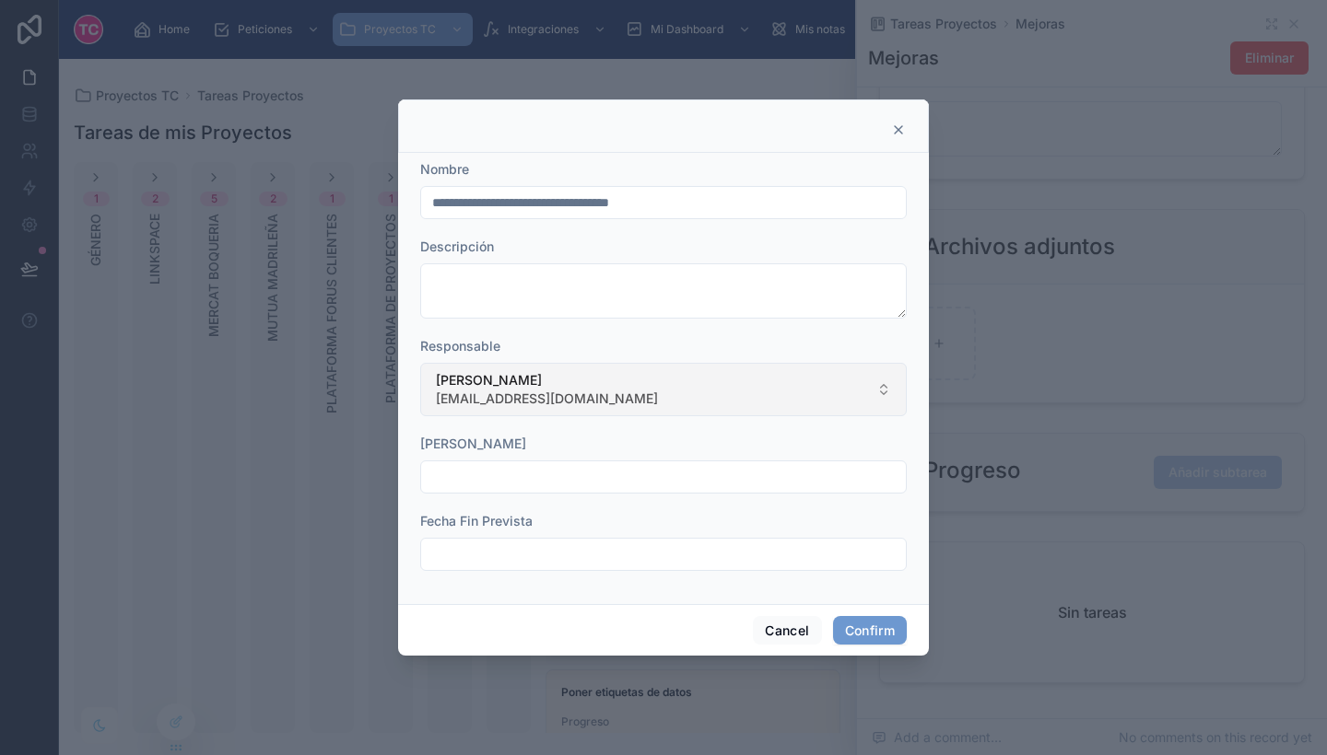
type input "**********"
click at [568, 402] on span "[EMAIL_ADDRESS][DOMAIN_NAME]" at bounding box center [547, 399] width 222 height 18
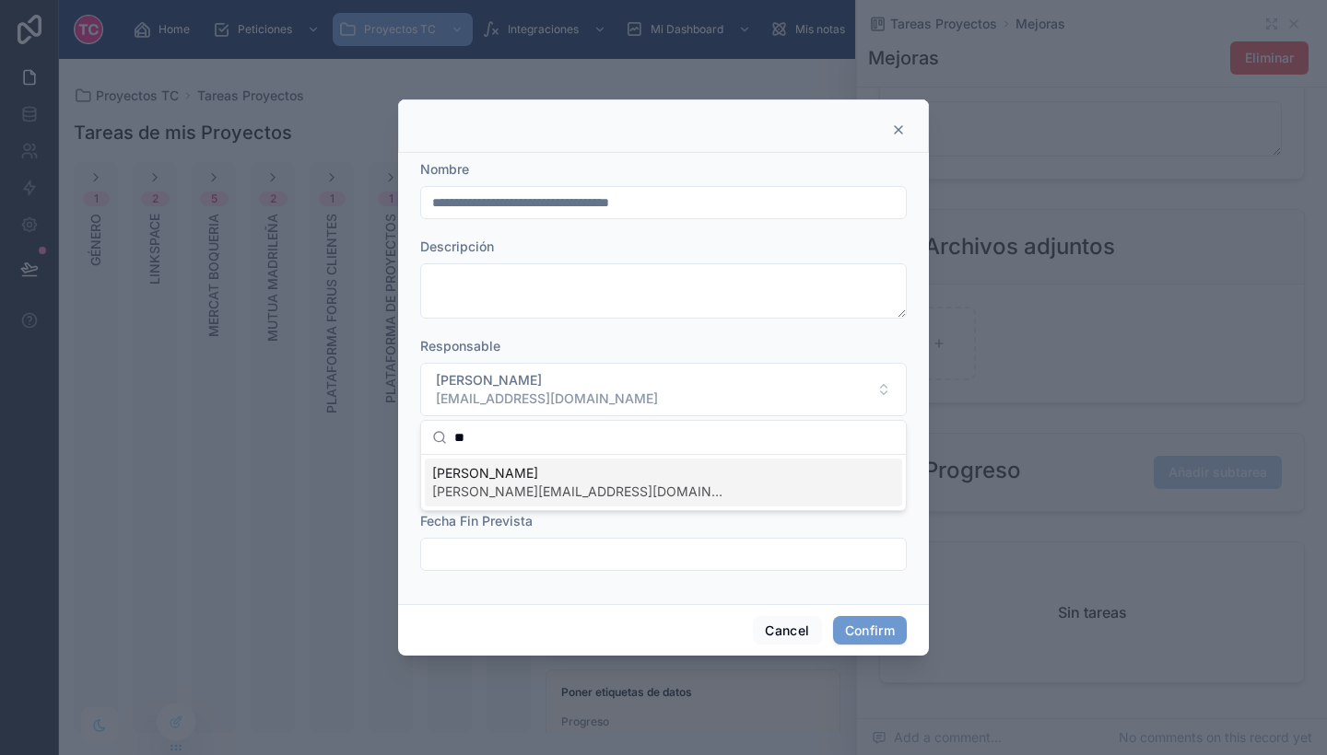
type input "**"
click at [569, 485] on span "[PERSON_NAME][EMAIL_ADDRESS][DOMAIN_NAME]" at bounding box center [579, 492] width 295 height 18
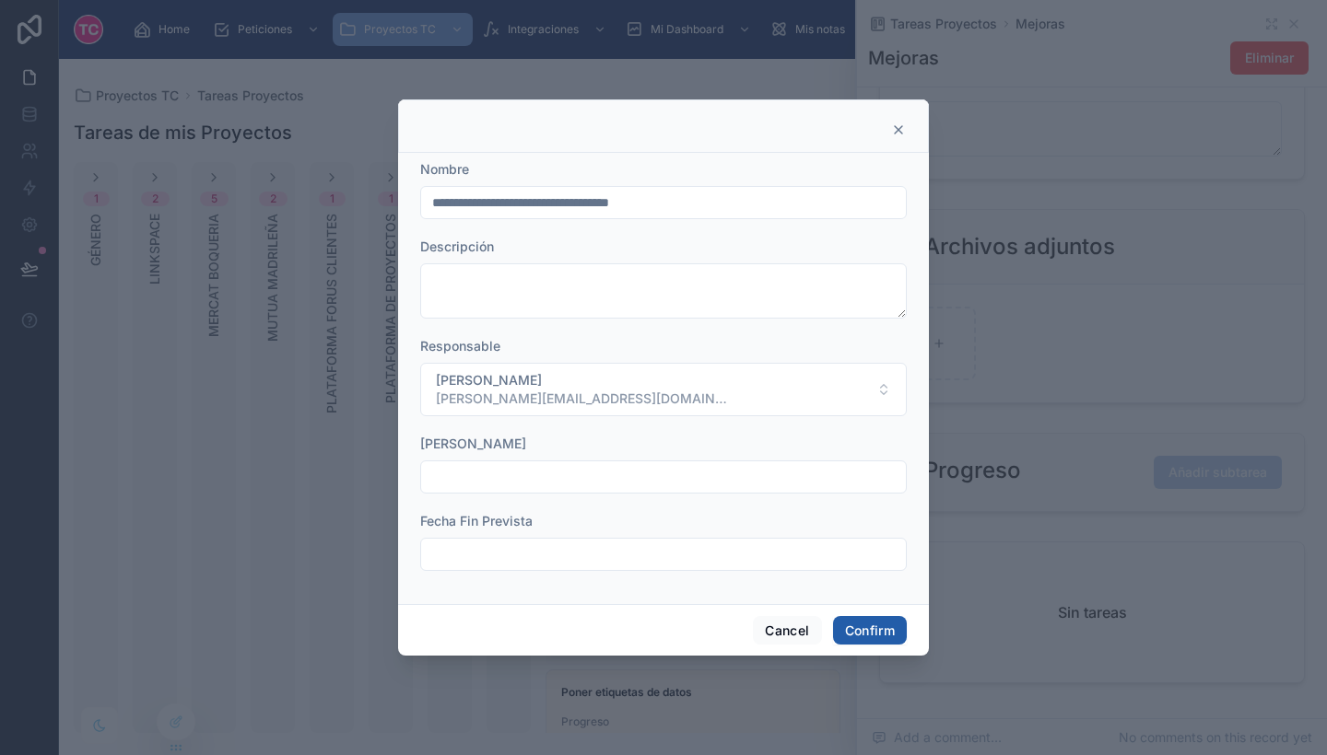
click at [845, 619] on button "Confirm" at bounding box center [870, 630] width 74 height 29
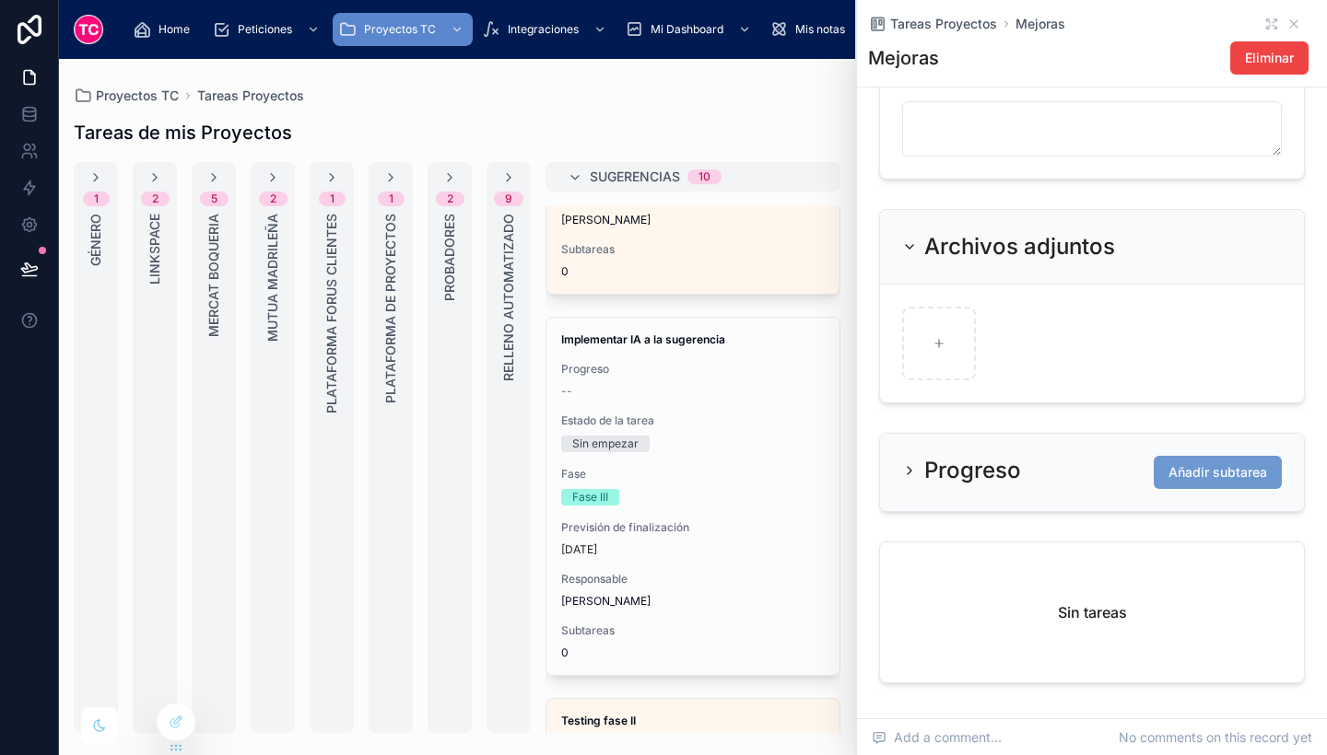
scroll to position [766, 0]
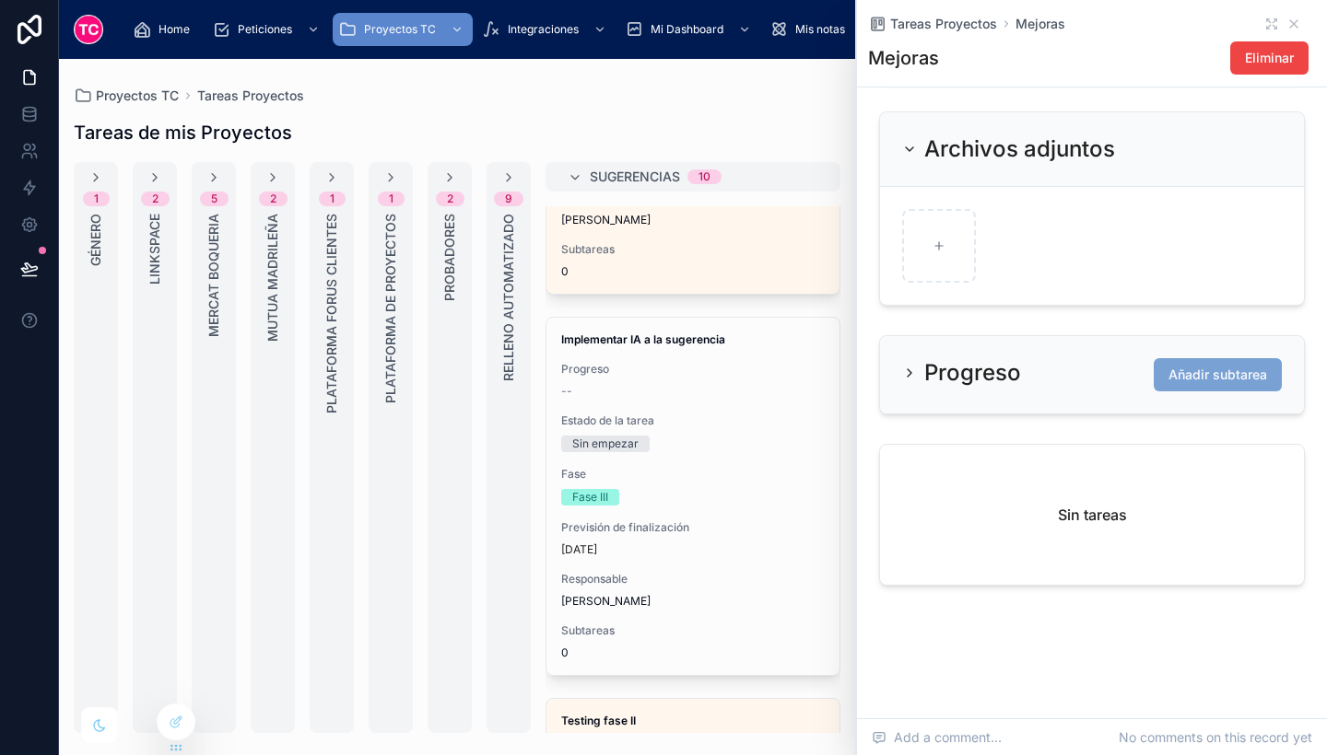
click at [1187, 376] on span "Añadir subtarea" at bounding box center [1217, 375] width 99 height 18
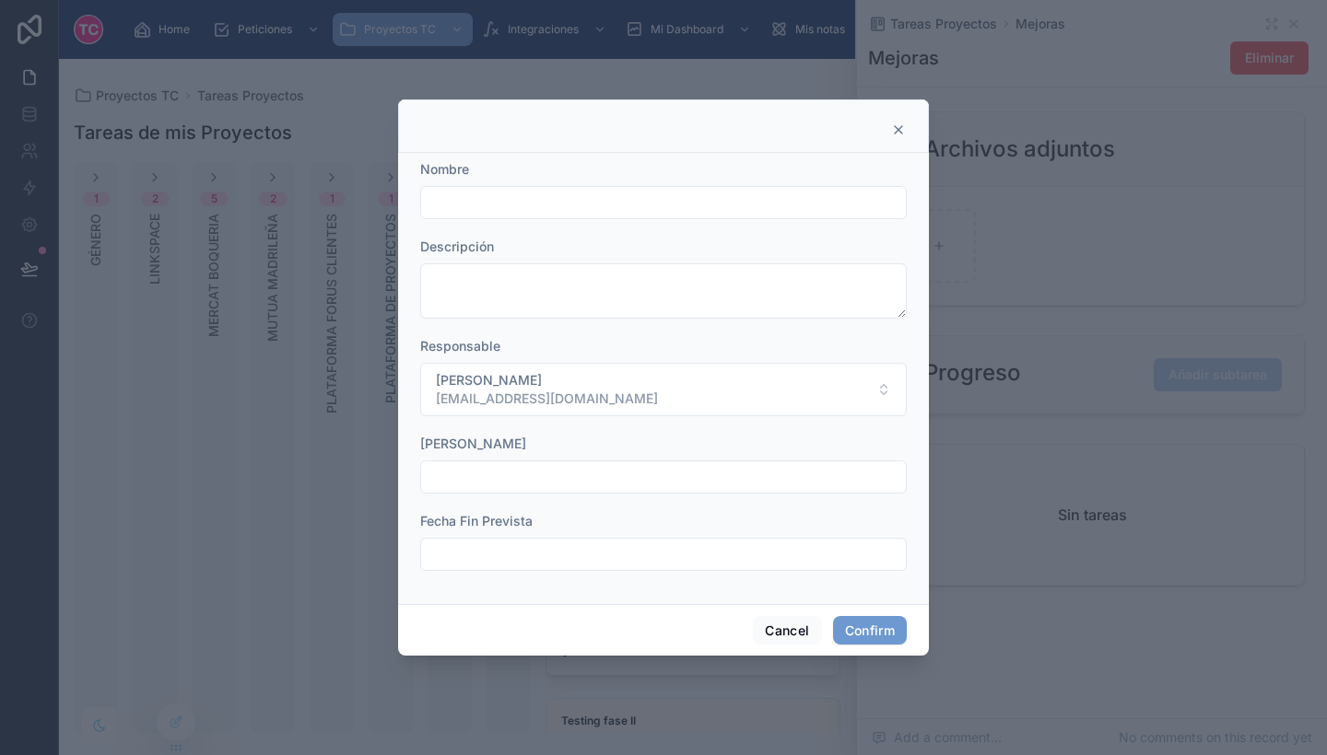
click at [595, 208] on input "text" at bounding box center [663, 203] width 485 height 26
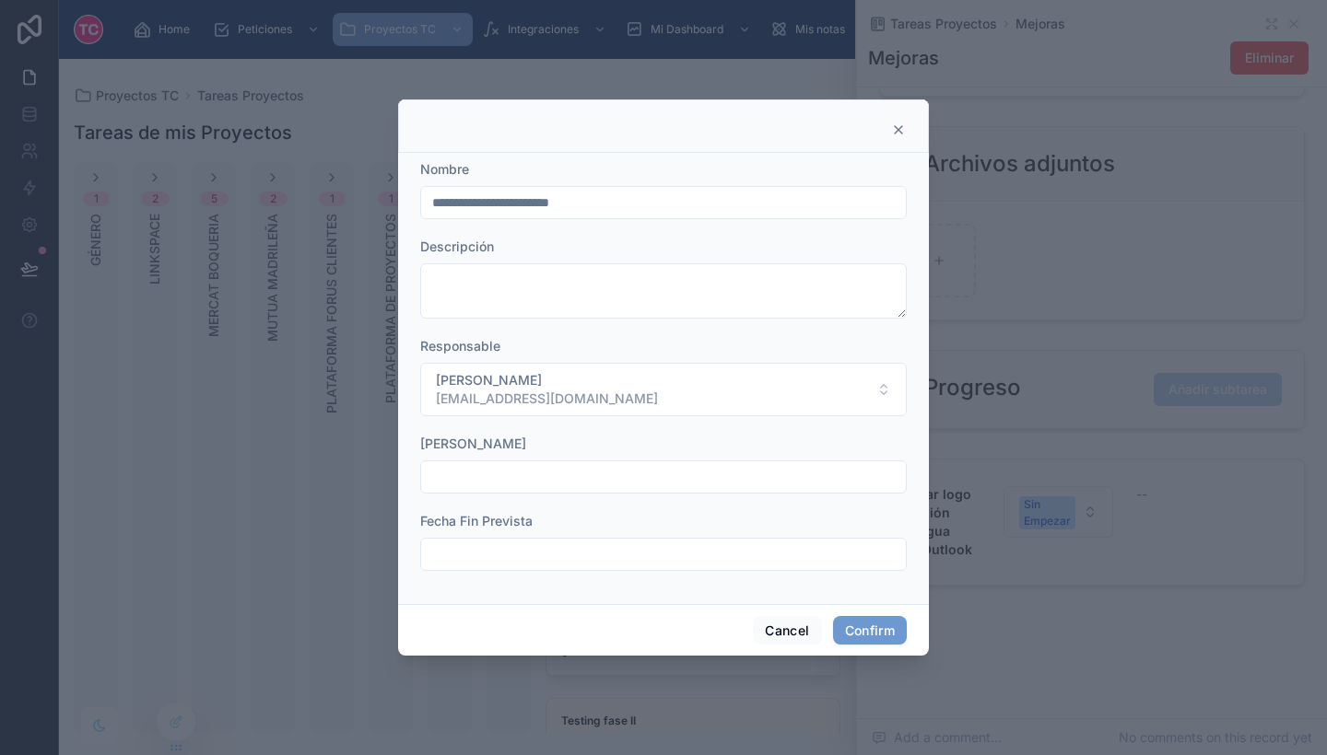
drag, startPoint x: 632, startPoint y: 192, endPoint x: 368, endPoint y: 157, distance: 266.7
click at [368, 157] on div "**********" at bounding box center [663, 377] width 1327 height 755
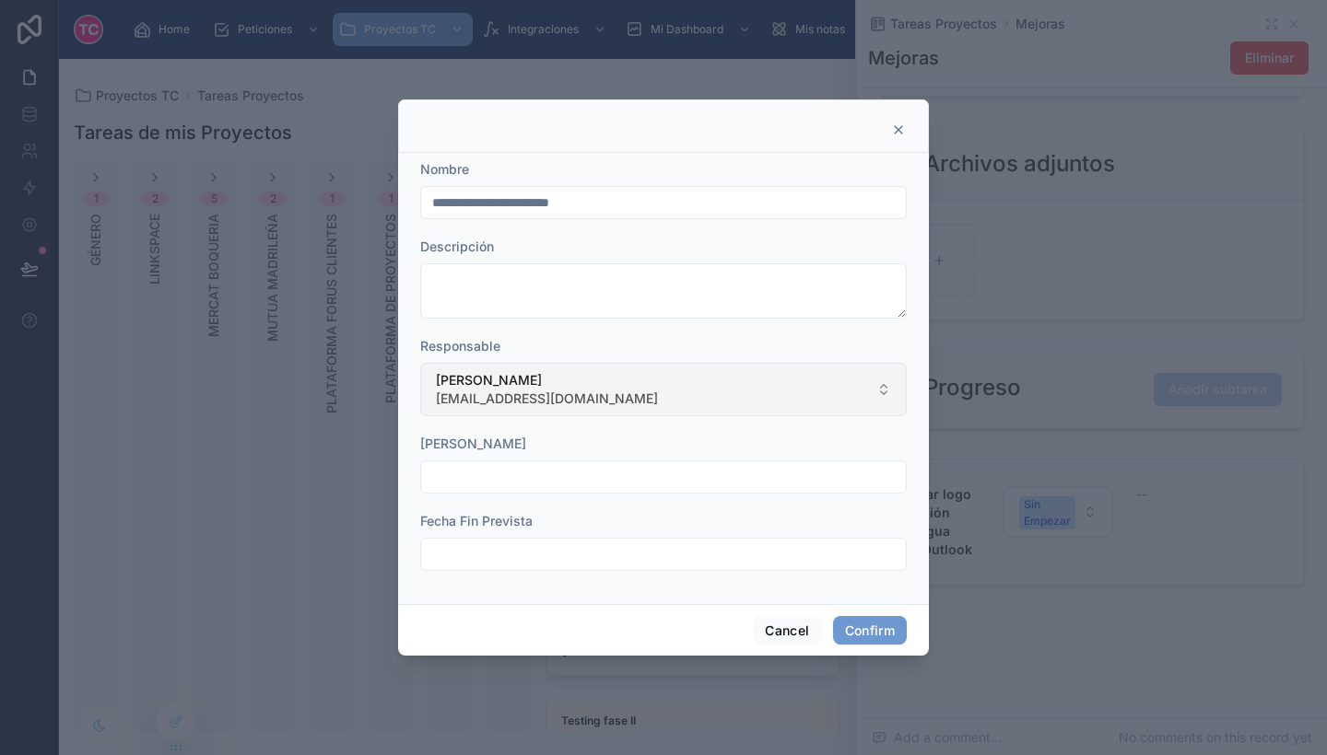
type input "**********"
click at [510, 372] on span "[PERSON_NAME]" at bounding box center [547, 380] width 222 height 18
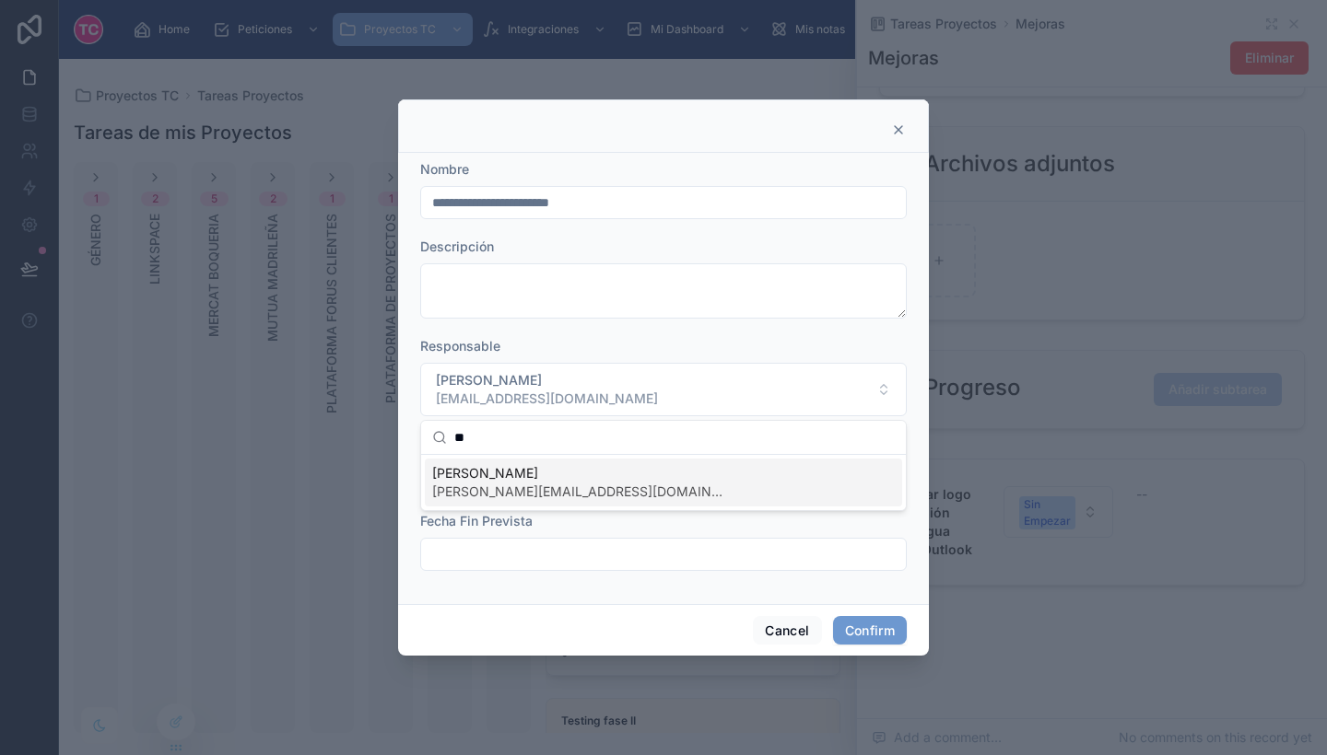
type input "**"
click at [562, 496] on span "[PERSON_NAME][EMAIL_ADDRESS][DOMAIN_NAME]" at bounding box center [579, 492] width 295 height 18
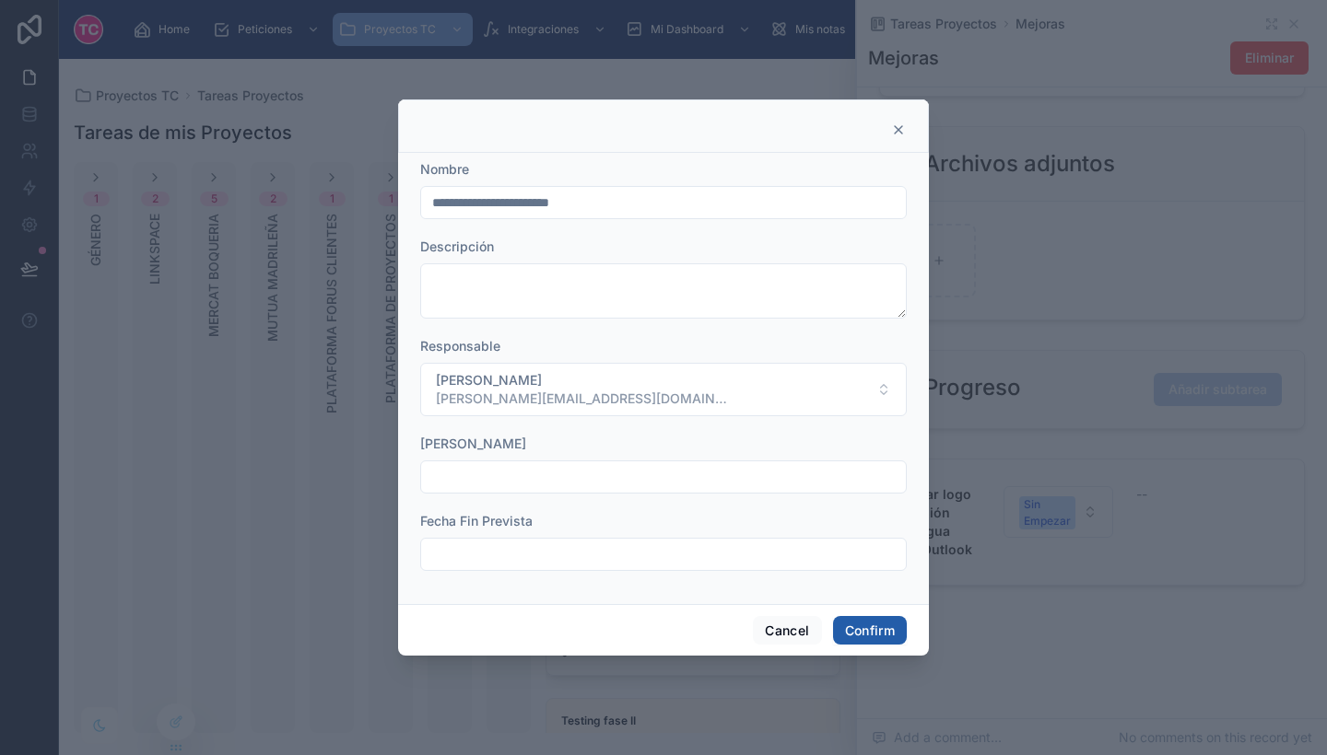
click at [859, 627] on button "Confirm" at bounding box center [870, 630] width 74 height 29
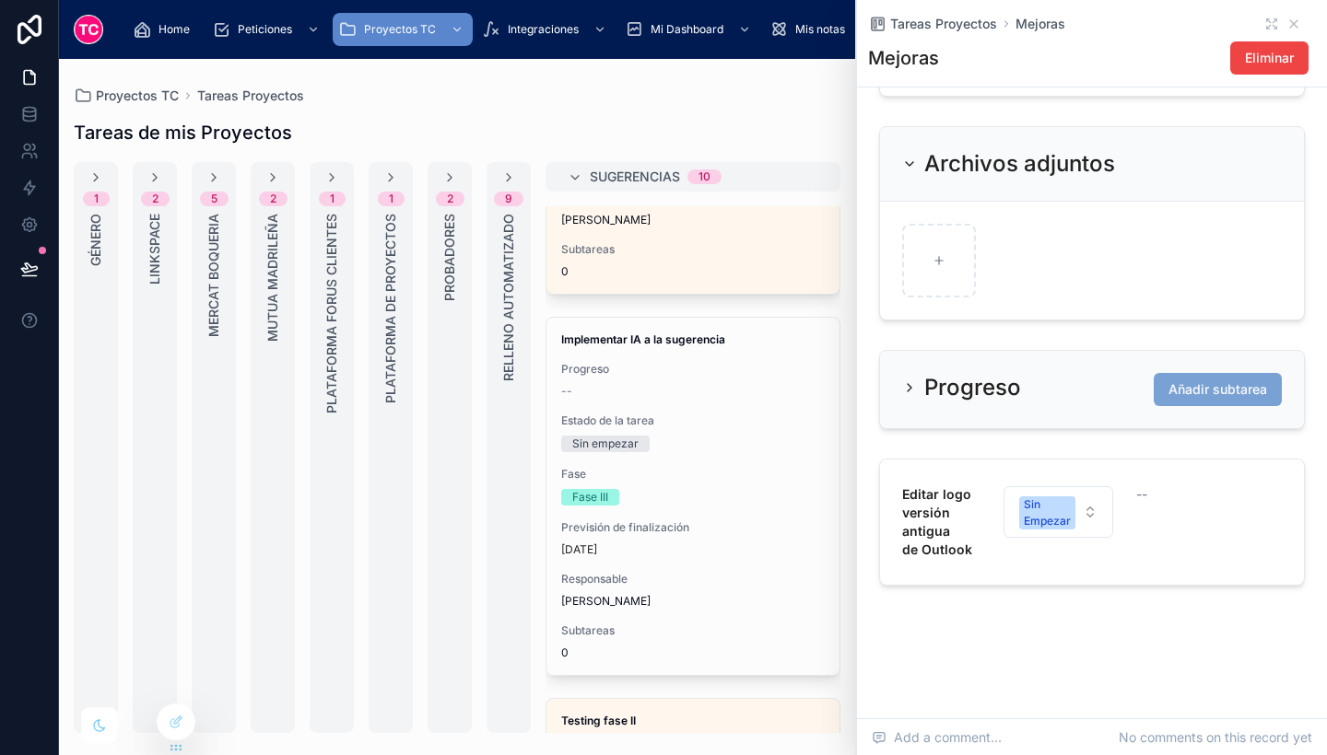
click at [1204, 377] on button "Añadir subtarea" at bounding box center [1217, 389] width 128 height 33
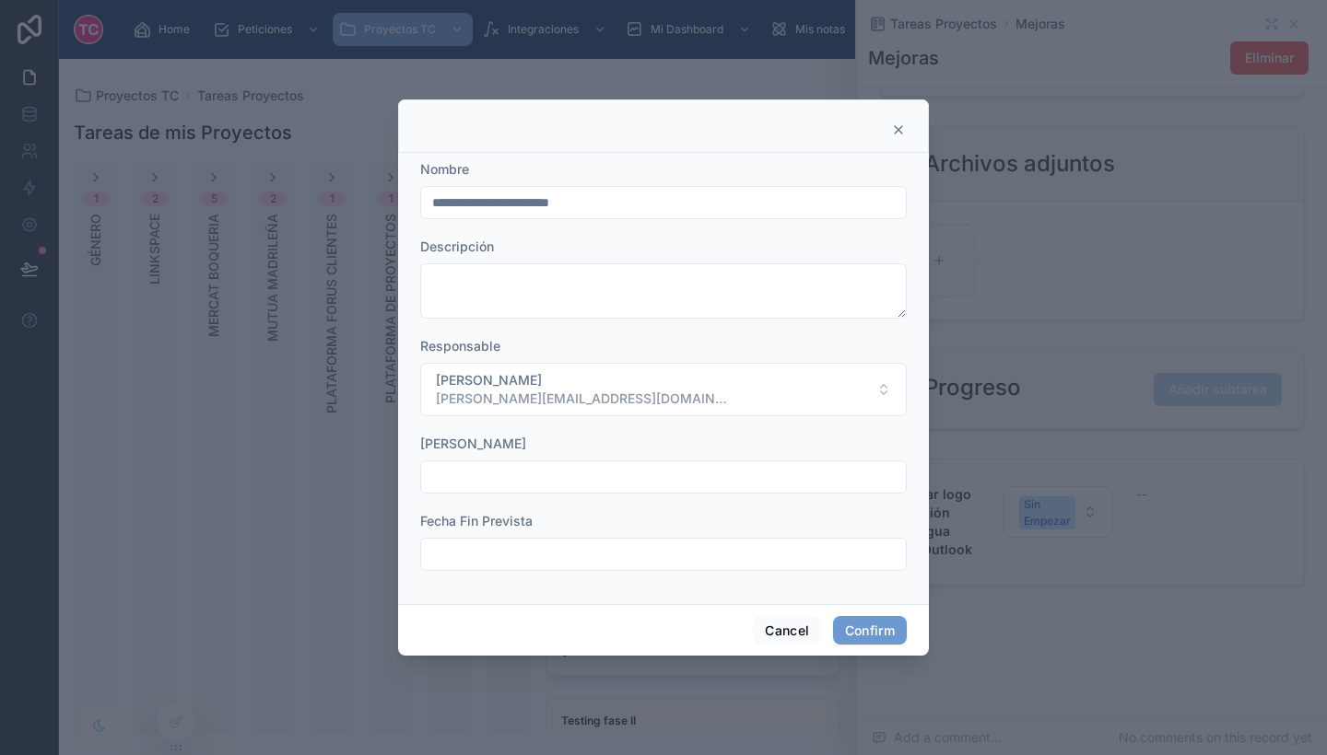
drag, startPoint x: 630, startPoint y: 208, endPoint x: 346, endPoint y: 174, distance: 285.8
click at [346, 174] on div "**********" at bounding box center [663, 377] width 1327 height 755
paste input "text"
drag, startPoint x: 602, startPoint y: 196, endPoint x: 542, endPoint y: 189, distance: 60.3
click at [542, 189] on div "**********" at bounding box center [663, 202] width 486 height 33
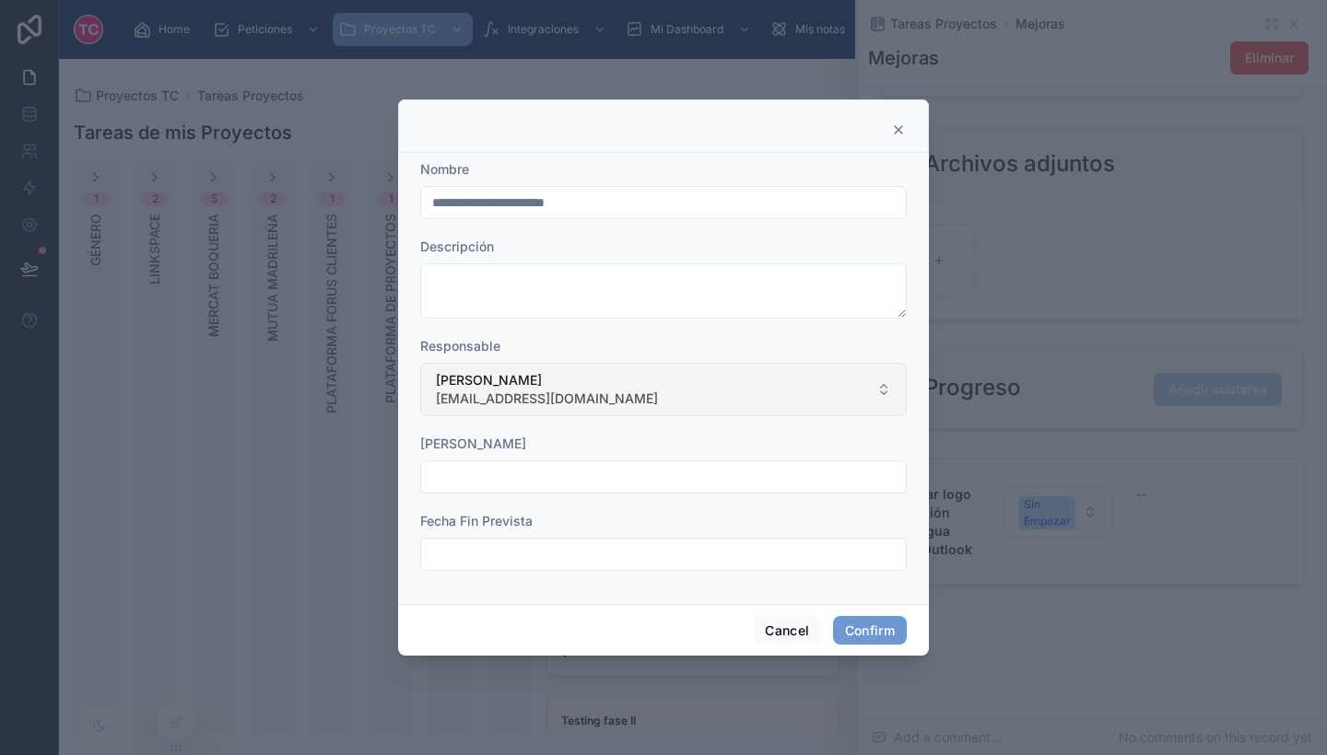
type input "**********"
click at [682, 397] on button "[PERSON_NAME] [EMAIL_ADDRESS][DOMAIN_NAME]" at bounding box center [663, 389] width 486 height 53
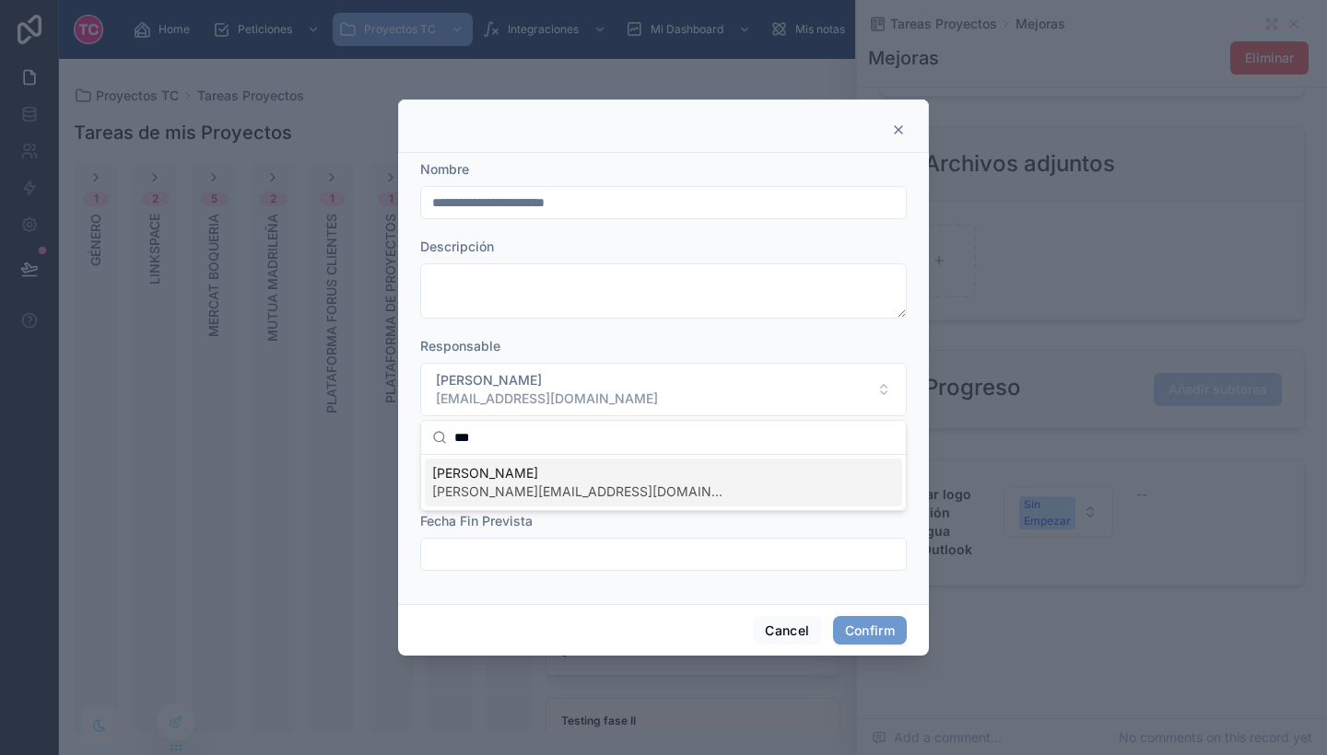
type input "***"
click at [650, 497] on div "Sheila Pena [EMAIL_ADDRESS][DOMAIN_NAME]" at bounding box center [663, 483] width 477 height 48
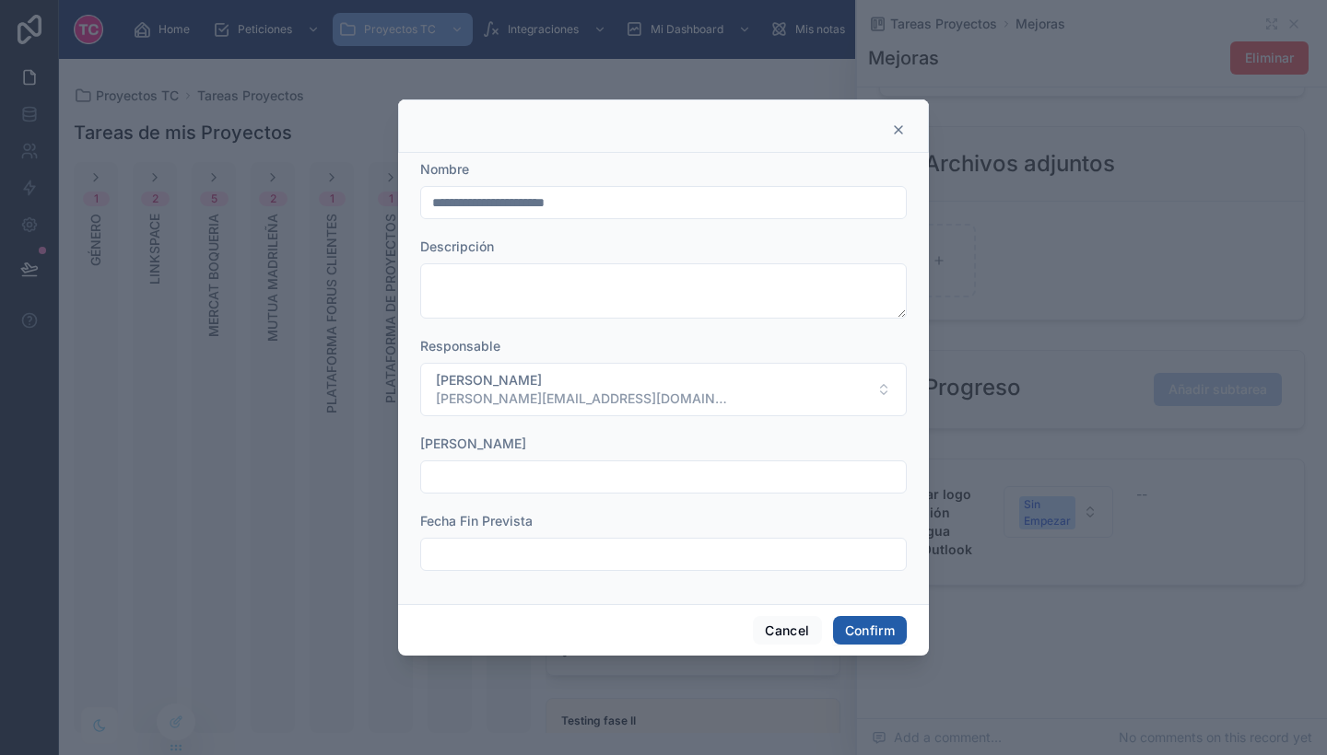
click at [867, 634] on button "Confirm" at bounding box center [870, 630] width 74 height 29
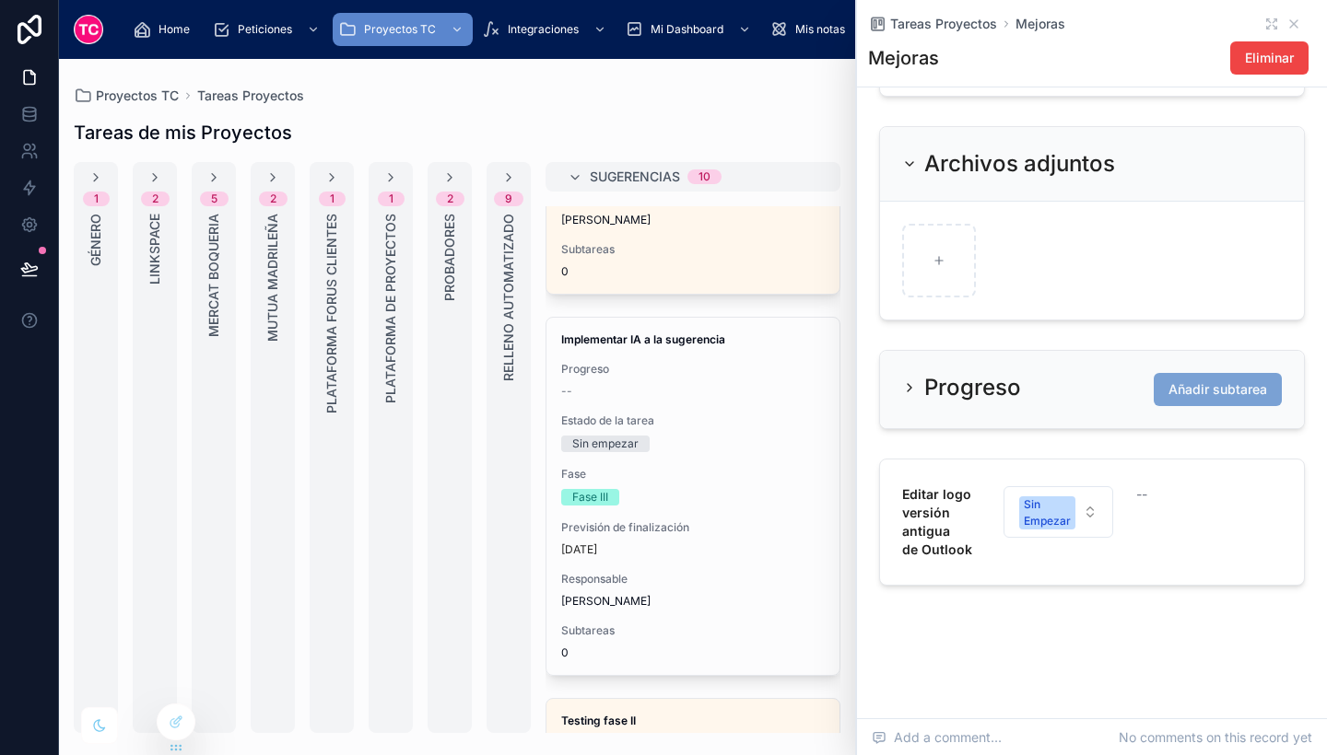
click at [1207, 381] on span "Añadir subtarea" at bounding box center [1217, 390] width 99 height 18
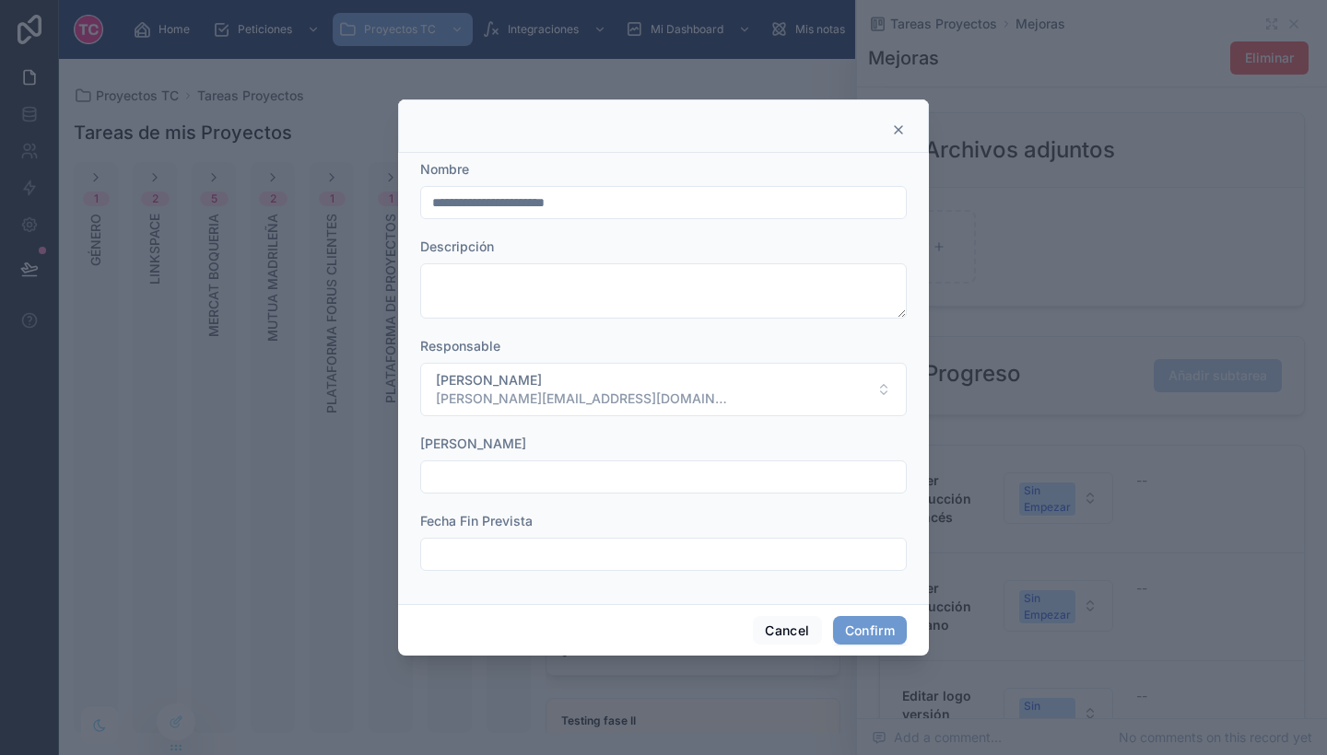
drag, startPoint x: 625, startPoint y: 202, endPoint x: 542, endPoint y: 193, distance: 83.4
click at [542, 193] on input "**********" at bounding box center [663, 203] width 485 height 26
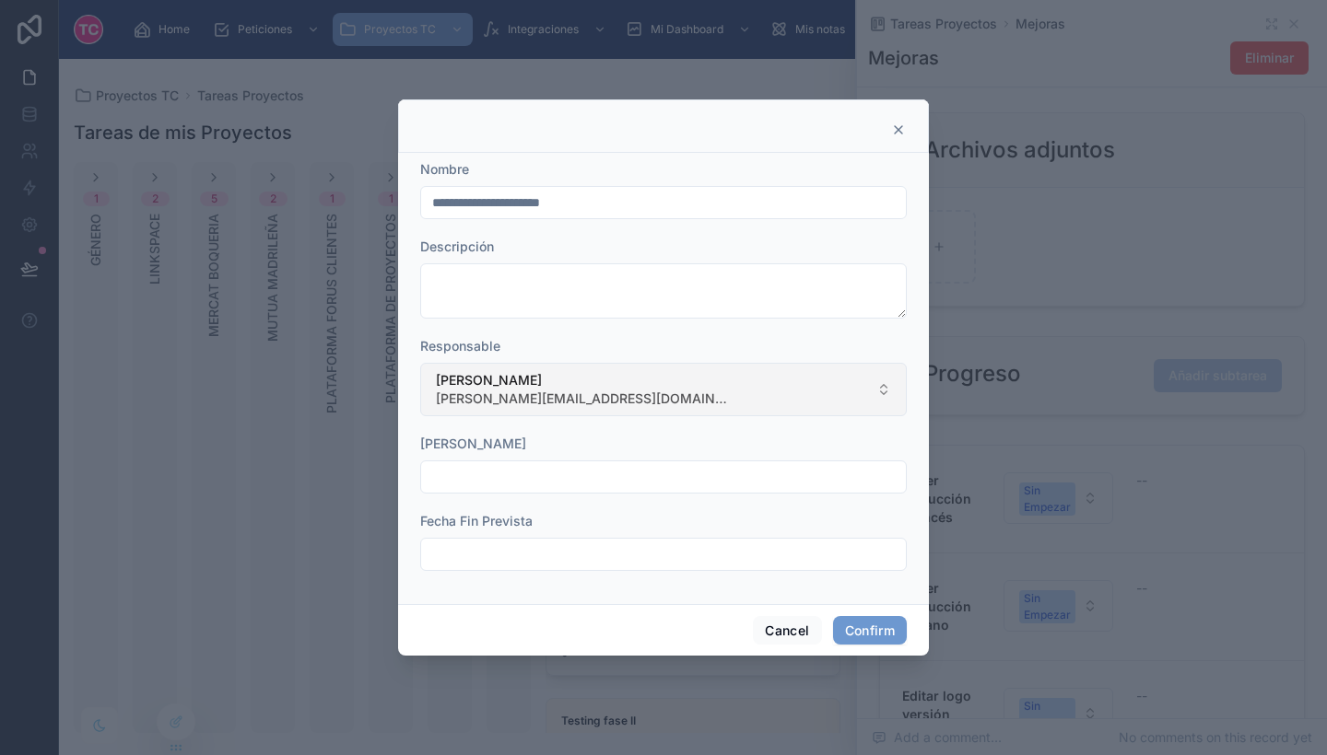
type input "**********"
click at [658, 365] on button "[PERSON_NAME] [EMAIL_ADDRESS][DOMAIN_NAME]" at bounding box center [663, 389] width 486 height 53
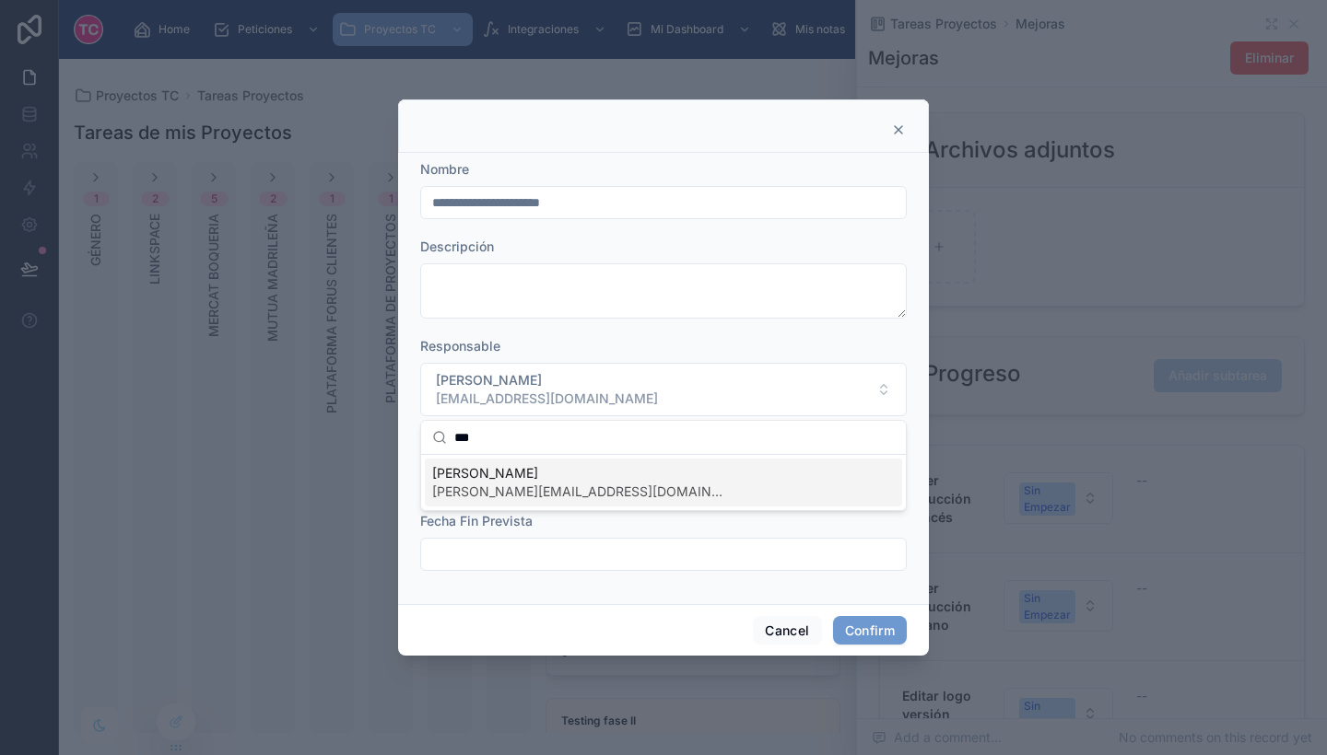
type input "***"
click at [652, 477] on div "Sheila Pena [EMAIL_ADDRESS][DOMAIN_NAME]" at bounding box center [663, 483] width 477 height 48
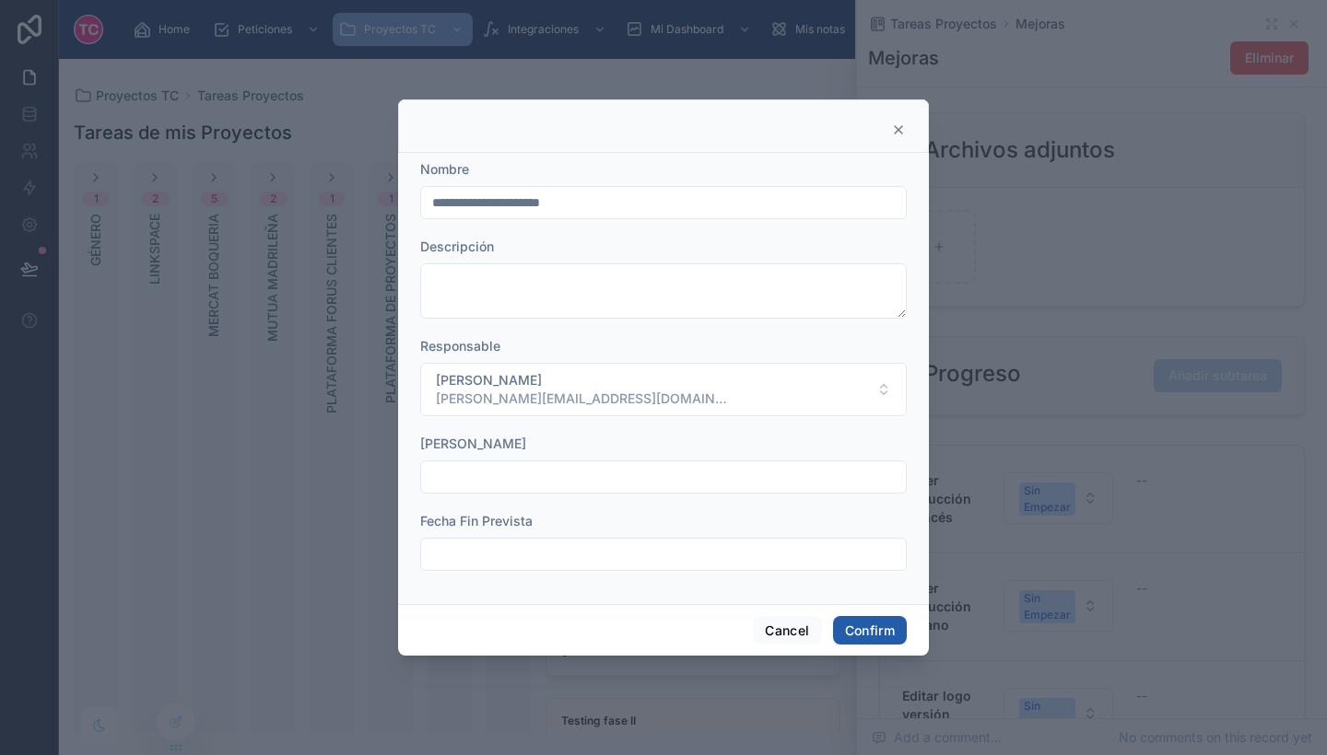
click at [873, 619] on button "Confirm" at bounding box center [870, 630] width 74 height 29
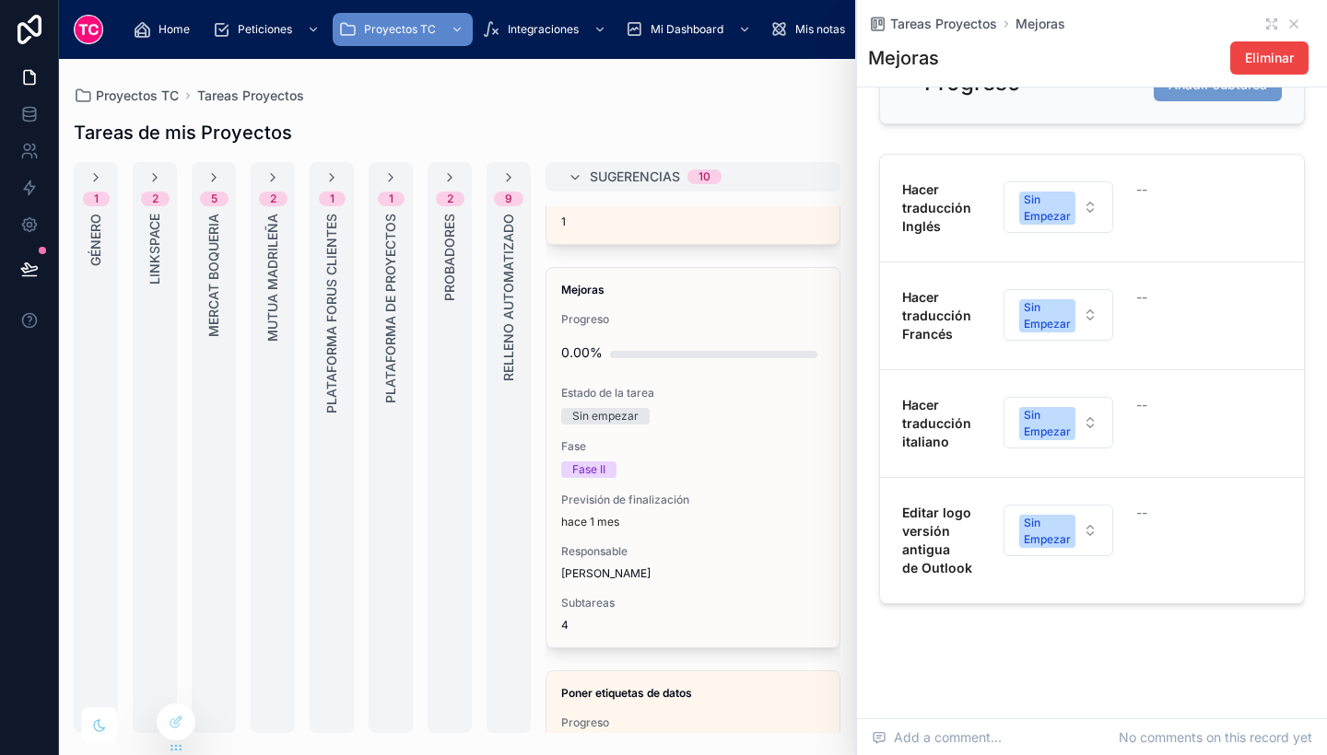
scroll to position [693, 0]
click at [736, 472] on div "Fase II" at bounding box center [692, 470] width 263 height 17
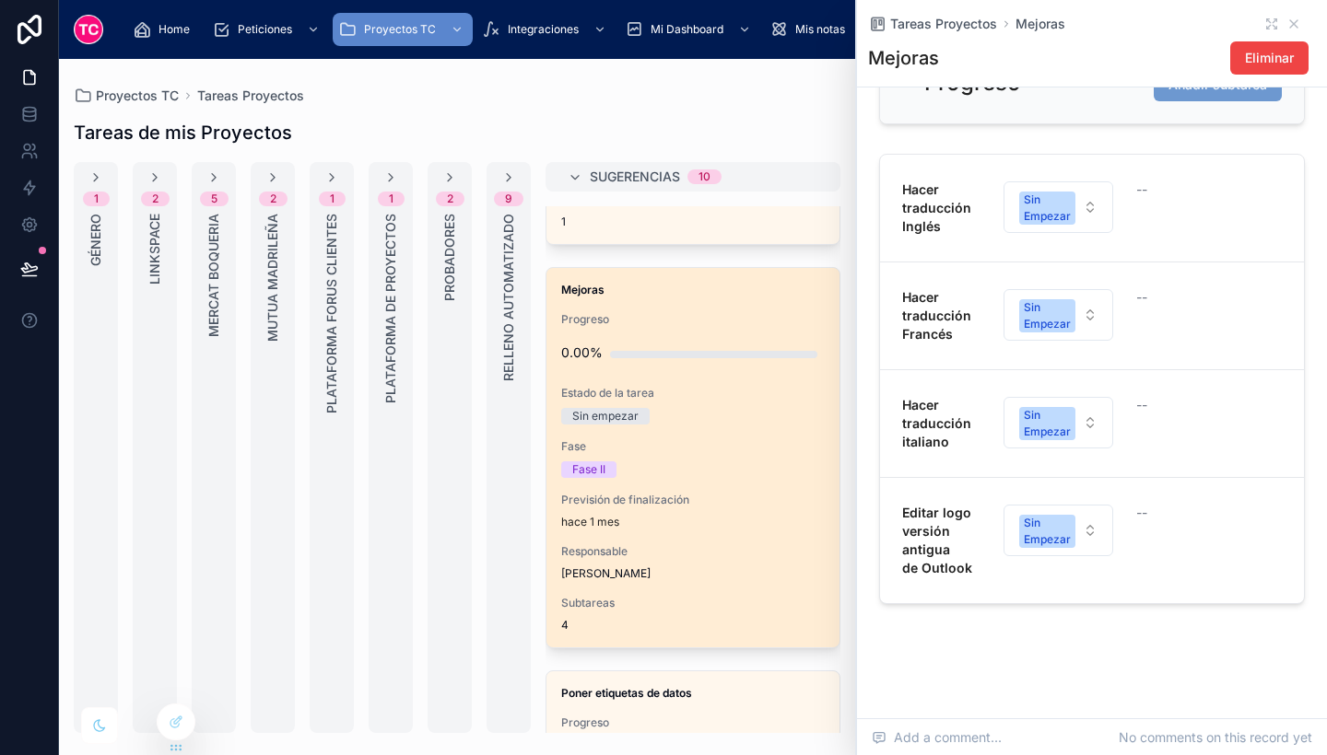
click at [699, 491] on div "Mejoras Progreso 0.00% Estado de la tarea Sin empezar Fase Fase II Previsión de…" at bounding box center [692, 458] width 293 height 380
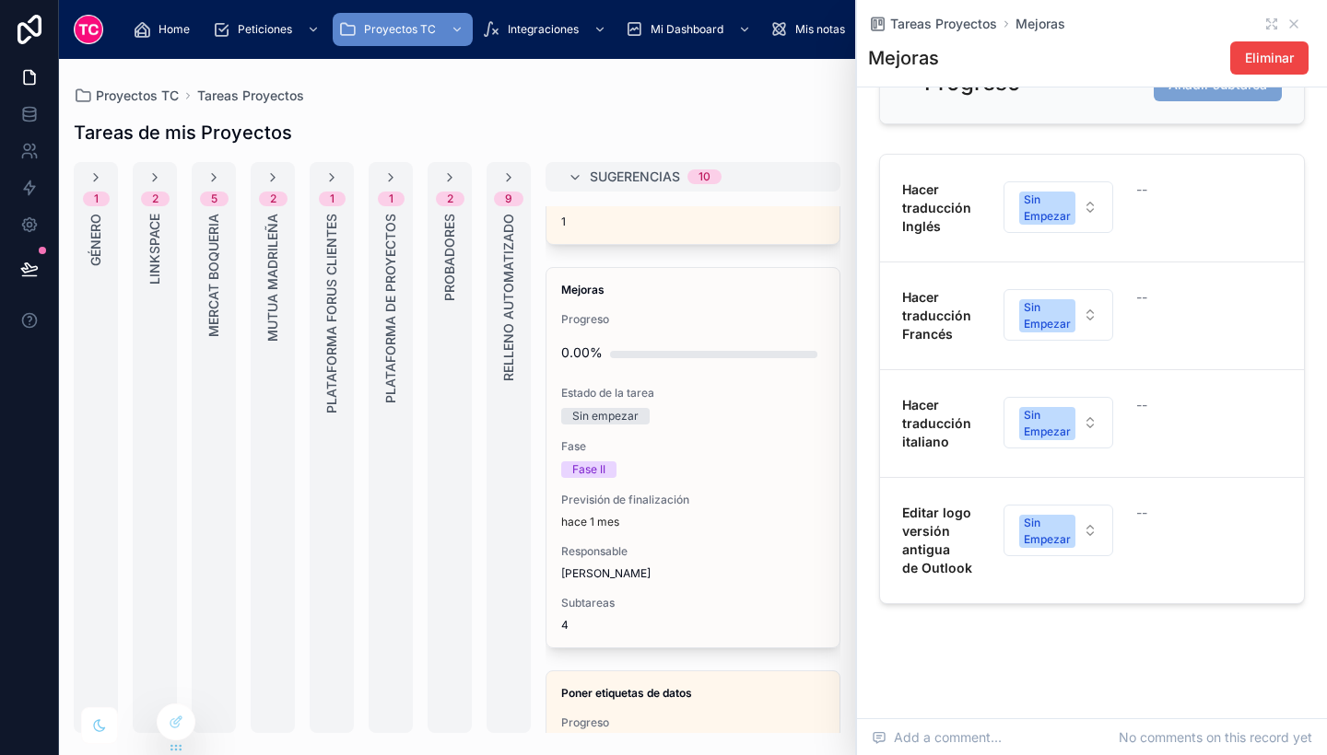
click at [1178, 94] on span "Añadir subtarea" at bounding box center [1217, 85] width 99 height 18
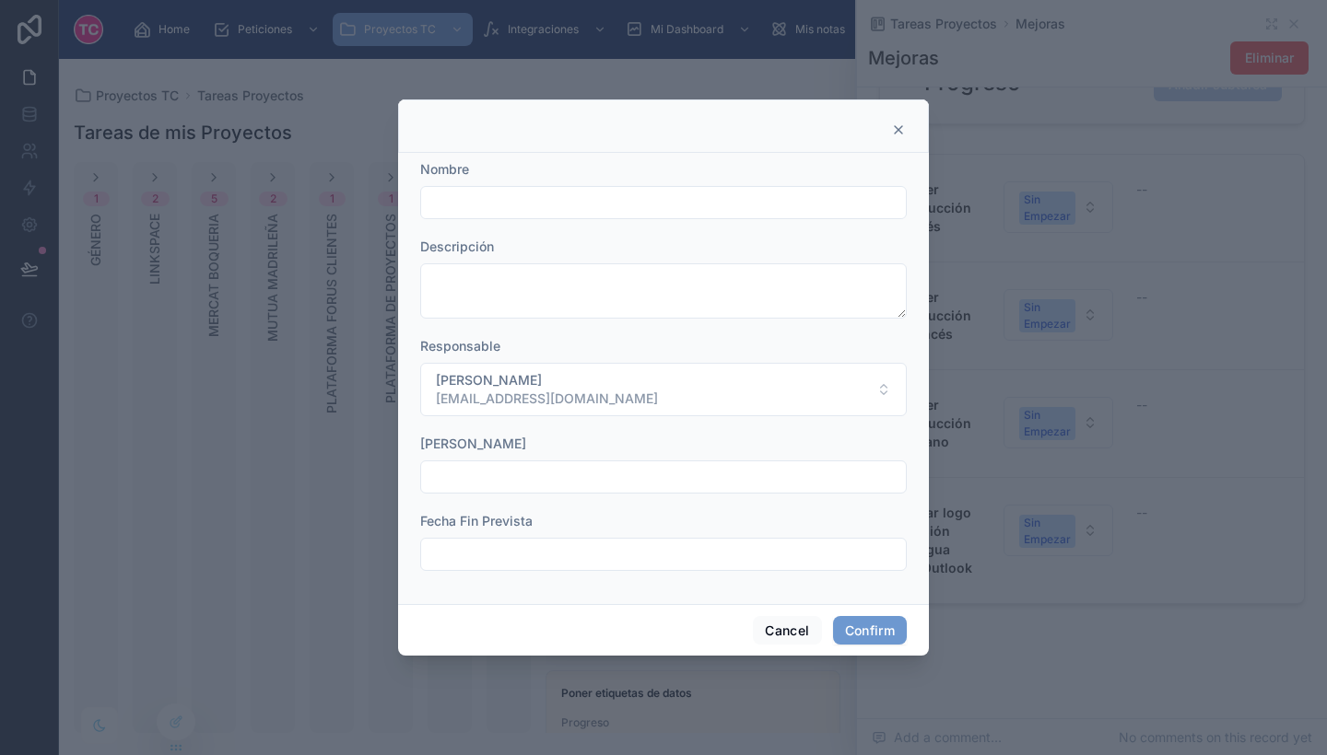
click at [626, 199] on input "text" at bounding box center [663, 203] width 485 height 26
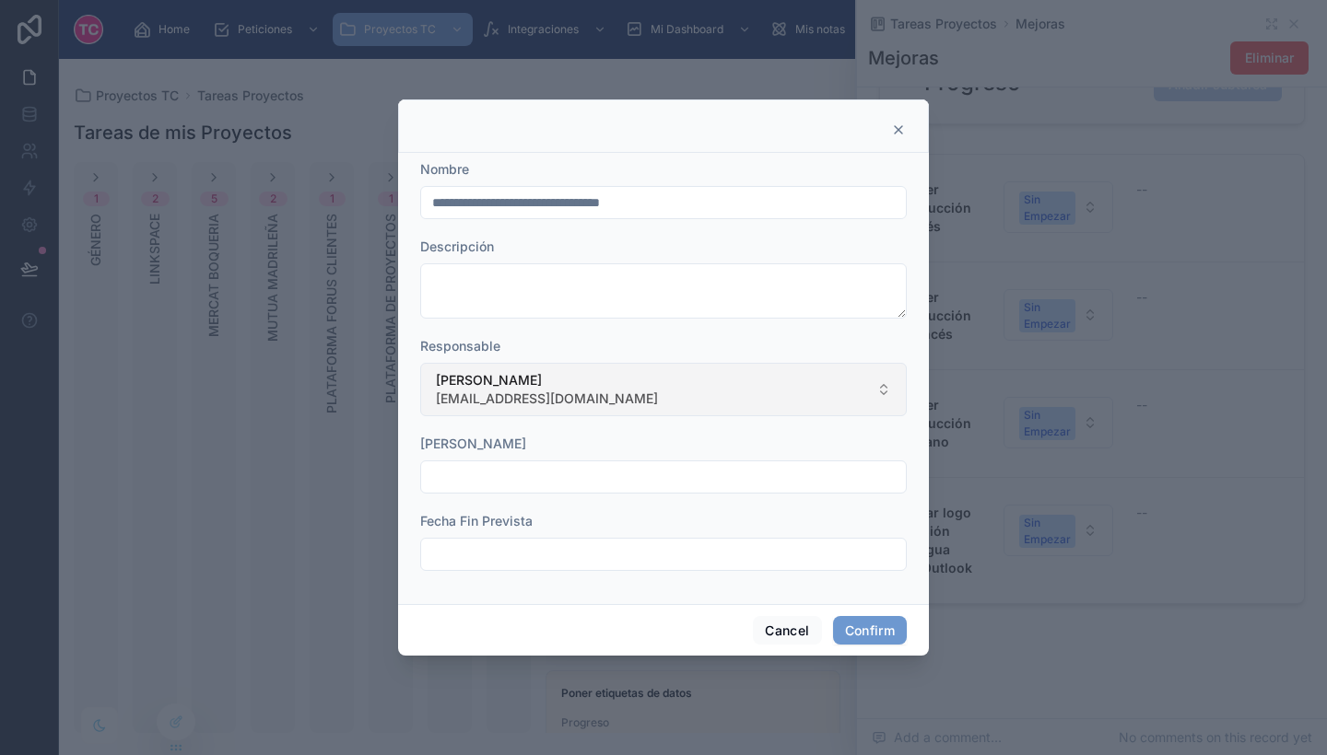
type input "**********"
click at [662, 381] on button "[PERSON_NAME] [EMAIL_ADDRESS][DOMAIN_NAME]" at bounding box center [663, 389] width 486 height 53
type input "*"
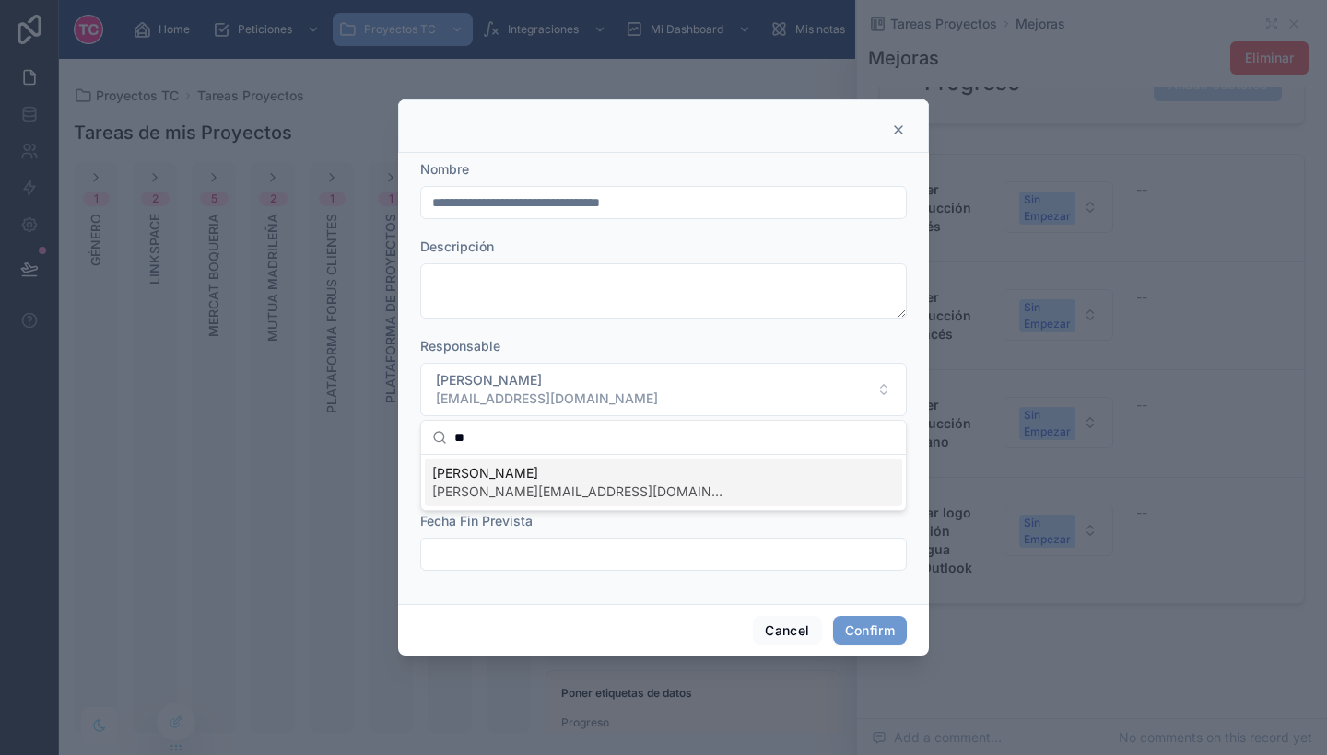
type input "**"
click at [557, 484] on span "[PERSON_NAME][EMAIL_ADDRESS][DOMAIN_NAME]" at bounding box center [579, 492] width 295 height 18
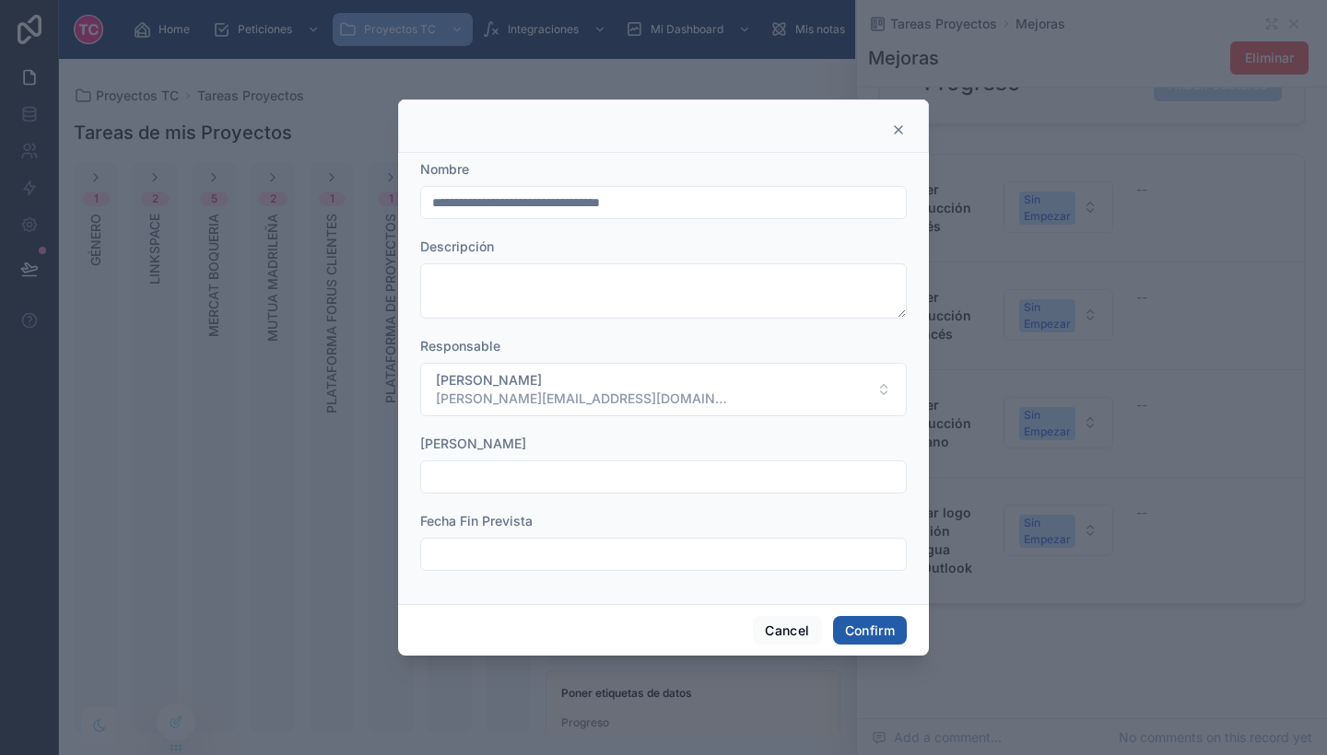
click at [883, 623] on button "Confirm" at bounding box center [870, 630] width 74 height 29
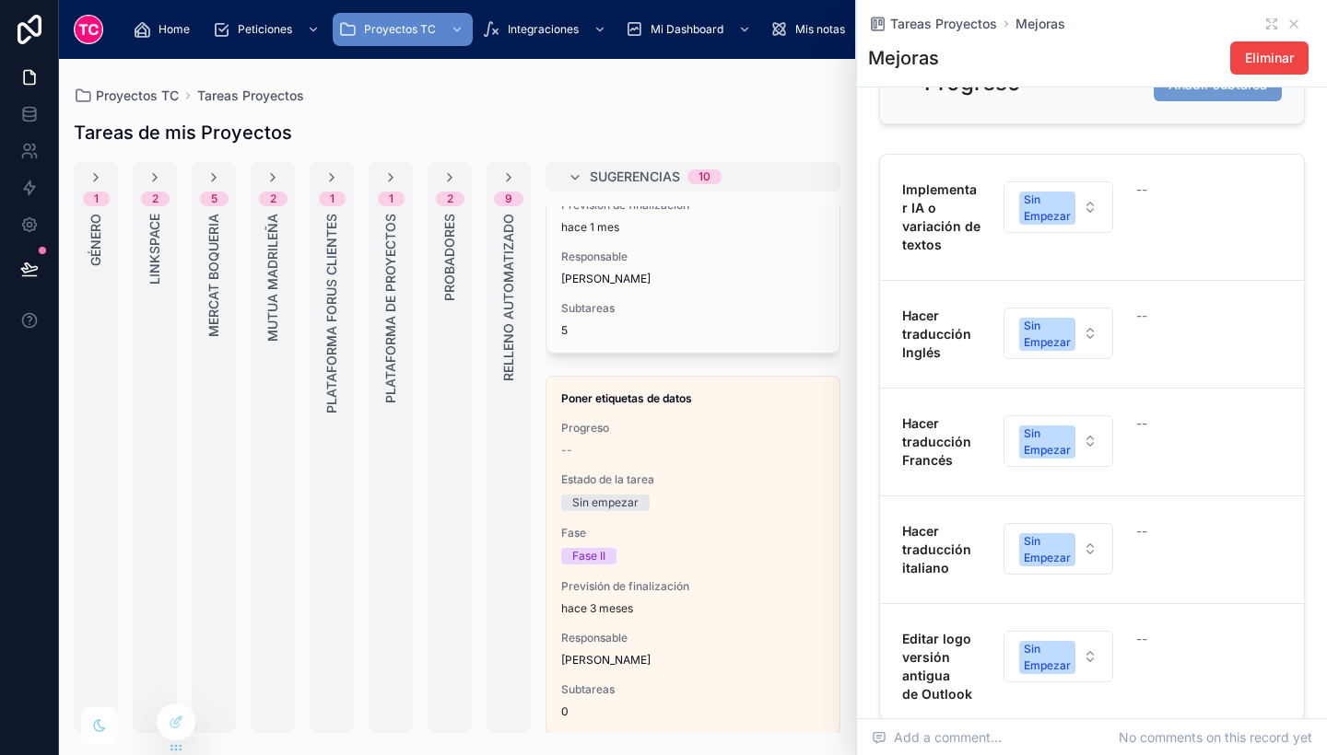
scroll to position [989, 0]
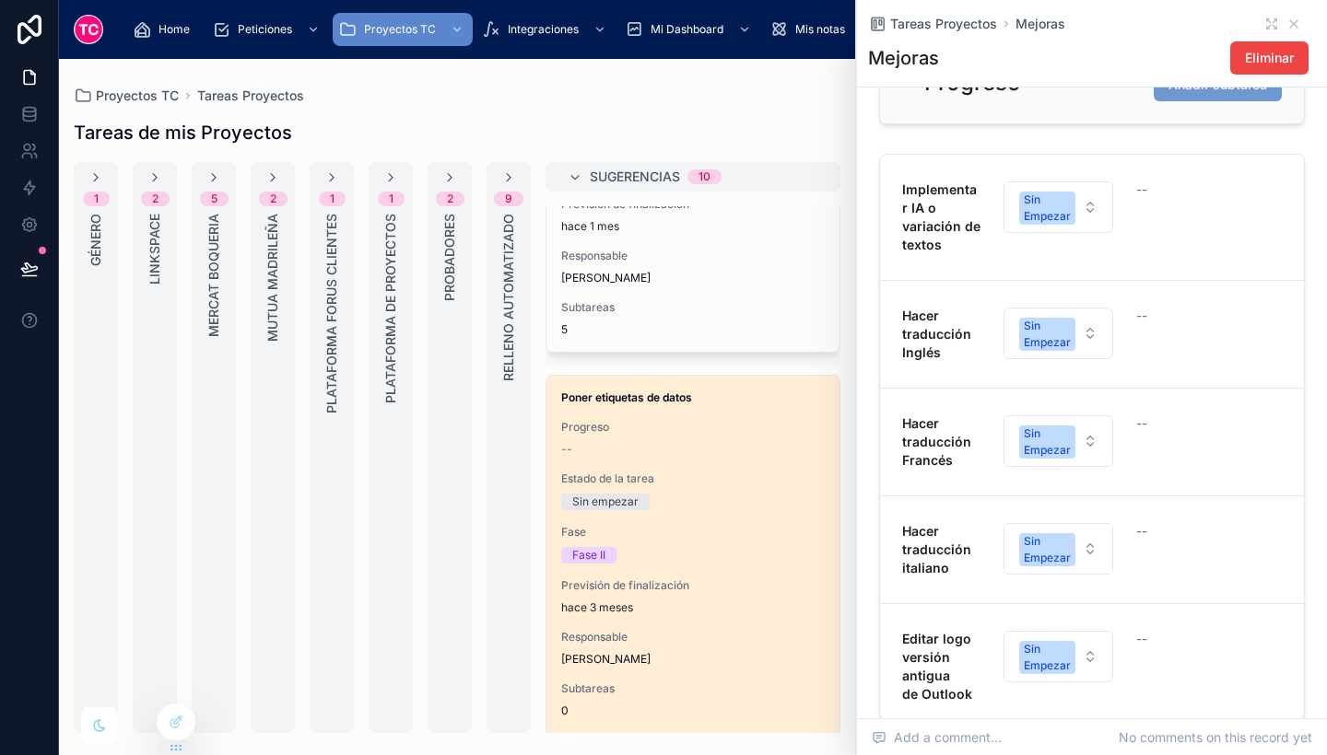
click at [744, 538] on span "Fase" at bounding box center [692, 532] width 263 height 15
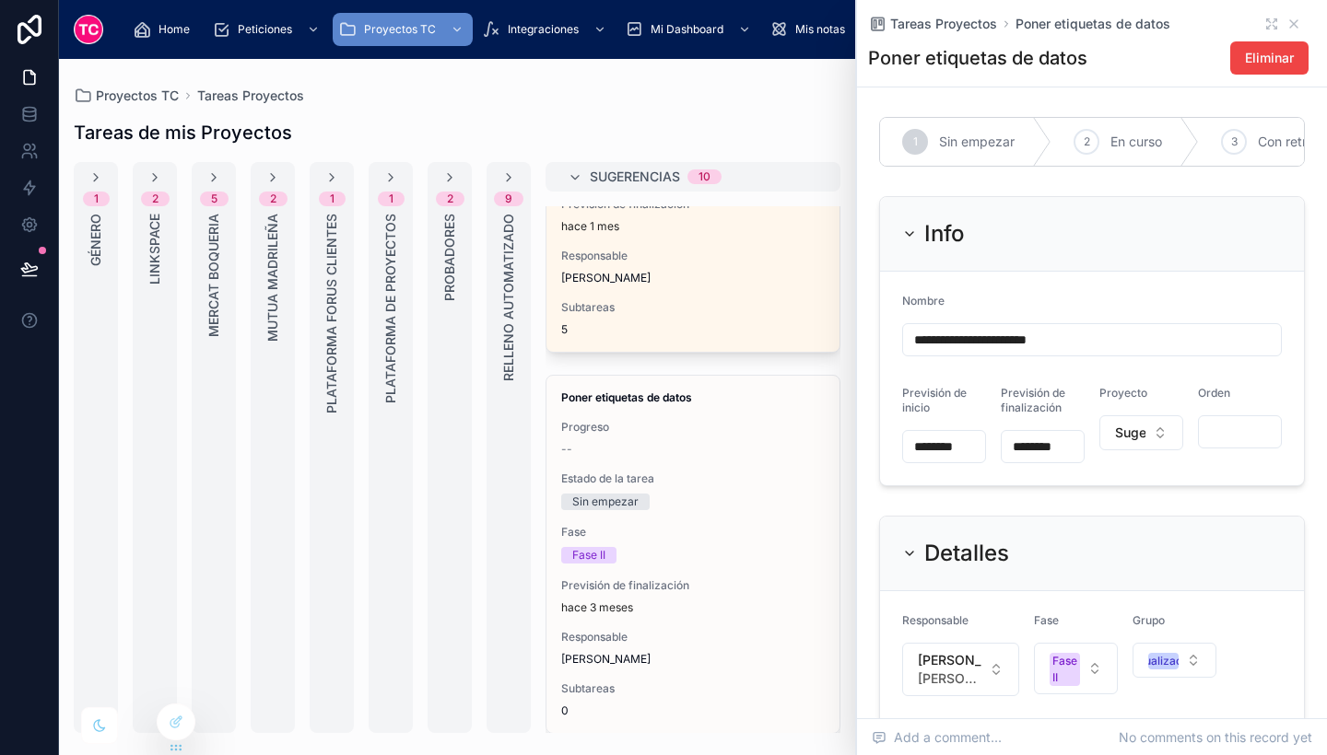
click at [1093, 353] on input "**********" at bounding box center [1092, 340] width 378 height 26
click at [1263, 74] on button "Eliminar" at bounding box center [1269, 57] width 78 height 33
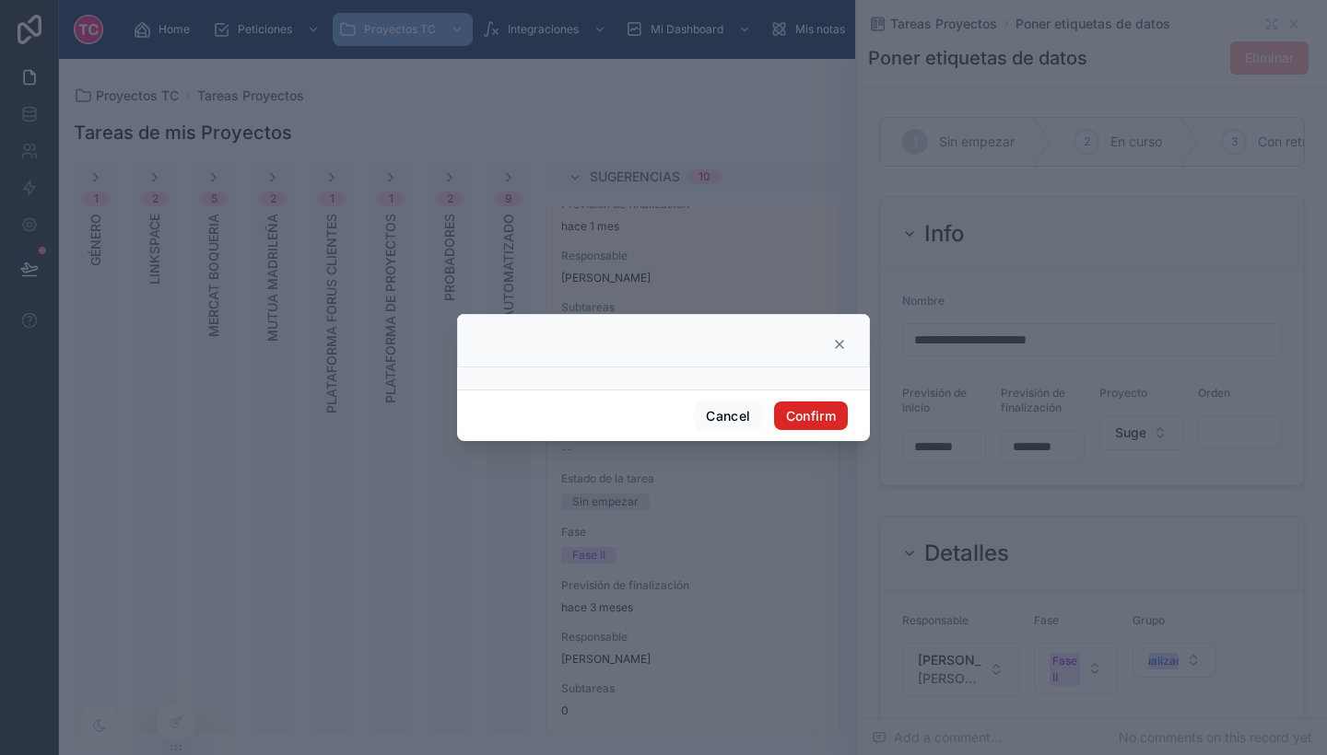
click at [837, 412] on button "Confirm" at bounding box center [811, 416] width 74 height 29
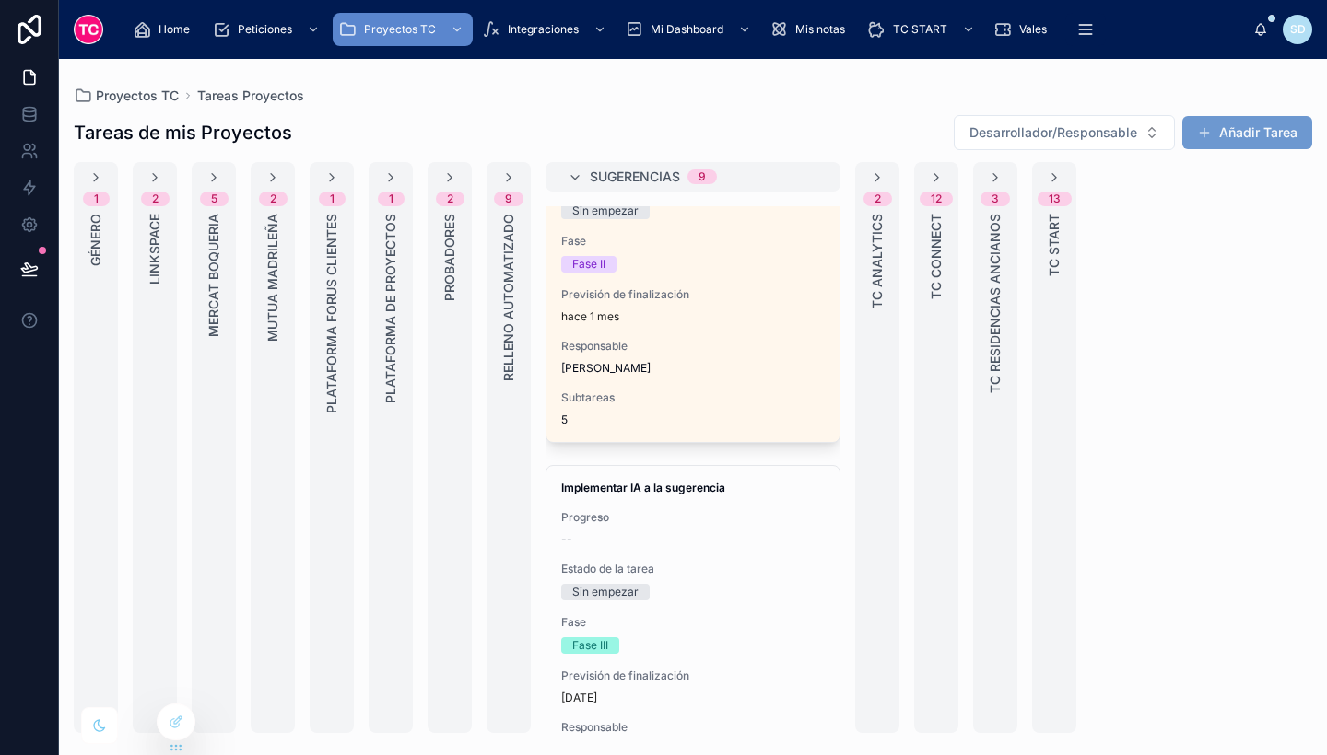
scroll to position [900, 0]
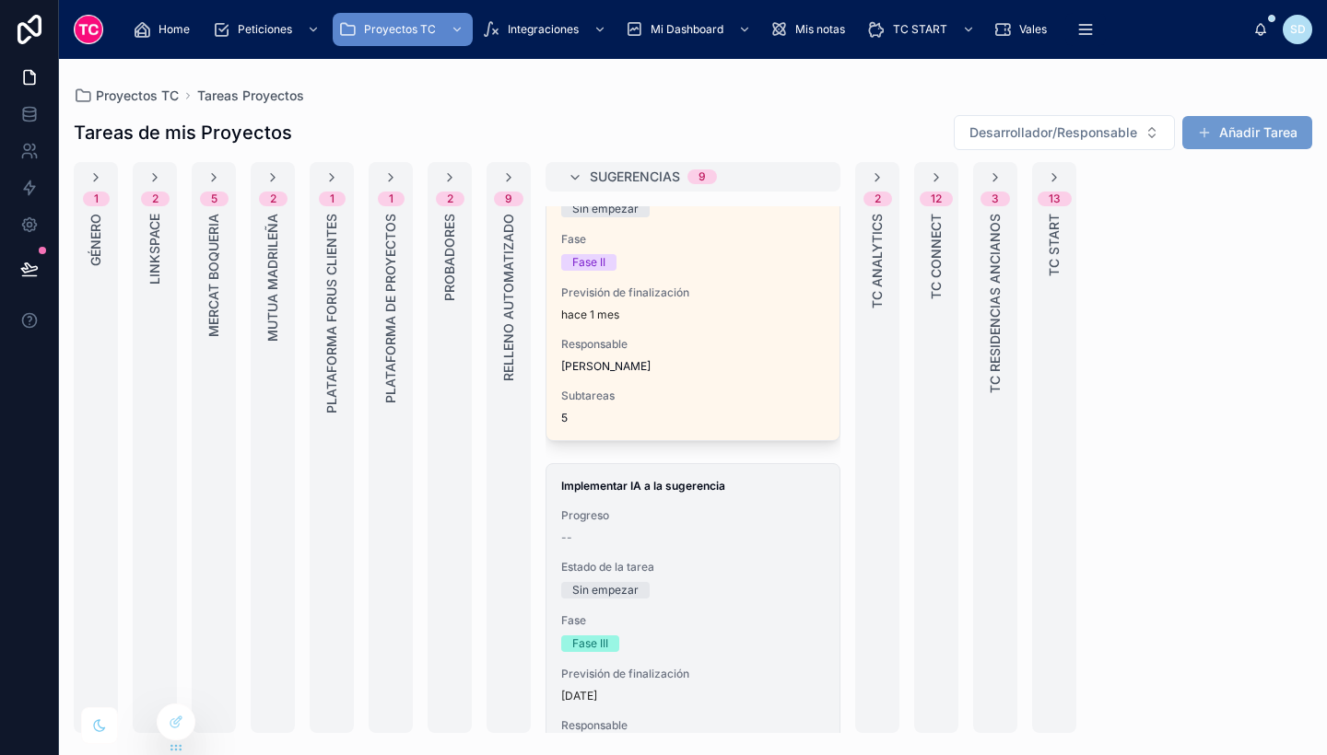
click at [749, 548] on div "Implementar IA a la sugerencia Progreso -- Estado de la tarea Sin empezar Fase …" at bounding box center [692, 642] width 293 height 357
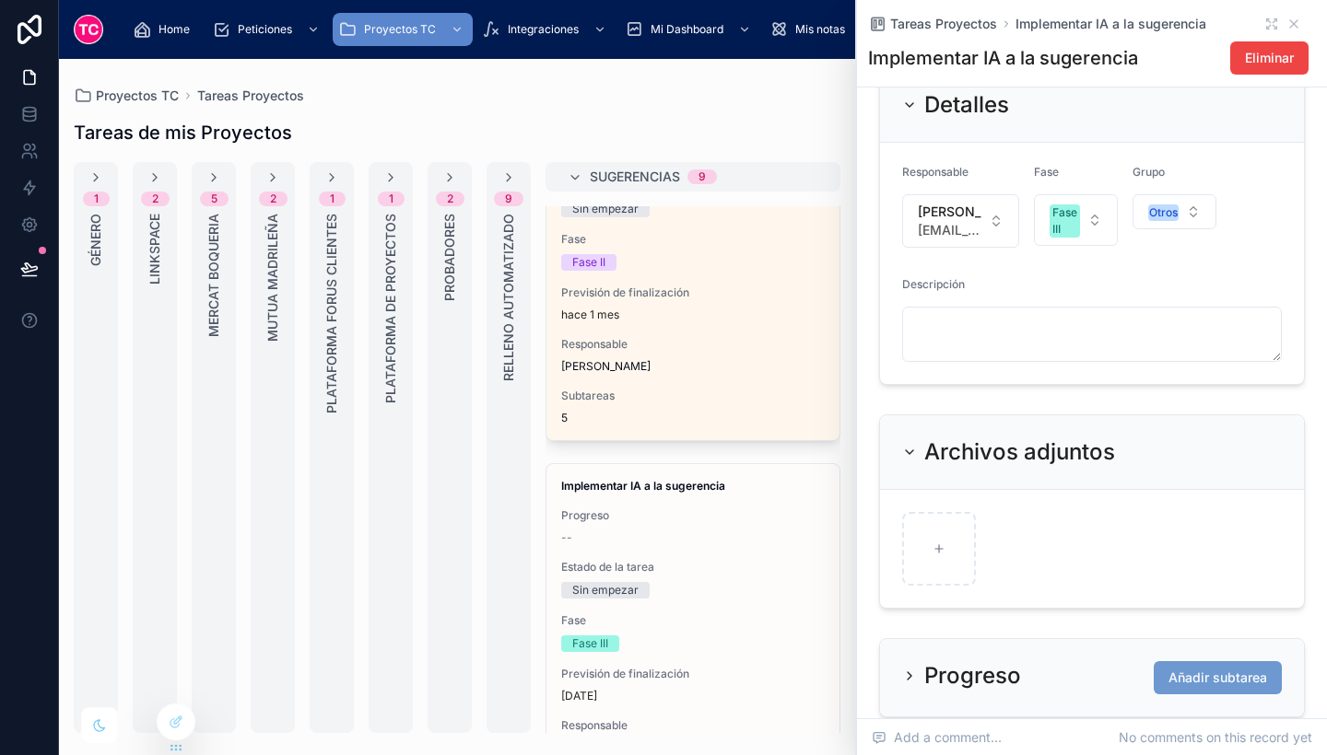
scroll to position [444, 0]
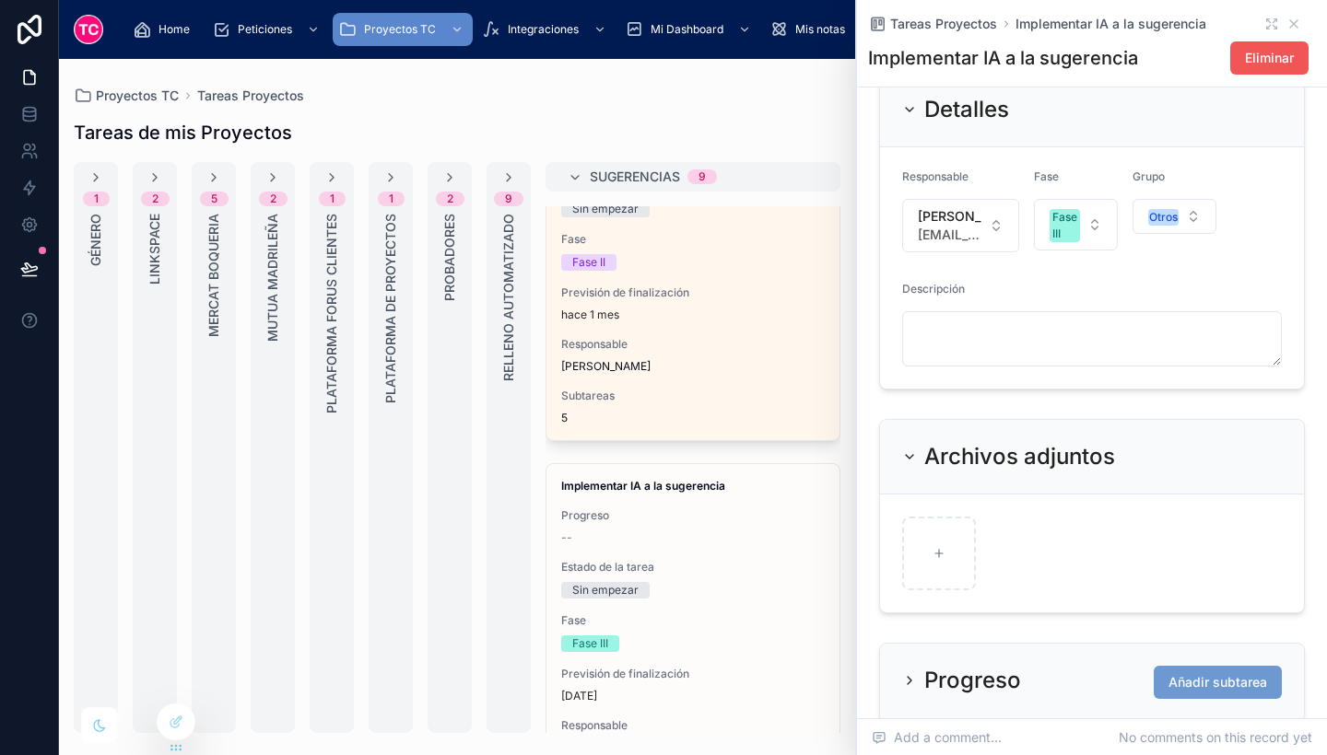
click at [1245, 62] on span "Eliminar" at bounding box center [1269, 58] width 49 height 18
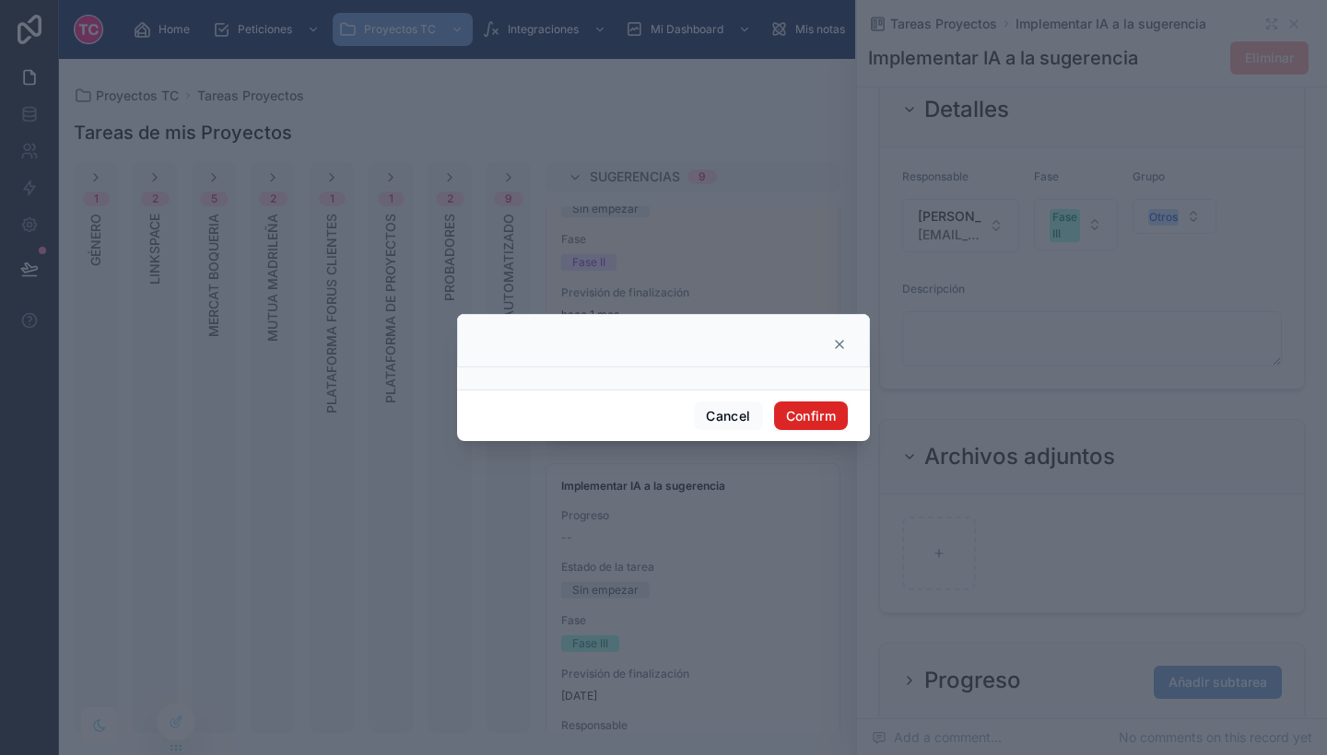
click at [807, 412] on button "Confirm" at bounding box center [811, 416] width 74 height 29
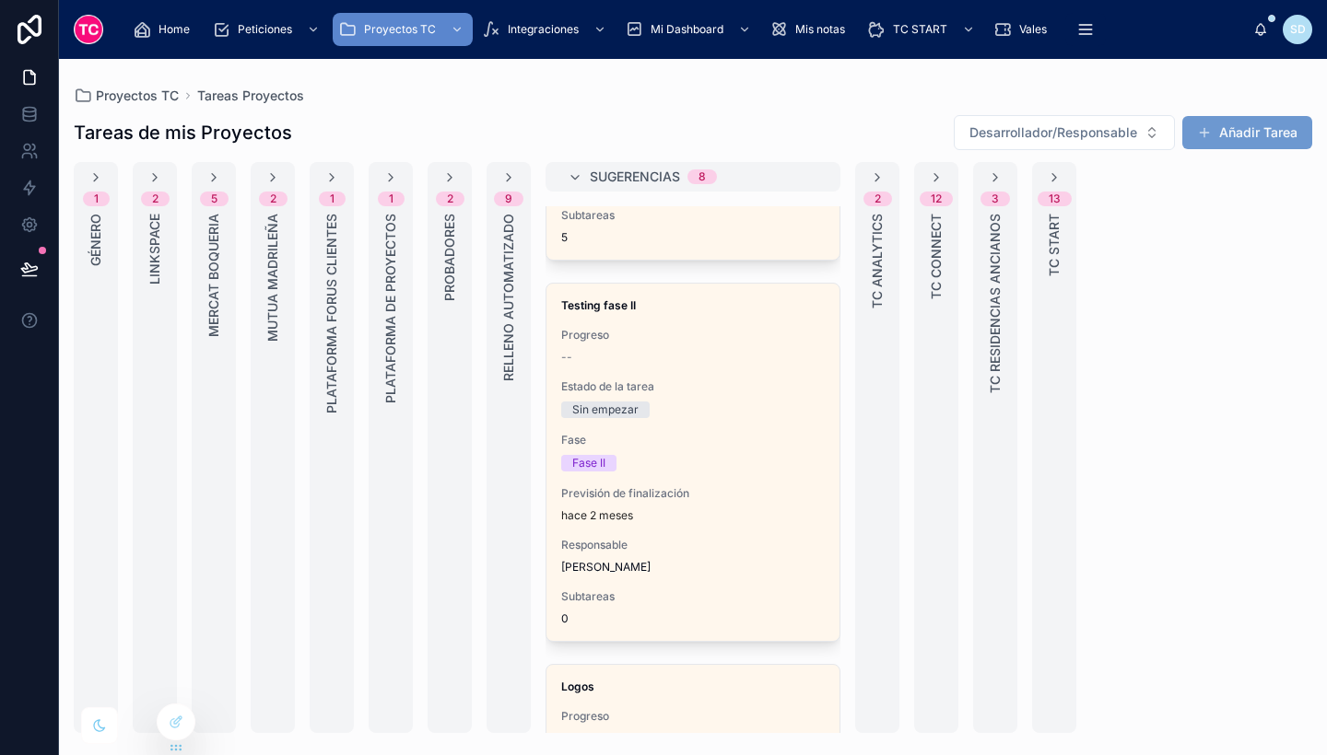
scroll to position [1082, 0]
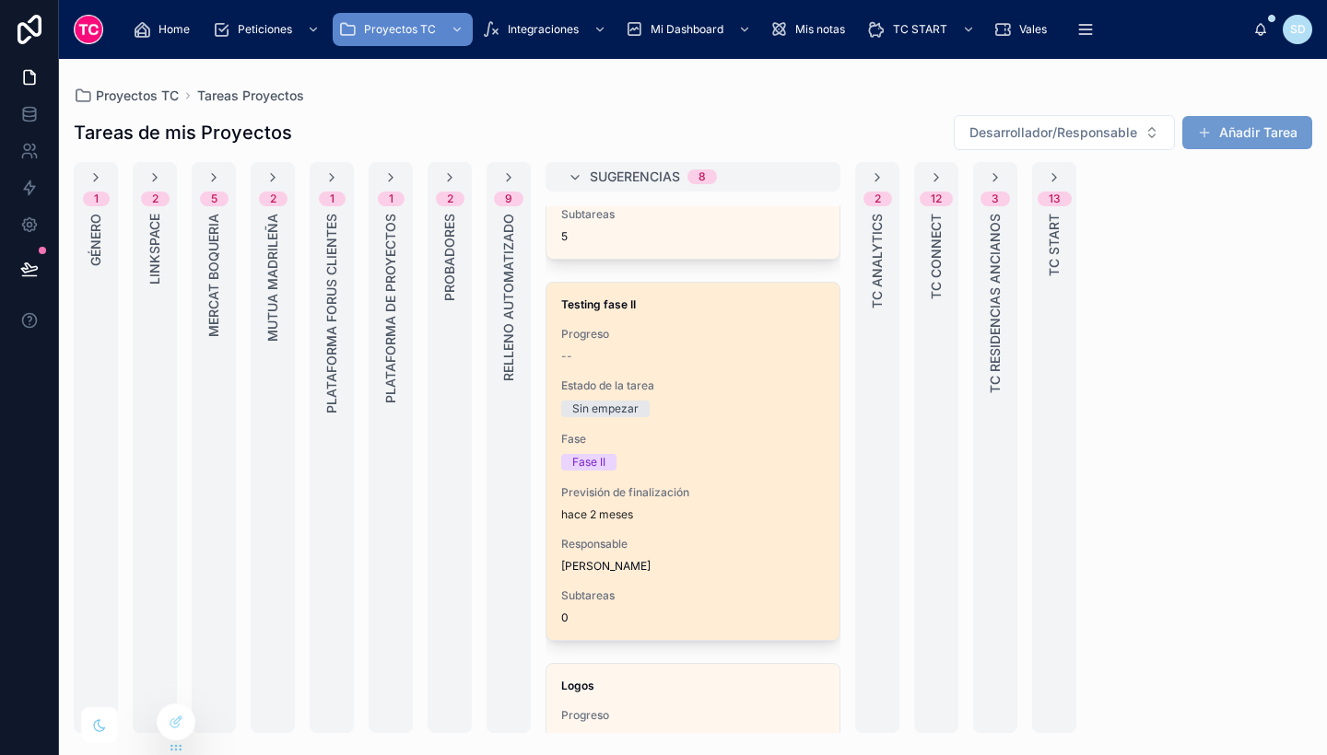
click at [742, 458] on div "Fase II" at bounding box center [692, 462] width 263 height 17
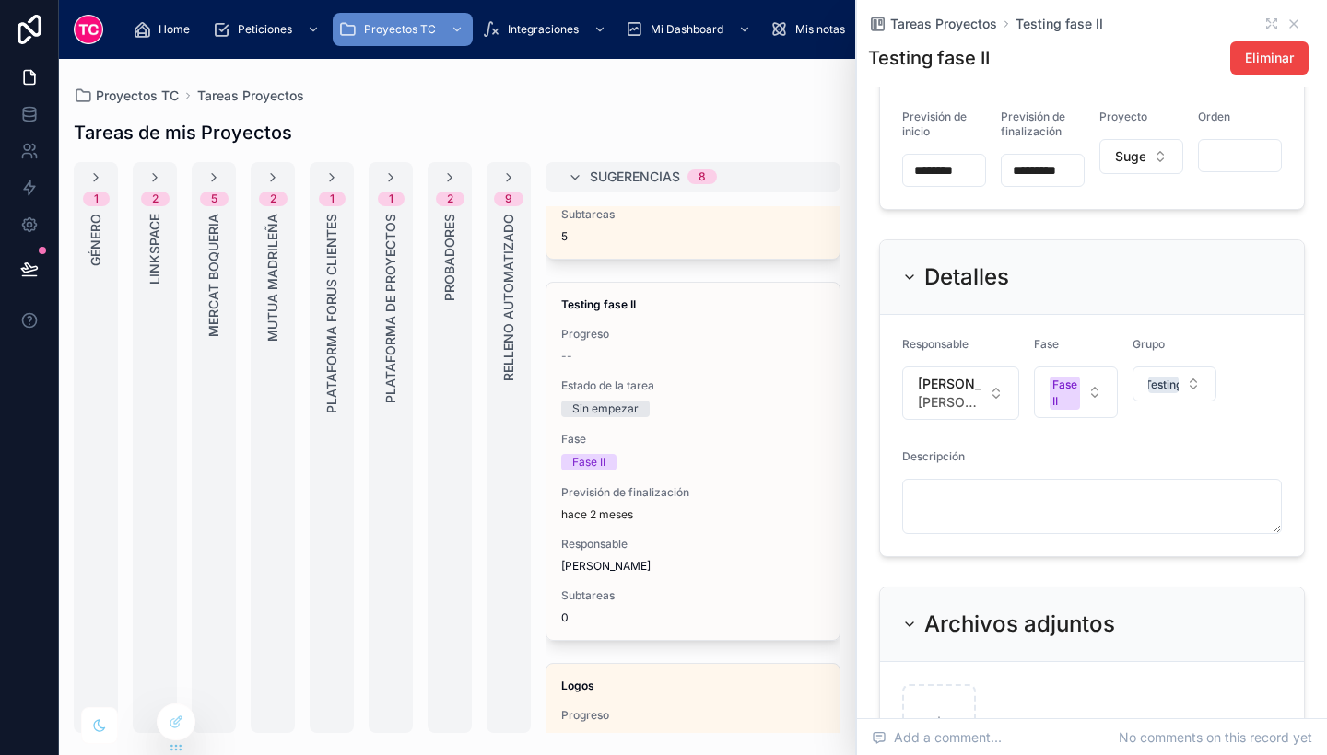
scroll to position [292, 0]
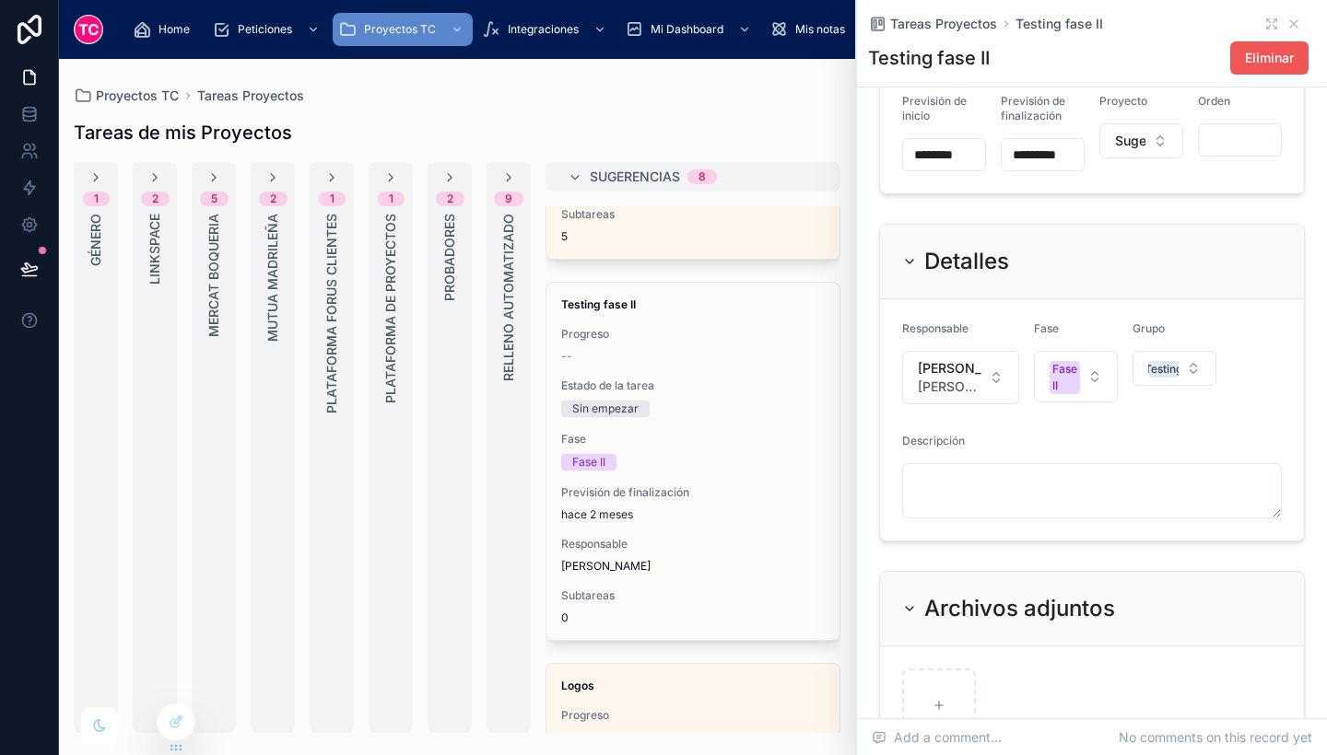
click at [1257, 70] on button "Eliminar" at bounding box center [1269, 57] width 78 height 33
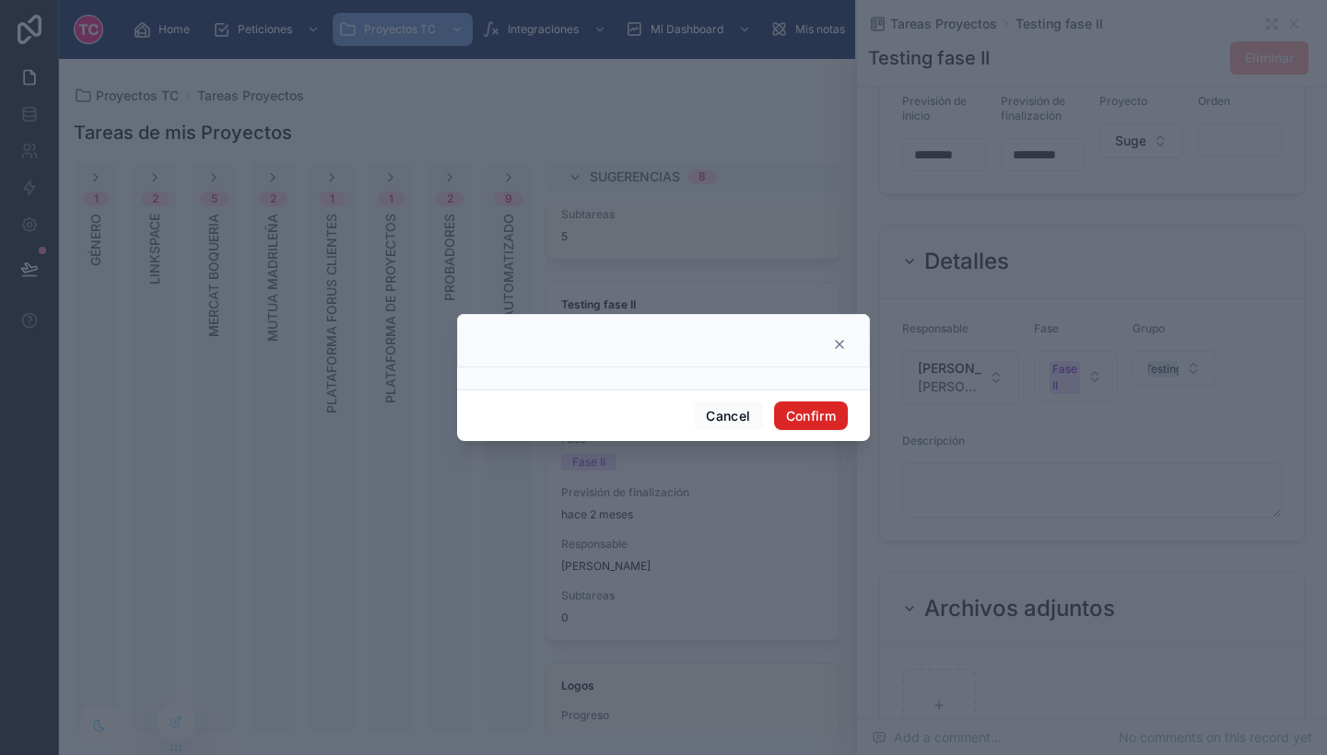
click at [816, 418] on button "Confirm" at bounding box center [811, 416] width 74 height 29
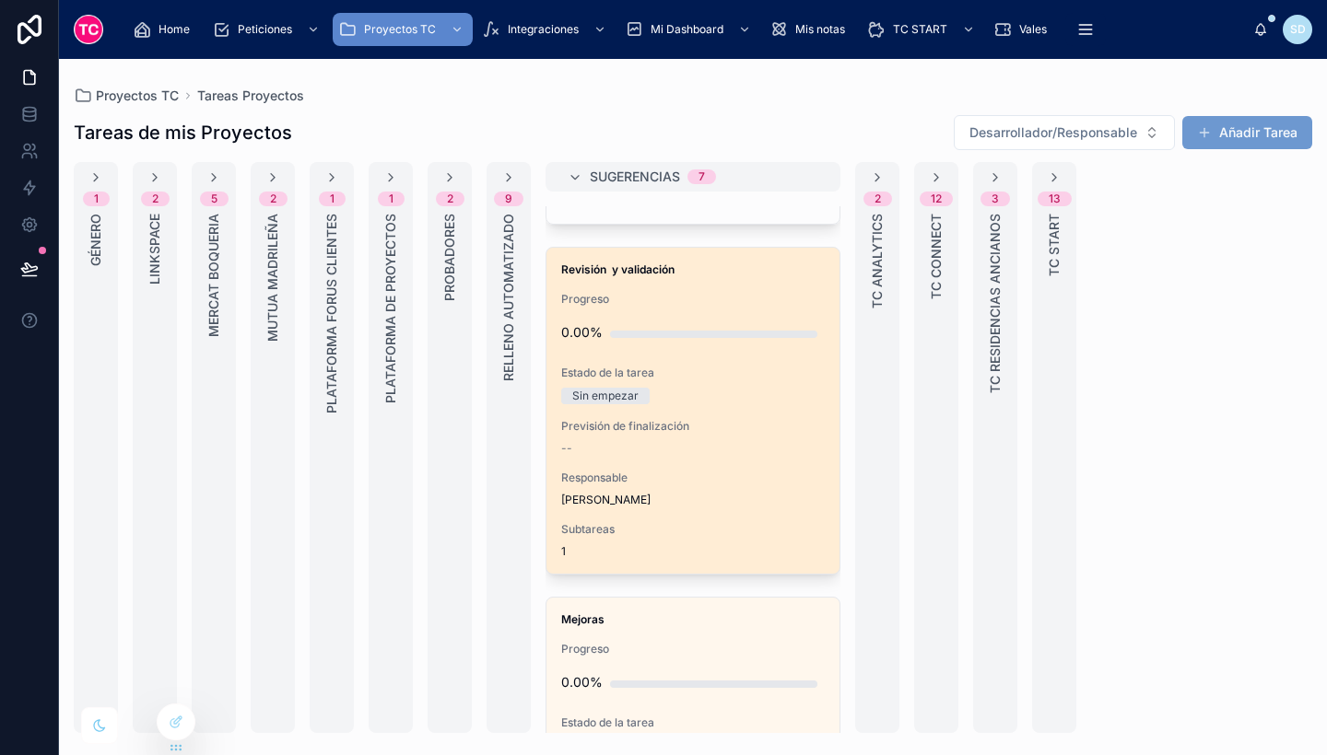
scroll to position [362, 0]
click at [713, 462] on div "Revisión y validación Progreso 0.00% Estado de la tarea Sin empezar Previsión d…" at bounding box center [692, 412] width 293 height 326
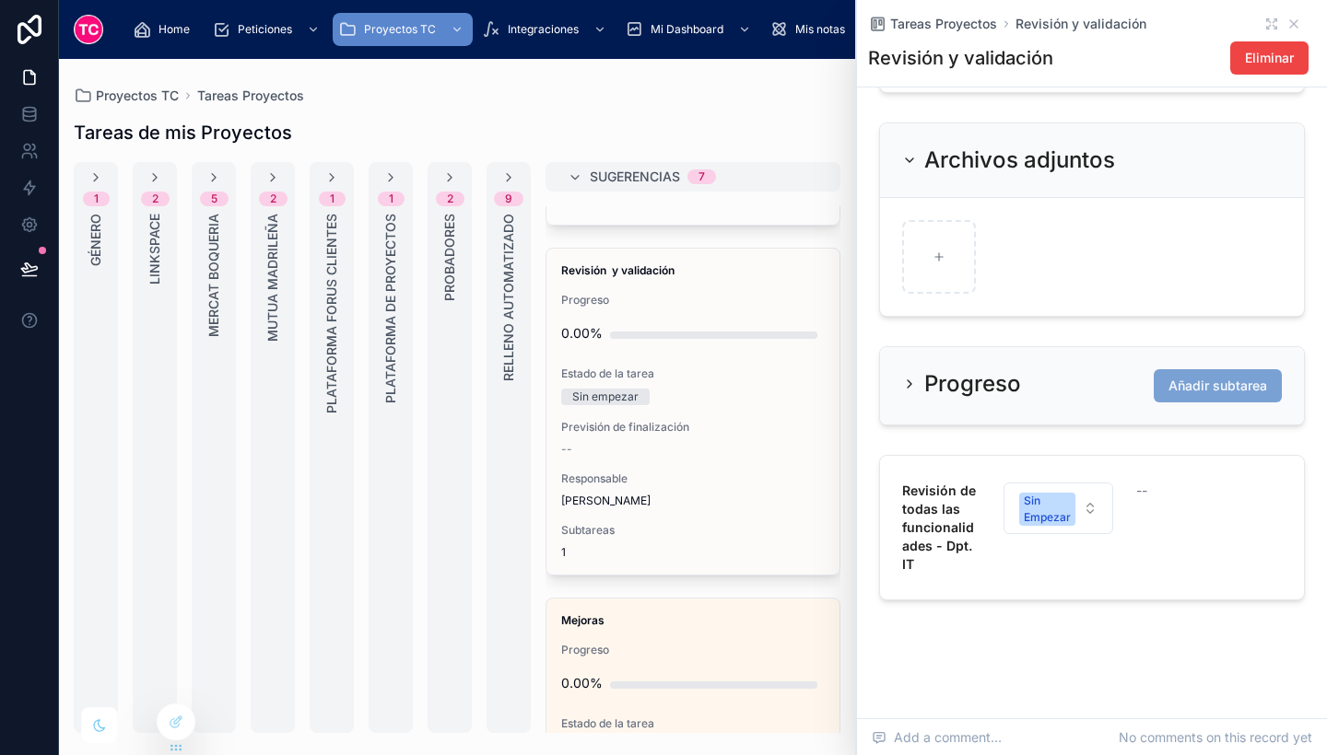
scroll to position [742, 0]
click at [1210, 394] on span "Añadir subtarea" at bounding box center [1217, 385] width 99 height 18
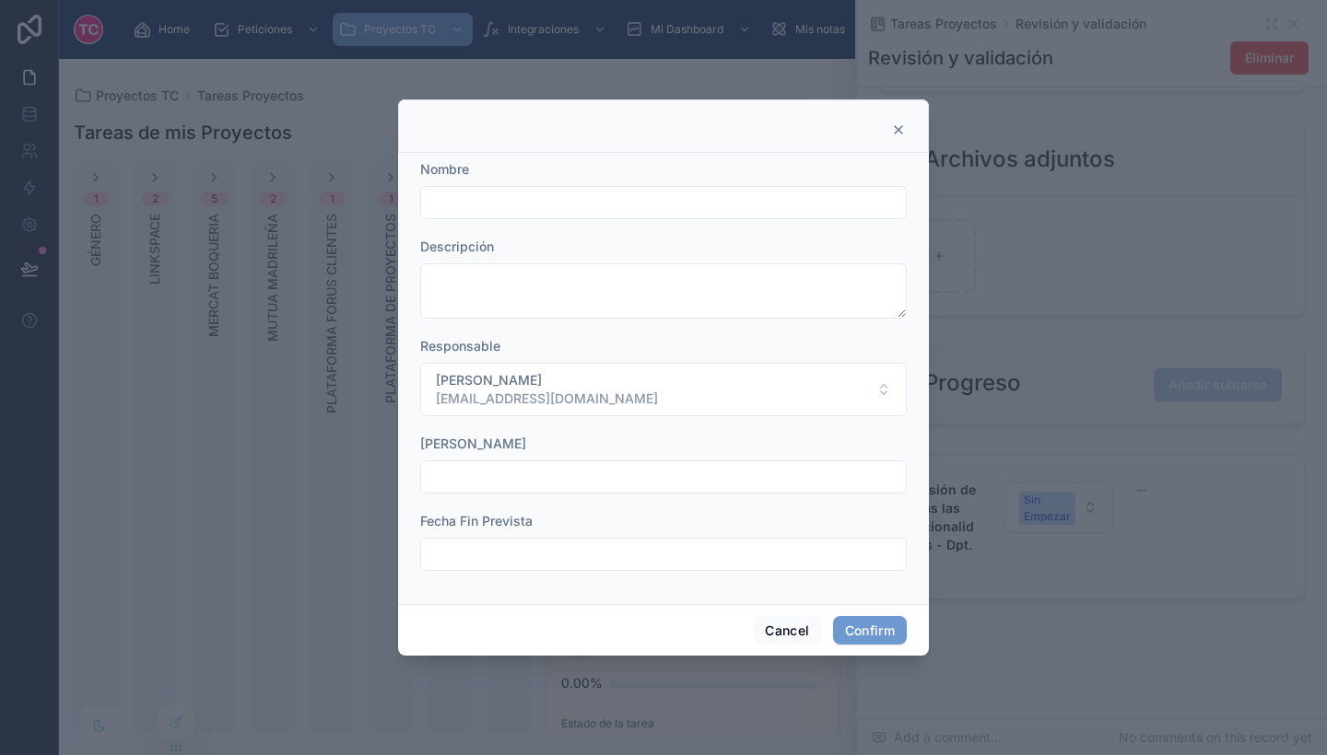
click at [603, 200] on input "text" at bounding box center [663, 203] width 485 height 26
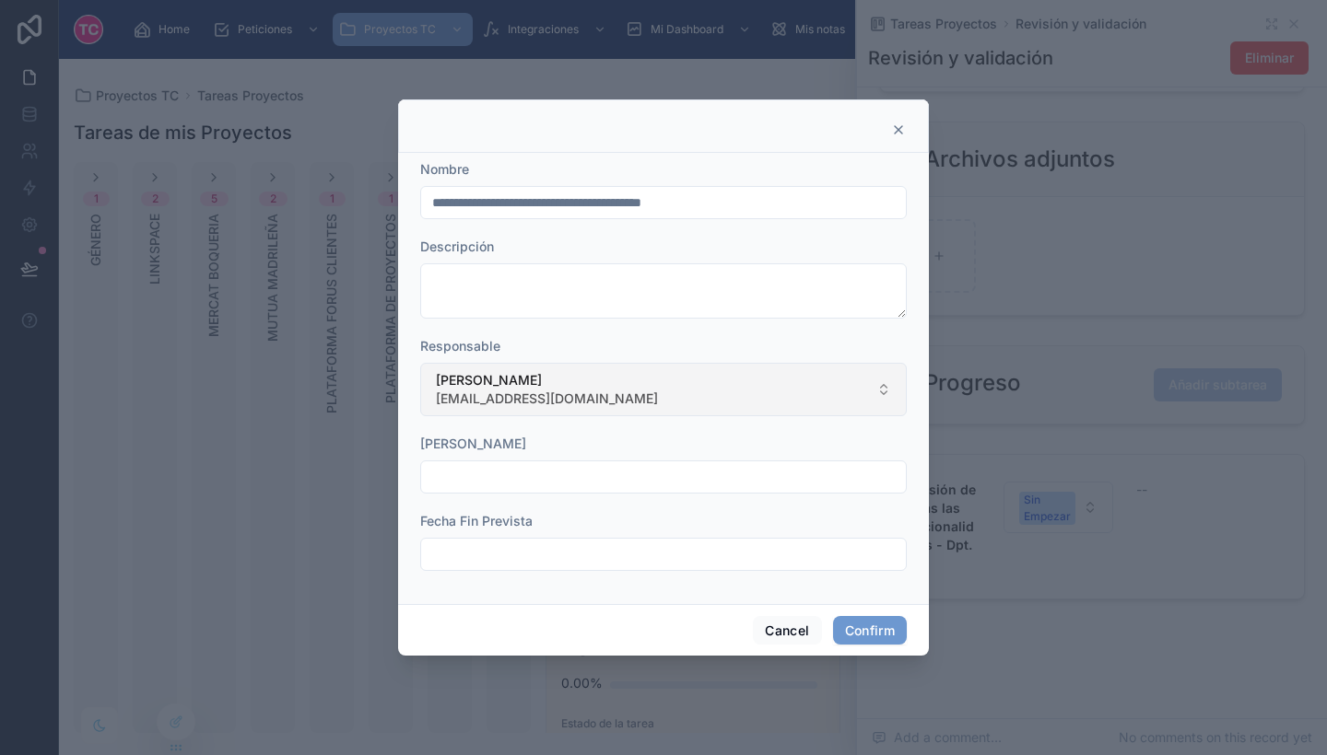
type input "**********"
click at [665, 399] on button "[PERSON_NAME] [EMAIL_ADDRESS][DOMAIN_NAME]" at bounding box center [663, 389] width 486 height 53
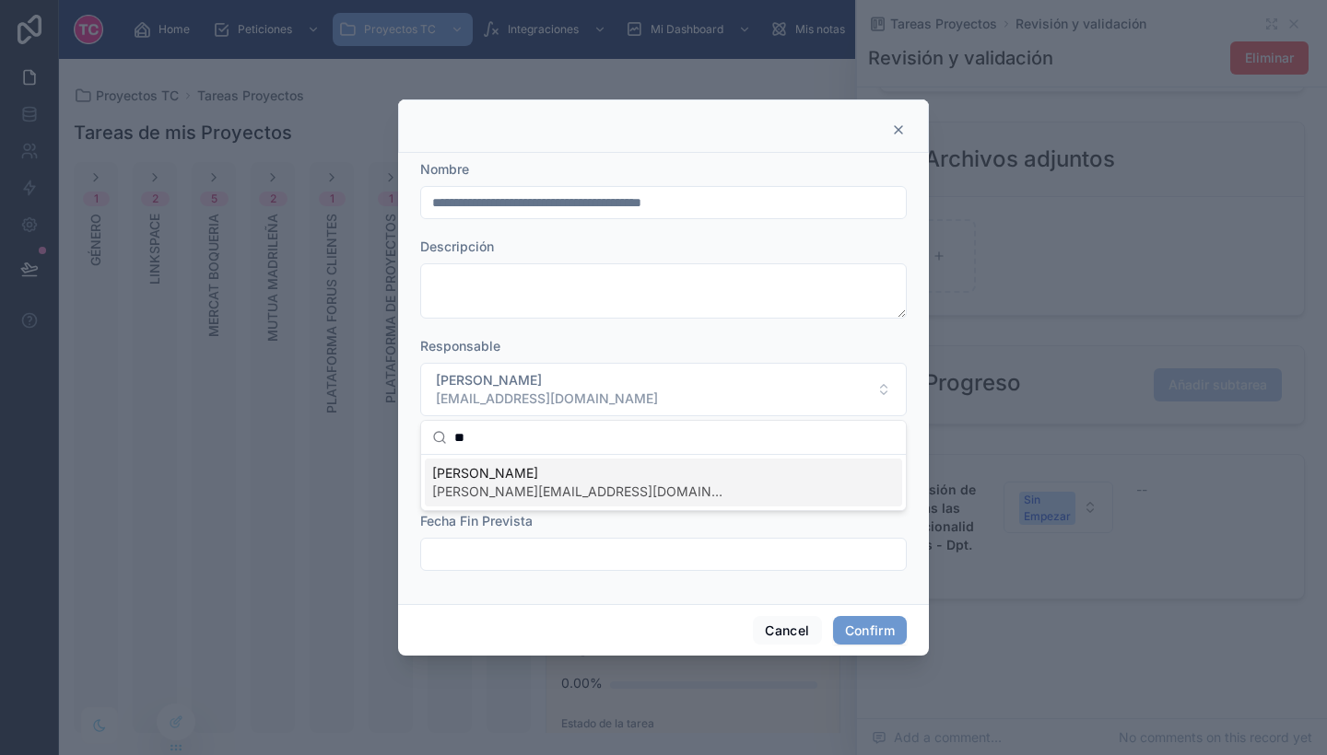
type input "**"
click at [540, 474] on span "[PERSON_NAME]" at bounding box center [579, 473] width 295 height 18
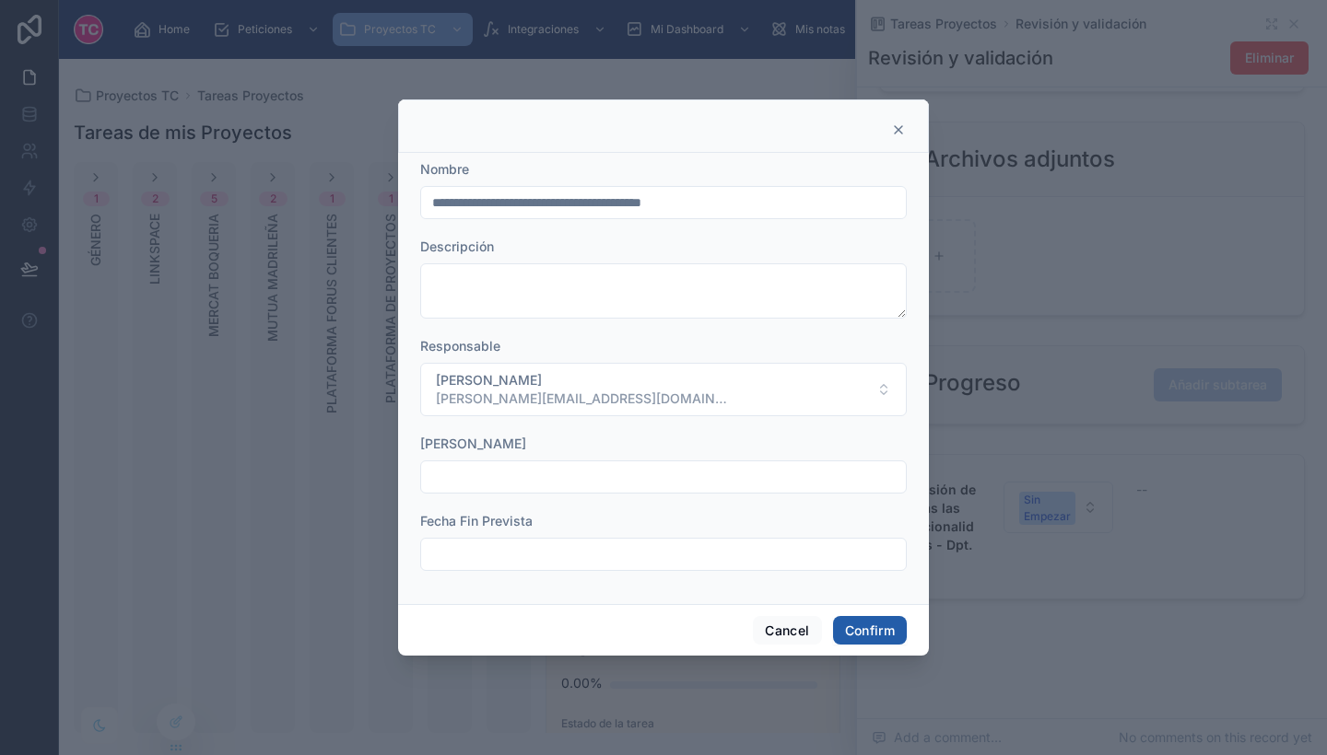
click at [867, 625] on button "Confirm" at bounding box center [870, 630] width 74 height 29
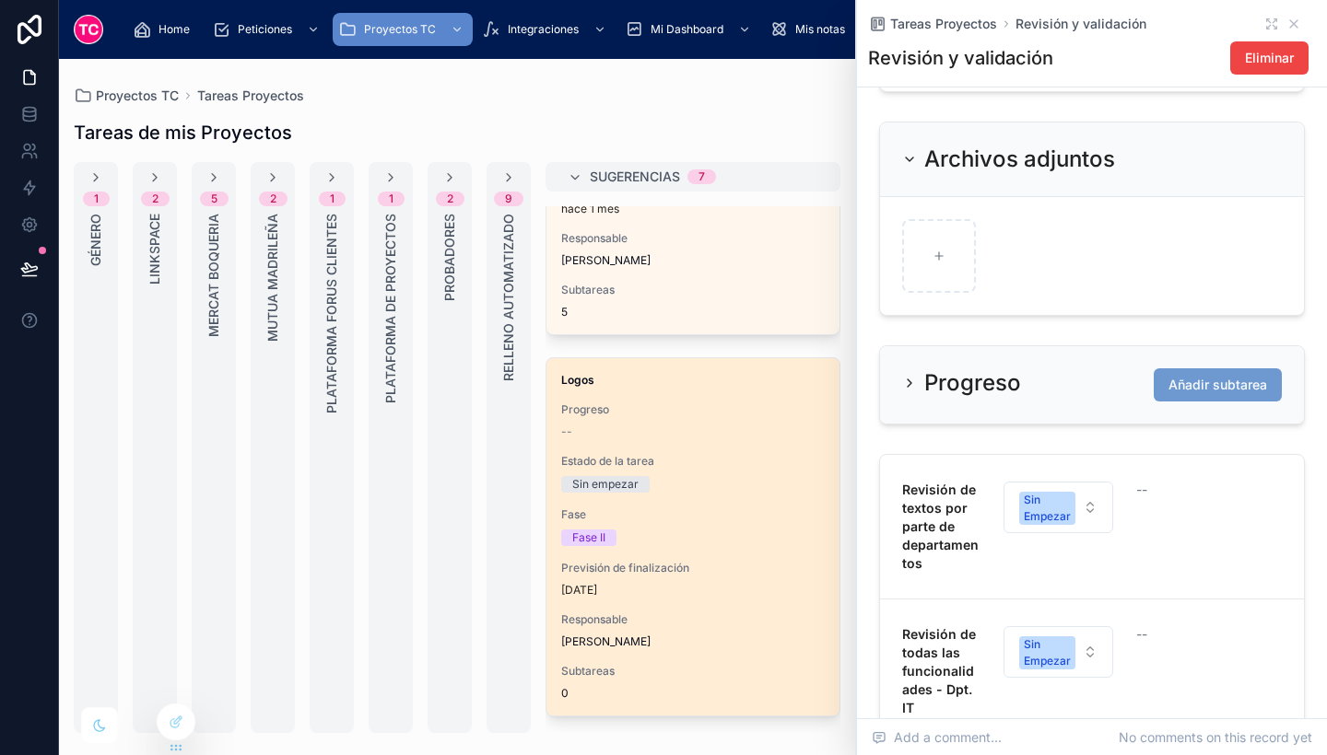
scroll to position [1013, 0]
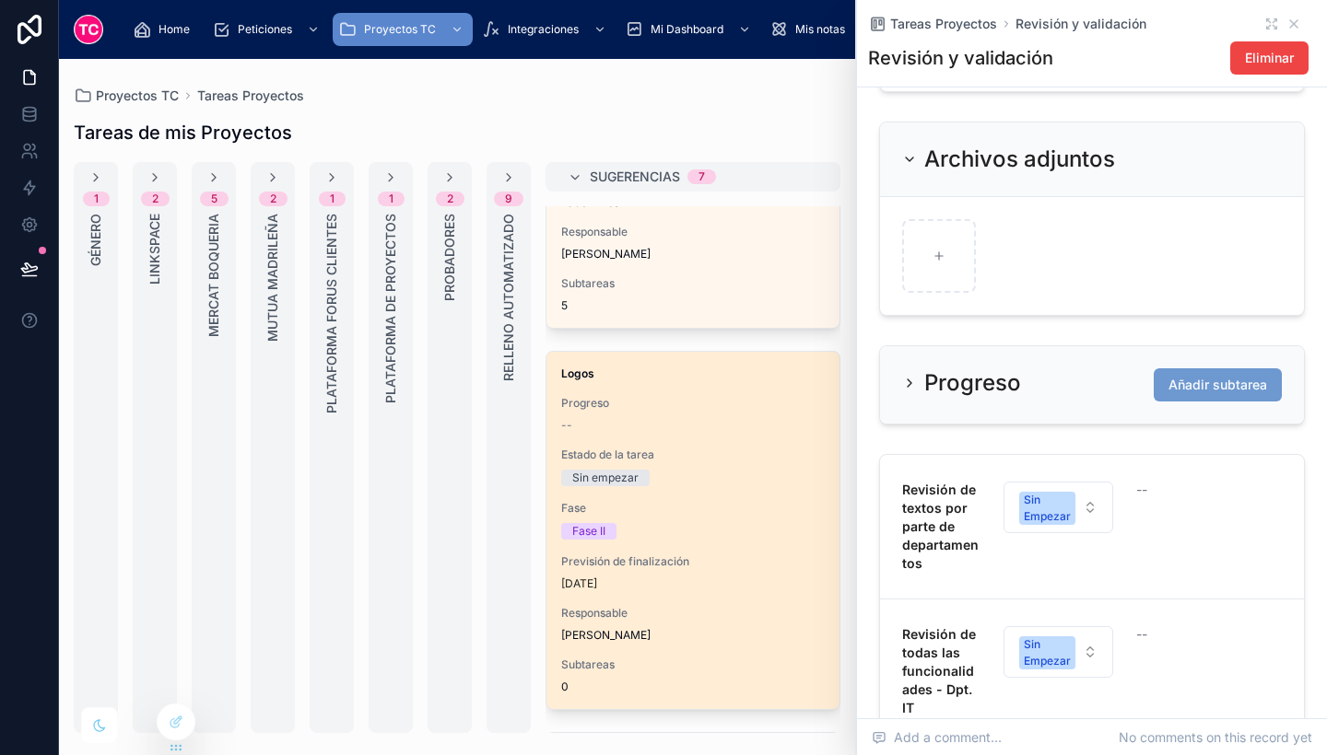
click at [749, 462] on span "Estado de la tarea" at bounding box center [692, 455] width 263 height 15
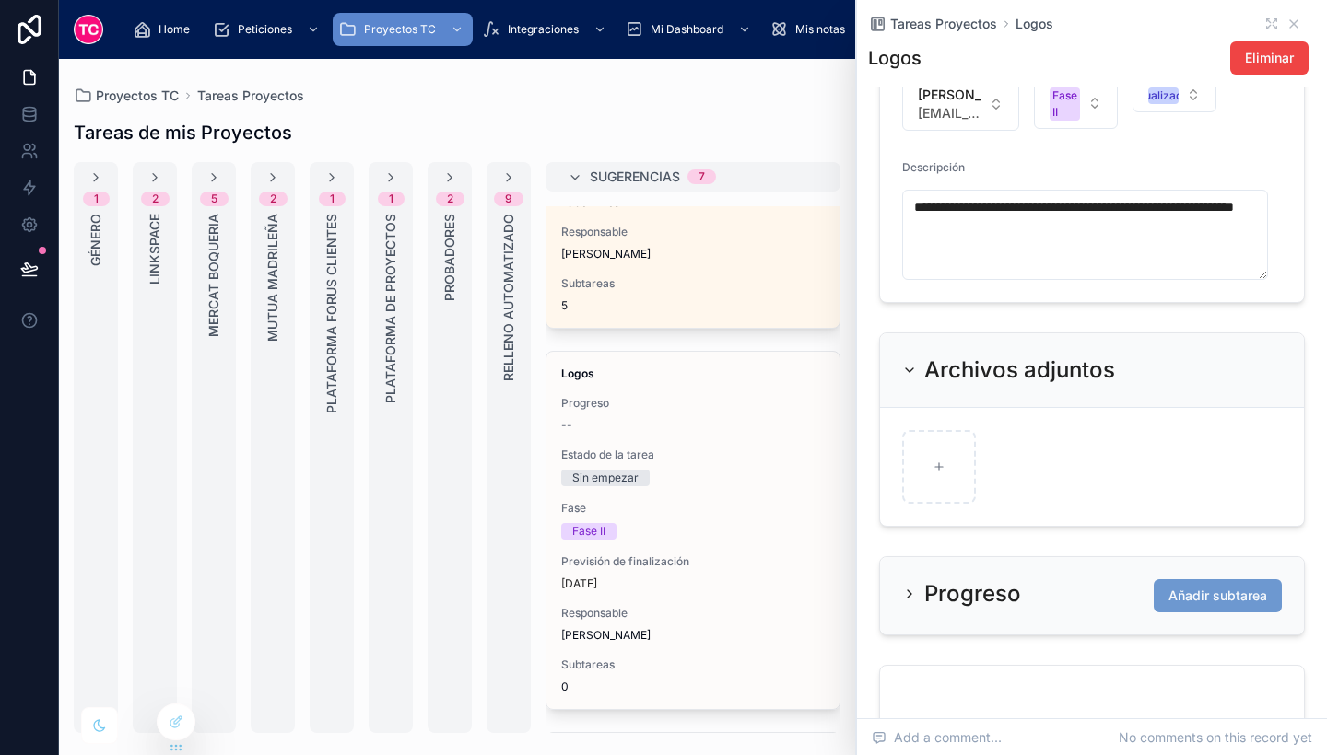
scroll to position [567, 0]
click at [1262, 60] on span "Eliminar" at bounding box center [1269, 58] width 49 height 18
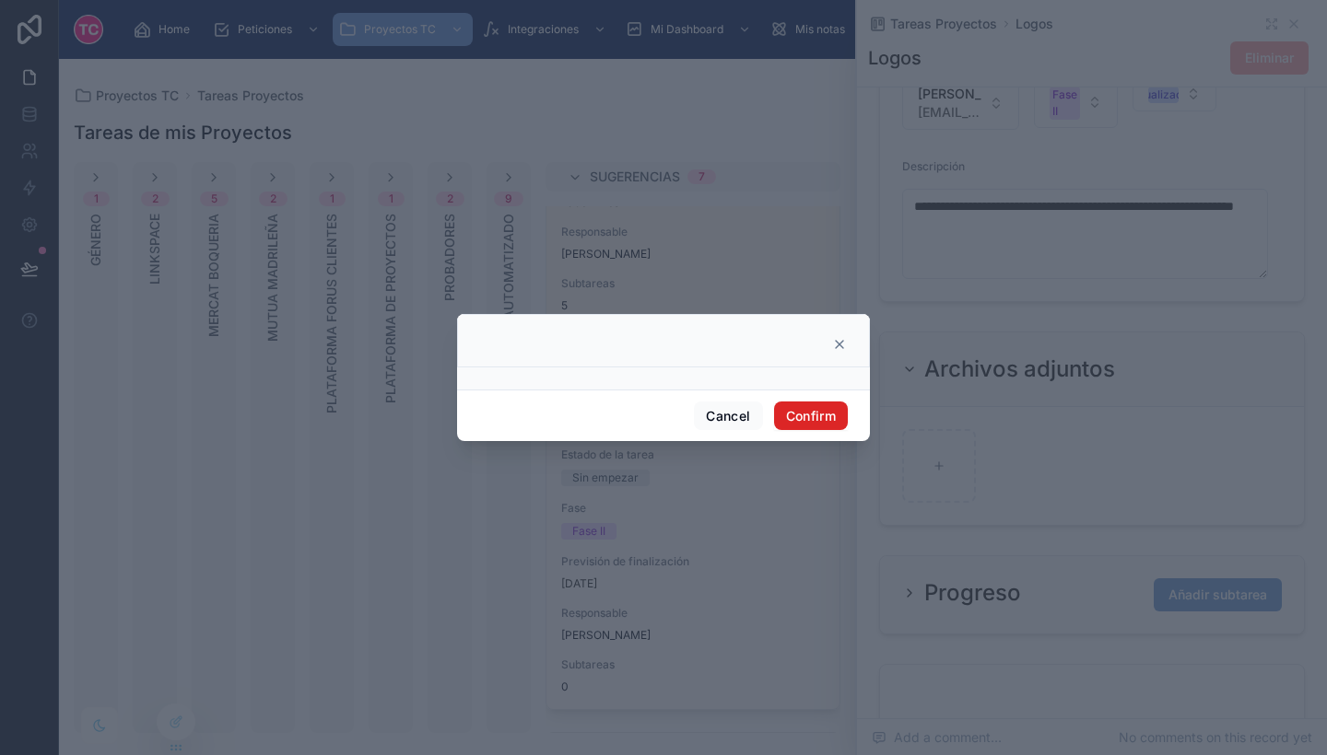
click at [796, 409] on button "Confirm" at bounding box center [811, 416] width 74 height 29
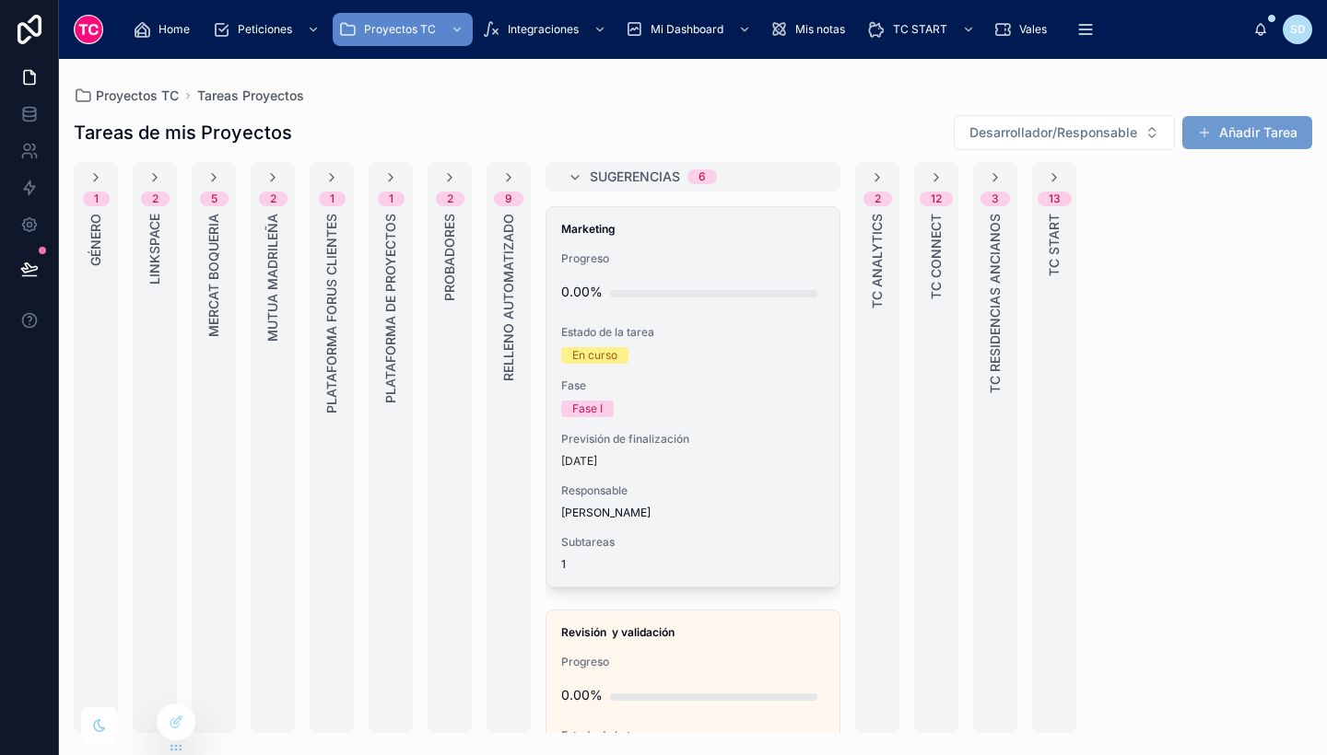
click at [730, 334] on span "Estado de la tarea" at bounding box center [692, 332] width 263 height 15
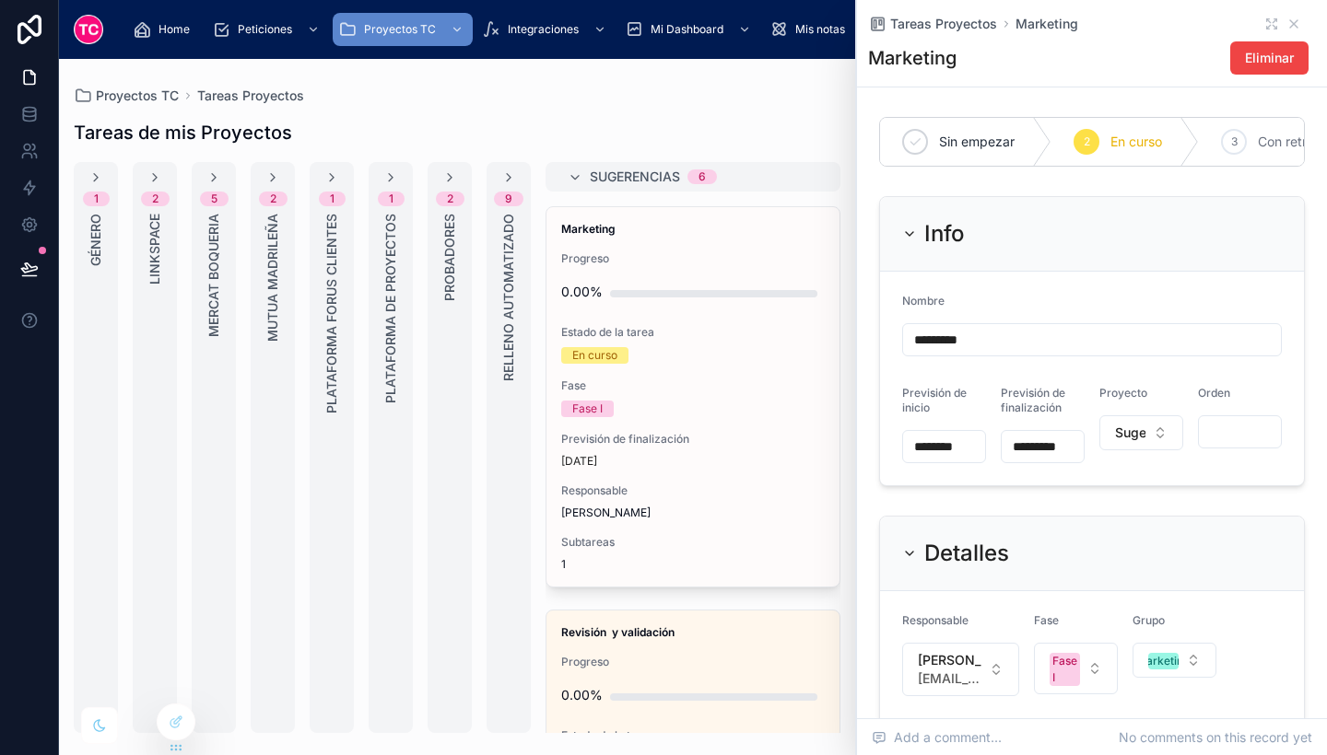
scroll to position [732, 0]
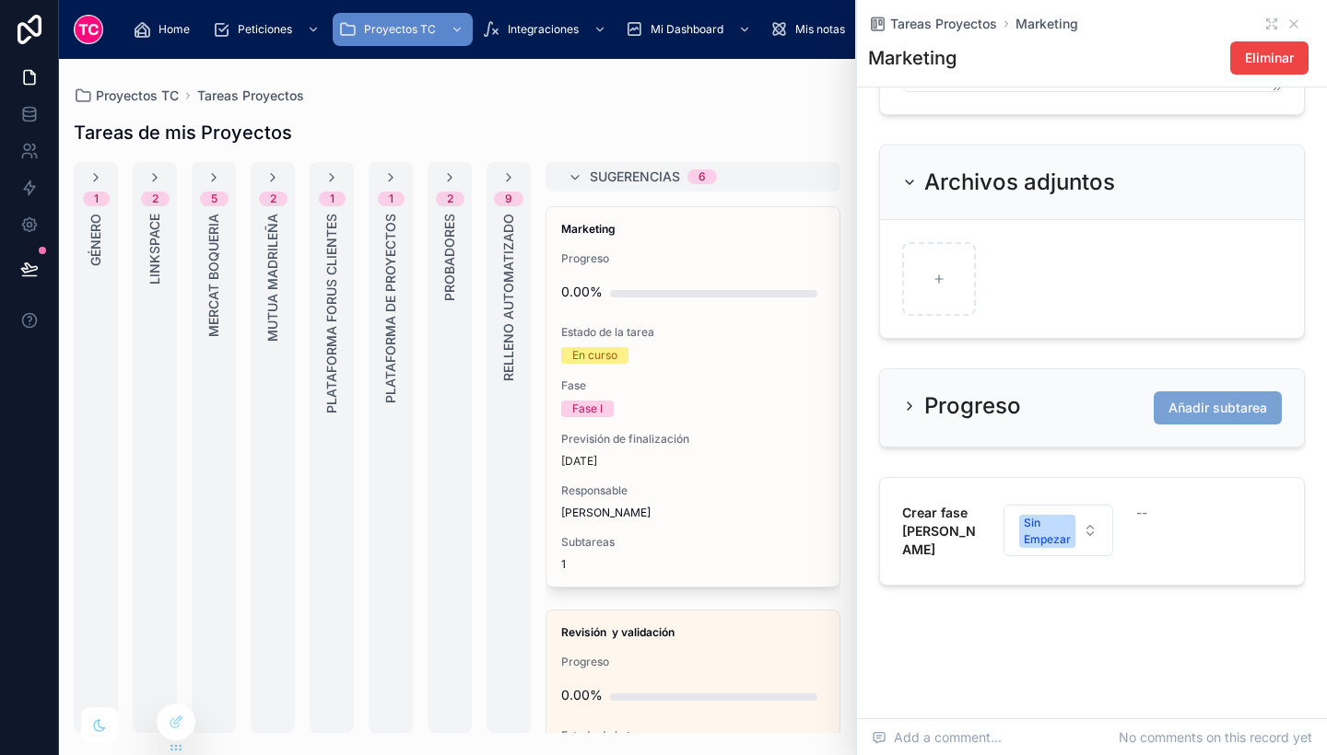
click at [1199, 416] on span "Añadir subtarea" at bounding box center [1217, 408] width 99 height 18
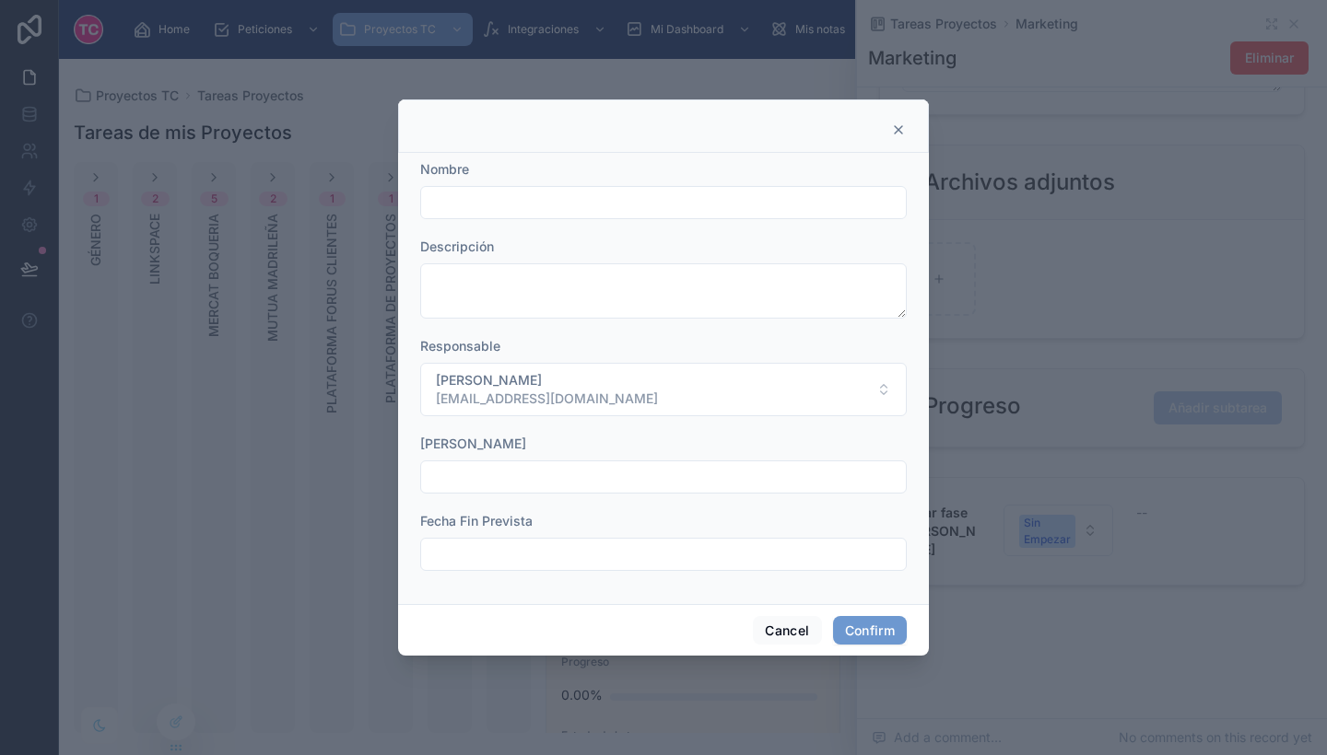
click at [591, 199] on input "text" at bounding box center [663, 203] width 485 height 26
click at [647, 199] on input "**********" at bounding box center [663, 203] width 485 height 26
type input "**********"
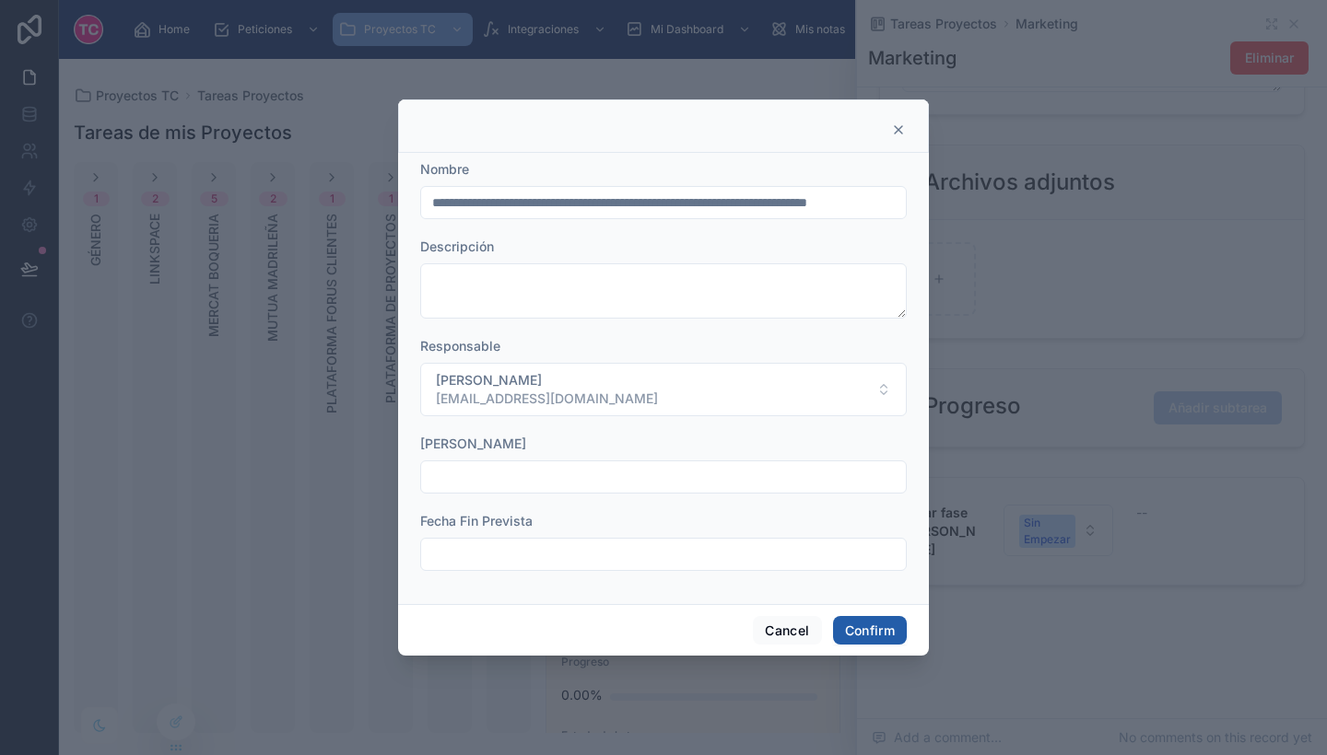
click at [872, 633] on button "Confirm" at bounding box center [870, 630] width 74 height 29
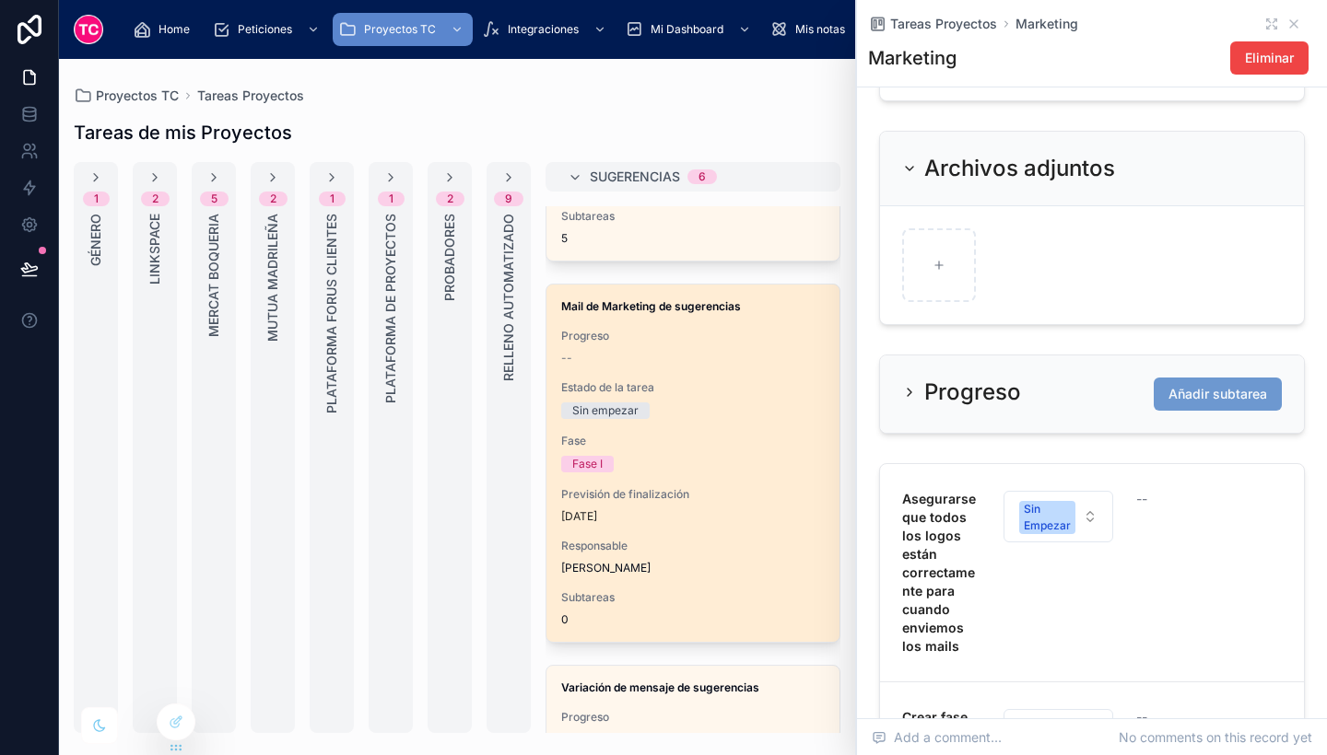
scroll to position [1081, 0]
click at [747, 417] on div "Sin empezar" at bounding box center [692, 410] width 263 height 17
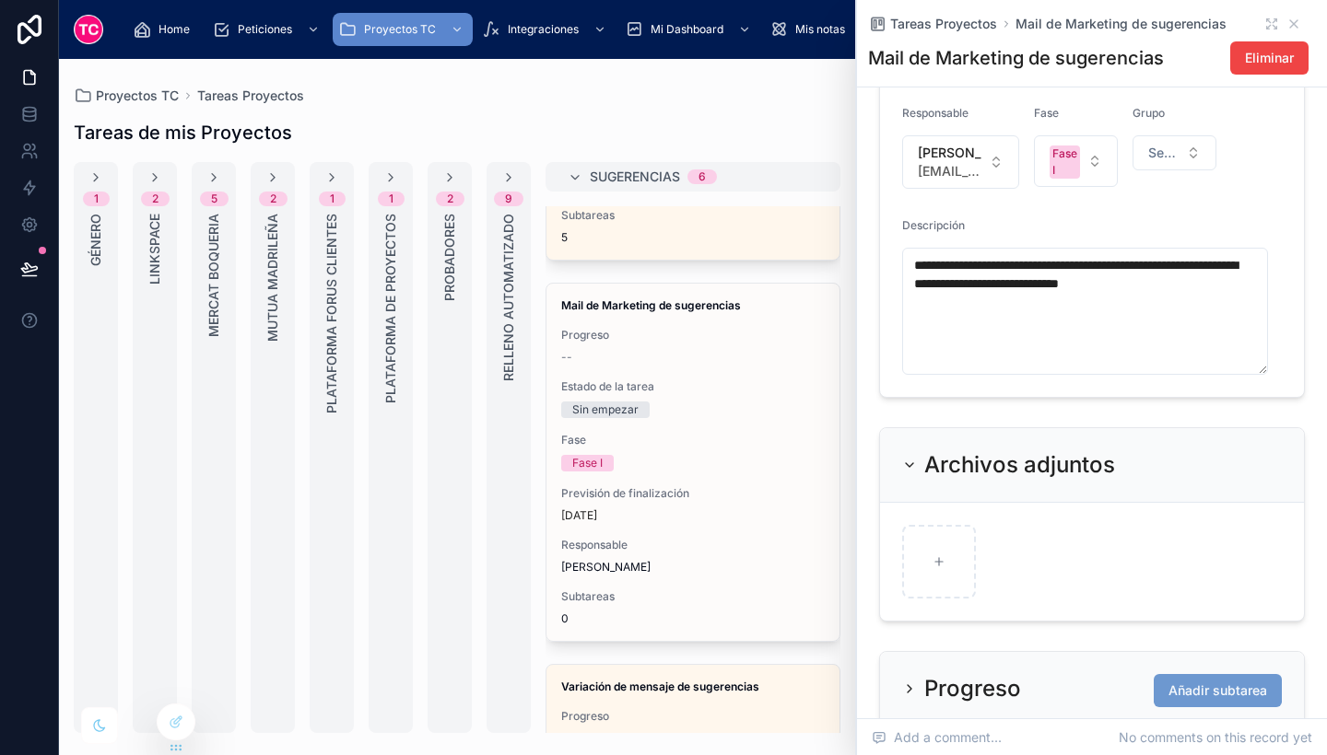
scroll to position [510, 0]
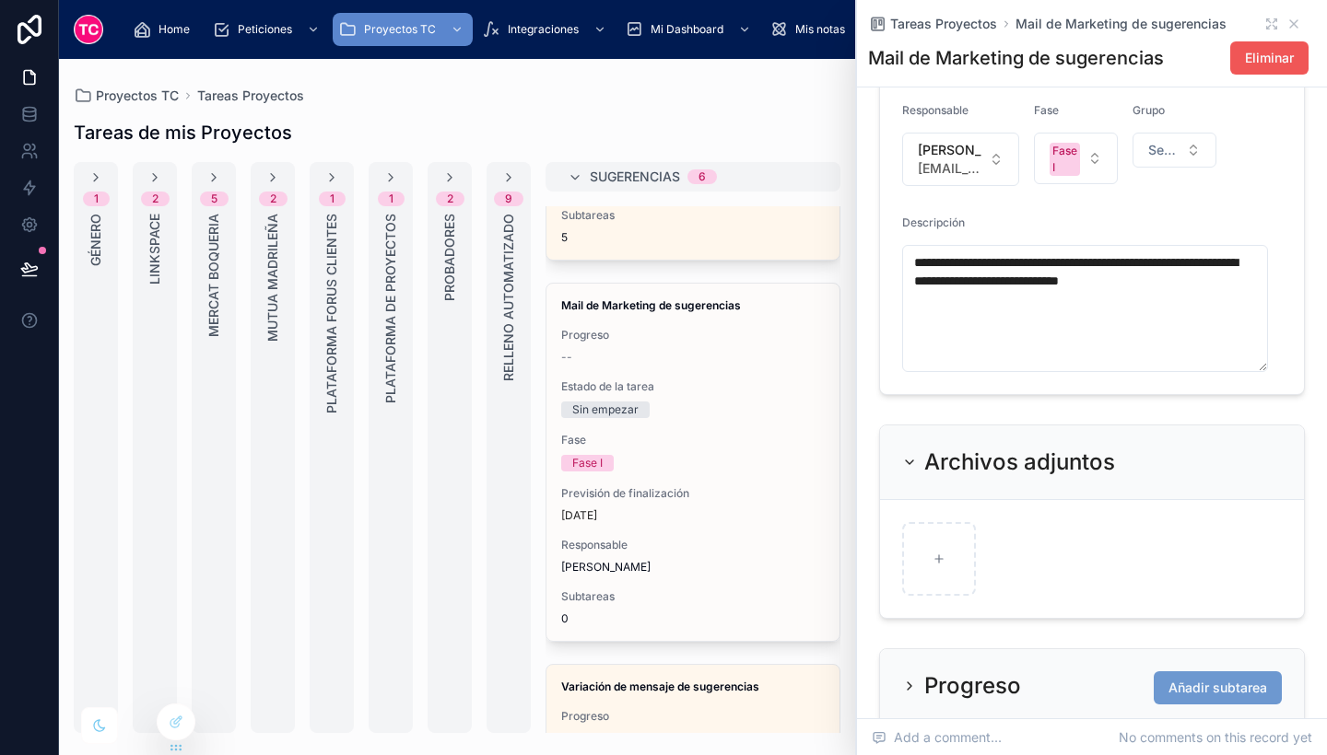
click at [1241, 67] on button "Eliminar" at bounding box center [1269, 57] width 78 height 33
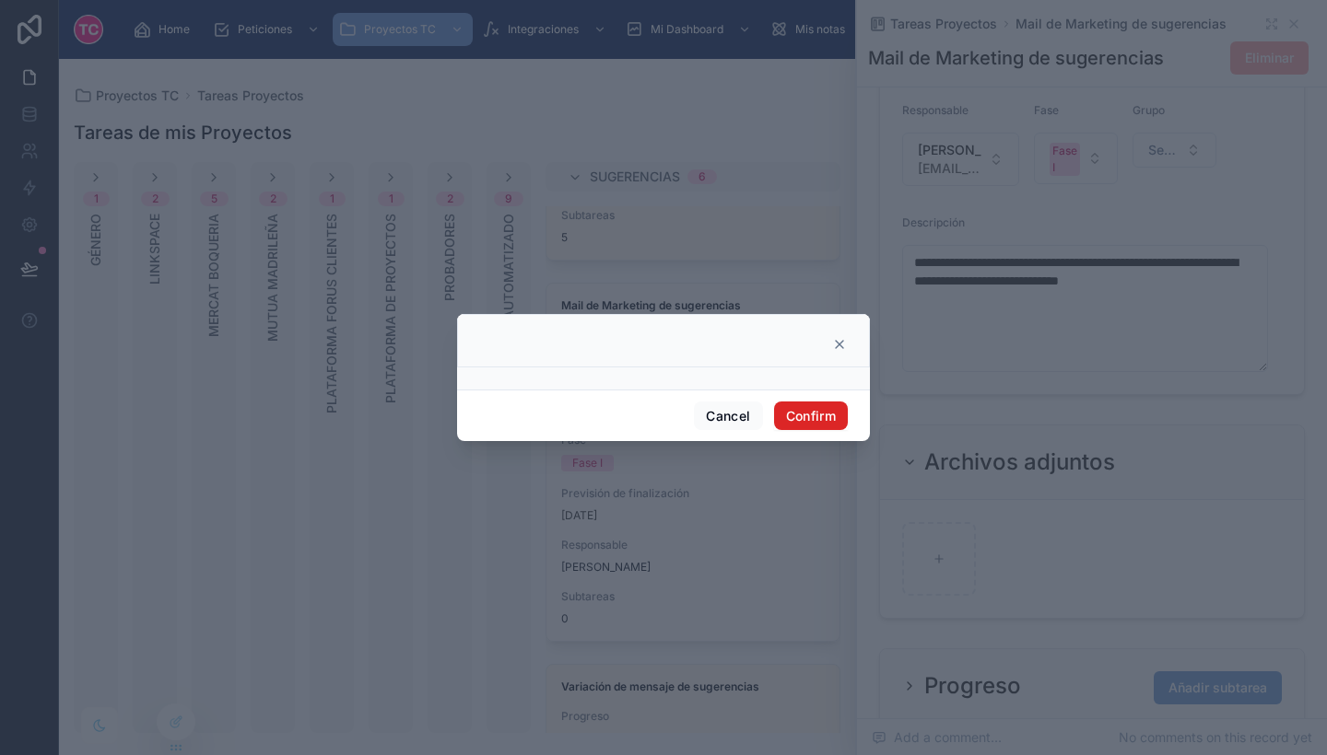
click at [811, 418] on button "Confirm" at bounding box center [811, 416] width 74 height 29
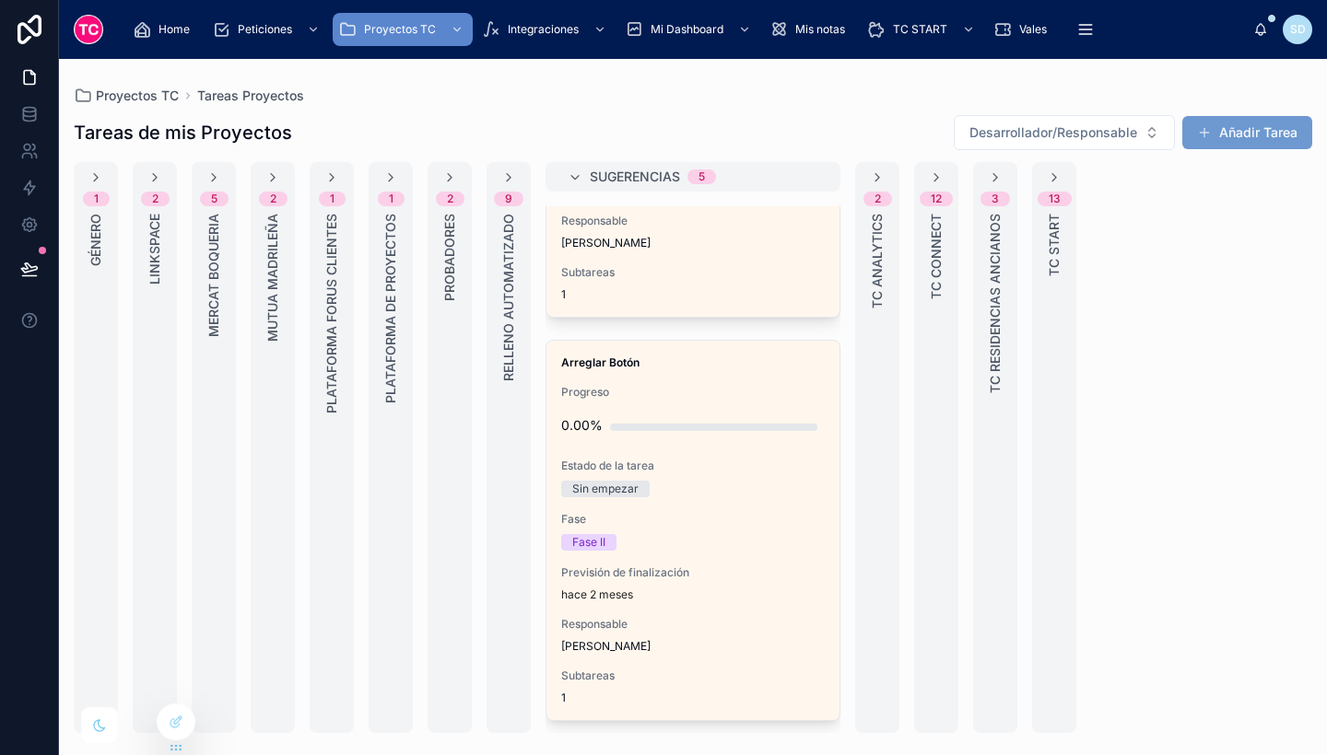
scroll to position [1430, 0]
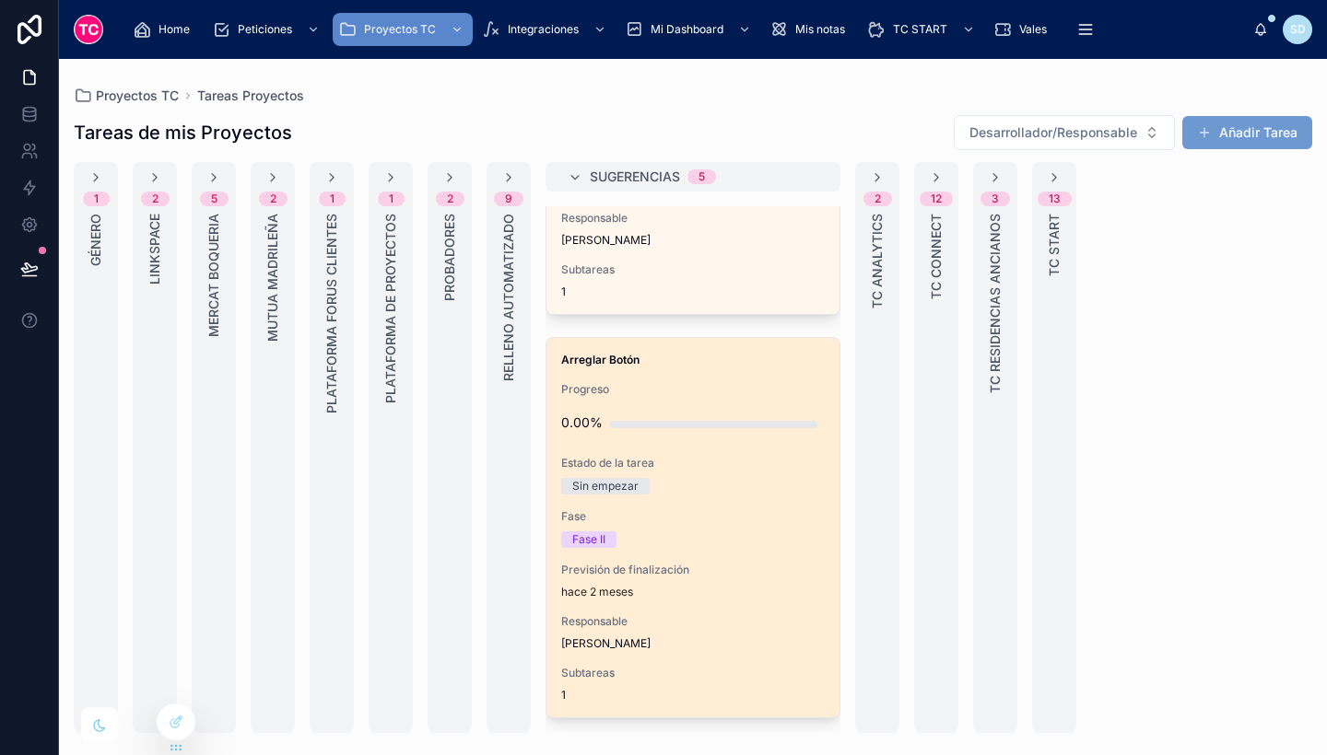
click at [739, 529] on div "Fase Fase II" at bounding box center [692, 528] width 263 height 39
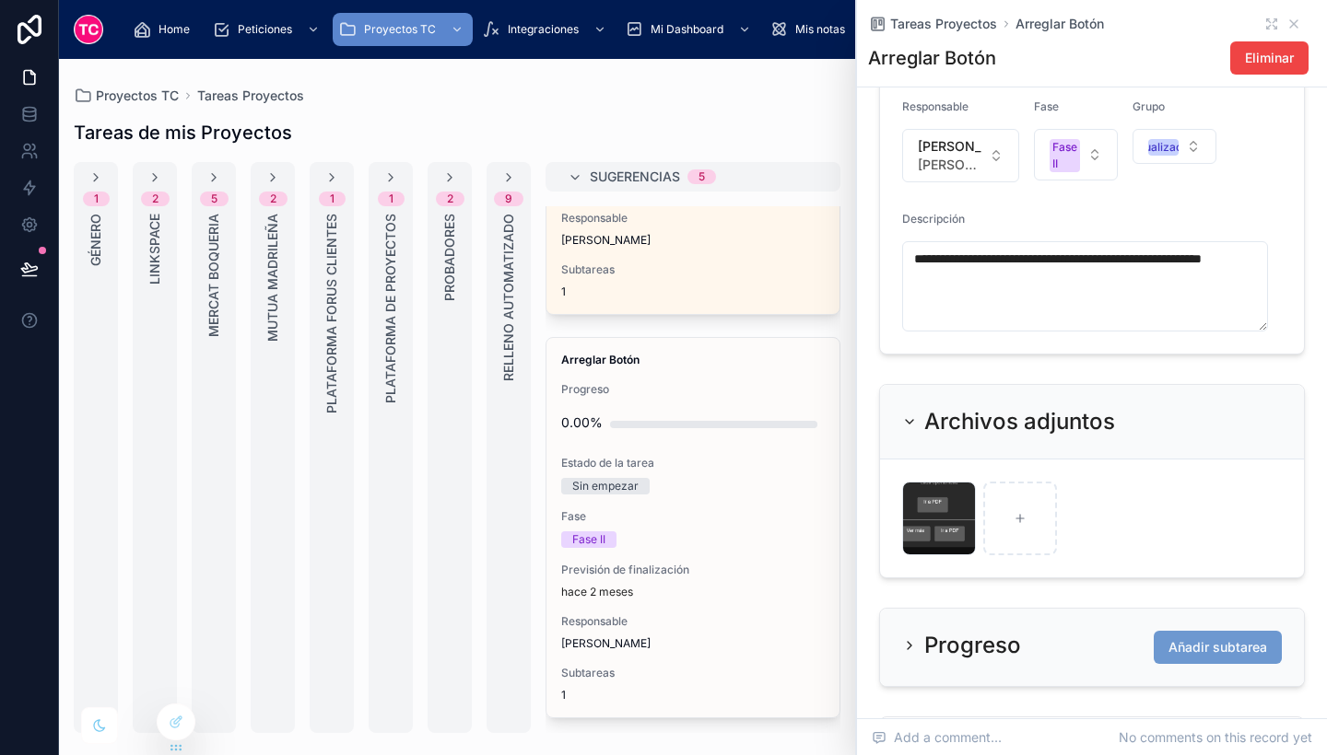
scroll to position [515, 0]
click at [964, 504] on icon at bounding box center [960, 496] width 15 height 15
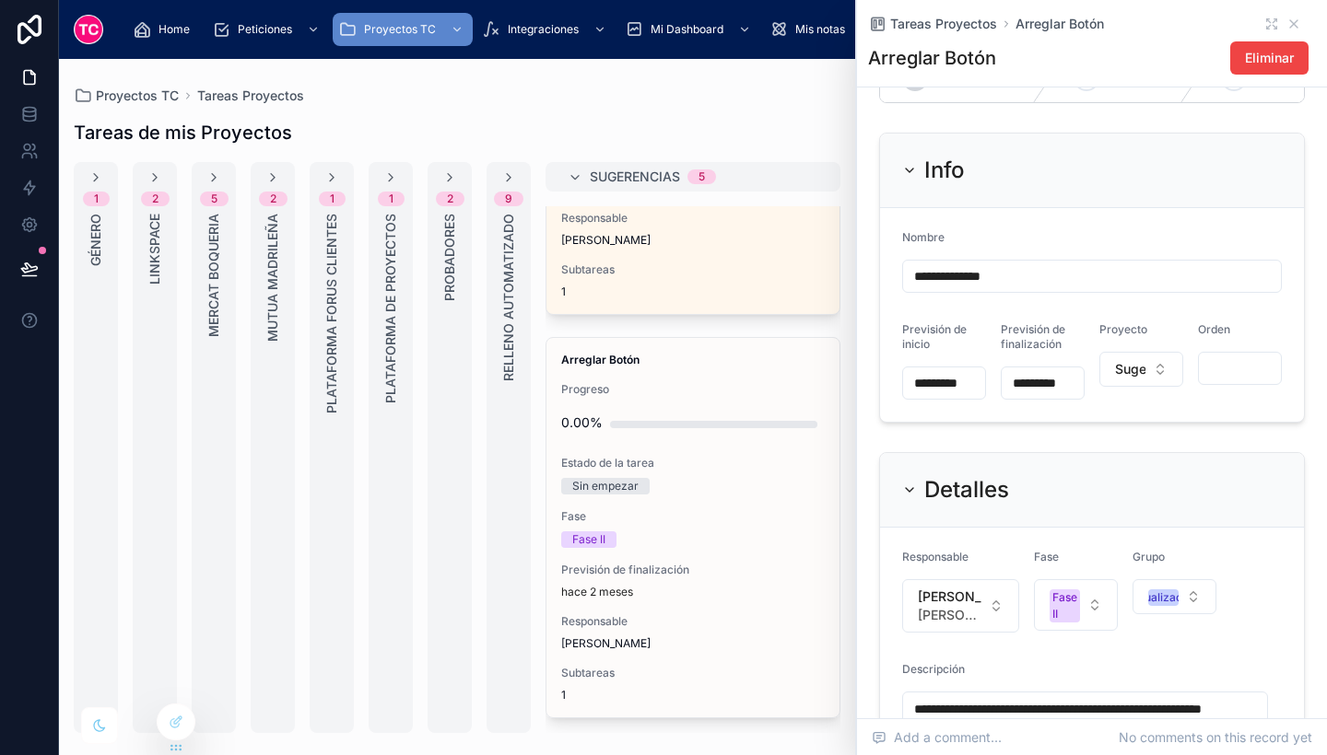
scroll to position [0, 0]
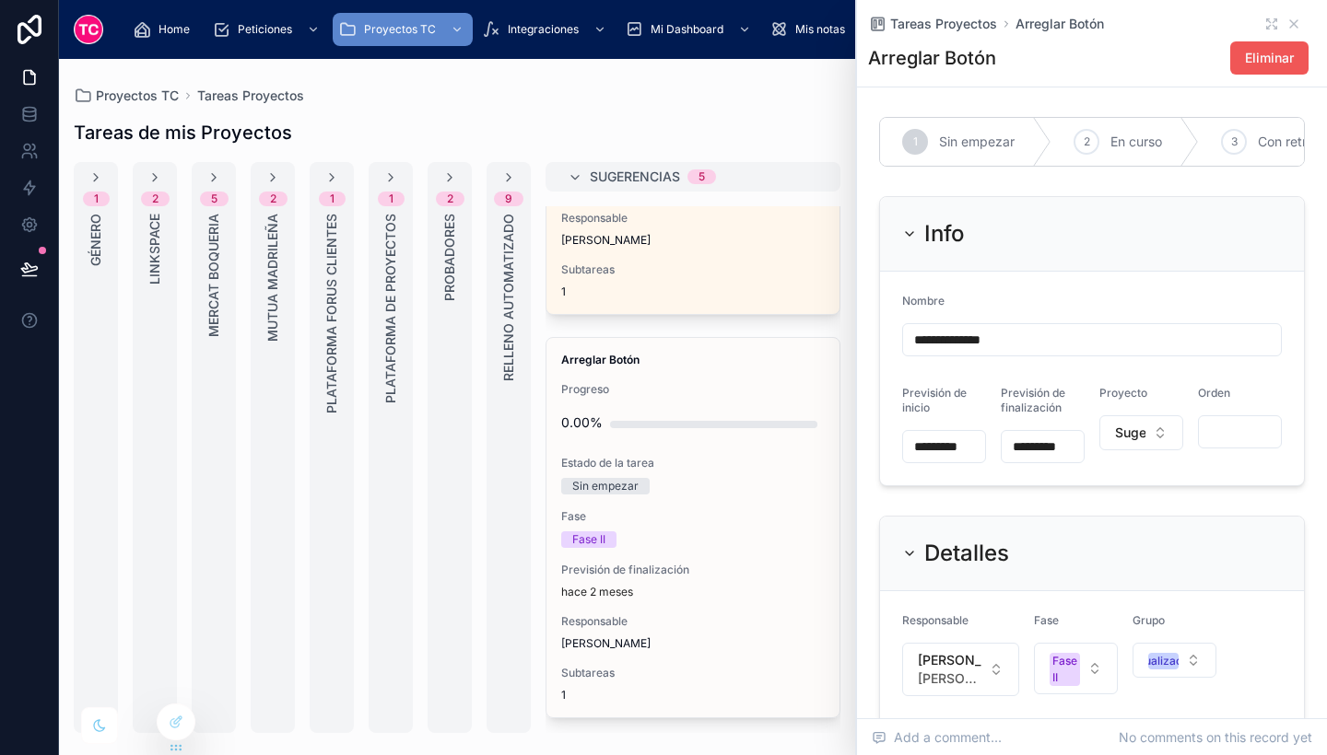
click at [1257, 55] on span "Eliminar" at bounding box center [1269, 58] width 49 height 18
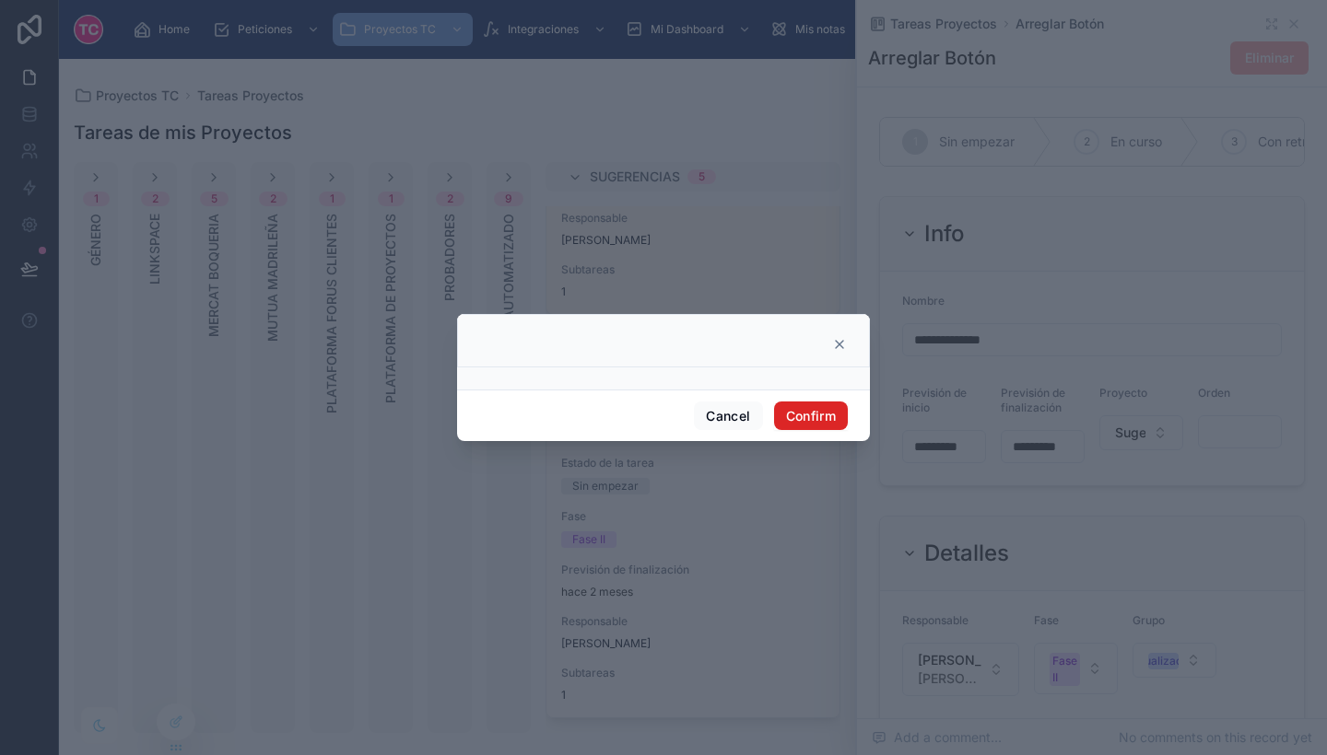
click at [808, 422] on button "Confirm" at bounding box center [811, 416] width 74 height 29
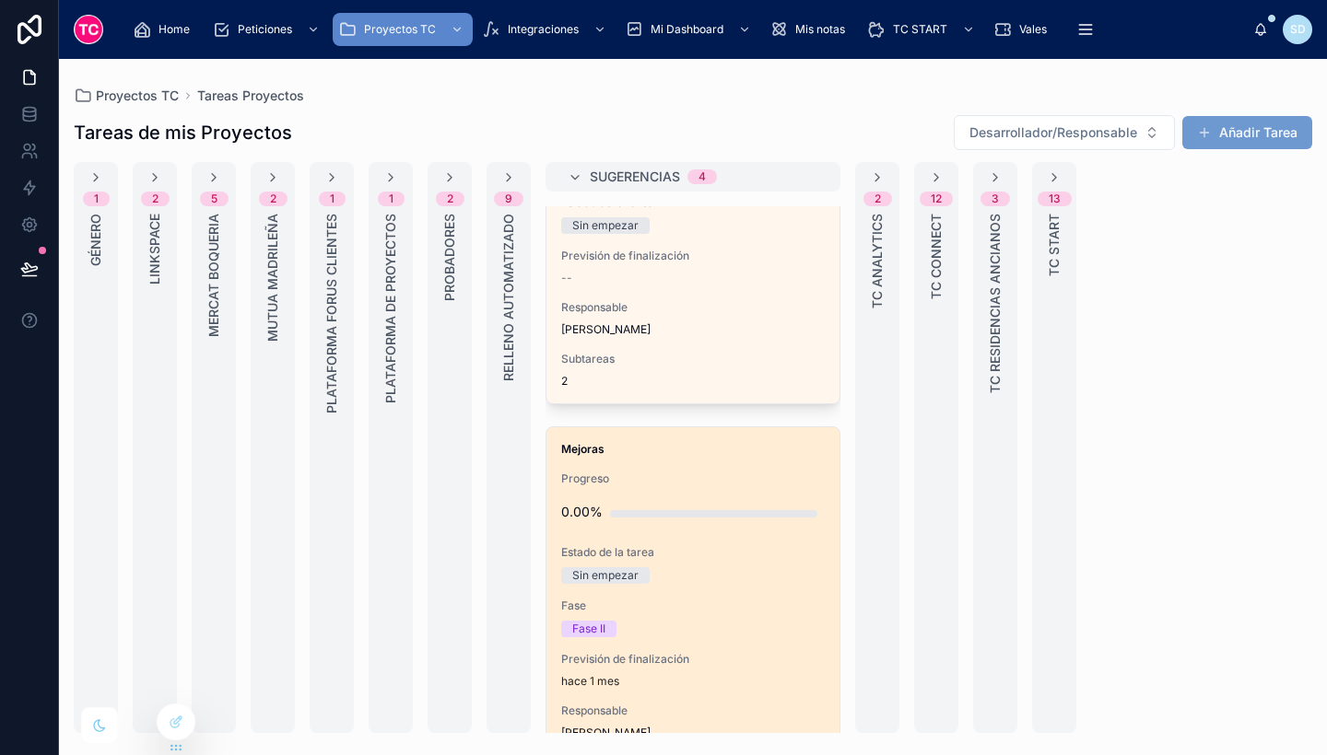
scroll to position [539, 0]
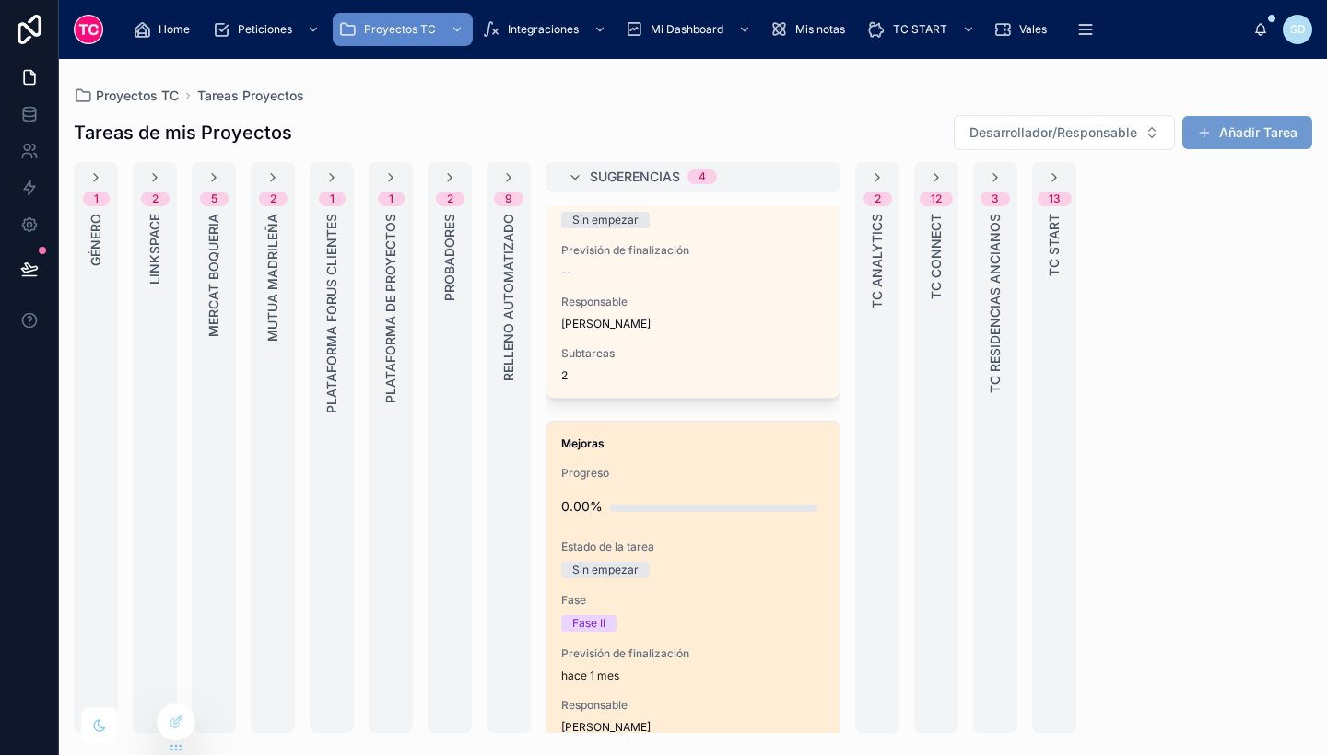
click at [746, 580] on div "Mejoras Progreso 0.00% Estado de la tarea Sin empezar Fase Fase II Previsión de…" at bounding box center [692, 612] width 293 height 380
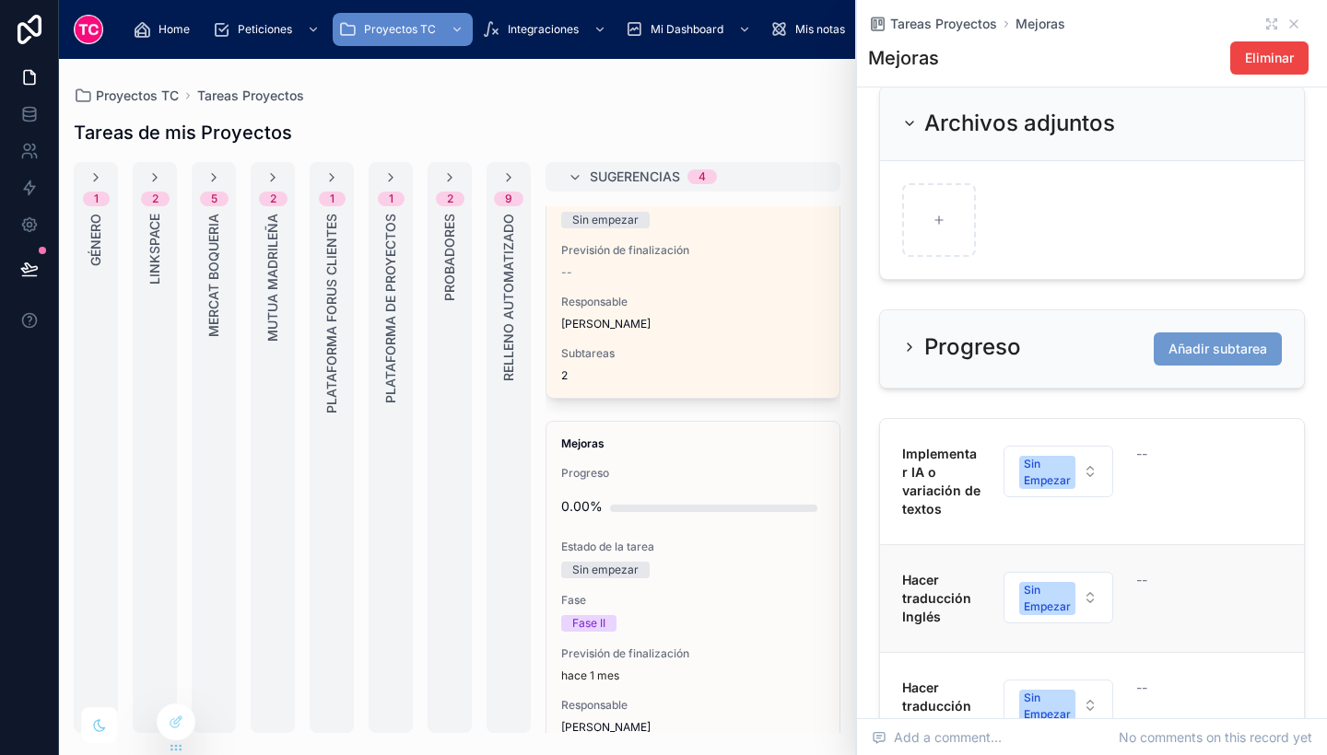
scroll to position [777, 0]
click at [1194, 359] on span "Añadir subtarea" at bounding box center [1217, 350] width 99 height 18
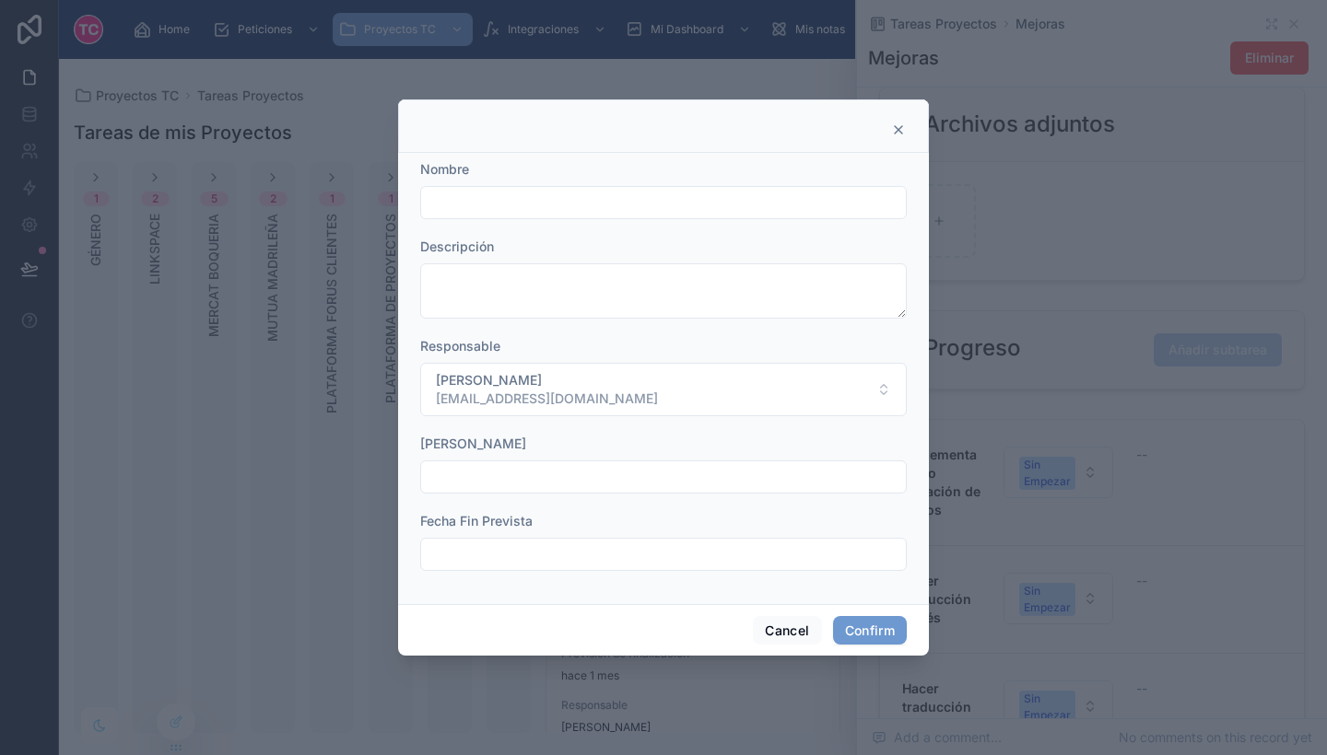
click at [634, 196] on input "text" at bounding box center [663, 203] width 485 height 26
type input "**********"
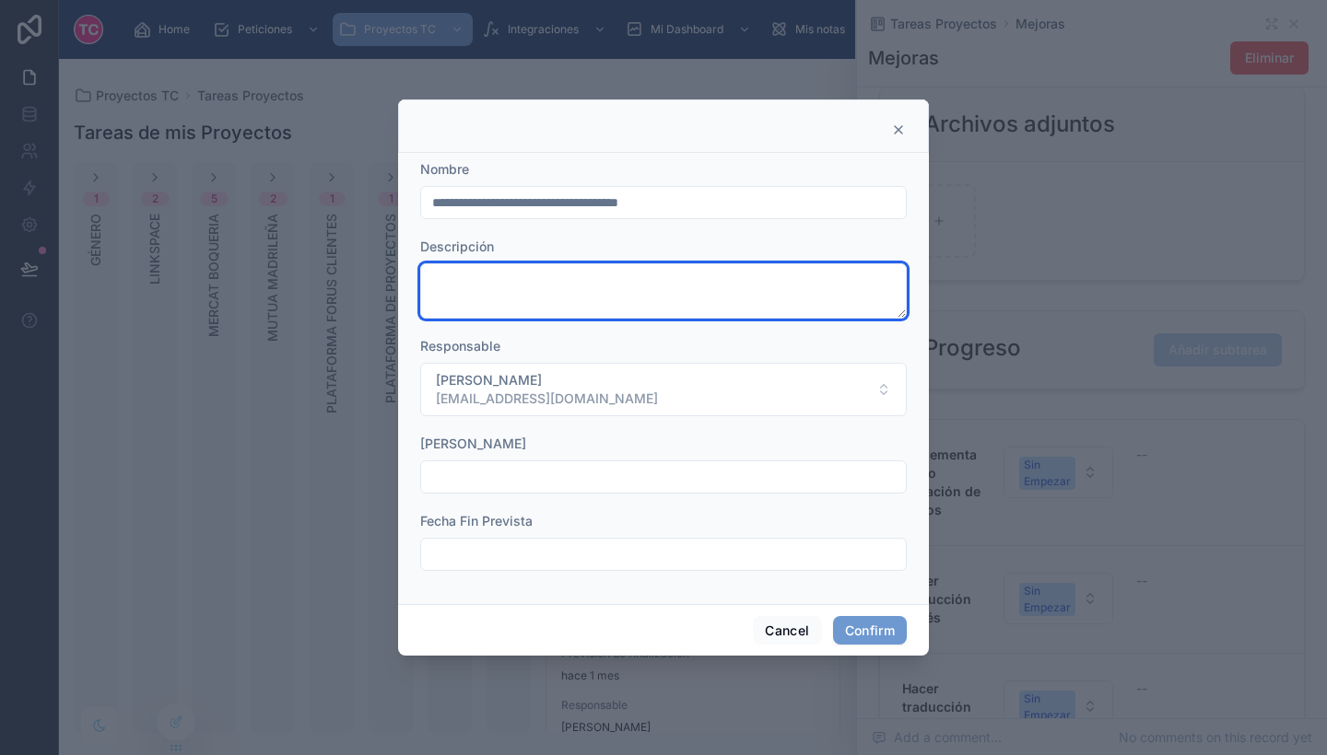
click at [595, 287] on textarea at bounding box center [663, 290] width 486 height 55
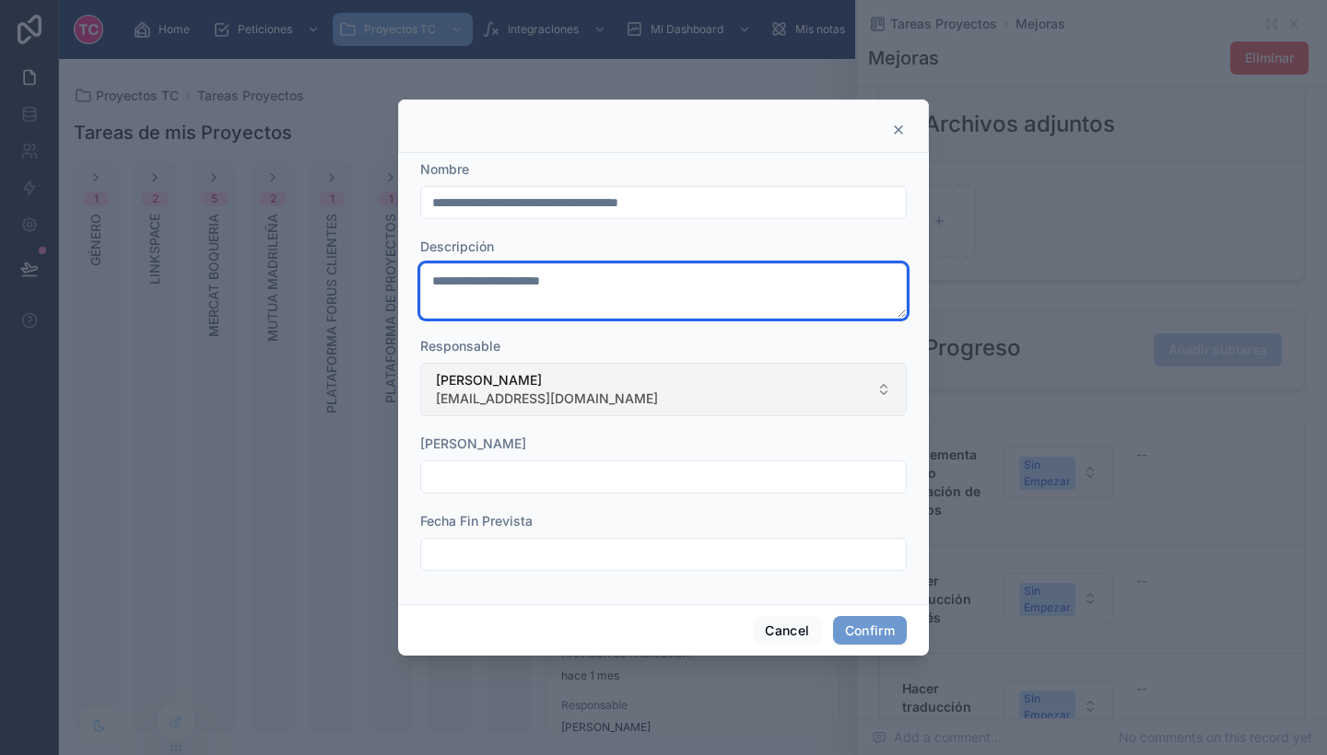
type textarea "**********"
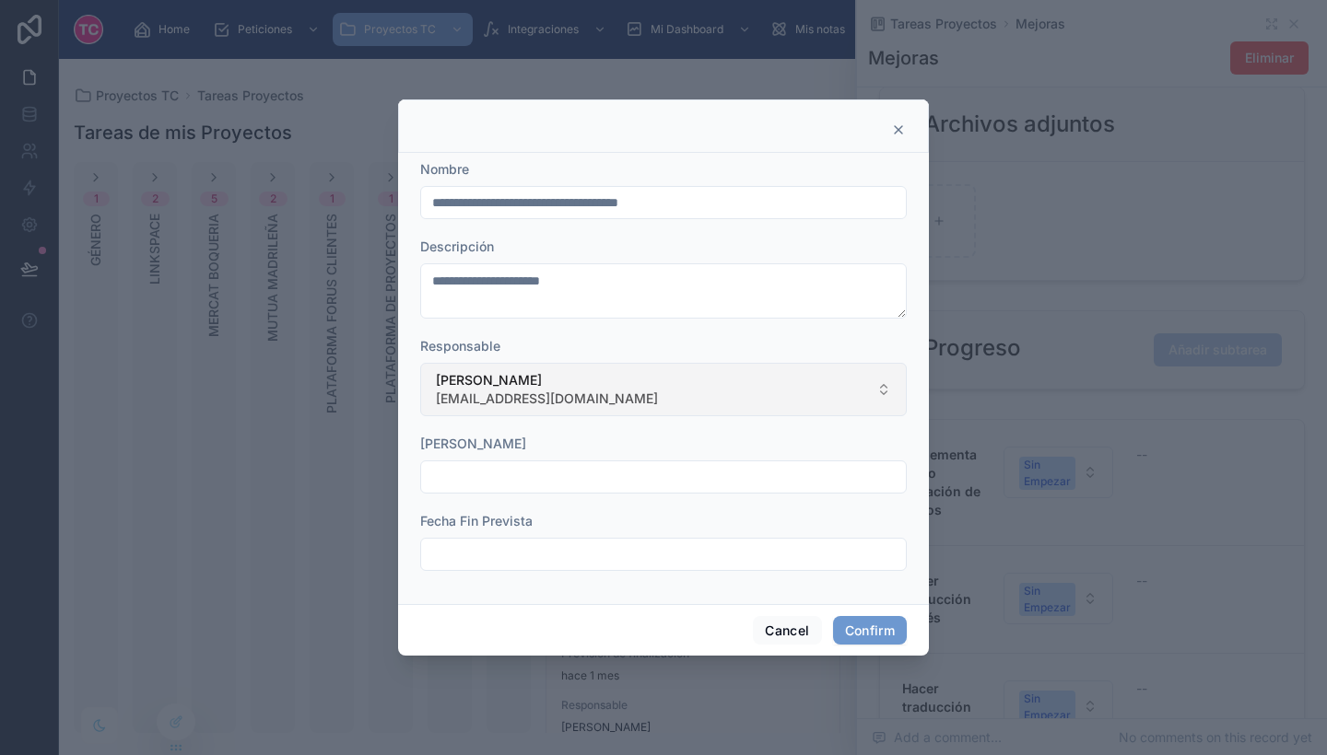
click at [603, 384] on button "[PERSON_NAME] [EMAIL_ADDRESS][DOMAIN_NAME]" at bounding box center [663, 389] width 486 height 53
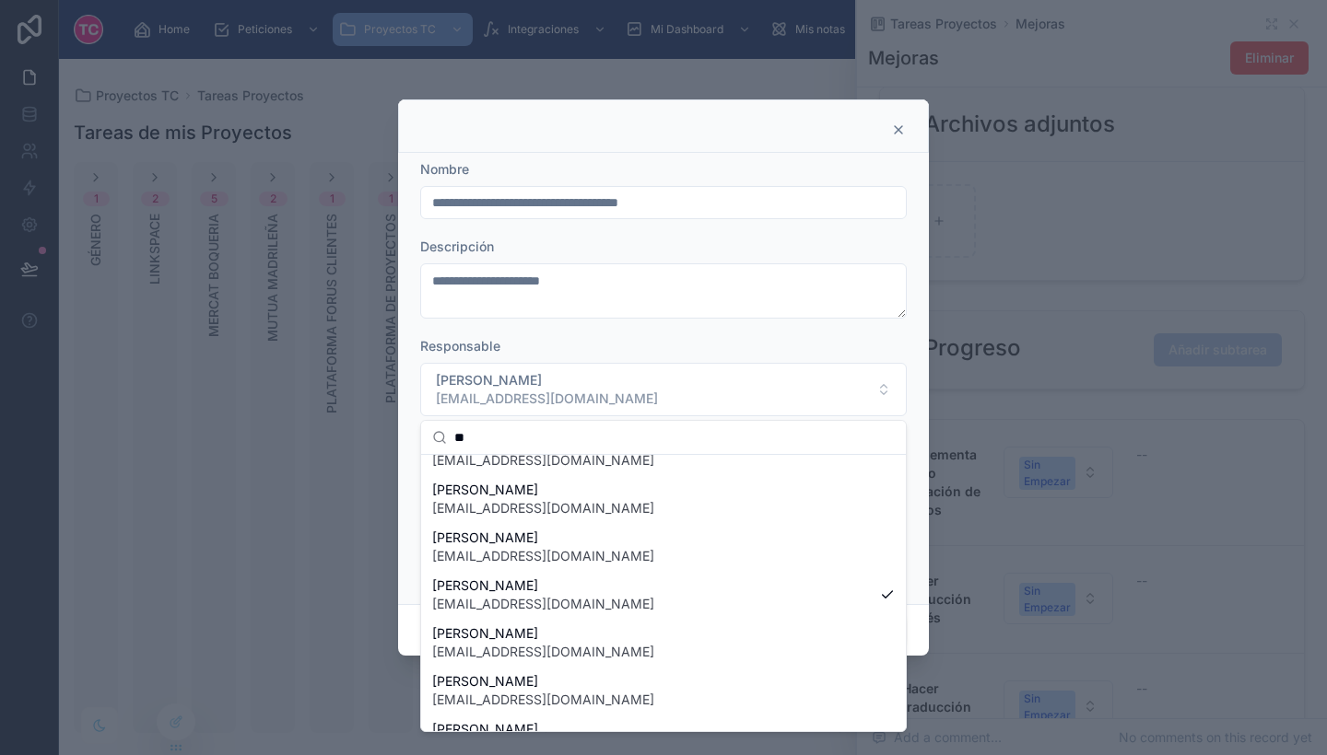
scroll to position [0, 0]
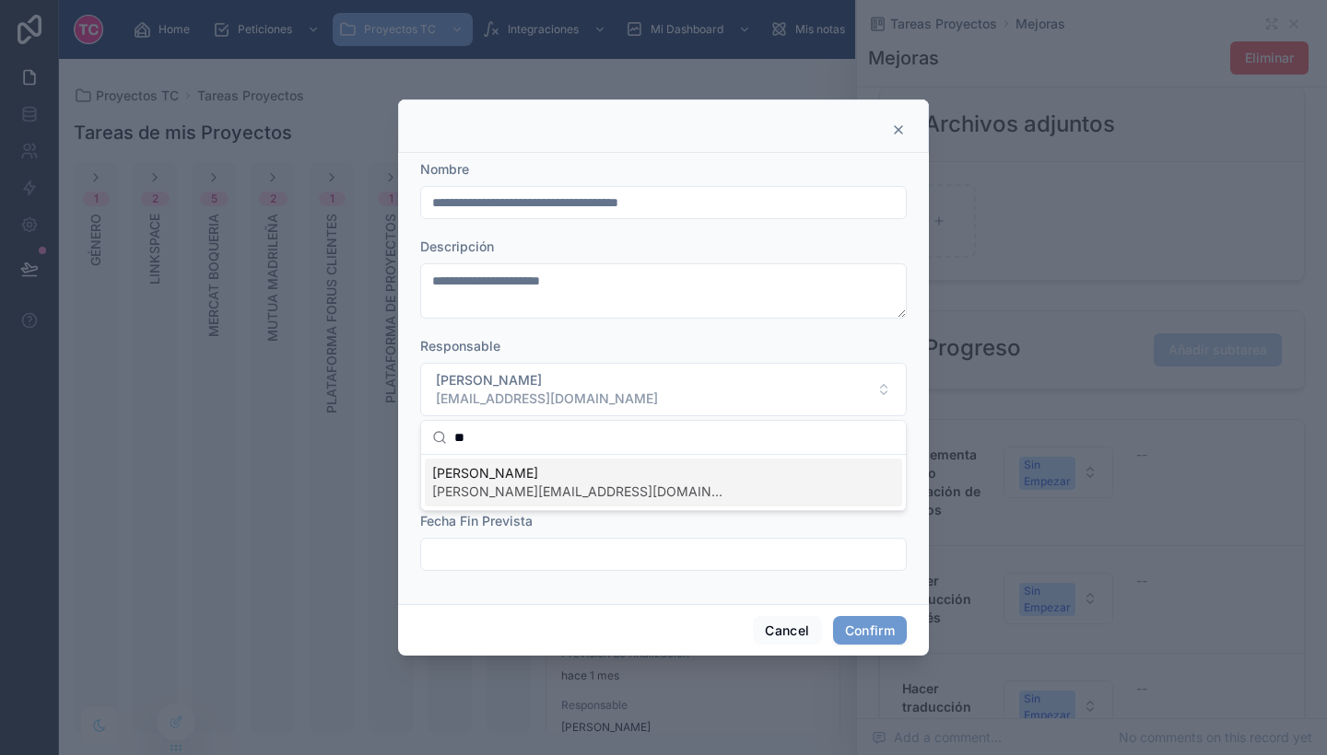
type input "**"
click at [571, 475] on span "[PERSON_NAME]" at bounding box center [579, 473] width 295 height 18
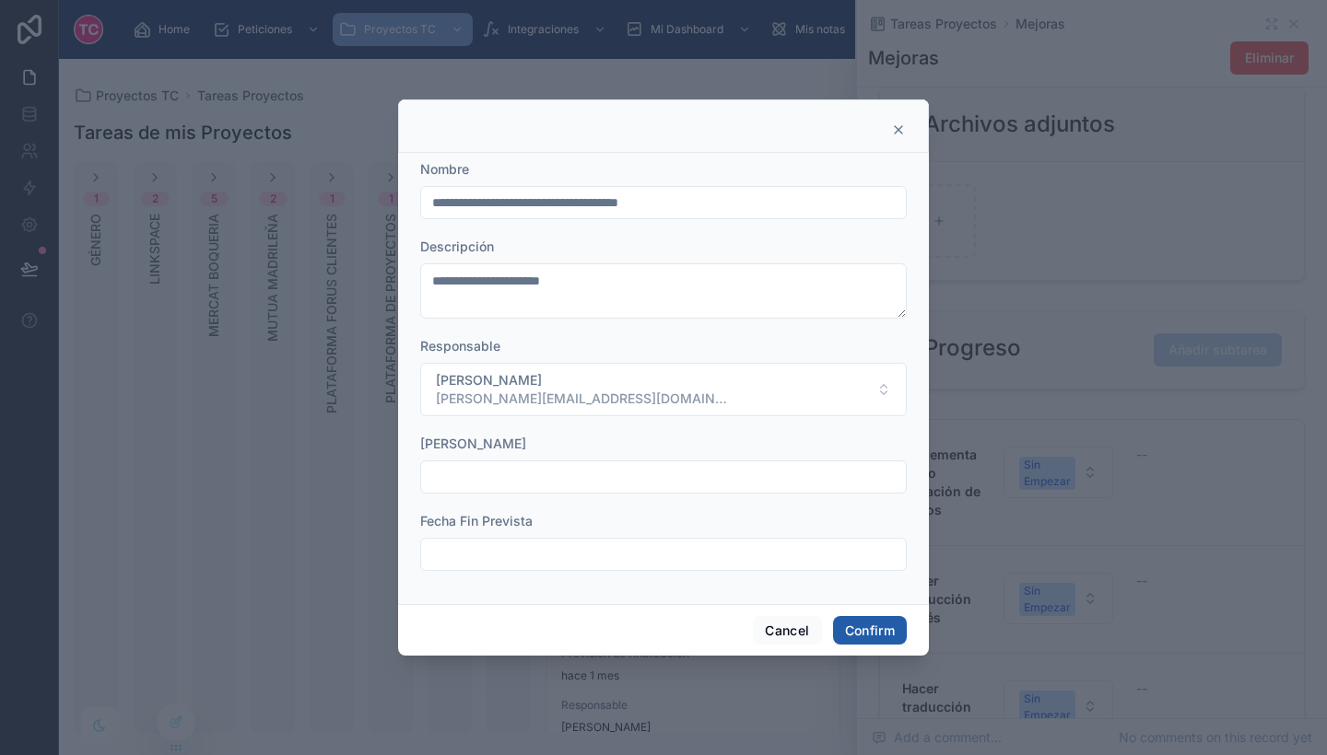
click at [857, 630] on button "Confirm" at bounding box center [870, 630] width 74 height 29
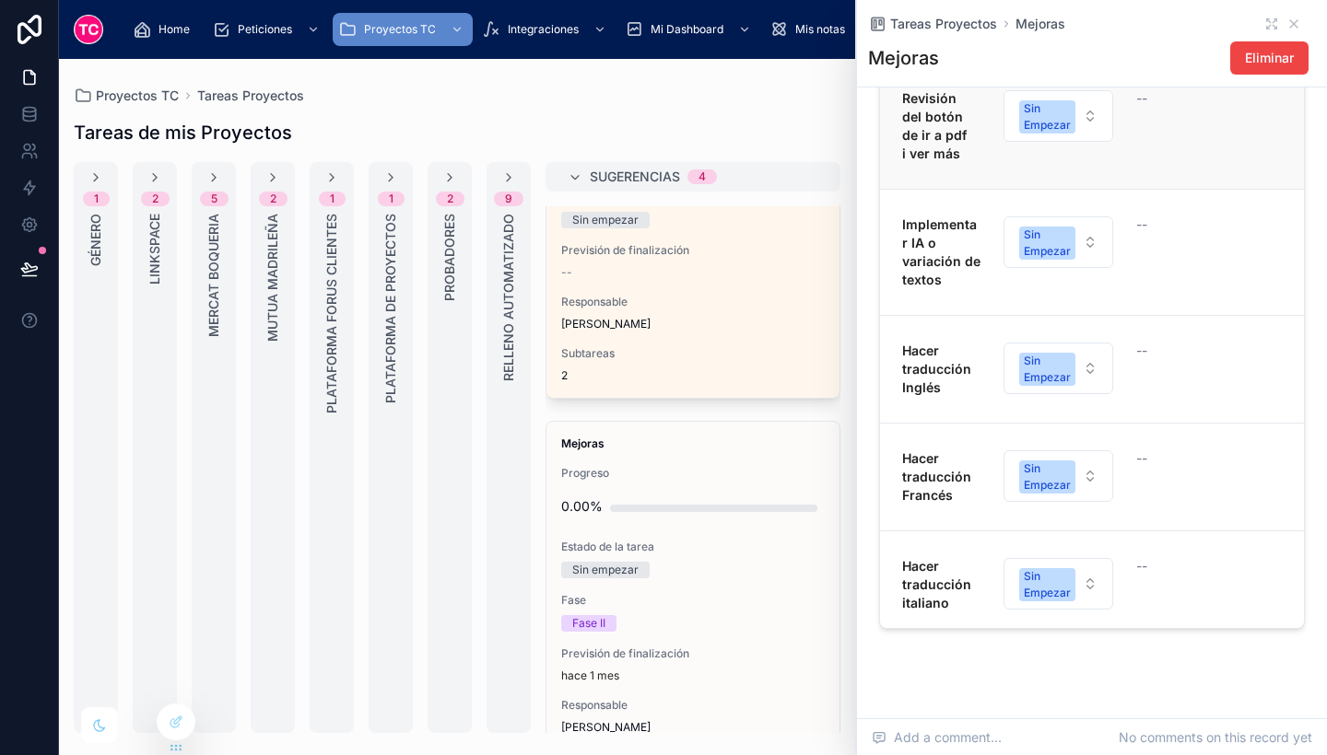
scroll to position [1, 0]
click at [933, 125] on strong "Revisión del botón de ir a pdf i ver más" at bounding box center [936, 124] width 68 height 71
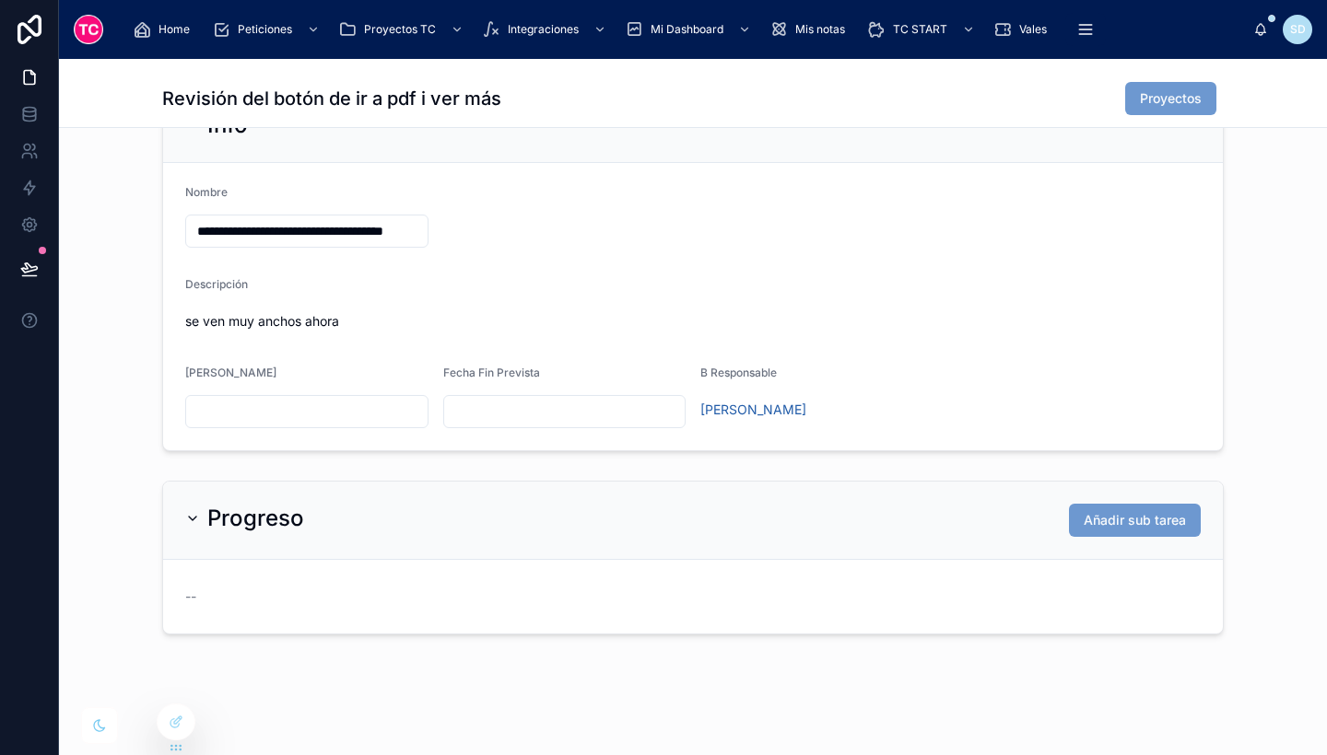
scroll to position [197, 0]
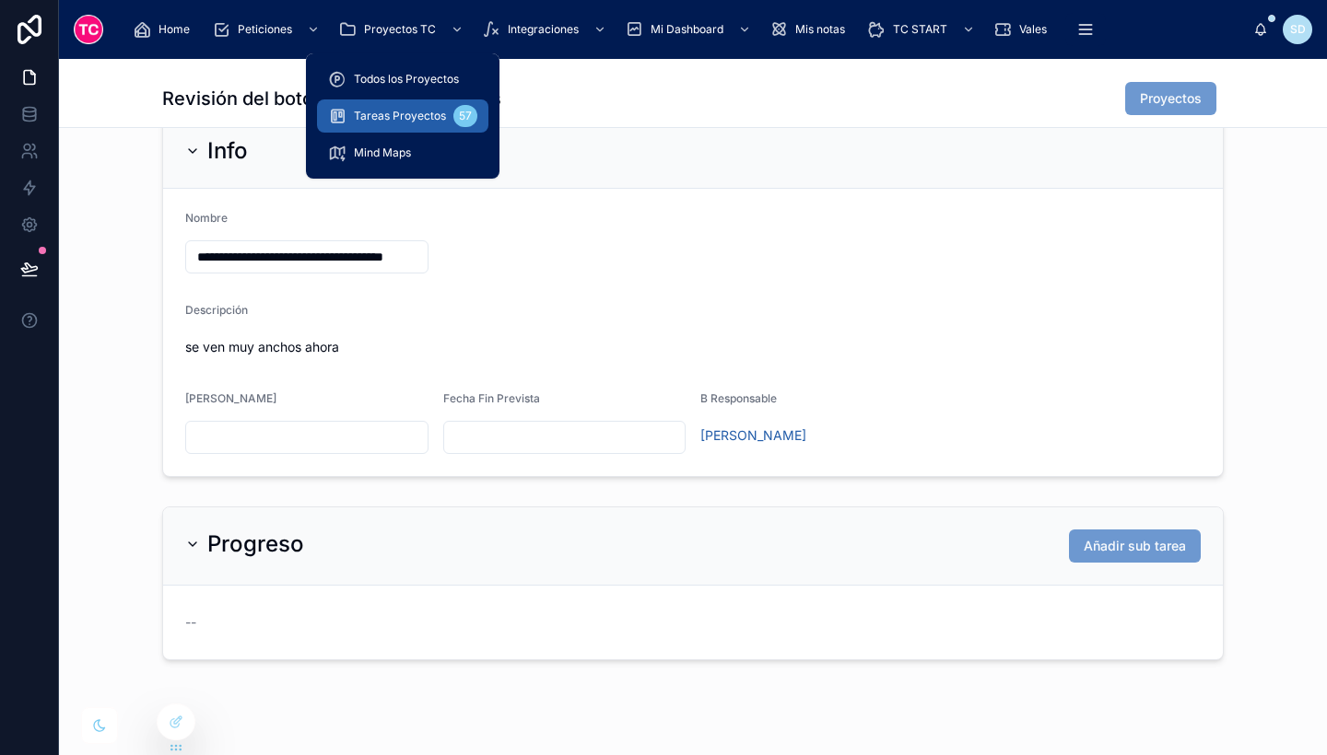
click at [392, 111] on span "Tareas Proyectos" at bounding box center [400, 116] width 92 height 15
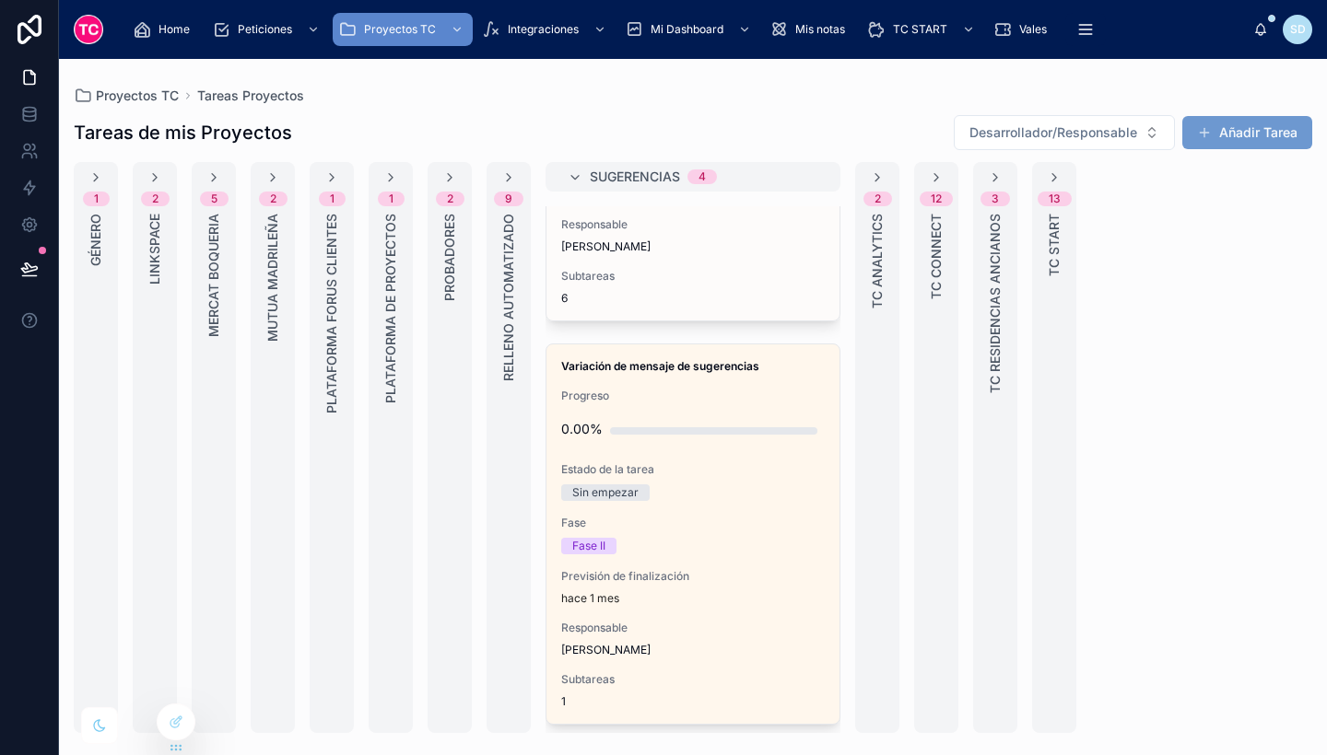
scroll to position [1026, 0]
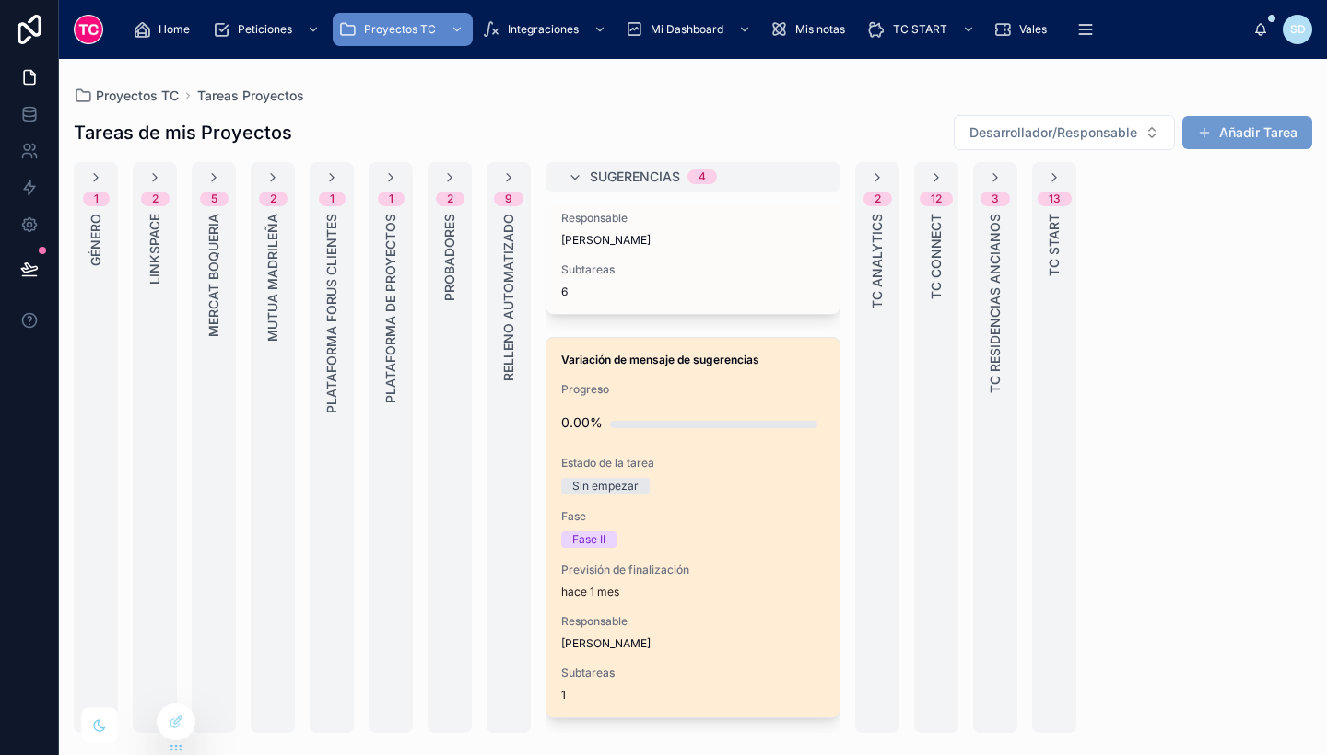
click at [711, 521] on span "Fase" at bounding box center [692, 516] width 263 height 15
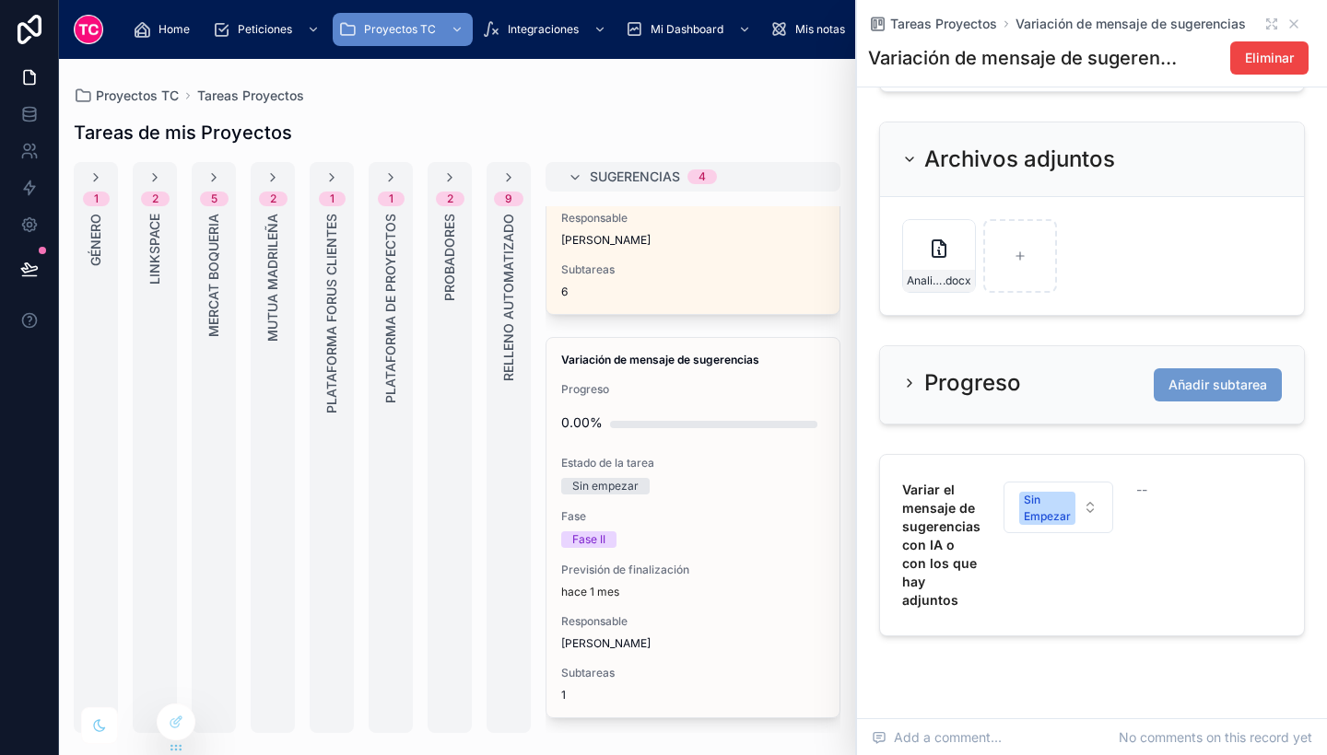
scroll to position [1099, 0]
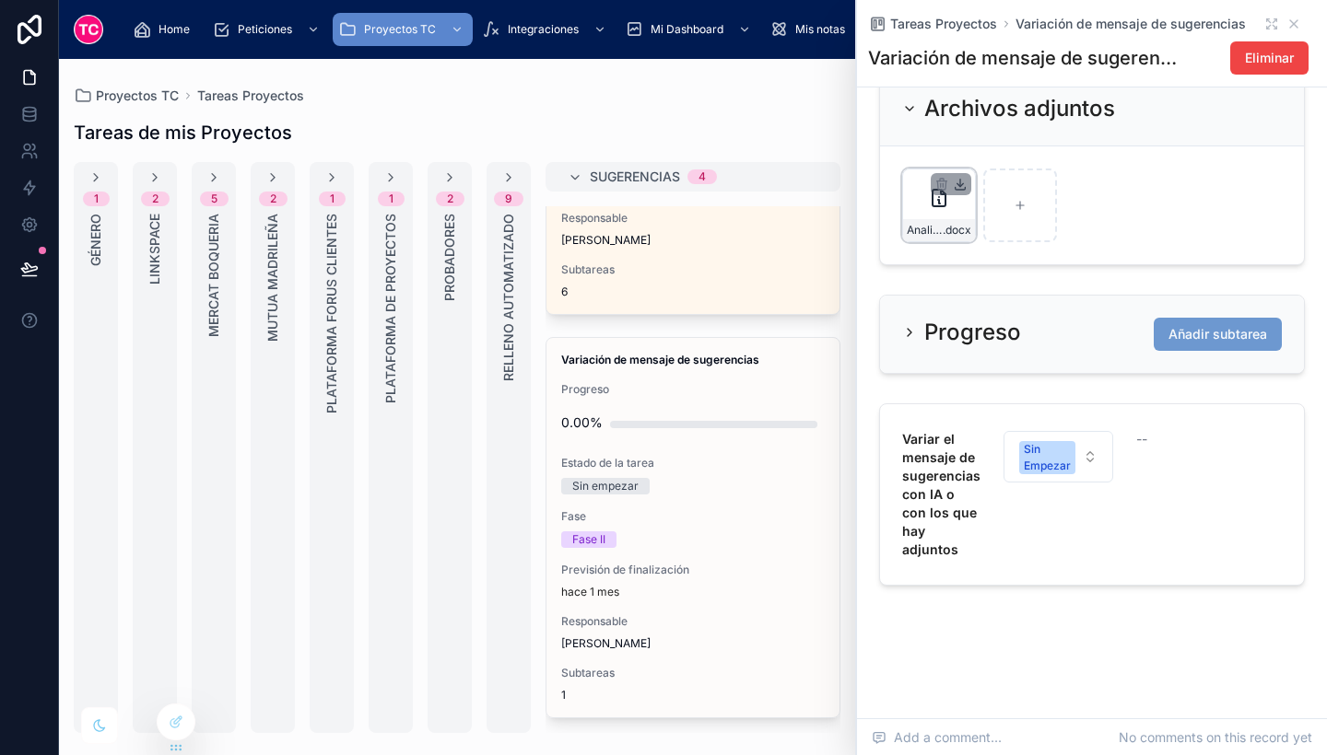
click at [963, 181] on icon at bounding box center [960, 184] width 15 height 15
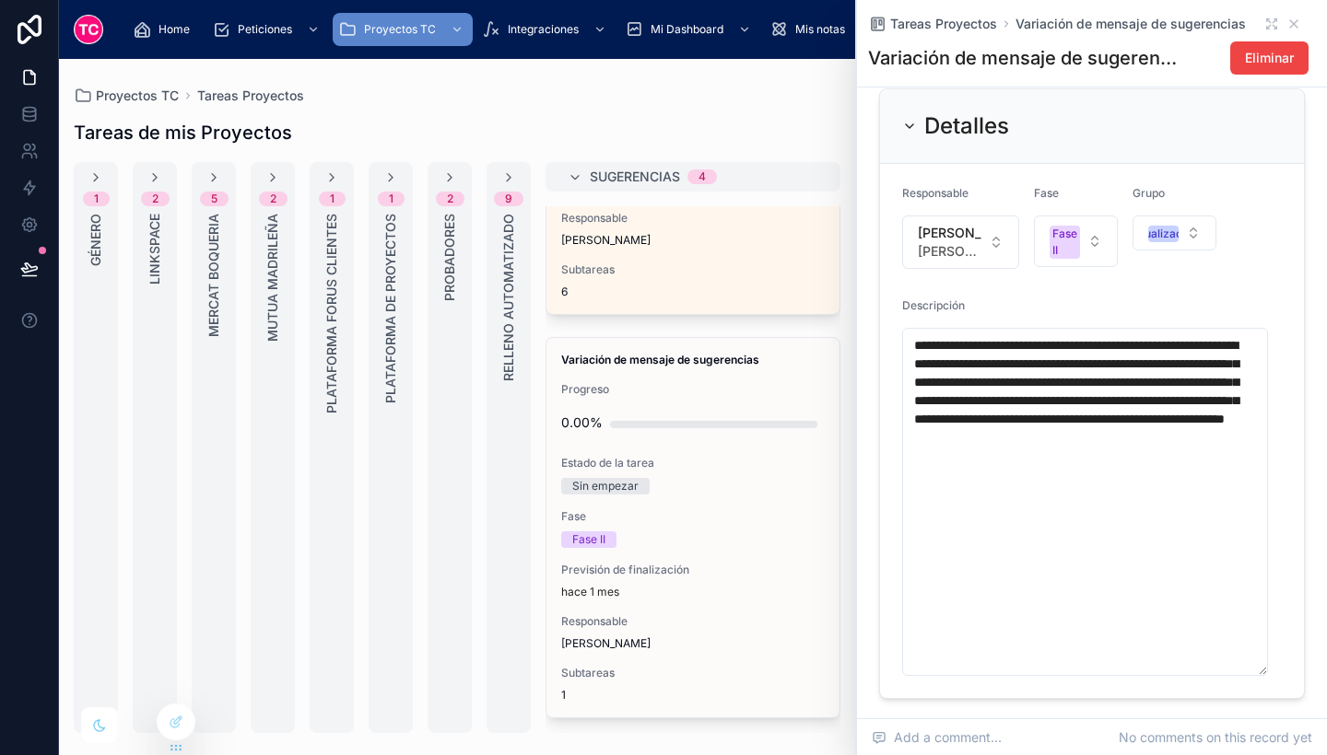
scroll to position [402, 0]
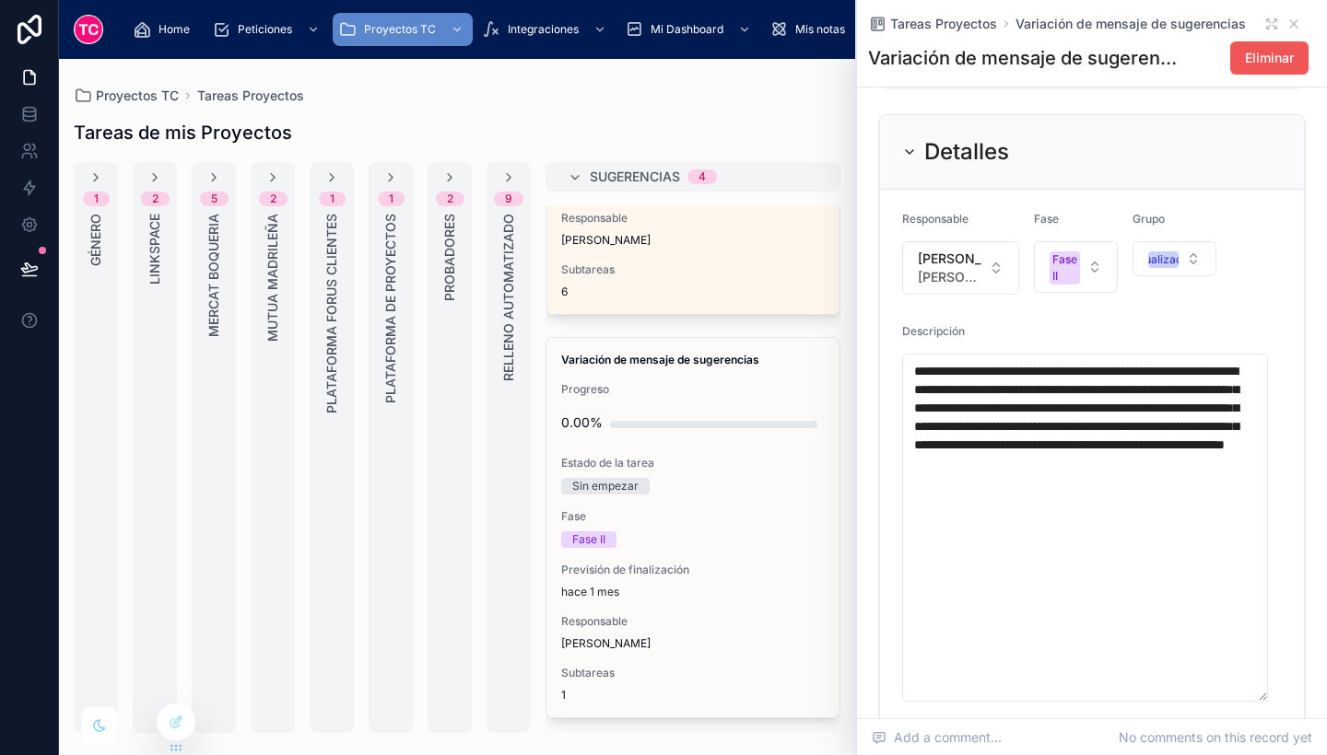
click at [1265, 63] on span "Eliminar" at bounding box center [1269, 58] width 49 height 18
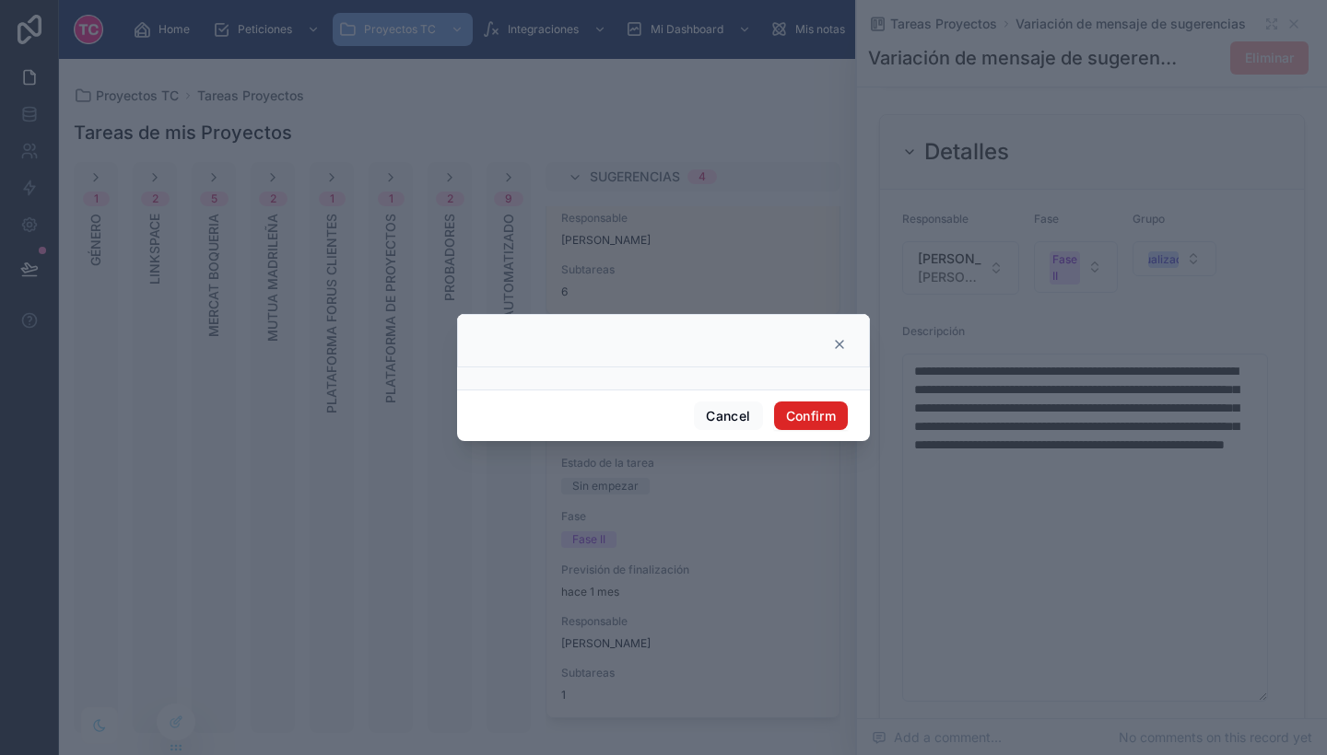
click at [808, 414] on button "Confirm" at bounding box center [811, 416] width 74 height 29
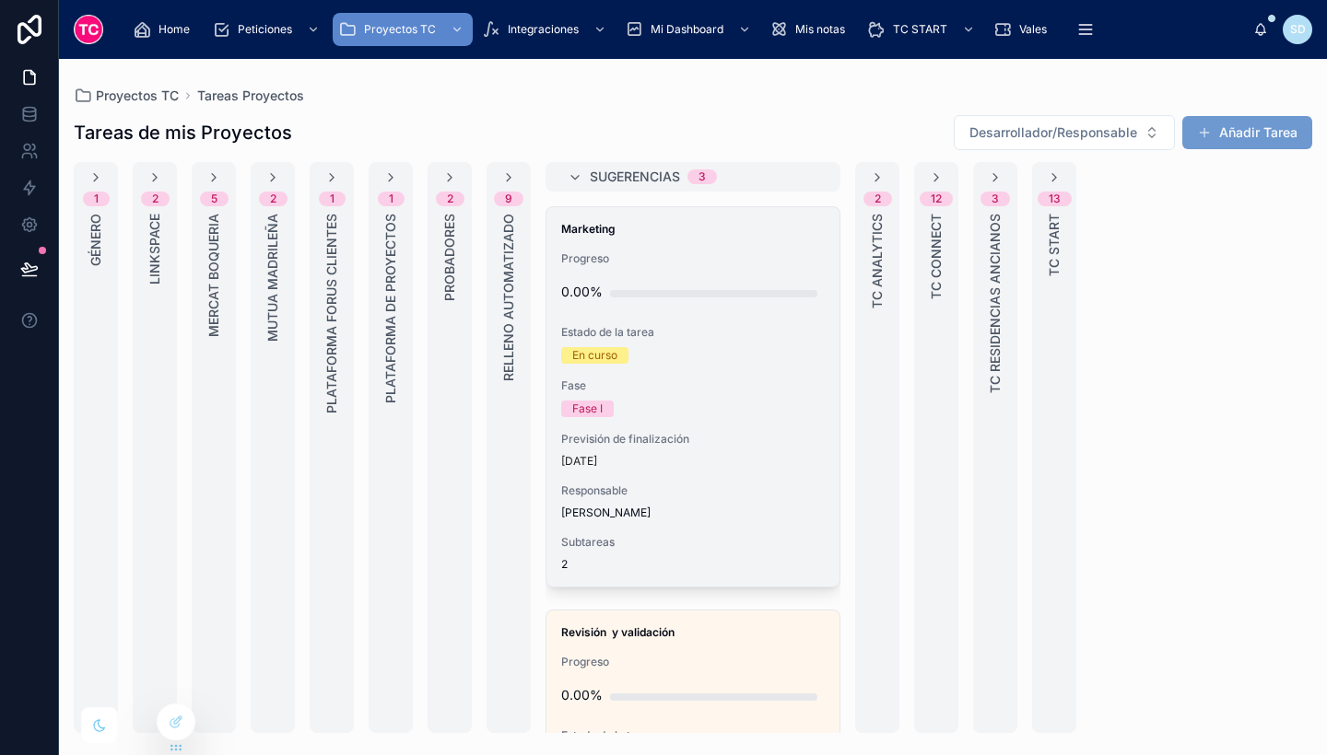
click at [715, 446] on span "Previsión de finalización" at bounding box center [692, 439] width 263 height 15
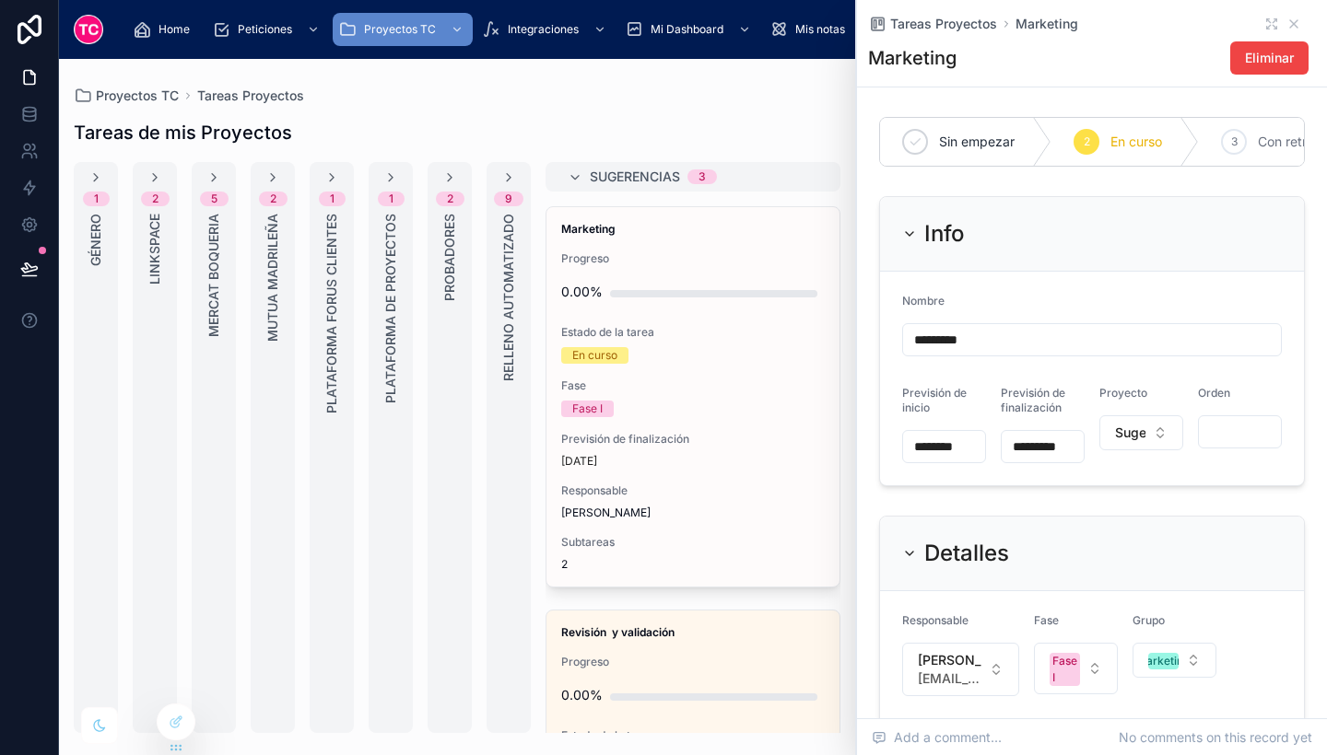
scroll to position [623, 0]
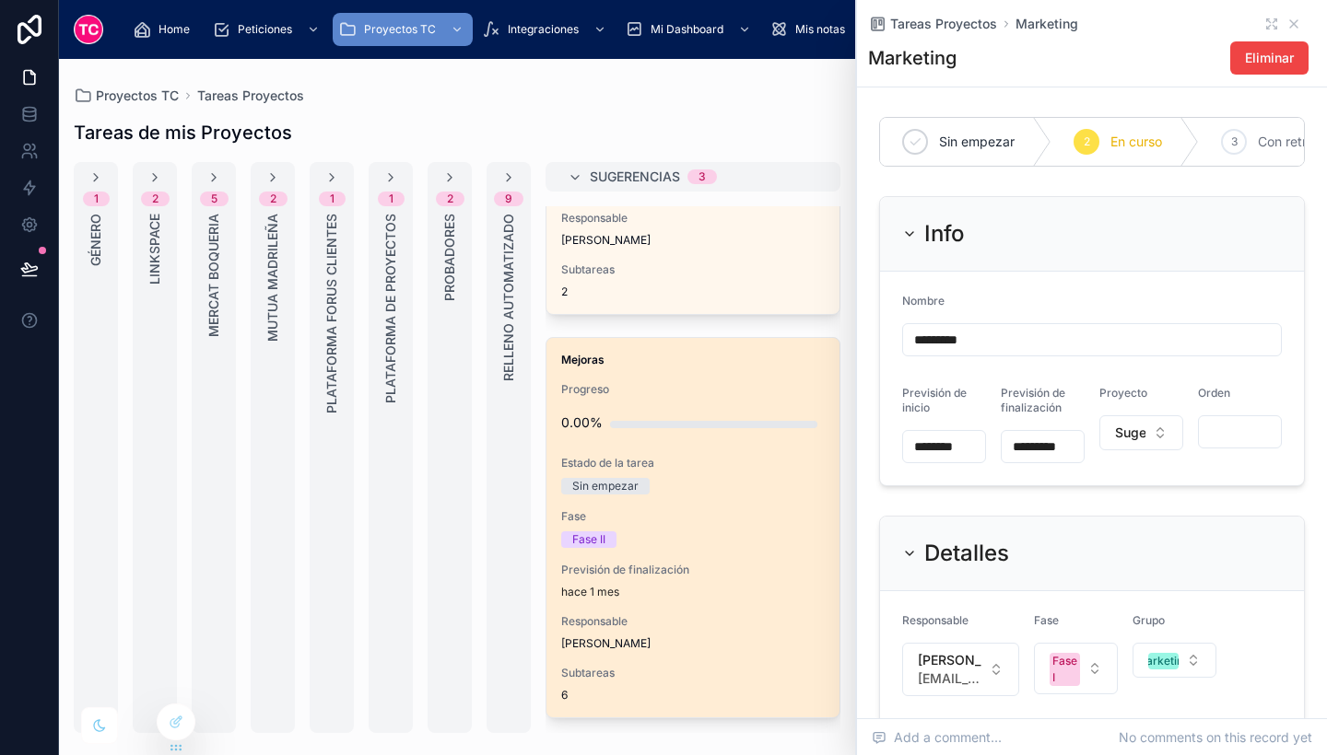
click at [736, 540] on div "Fase II" at bounding box center [692, 540] width 263 height 17
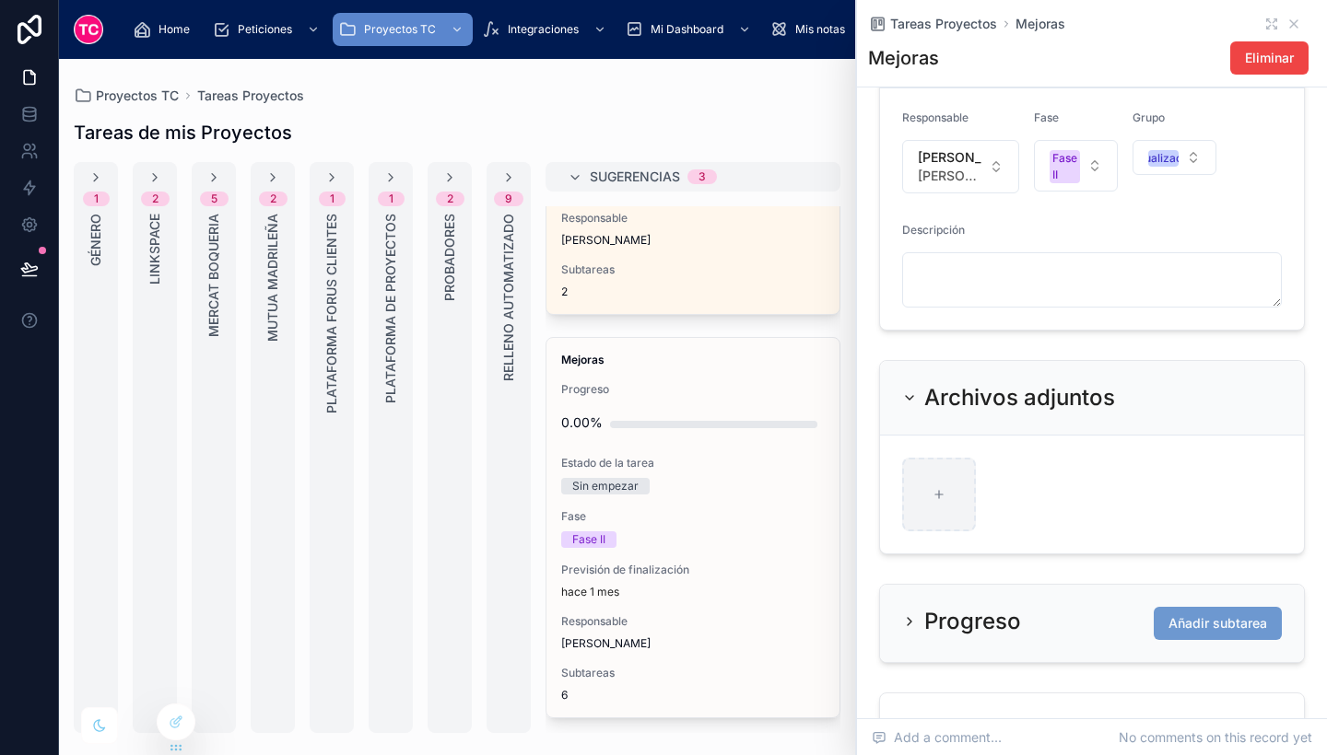
scroll to position [504, 0]
click at [928, 510] on div at bounding box center [939, 494] width 74 height 74
type input "**********"
click at [1040, 497] on div at bounding box center [1020, 494] width 74 height 74
type input "**********"
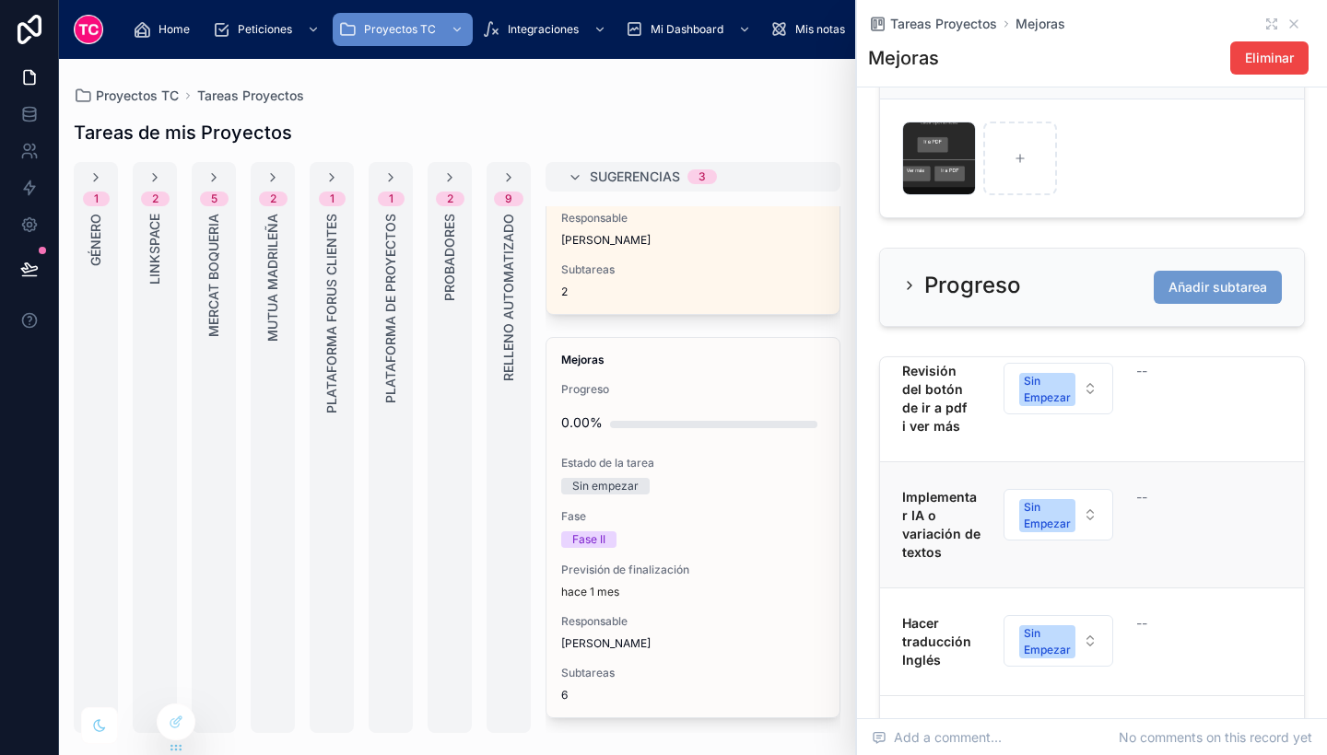
scroll to position [22, 0]
click at [1190, 297] on span "Añadir subtarea" at bounding box center [1217, 287] width 99 height 18
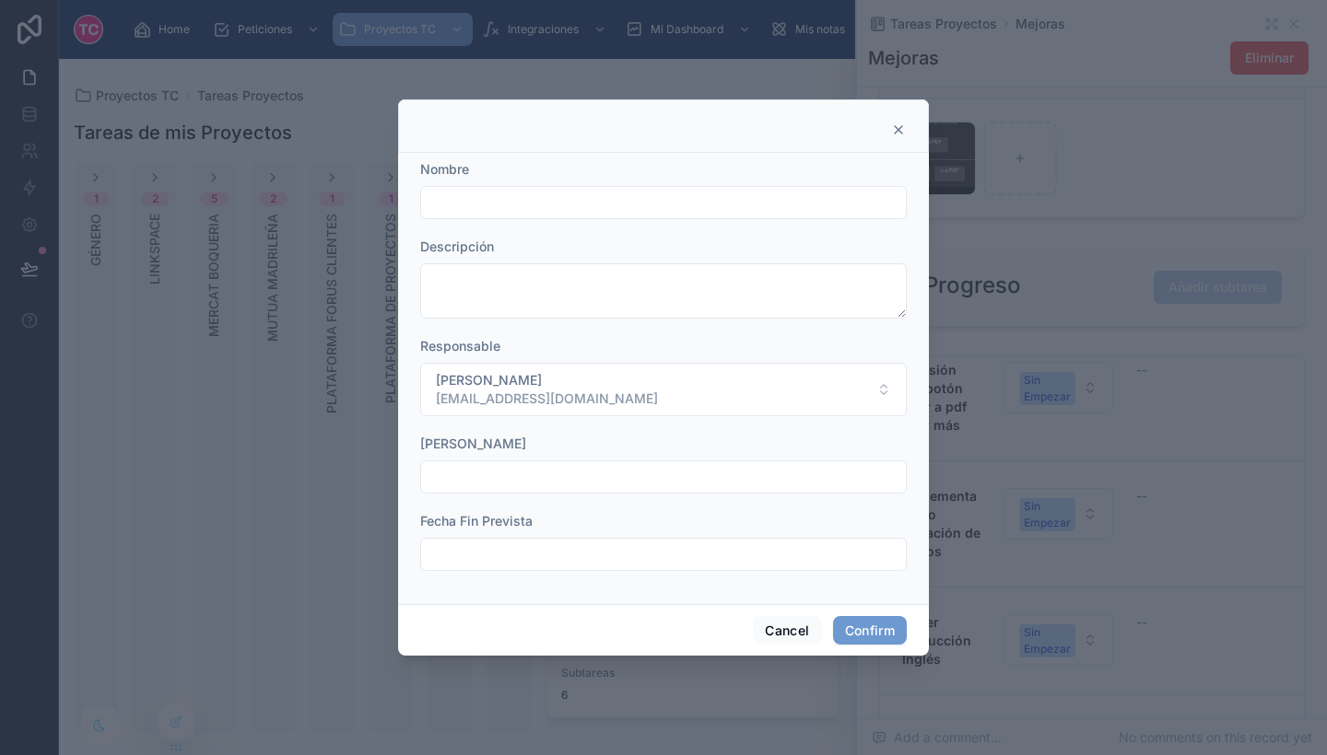
click at [607, 196] on input "text" at bounding box center [663, 203] width 485 height 26
drag, startPoint x: 870, startPoint y: 201, endPoint x: 776, endPoint y: 201, distance: 94.0
click at [776, 201] on input "**********" at bounding box center [663, 203] width 485 height 26
type input "**********"
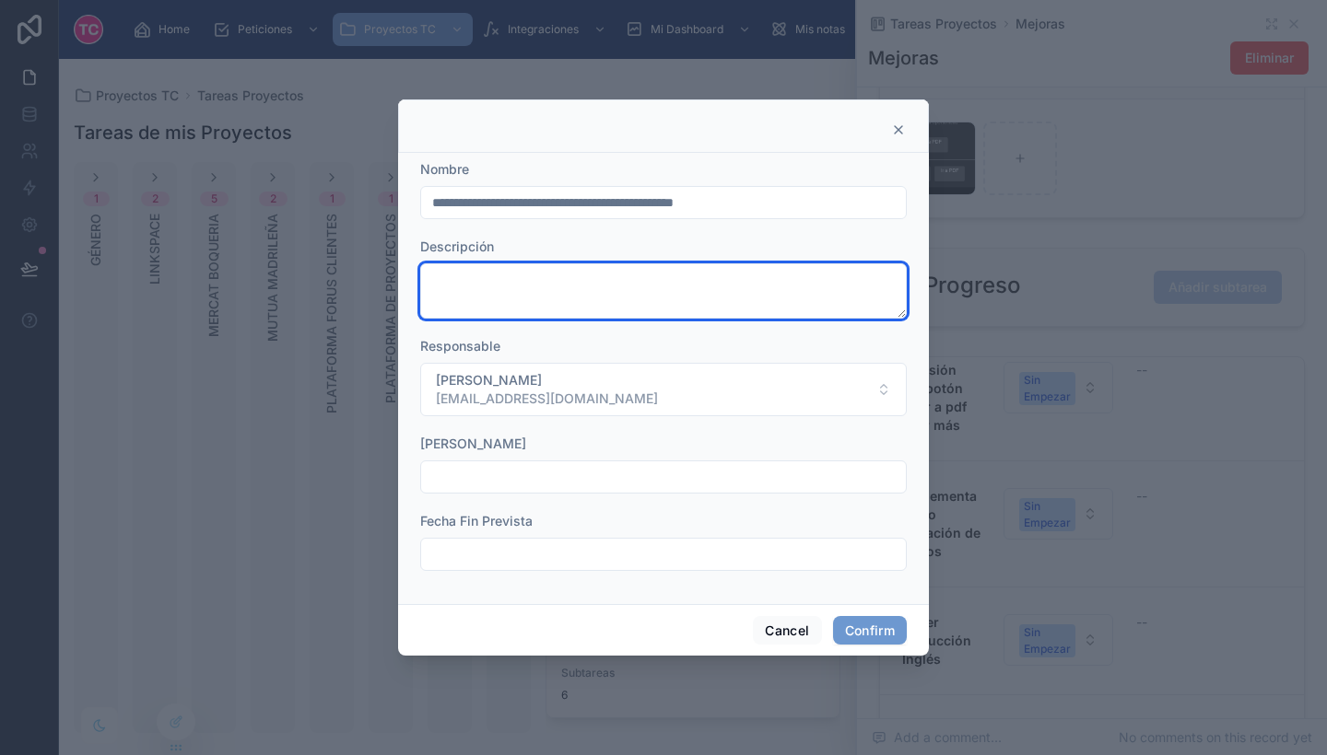
click at [728, 306] on textarea at bounding box center [663, 290] width 486 height 55
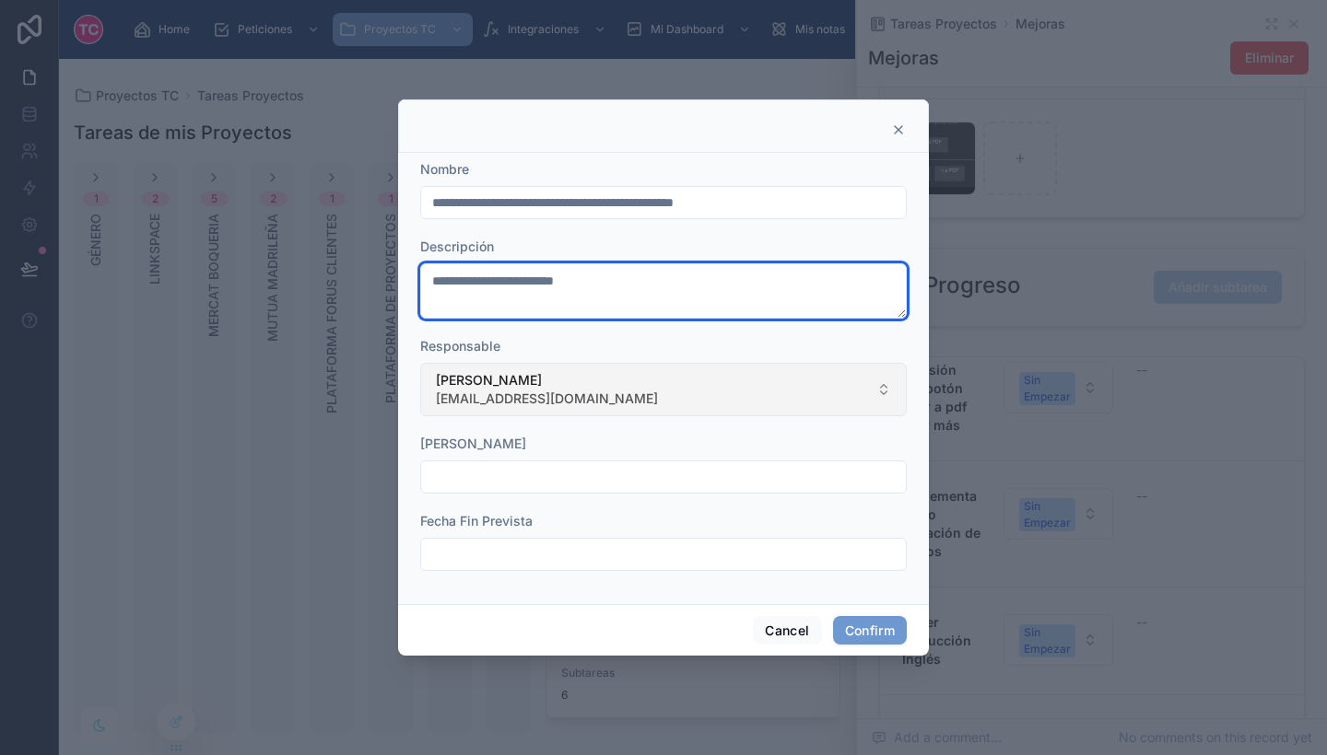
type textarea "**********"
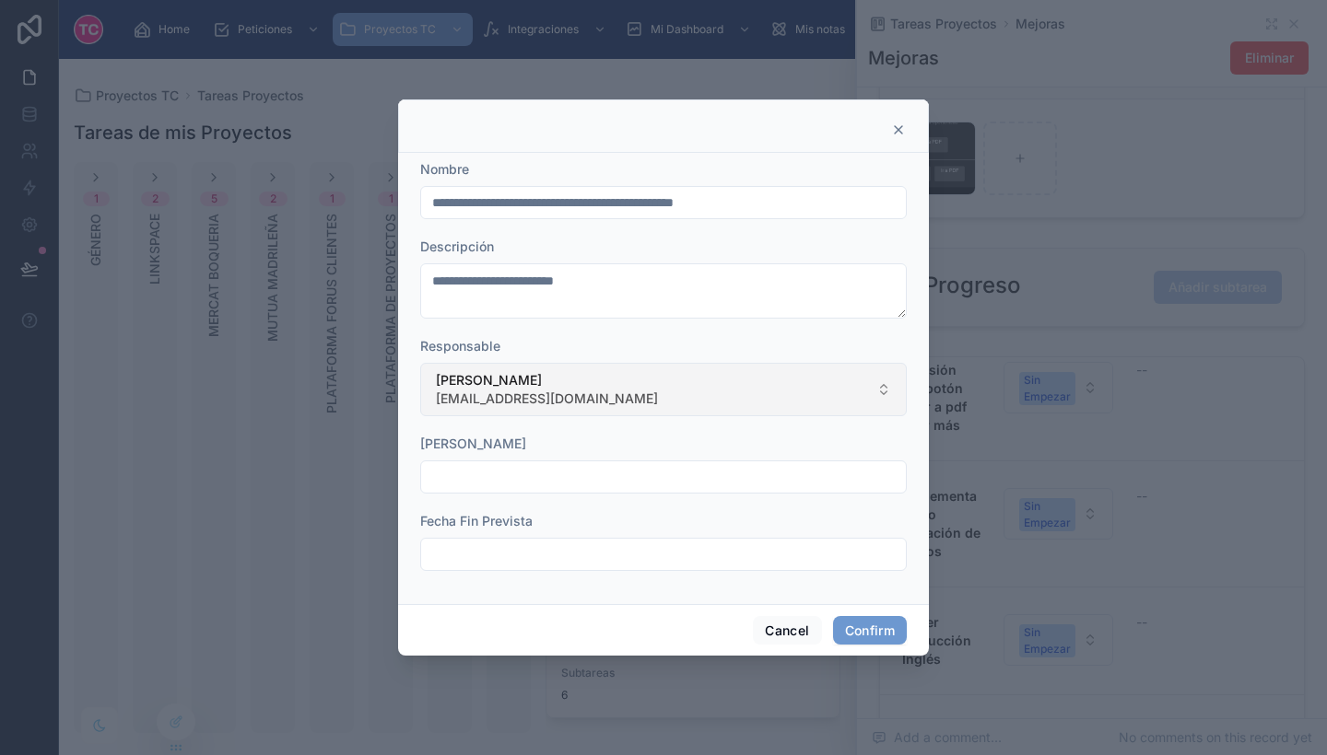
click at [660, 404] on button "[PERSON_NAME] [EMAIL_ADDRESS][DOMAIN_NAME]" at bounding box center [663, 389] width 486 height 53
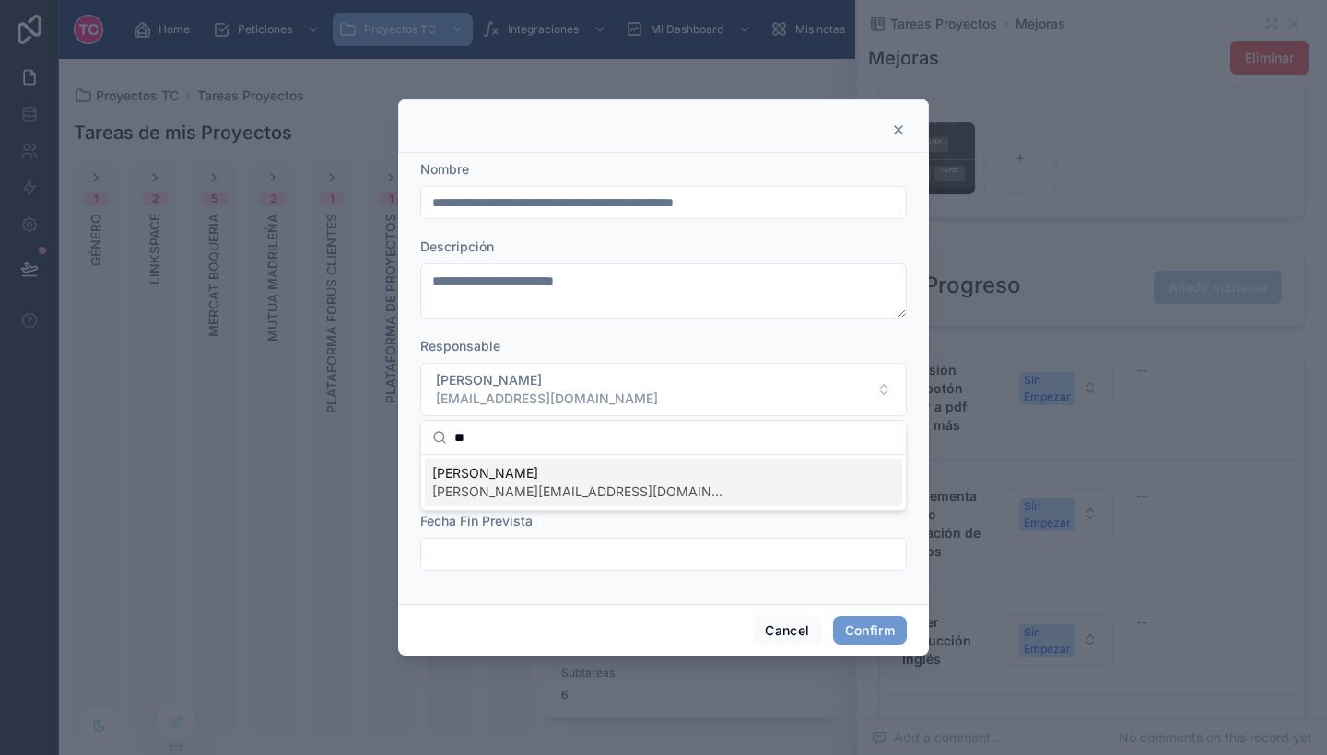
type input "**"
click at [526, 479] on span "[PERSON_NAME]" at bounding box center [579, 473] width 295 height 18
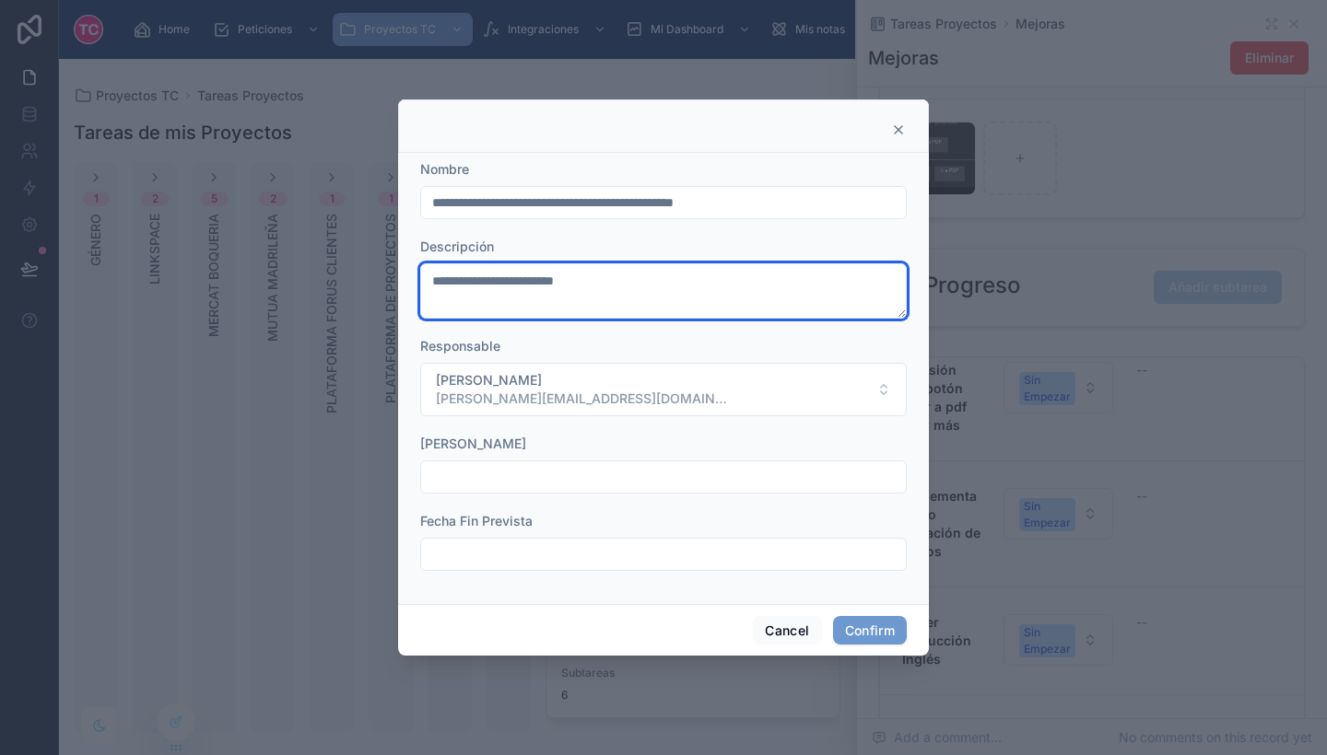
click at [626, 317] on textarea "**********" at bounding box center [663, 290] width 486 height 55
type textarea "**********"
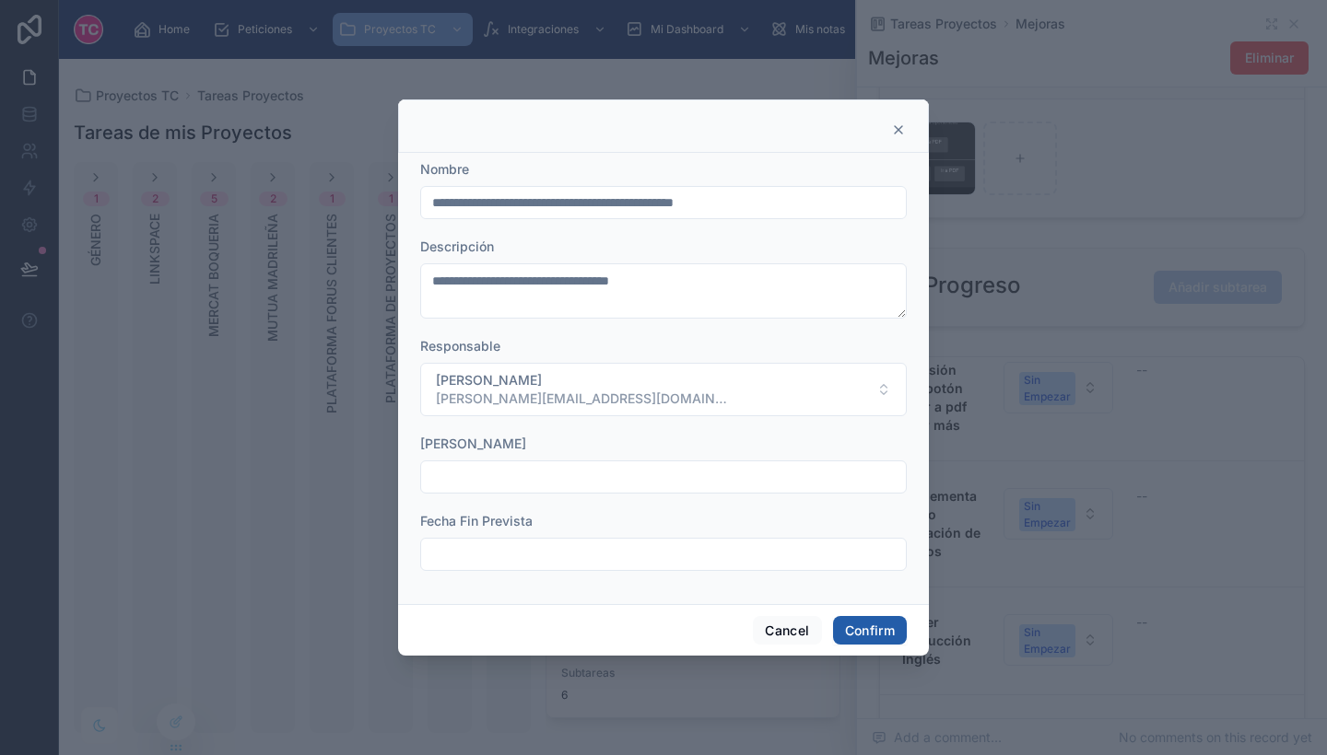
click at [879, 616] on button "Confirm" at bounding box center [870, 630] width 74 height 29
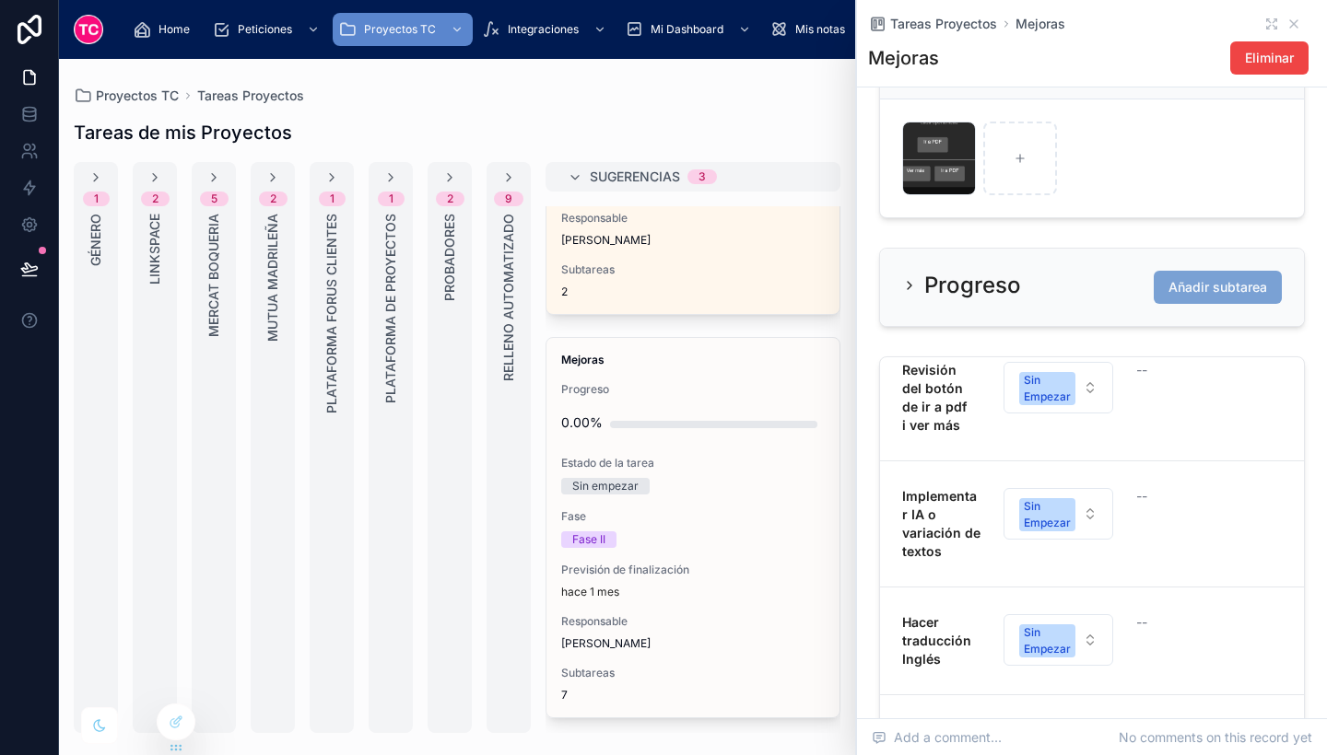
click at [1194, 297] on span "Añadir subtarea" at bounding box center [1217, 287] width 99 height 18
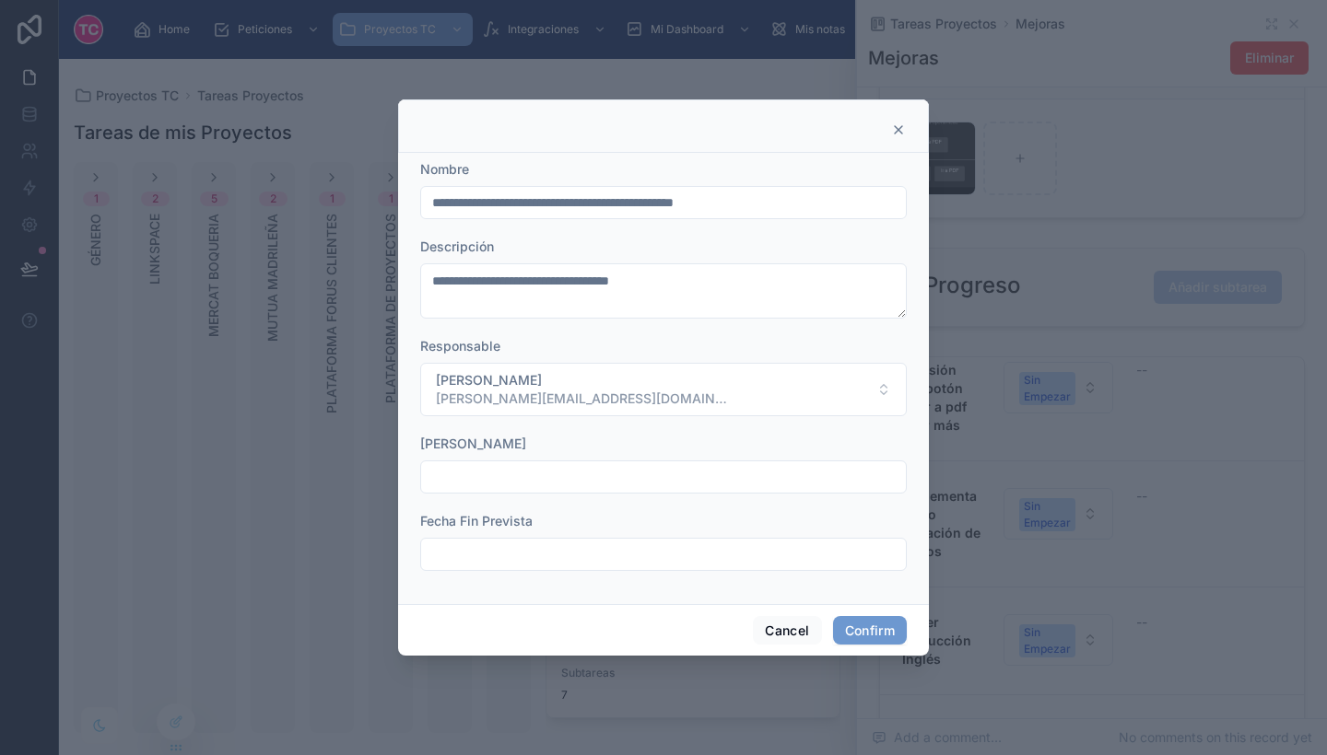
scroll to position [59, 0]
click at [769, 211] on input "**********" at bounding box center [663, 203] width 485 height 26
drag, startPoint x: 795, startPoint y: 191, endPoint x: 313, endPoint y: 167, distance: 482.4
click at [313, 167] on div "**********" at bounding box center [663, 377] width 1327 height 755
type input "**********"
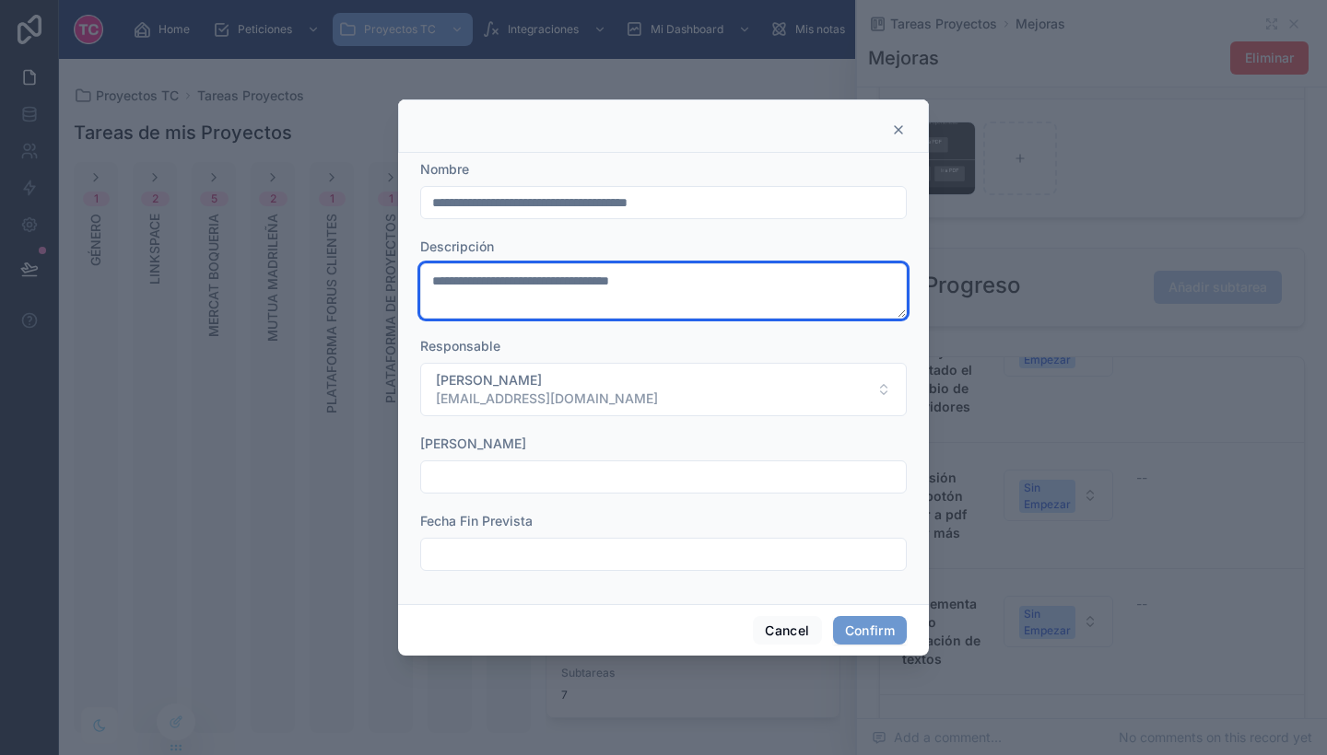
drag, startPoint x: 732, startPoint y: 291, endPoint x: 439, endPoint y: 275, distance: 292.5
click at [439, 275] on textarea "**********" at bounding box center [663, 290] width 486 height 55
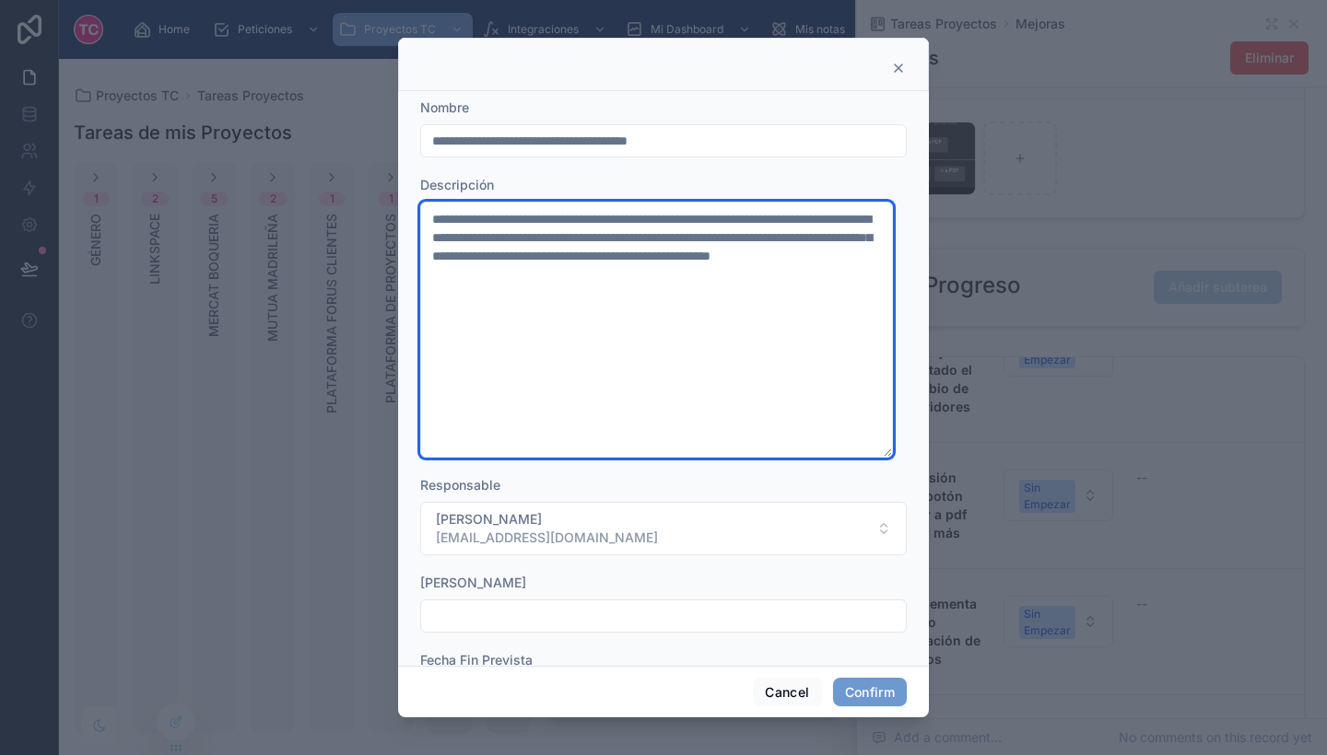
click at [614, 235] on textarea "**********" at bounding box center [656, 330] width 473 height 256
click at [779, 258] on textarea "**********" at bounding box center [656, 330] width 473 height 256
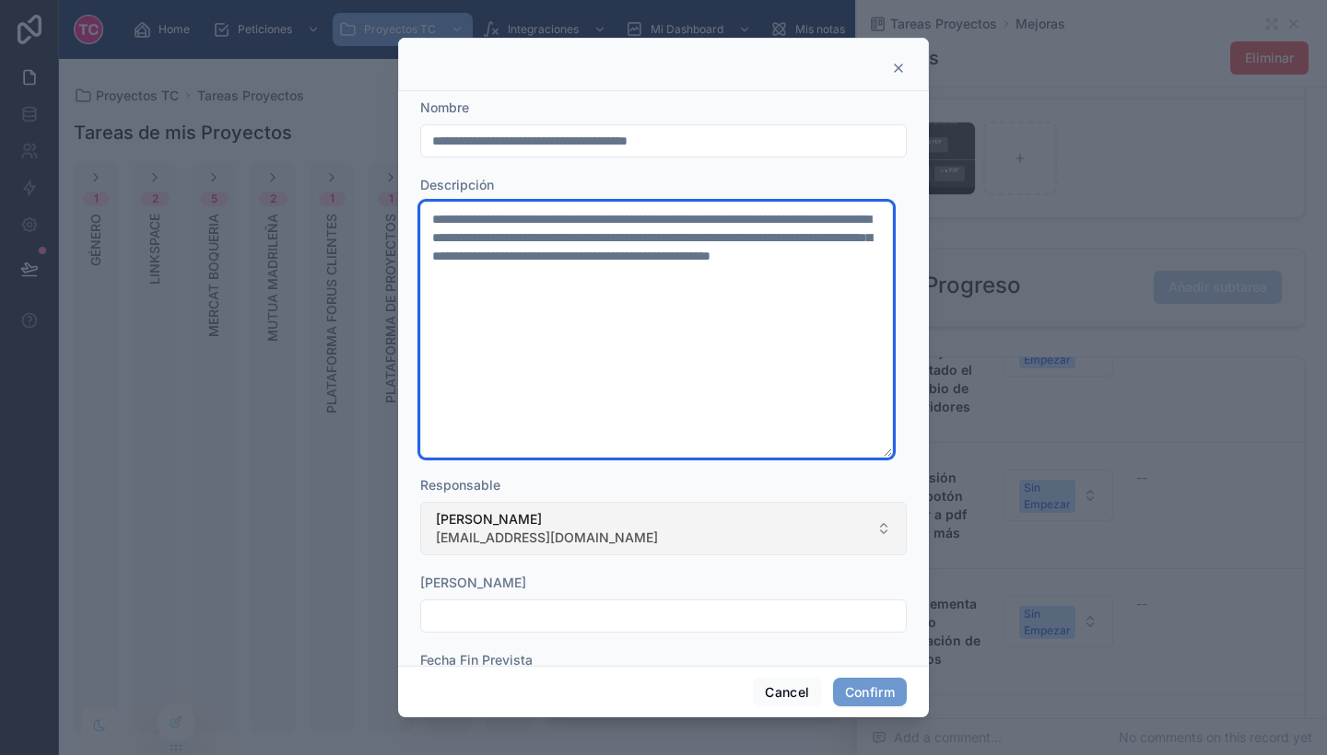
type textarea "**********"
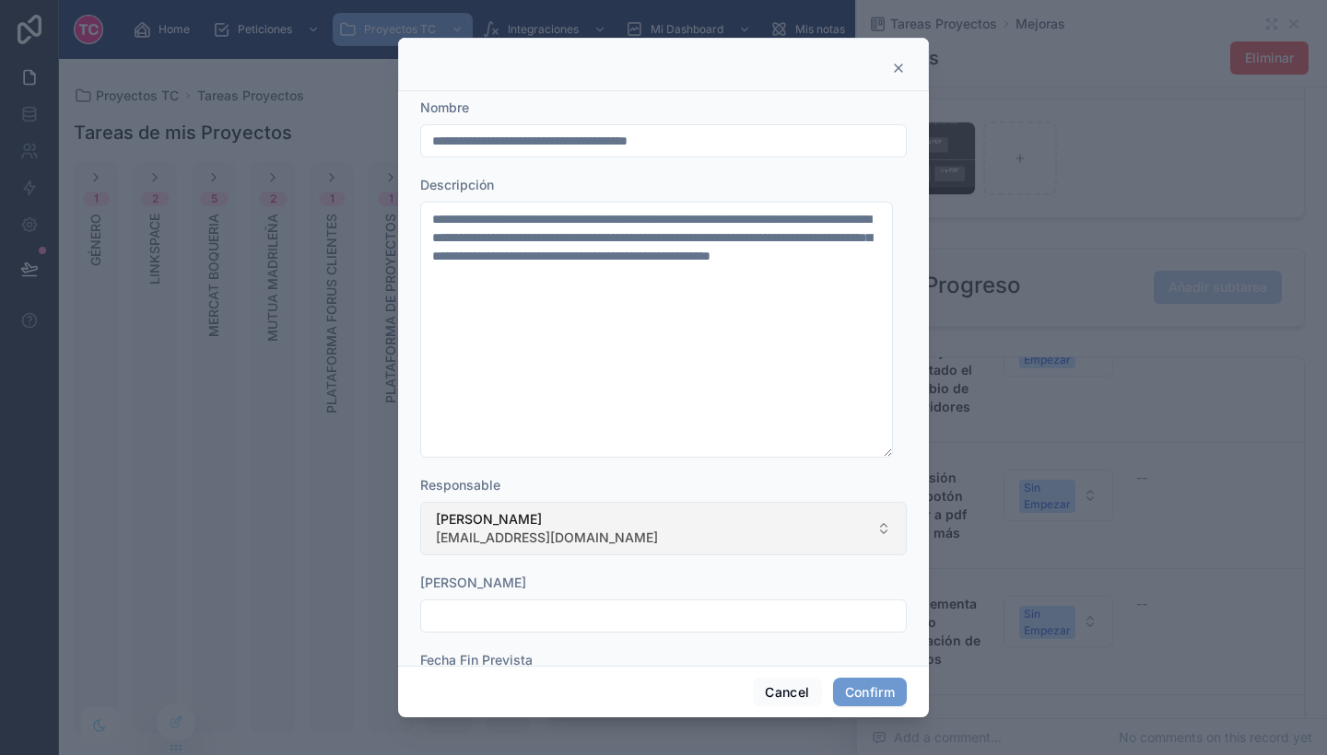
click at [663, 535] on button "[PERSON_NAME] [EMAIL_ADDRESS][DOMAIN_NAME]" at bounding box center [663, 528] width 486 height 53
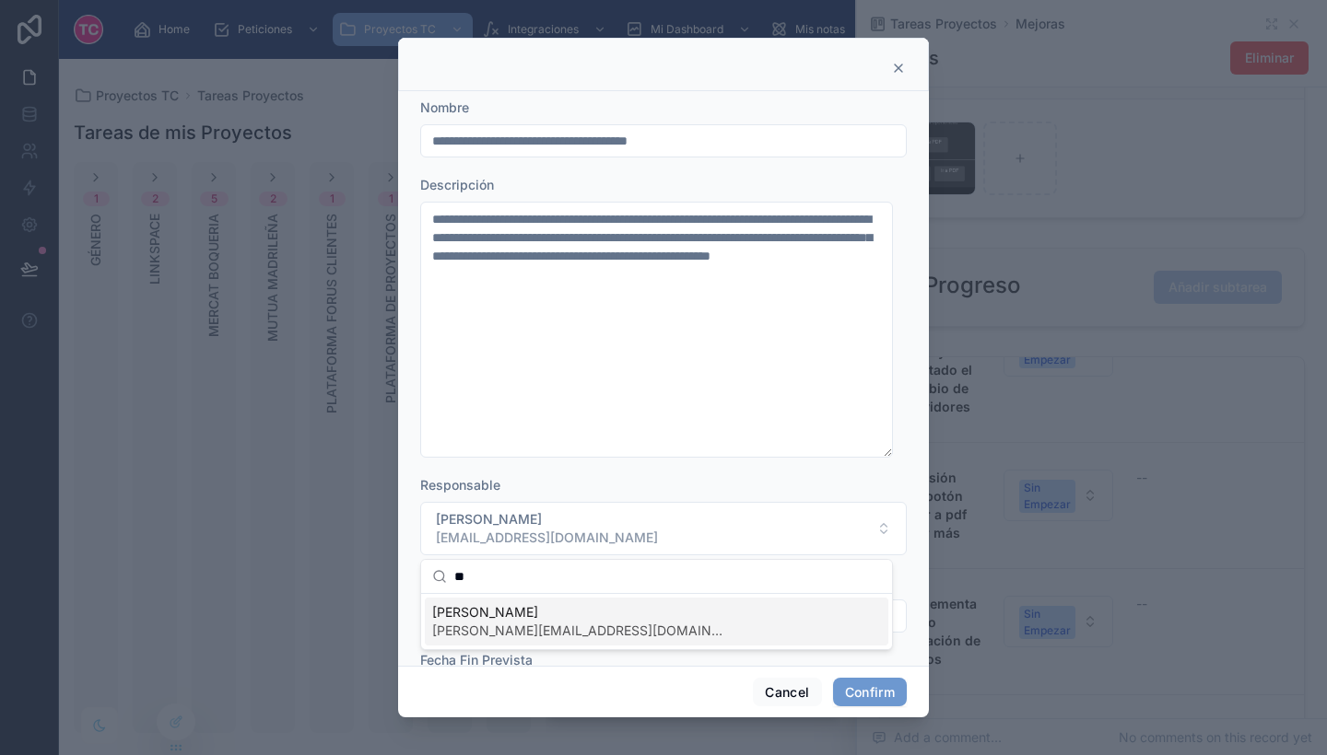
type input "**"
click at [579, 615] on span "[PERSON_NAME]" at bounding box center [579, 612] width 295 height 18
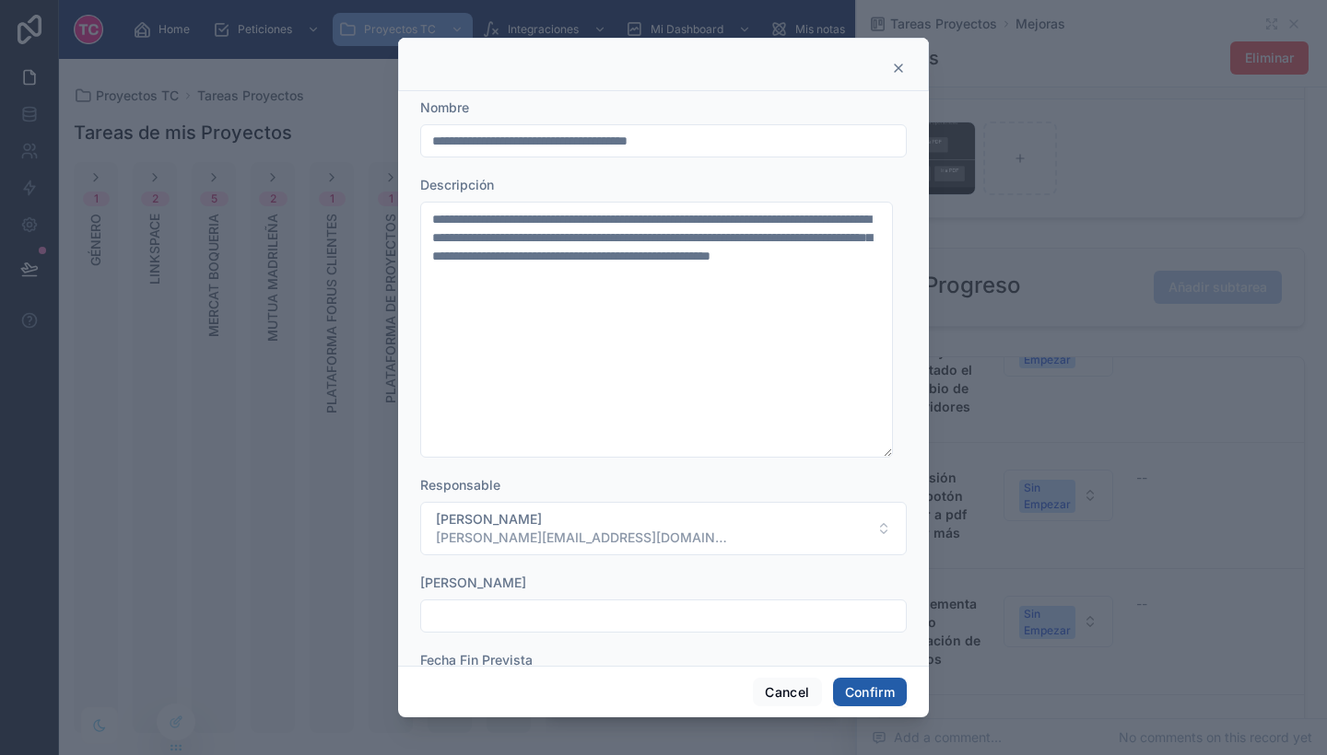
click at [900, 698] on button "Confirm" at bounding box center [870, 692] width 74 height 29
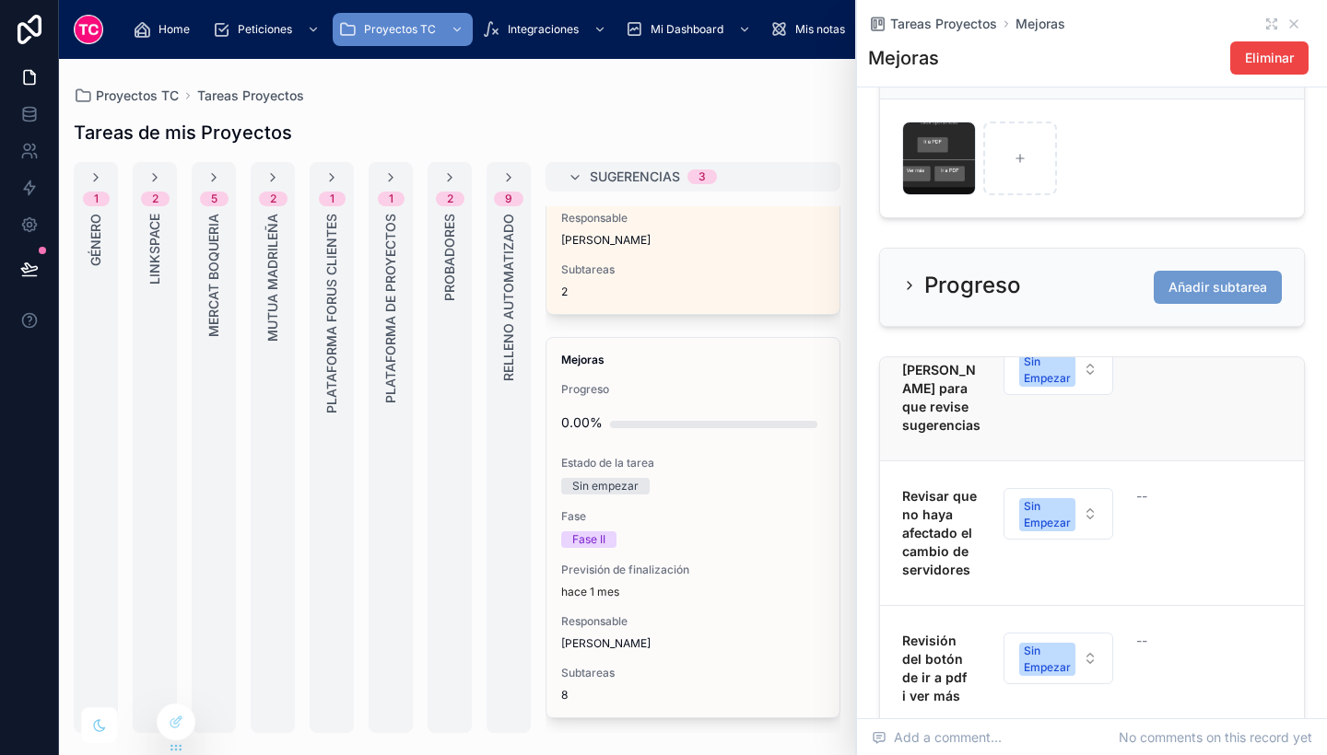
scroll to position [0, 0]
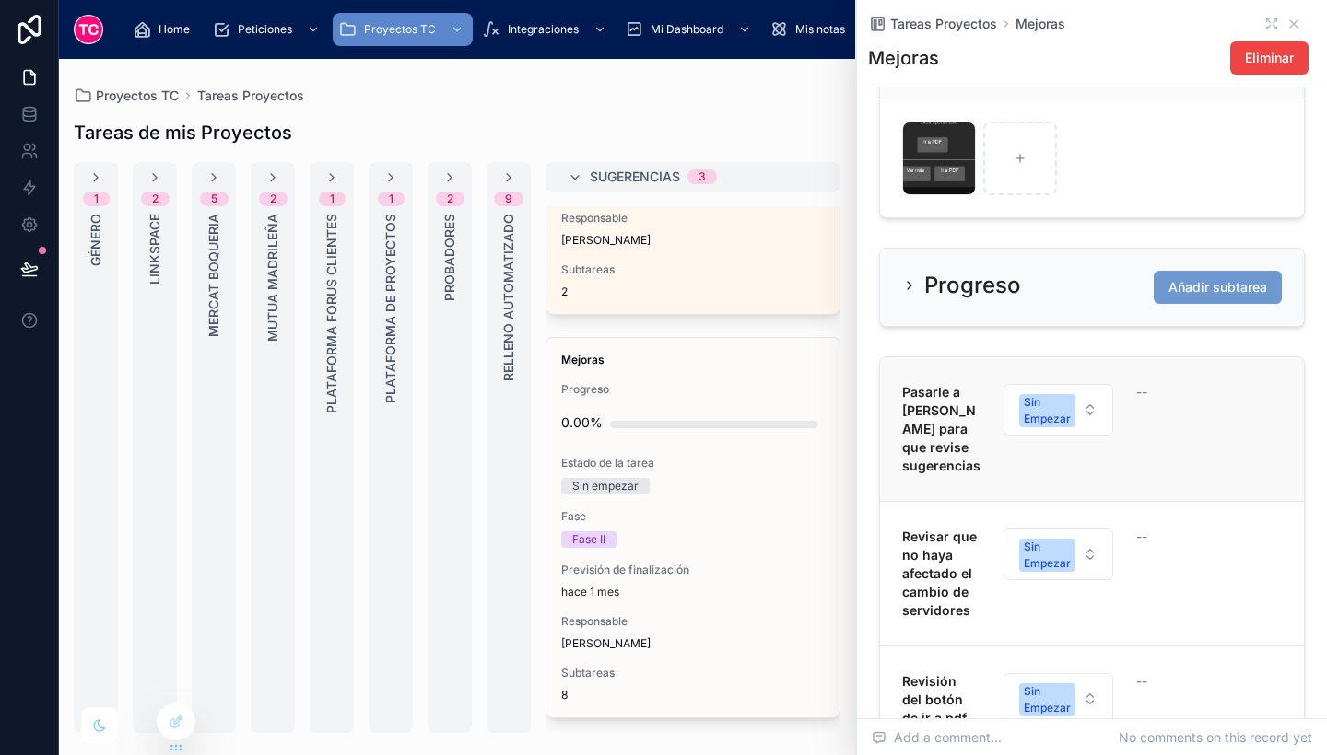
click at [1224, 451] on div "Pasarle a [PERSON_NAME] para que revise sugerencias Sin Empezar --" at bounding box center [1092, 429] width 380 height 92
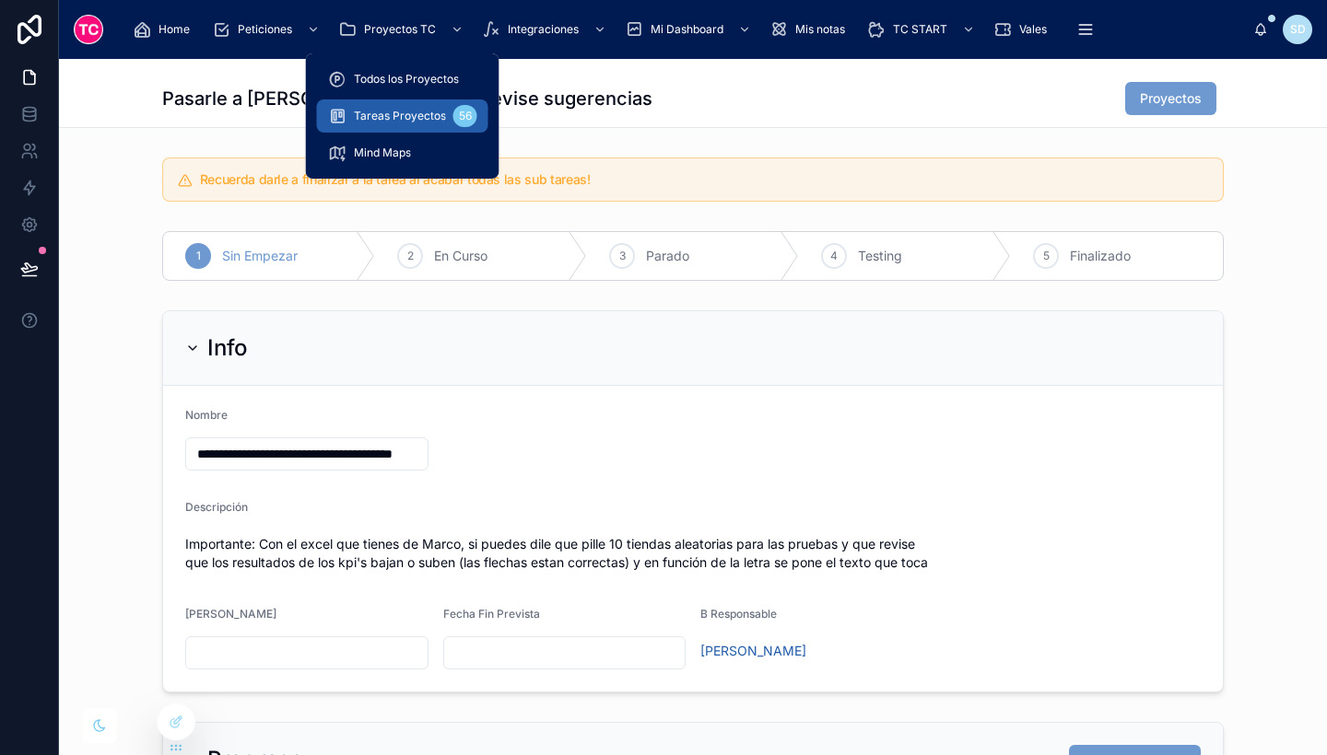
click at [414, 118] on span "Tareas Proyectos" at bounding box center [400, 116] width 92 height 15
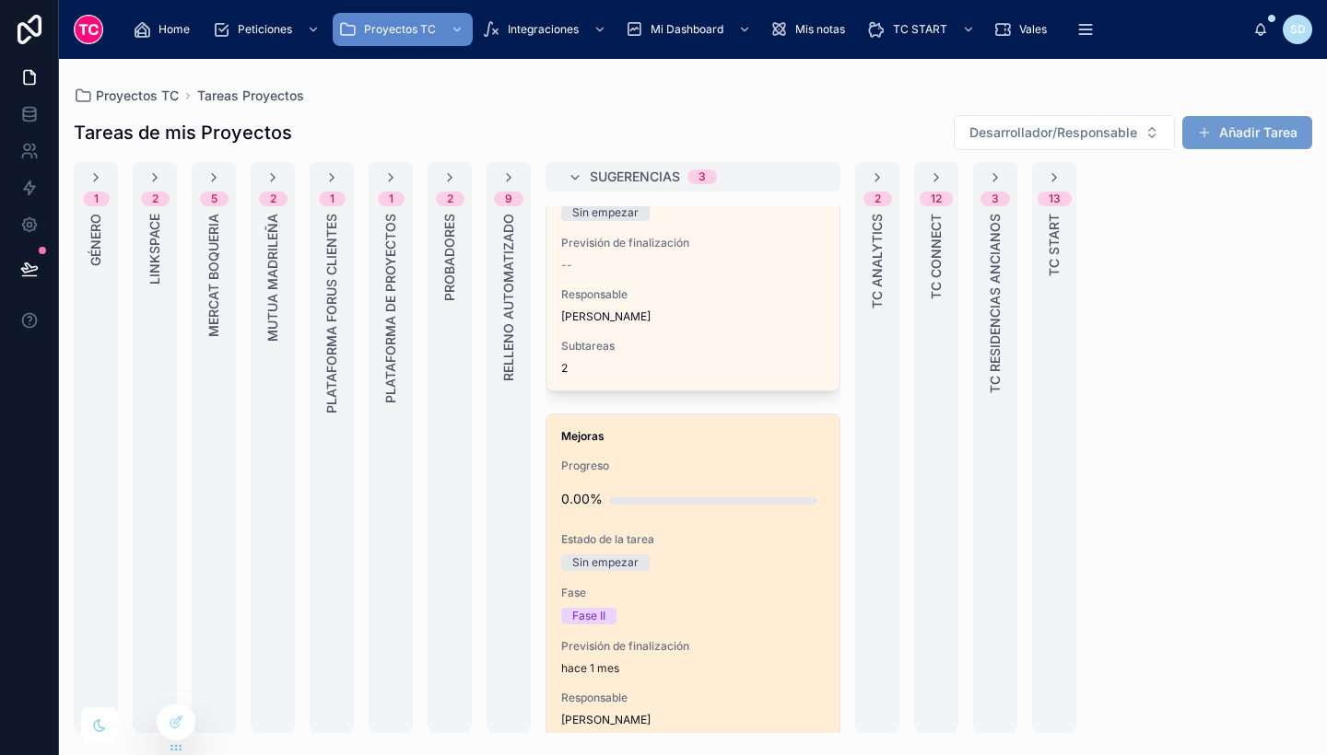
scroll to position [623, 0]
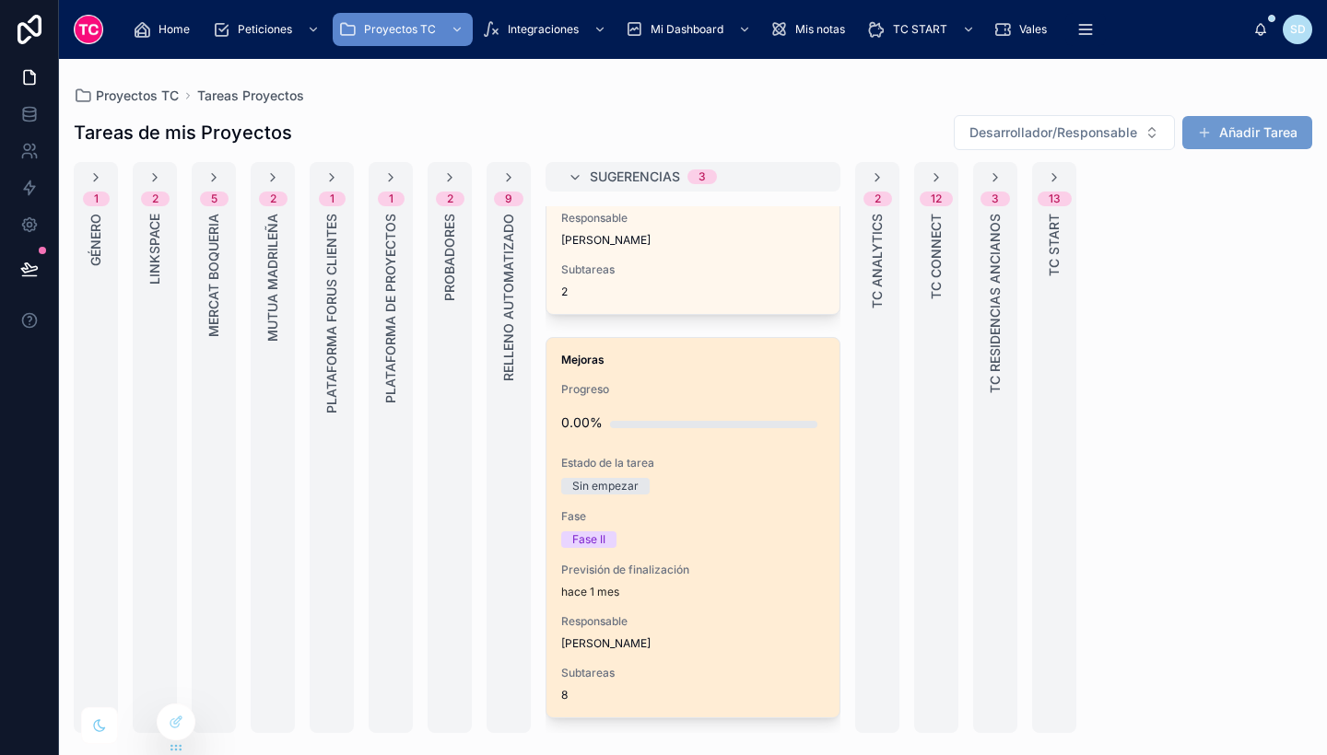
click at [764, 525] on div "Fase Fase II" at bounding box center [692, 528] width 263 height 39
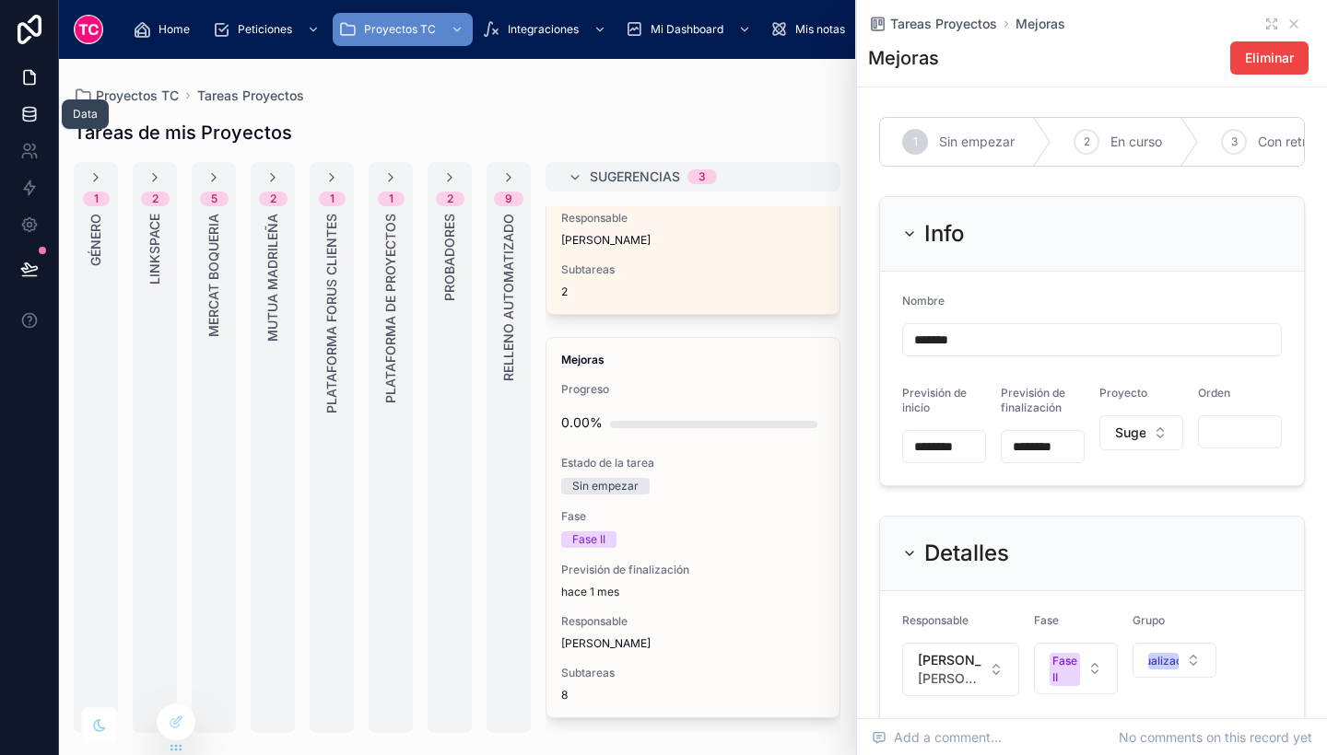
click at [23, 123] on icon at bounding box center [29, 114] width 18 height 18
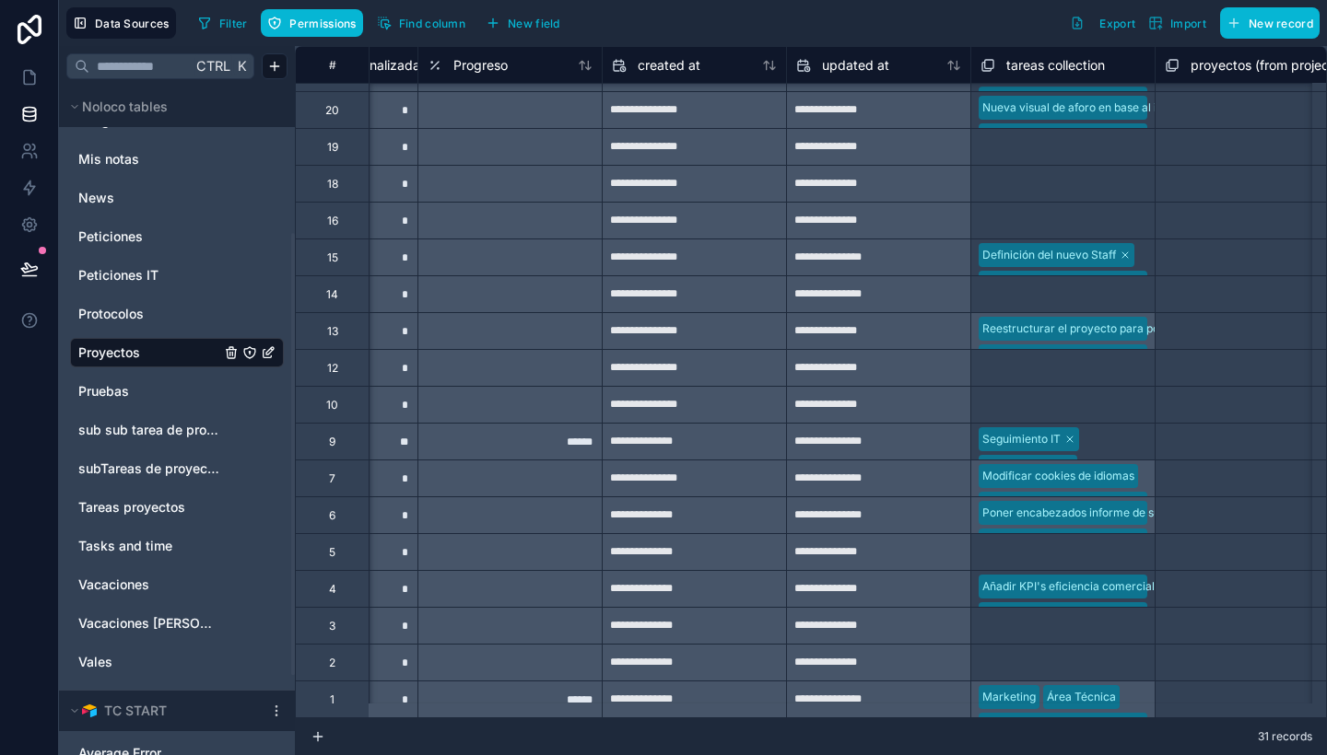
scroll to position [521, 1815]
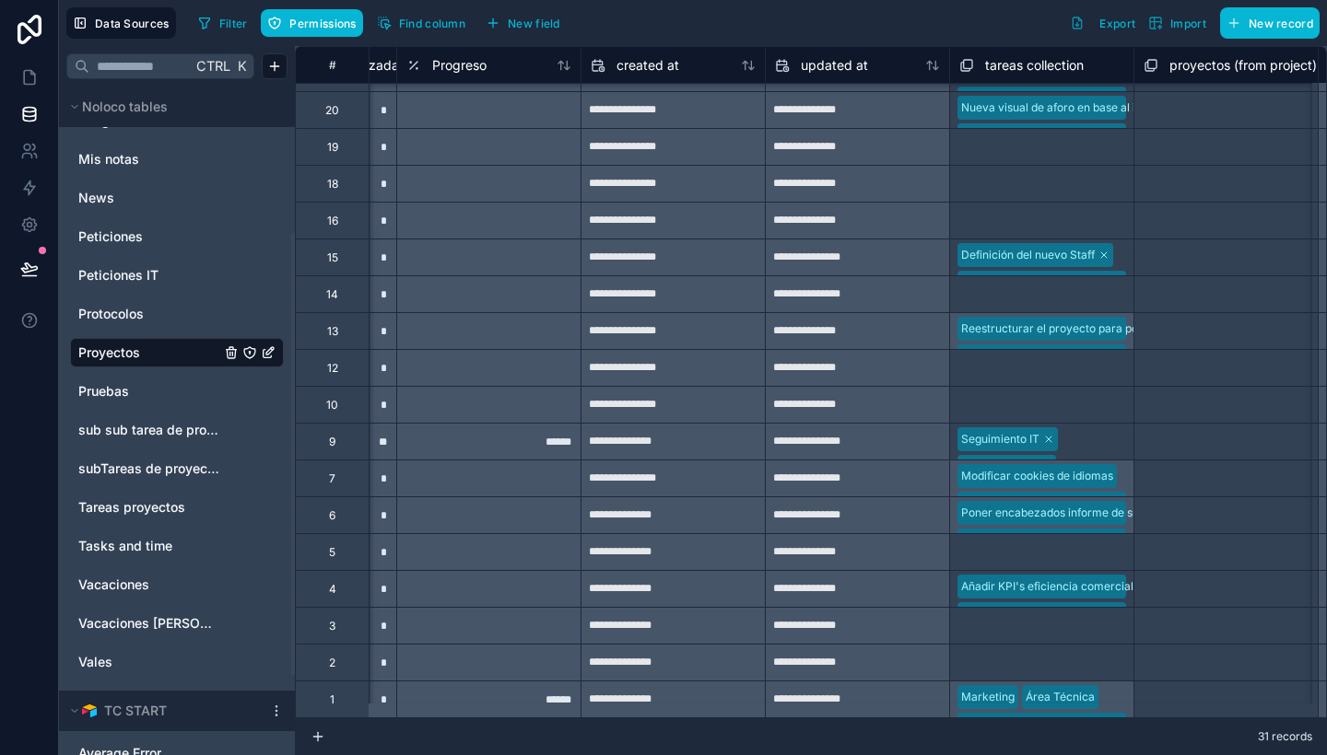
click at [1018, 502] on div "Poner encabezados informe de sugerencias Poner encabezados en el mail de sugere…" at bounding box center [1041, 515] width 184 height 37
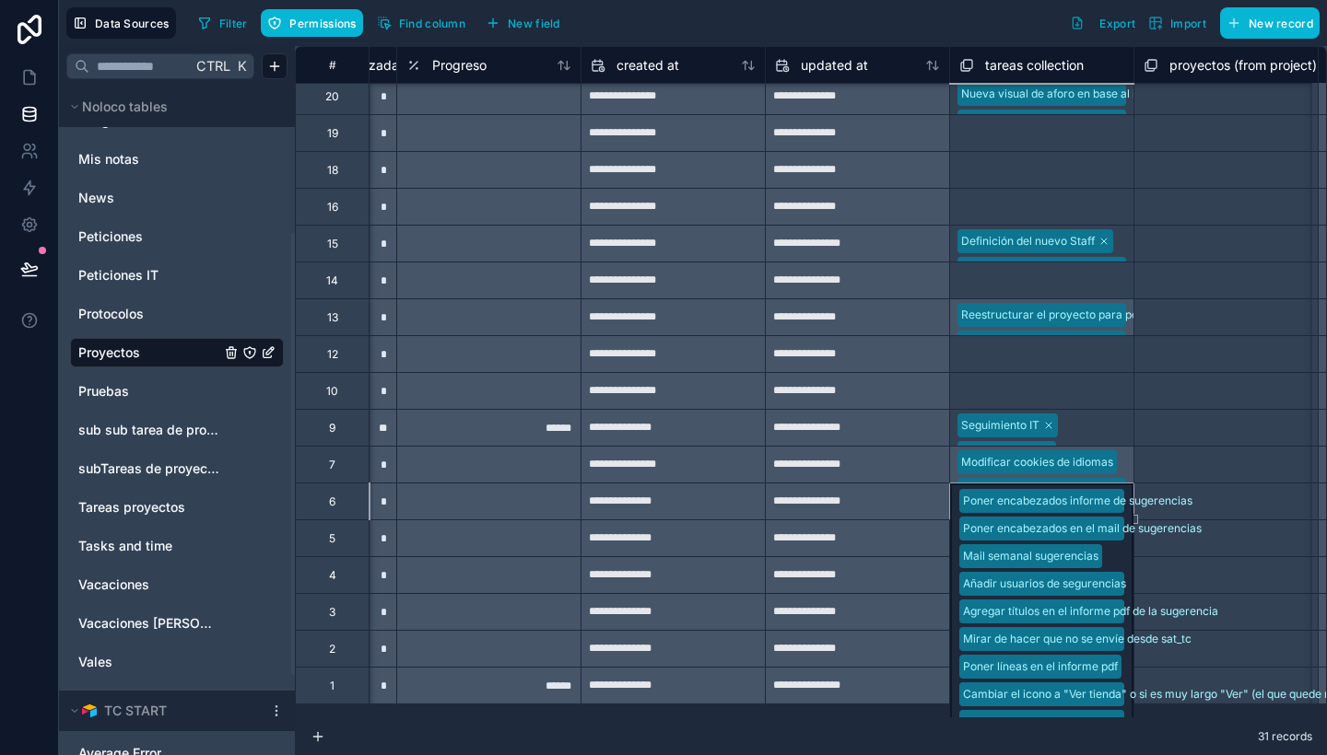
click at [1018, 502] on div "Poner encabezados informe de sugerencias Poner encabezados en el mail de sugere…" at bounding box center [1041, 501] width 184 height 37
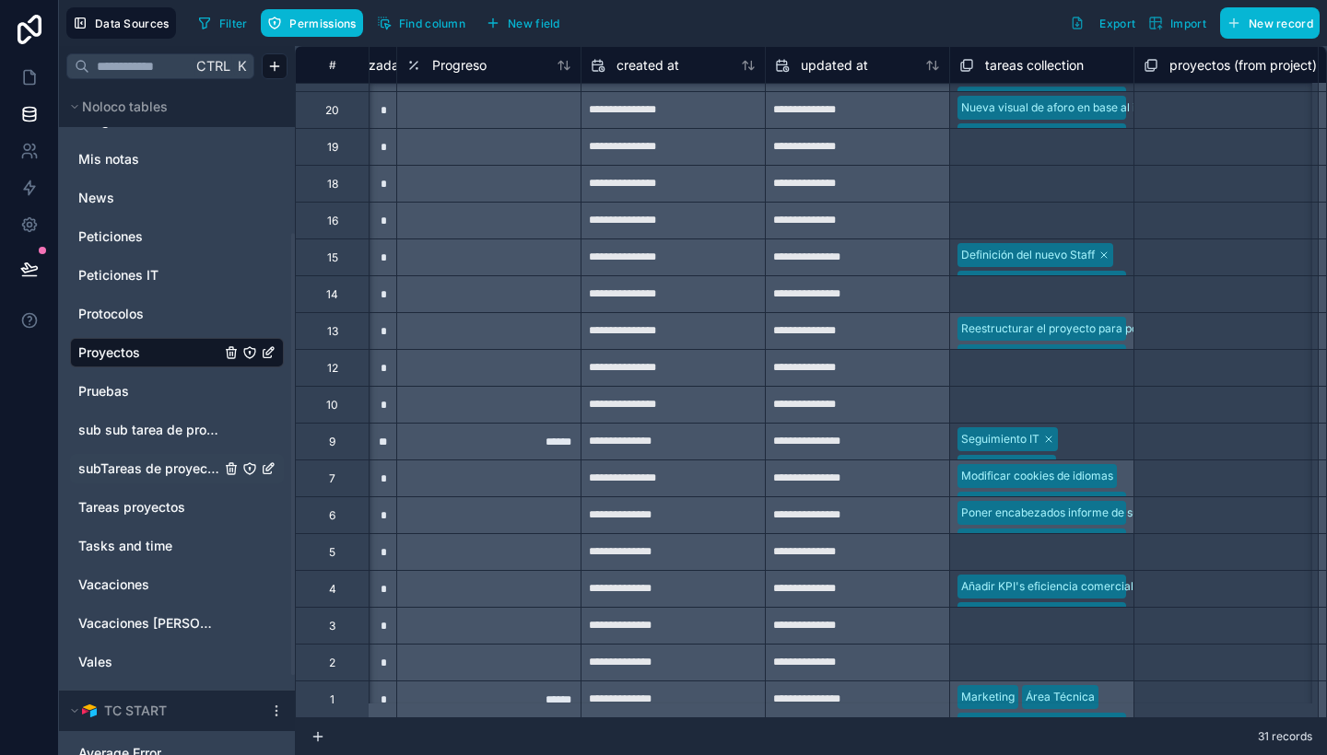
click at [154, 464] on span "subTareas de proyectos" at bounding box center [149, 469] width 142 height 18
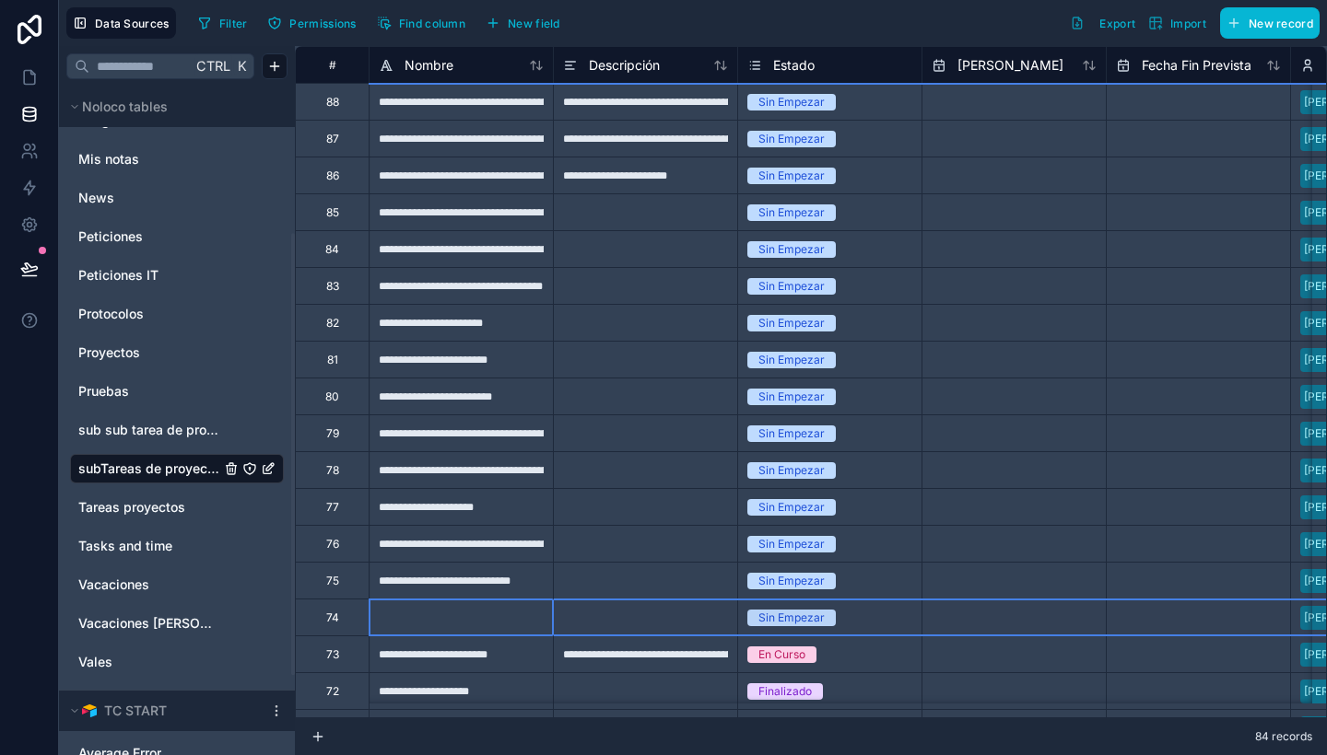
click at [322, 612] on div "74" at bounding box center [332, 617] width 74 height 37
click at [381, 695] on div "Delete row" at bounding box center [381, 697] width 94 height 20
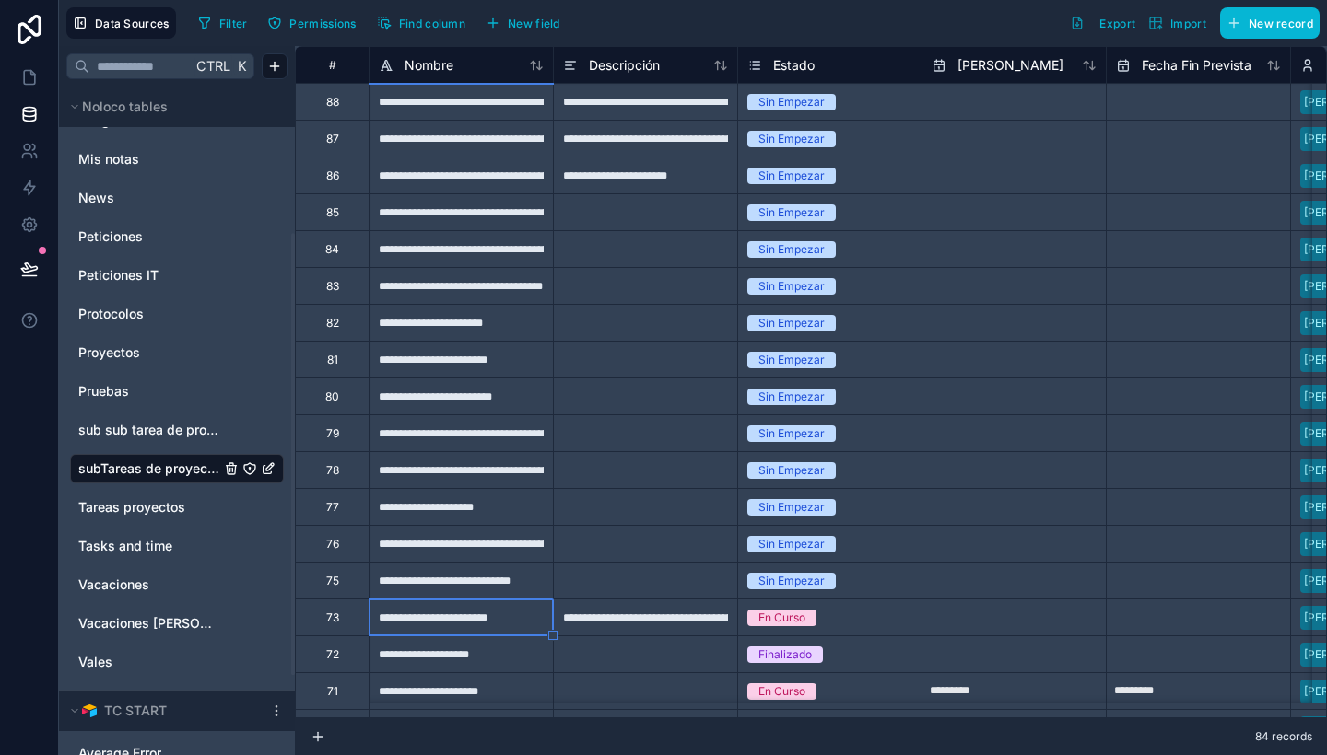
type input "*********"
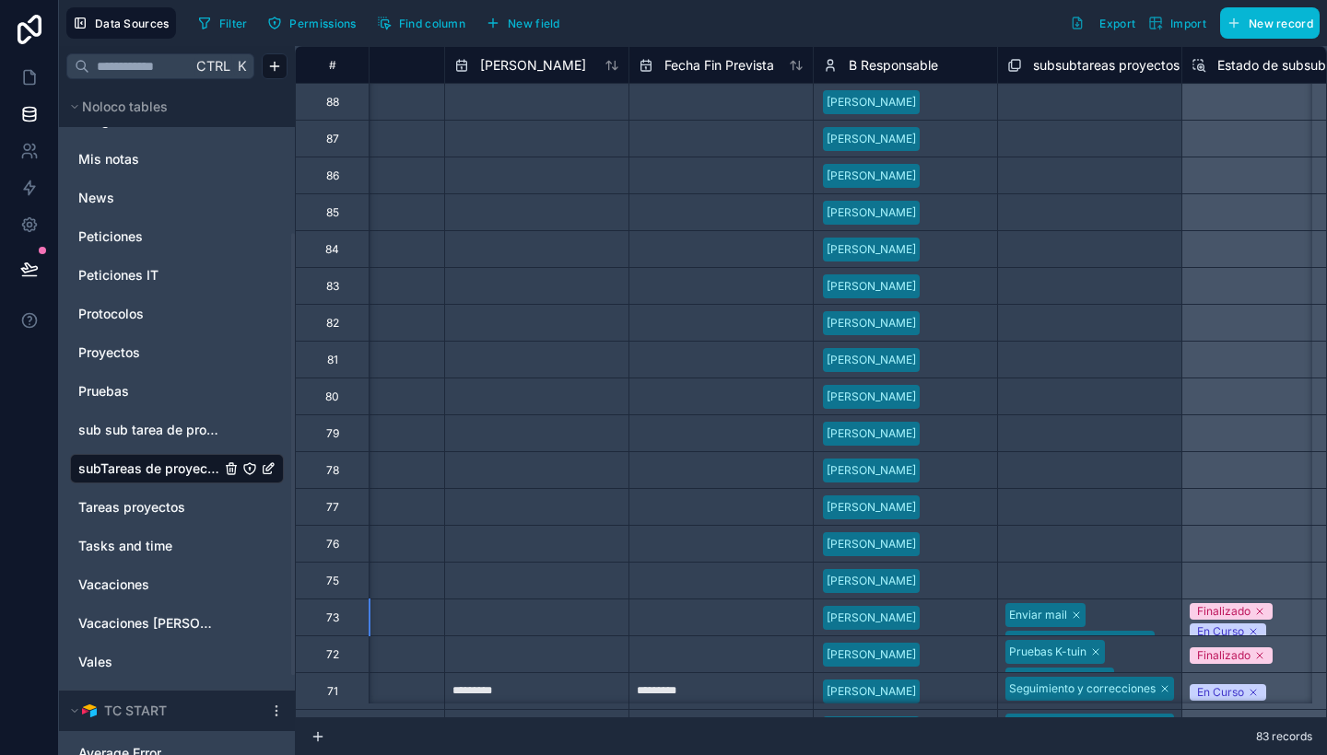
scroll to position [0, 481]
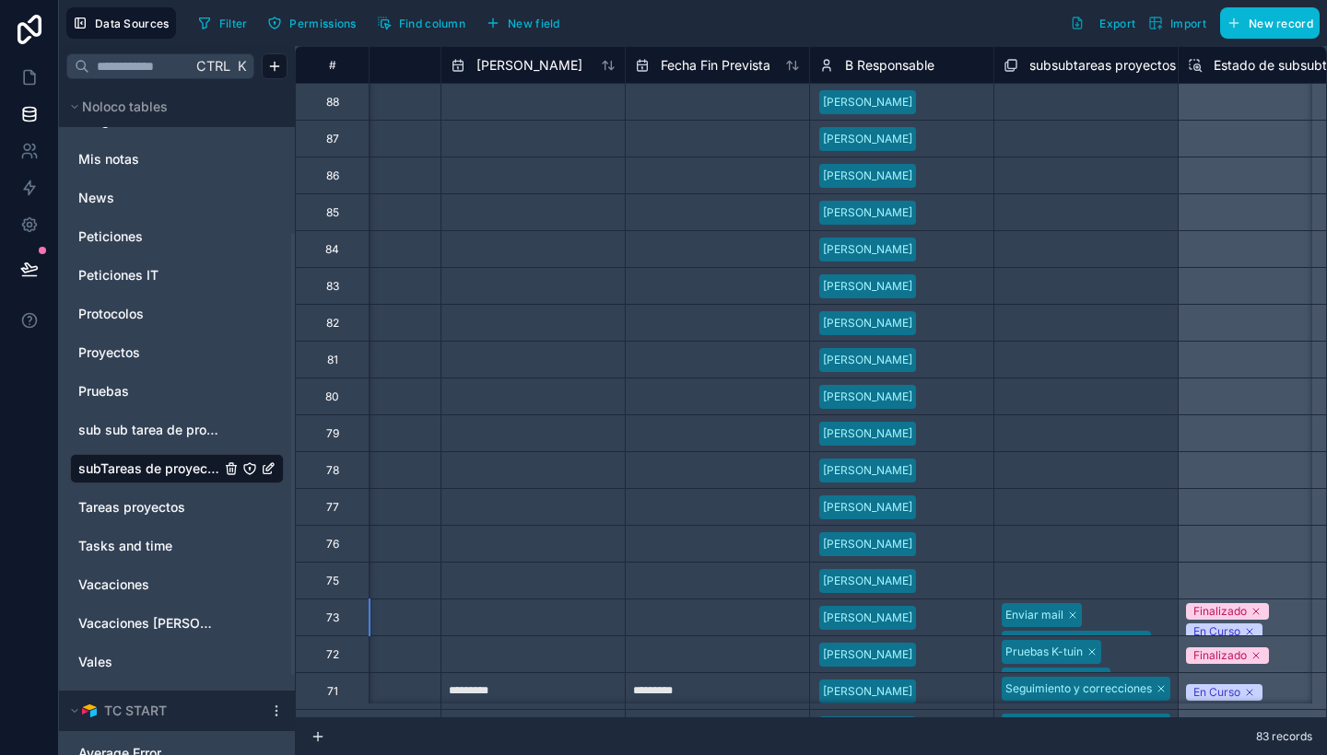
click at [959, 543] on div at bounding box center [953, 544] width 61 height 18
click at [936, 578] on div at bounding box center [953, 581] width 61 height 18
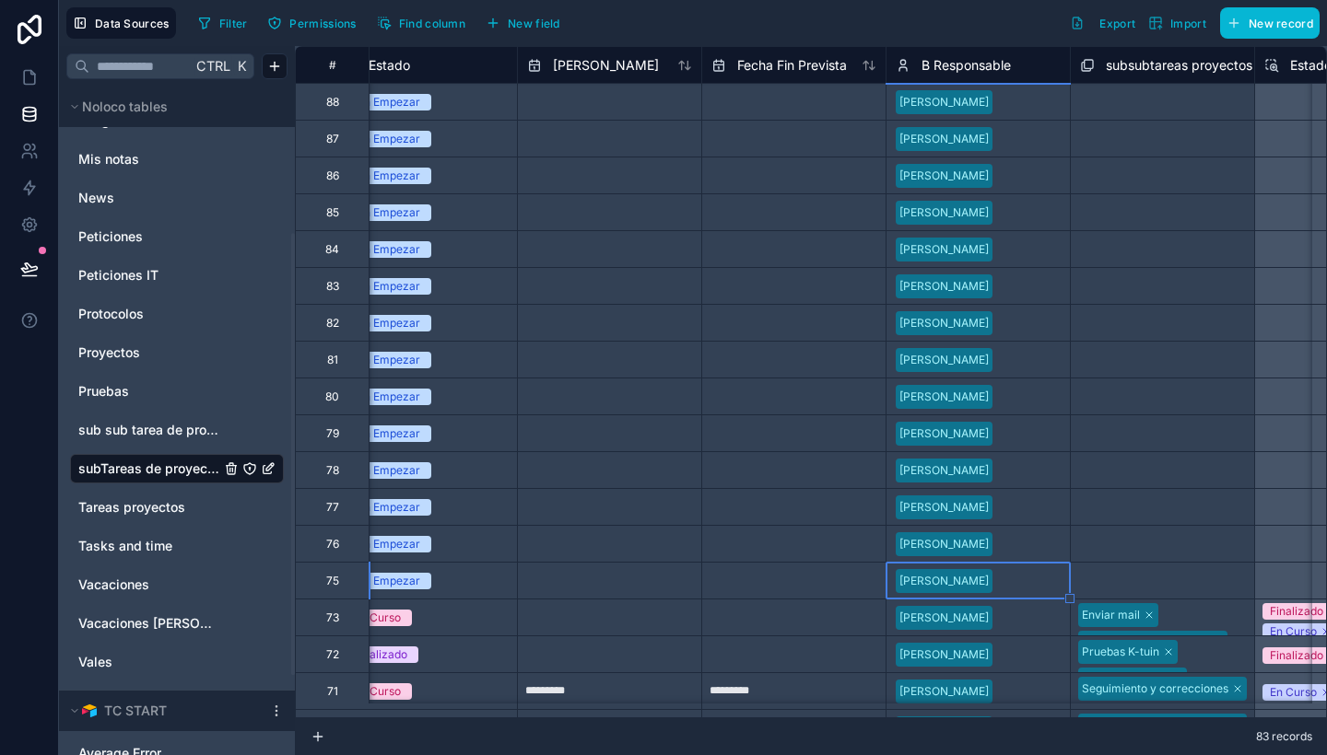
scroll to position [0, 404]
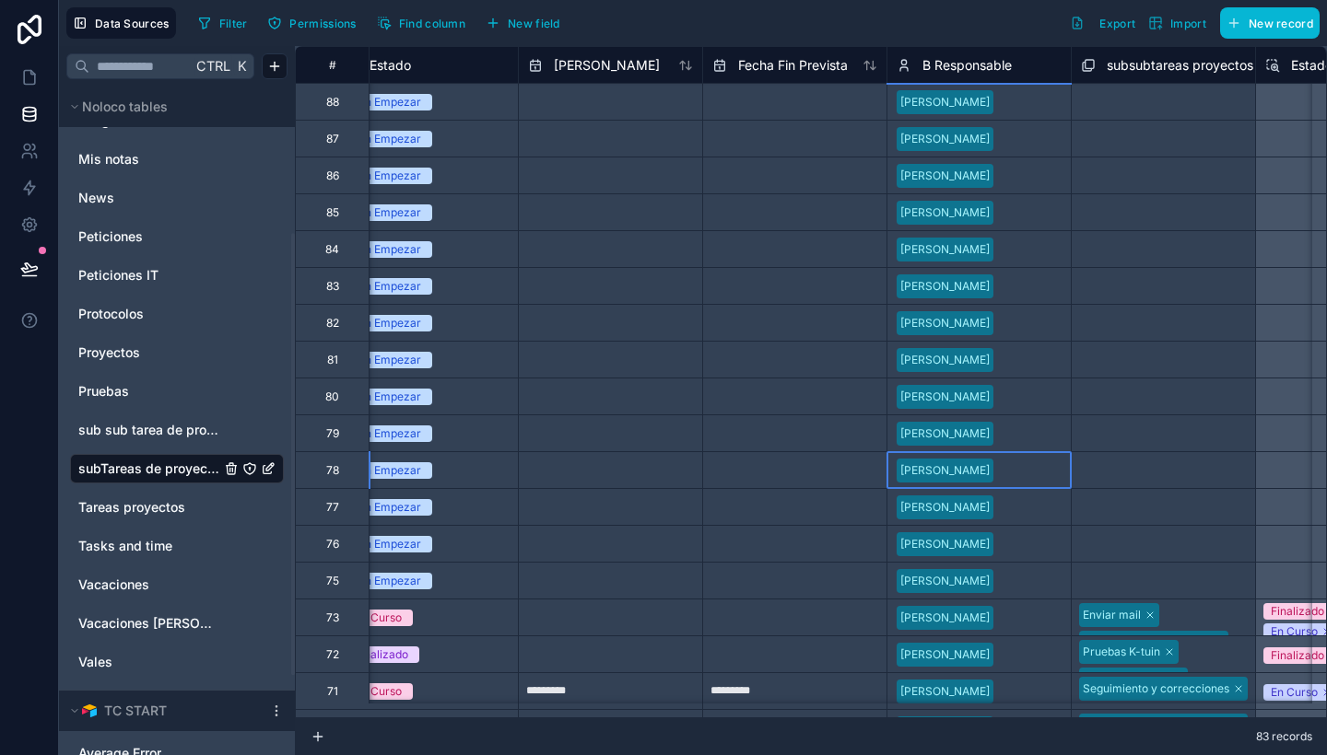
click at [1001, 463] on div at bounding box center [1031, 471] width 61 height 18
click at [992, 463] on div "Select a B Responsable" at bounding box center [978, 471] width 183 height 26
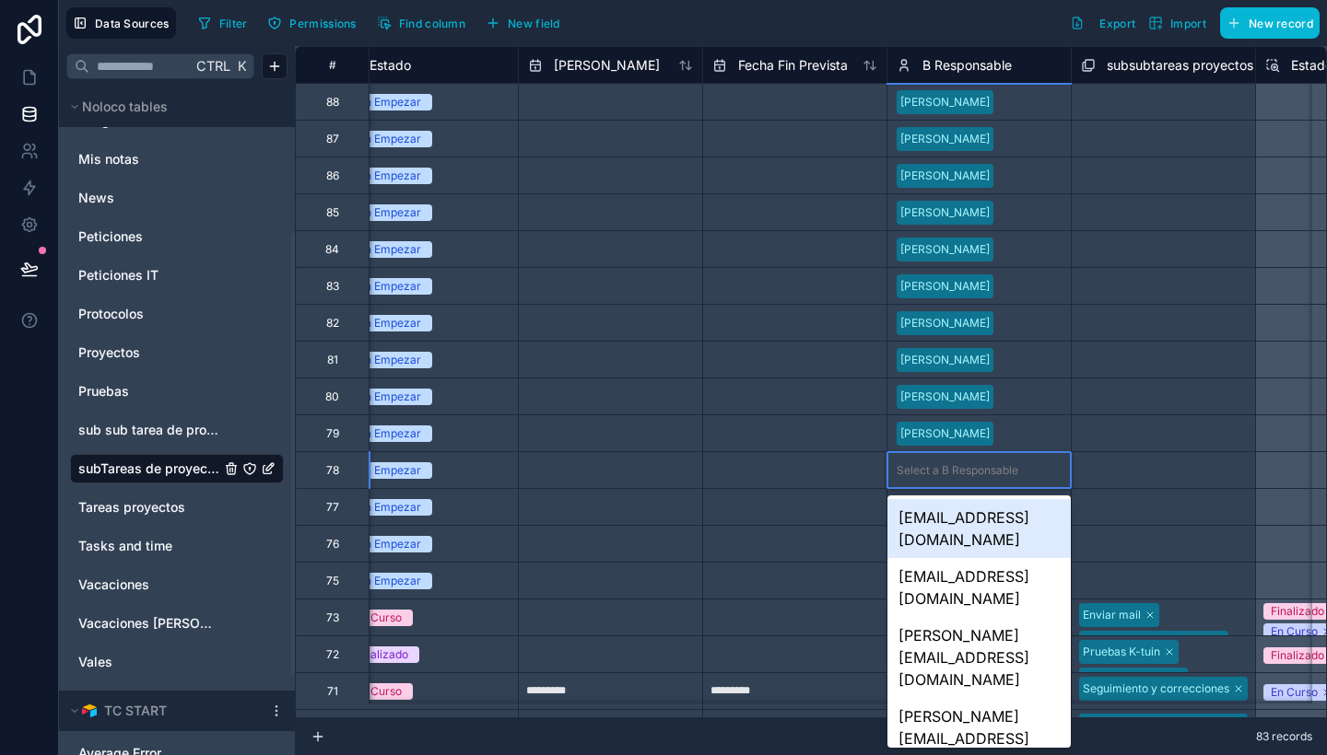
click at [972, 463] on div "Select a B Responsable" at bounding box center [957, 470] width 122 height 15
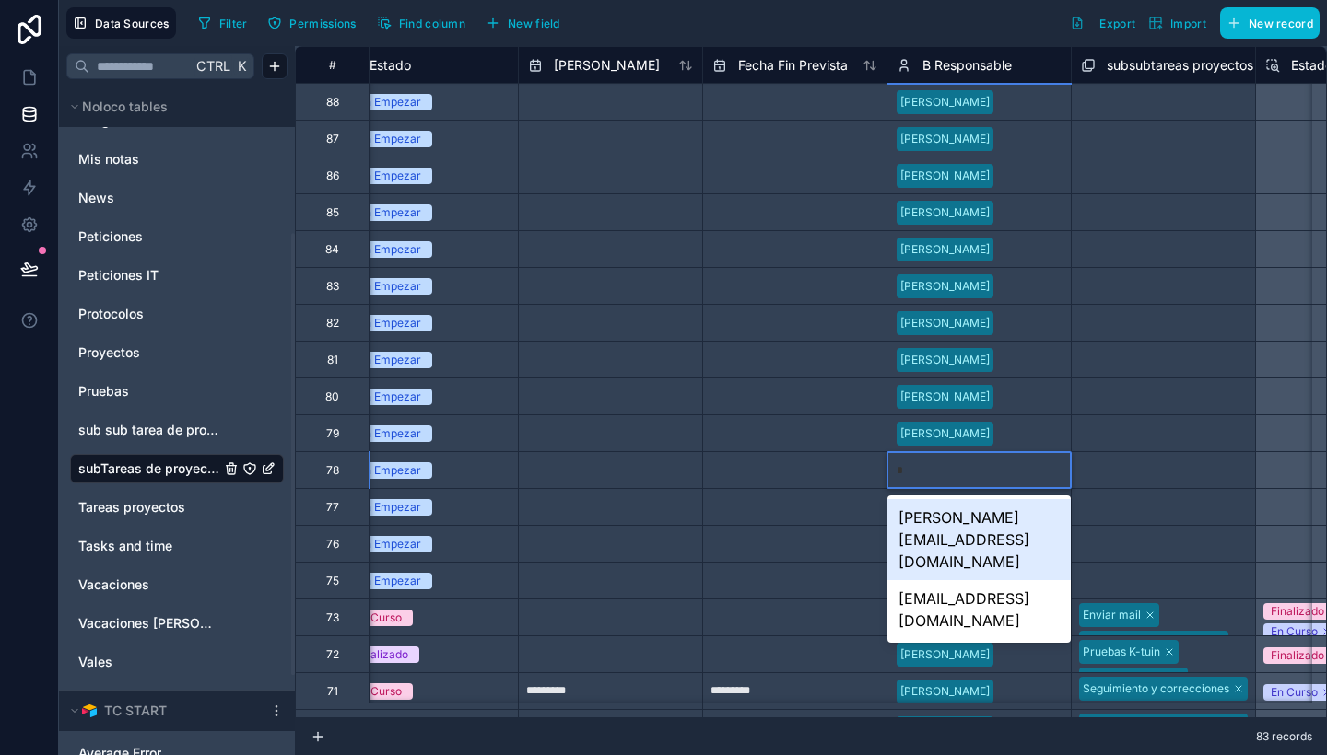
scroll to position [0, 0]
type input "*"
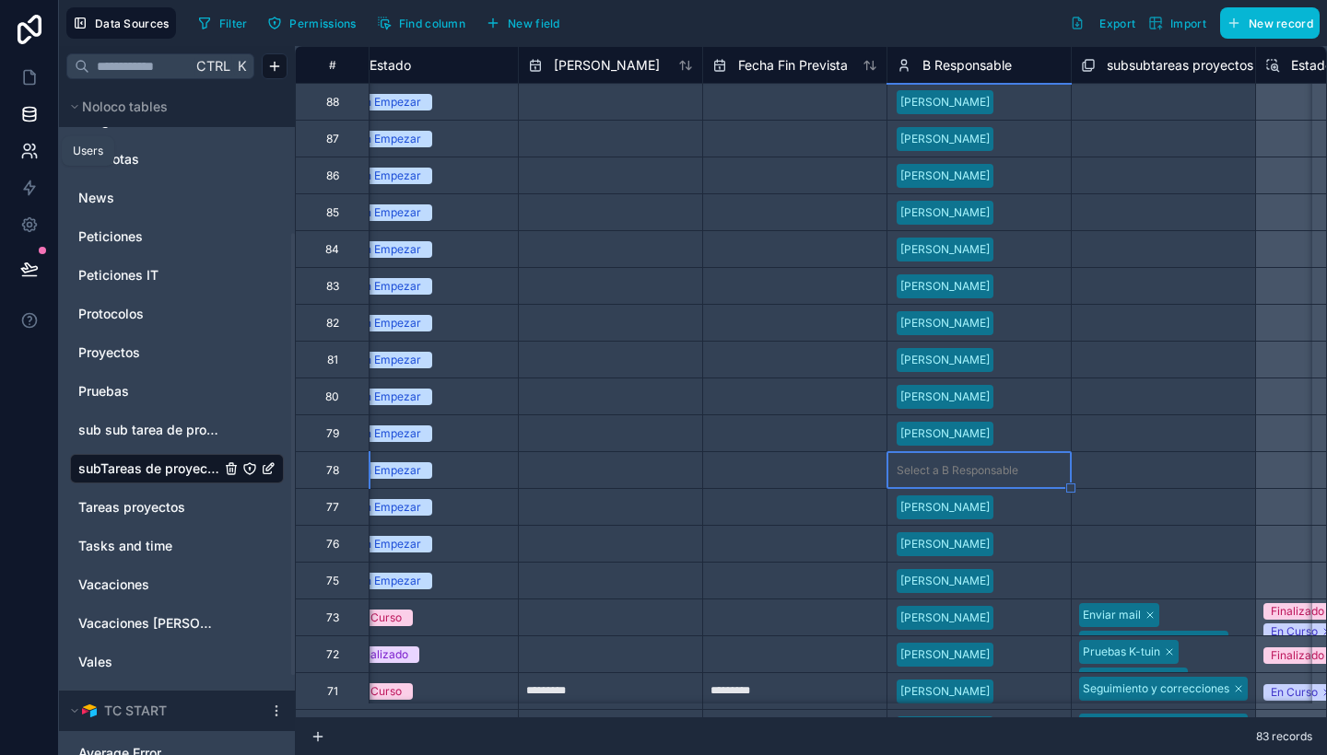
click at [21, 159] on icon at bounding box center [29, 151] width 18 height 18
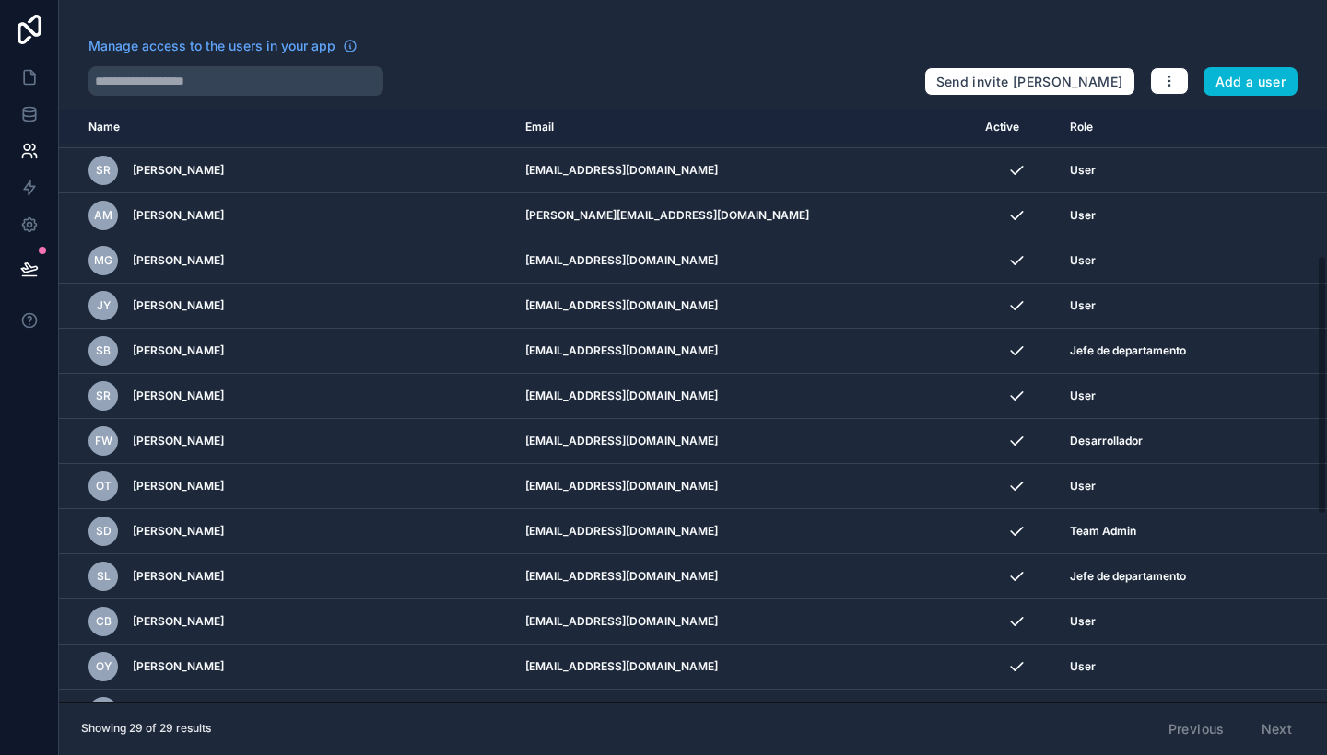
scroll to position [337, 0]
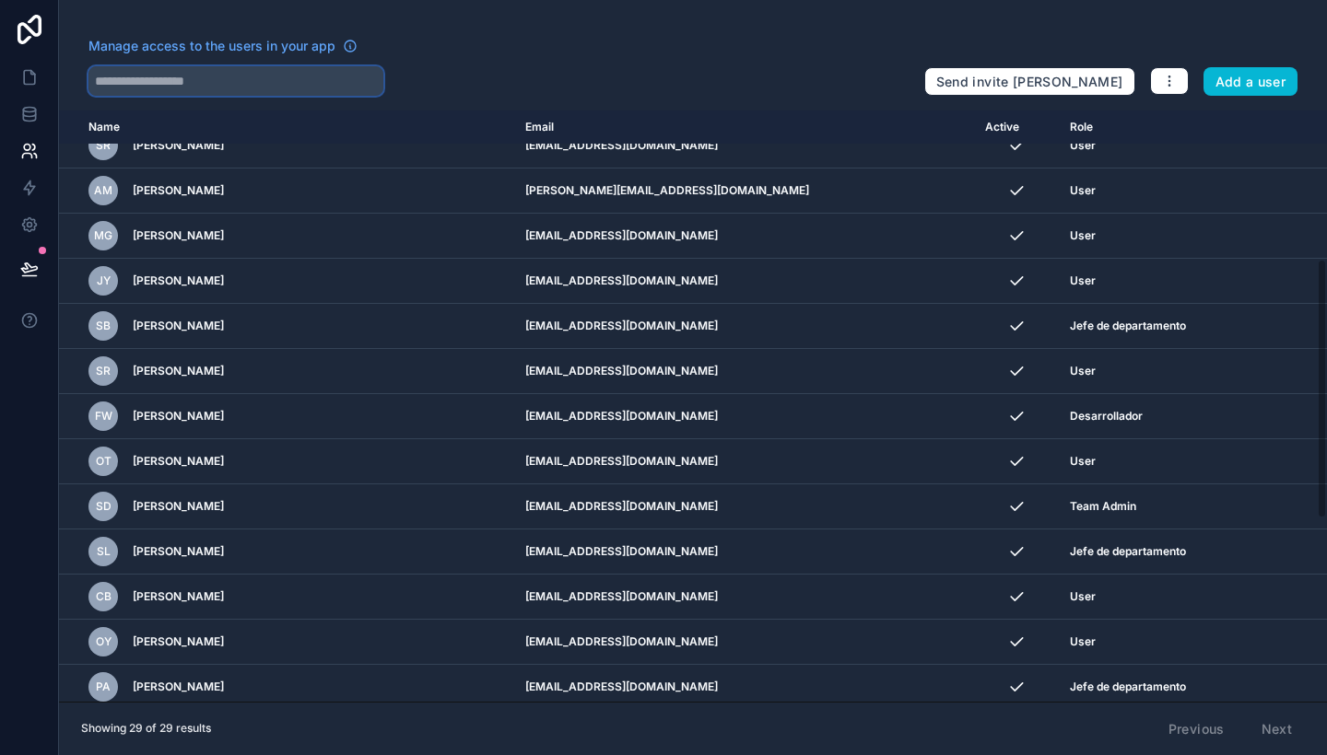
click at [239, 75] on input "text" at bounding box center [235, 80] width 295 height 29
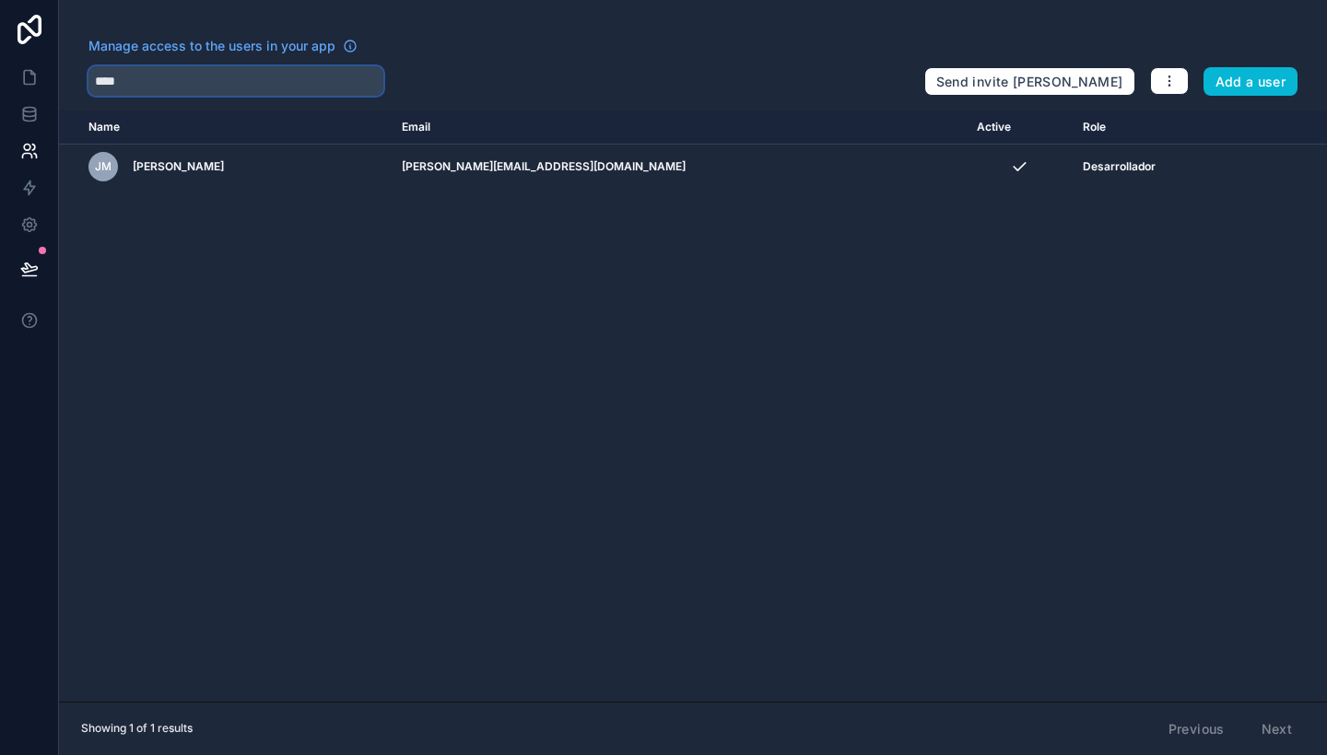
type input "****"
click at [1235, 81] on button "Add a user" at bounding box center [1250, 81] width 95 height 29
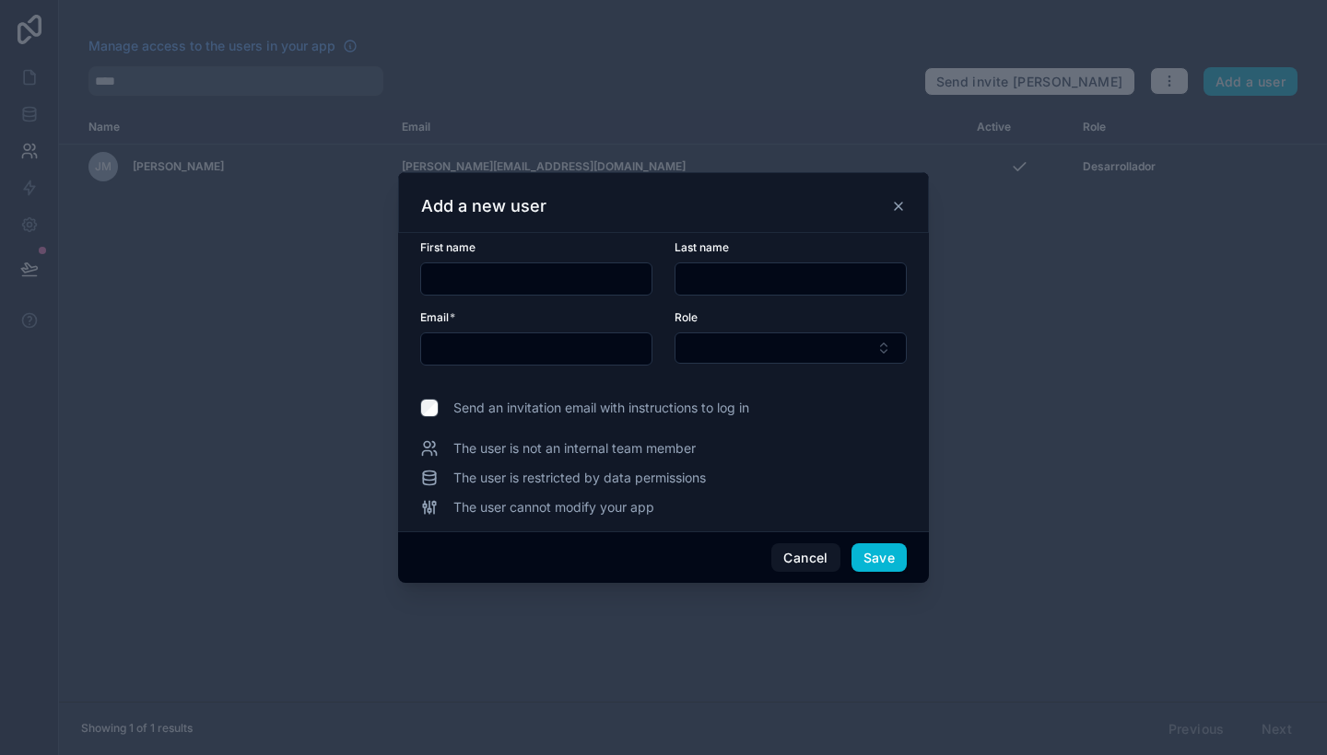
paste input "**********"
click at [535, 350] on input "**********" at bounding box center [536, 349] width 230 height 26
type input "**********"
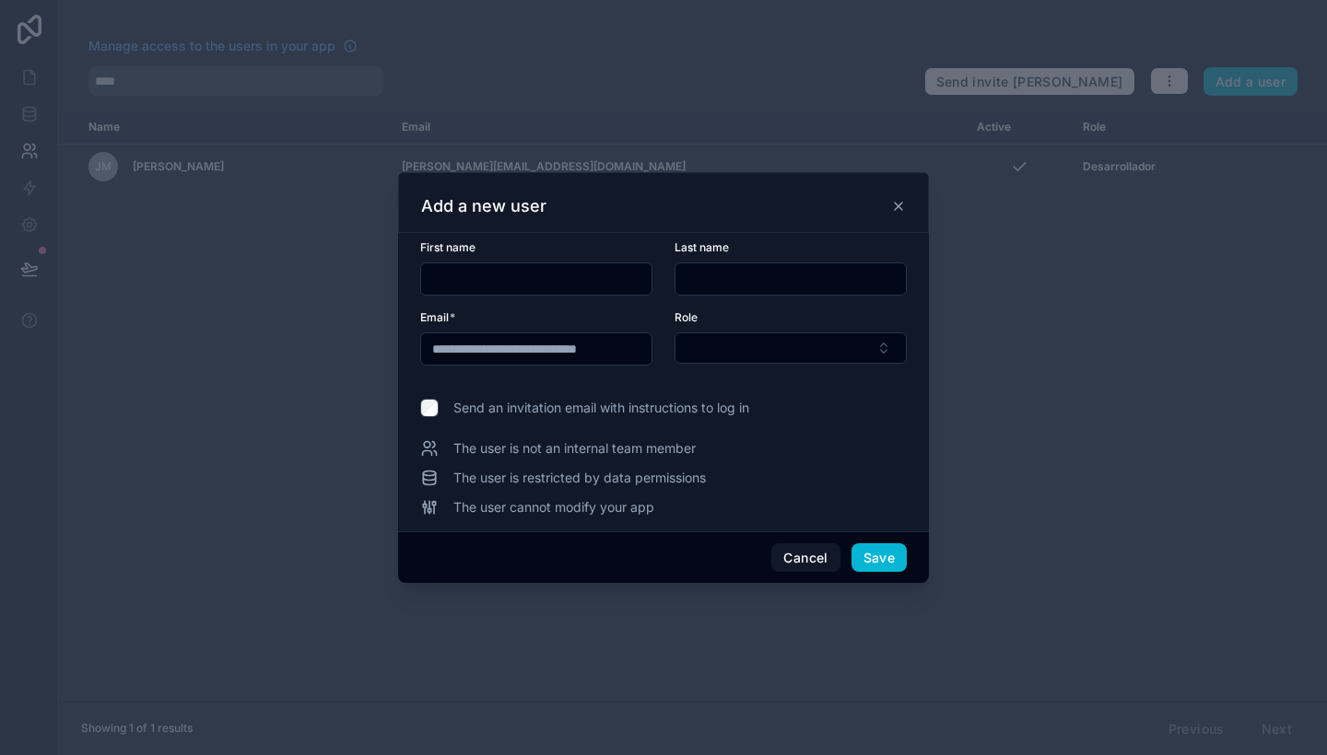
click at [501, 270] on input "text" at bounding box center [536, 279] width 230 height 26
type input "****"
click at [697, 275] on input "text" at bounding box center [790, 279] width 230 height 26
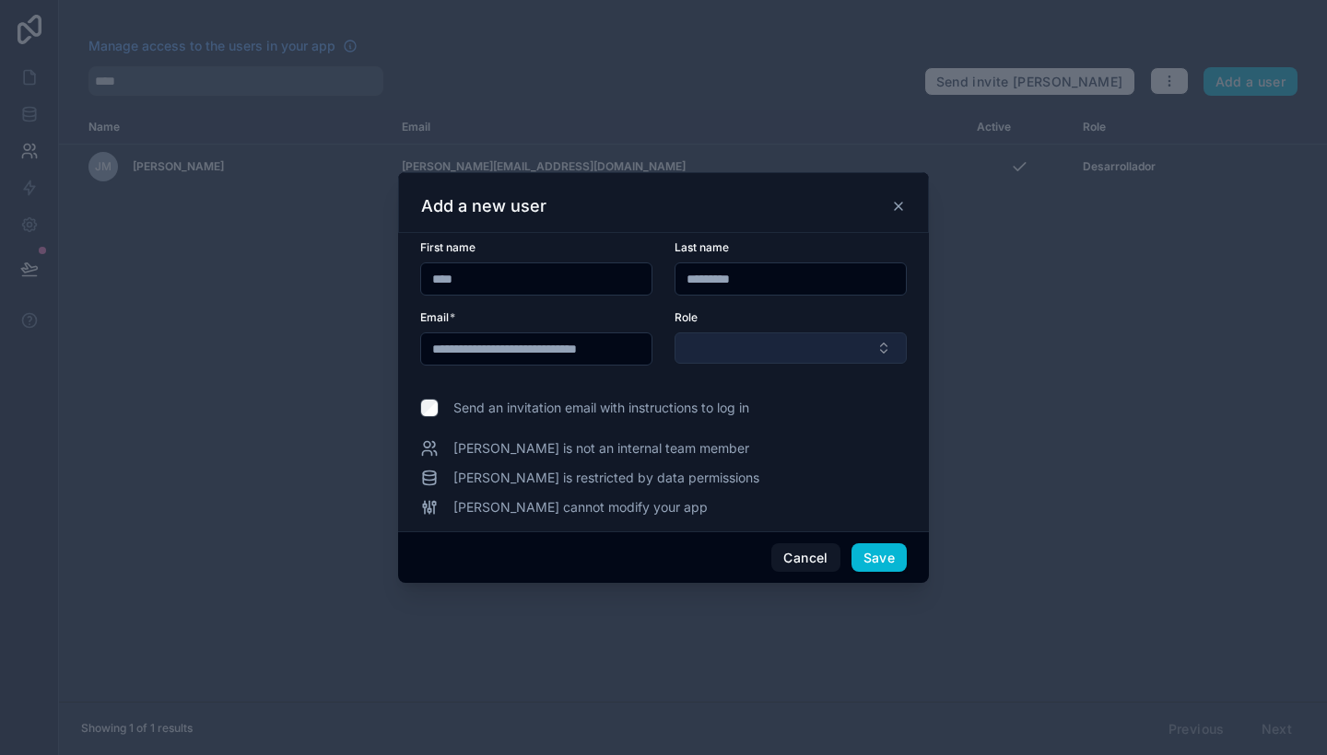
type input "*********"
click at [746, 342] on button "Select Button" at bounding box center [790, 348] width 232 height 31
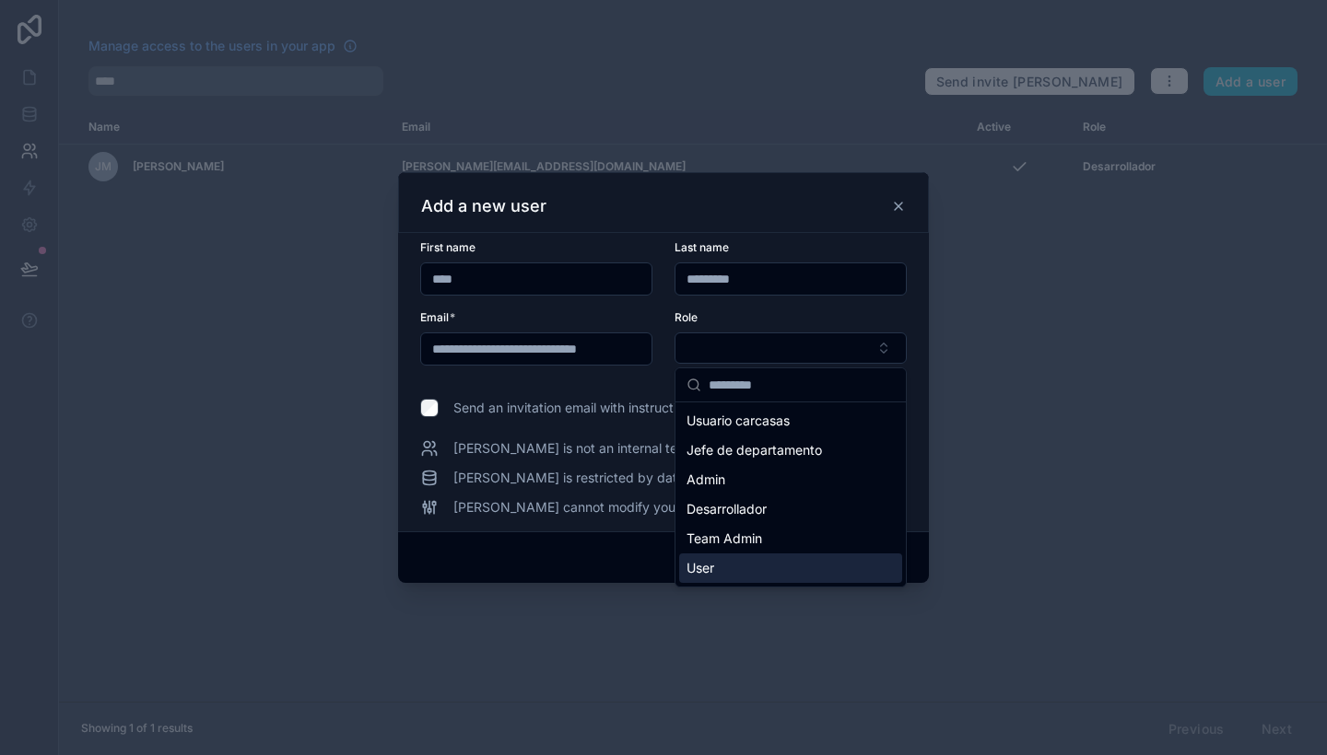
click at [758, 569] on div "User" at bounding box center [790, 568] width 223 height 29
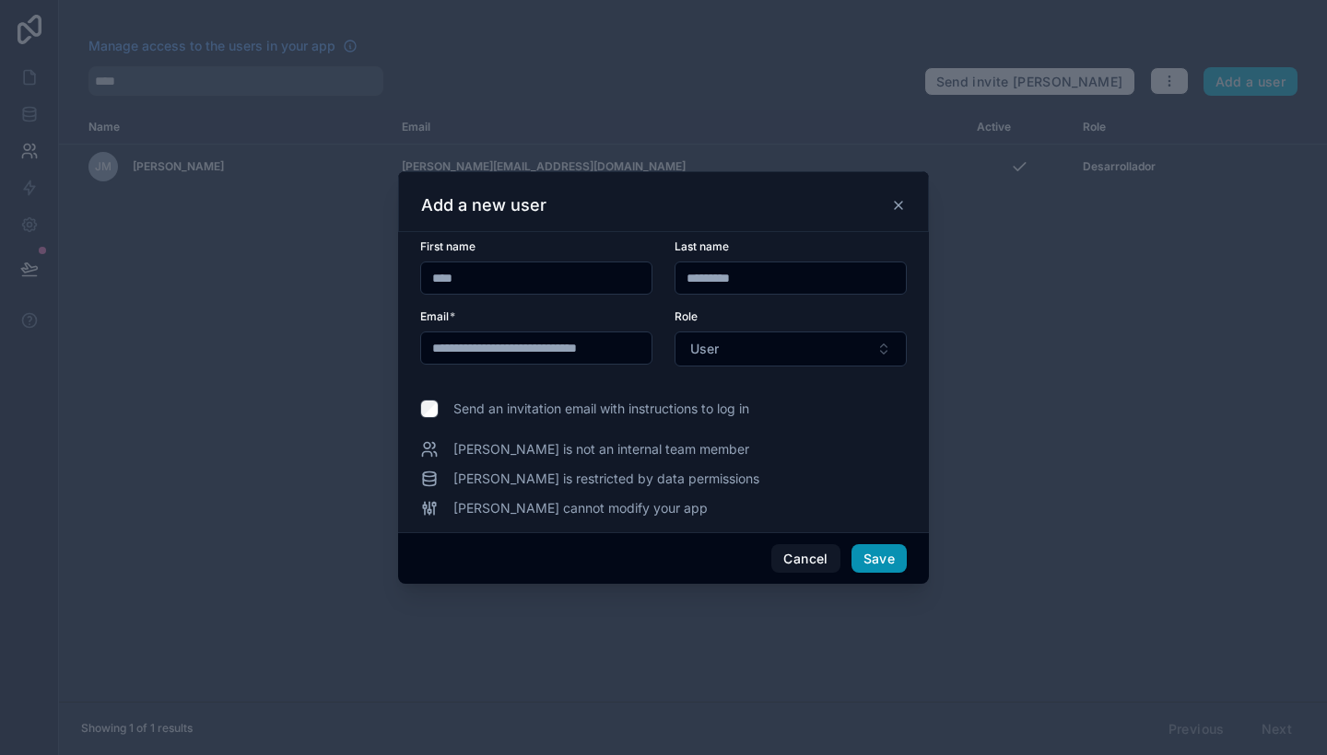
click at [873, 561] on button "Save" at bounding box center [878, 558] width 55 height 29
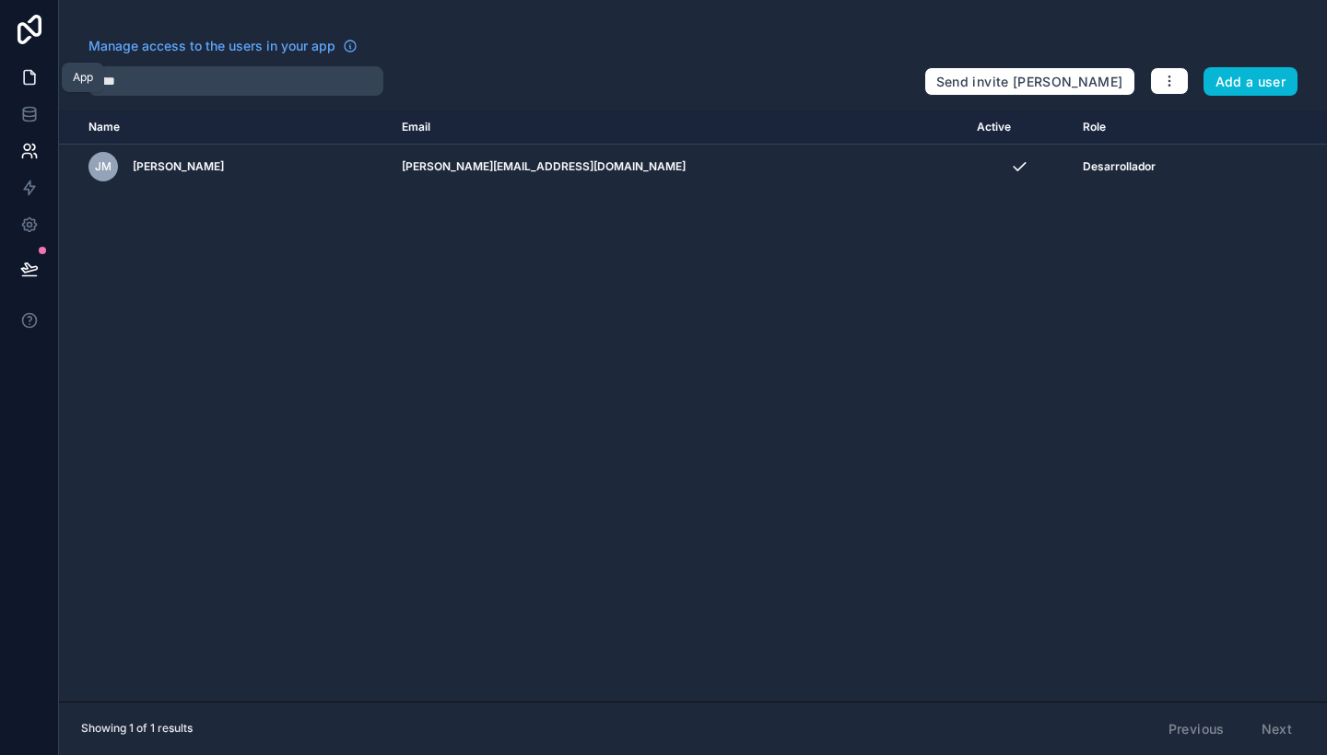
click at [28, 67] on link at bounding box center [29, 77] width 58 height 37
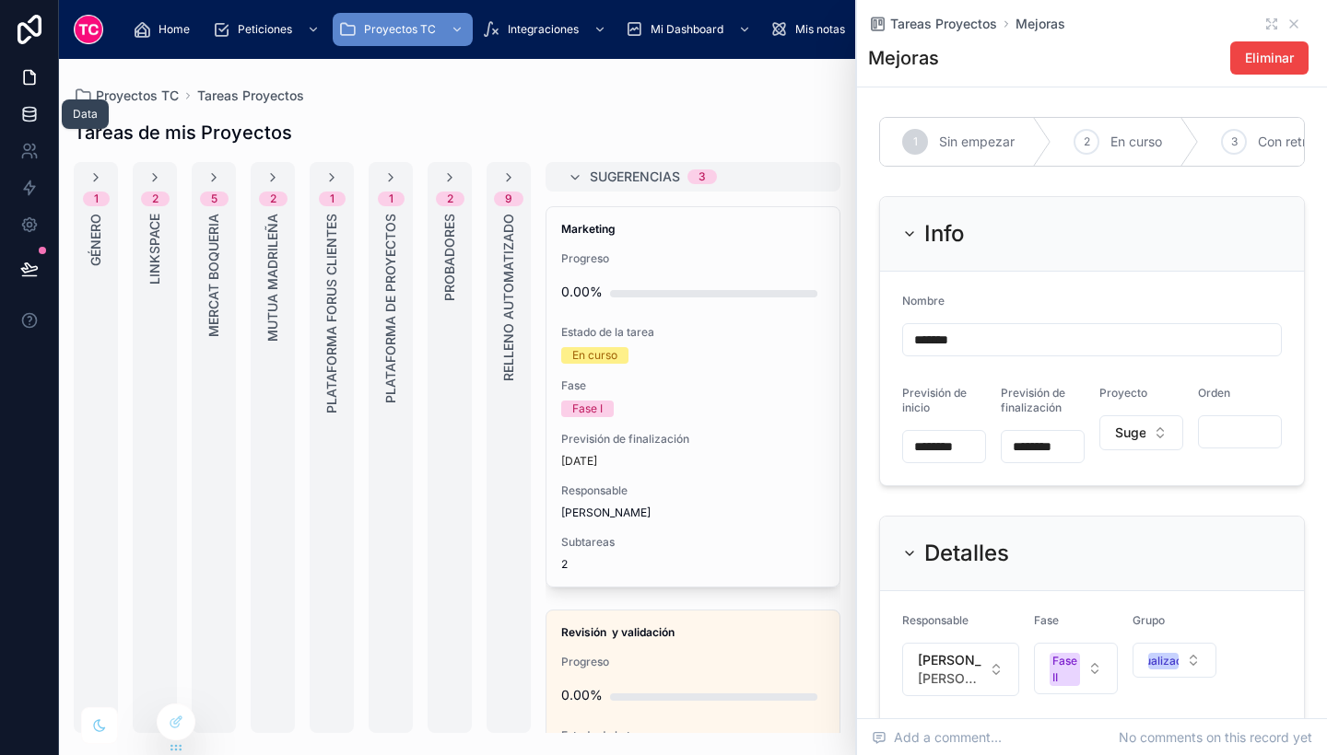
click at [29, 100] on link at bounding box center [29, 114] width 58 height 37
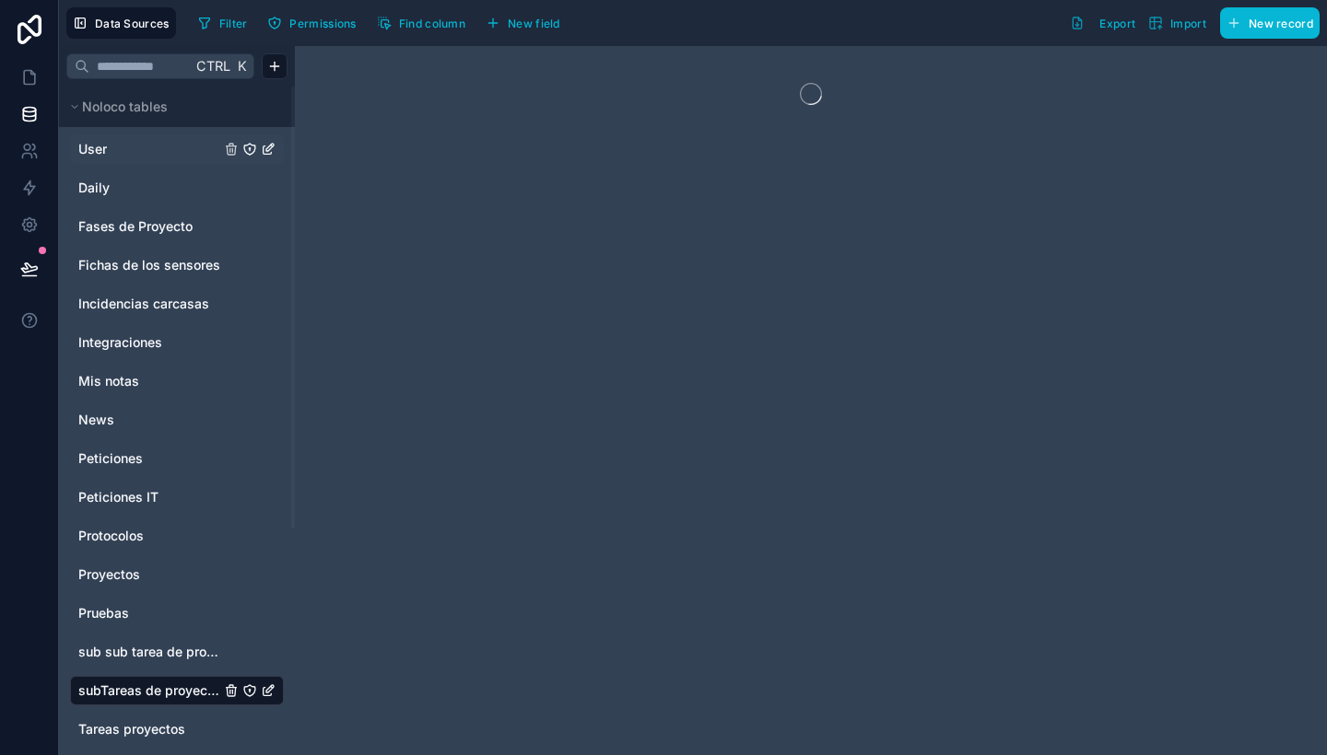
click at [113, 138] on div "User" at bounding box center [177, 149] width 214 height 29
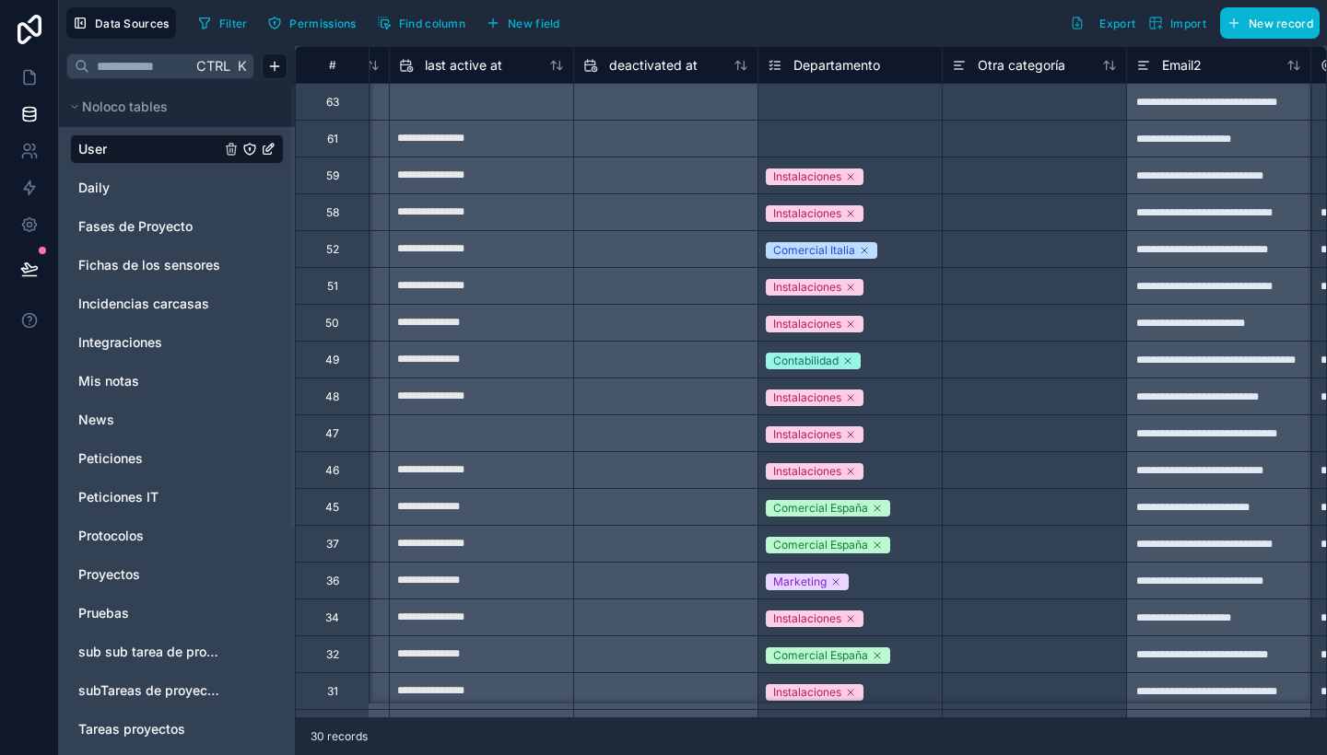
scroll to position [0, 1462]
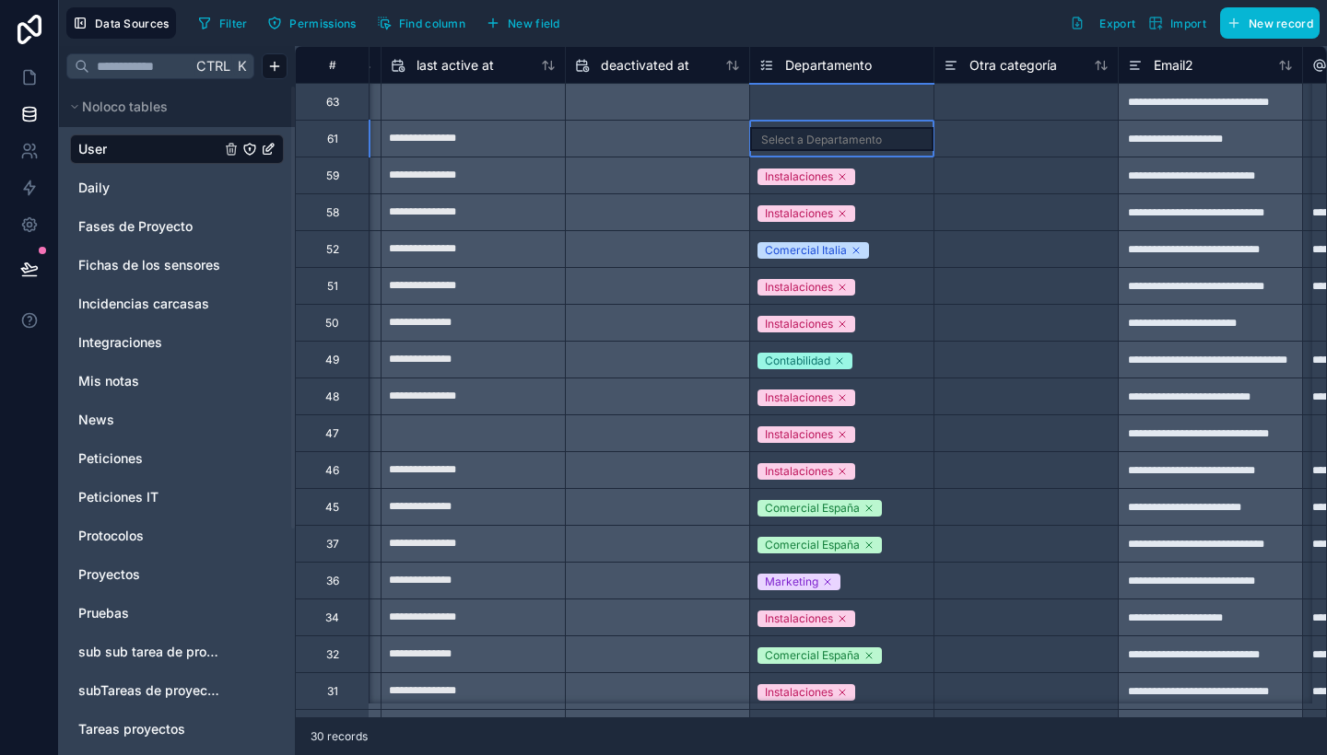
click at [823, 120] on div "Select a Departamento" at bounding box center [841, 138] width 184 height 37
click at [792, 96] on div "Select a Departamento" at bounding box center [821, 103] width 121 height 15
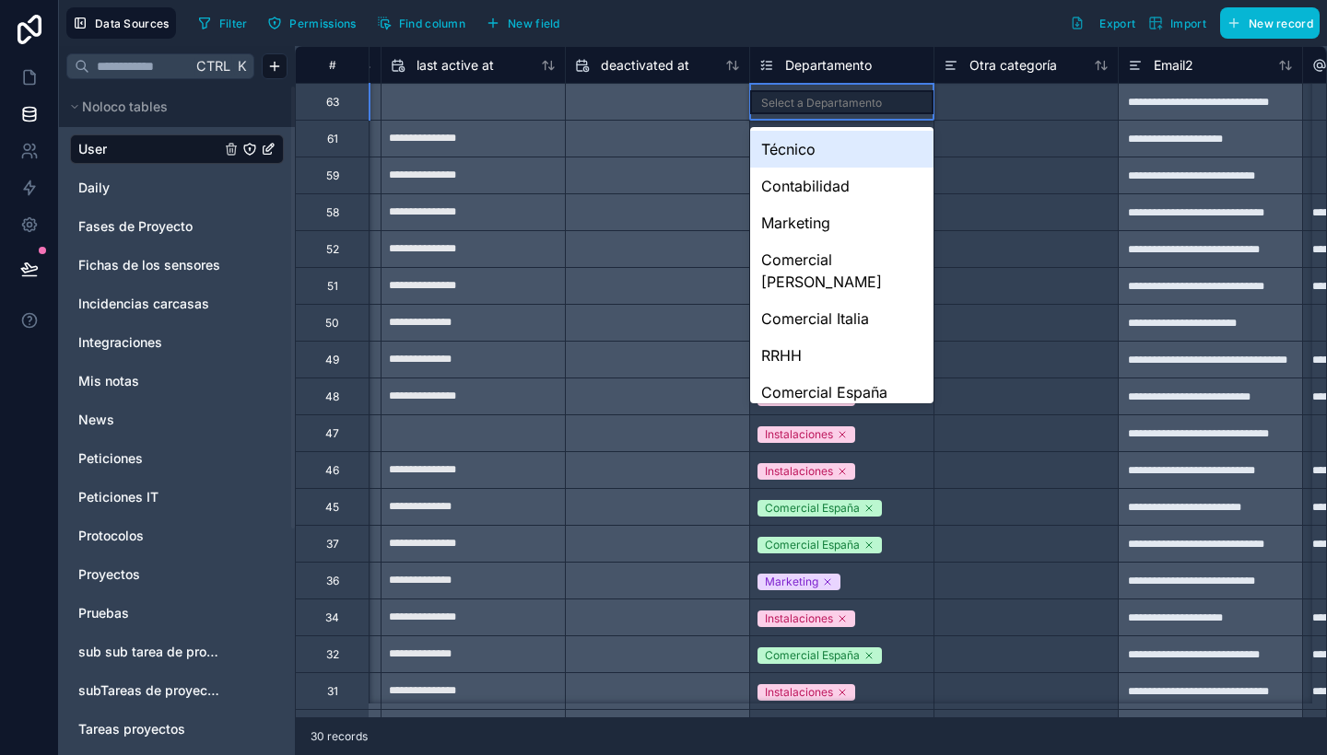
click at [792, 96] on div "Select a Departamento" at bounding box center [821, 103] width 121 height 15
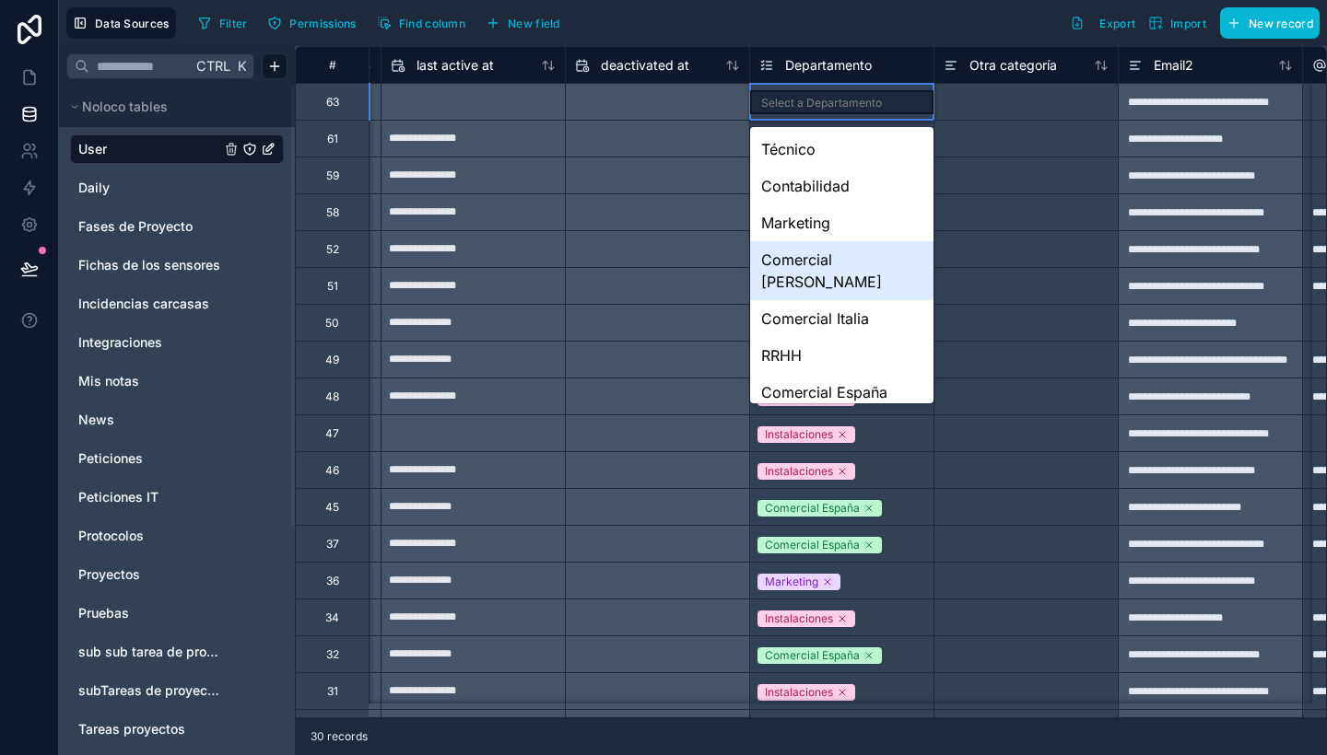
scroll to position [26, 0]
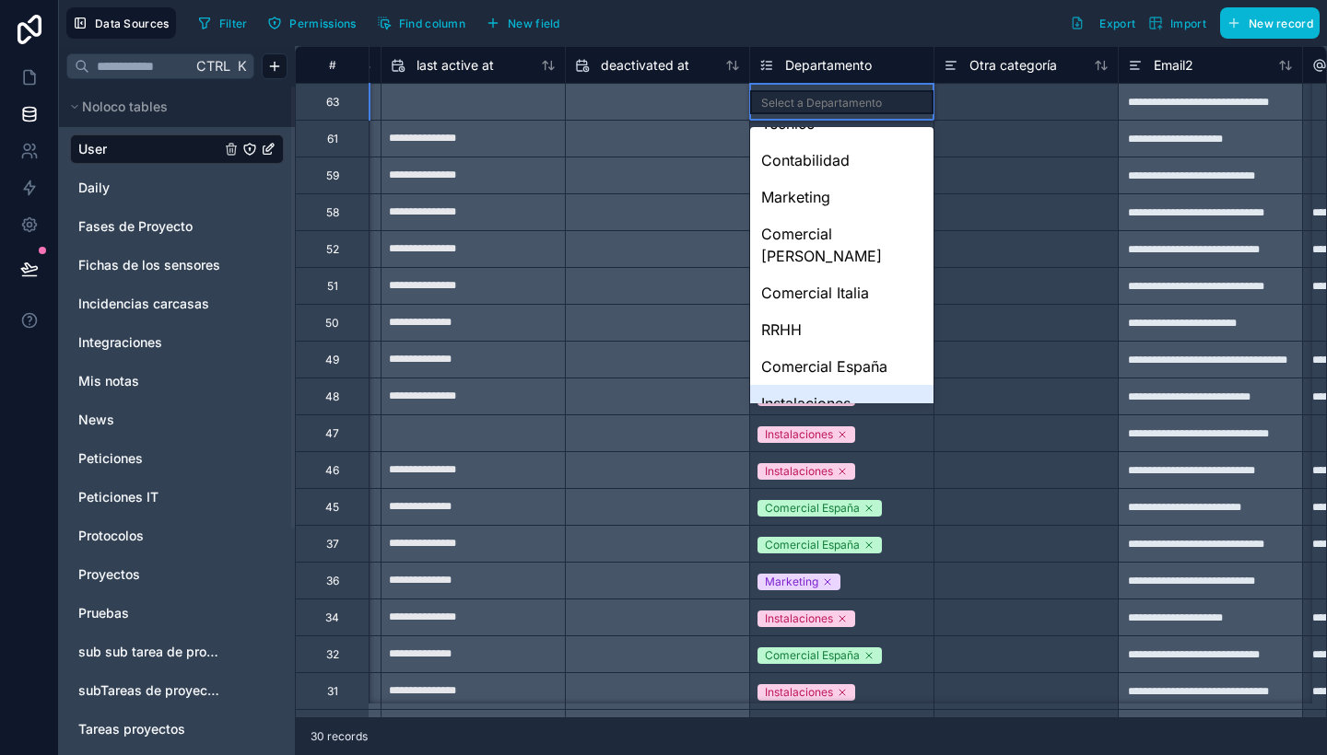
click at [813, 385] on div "Instalaciones" at bounding box center [841, 403] width 183 height 37
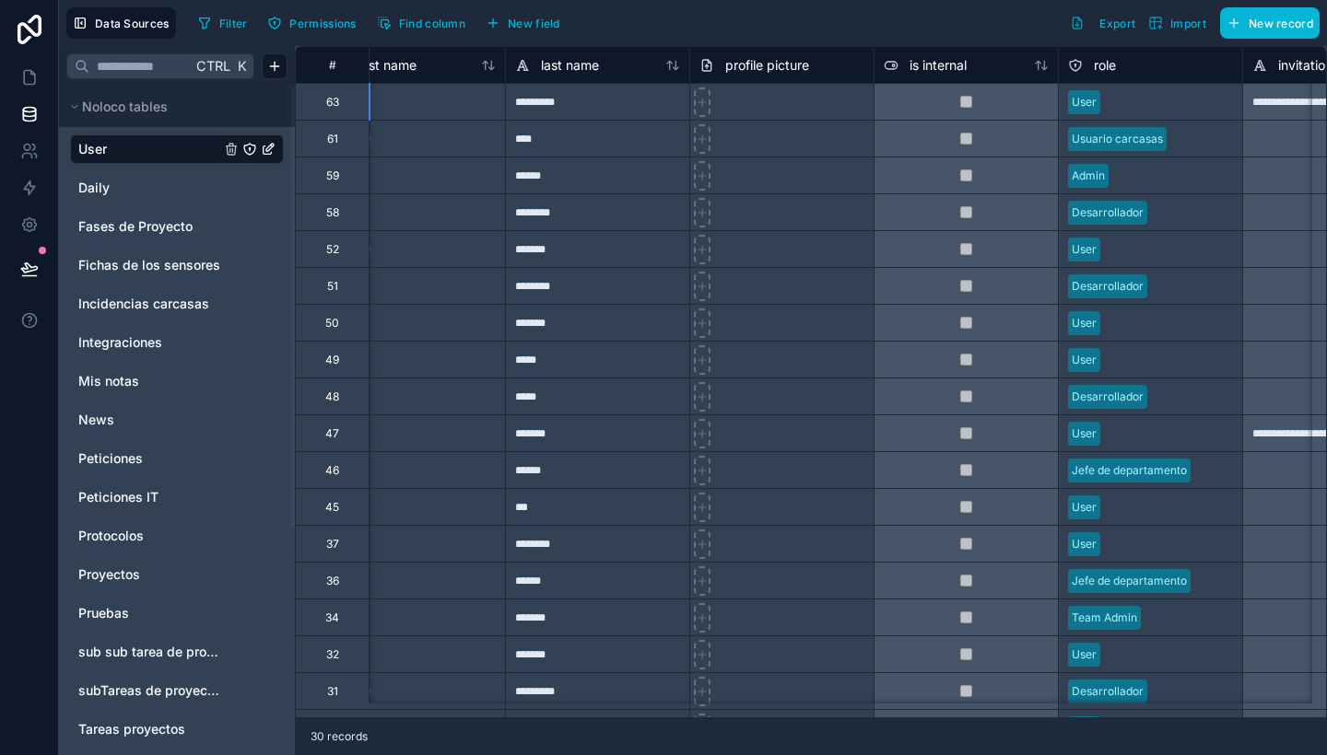
scroll to position [0, 0]
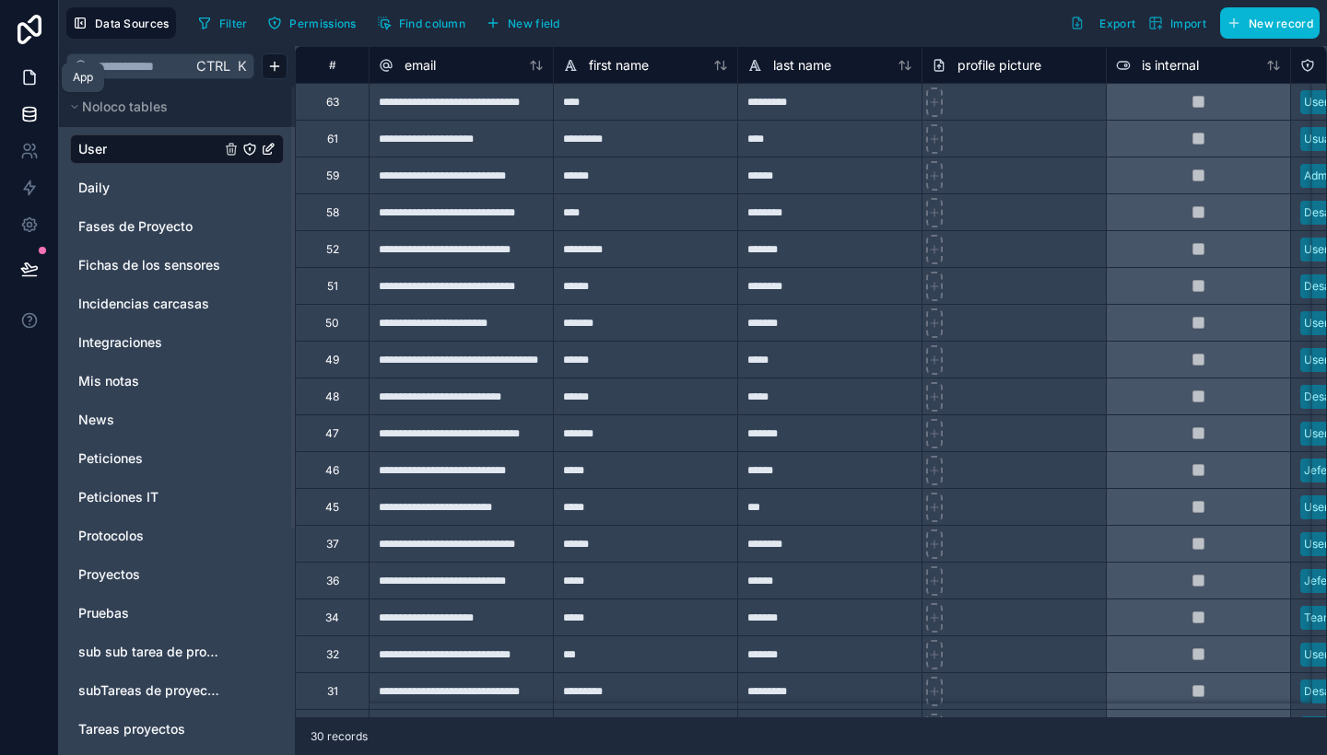
click at [12, 78] on link at bounding box center [29, 77] width 58 height 37
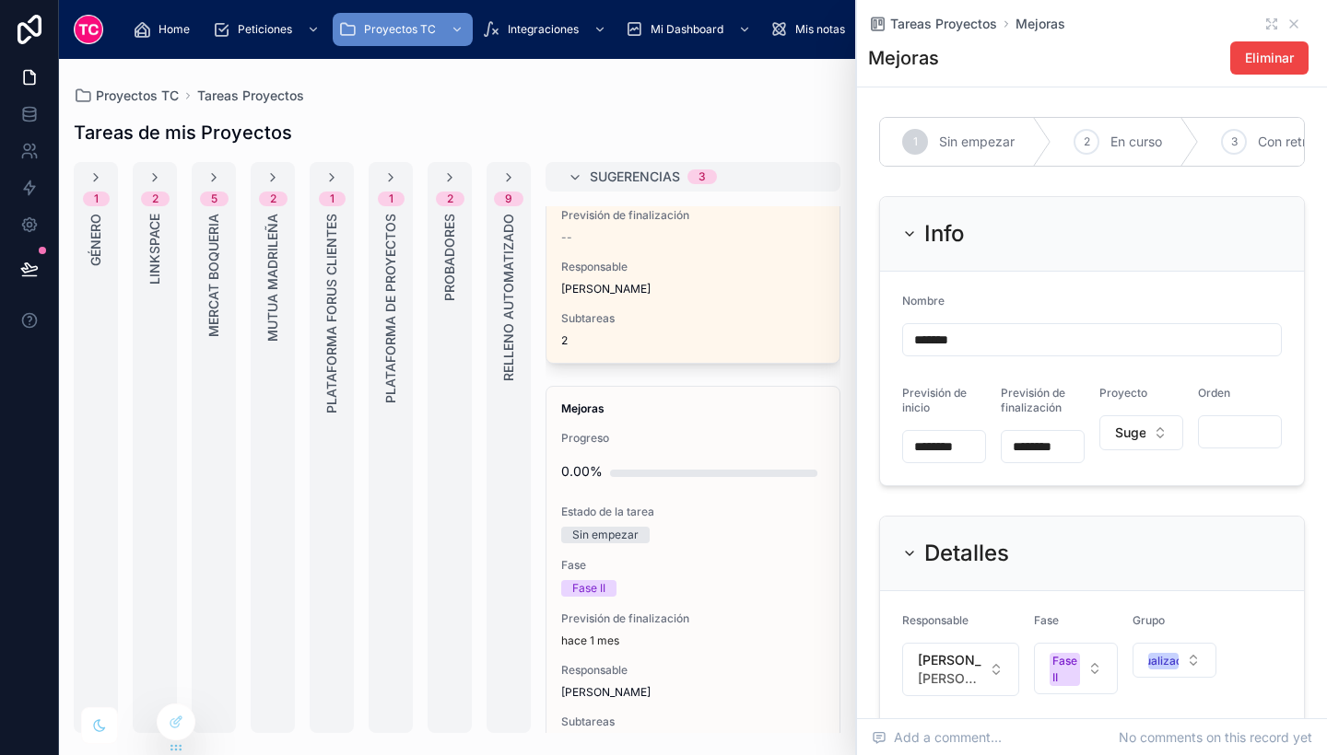
scroll to position [623, 0]
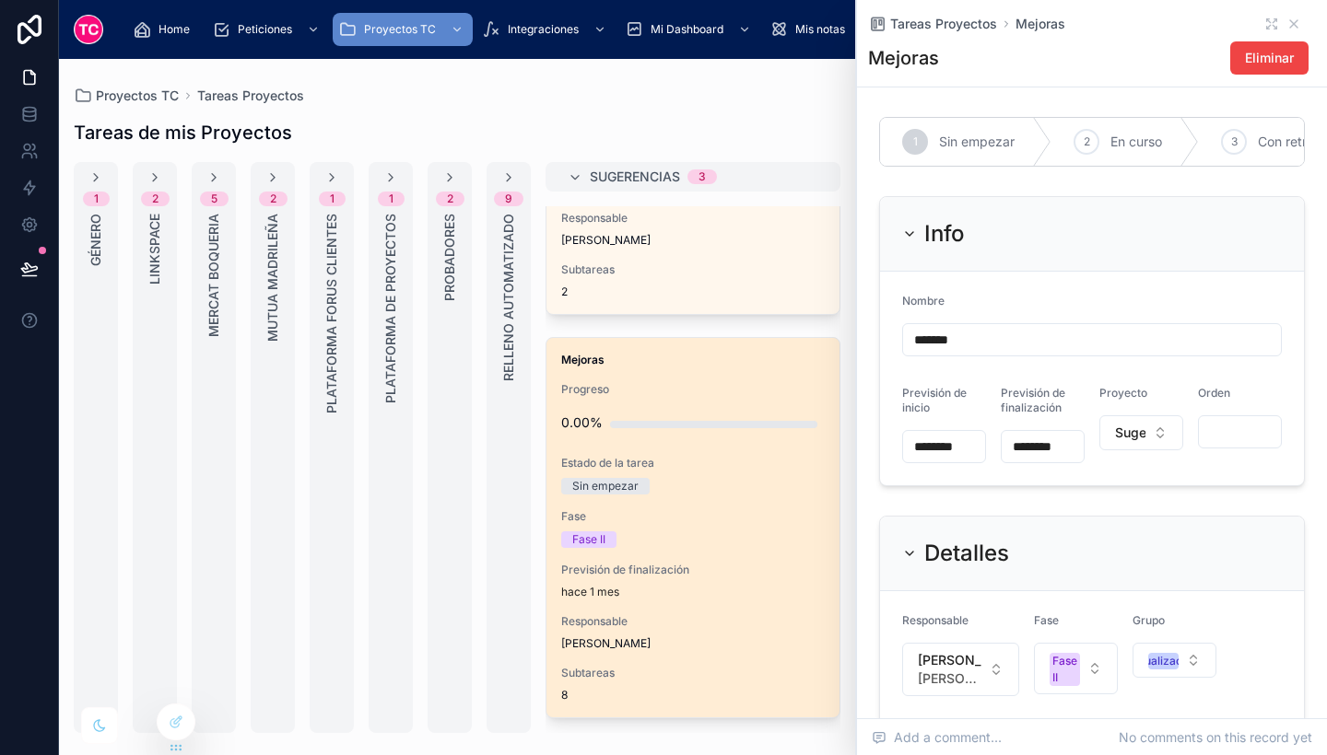
click at [697, 377] on div "Mejoras Progreso 0.00% Estado de la tarea Sin empezar Fase Fase II Previsión de…" at bounding box center [692, 528] width 293 height 380
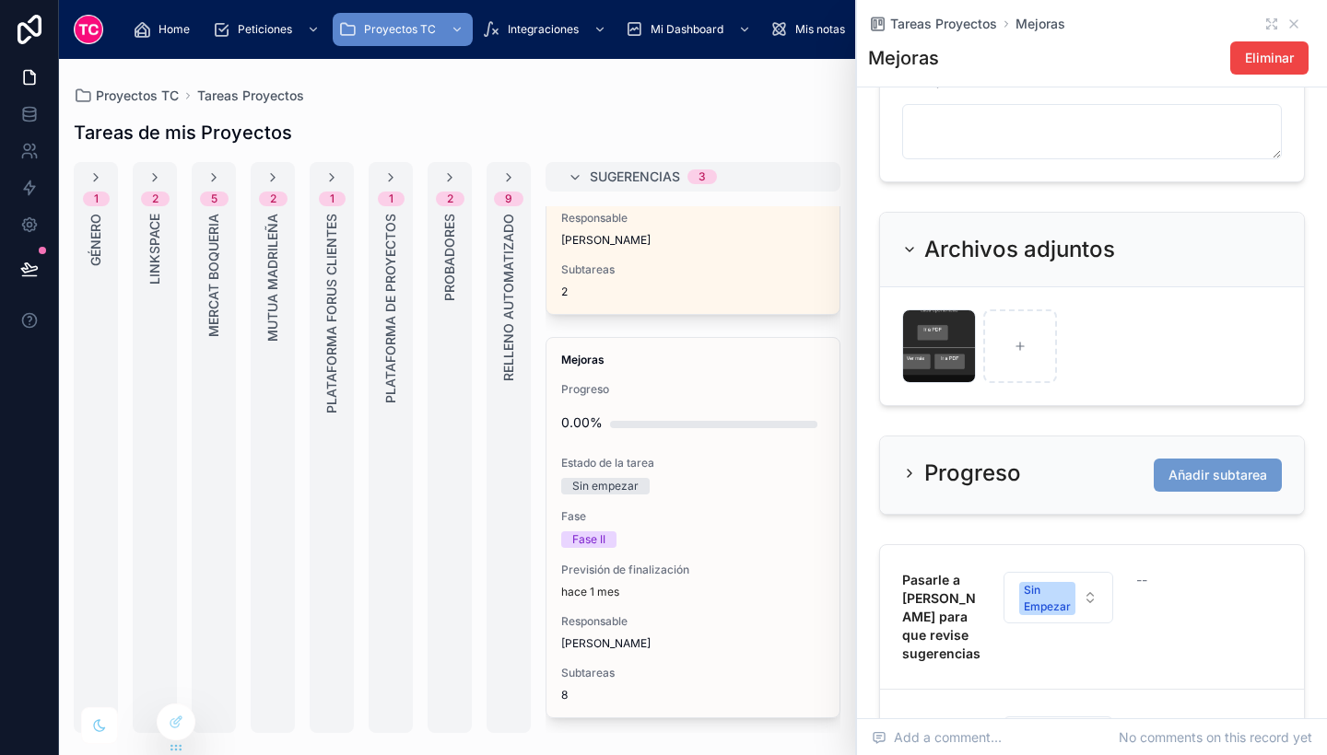
scroll to position [682, 0]
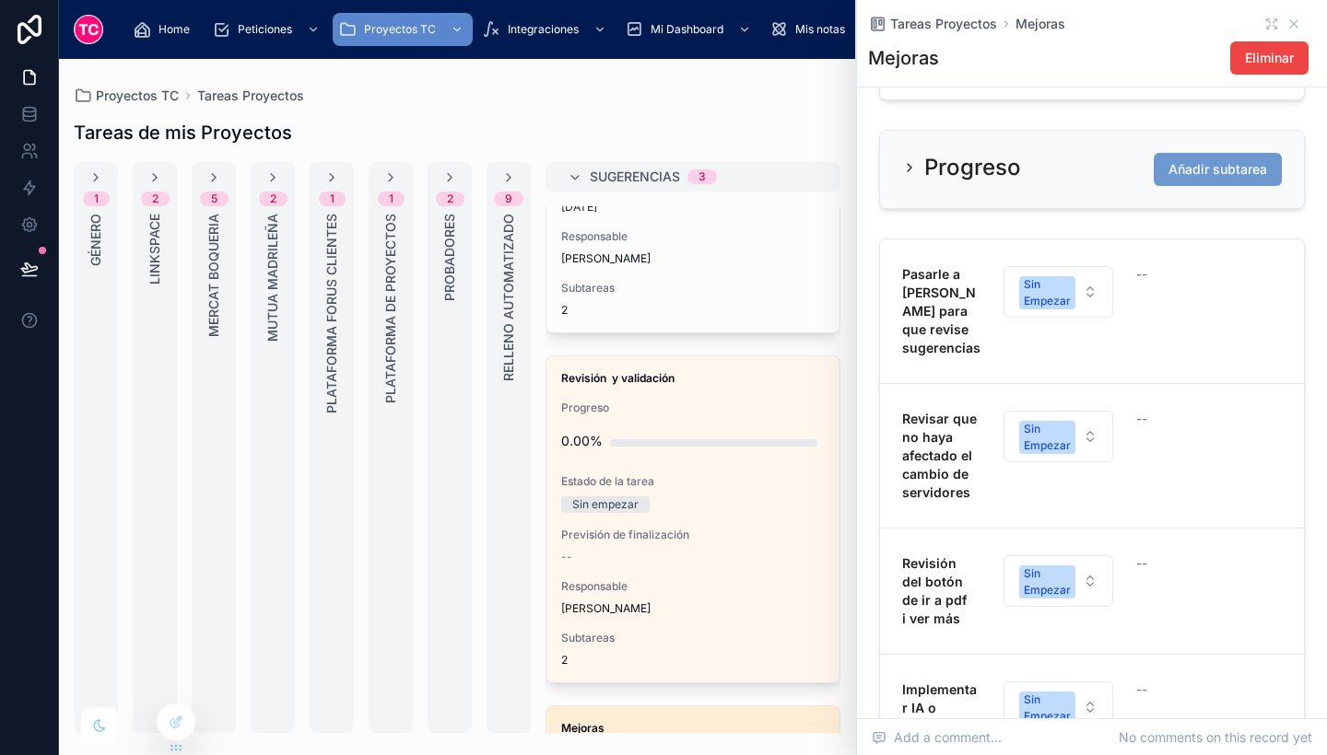
scroll to position [256, 0]
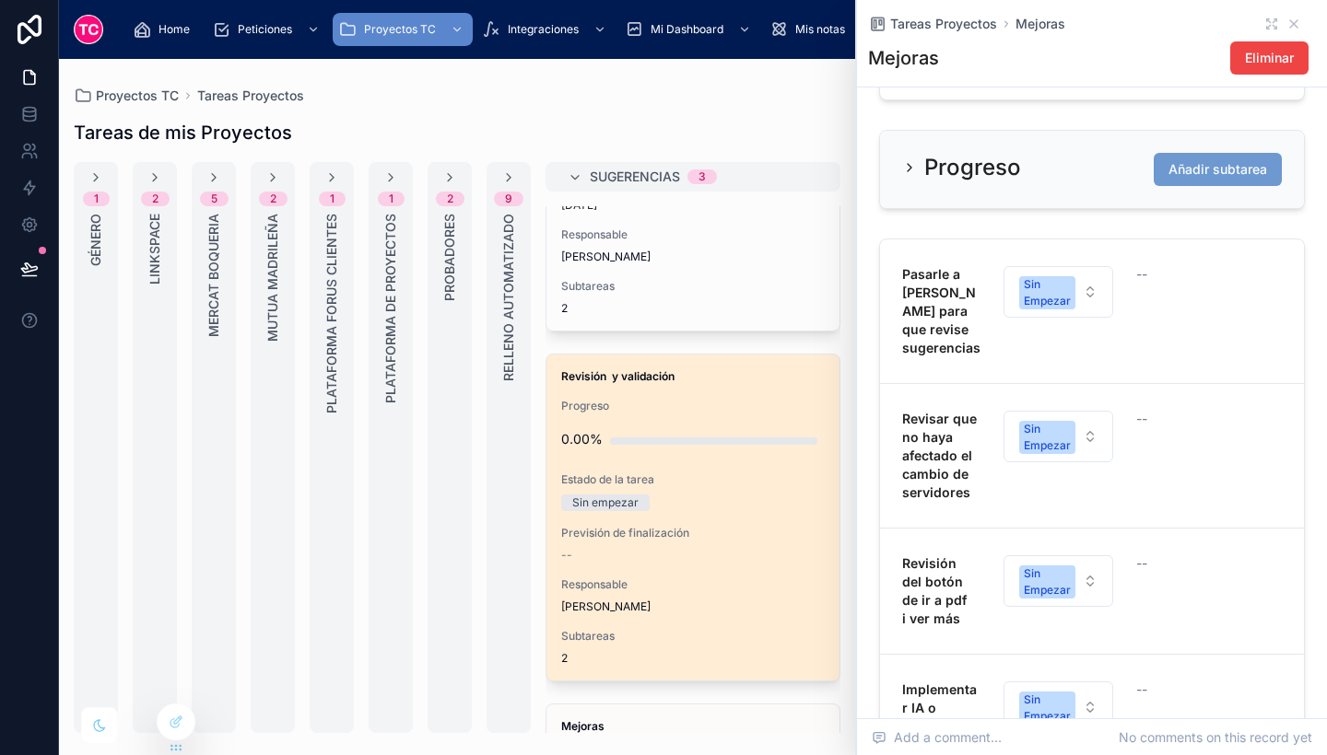
click at [772, 530] on span "Previsión de finalización" at bounding box center [692, 533] width 263 height 15
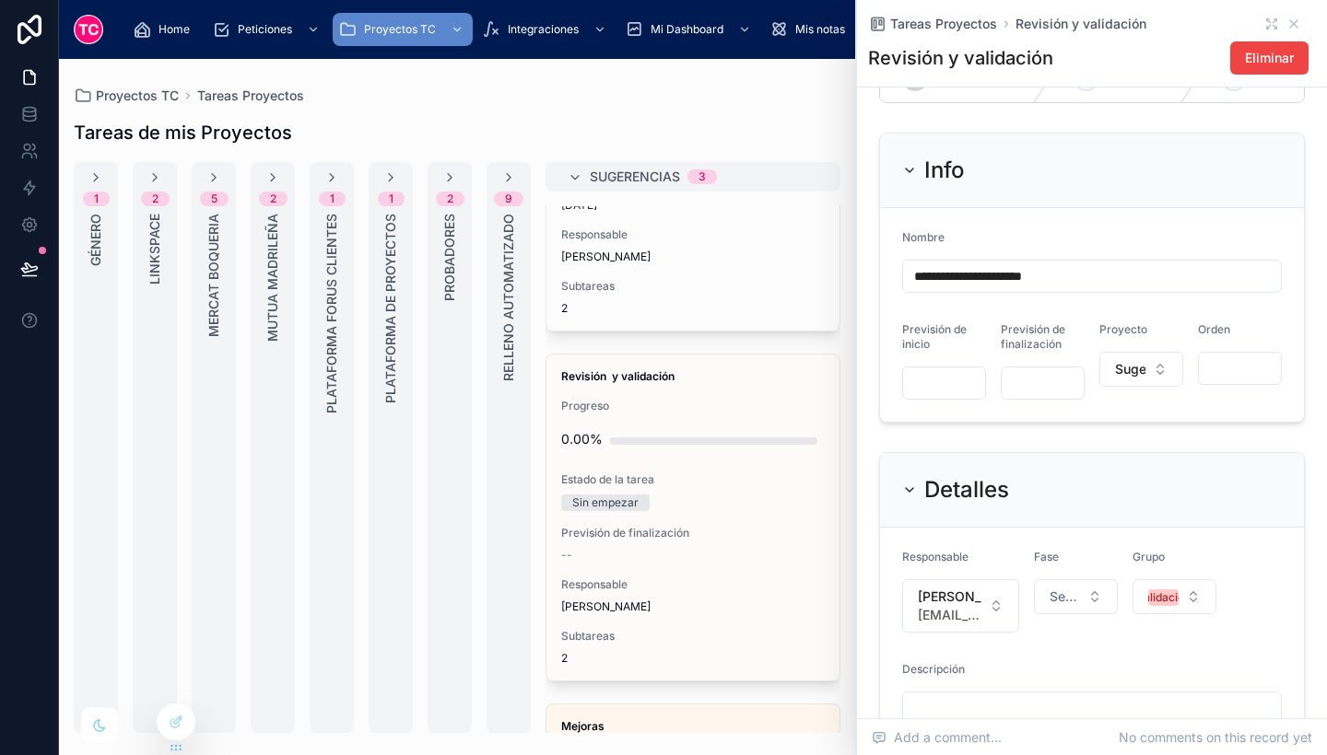
scroll to position [48, 0]
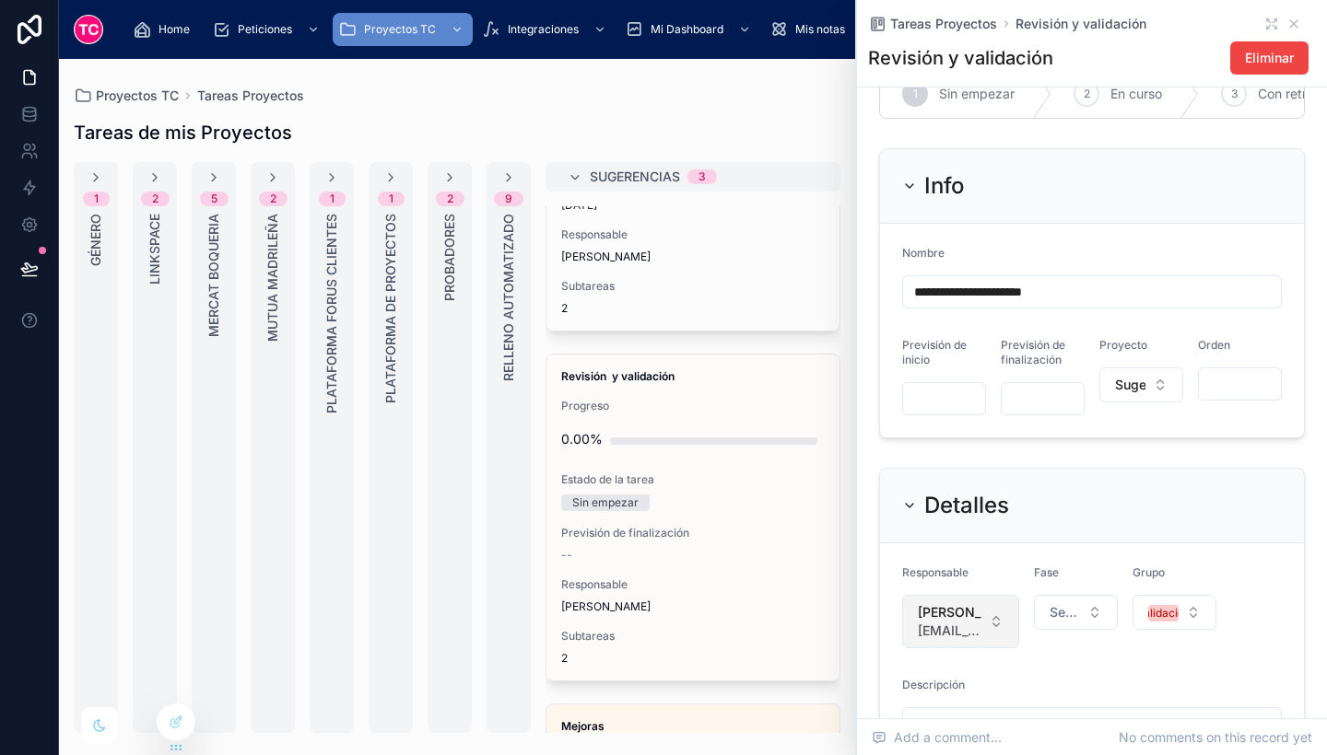
click at [960, 640] on span "[EMAIL_ADDRESS][DOMAIN_NAME]" at bounding box center [950, 631] width 64 height 18
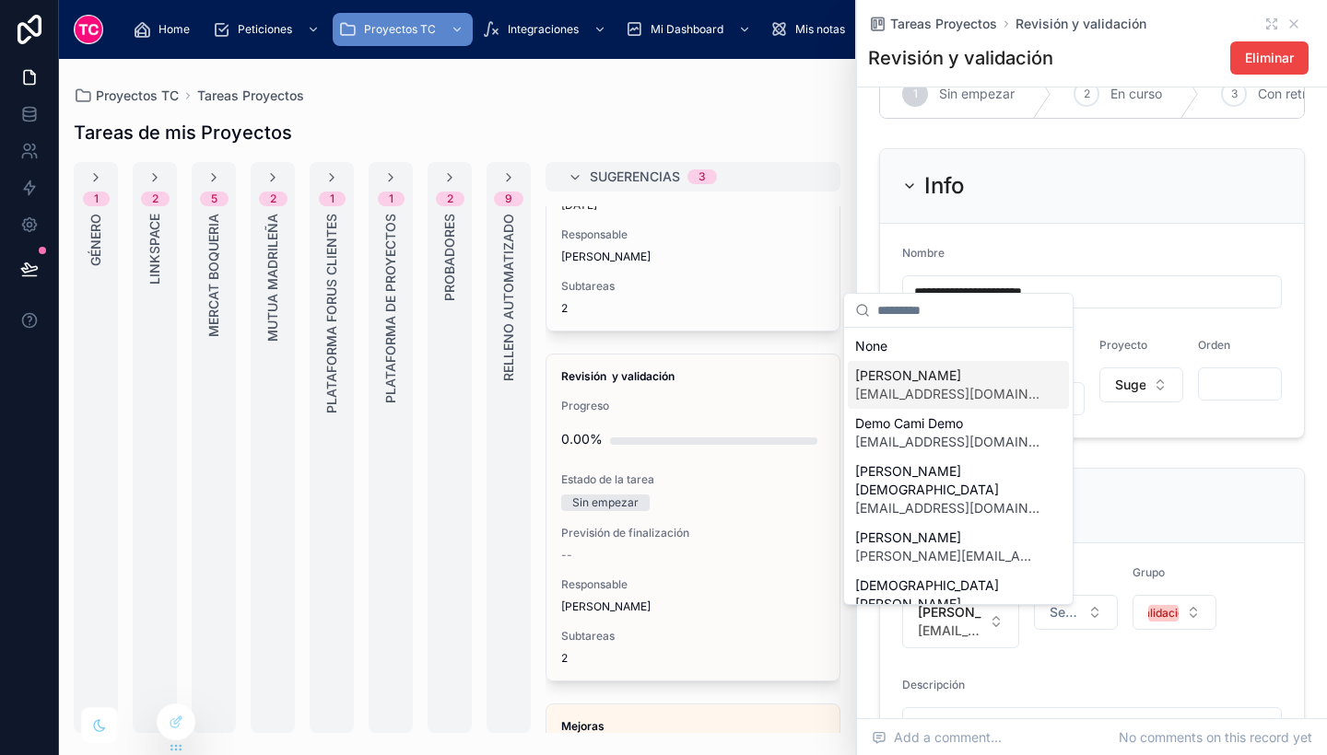
click at [934, 396] on span "jfernandez@tcgroupsolutions.com" at bounding box center [947, 394] width 184 height 18
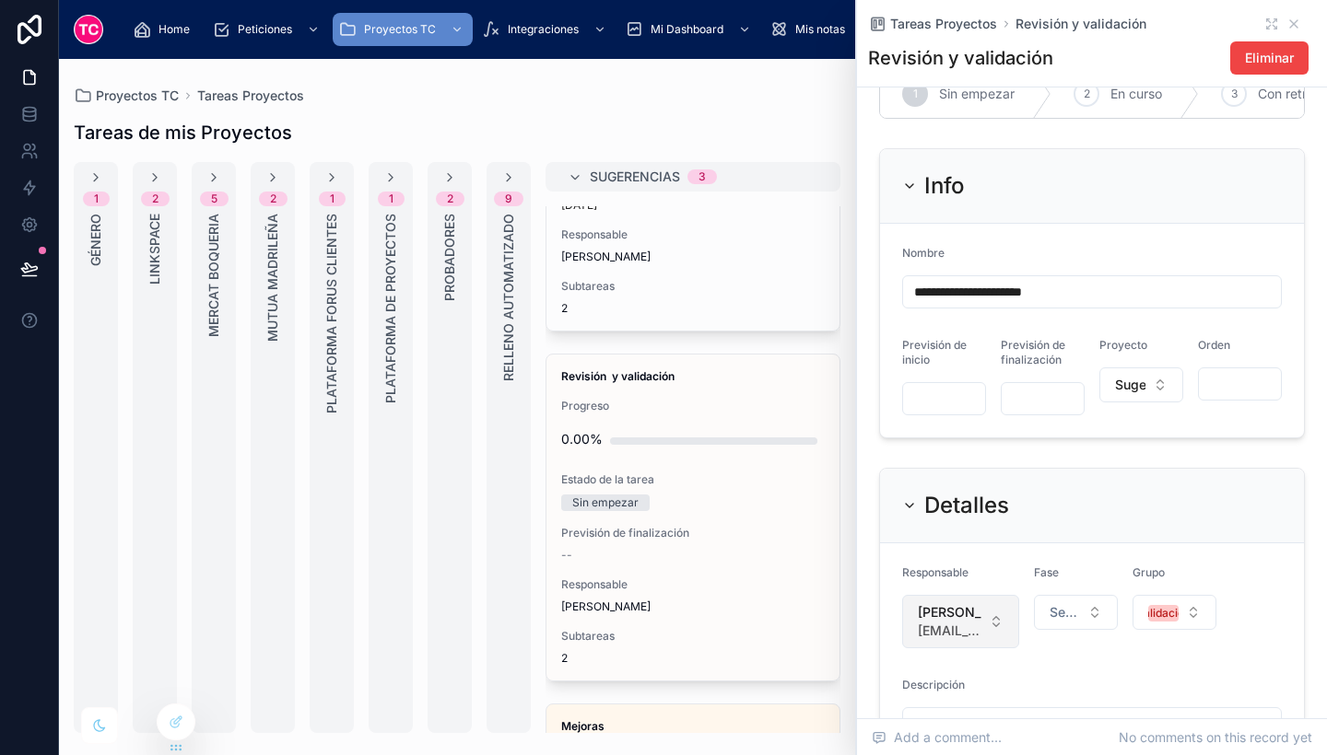
click at [962, 622] on span "José Fernández" at bounding box center [950, 612] width 64 height 18
type input "**"
click at [931, 572] on span "[PERSON_NAME]" at bounding box center [947, 567] width 184 height 18
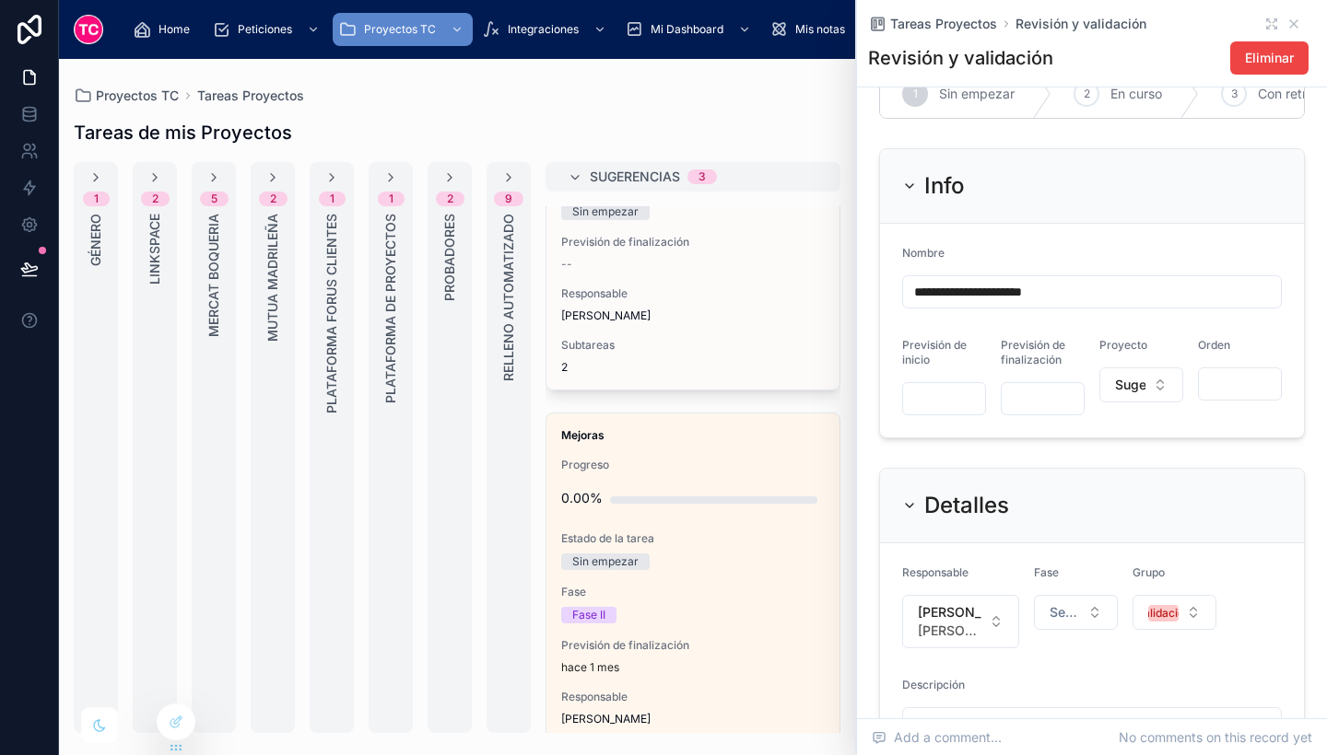
scroll to position [623, 0]
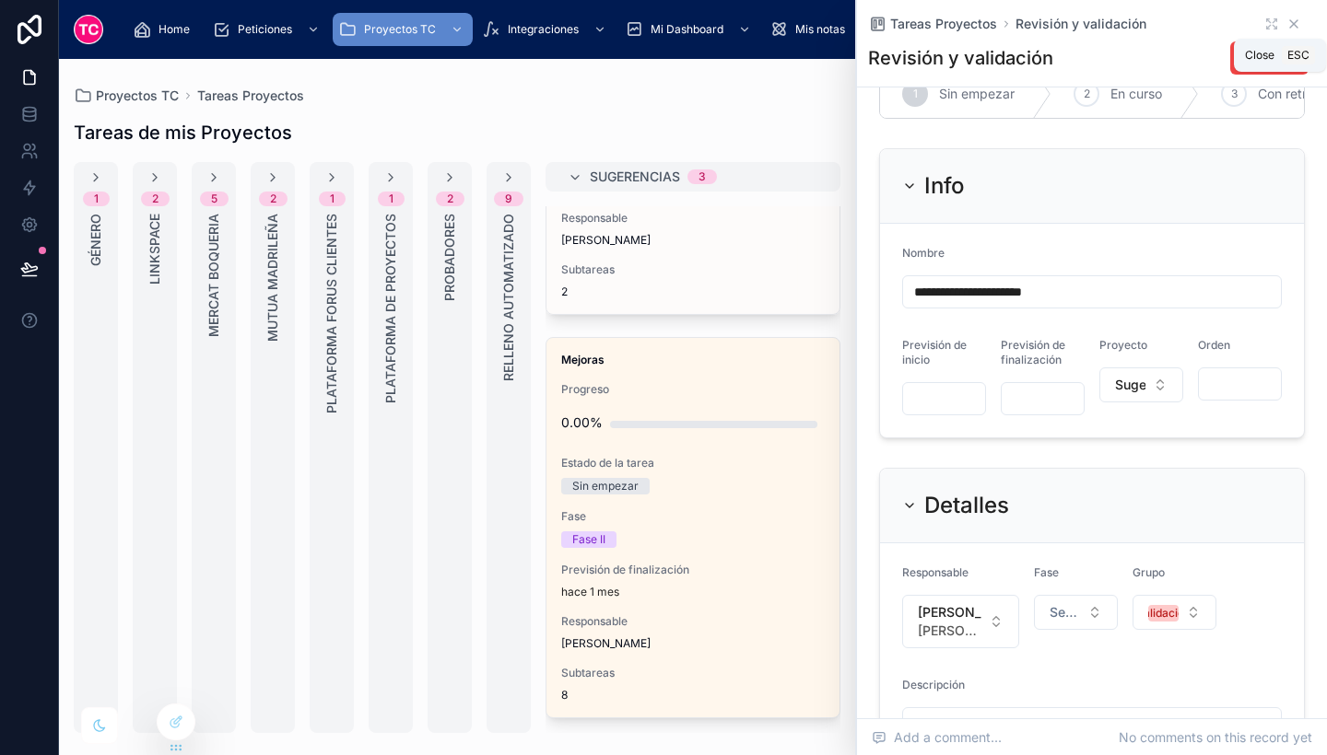
click at [1286, 22] on icon at bounding box center [1293, 24] width 15 height 15
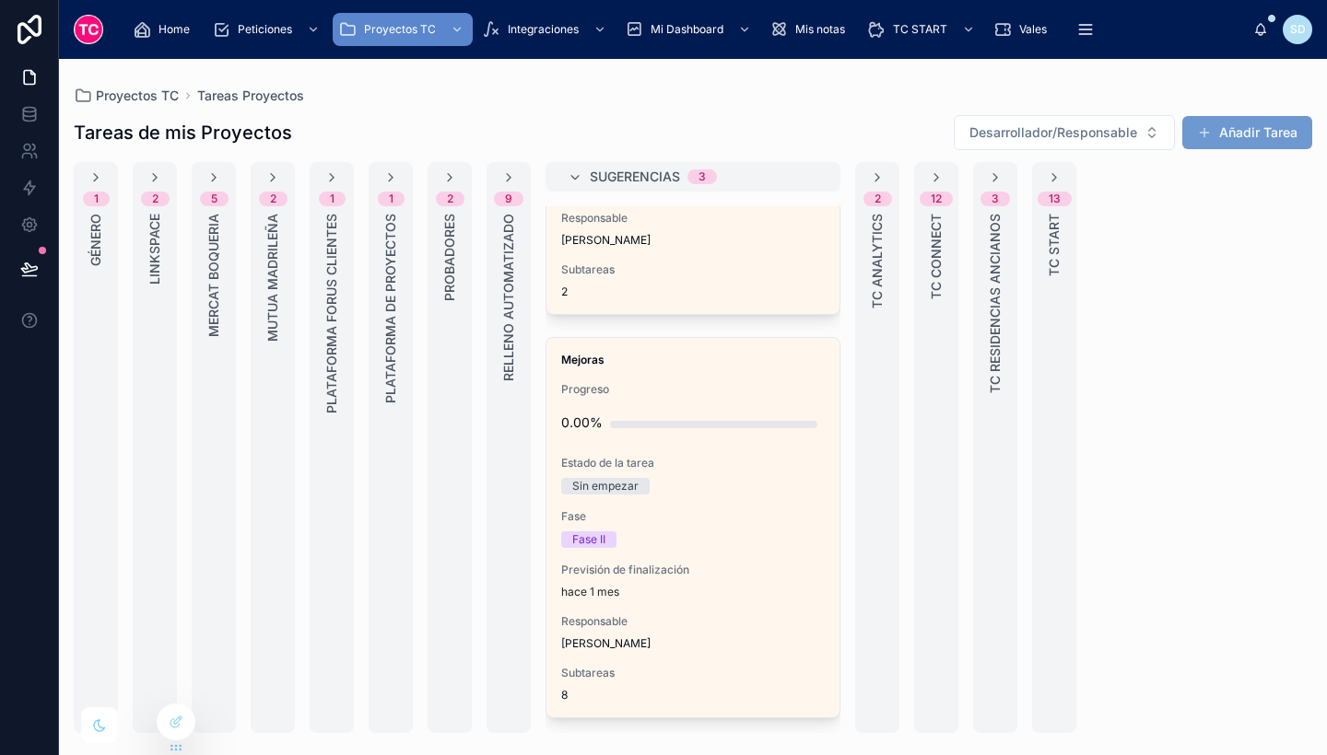
click at [84, 257] on div "1 Género" at bounding box center [96, 447] width 44 height 571
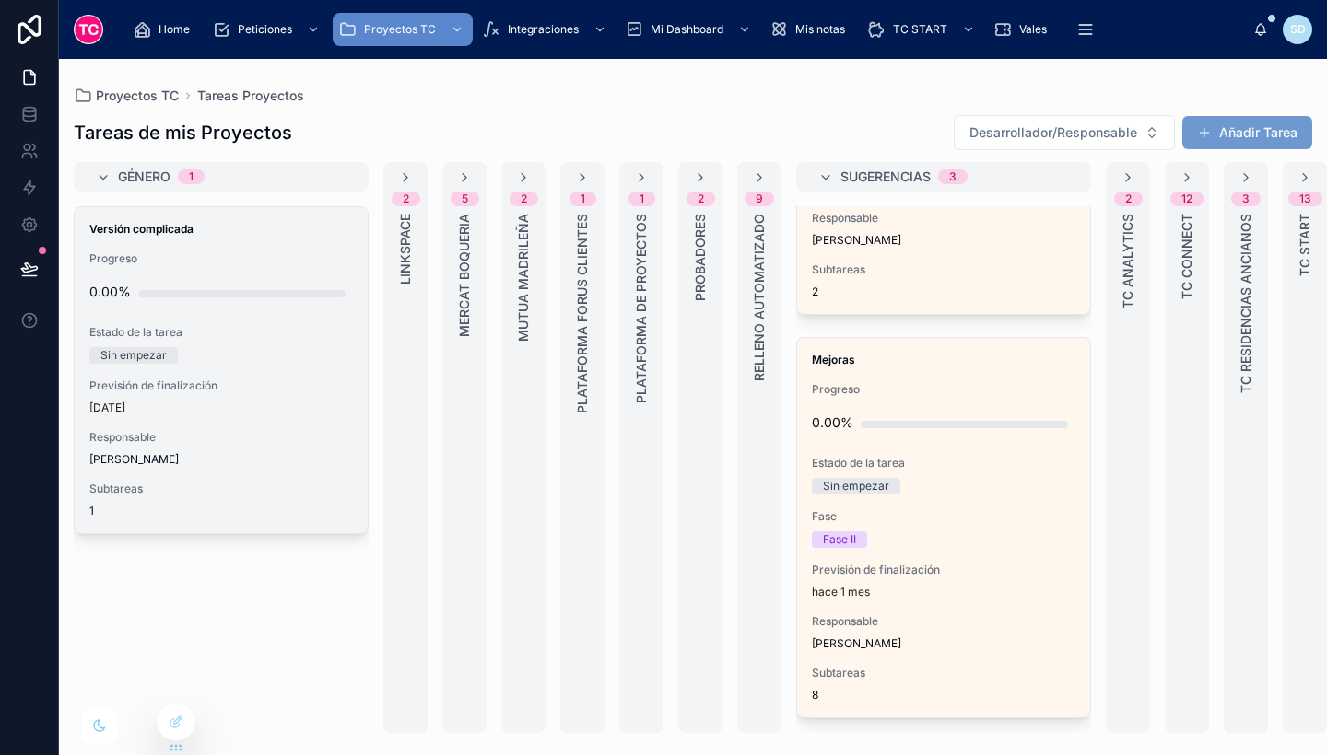
click at [299, 419] on div "Versión complicada Progreso 0.00% Estado de la tarea Sin empezar Previsión de f…" at bounding box center [221, 370] width 293 height 326
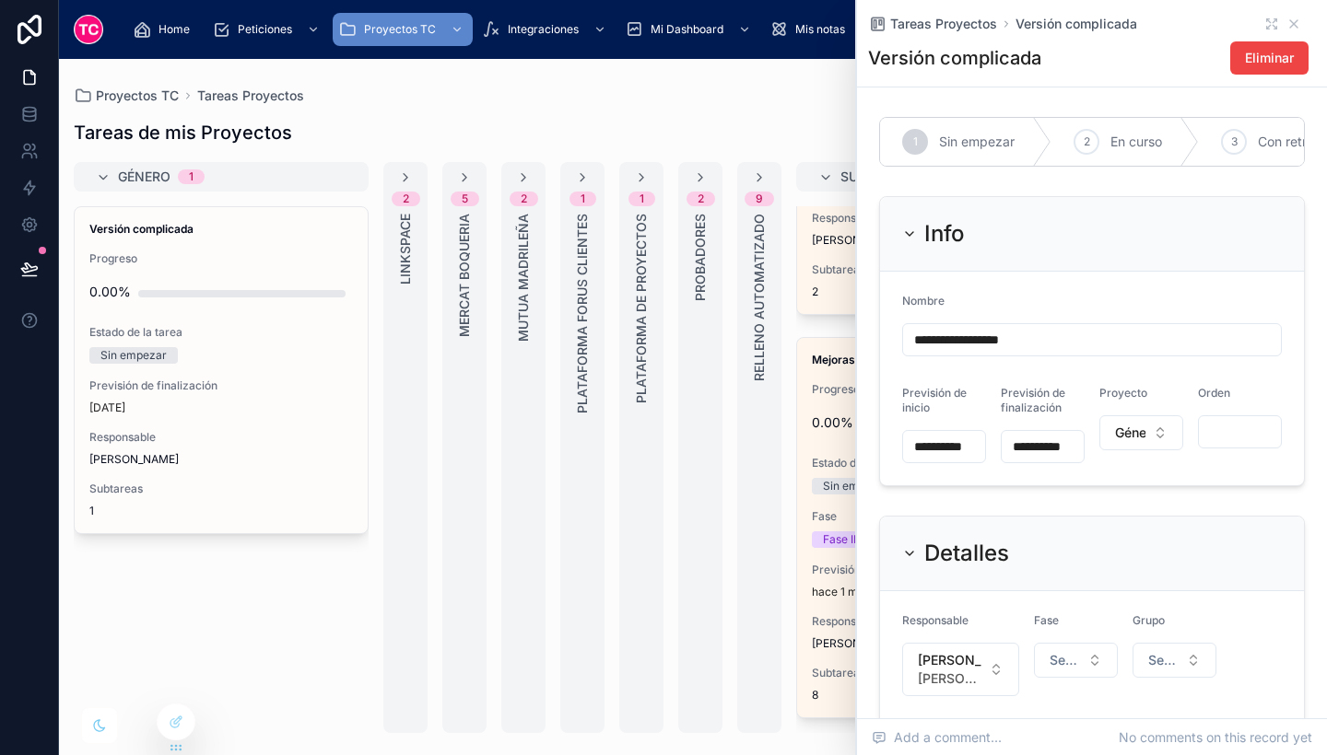
drag, startPoint x: 1055, startPoint y: 365, endPoint x: 964, endPoint y: 354, distance: 91.9
click at [964, 353] on input "**********" at bounding box center [1092, 340] width 378 height 26
type input "**********"
click at [319, 178] on div "Género 1" at bounding box center [232, 176] width 228 height 29
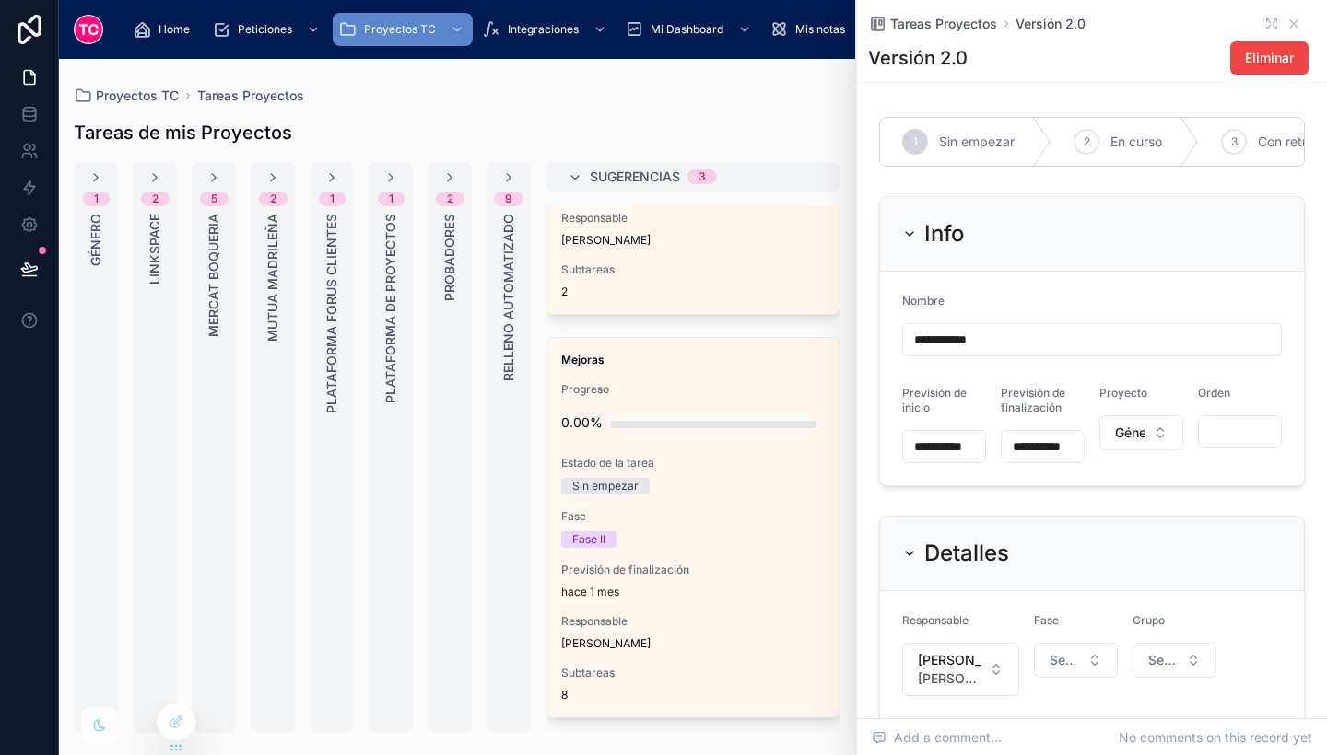
click at [231, 247] on div "5 Mercat Boqueria" at bounding box center [214, 447] width 44 height 571
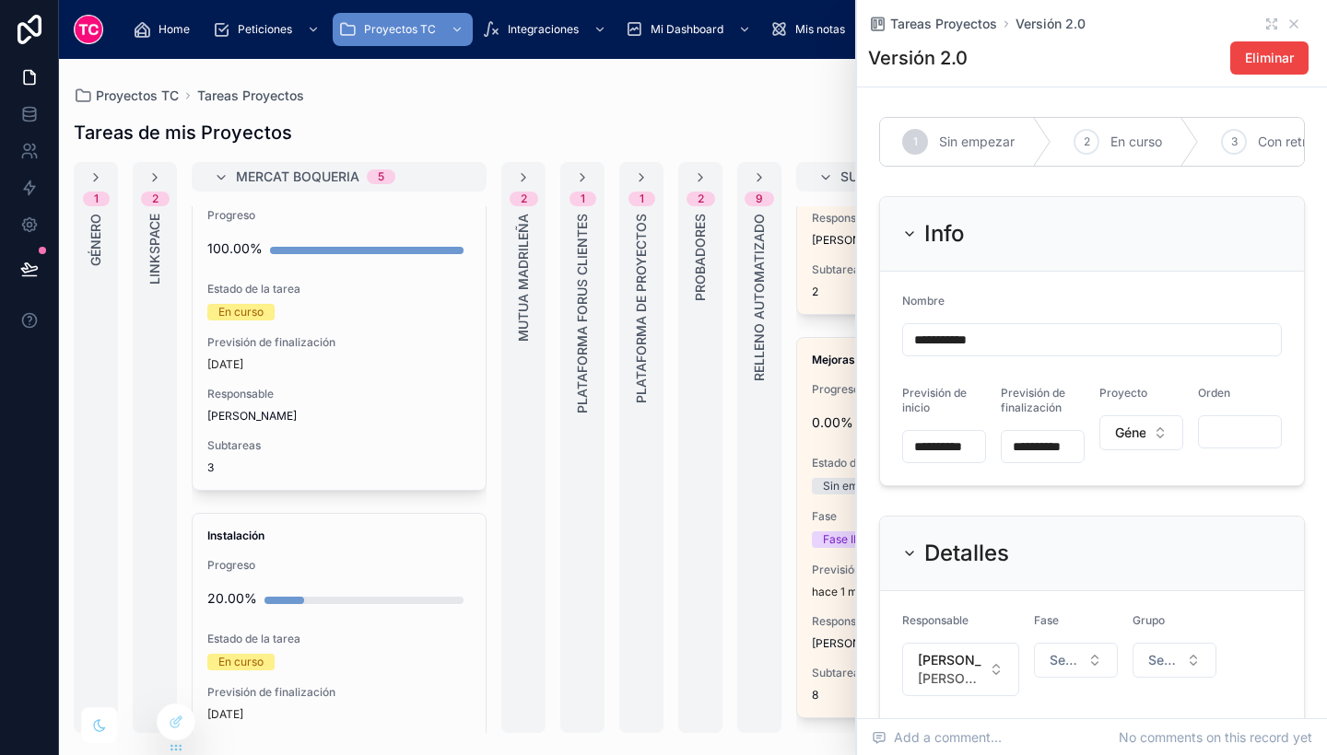
scroll to position [55, 0]
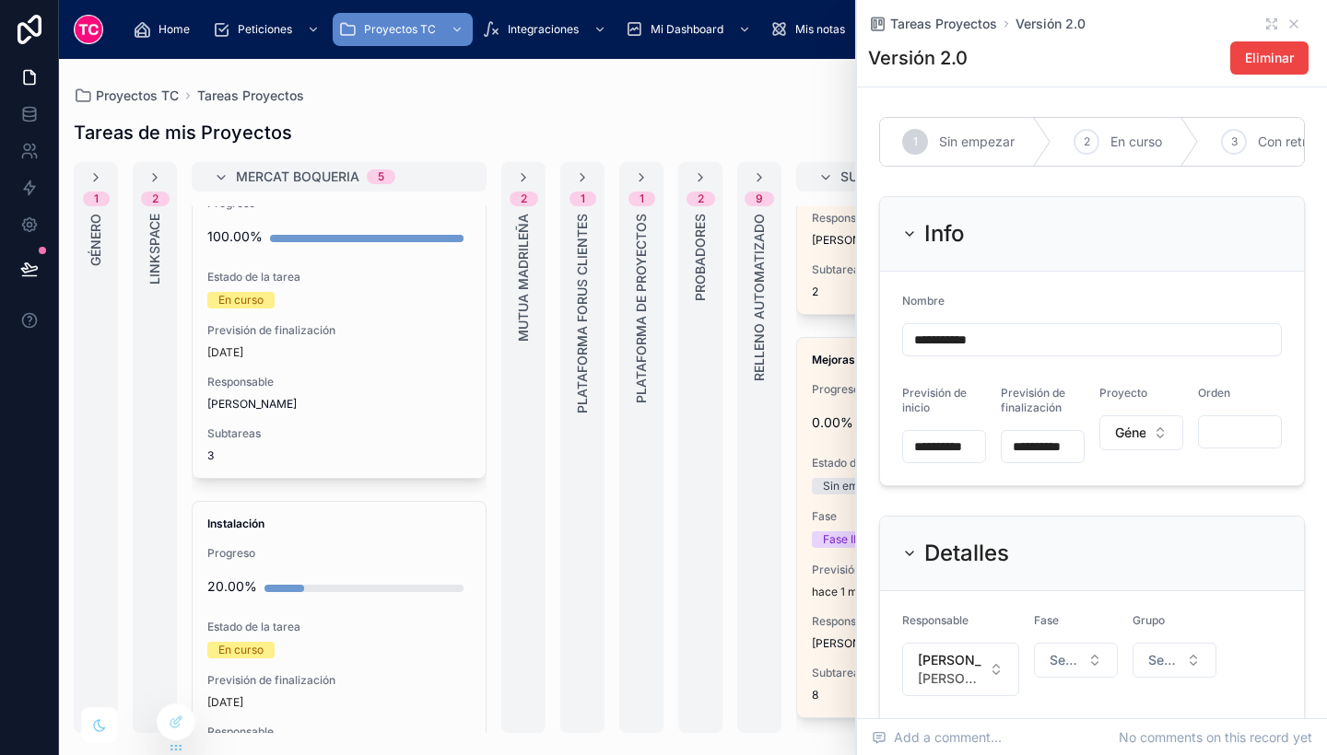
click at [364, 392] on div "Responsable Sonia Delgado" at bounding box center [338, 393] width 263 height 37
click at [1233, 134] on span "Finalizado" at bounding box center [1236, 142] width 61 height 18
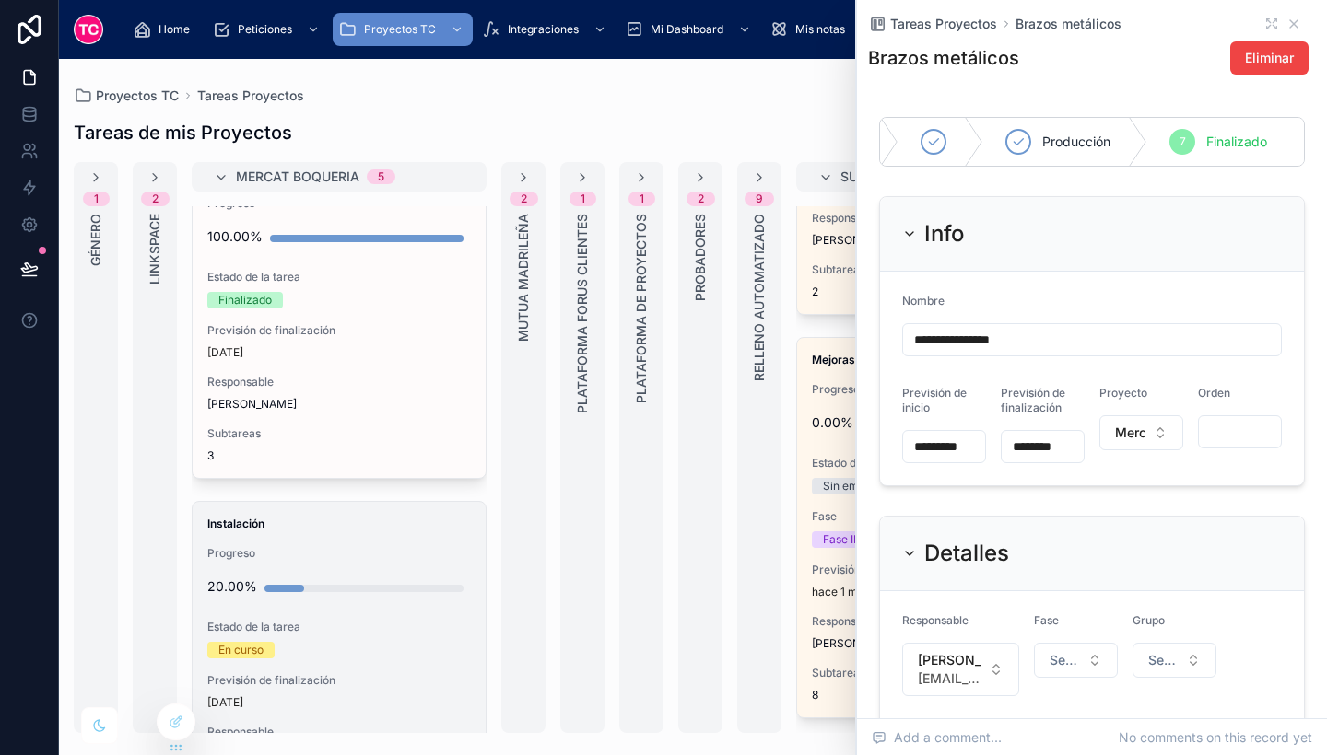
click at [334, 544] on div "Instalación Progreso 20.00% Estado de la tarea En curso Previsión de finalizaci…" at bounding box center [339, 665] width 293 height 326
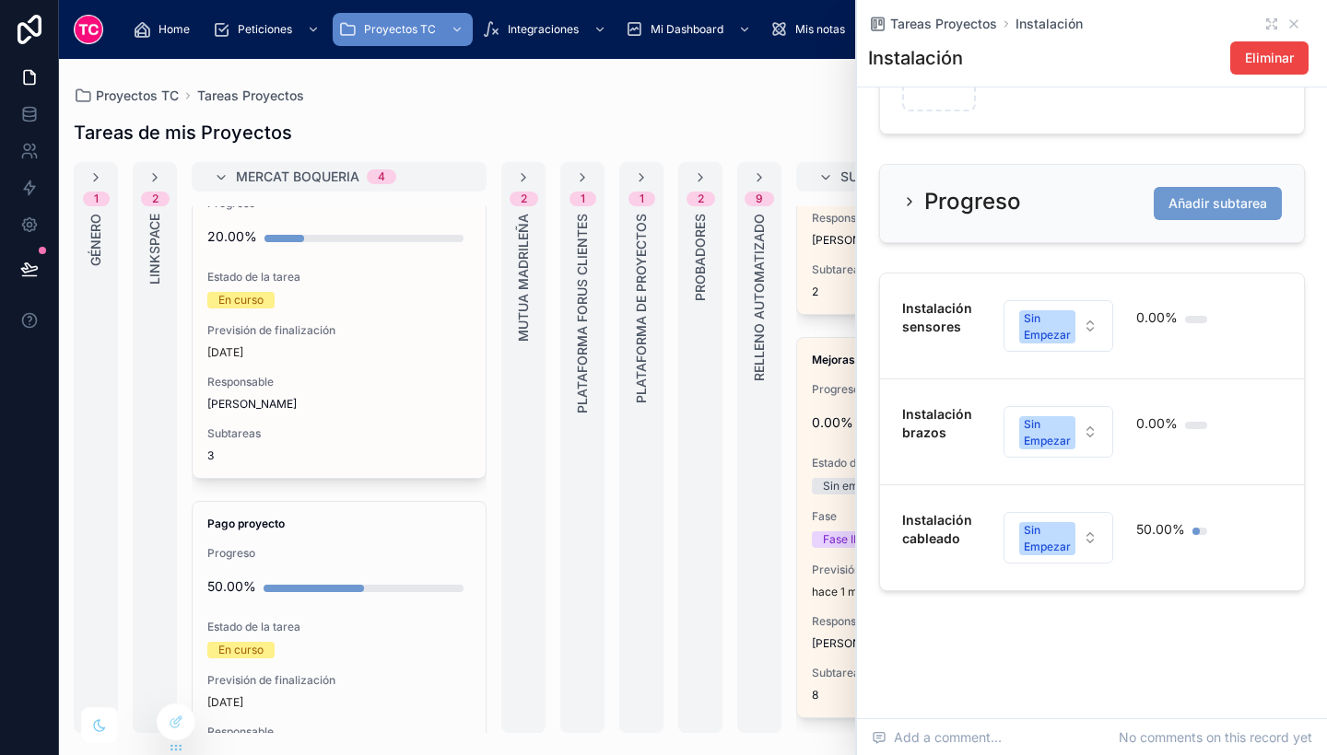
scroll to position [941, 0]
click at [1050, 449] on div "Sin Empezar" at bounding box center [1047, 432] width 47 height 33
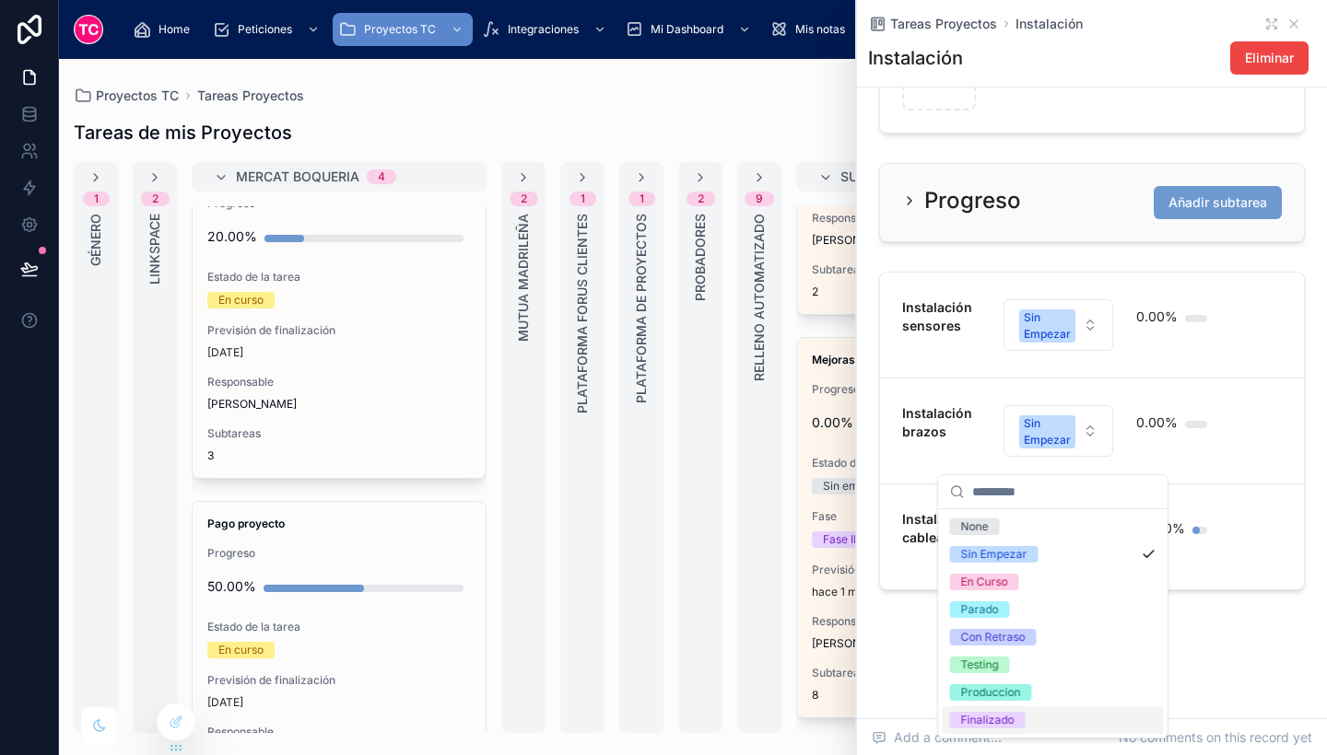
click at [1014, 720] on span "Finalizado" at bounding box center [988, 720] width 76 height 17
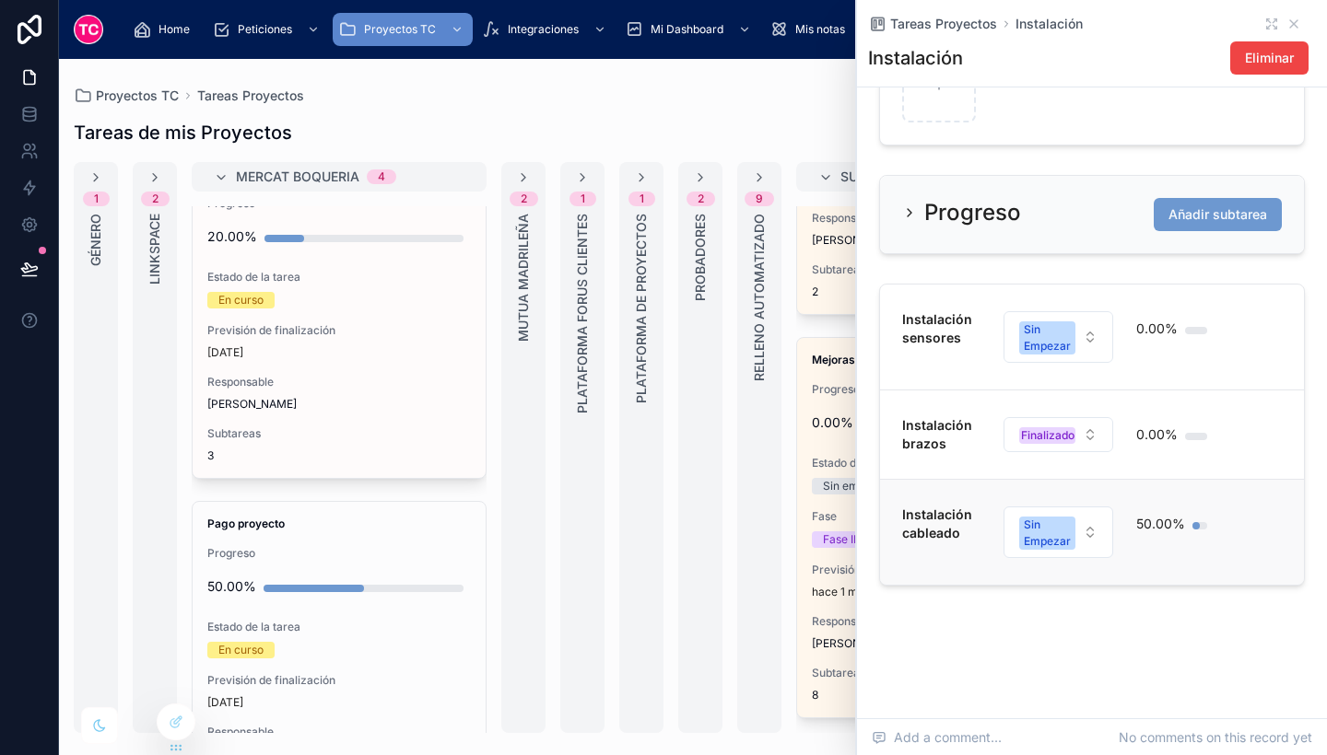
click at [1167, 547] on div "50.00%" at bounding box center [1175, 532] width 78 height 53
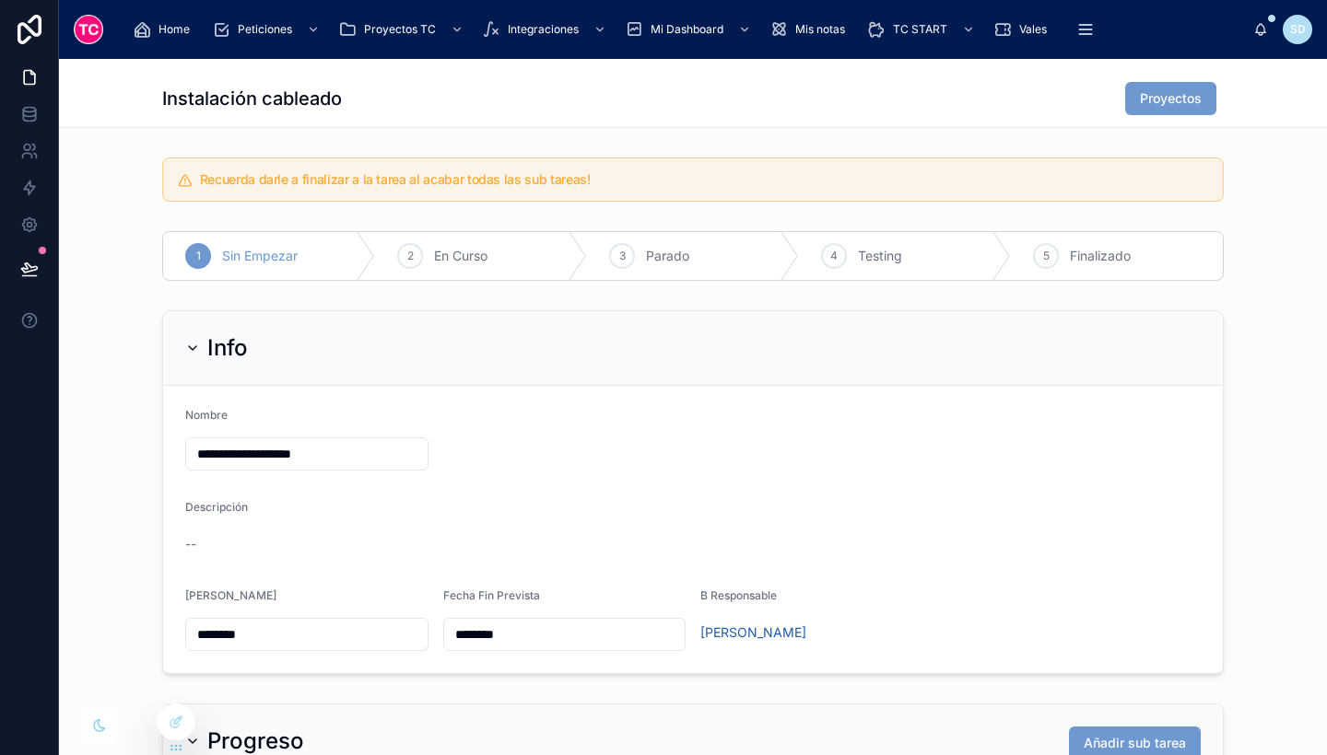
scroll to position [425, 0]
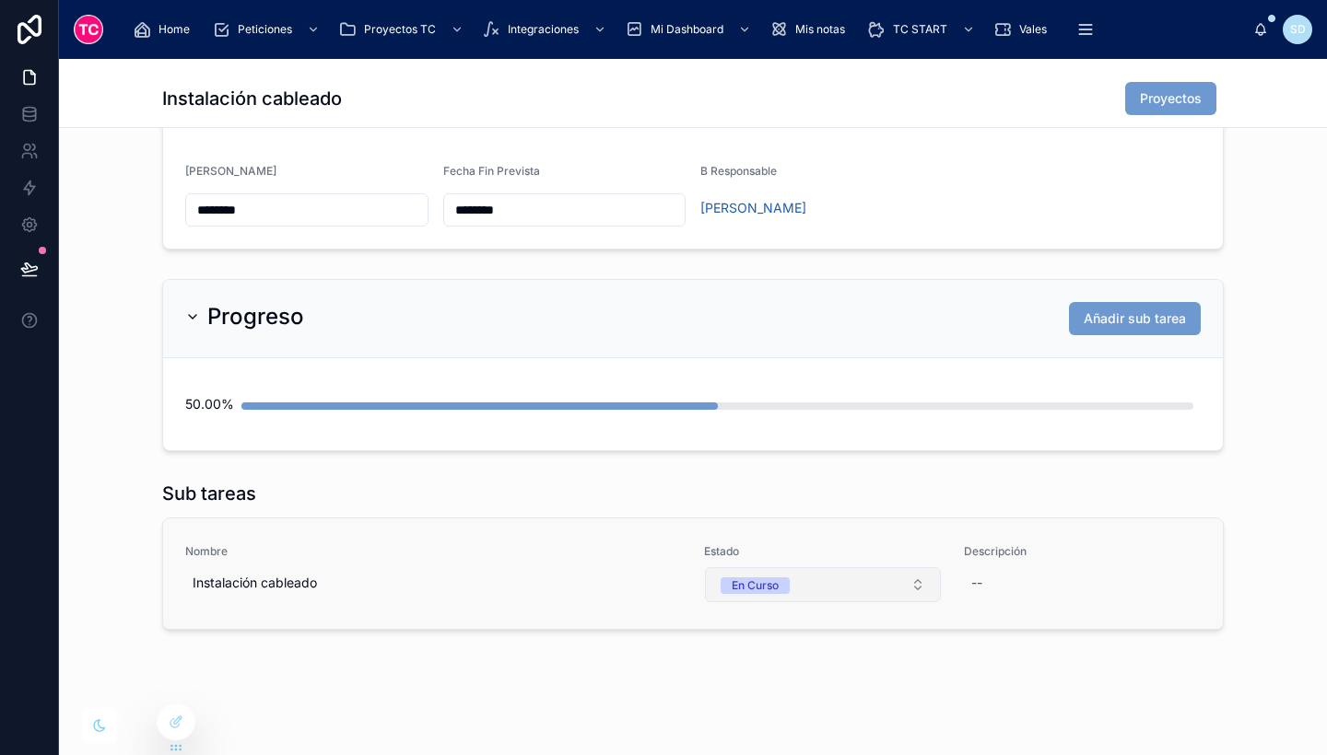
click at [826, 576] on button "En Curso" at bounding box center [823, 585] width 236 height 35
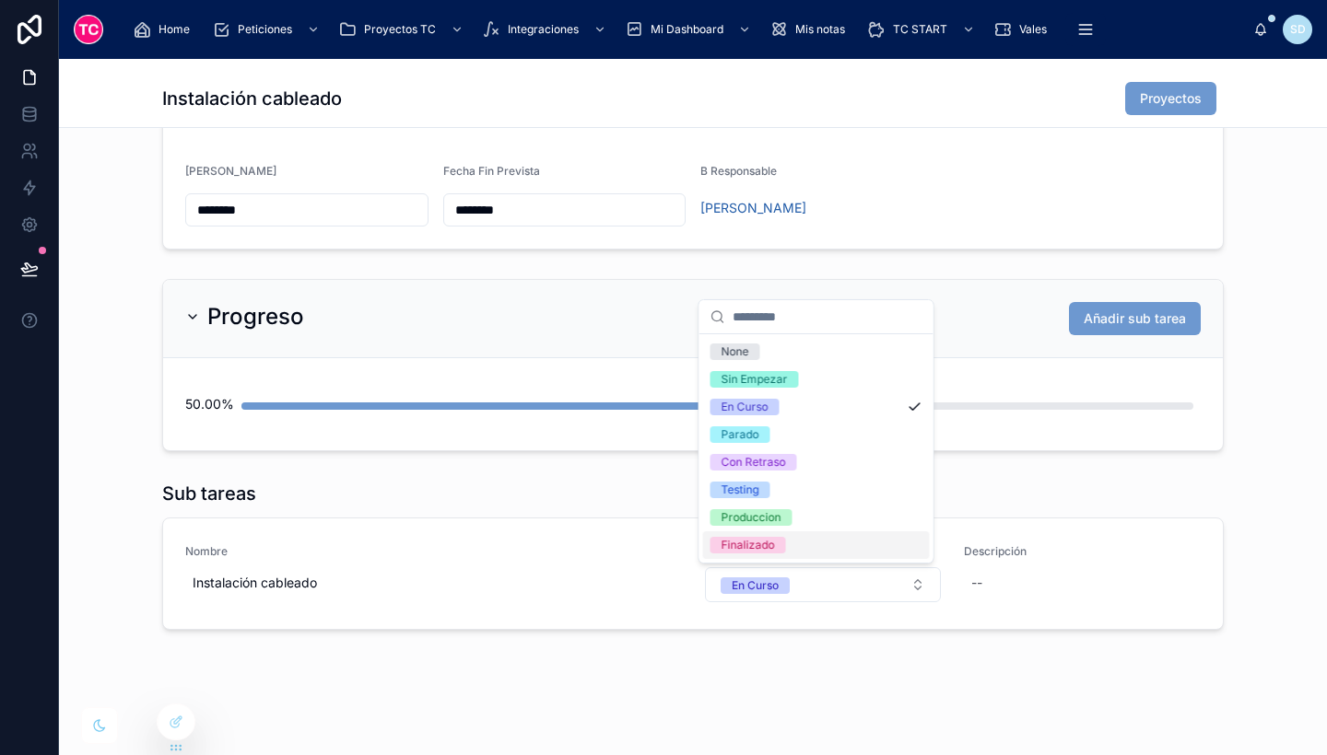
click at [807, 544] on div "Finalizado" at bounding box center [816, 546] width 227 height 28
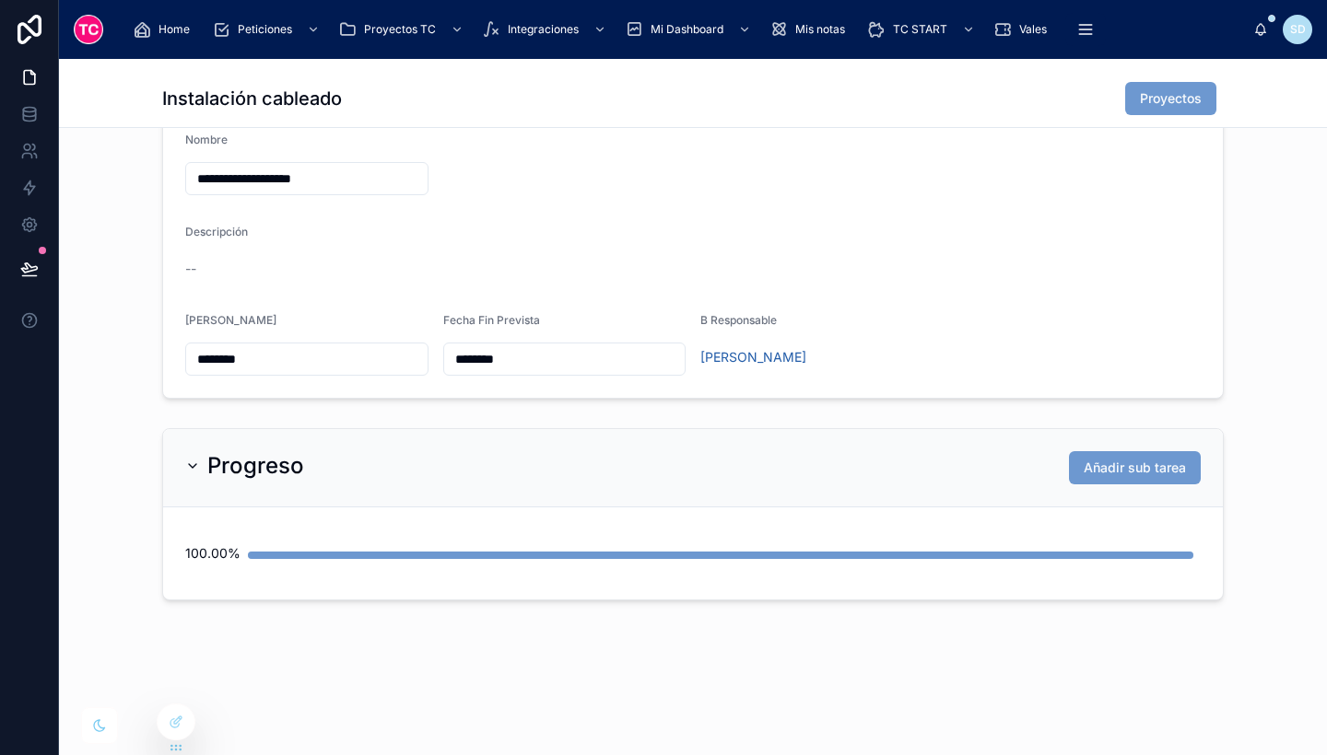
scroll to position [0, 0]
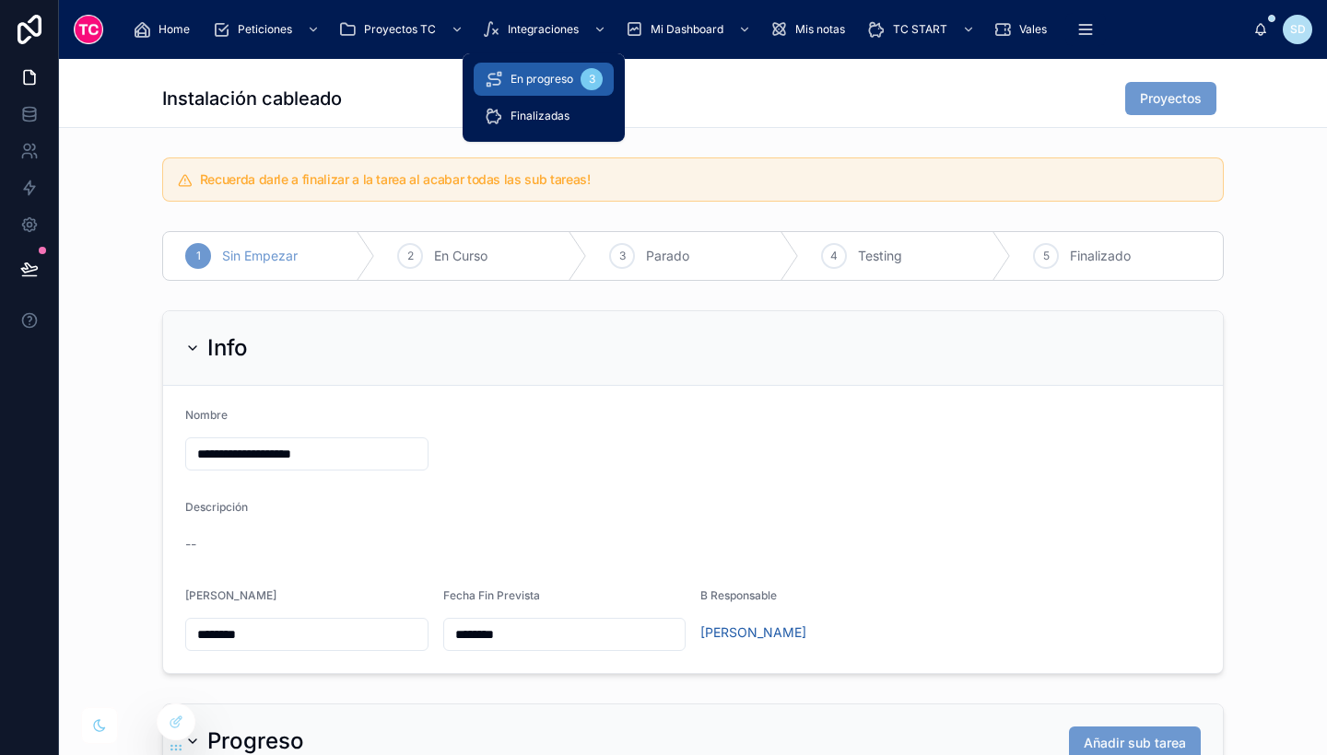
click at [549, 77] on span "En progreso" at bounding box center [541, 79] width 63 height 15
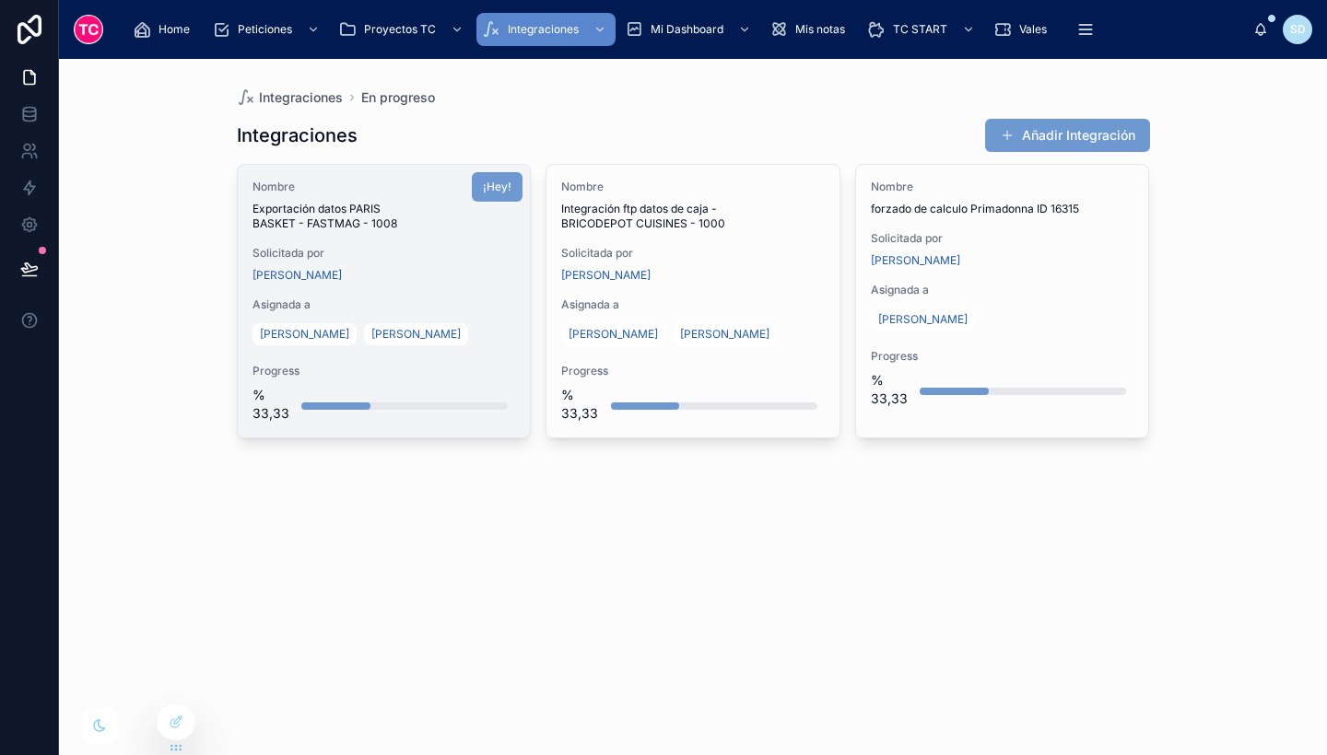
click at [433, 262] on div "Solicitada por [PERSON_NAME]" at bounding box center [383, 264] width 263 height 37
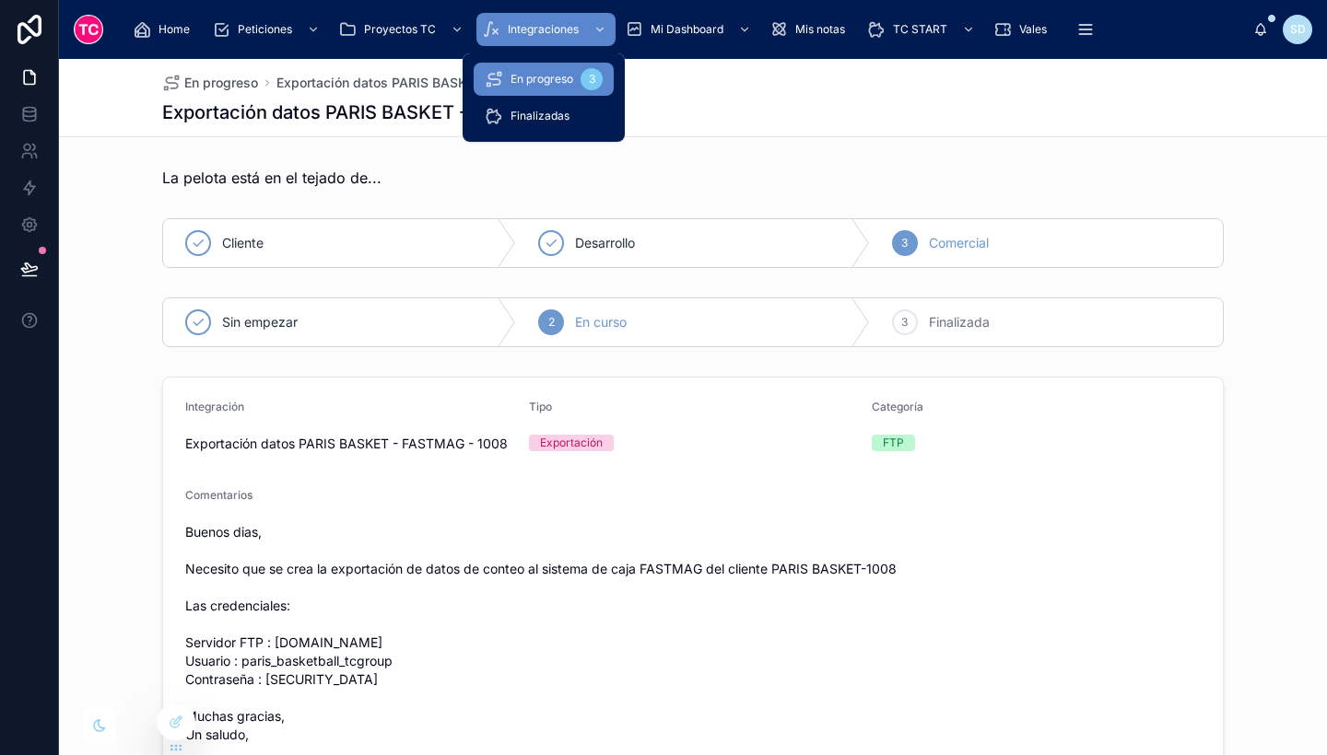
click at [518, 81] on span "En progreso" at bounding box center [541, 79] width 63 height 15
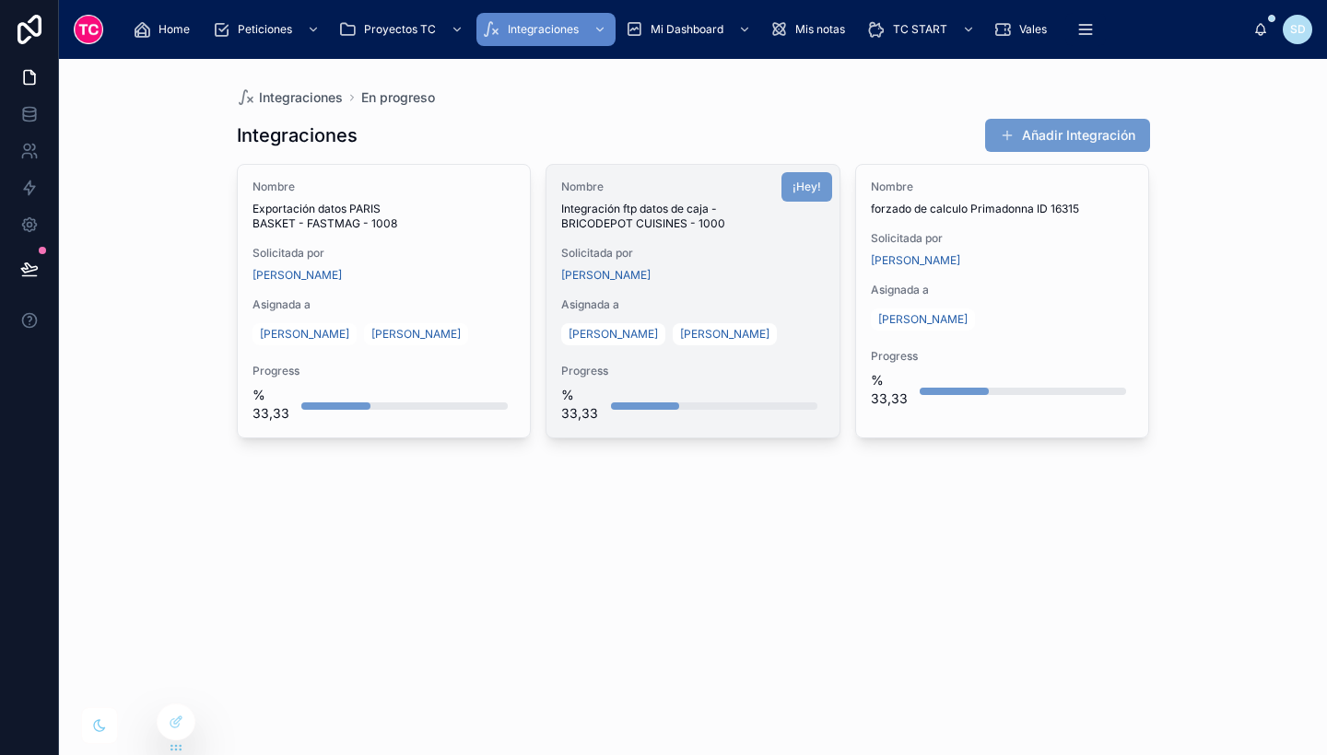
click at [725, 264] on div "Solicitada por [PERSON_NAME]" at bounding box center [692, 264] width 263 height 37
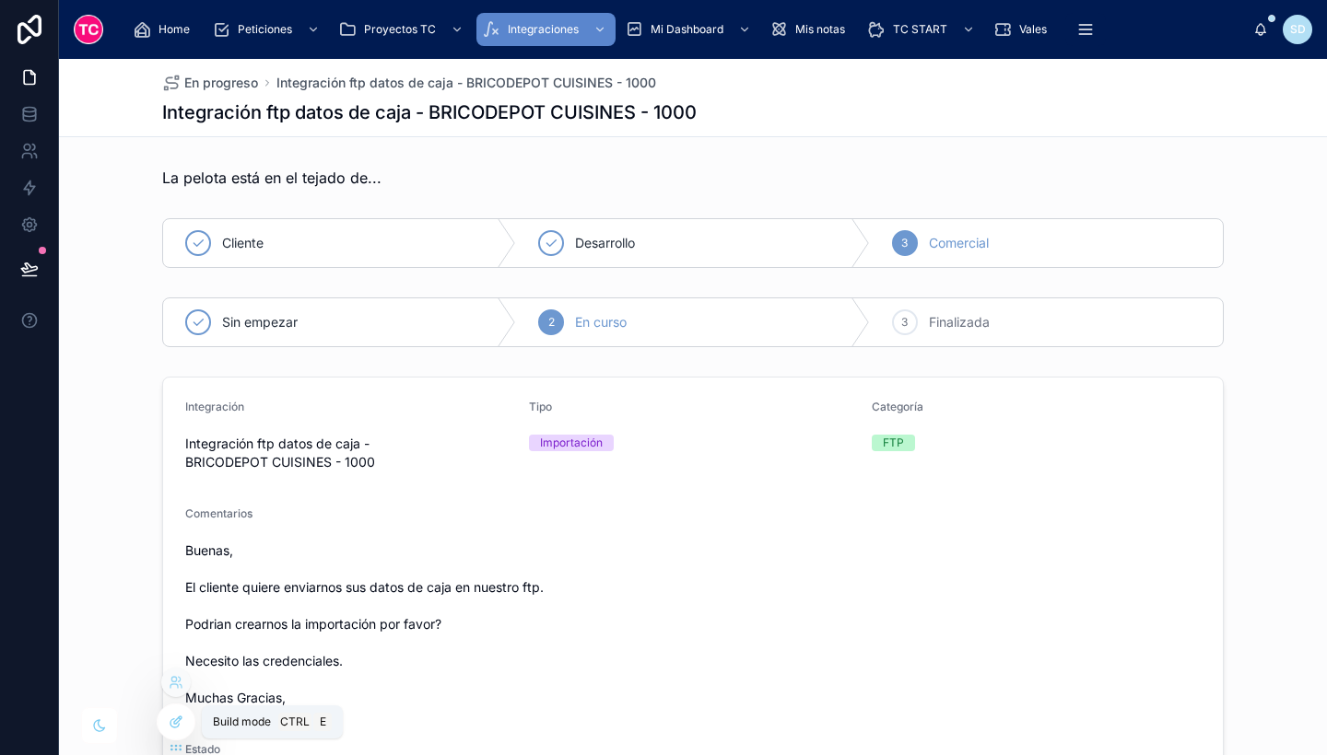
click at [174, 727] on icon at bounding box center [174, 724] width 8 height 8
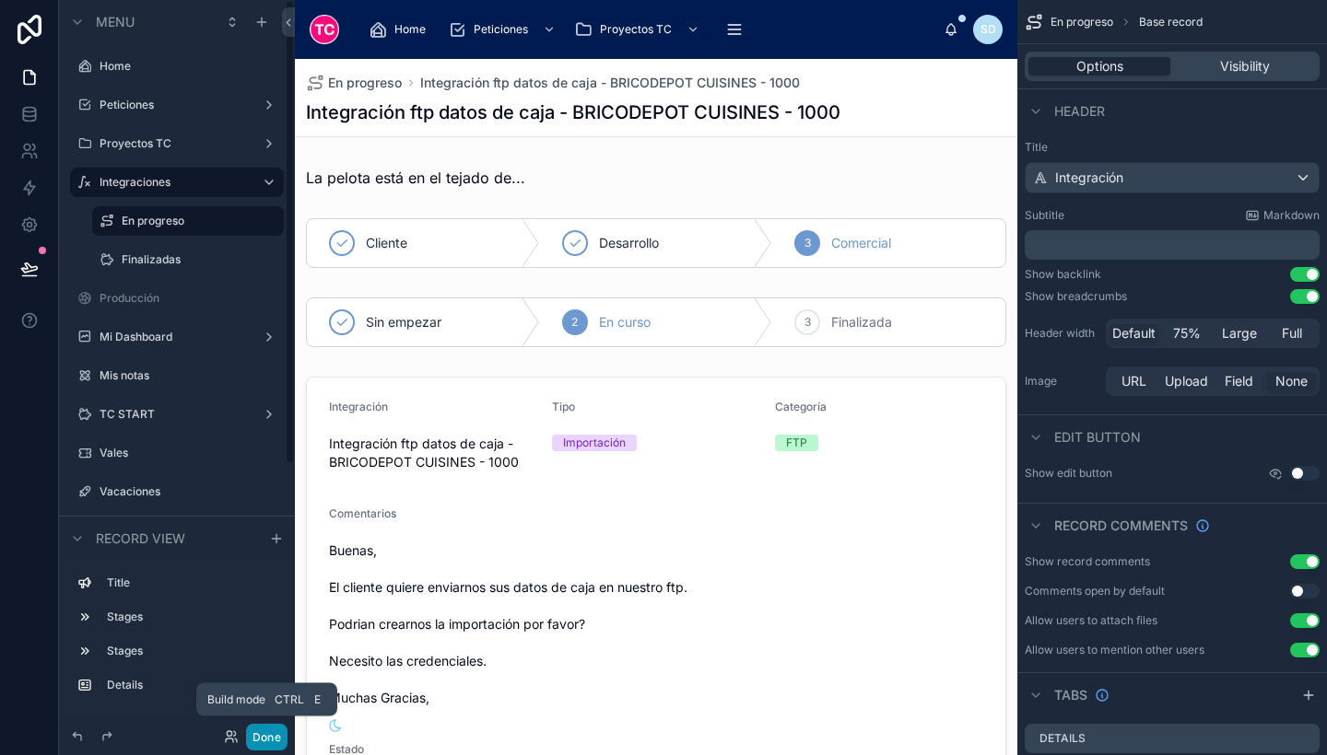
click at [269, 733] on button "Done" at bounding box center [266, 737] width 41 height 27
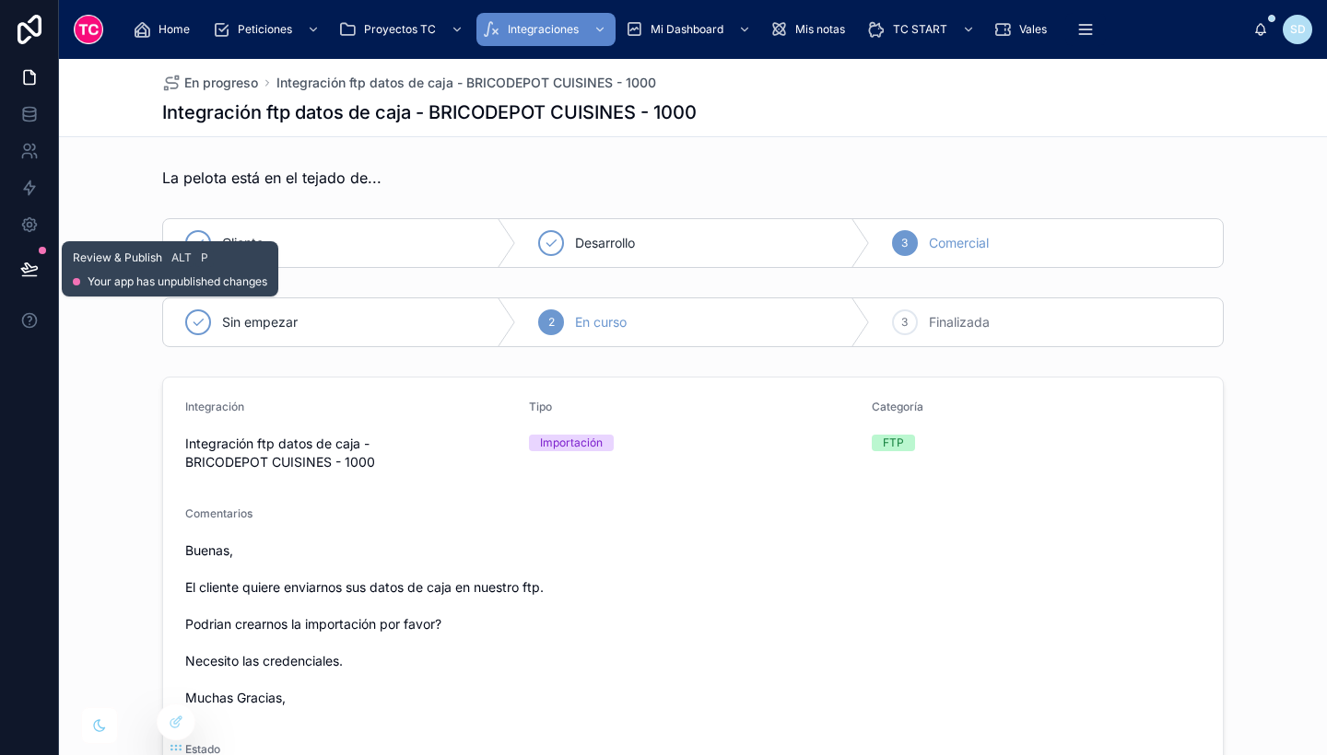
click at [38, 281] on button at bounding box center [29, 269] width 41 height 52
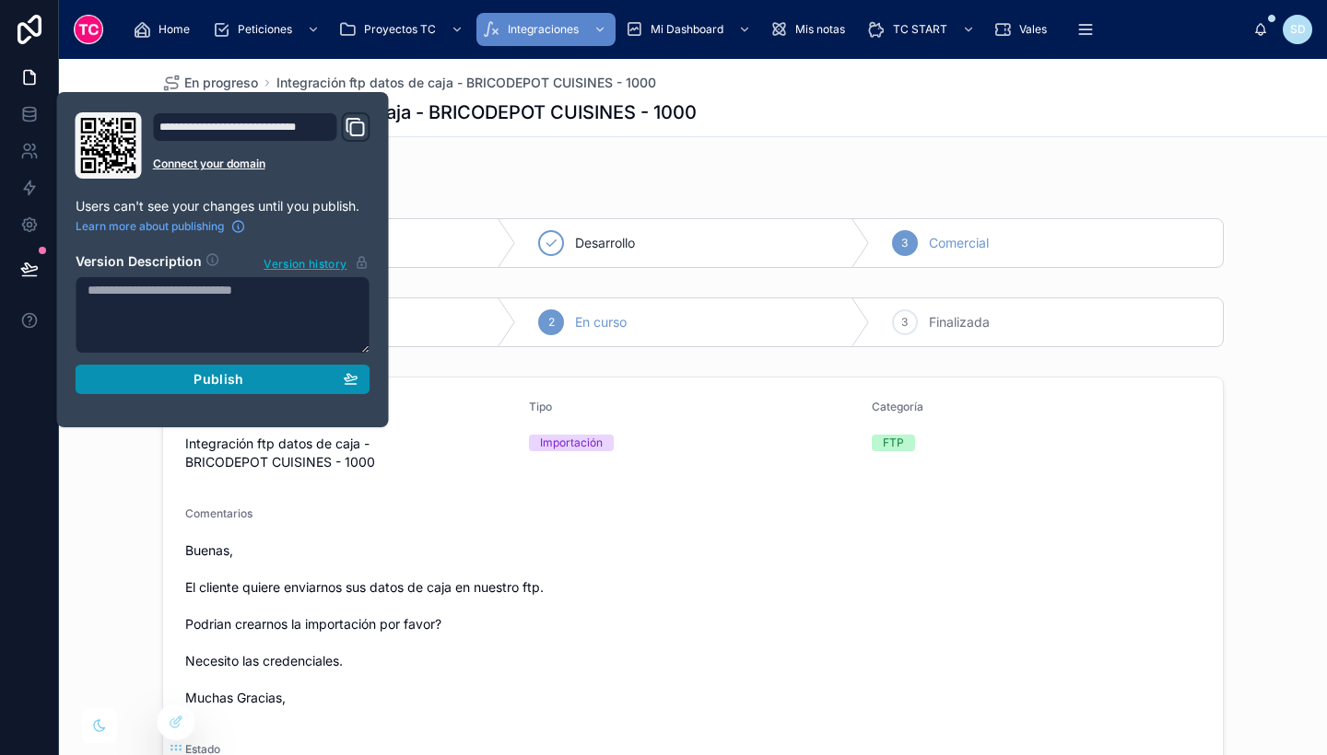
click at [250, 382] on div "Publish" at bounding box center [223, 379] width 271 height 17
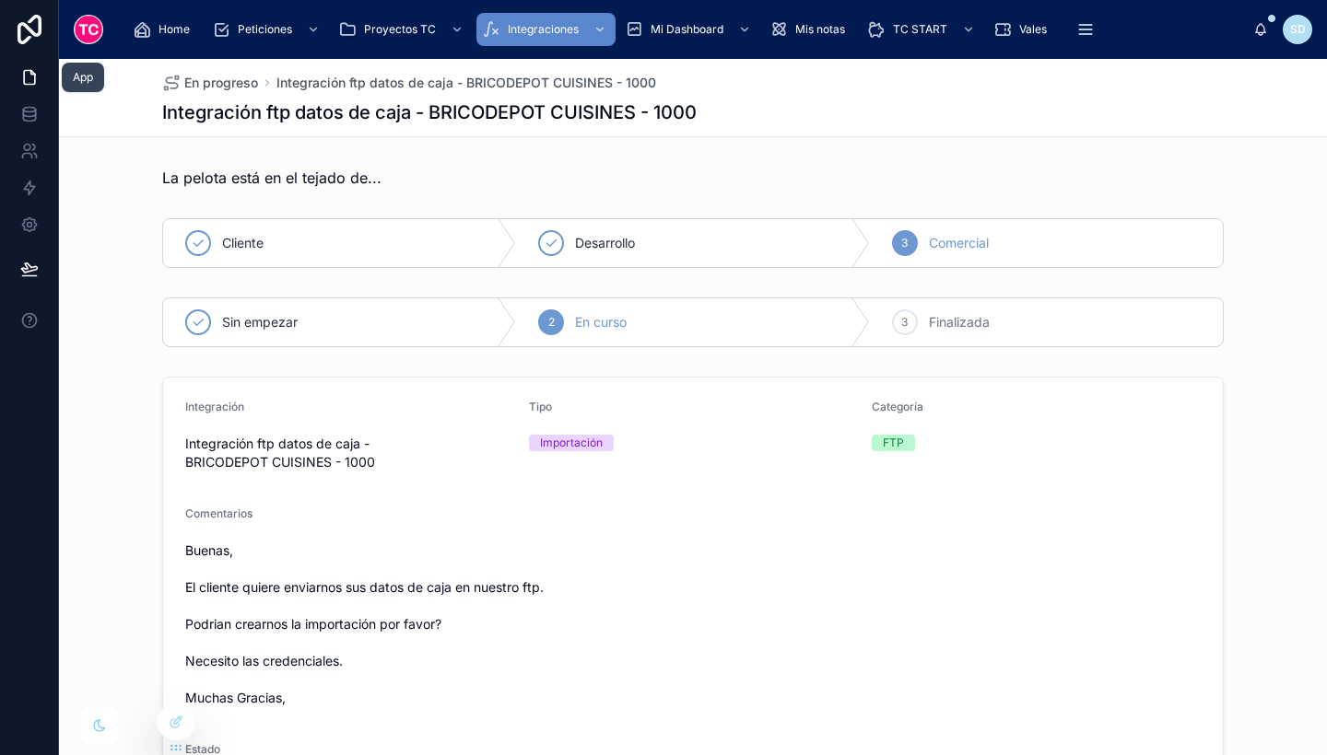
click at [15, 76] on link at bounding box center [29, 77] width 58 height 37
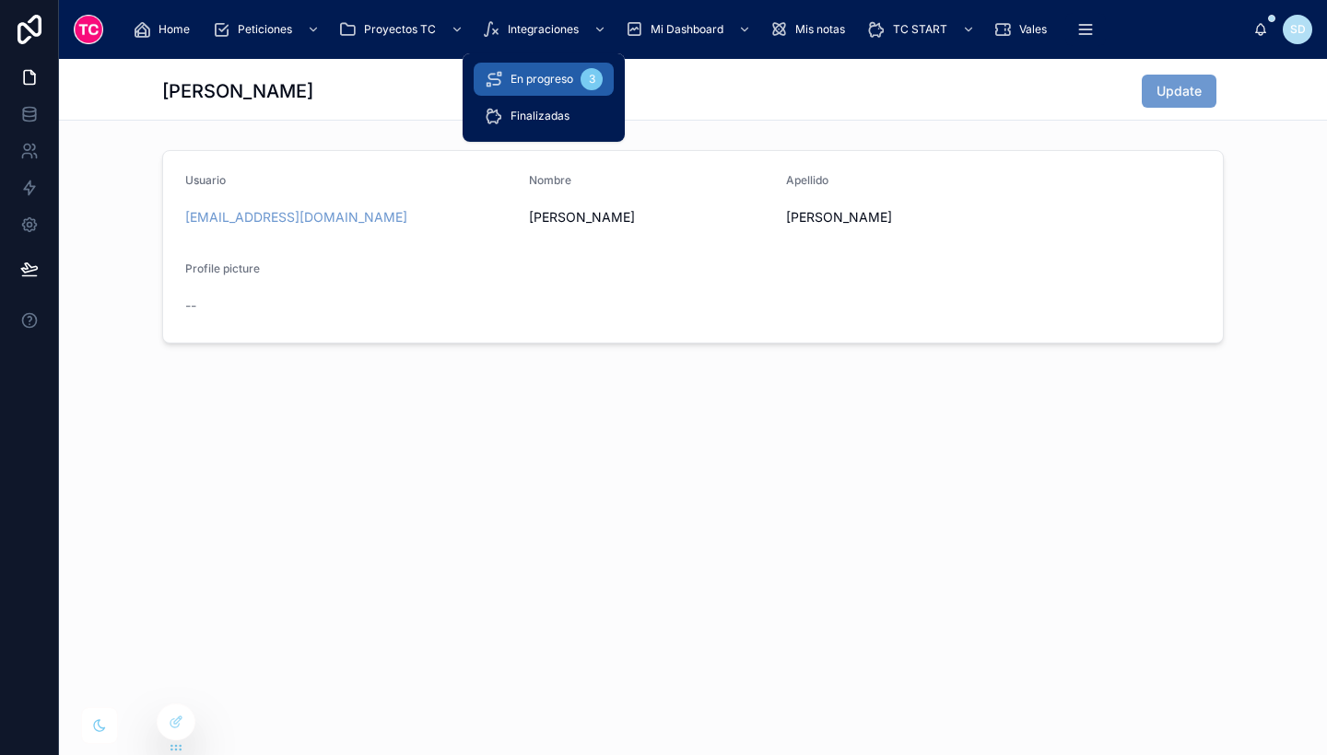
click at [556, 76] on span "En progreso" at bounding box center [541, 79] width 63 height 15
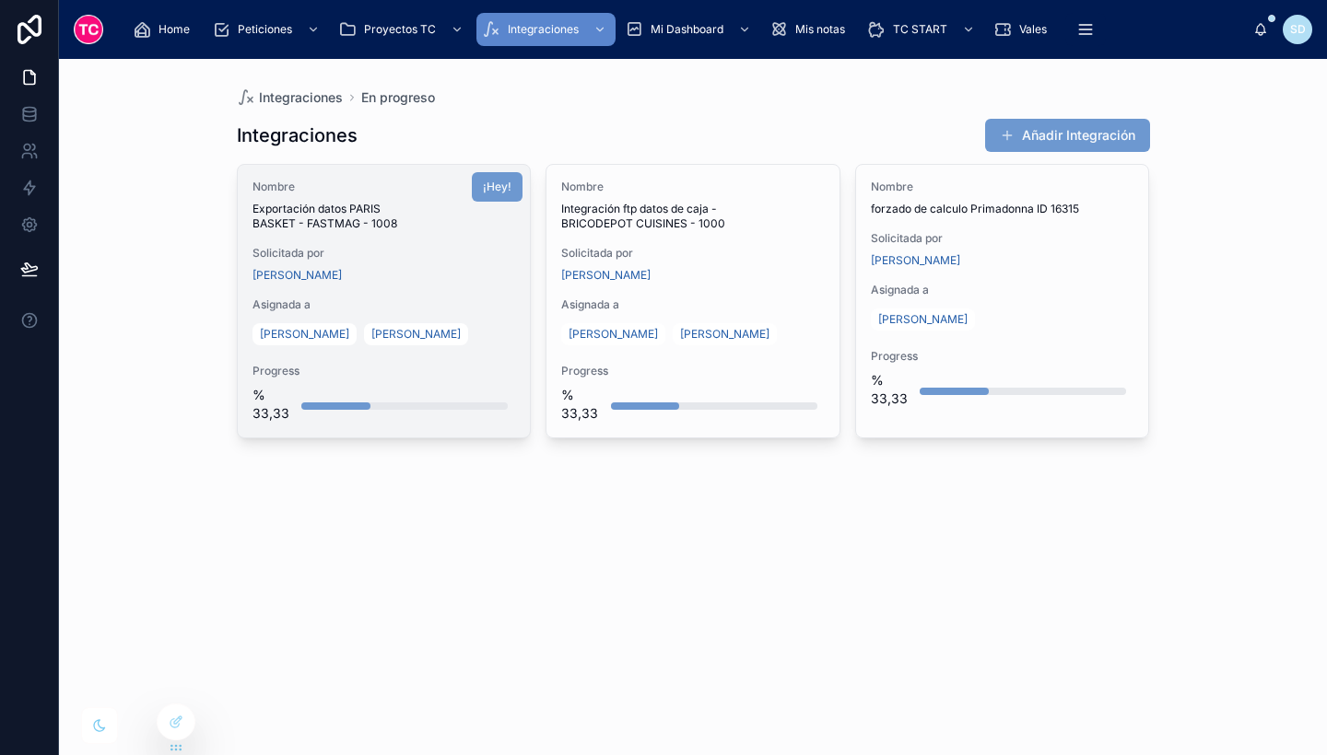
click at [444, 252] on span "Solicitada por" at bounding box center [383, 253] width 263 height 15
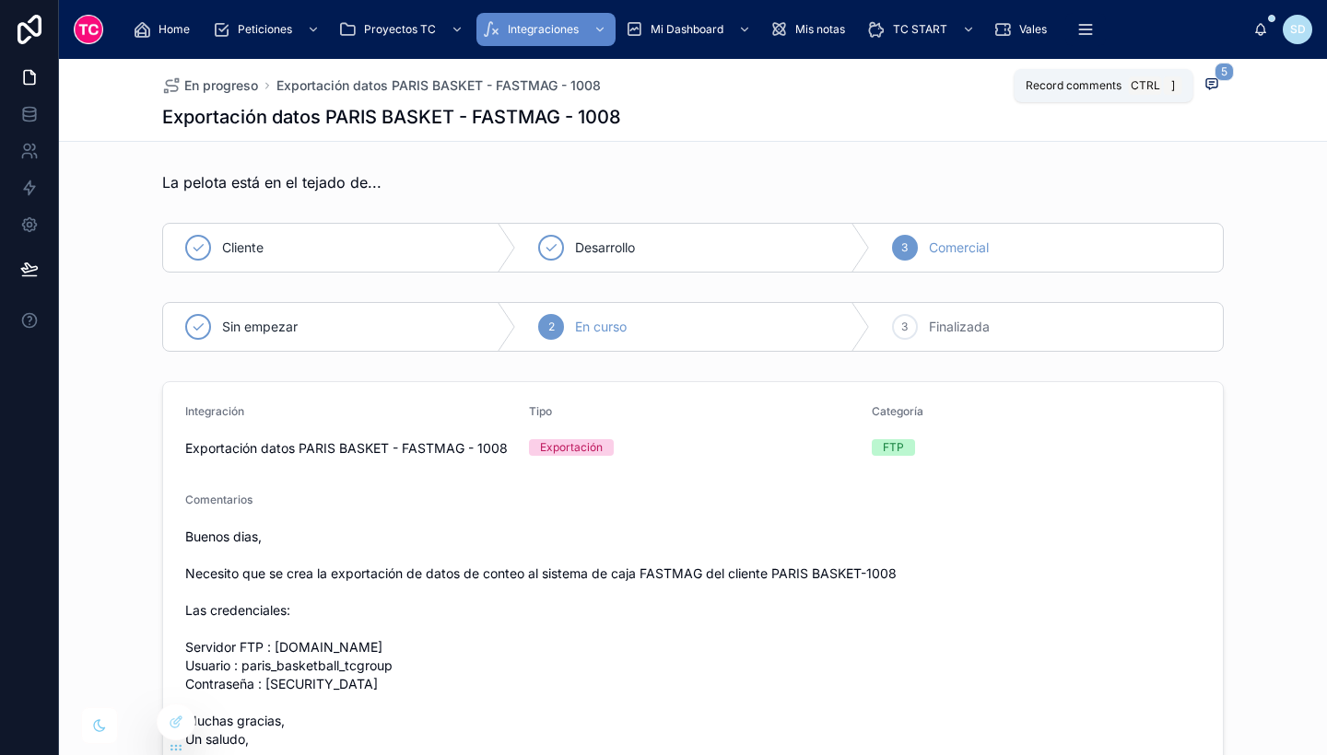
click at [1214, 73] on span "5" at bounding box center [1223, 72] width 19 height 18
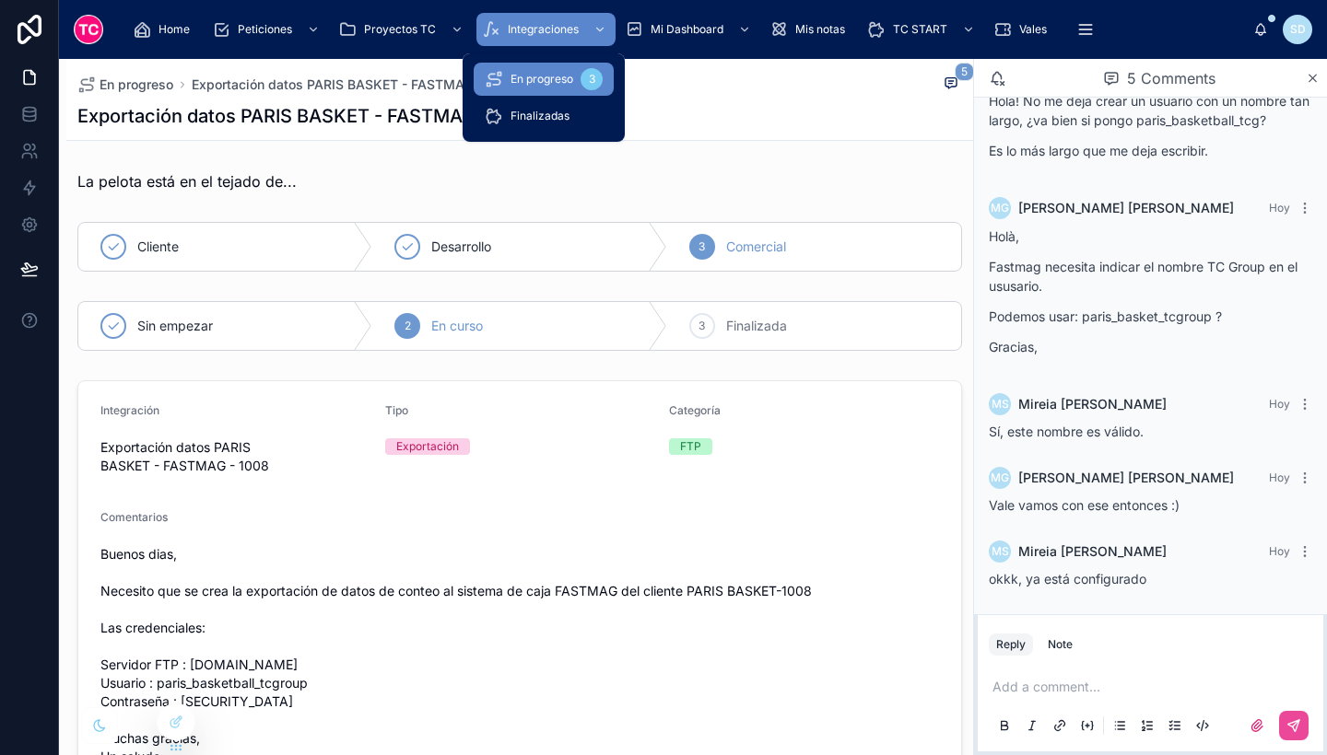
click at [533, 81] on span "En progreso" at bounding box center [541, 79] width 63 height 15
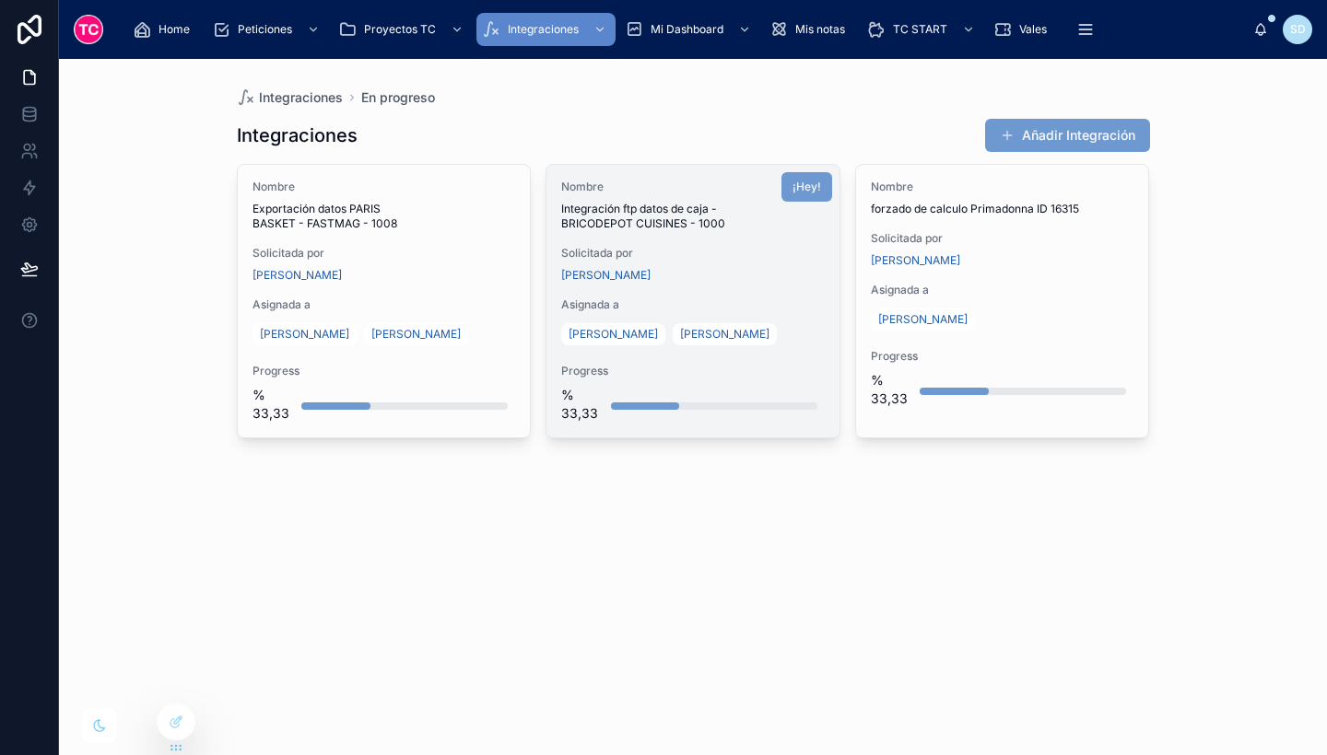
click at [767, 288] on div "Nombre Integración ftp datos de caja - BRICODEPOT CUISINES - 1000 Solicitada po…" at bounding box center [692, 301] width 293 height 273
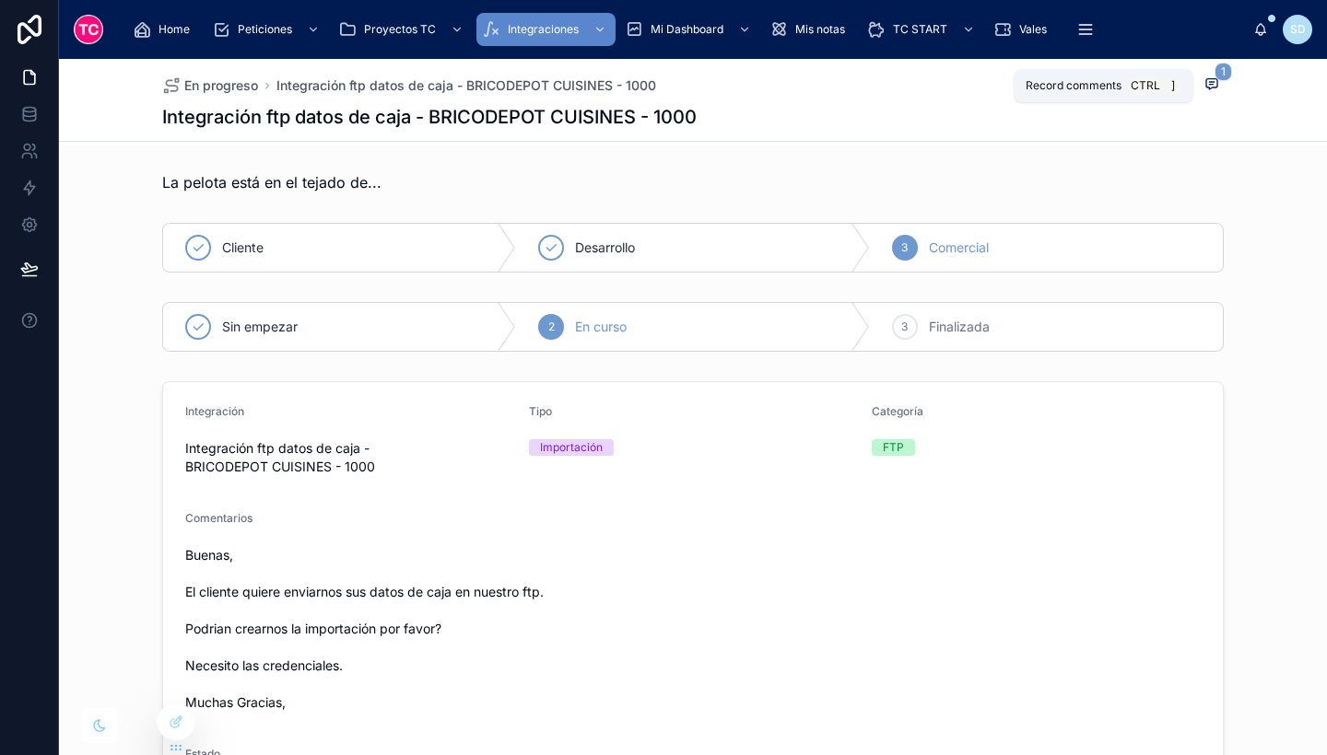
click at [1204, 86] on icon at bounding box center [1211, 83] width 15 height 15
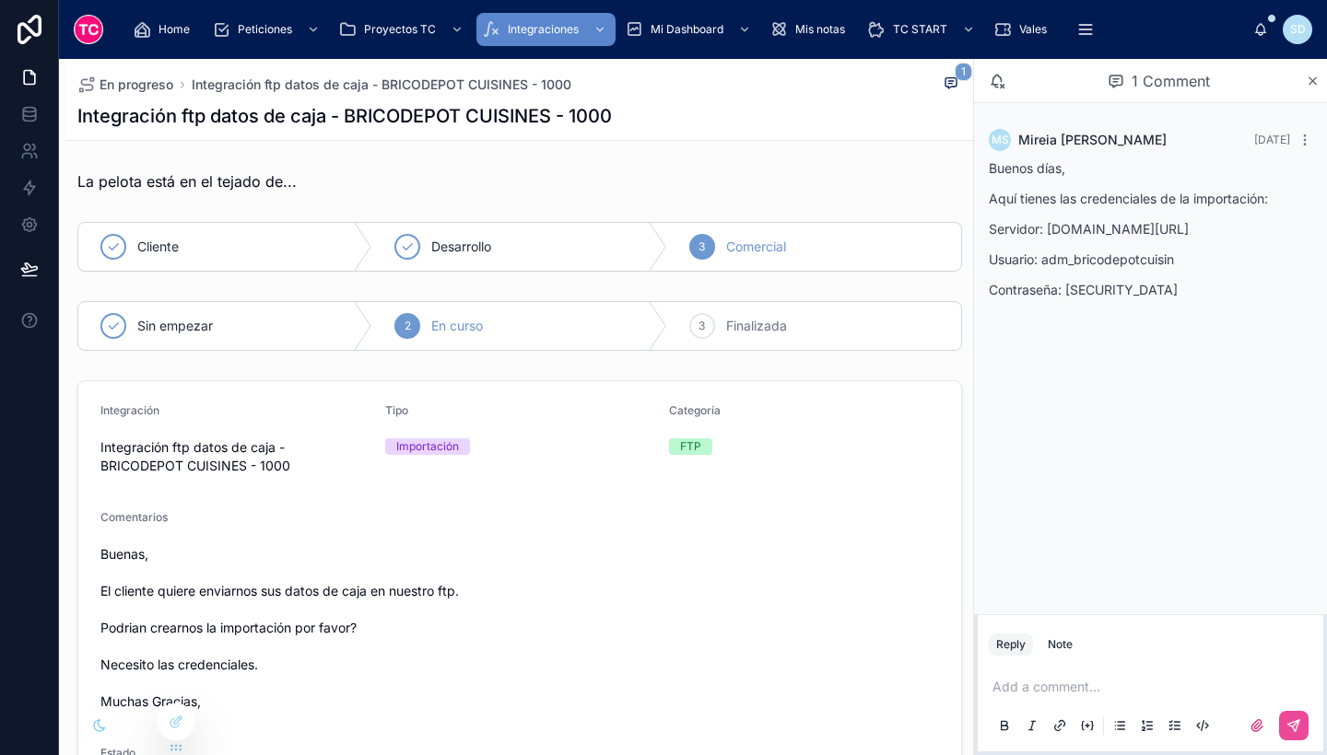
click at [1319, 72] on div "1 Comment" at bounding box center [1150, 81] width 353 height 44
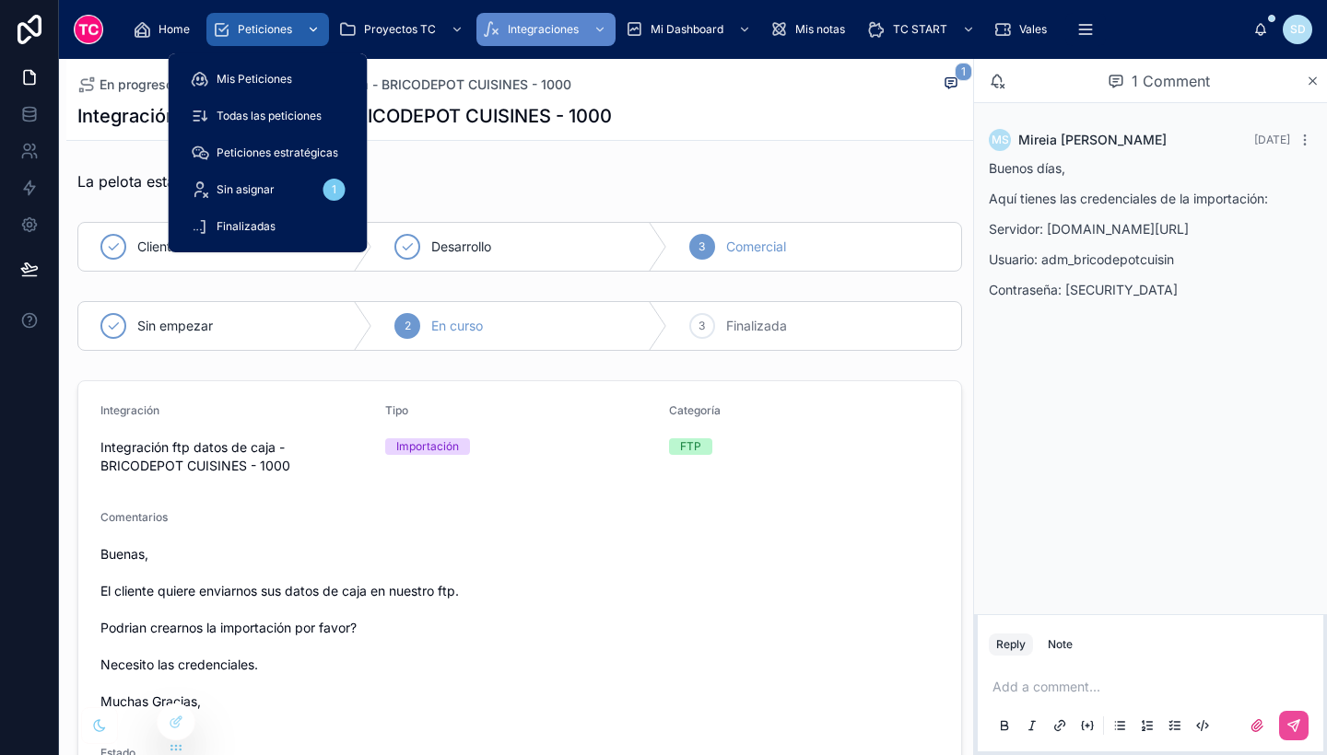
click at [307, 19] on div "scrollable content" at bounding box center [311, 29] width 24 height 29
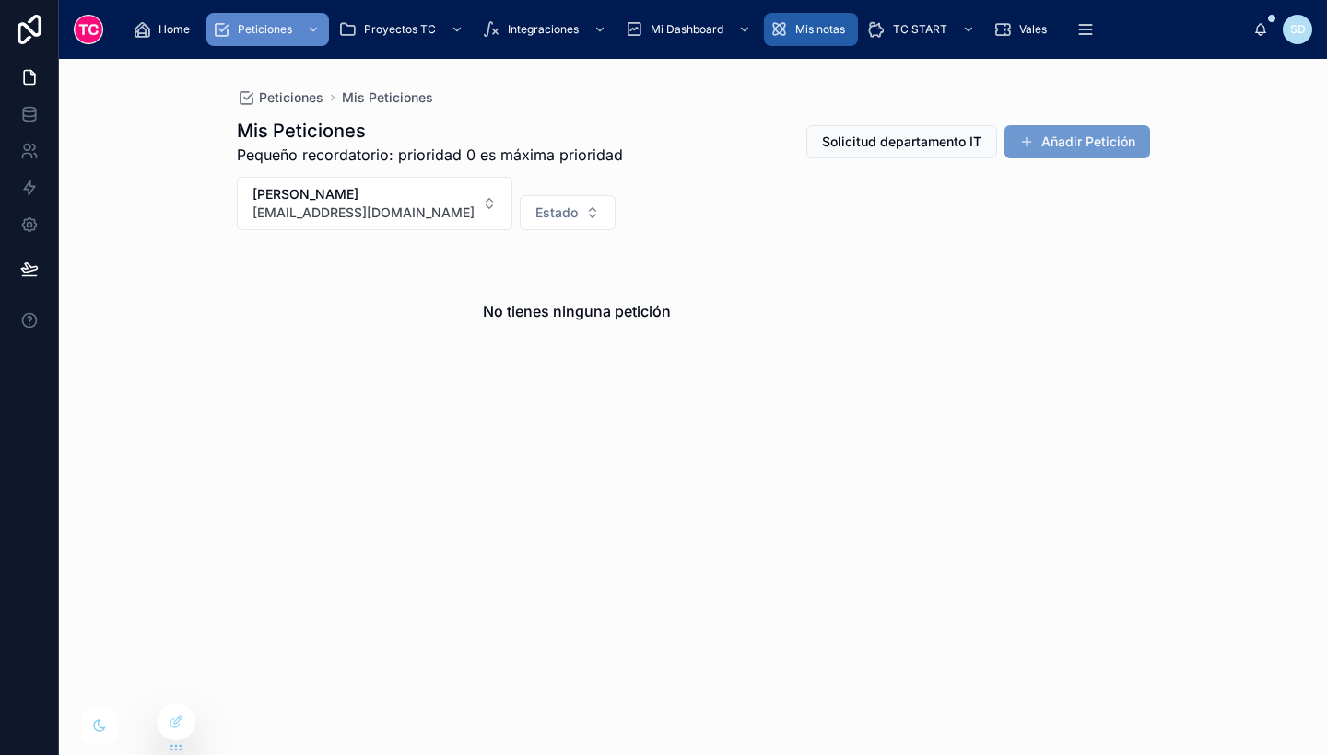
click at [814, 32] on span "Mis notas" at bounding box center [820, 29] width 50 height 15
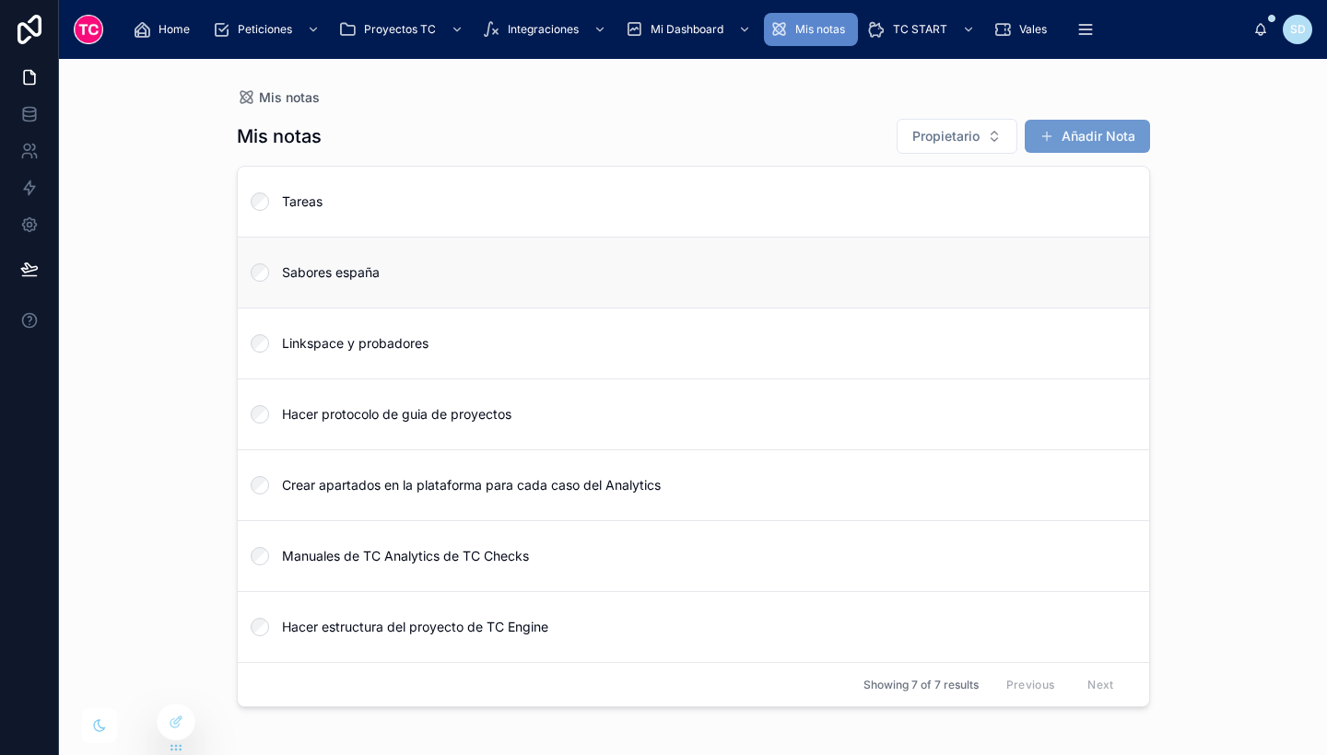
click at [492, 254] on link "Sabores españa" at bounding box center [693, 272] width 911 height 71
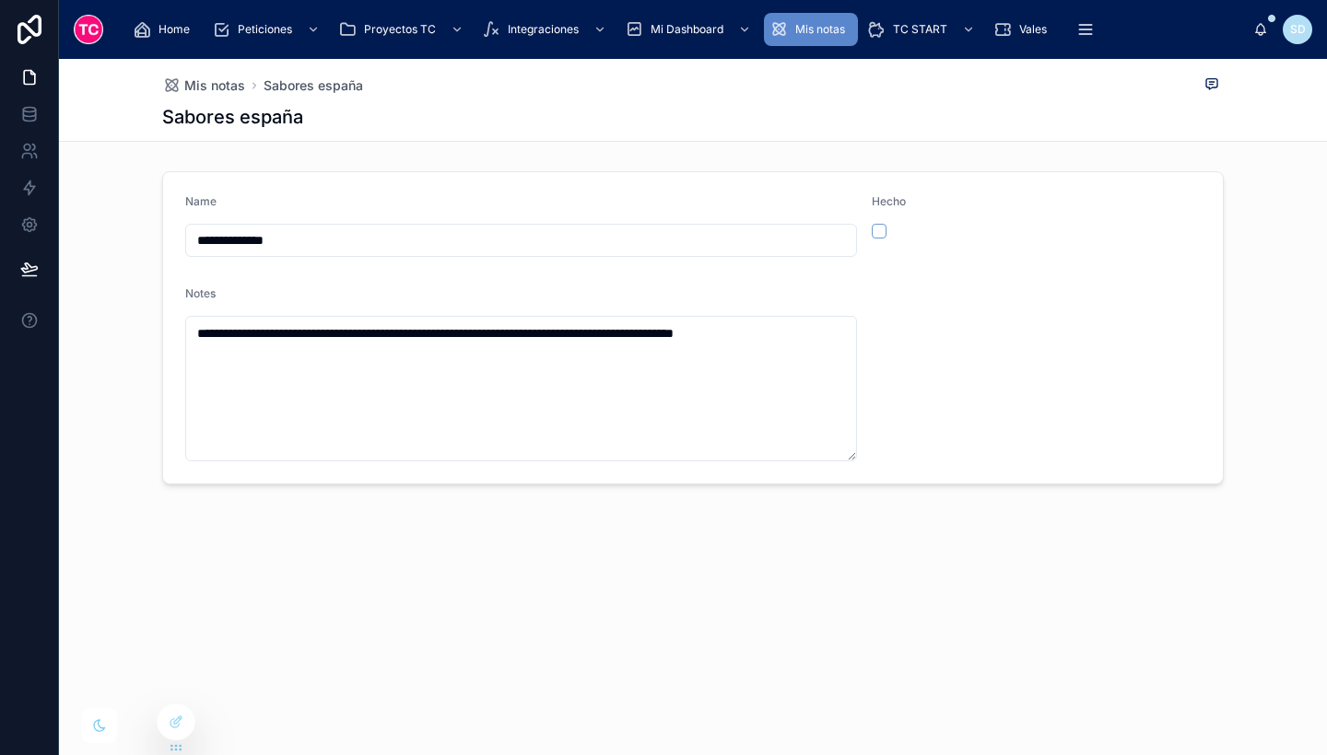
click at [811, 32] on span "Mis notas" at bounding box center [820, 29] width 50 height 15
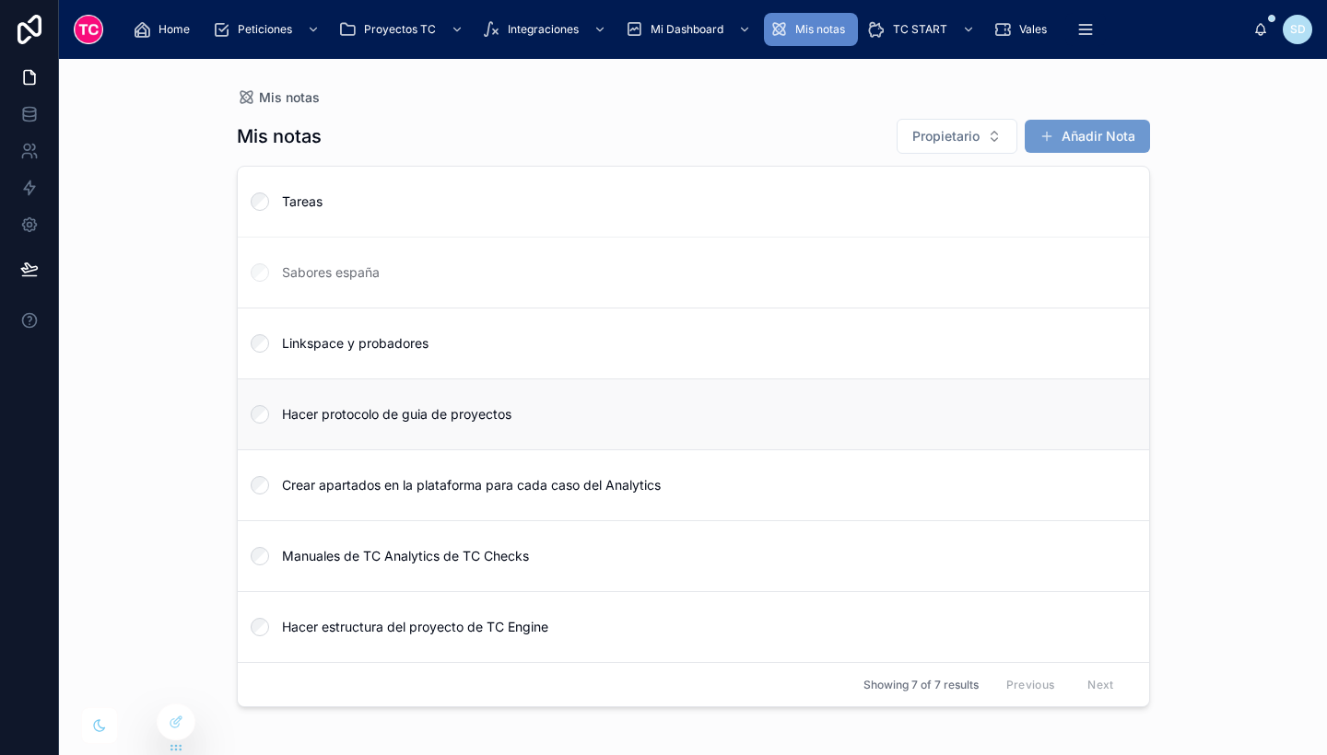
click at [515, 400] on link "Hacer protocolo de guia de proyectos" at bounding box center [693, 414] width 911 height 71
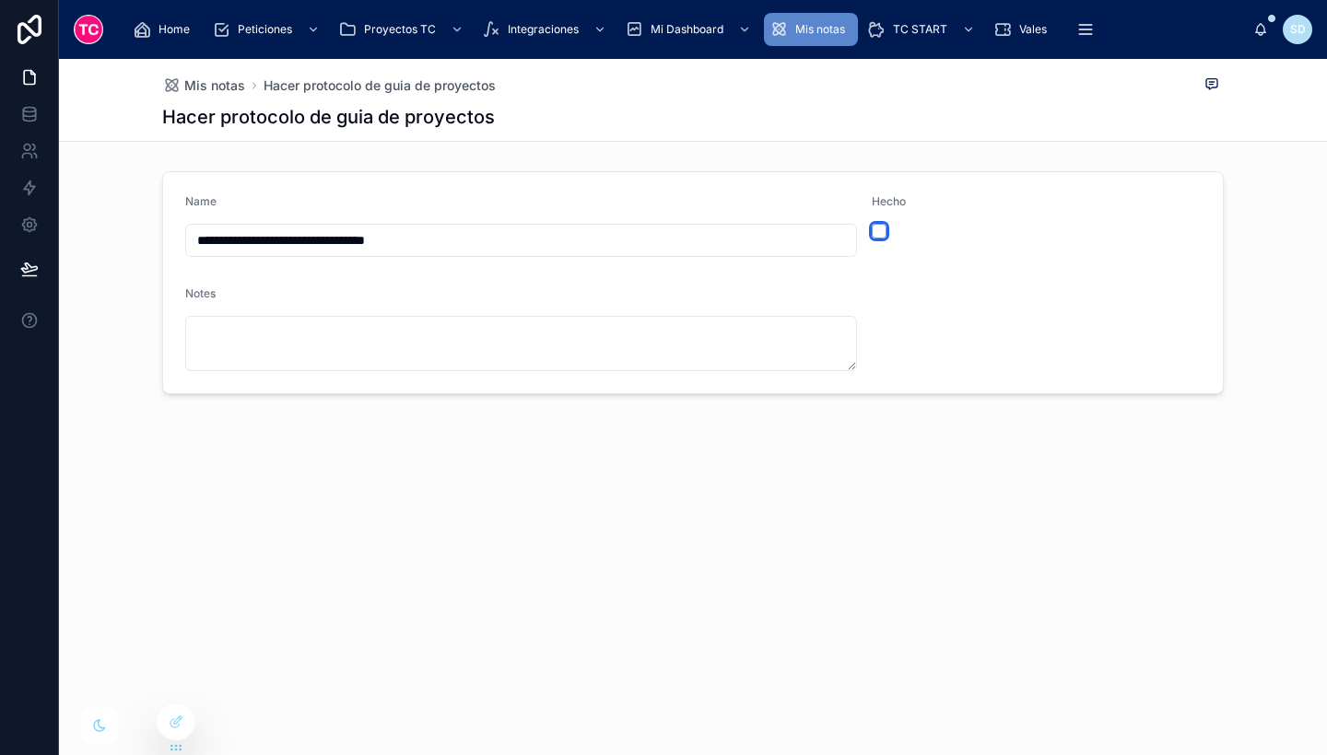
click at [877, 232] on button "button" at bounding box center [879, 231] width 15 height 15
click at [810, 37] on div "Mis notas" at bounding box center [810, 29] width 83 height 29
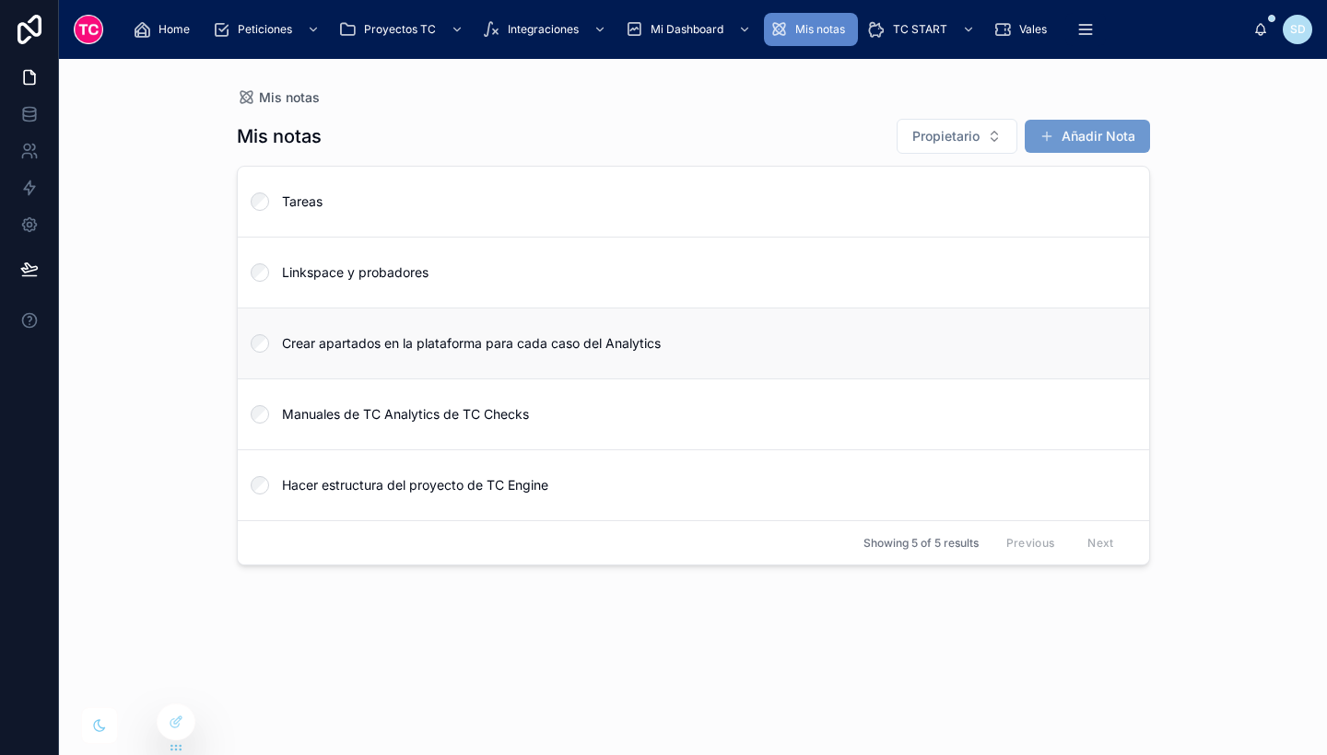
click at [693, 335] on span "Crear apartados en la plataforma para cada caso del Analytics" at bounding box center [704, 343] width 845 height 18
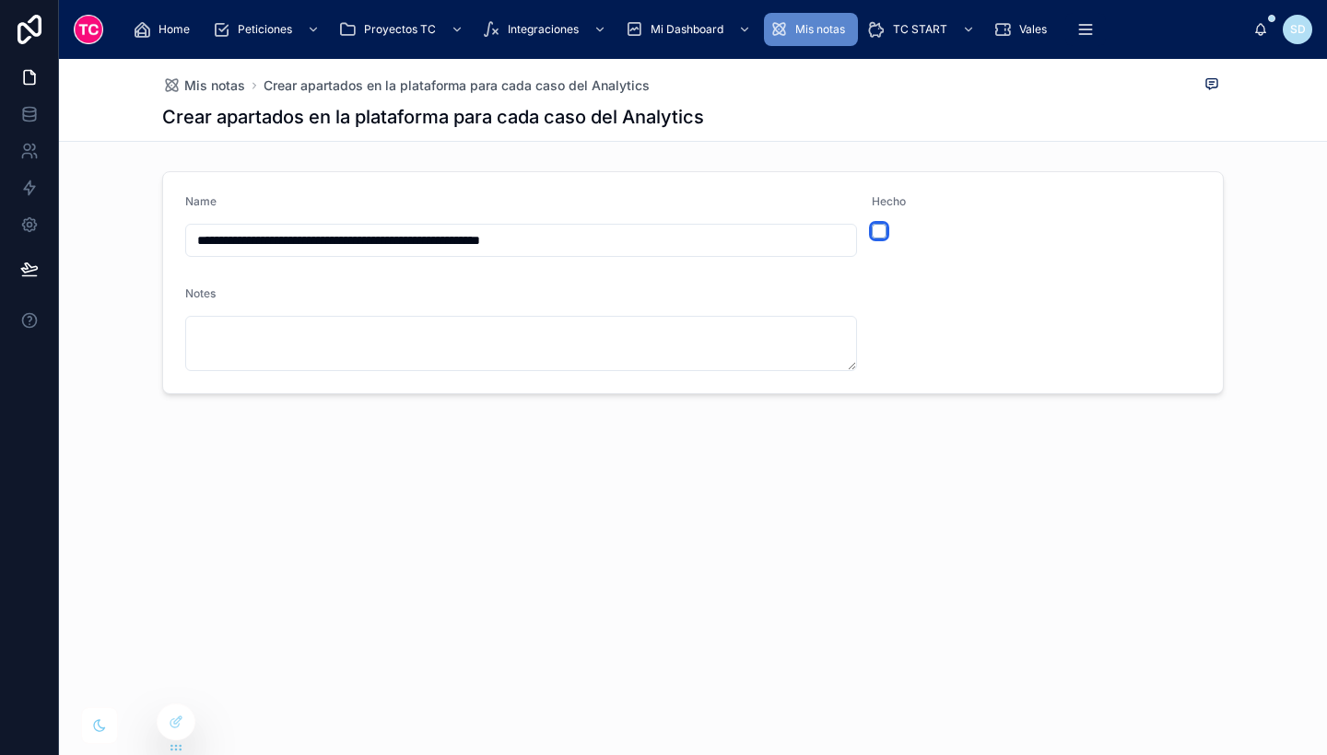
click at [875, 225] on button "button" at bounding box center [879, 231] width 15 height 15
click at [793, 41] on div "Mis notas" at bounding box center [810, 29] width 83 height 29
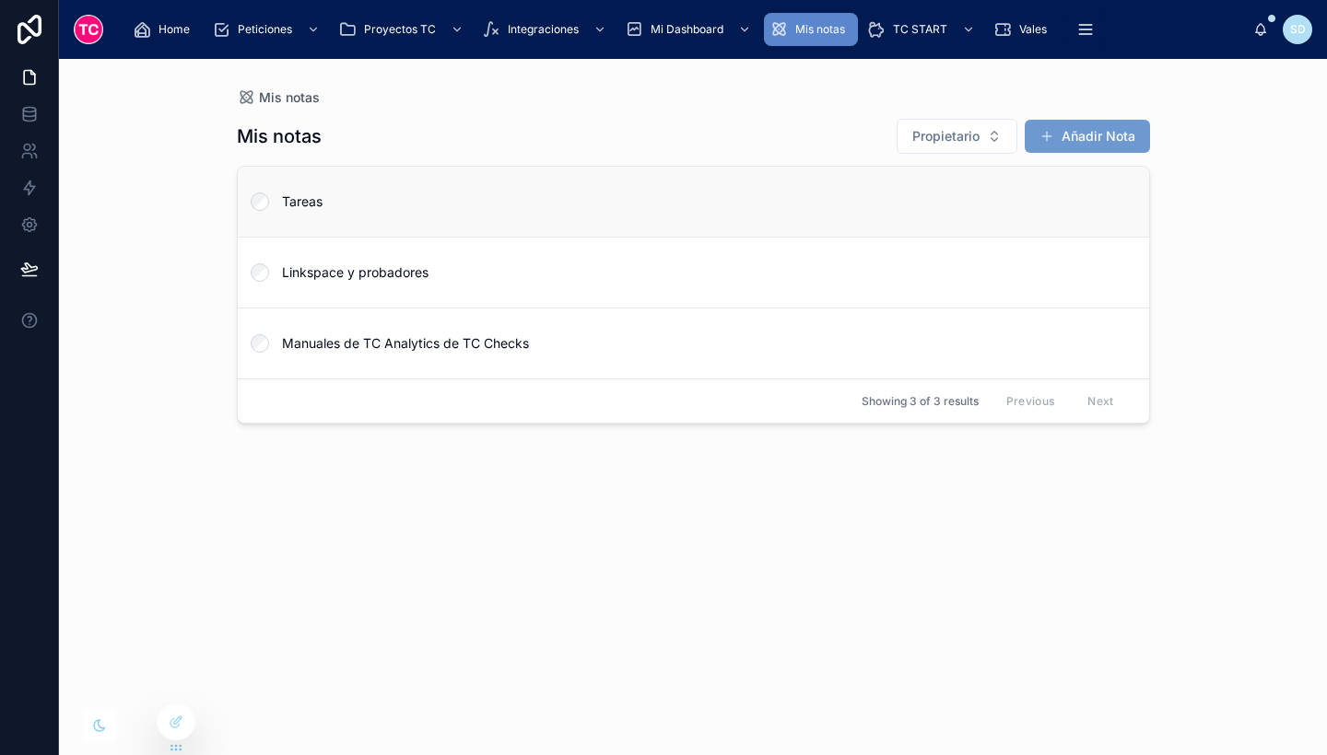
click at [348, 210] on span "Tareas" at bounding box center [704, 202] width 845 height 18
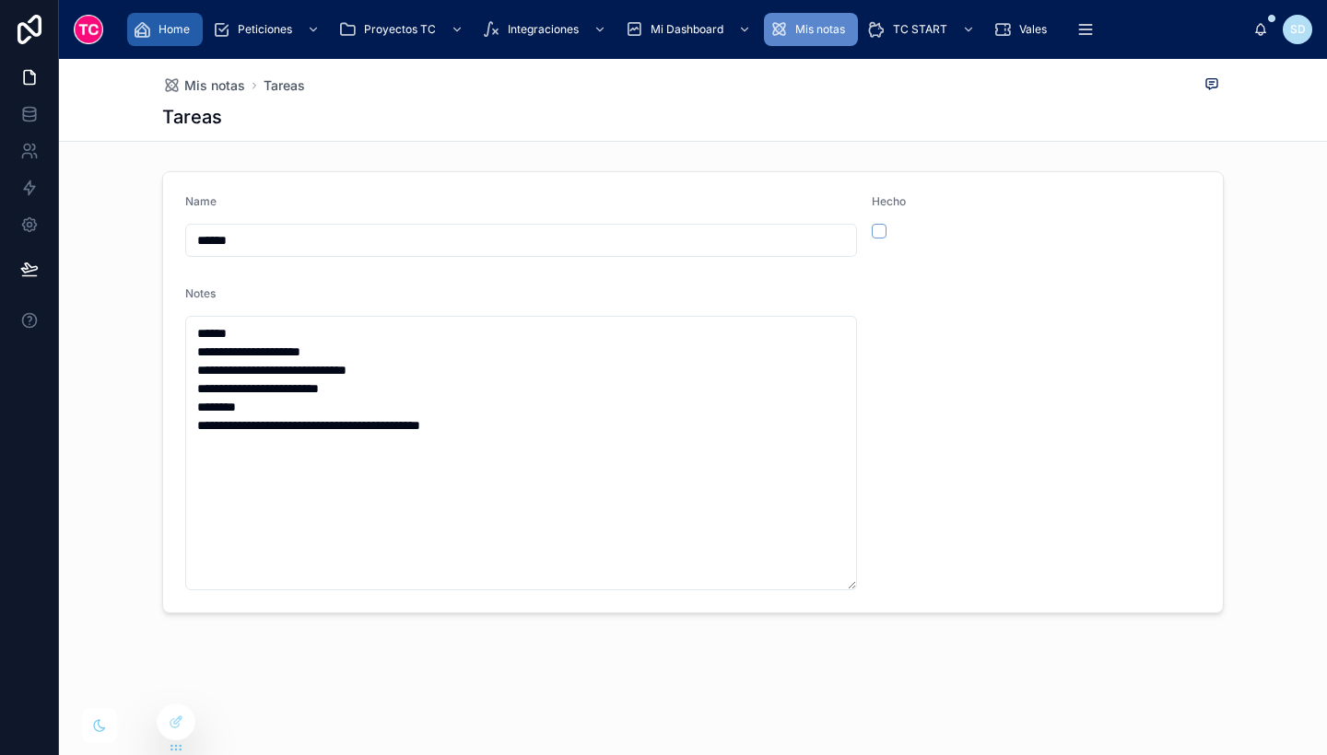
click at [197, 24] on link "Home" at bounding box center [165, 29] width 76 height 33
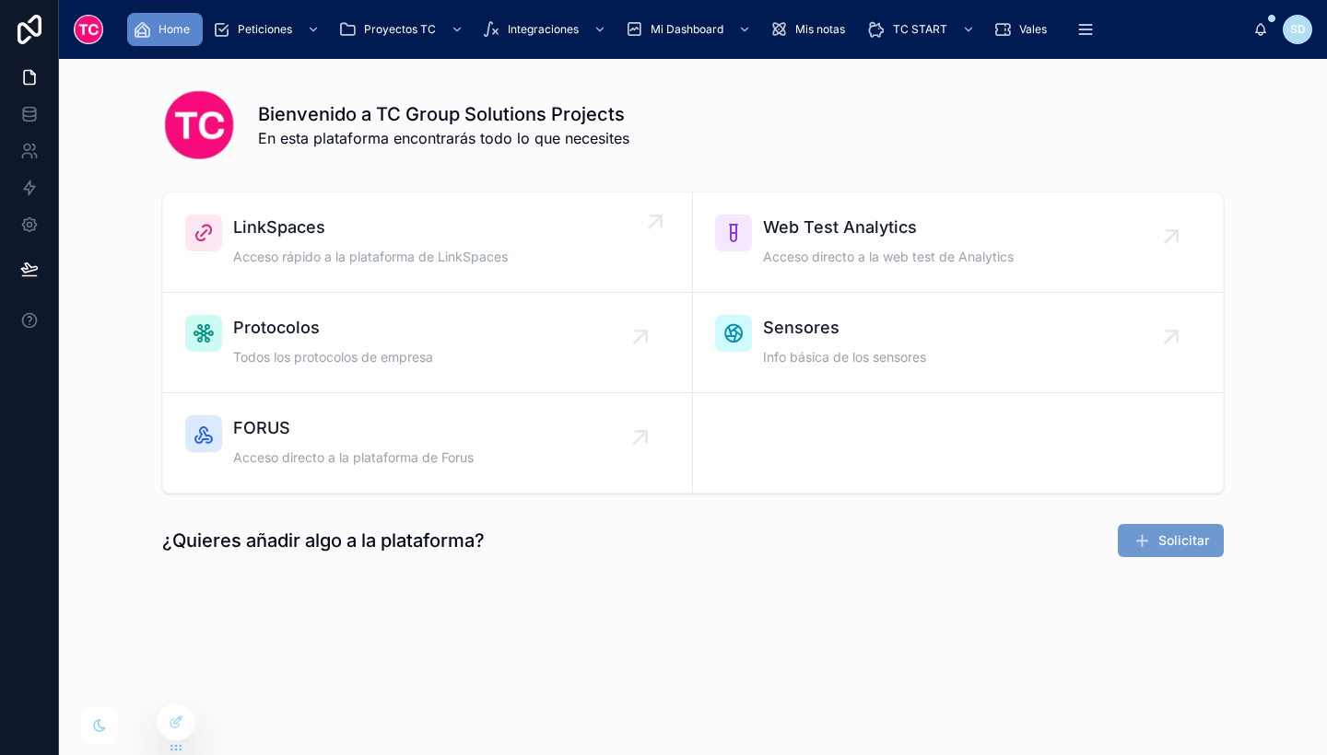
click at [355, 237] on span "LinkSpaces" at bounding box center [370, 228] width 275 height 26
